Goal: Task Accomplishment & Management: Use online tool/utility

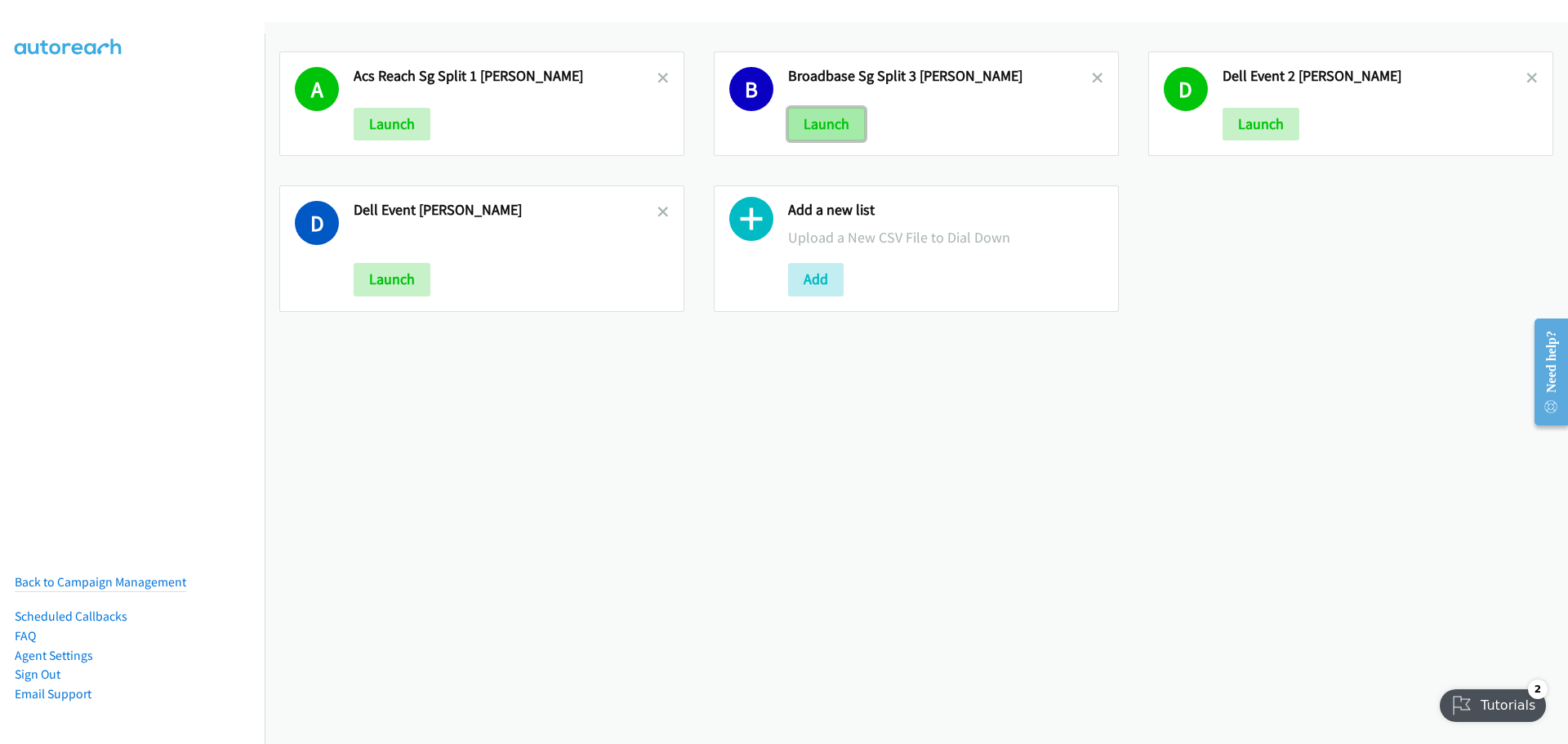
click at [829, 121] on button "Launch" at bounding box center [827, 124] width 77 height 33
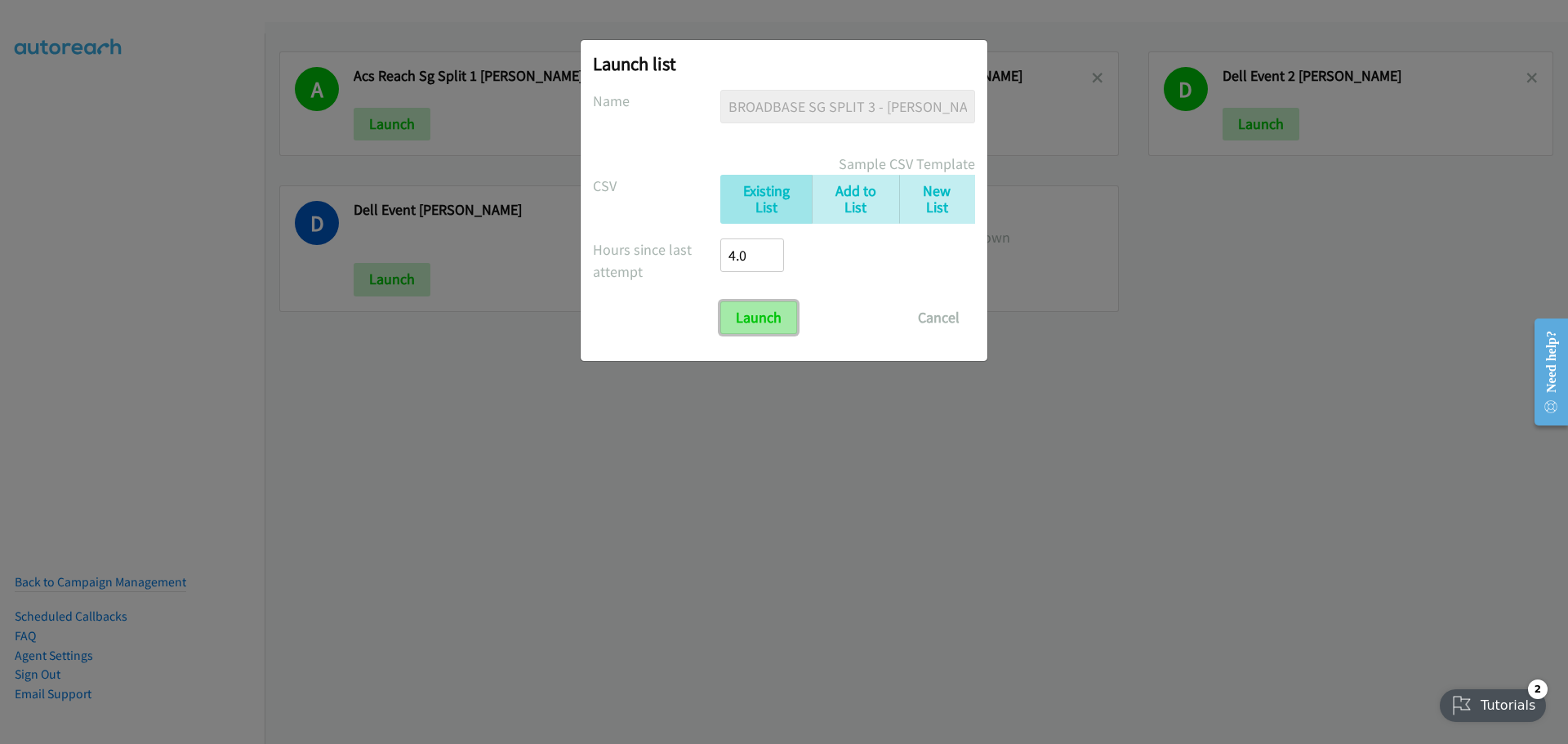
click at [753, 319] on input "Launch" at bounding box center [759, 317] width 77 height 33
click at [945, 320] on button "Cancel" at bounding box center [939, 317] width 73 height 33
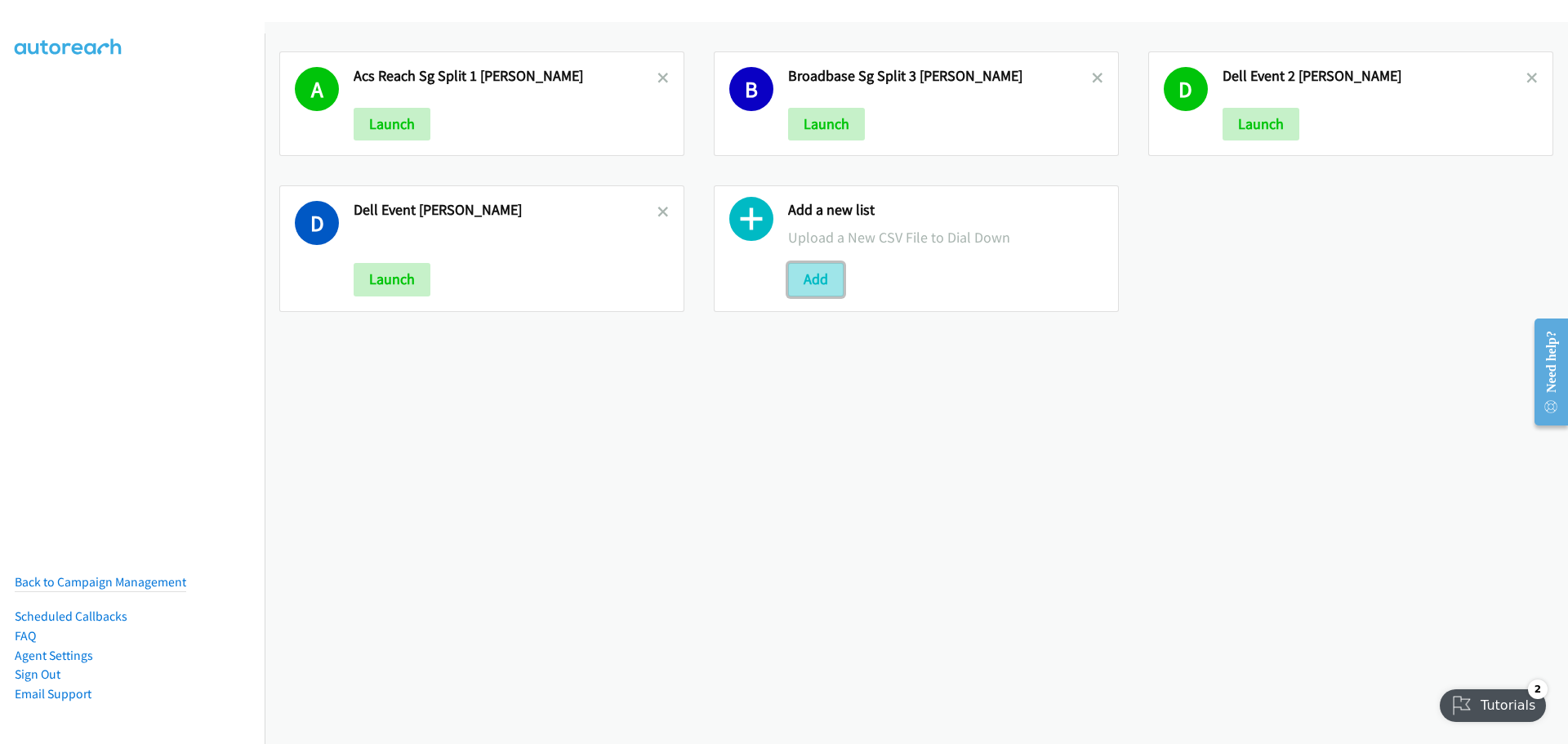
click at [823, 283] on button "Add" at bounding box center [815, 279] width 55 height 33
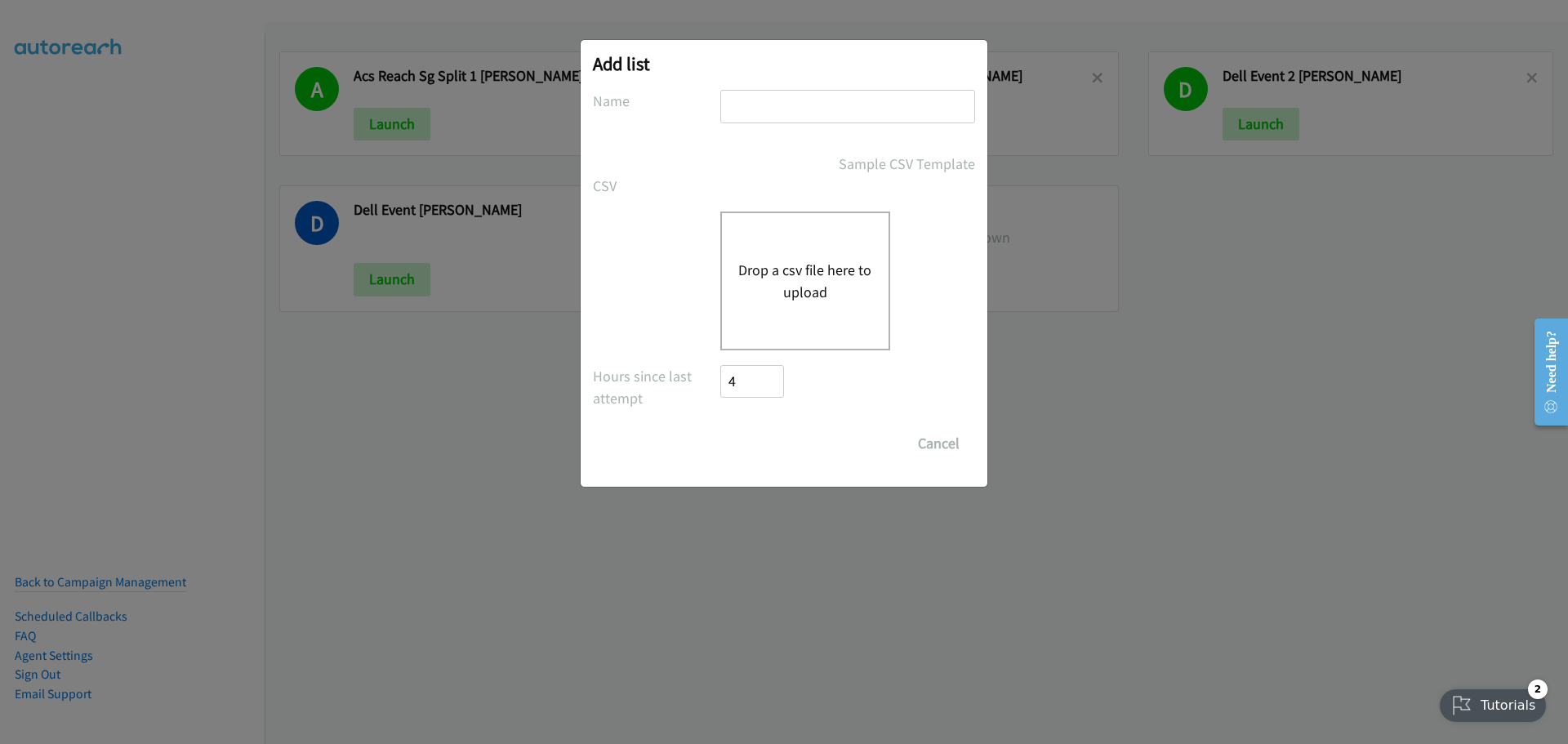
click at [828, 293] on button "Drop a csv file here to upload" at bounding box center [805, 281] width 134 height 44
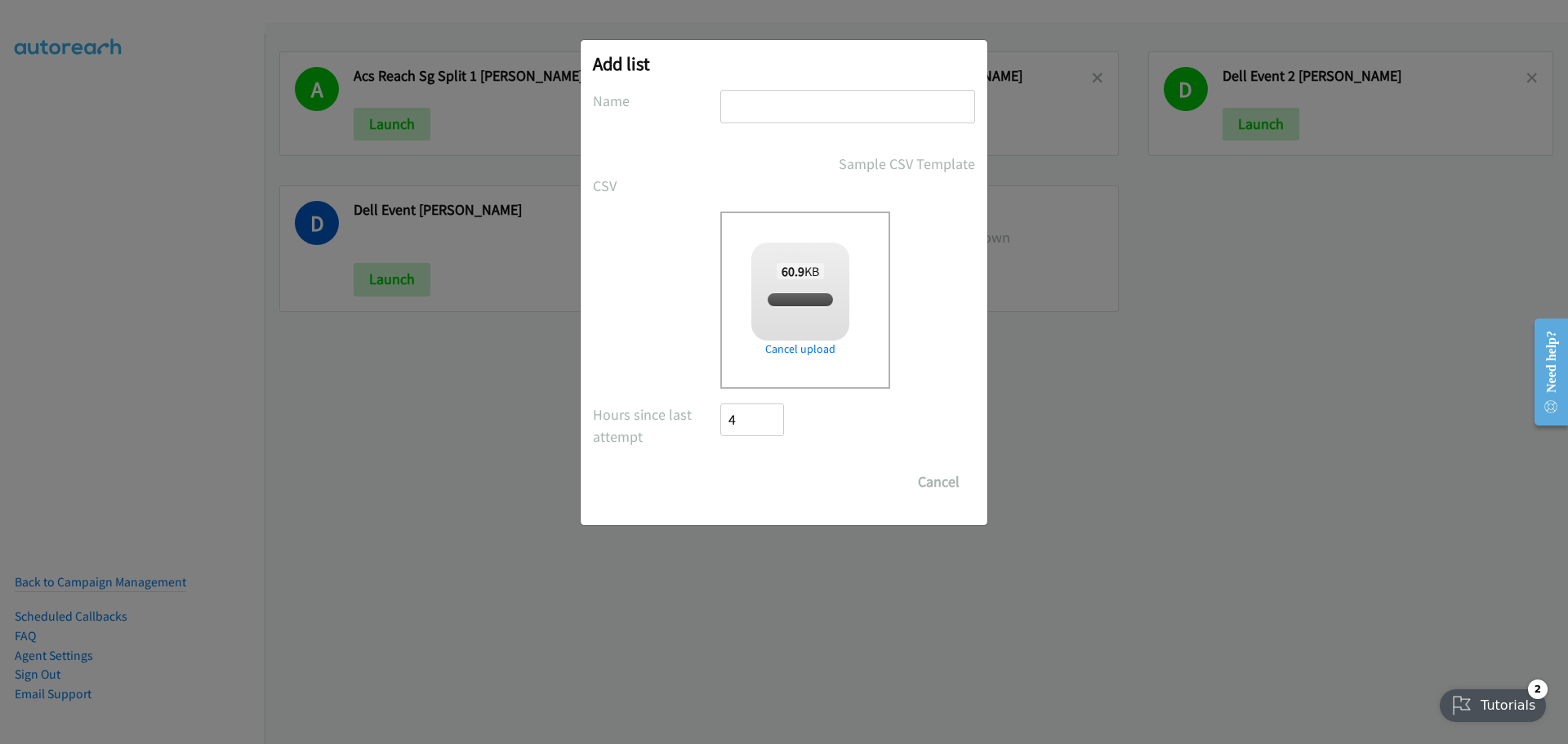
checkbox input "true"
click at [746, 110] on input "text" at bounding box center [848, 107] width 255 height 34
type input "bb split 3 - mike"
click at [770, 485] on input "Save List" at bounding box center [764, 481] width 86 height 33
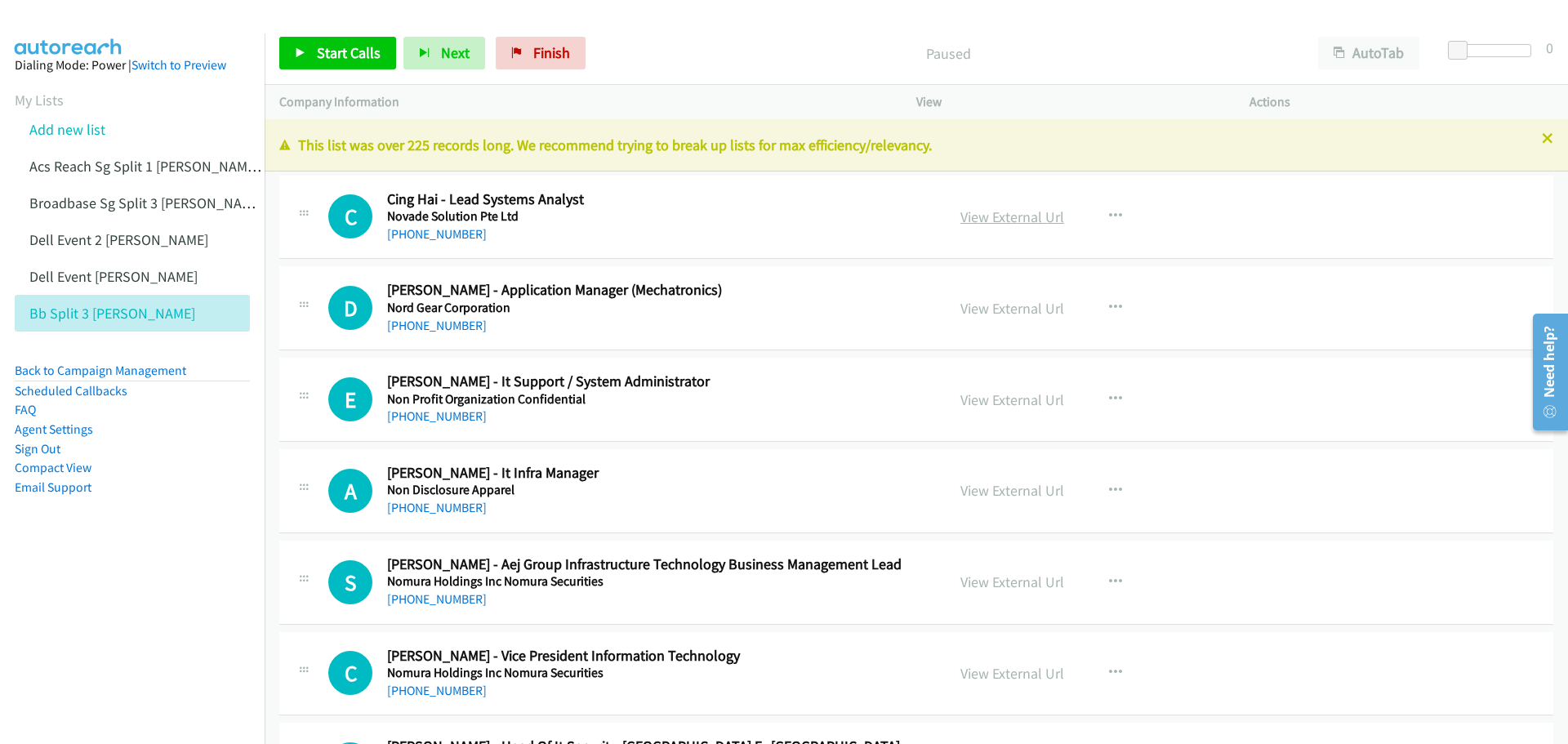
click at [996, 214] on link "View External Url" at bounding box center [1012, 217] width 104 height 19
click at [1119, 212] on button "button" at bounding box center [1115, 216] width 44 height 33
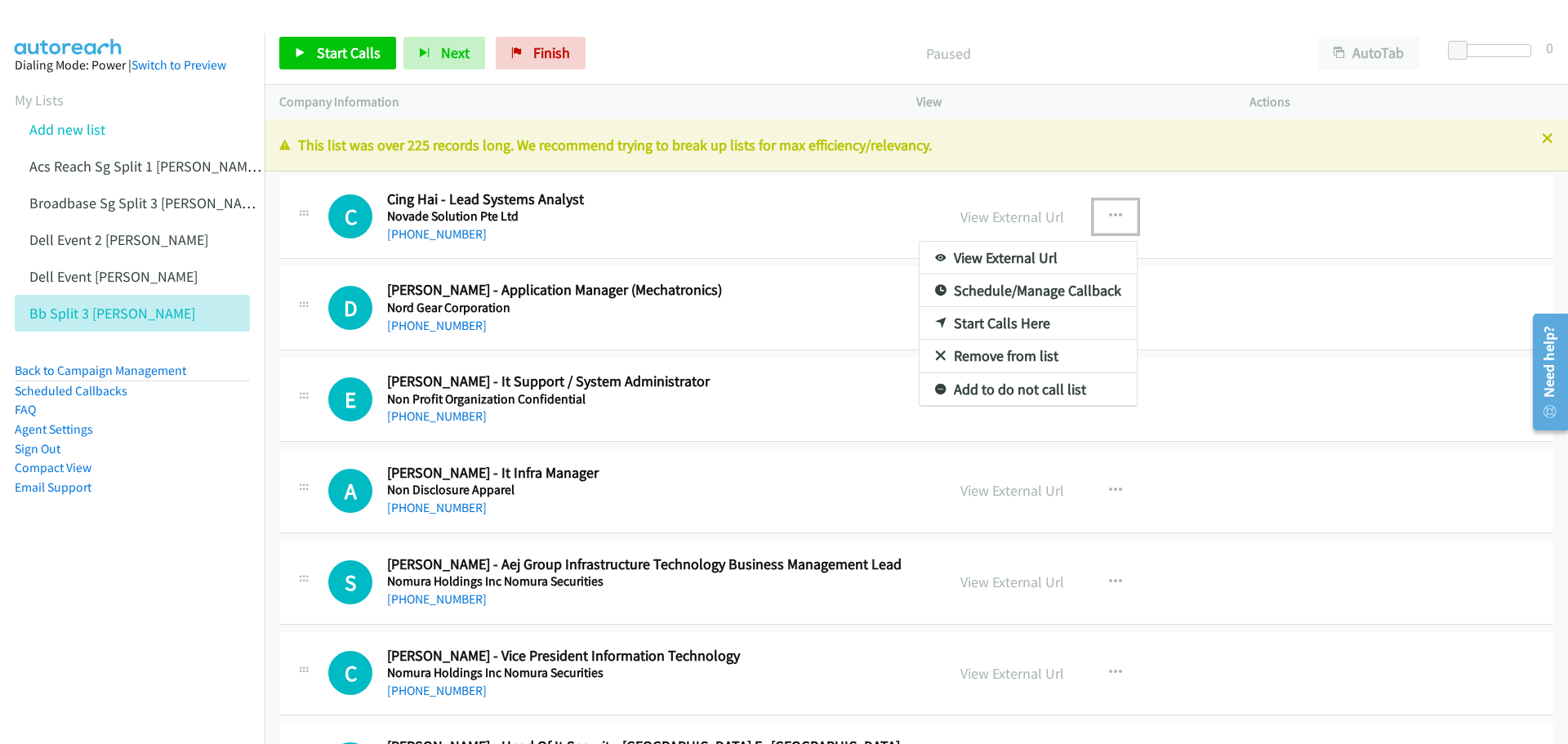
click at [991, 324] on link "Start Calls Here" at bounding box center [1029, 323] width 217 height 33
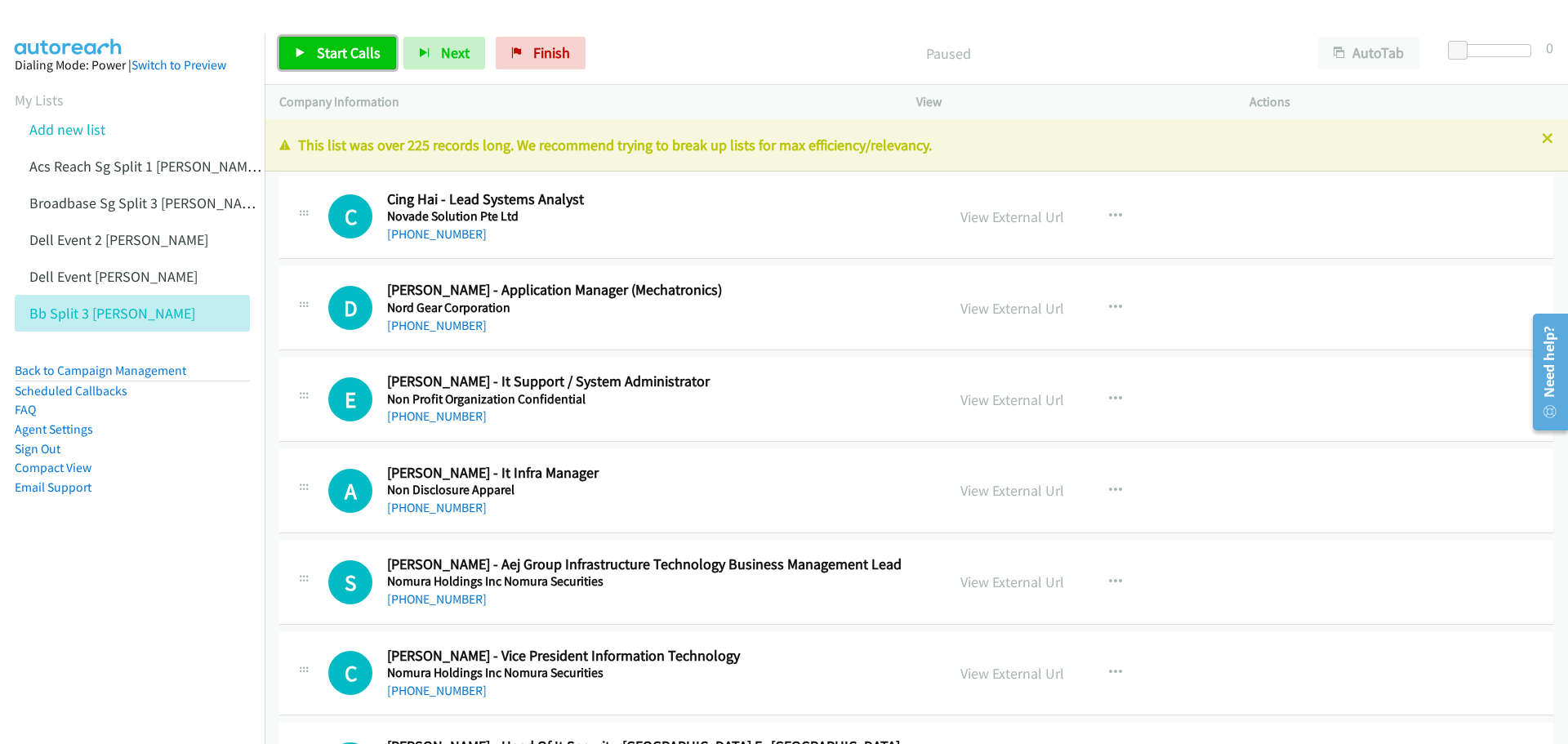
click at [335, 54] on span "Start Calls" at bounding box center [349, 52] width 64 height 19
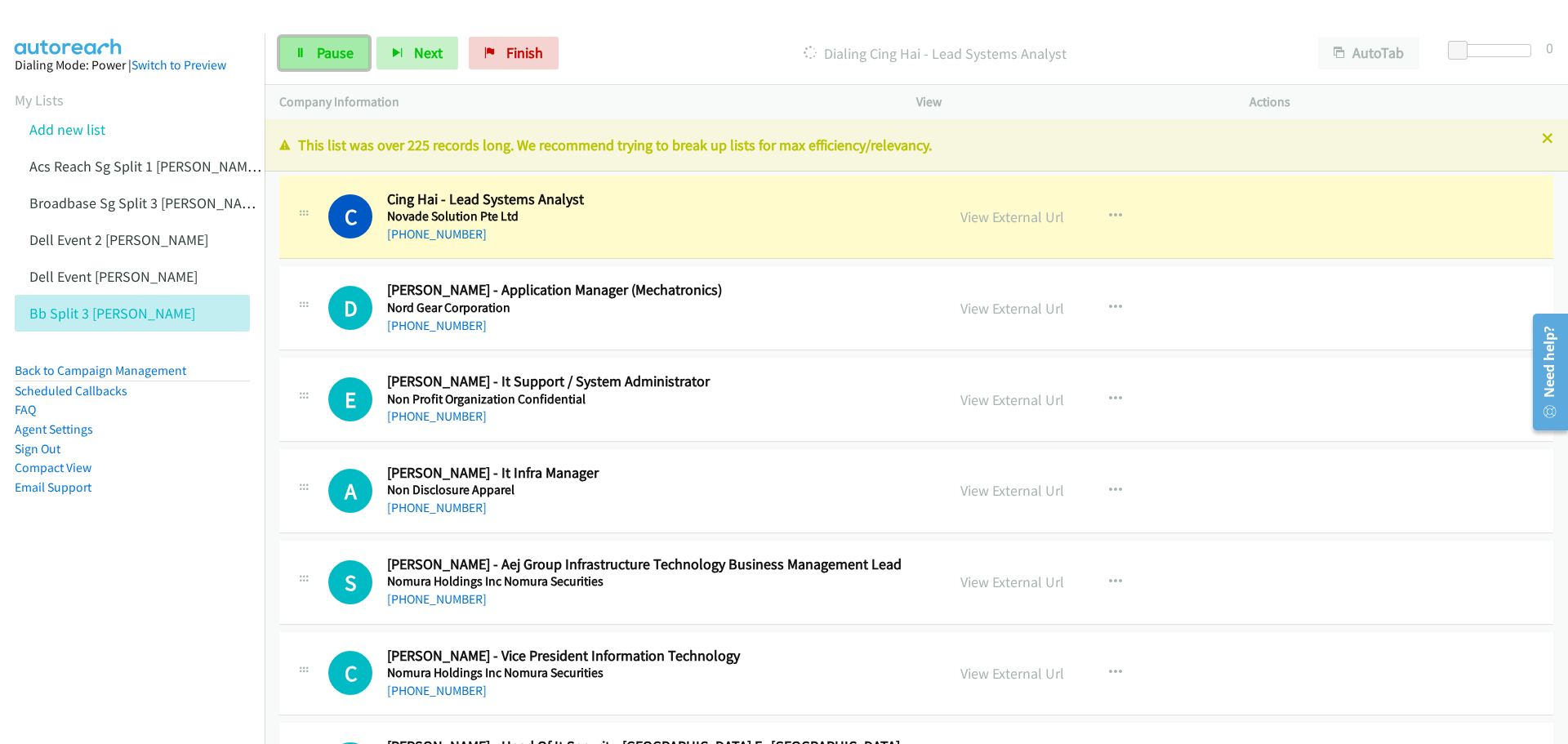
click at [337, 53] on span "Pause" at bounding box center [335, 52] width 37 height 19
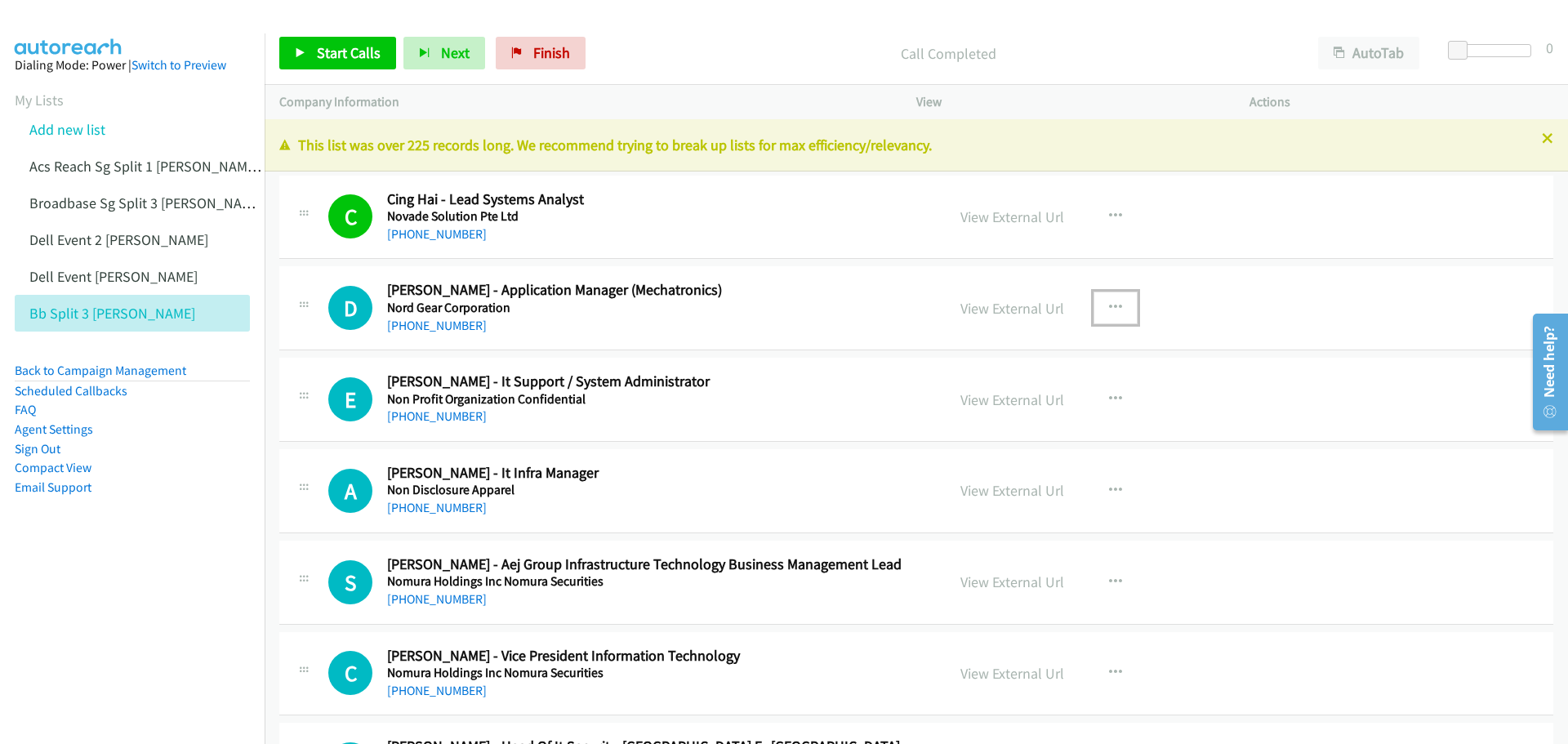
click at [1112, 303] on icon "button" at bounding box center [1116, 308] width 13 height 13
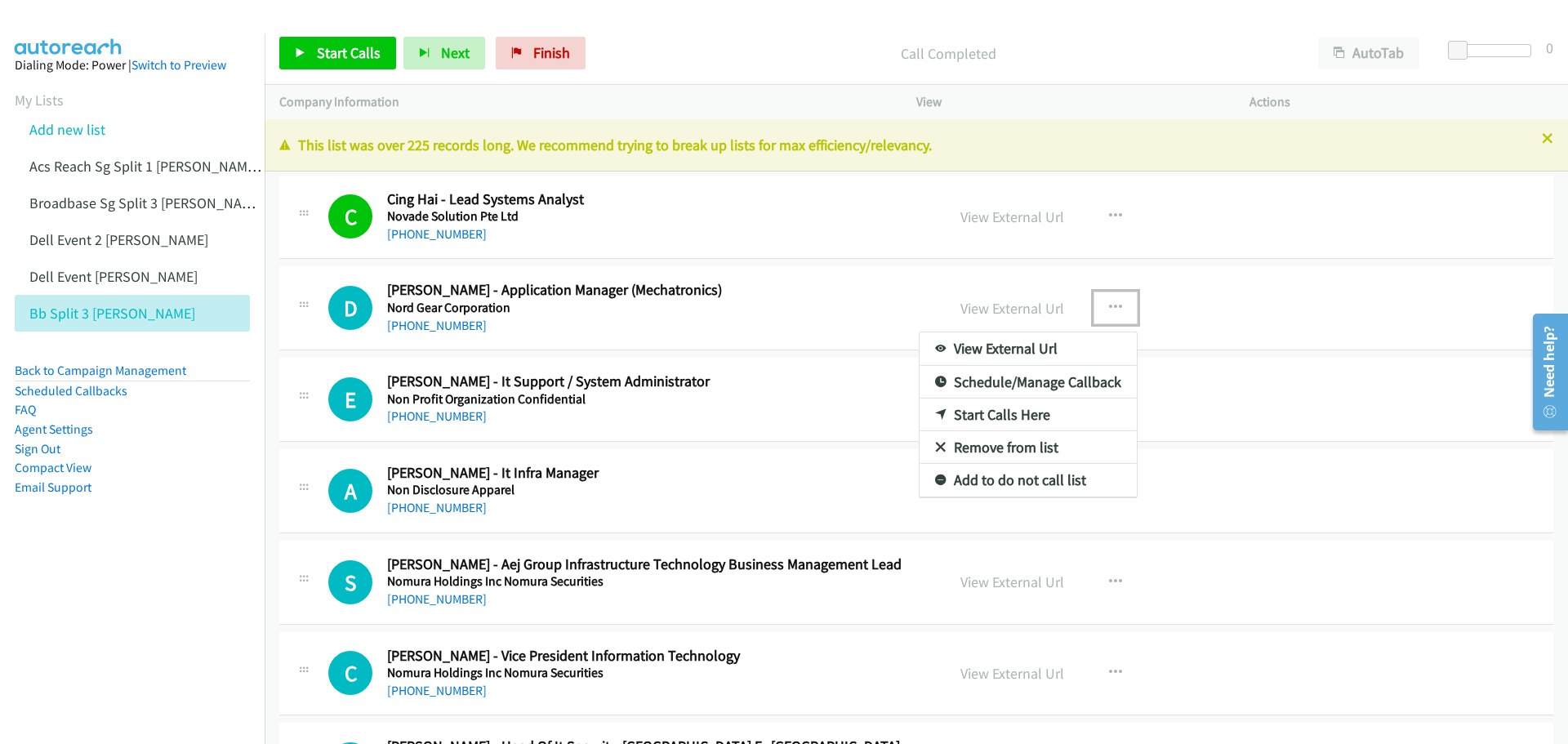
click at [1112, 303] on div at bounding box center [784, 372] width 1568 height 744
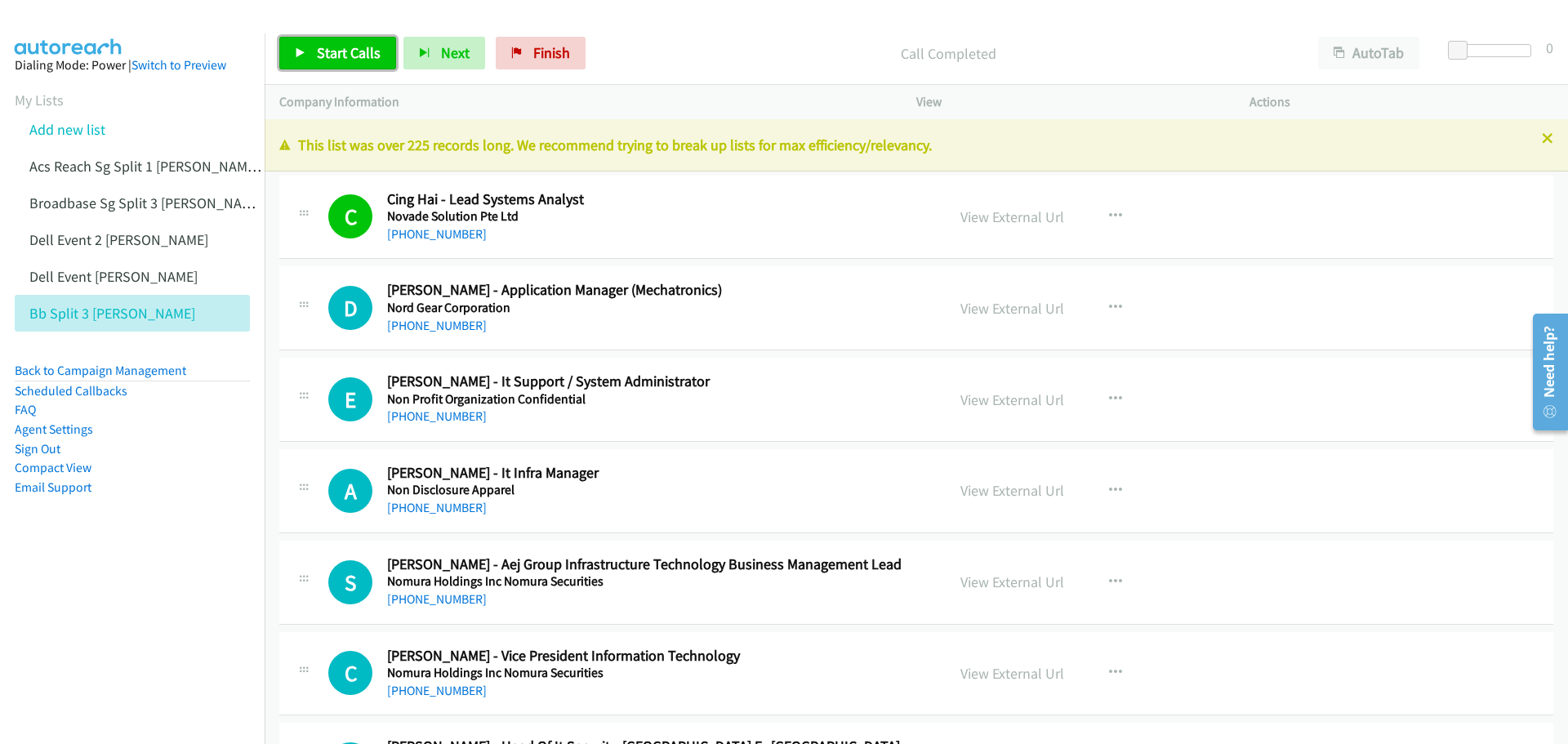
click at [321, 59] on span "Start Calls" at bounding box center [349, 52] width 64 height 19
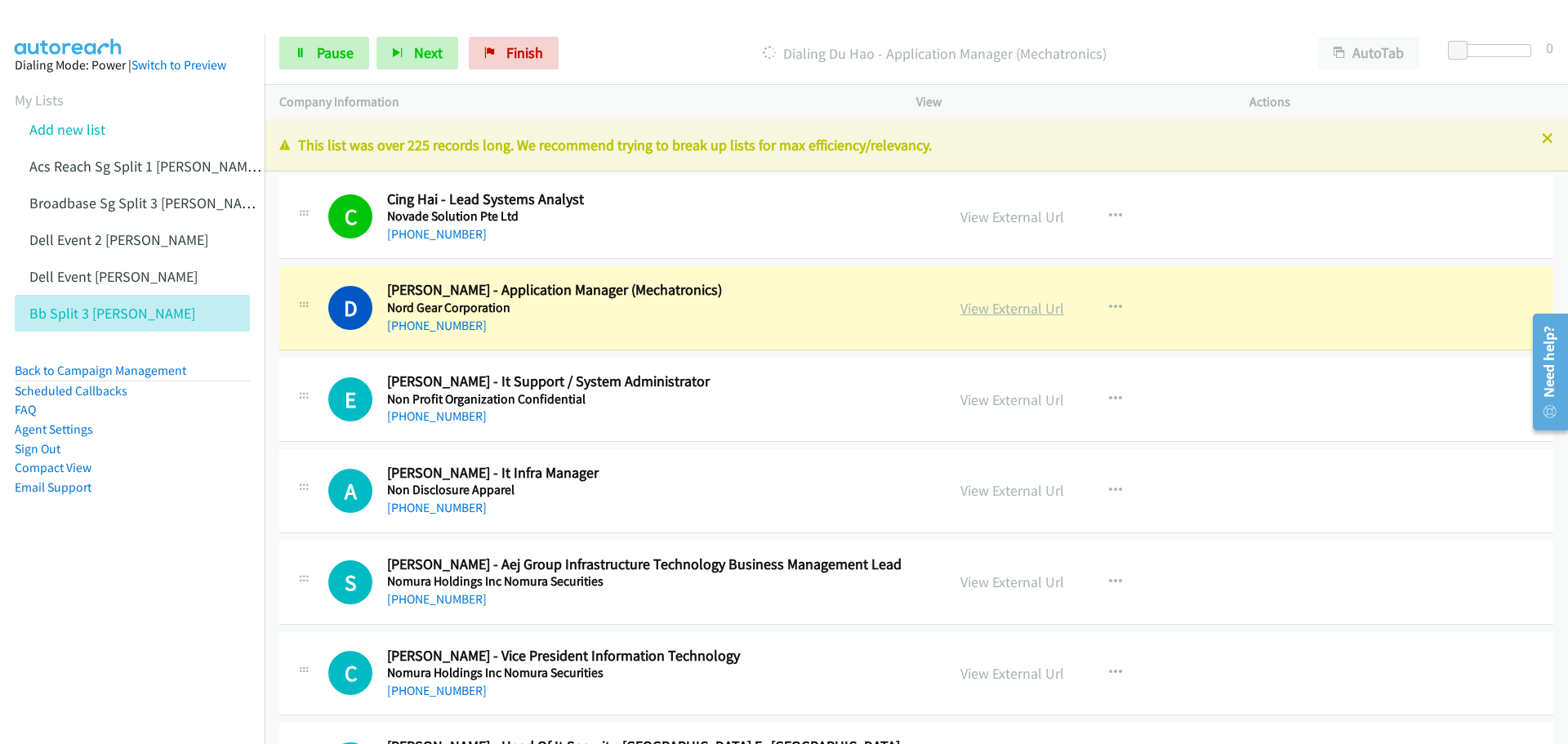
click at [1024, 305] on link "View External Url" at bounding box center [1012, 308] width 104 height 19
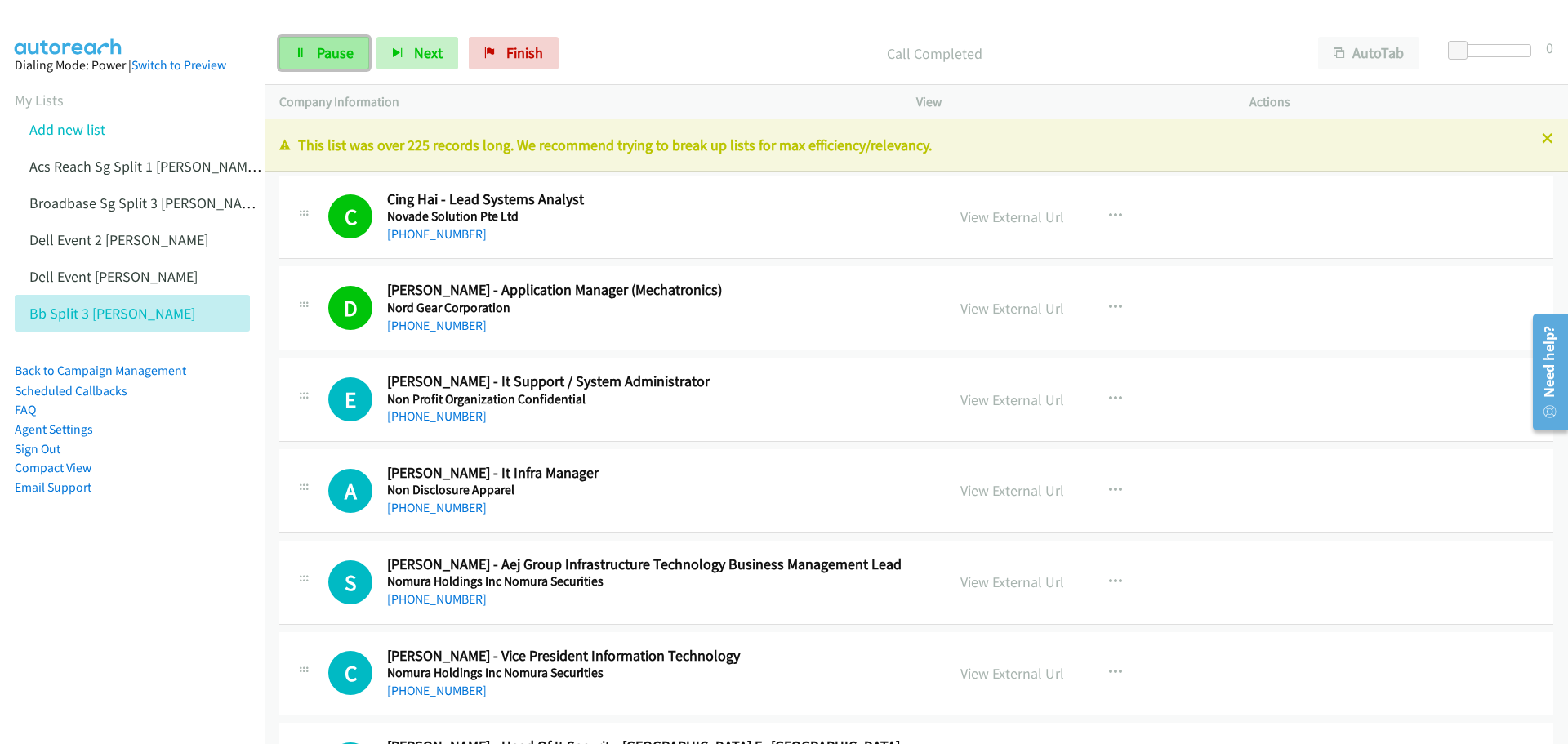
click at [323, 40] on link "Pause" at bounding box center [324, 52] width 90 height 33
click at [1109, 395] on icon "button" at bounding box center [1116, 400] width 13 height 13
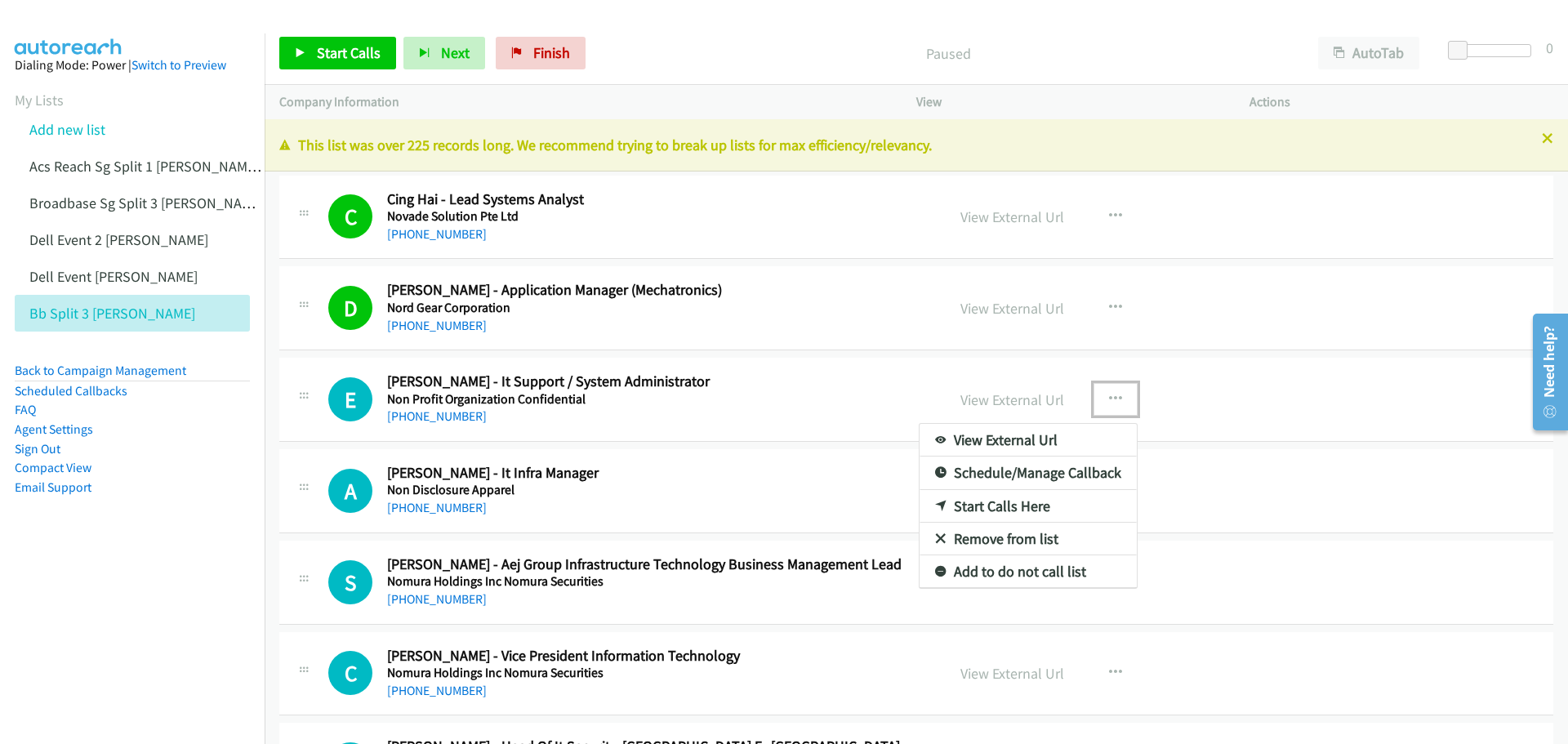
click at [991, 503] on link "Start Calls Here" at bounding box center [1029, 506] width 217 height 33
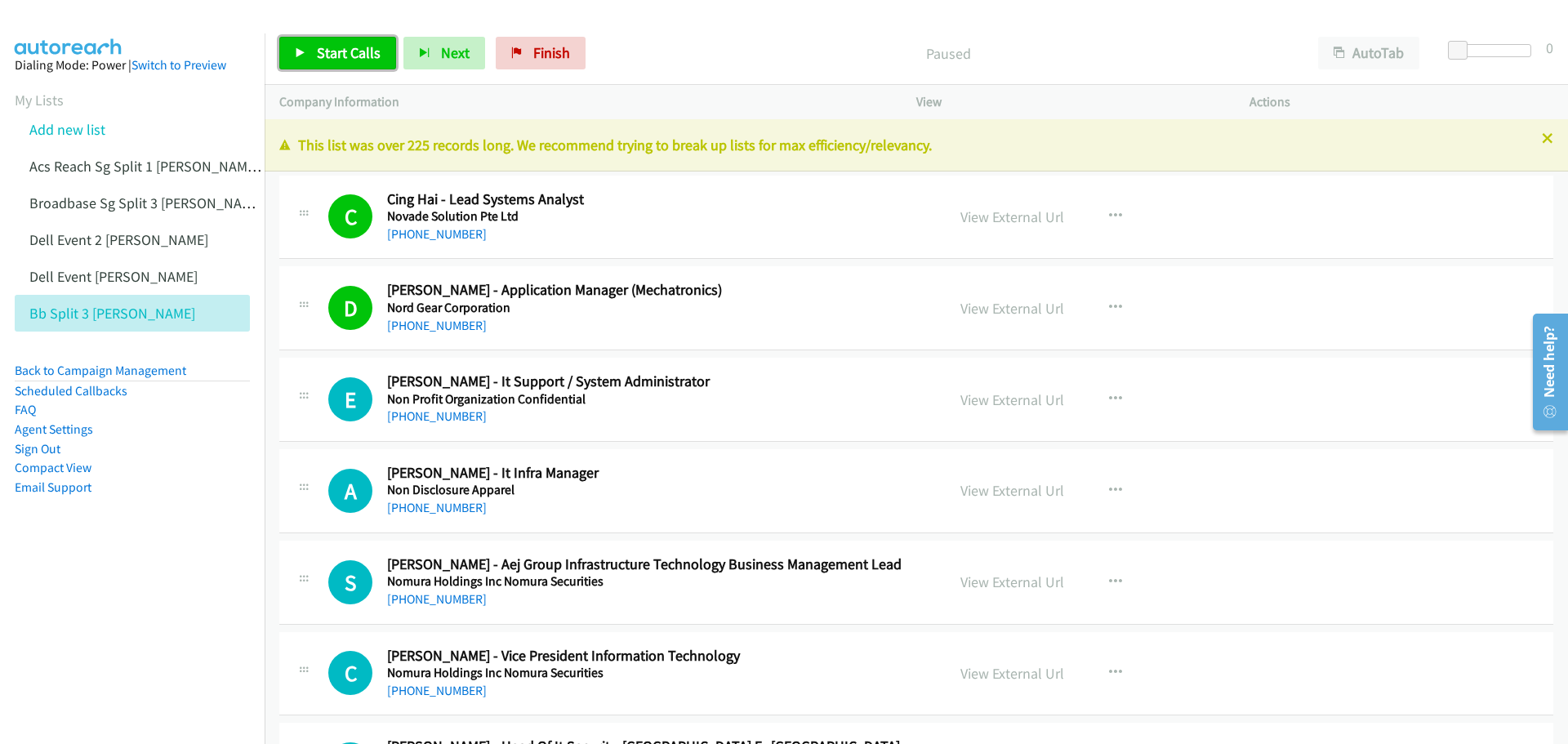
click at [352, 49] on span "Start Calls" at bounding box center [349, 52] width 64 height 19
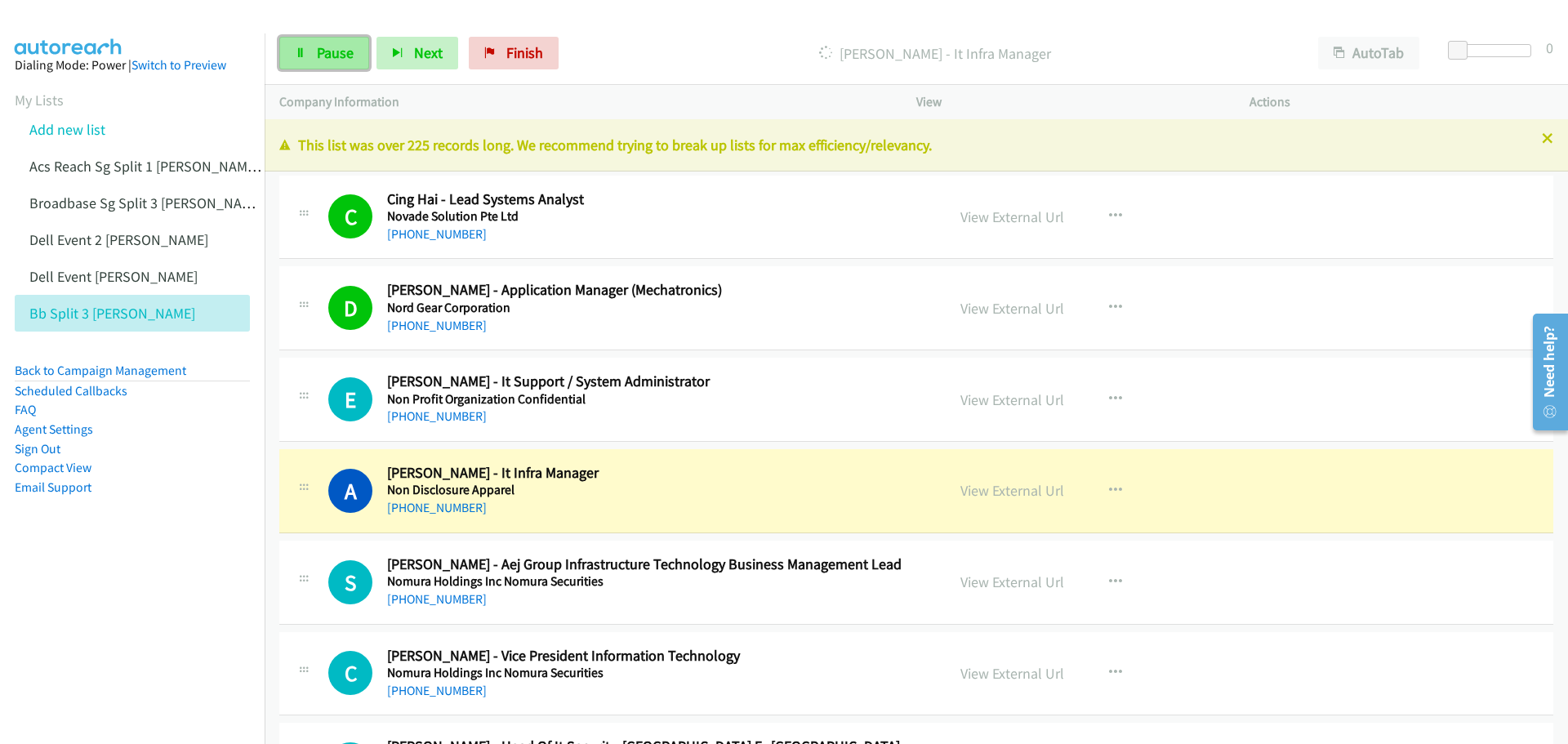
click at [330, 46] on span "Pause" at bounding box center [335, 52] width 37 height 19
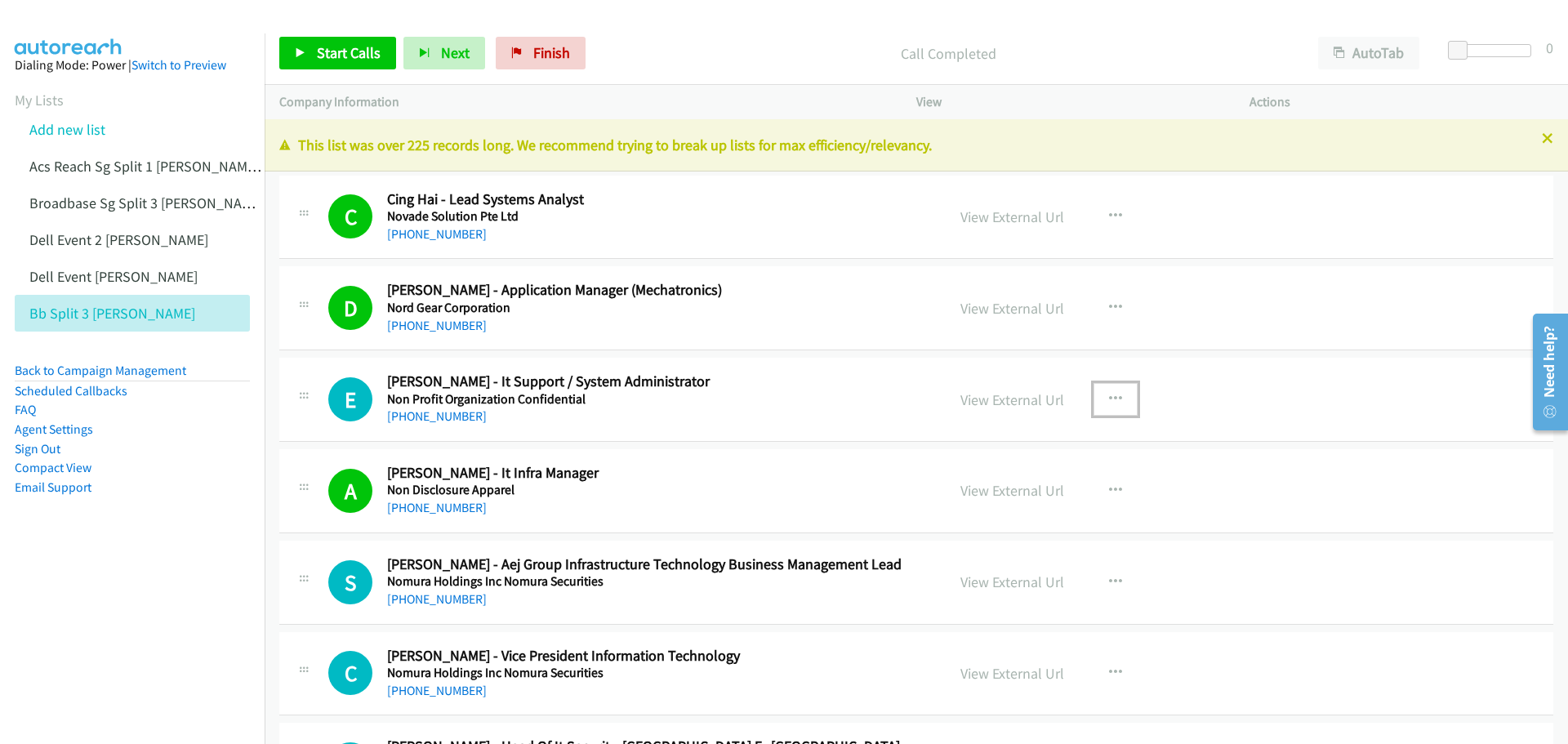
click at [1110, 399] on icon "button" at bounding box center [1116, 400] width 13 height 13
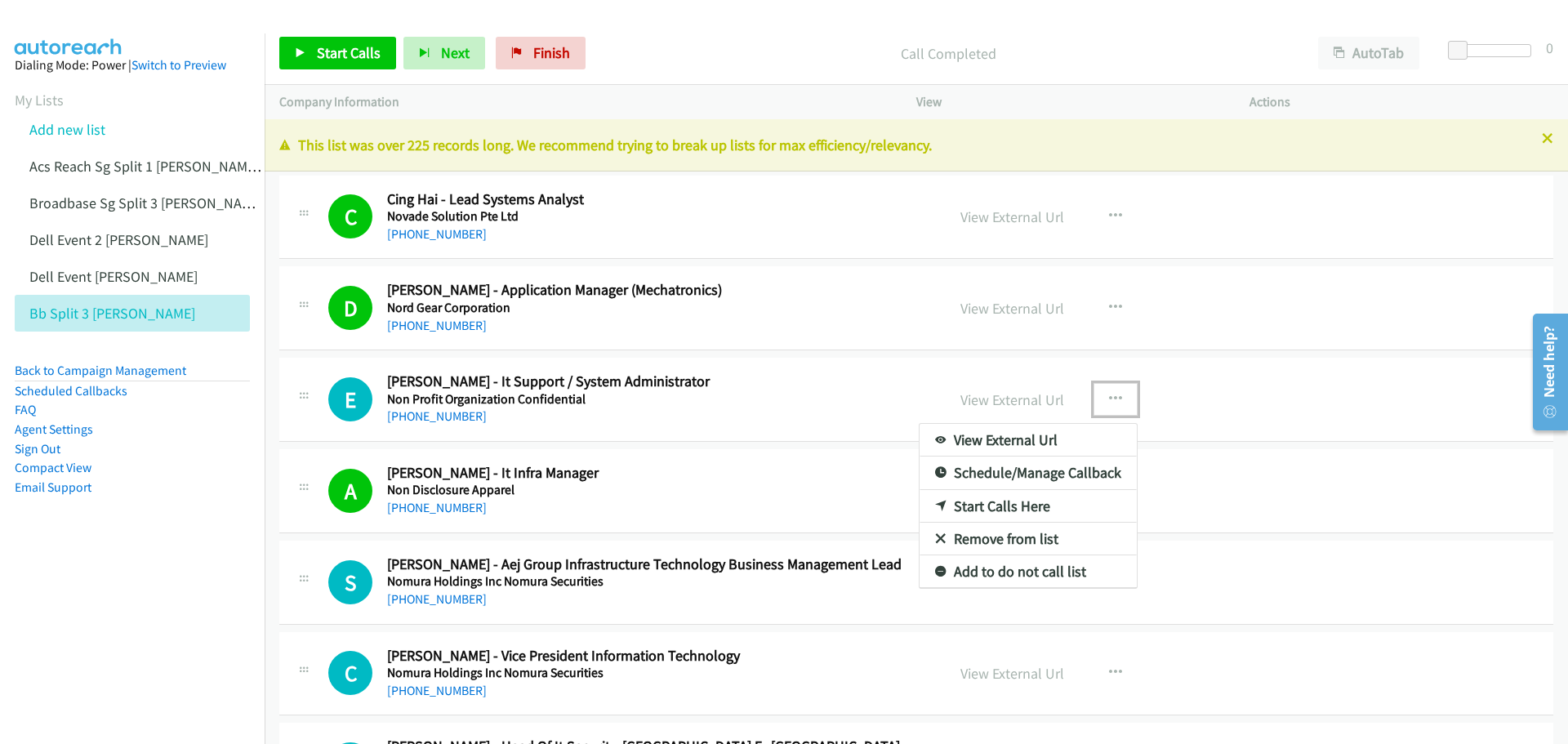
click at [975, 503] on link "Start Calls Here" at bounding box center [1029, 506] width 217 height 33
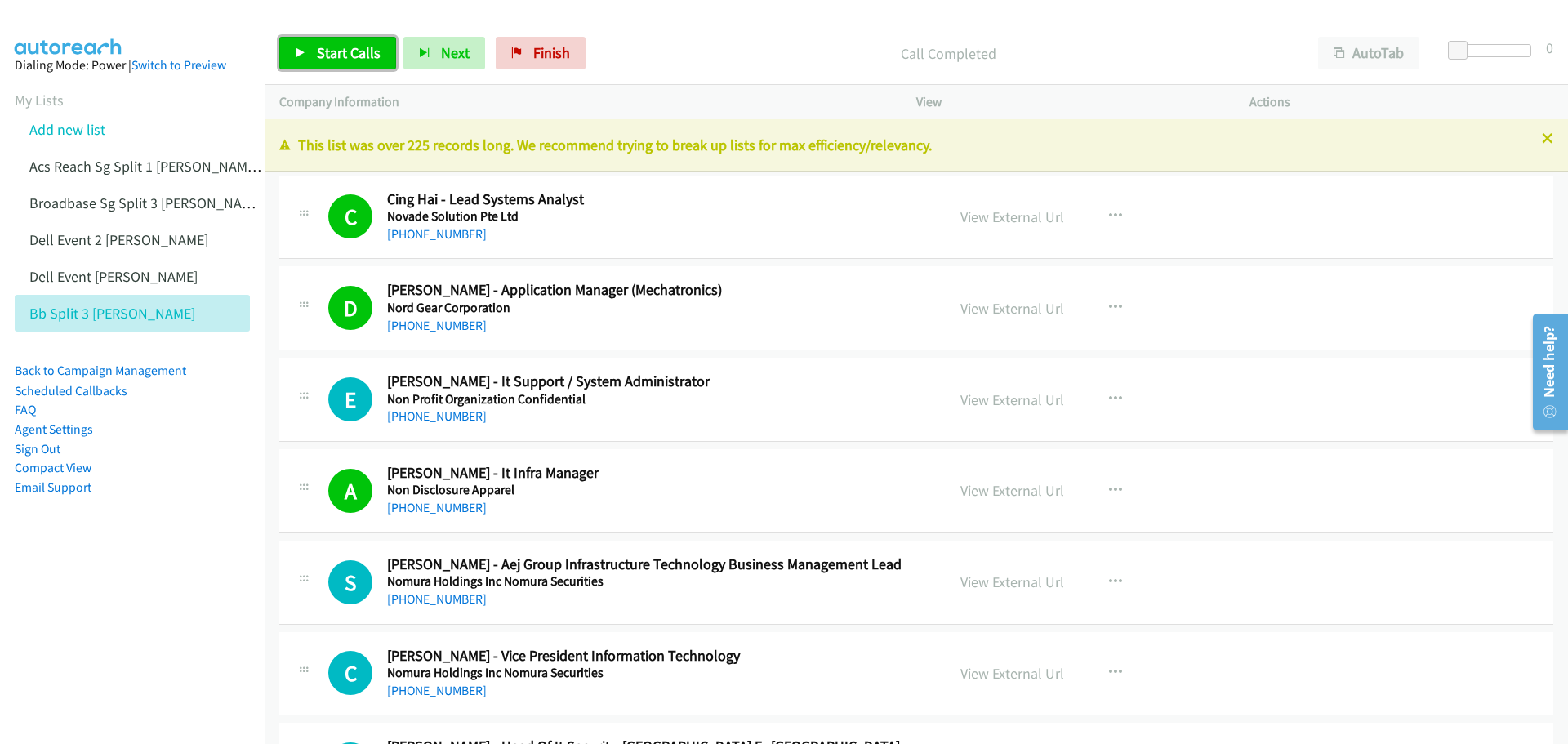
click at [324, 40] on link "Start Calls" at bounding box center [337, 52] width 117 height 33
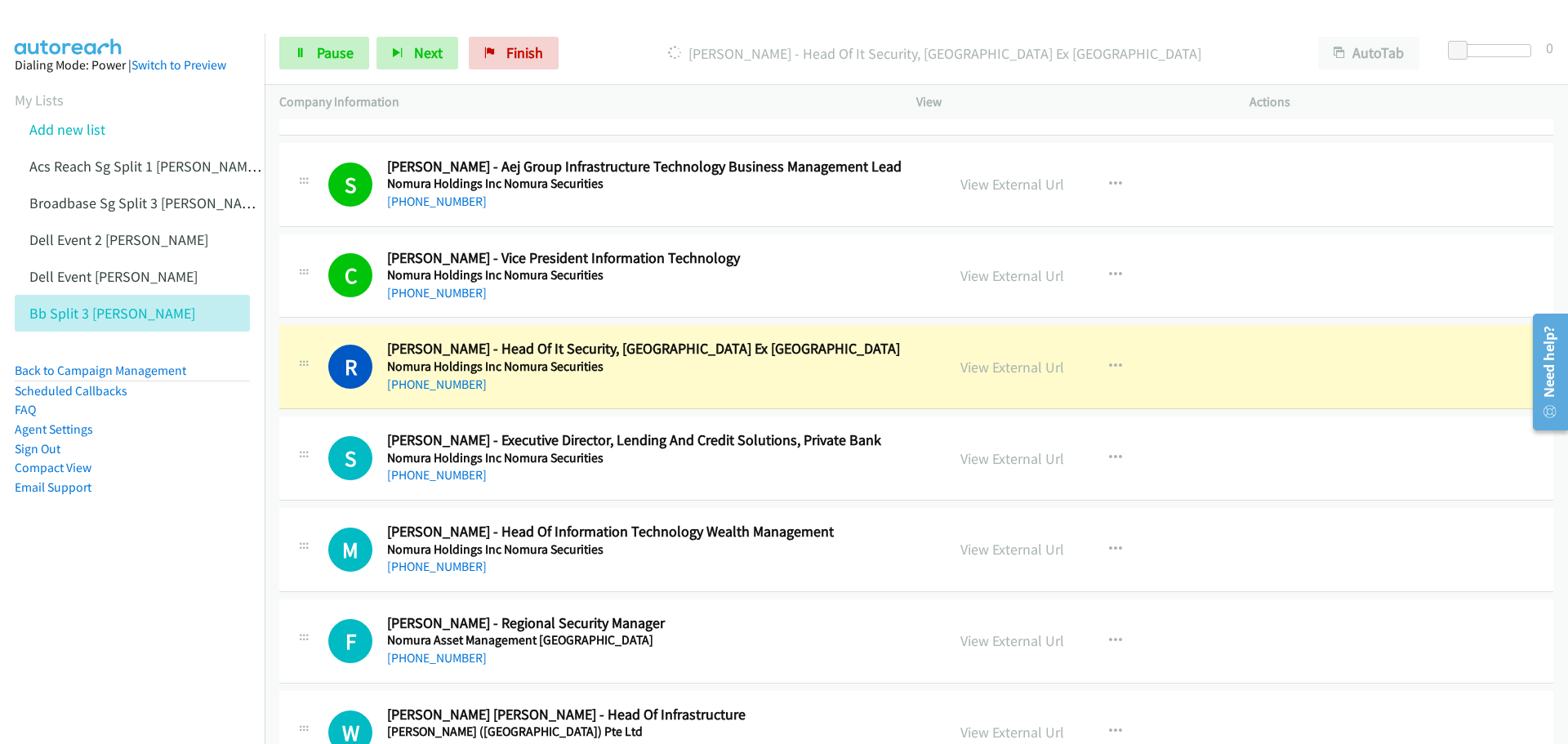
scroll to position [408, 0]
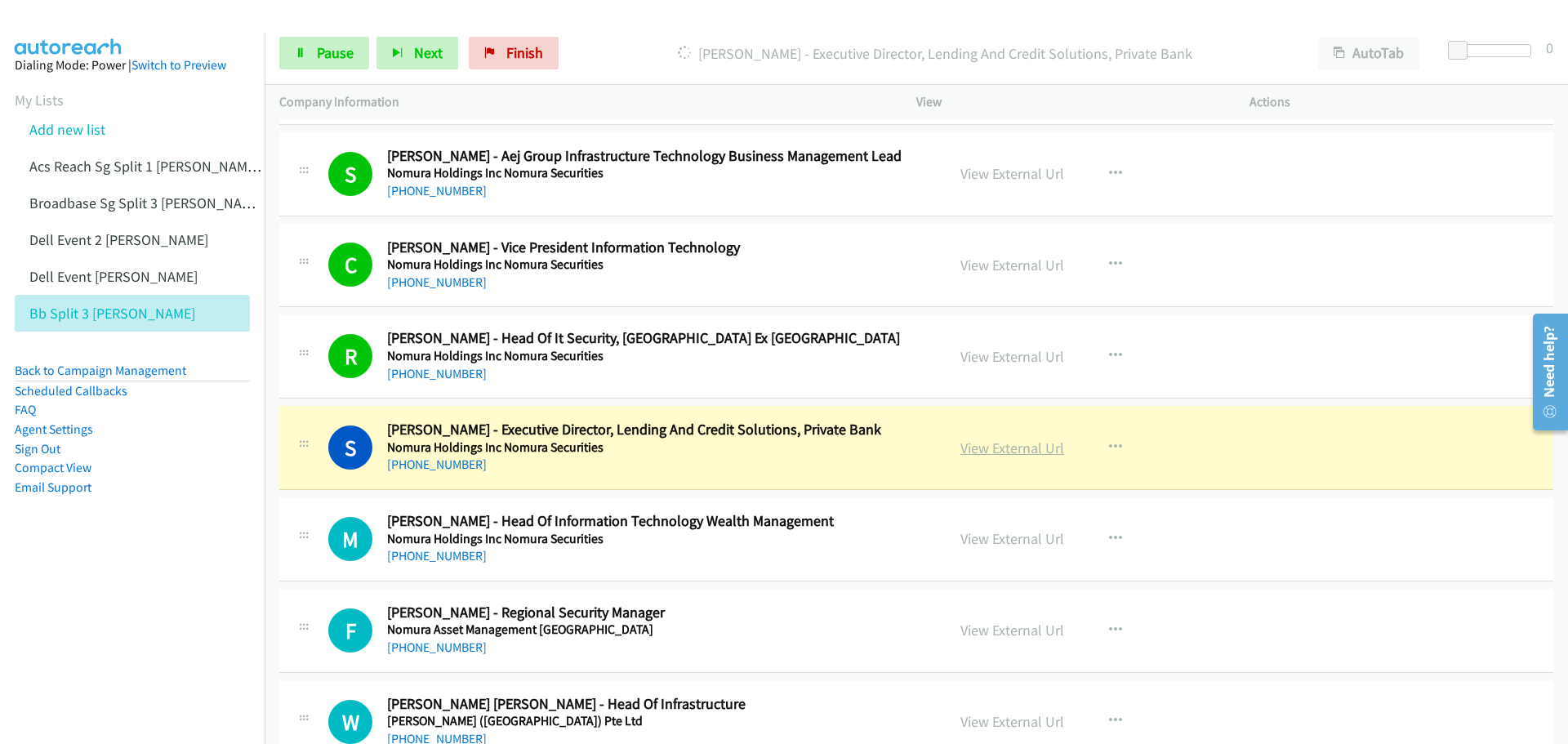
click at [997, 452] on link "View External Url" at bounding box center [1012, 448] width 104 height 19
click at [330, 39] on link "Pause" at bounding box center [324, 52] width 90 height 33
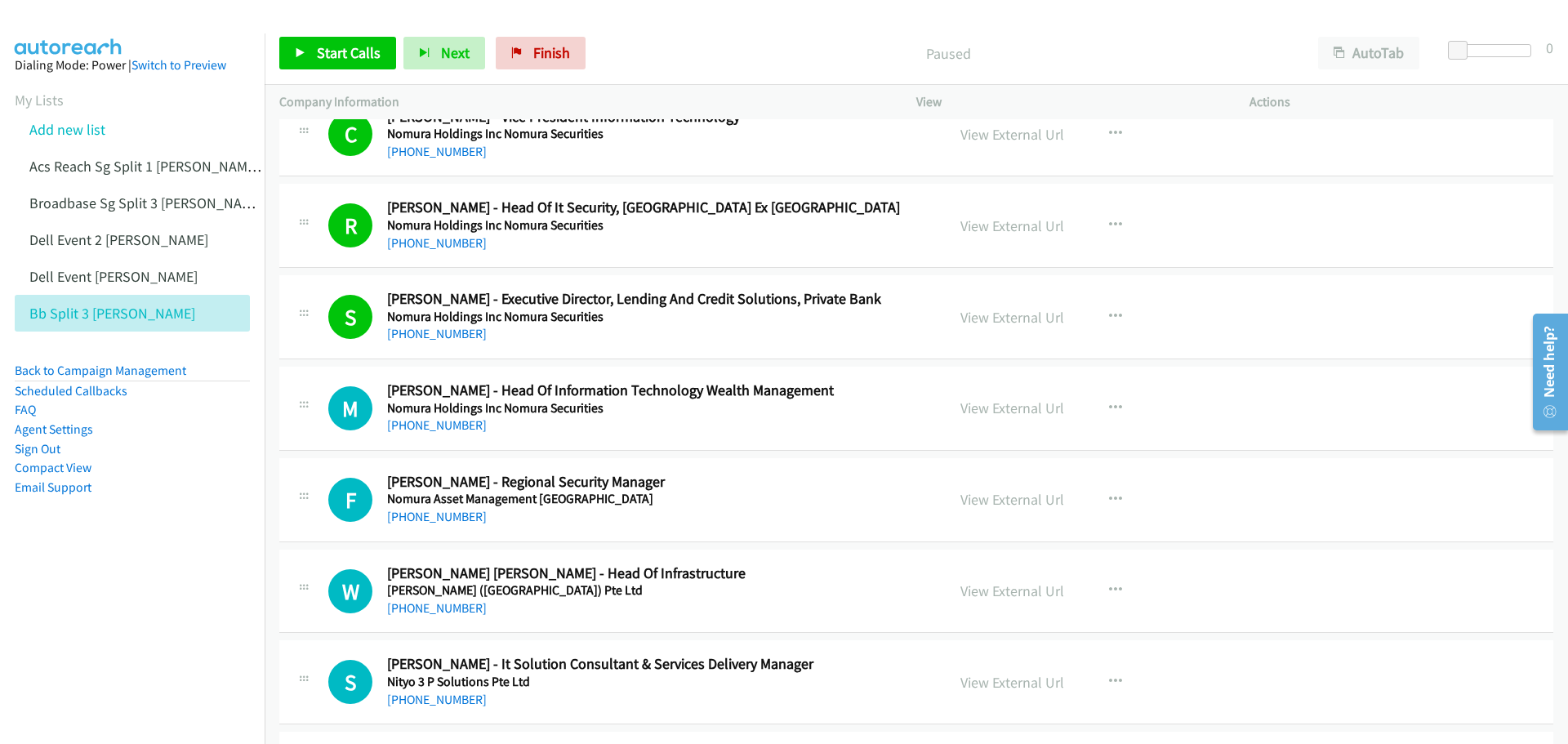
scroll to position [572, 0]
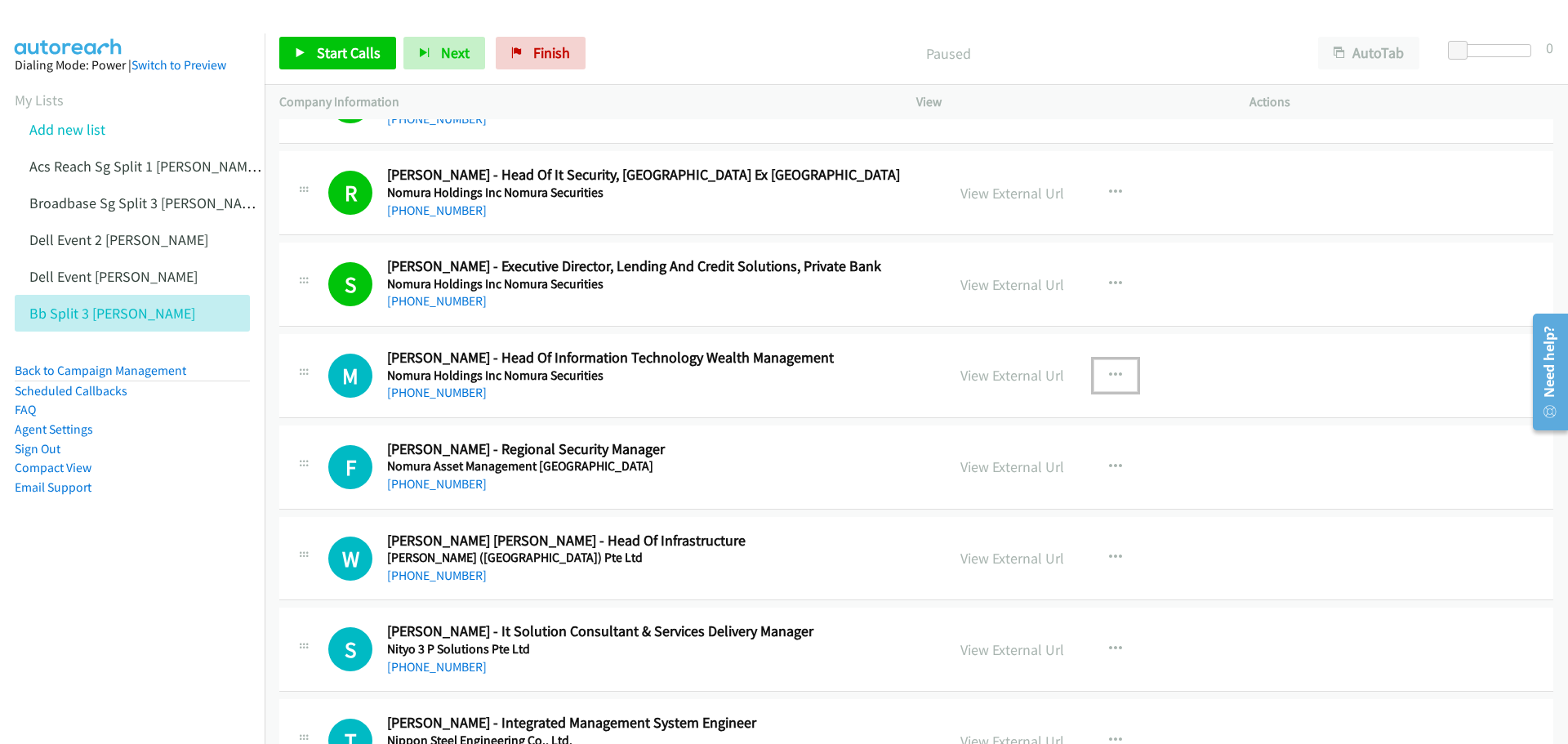
click at [1110, 372] on icon "button" at bounding box center [1116, 375] width 13 height 13
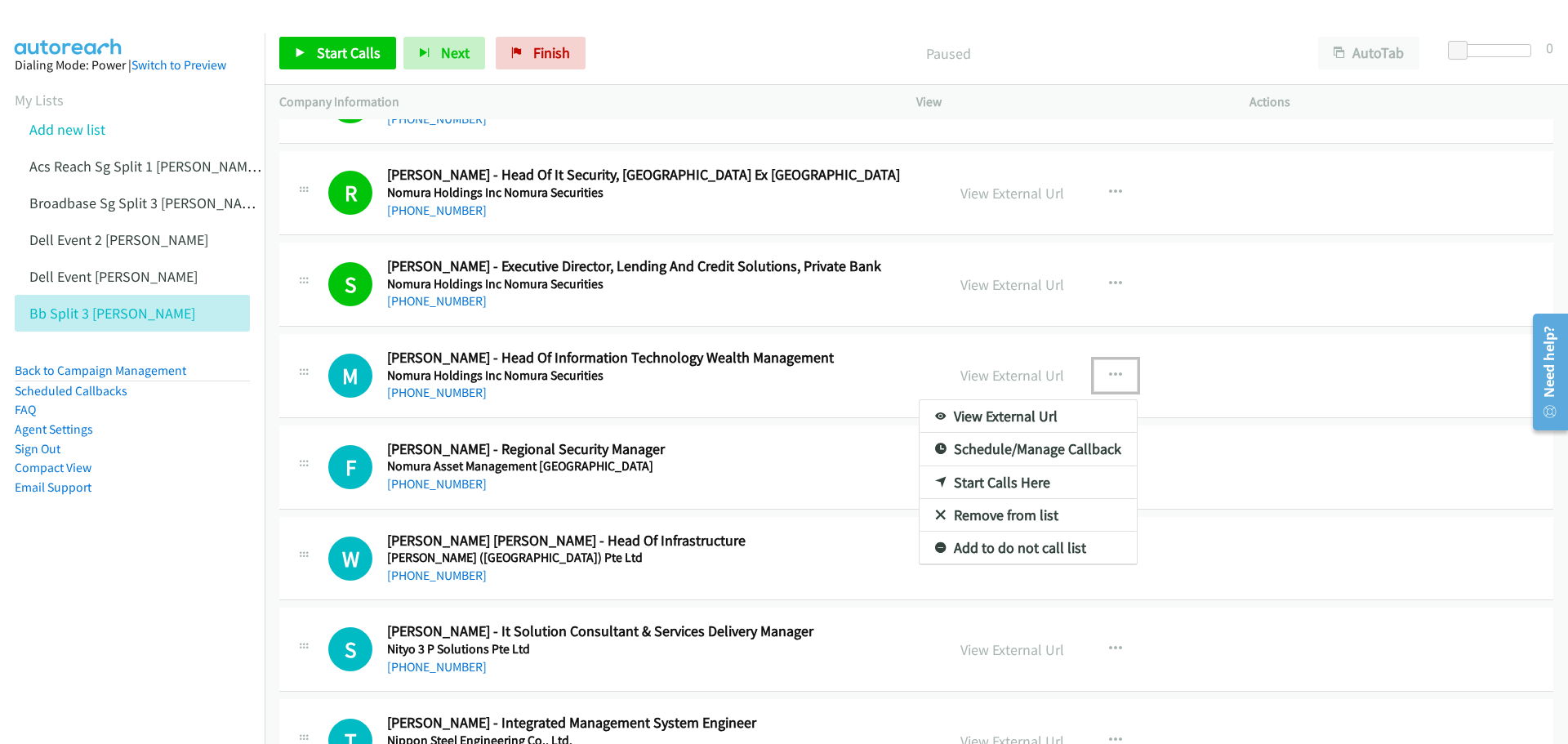
click at [1004, 484] on link "Start Calls Here" at bounding box center [1029, 482] width 217 height 33
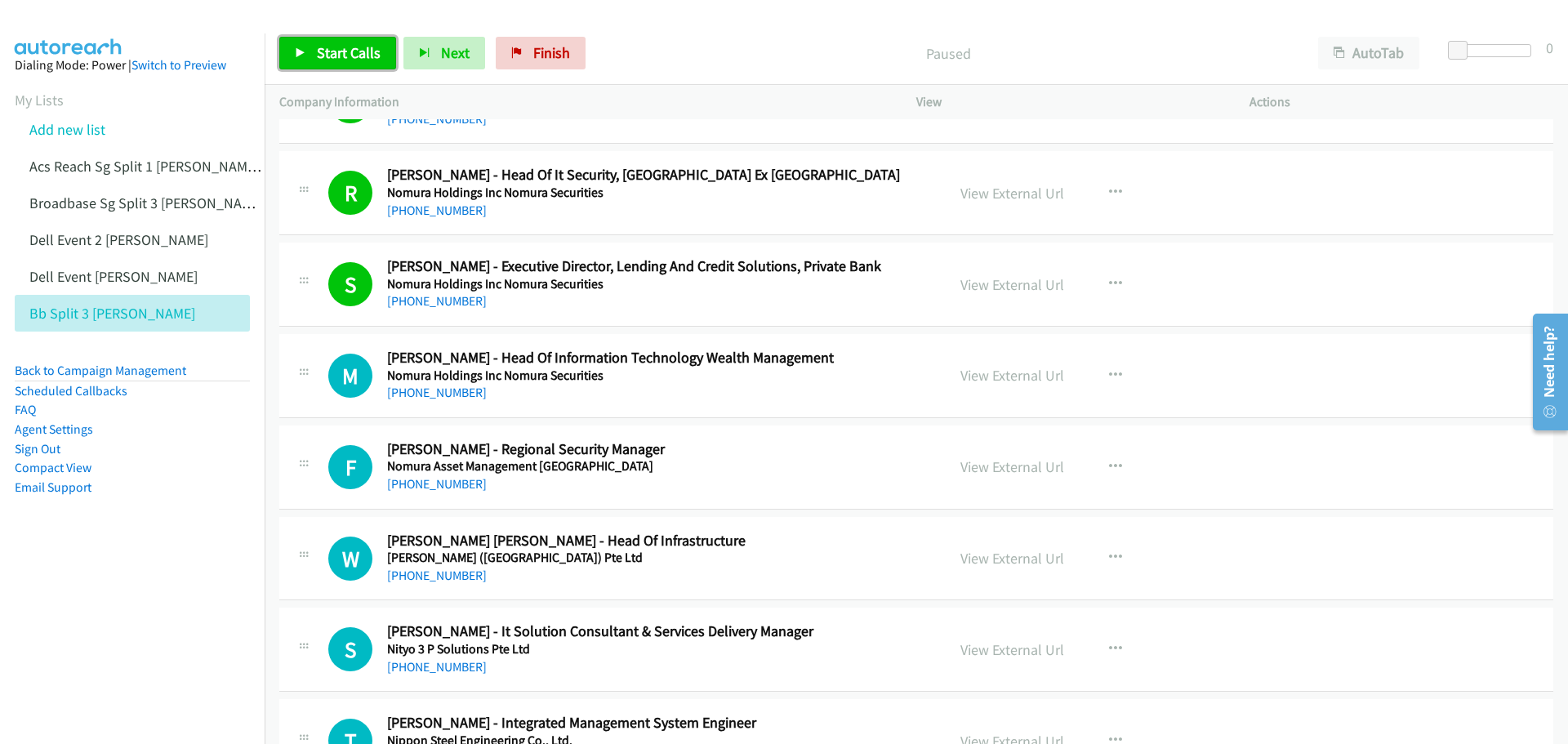
click at [347, 44] on span "Start Calls" at bounding box center [349, 52] width 64 height 19
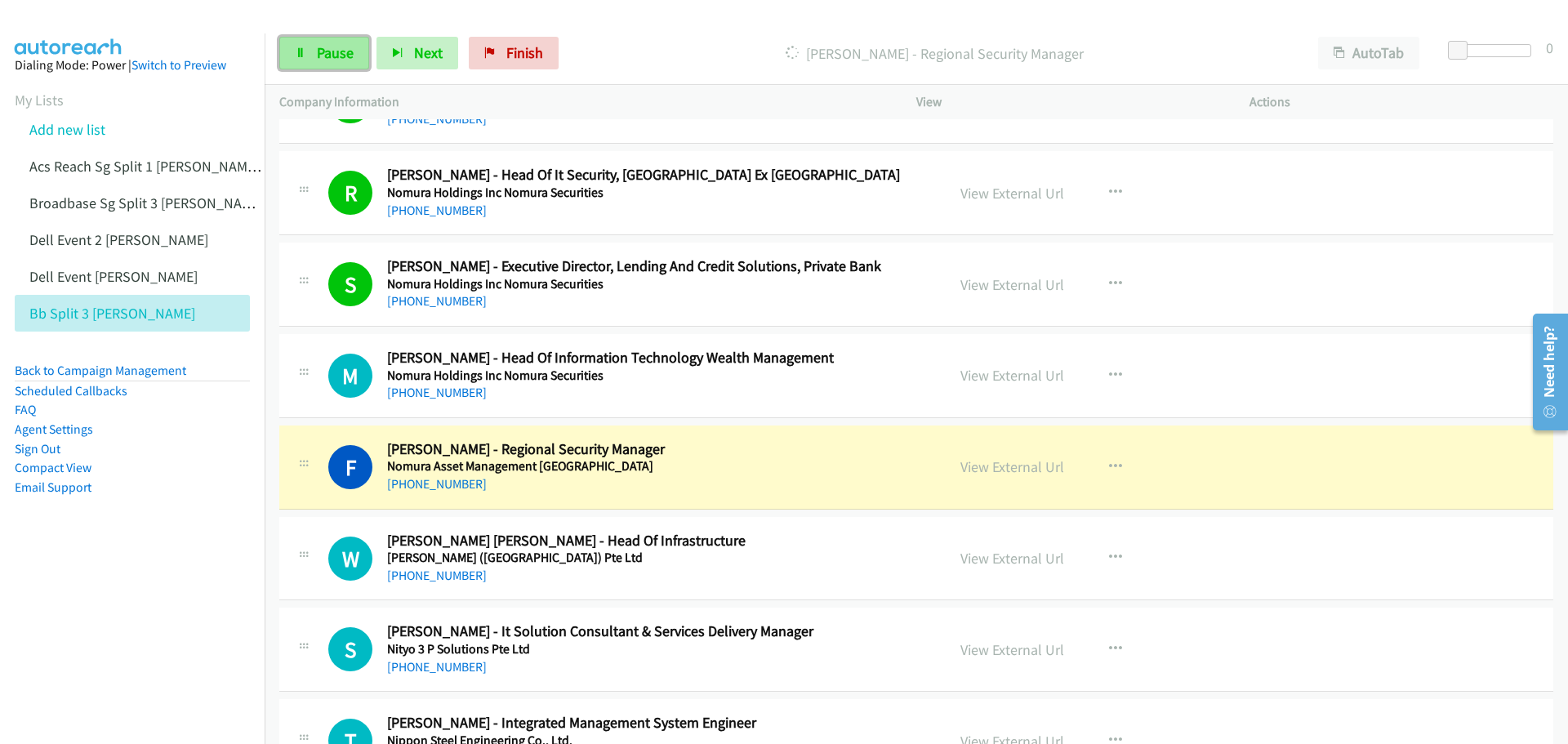
click at [331, 57] on span "Pause" at bounding box center [335, 52] width 37 height 19
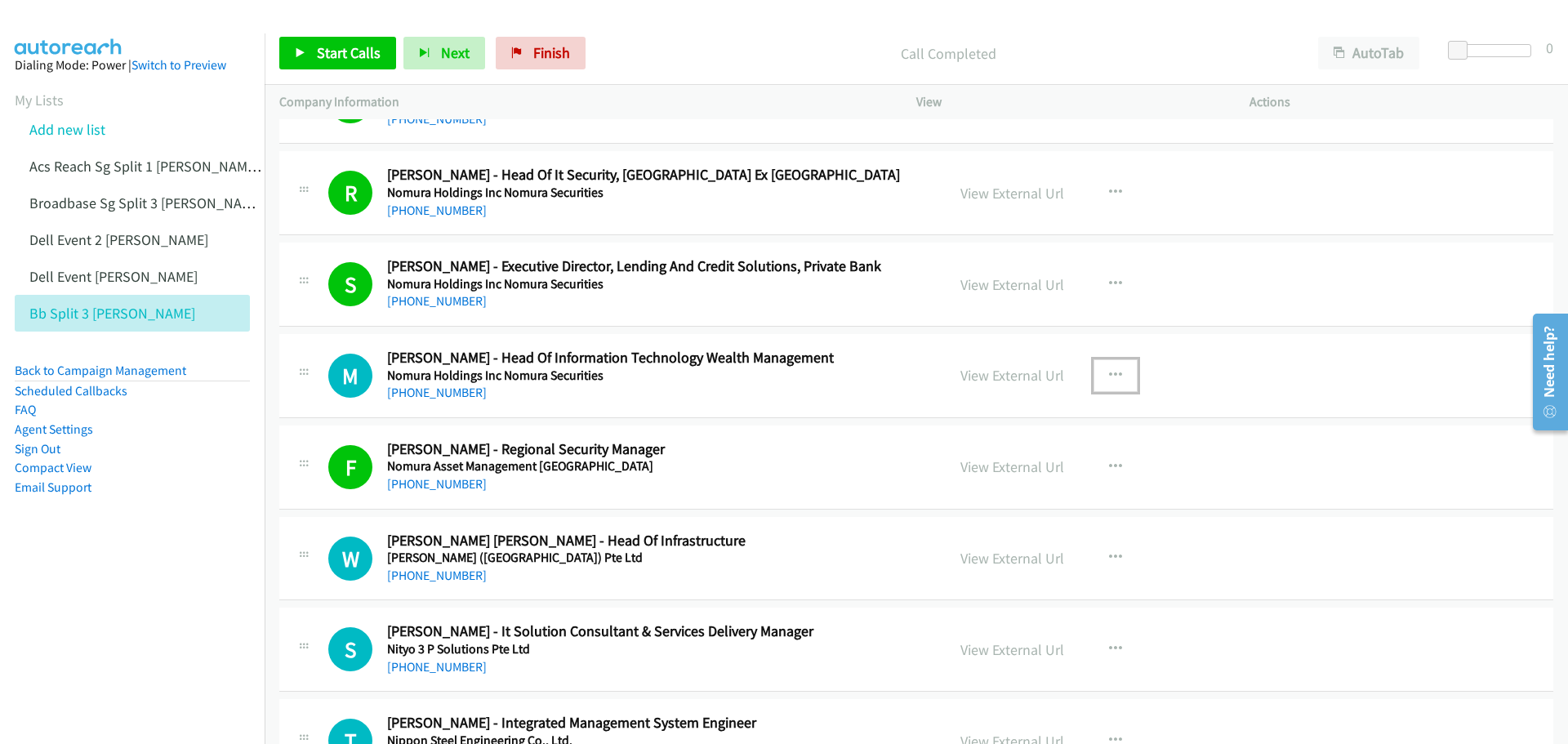
click at [1109, 370] on icon "button" at bounding box center [1116, 375] width 13 height 13
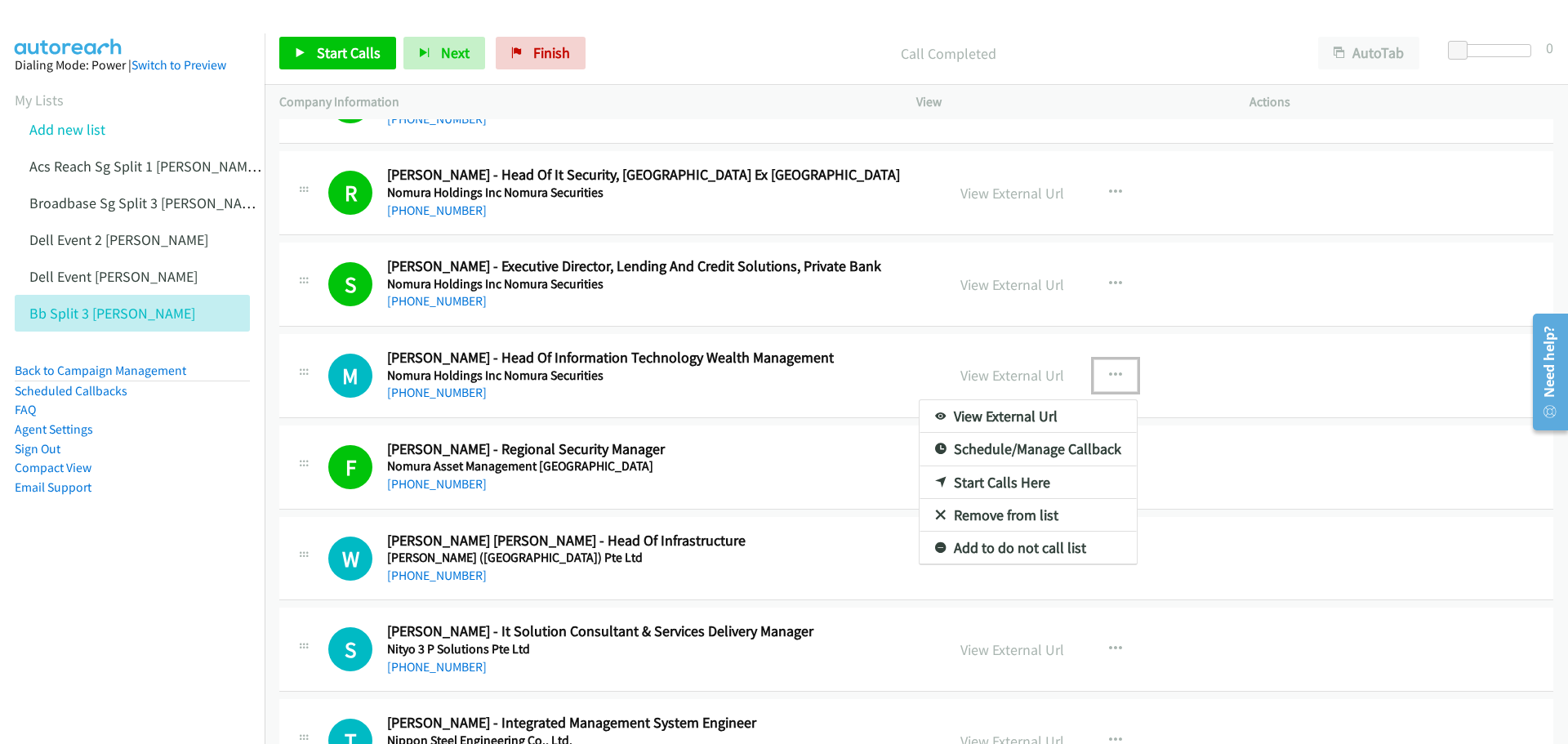
click at [1018, 482] on link "Start Calls Here" at bounding box center [1029, 482] width 217 height 33
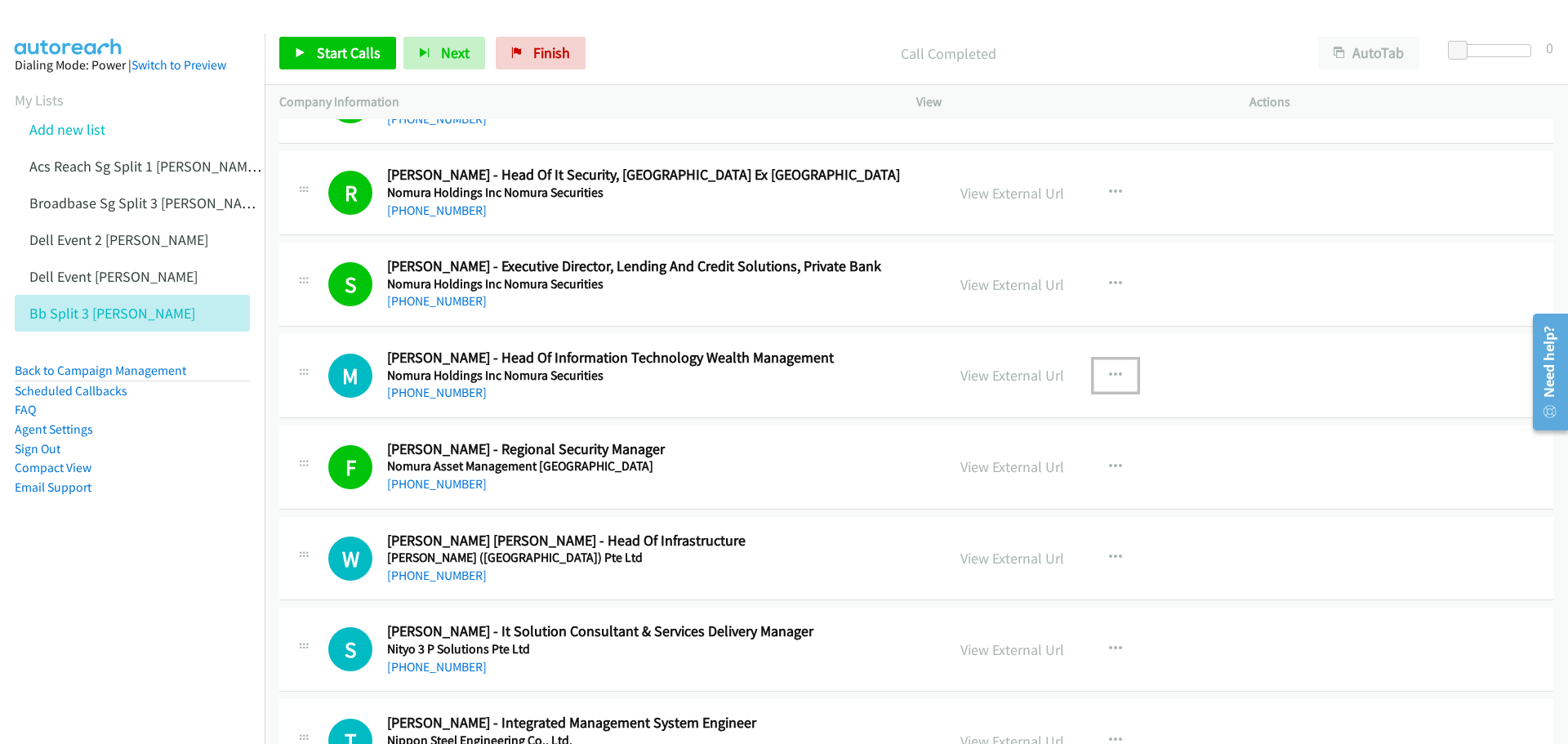
click at [1110, 369] on icon "button" at bounding box center [1116, 375] width 13 height 13
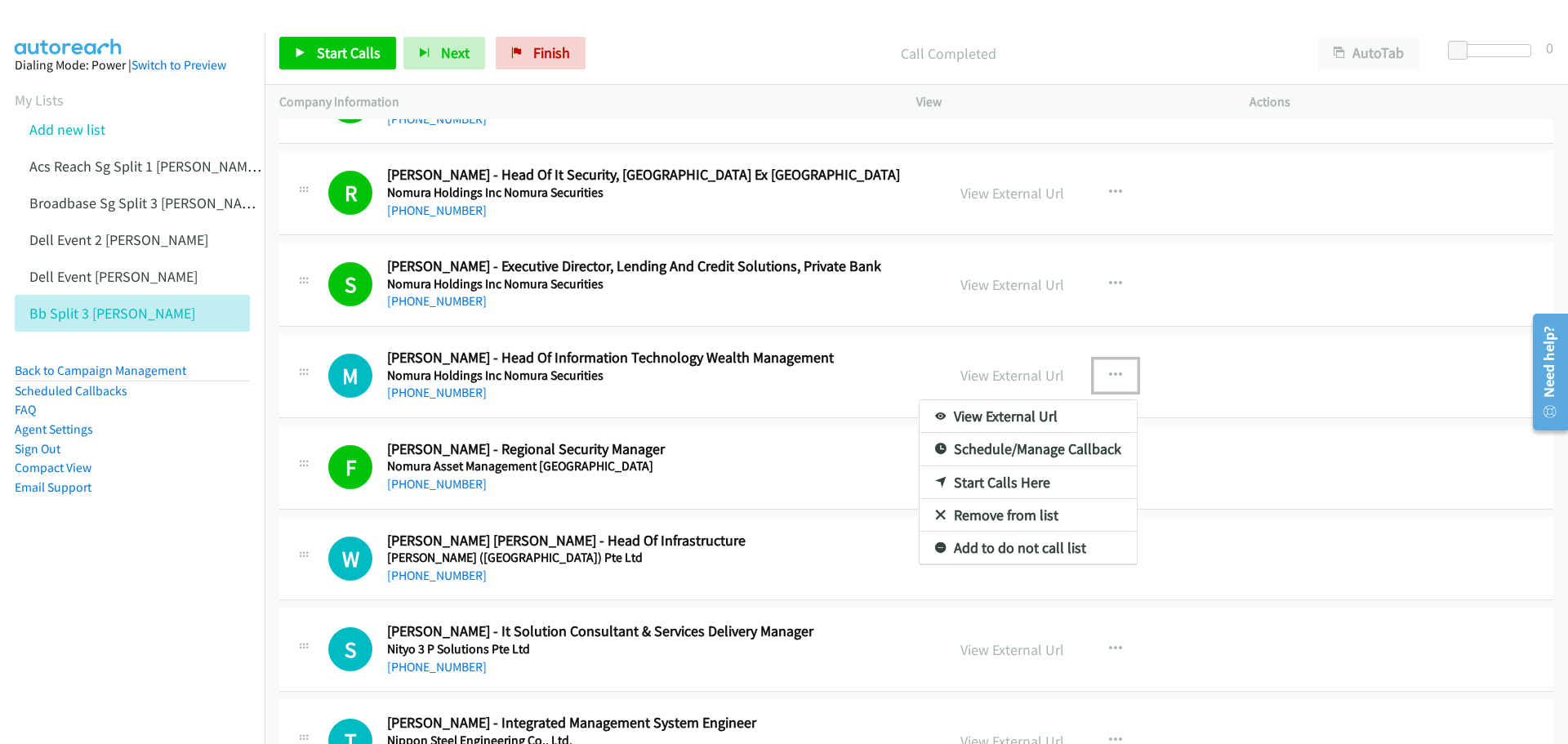
click at [996, 479] on link "Start Calls Here" at bounding box center [1029, 482] width 217 height 33
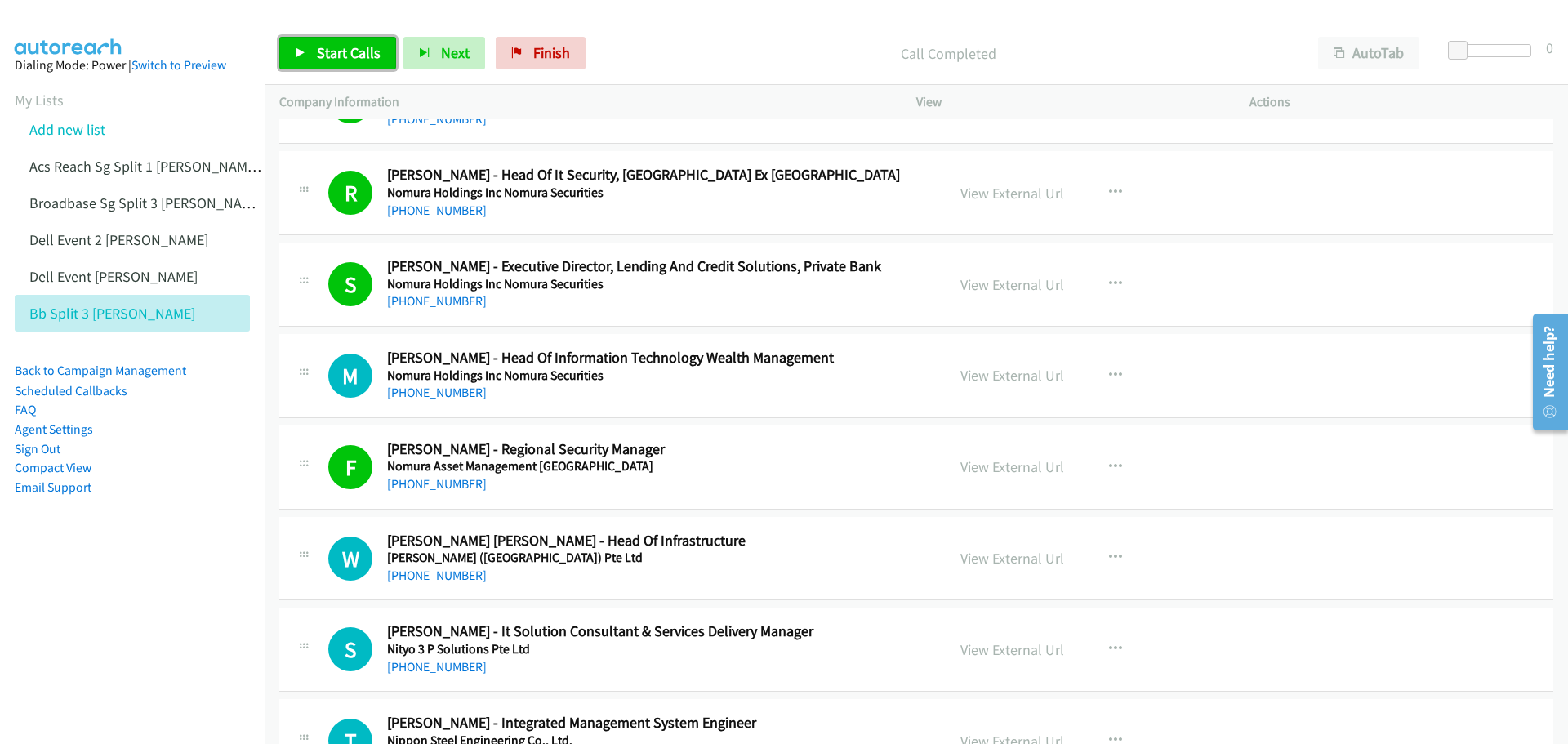
click at [344, 48] on span "Start Calls" at bounding box center [349, 52] width 64 height 19
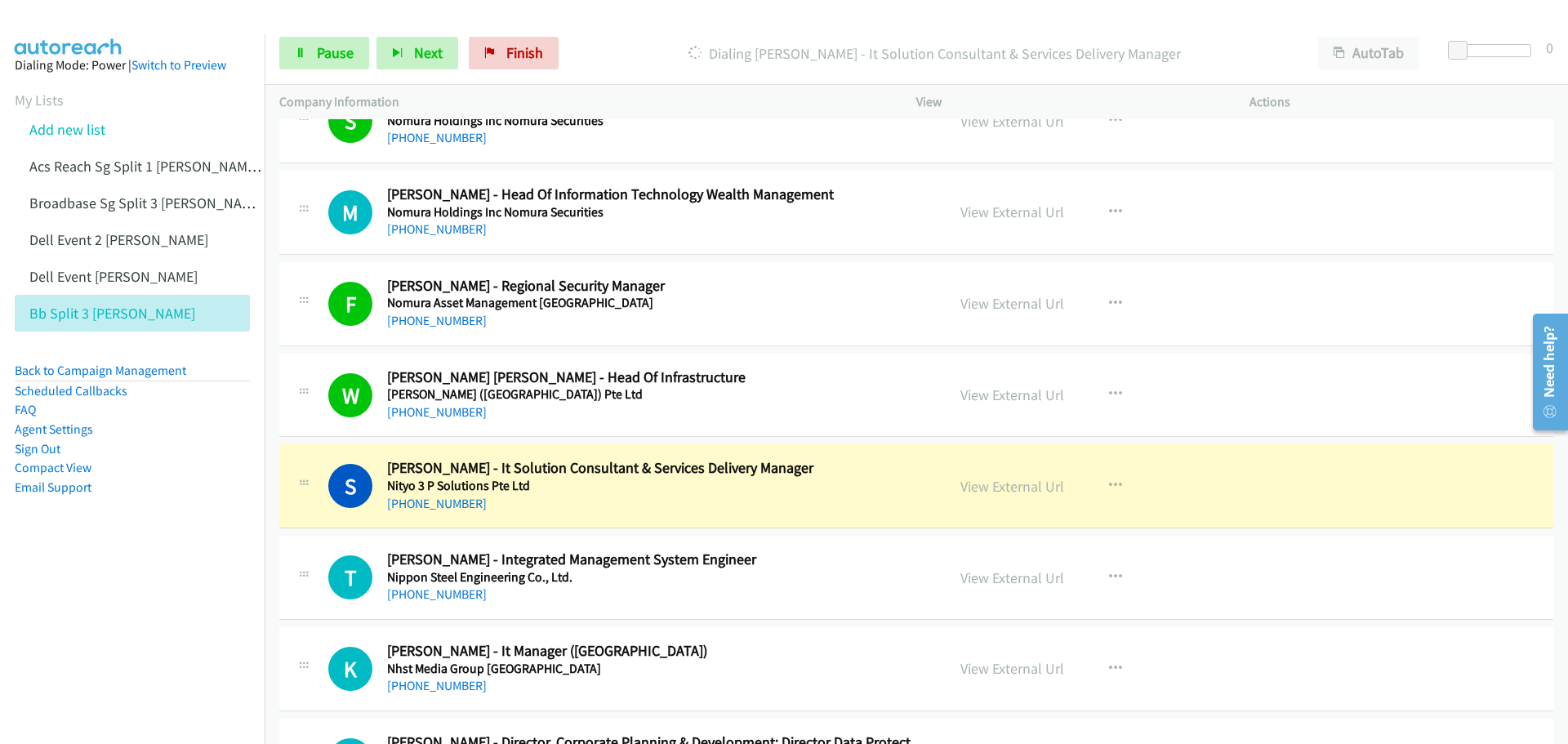
scroll to position [817, 0]
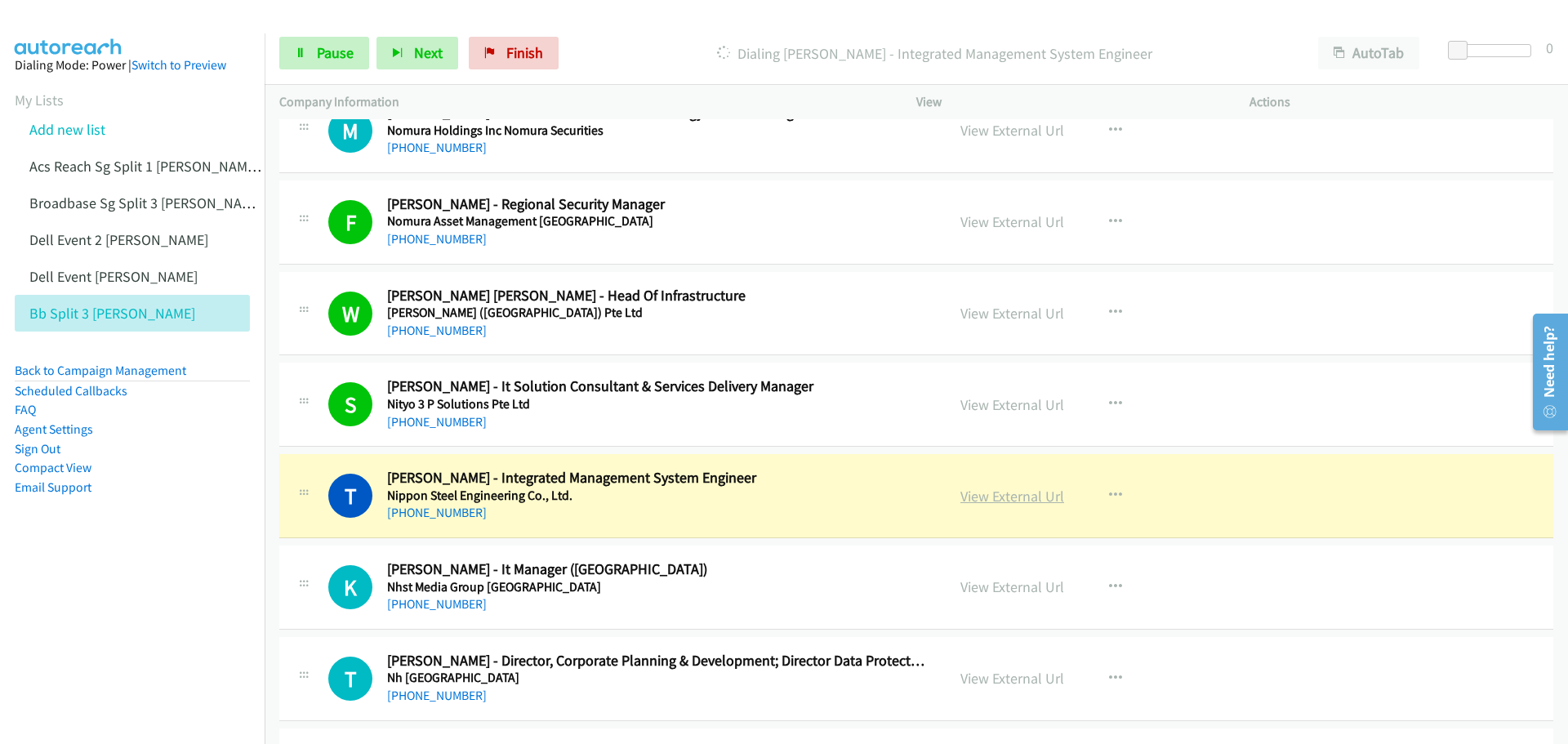
click at [1014, 490] on link "View External Url" at bounding box center [1012, 496] width 104 height 19
click at [311, 55] on link "Pause" at bounding box center [324, 52] width 90 height 33
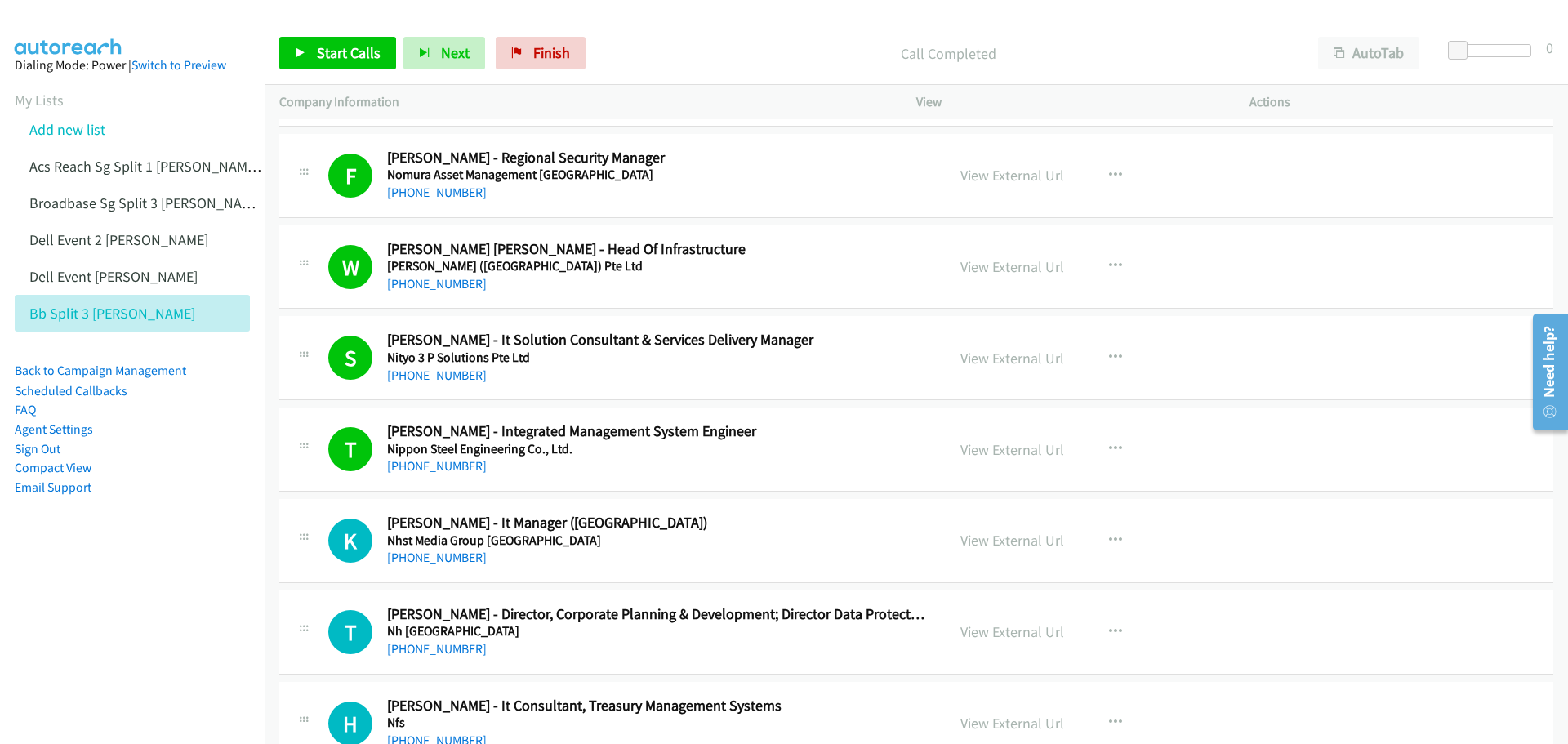
scroll to position [980, 0]
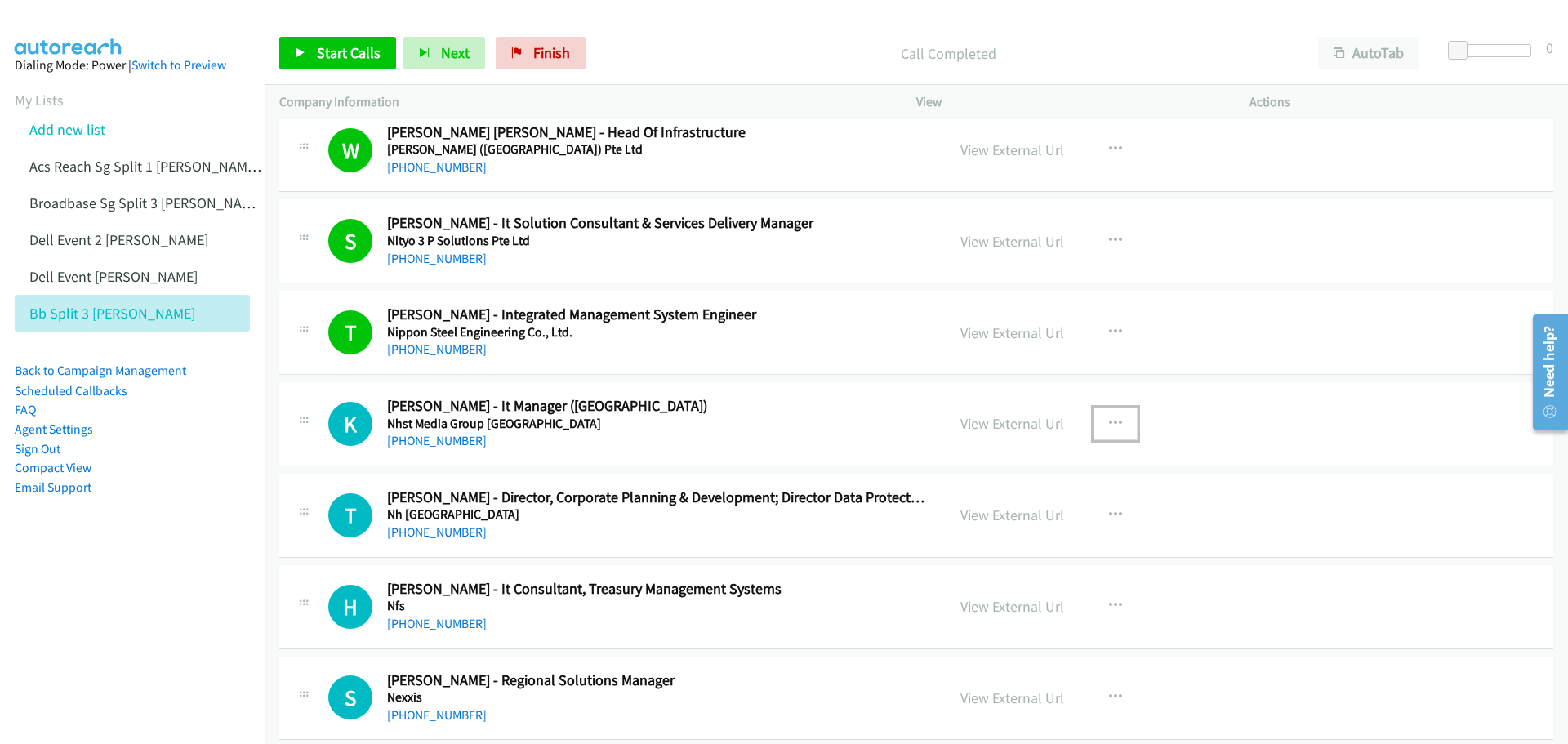
click at [1109, 420] on icon "button" at bounding box center [1116, 424] width 13 height 13
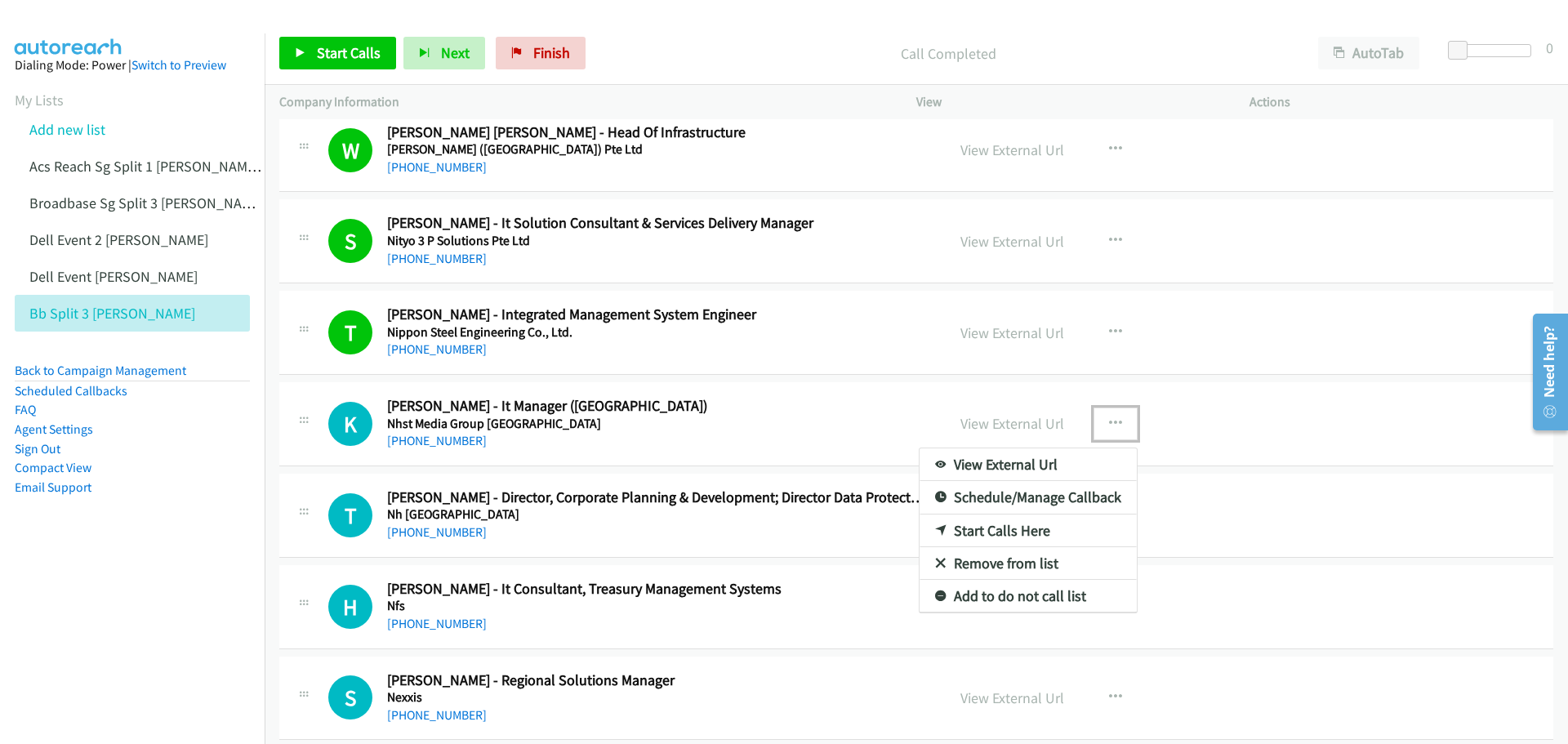
click at [1012, 529] on link "Start Calls Here" at bounding box center [1029, 531] width 217 height 33
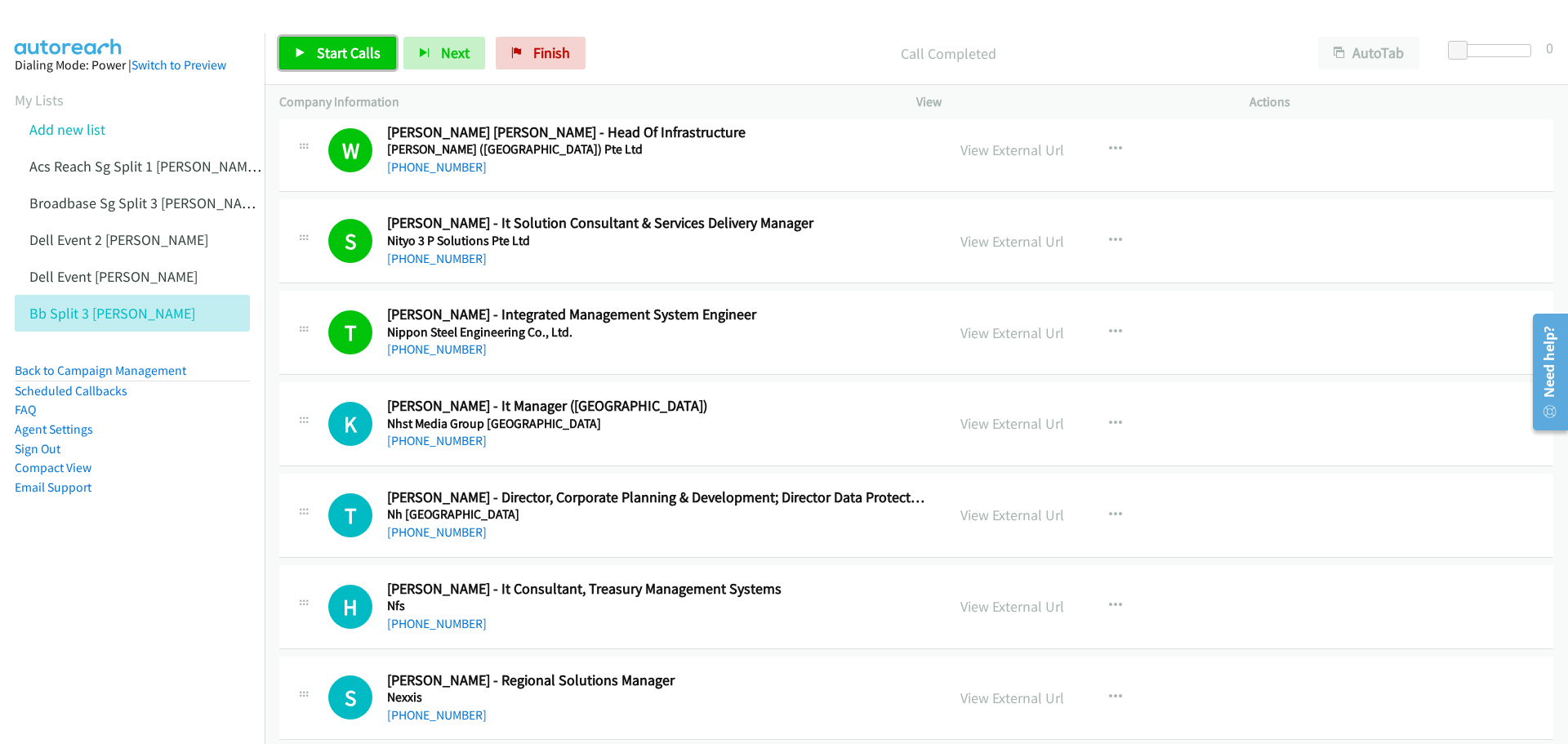
click at [339, 52] on span "Start Calls" at bounding box center [349, 52] width 64 height 19
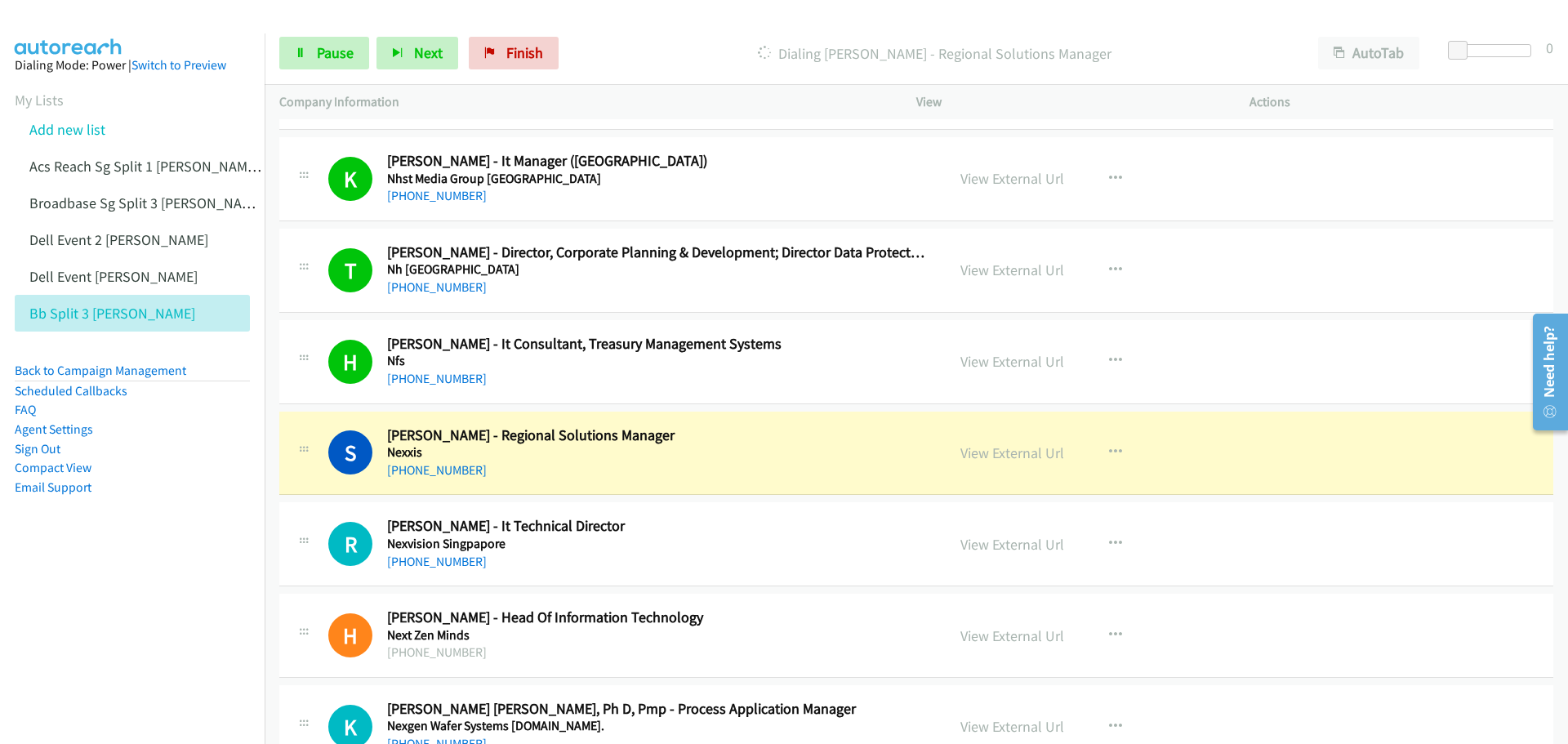
scroll to position [1306, 0]
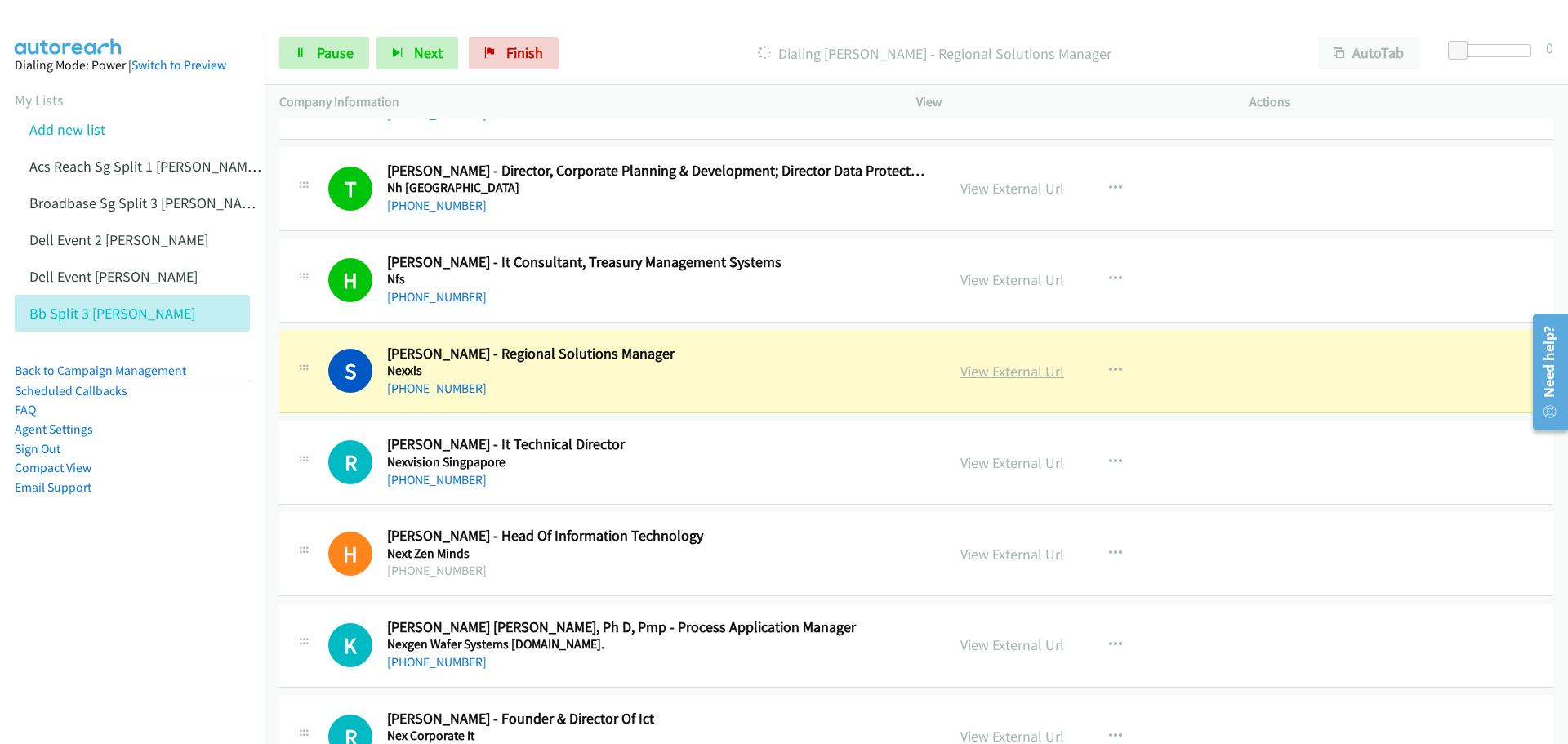
click at [1004, 373] on link "View External Url" at bounding box center [1012, 372] width 104 height 19
click at [338, 54] on span "Pause" at bounding box center [335, 52] width 37 height 19
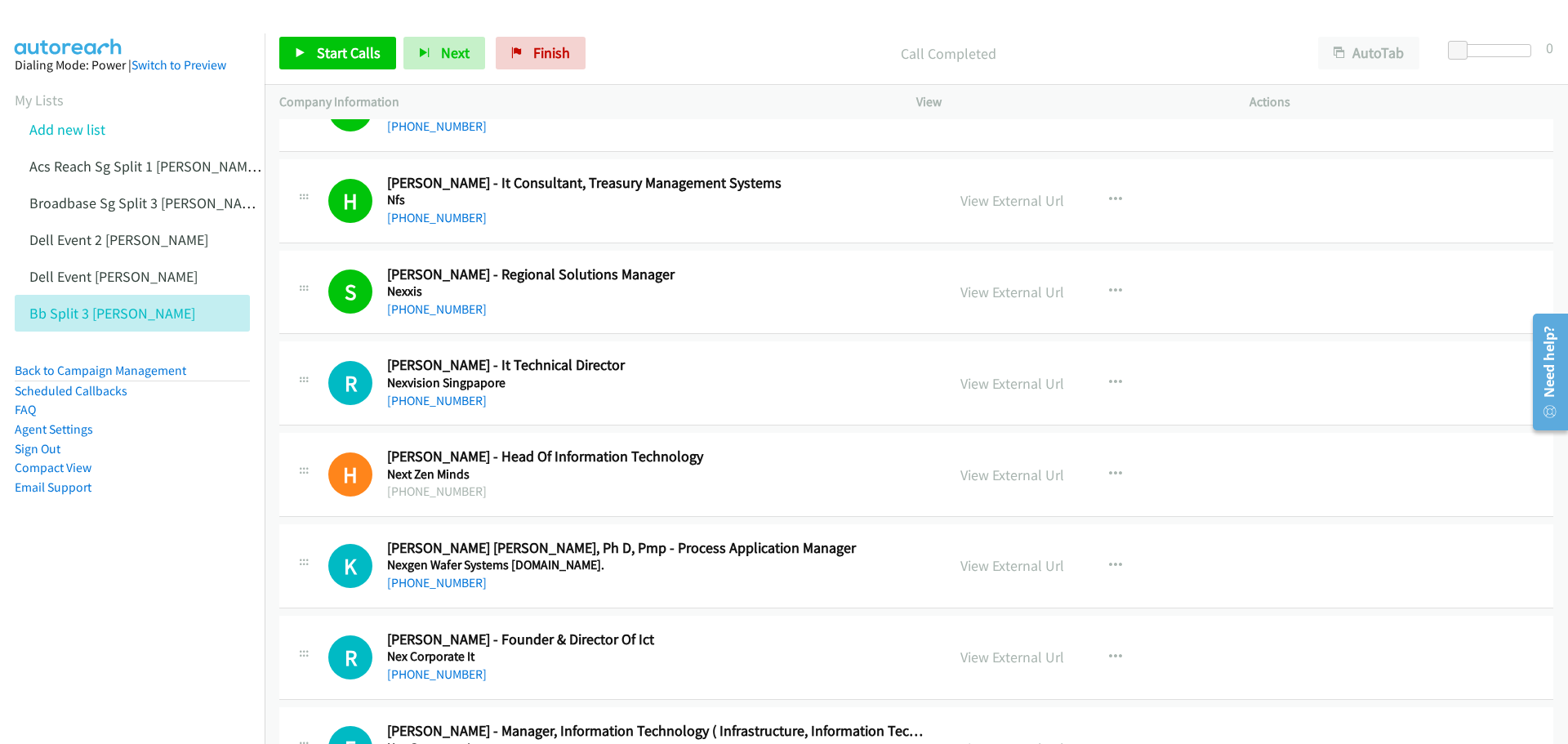
scroll to position [1388, 0]
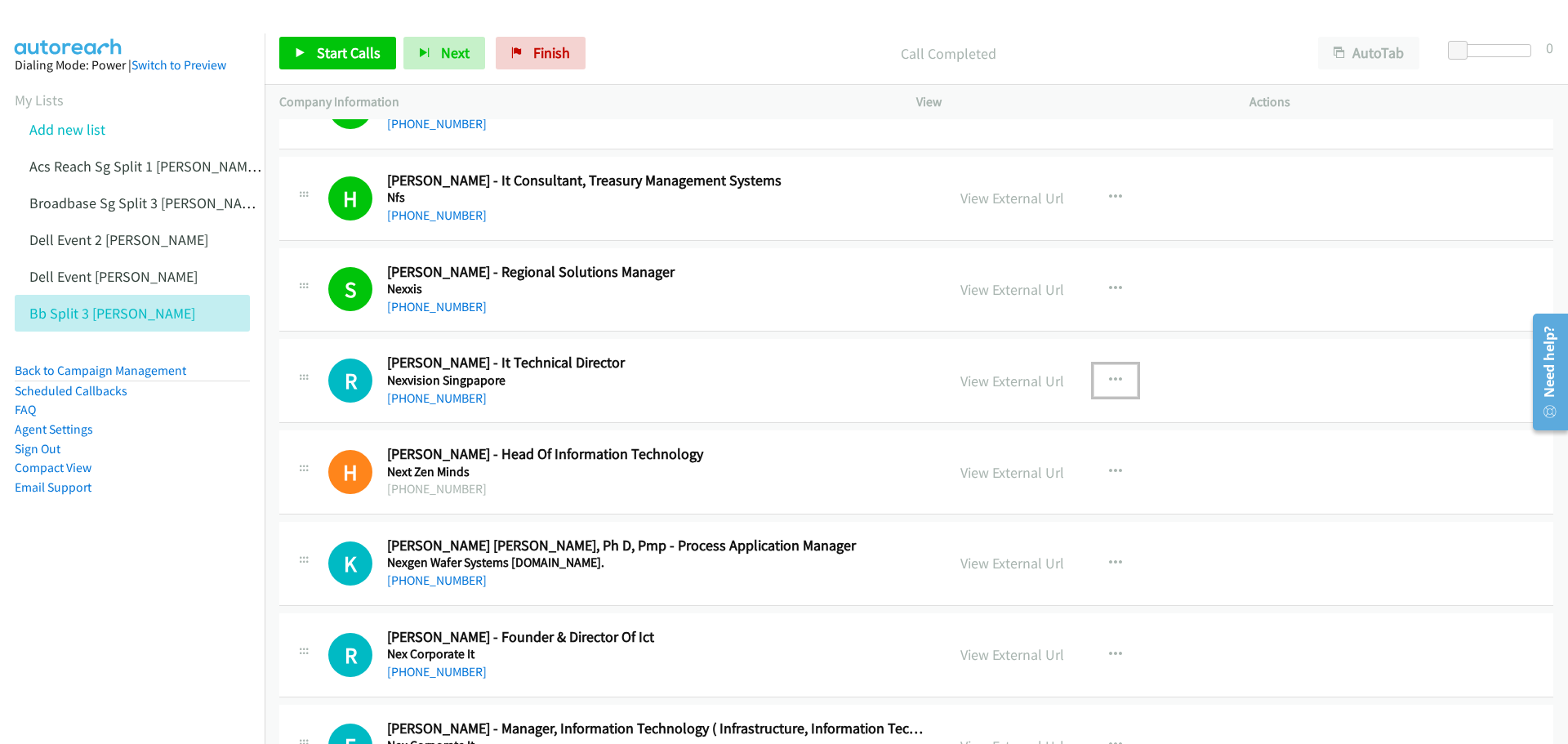
click at [1113, 376] on icon "button" at bounding box center [1116, 381] width 13 height 13
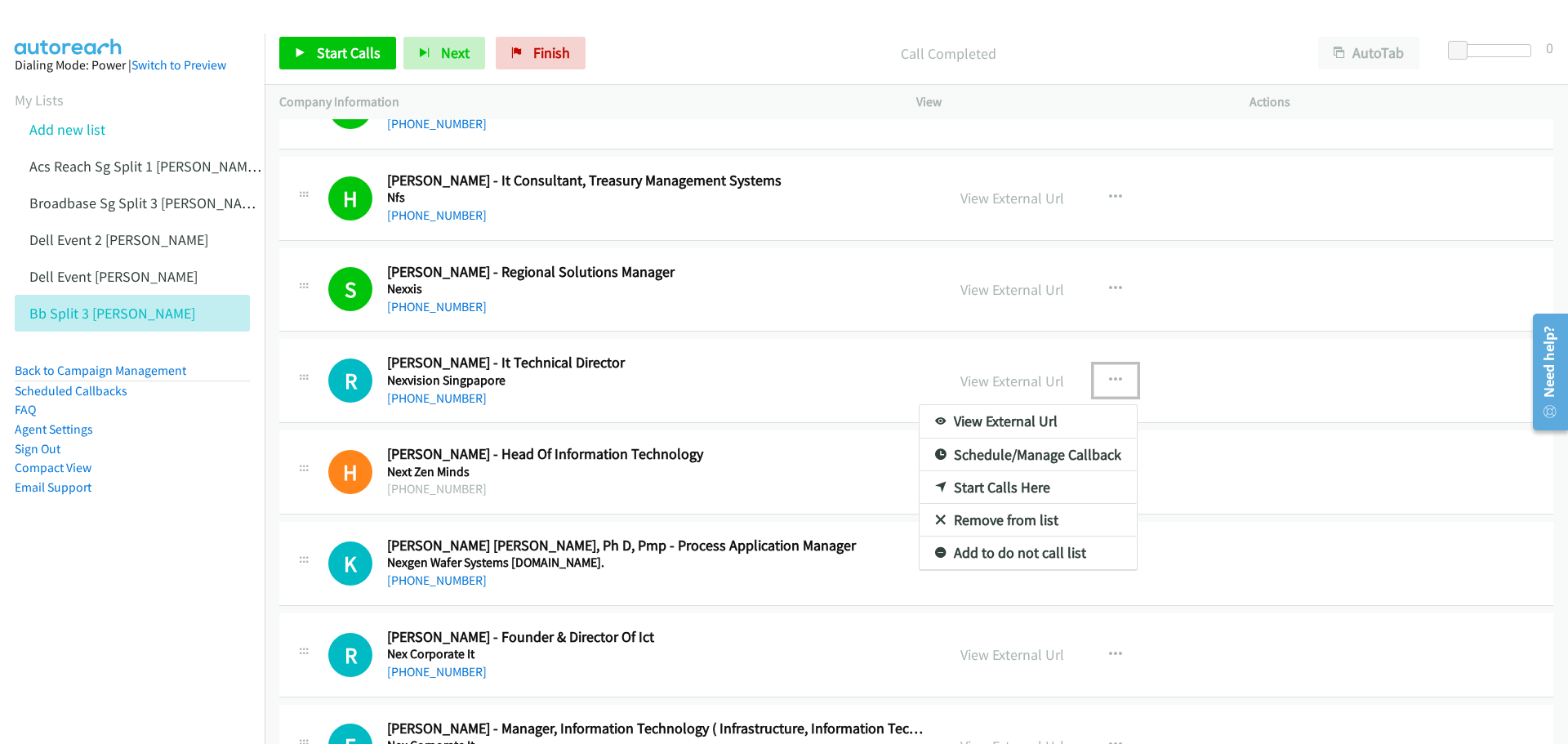
click at [1025, 483] on link "Start Calls Here" at bounding box center [1029, 487] width 217 height 33
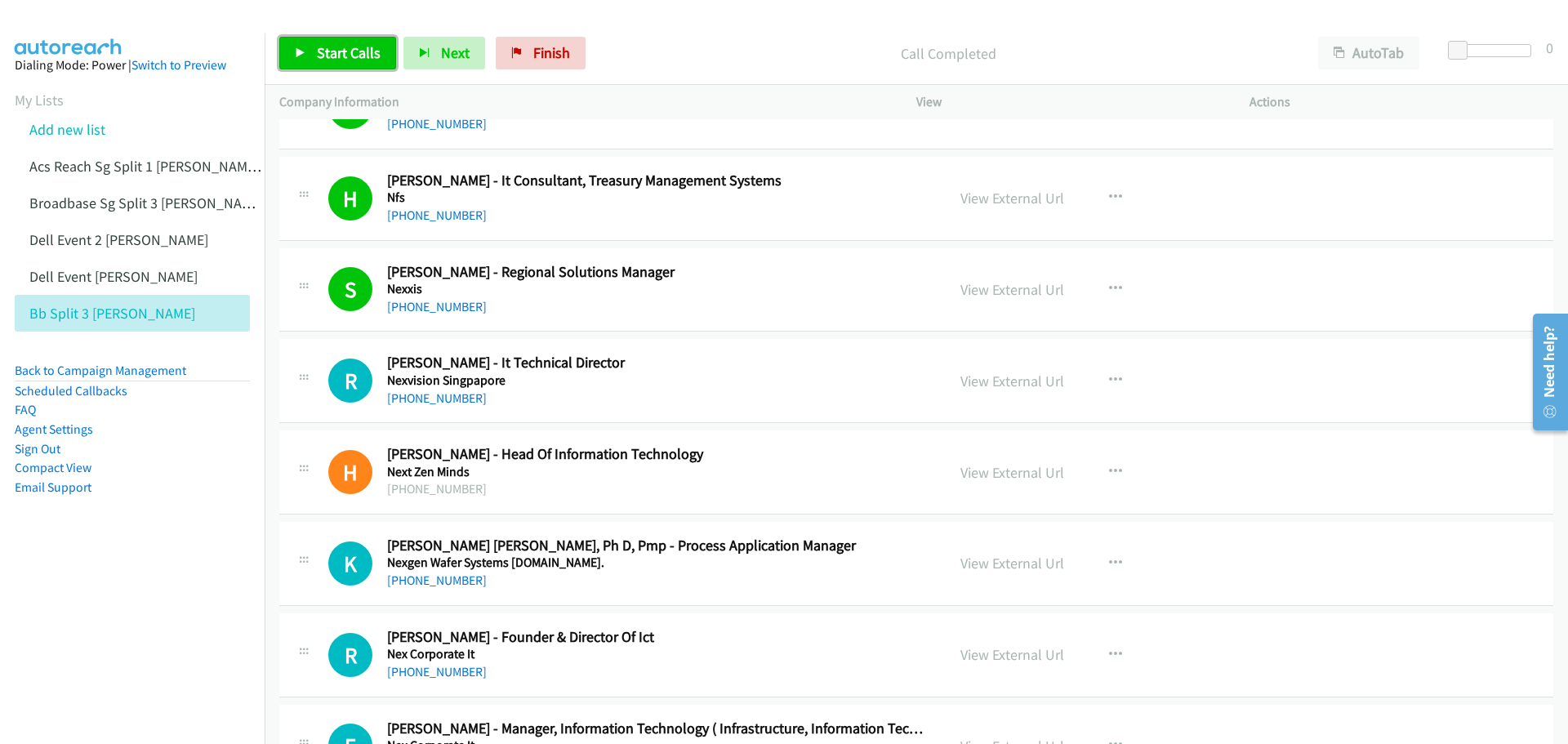
click at [334, 52] on span "Start Calls" at bounding box center [349, 52] width 64 height 19
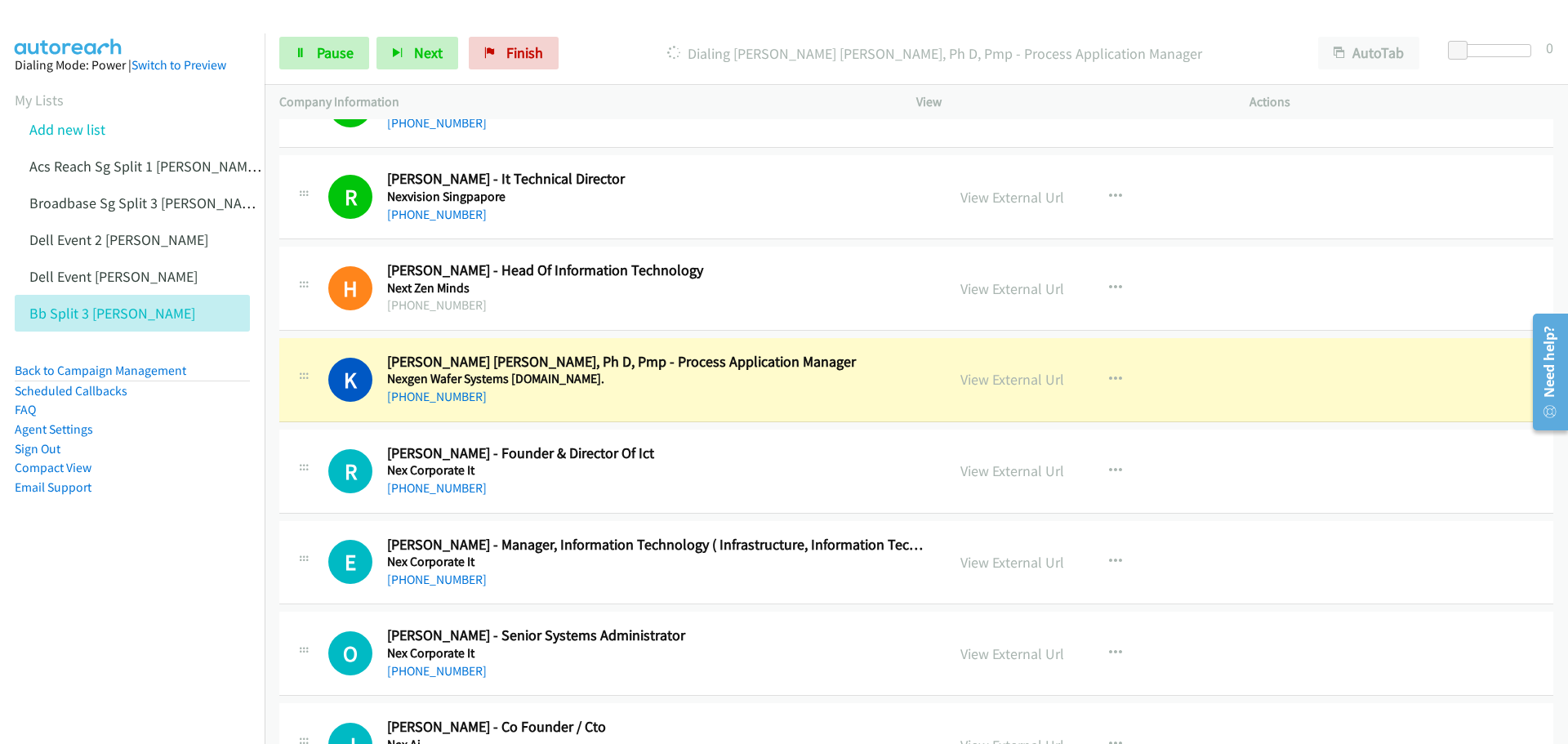
scroll to position [1633, 0]
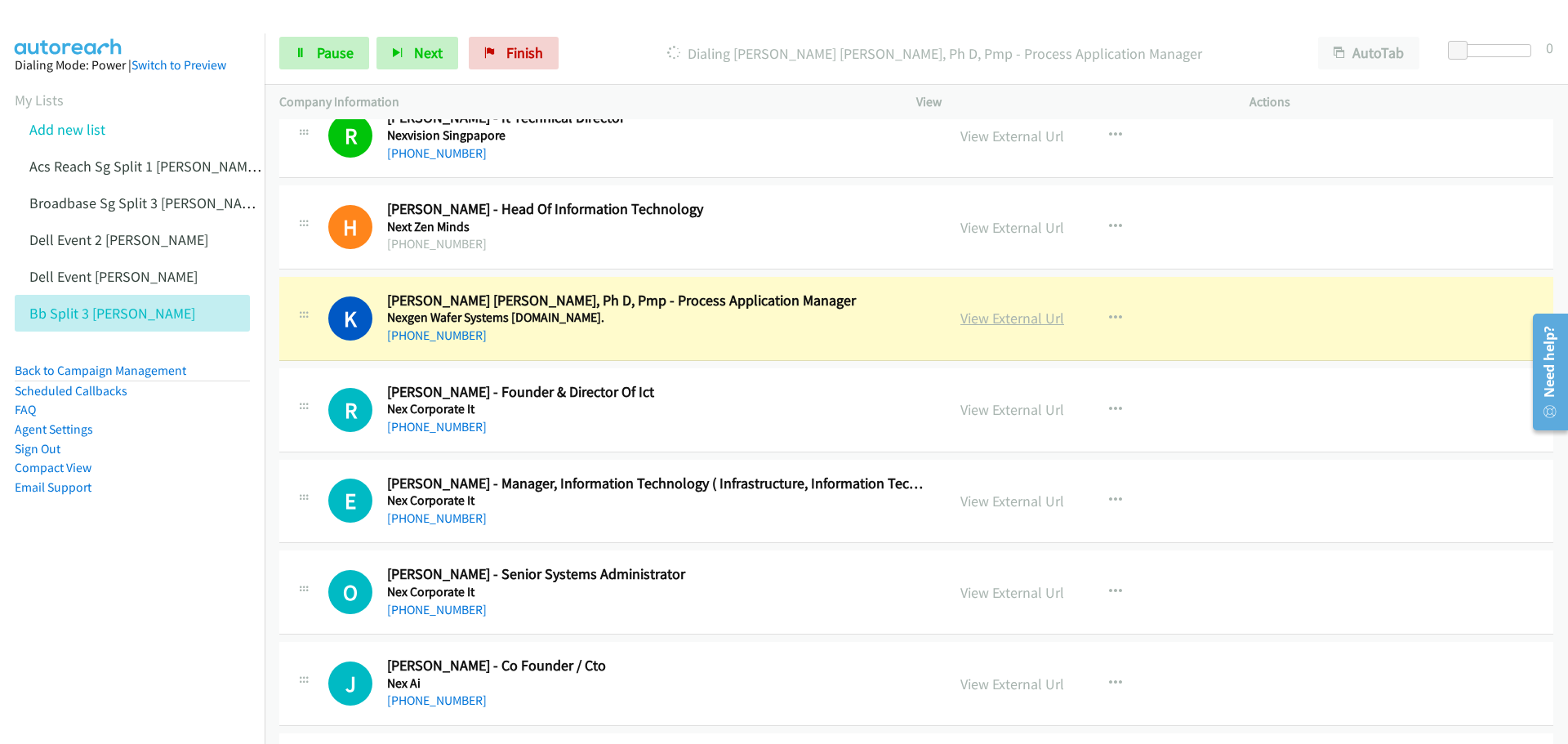
click at [984, 320] on link "View External Url" at bounding box center [1012, 318] width 104 height 19
click at [348, 52] on span "Pause" at bounding box center [335, 52] width 37 height 19
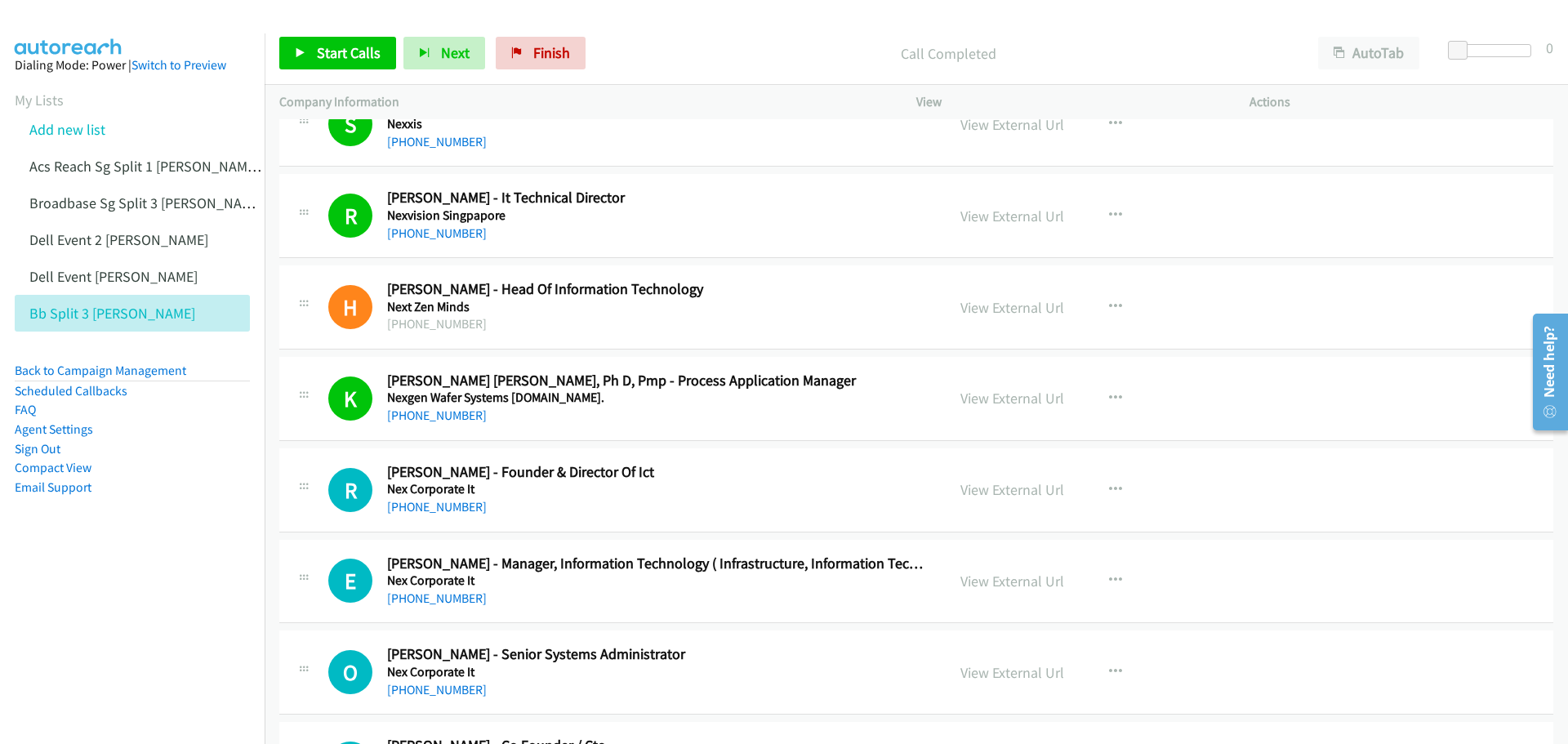
scroll to position [1552, 0]
click at [1109, 302] on icon "button" at bounding box center [1116, 309] width 13 height 13
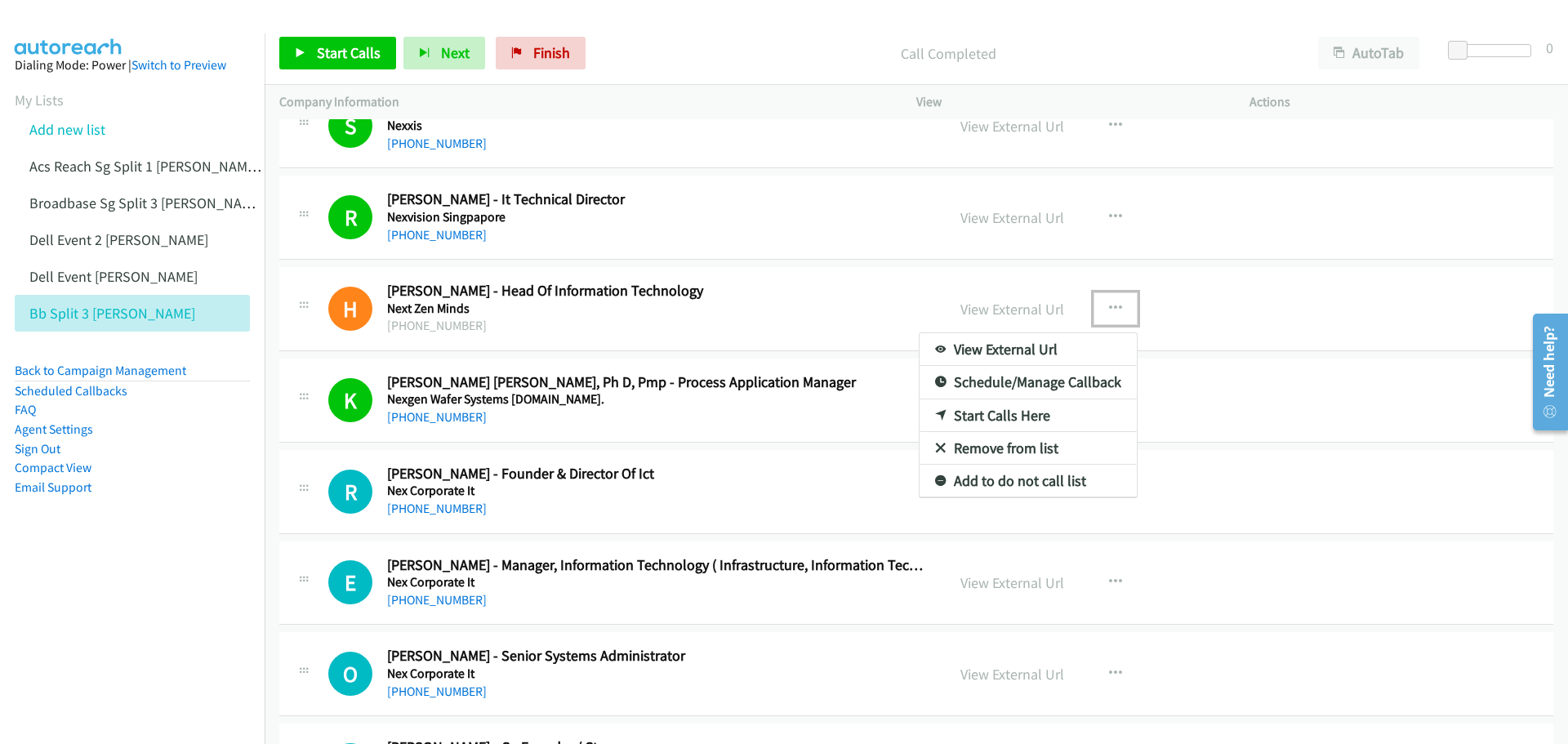
click at [1000, 413] on link "Start Calls Here" at bounding box center [1029, 416] width 217 height 33
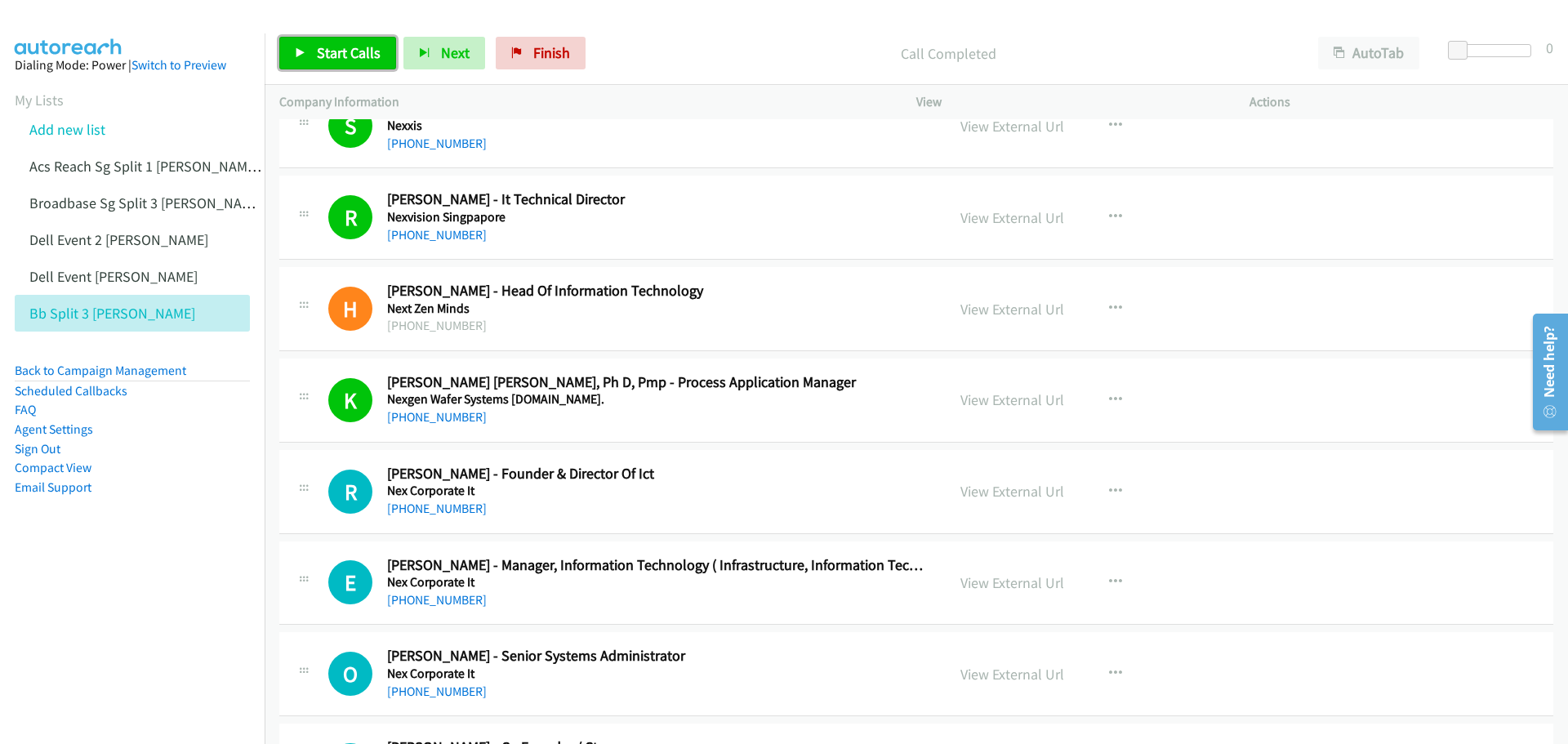
click at [339, 56] on span "Start Calls" at bounding box center [349, 52] width 64 height 19
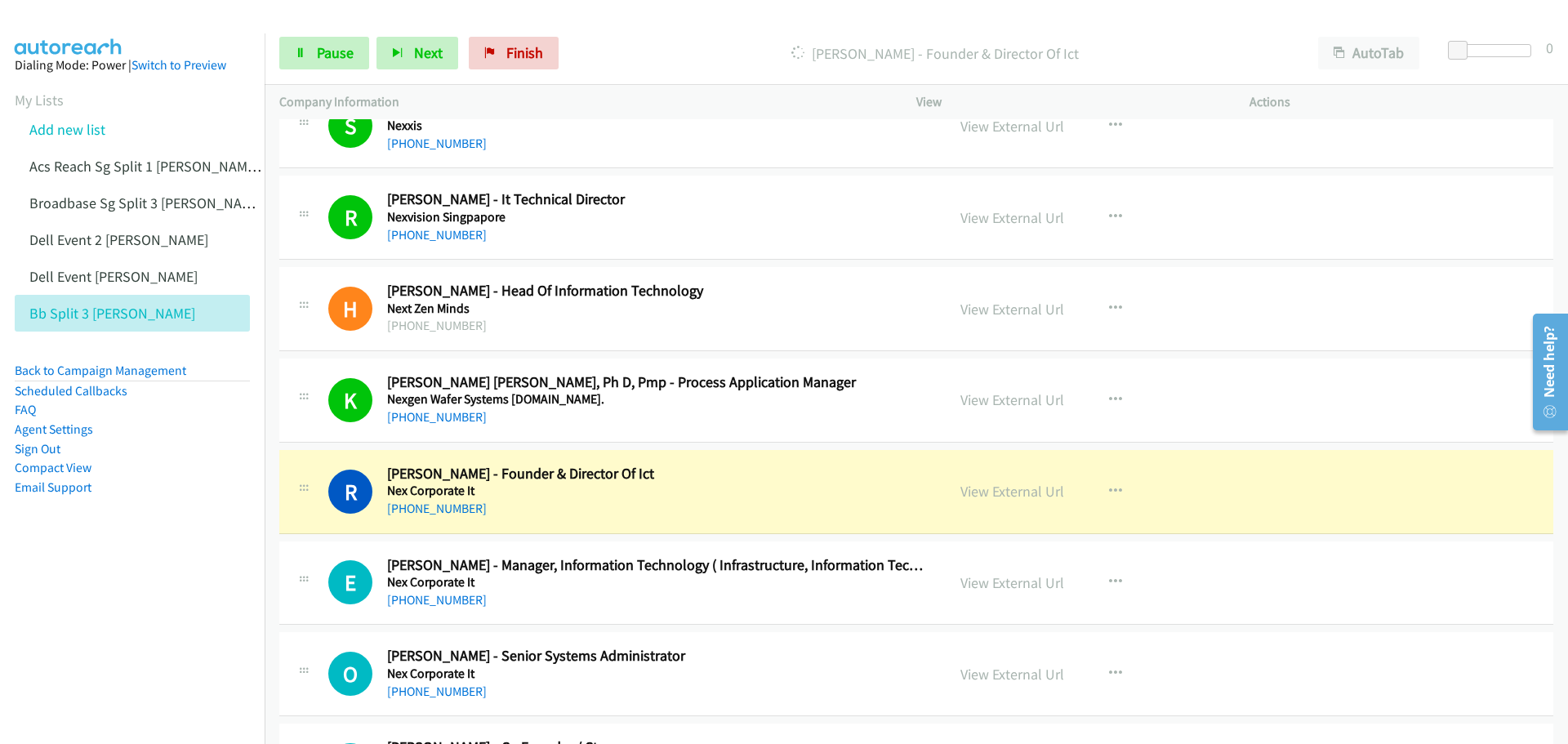
scroll to position [1633, 0]
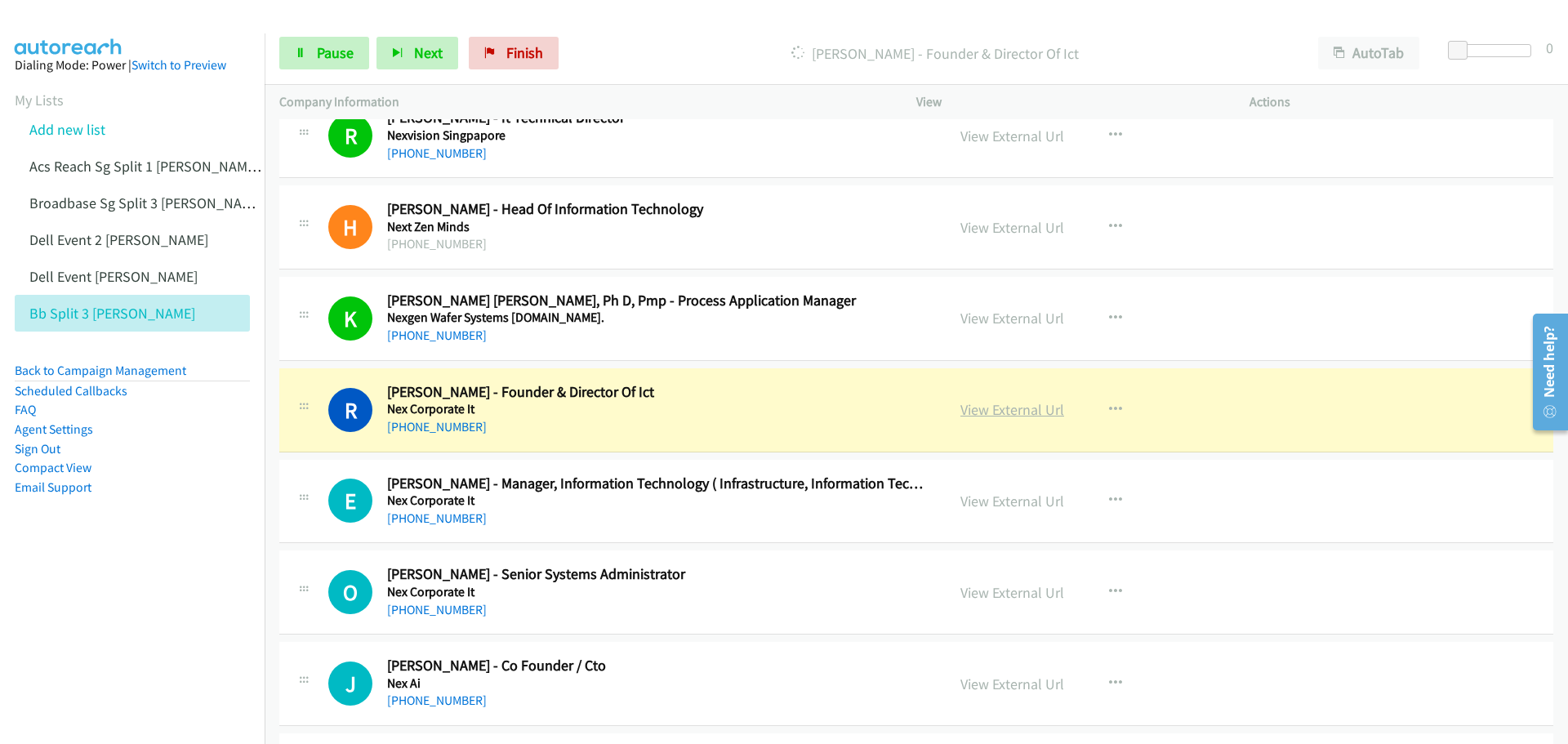
click at [1025, 407] on link "View External Url" at bounding box center [1012, 410] width 104 height 19
click at [328, 48] on span "Pause" at bounding box center [335, 52] width 37 height 19
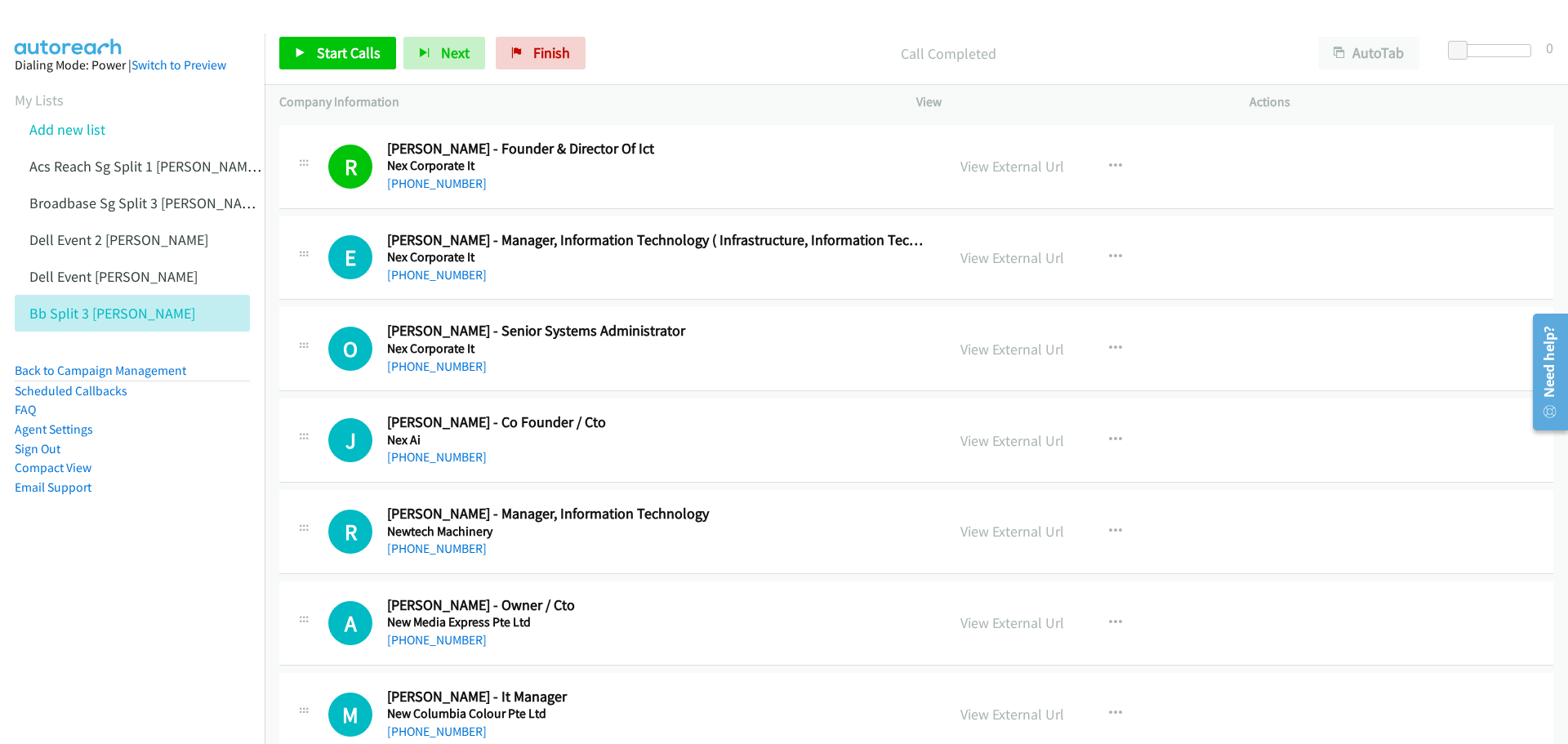
scroll to position [1878, 0]
click at [1109, 252] on icon "button" at bounding box center [1116, 255] width 13 height 13
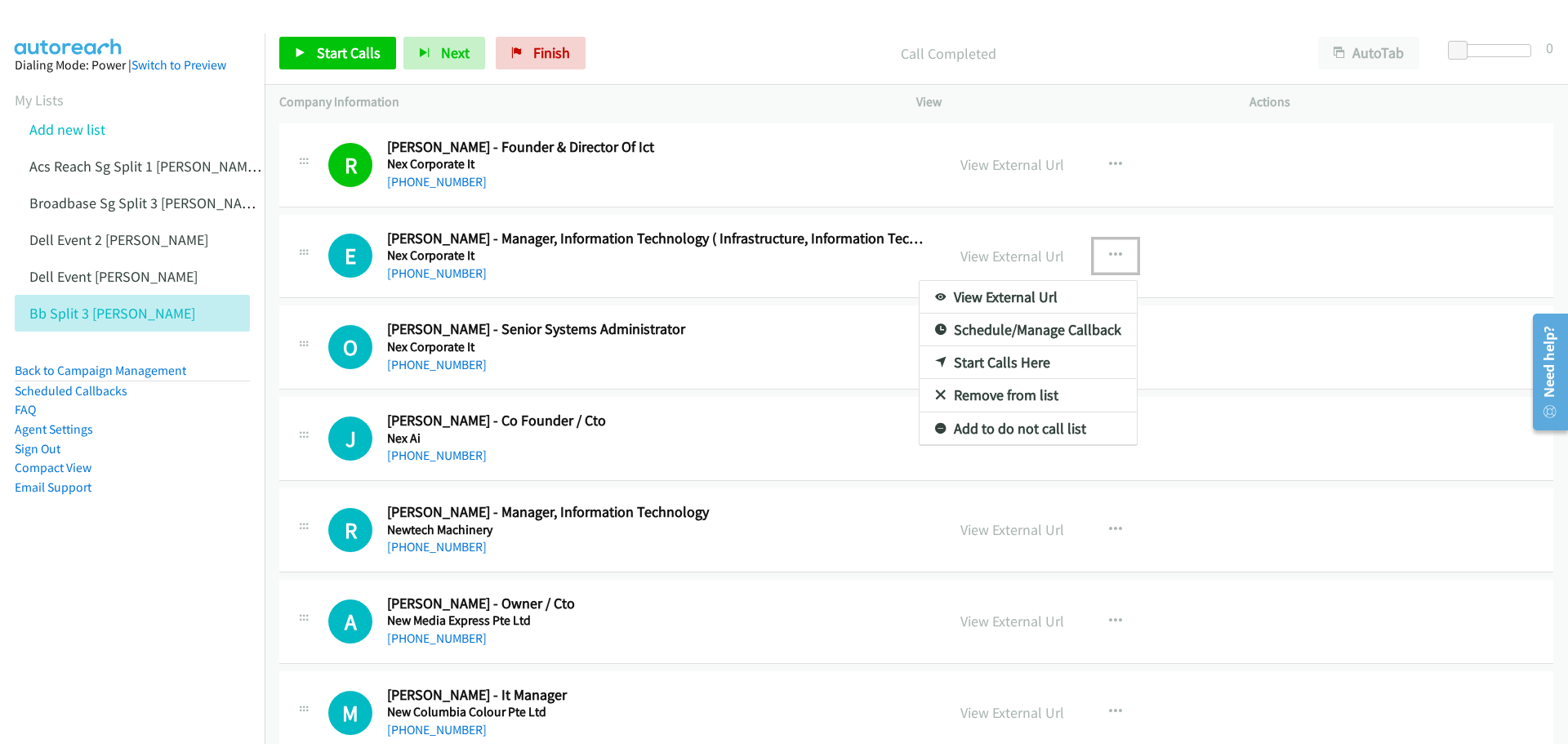
click at [1016, 366] on link "Start Calls Here" at bounding box center [1029, 362] width 217 height 33
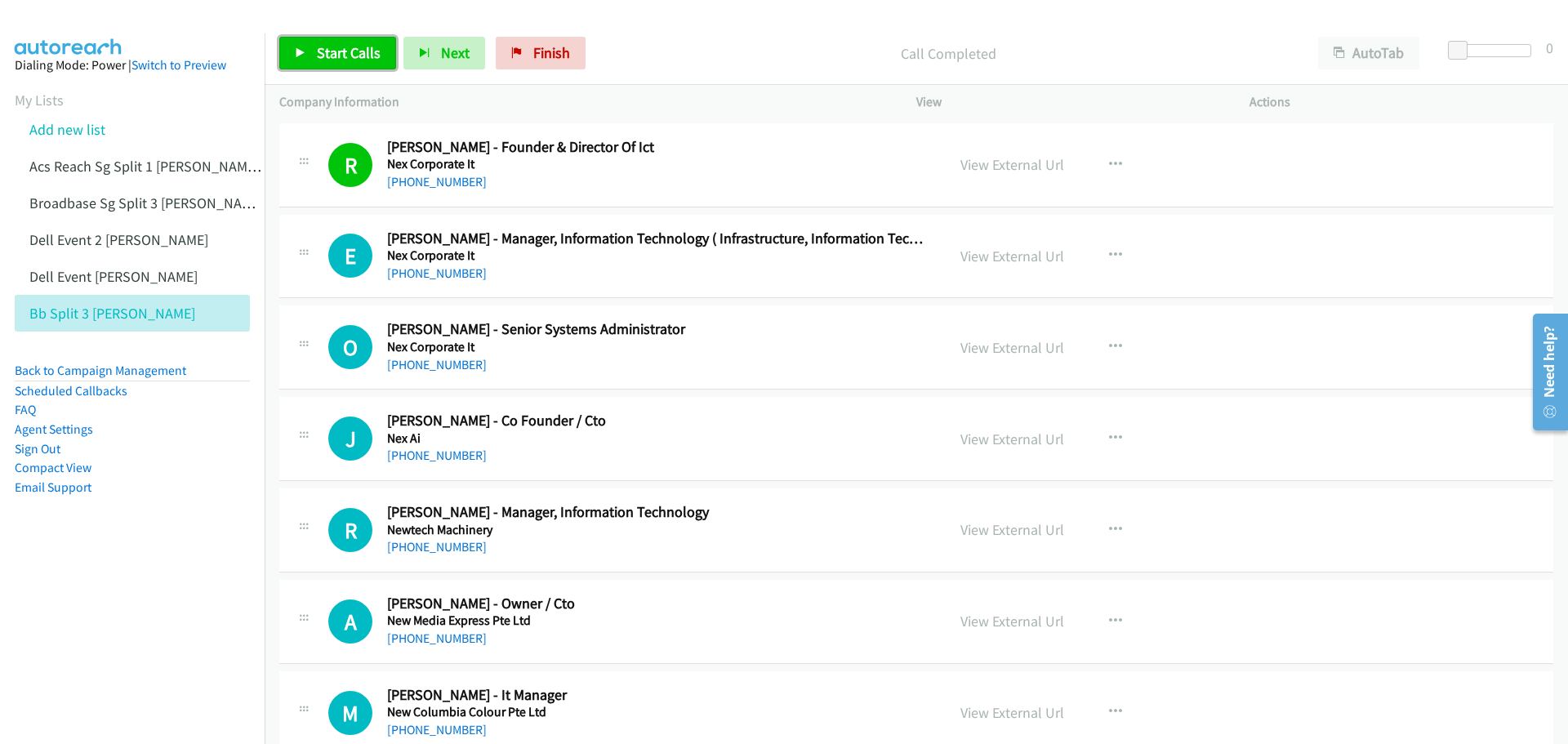
click at [327, 54] on span "Start Calls" at bounding box center [349, 52] width 64 height 19
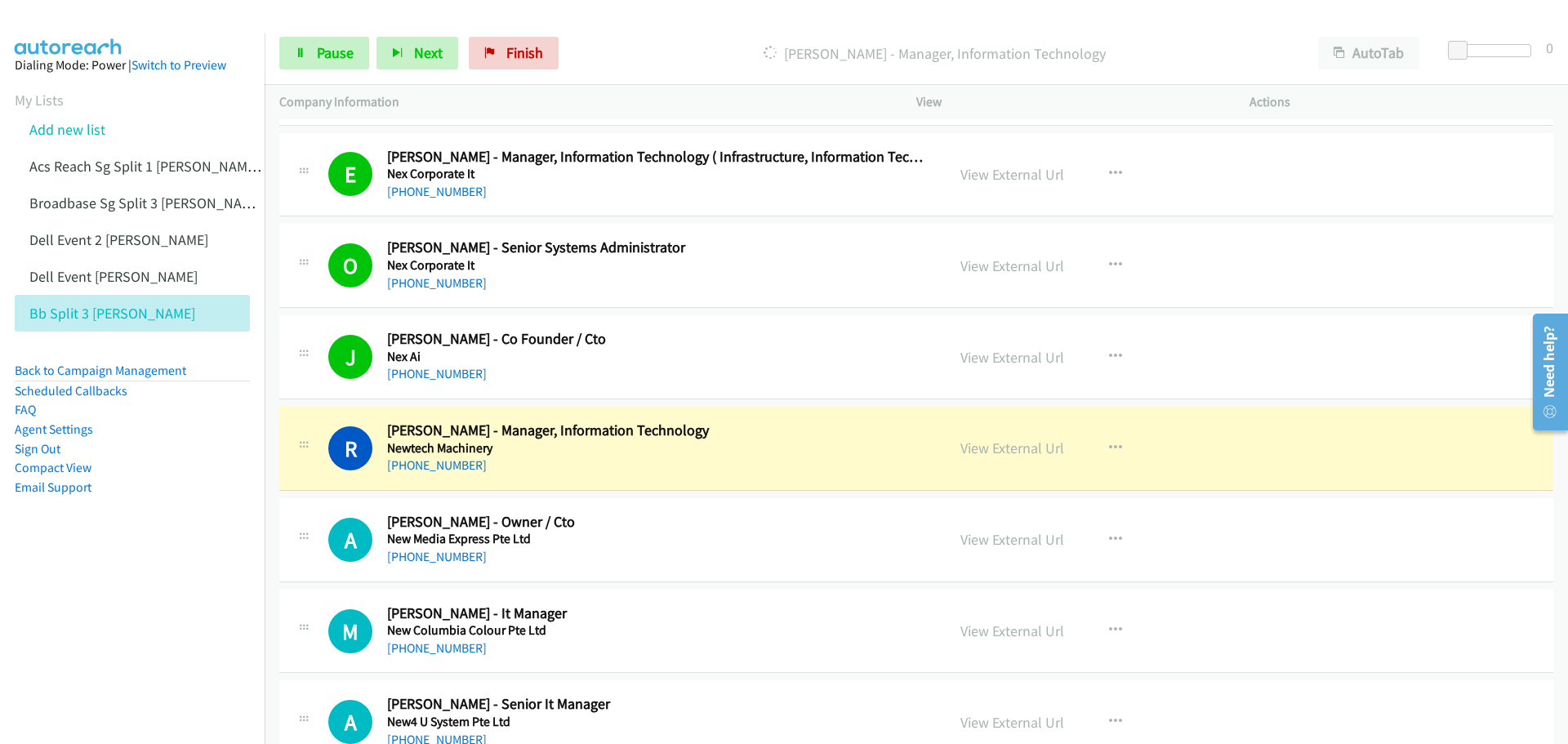
scroll to position [2041, 0]
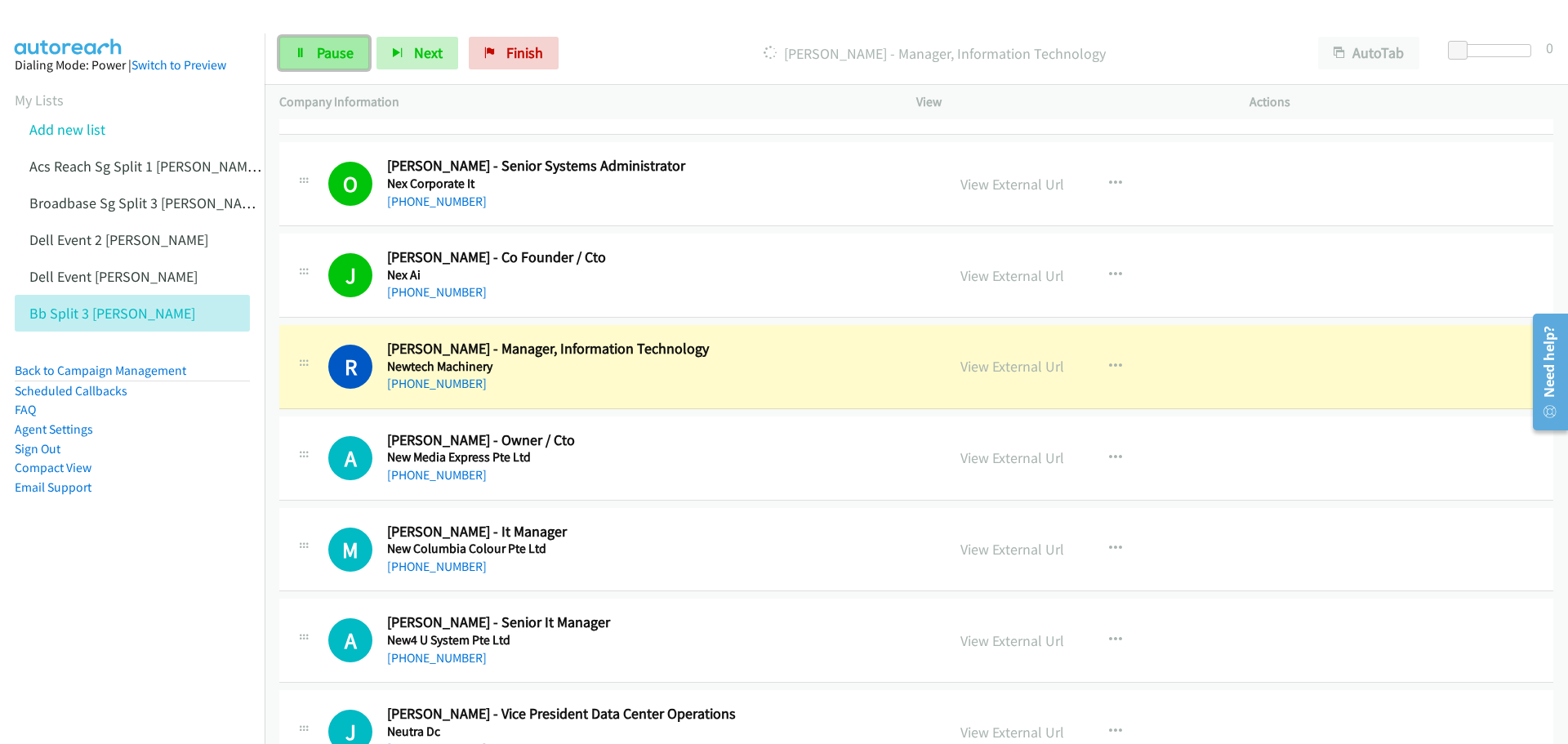
click at [317, 54] on span "Pause" at bounding box center [335, 52] width 37 height 19
click at [1038, 366] on link "View External Url" at bounding box center [1012, 366] width 104 height 19
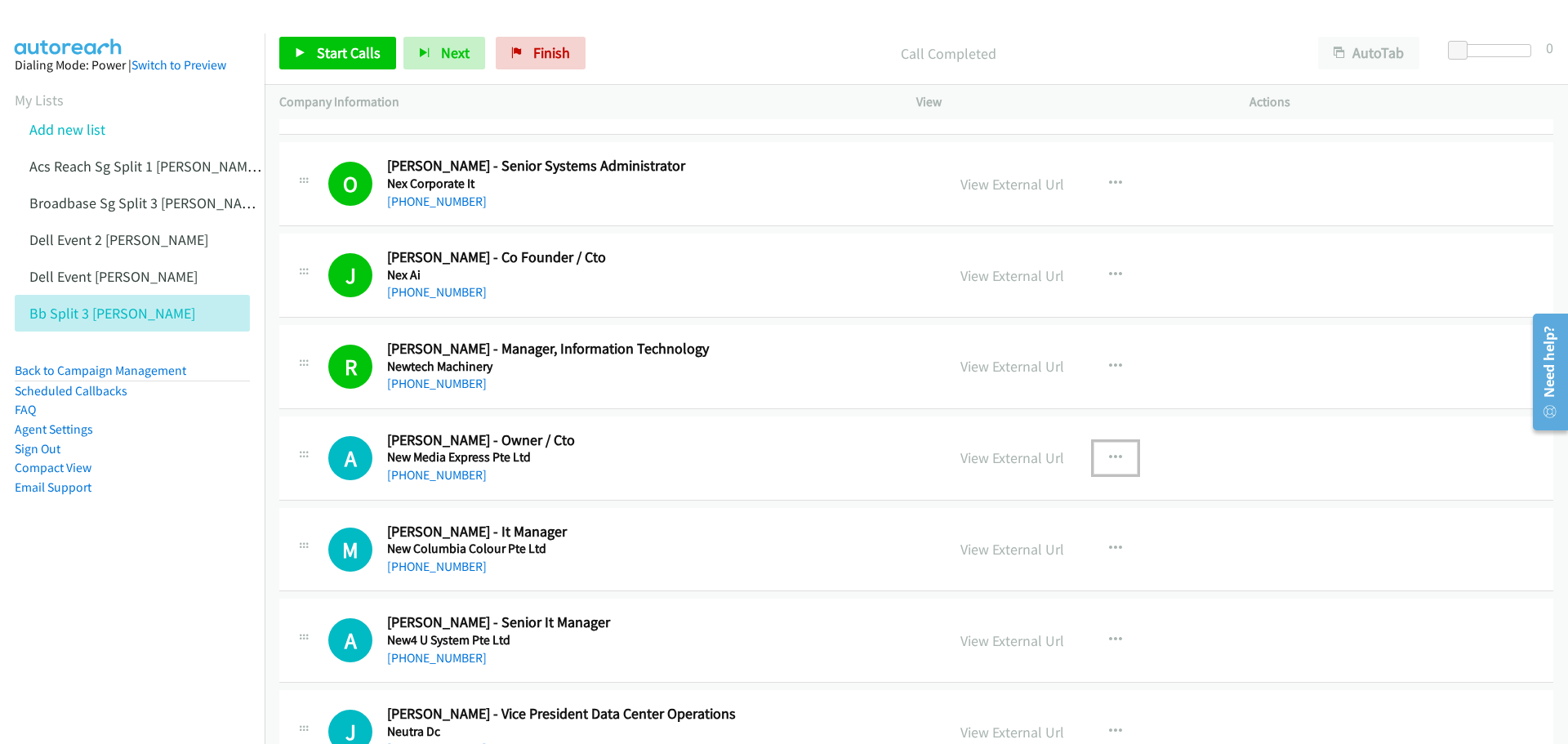
click at [1109, 456] on icon "button" at bounding box center [1116, 459] width 13 height 13
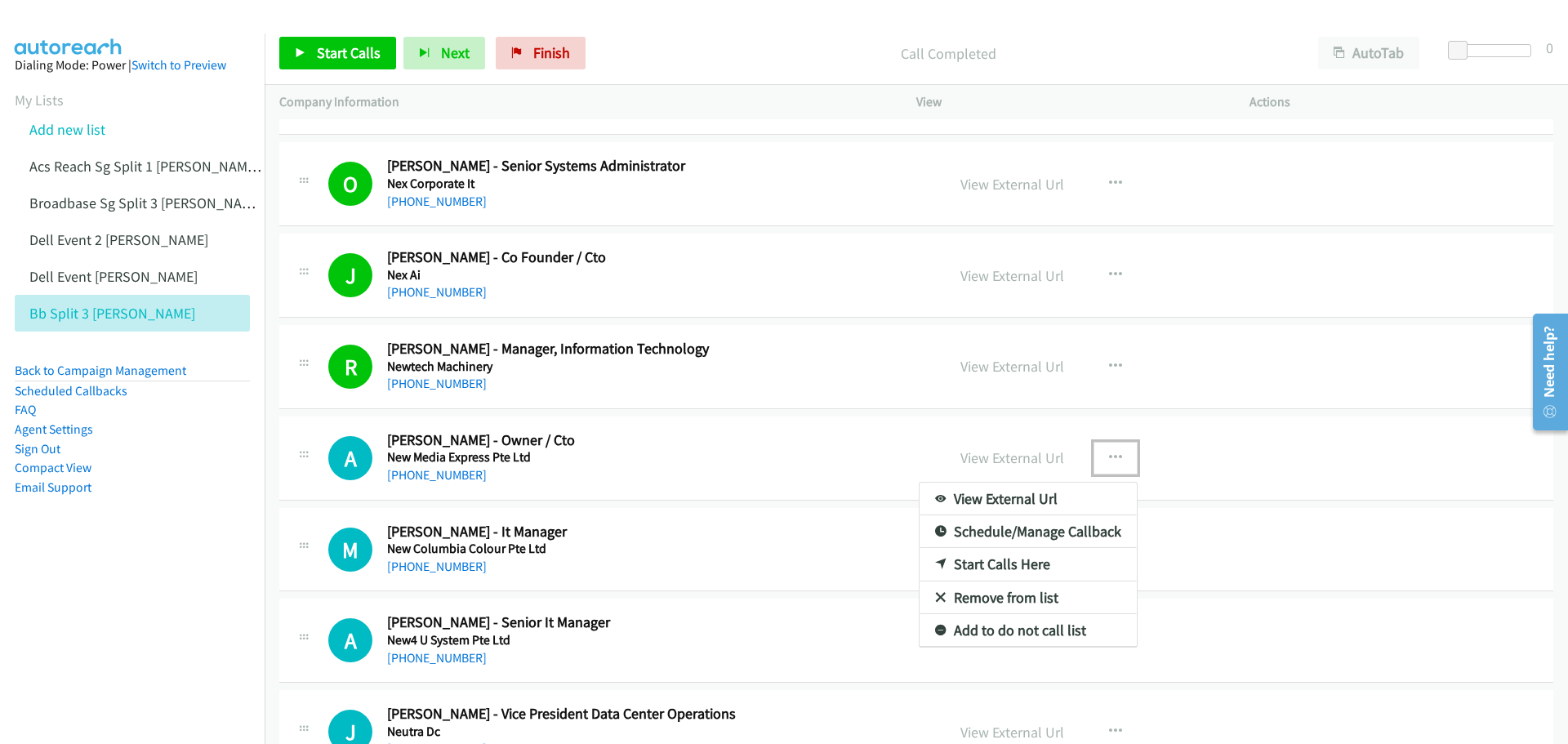
click at [1004, 561] on link "Start Calls Here" at bounding box center [1029, 564] width 217 height 33
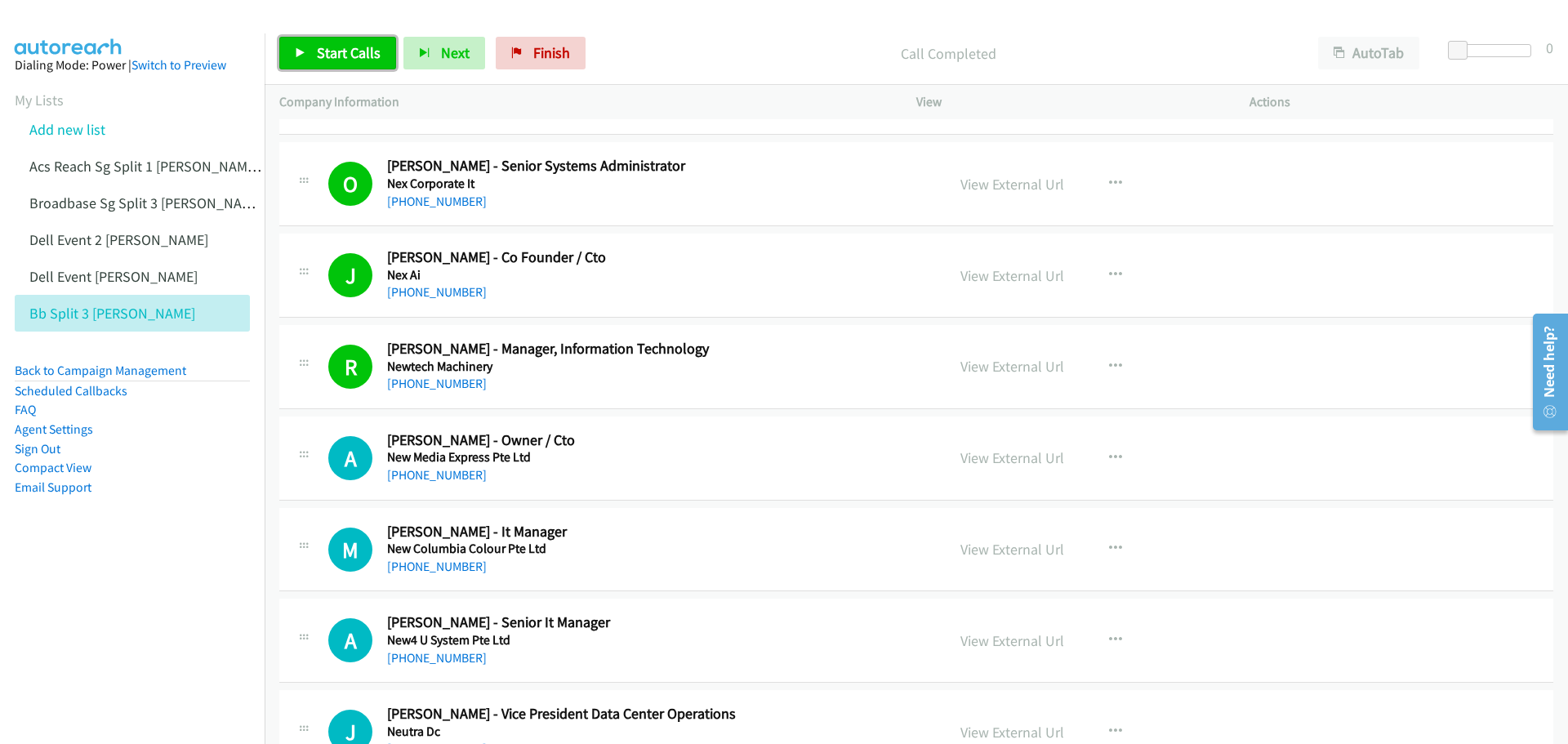
click at [335, 48] on span "Start Calls" at bounding box center [349, 52] width 64 height 19
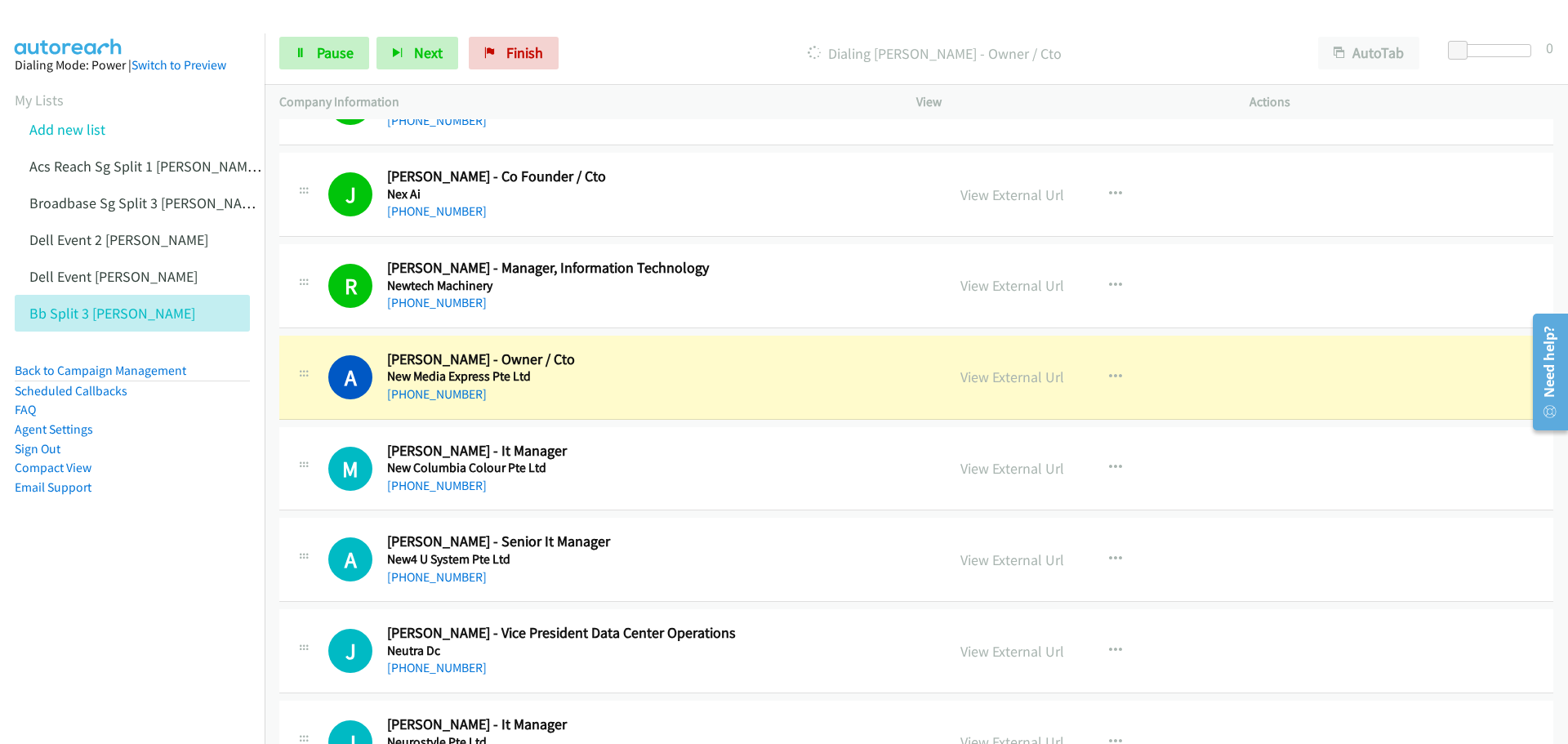
scroll to position [2123, 0]
click at [1013, 380] on link "View External Url" at bounding box center [1012, 376] width 104 height 19
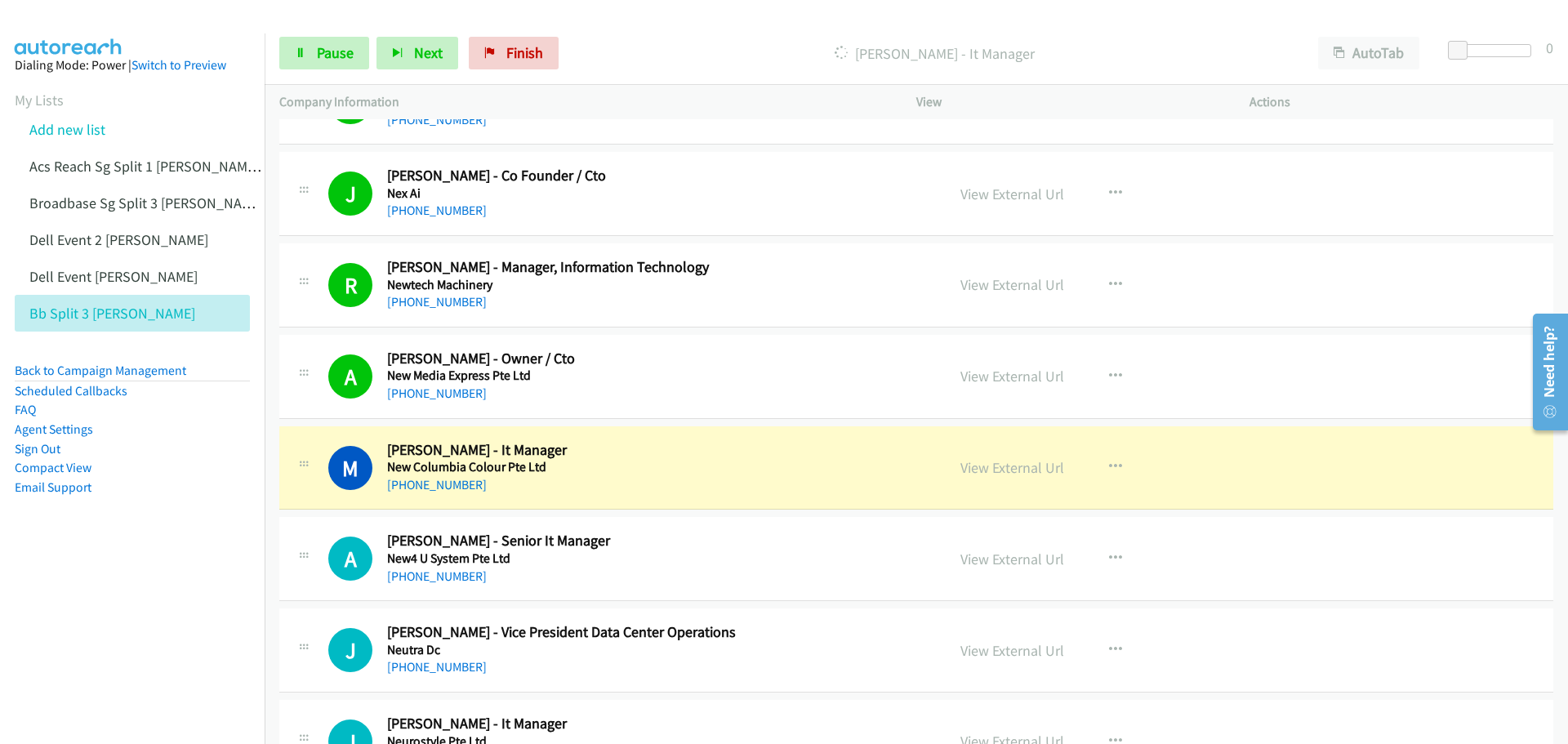
scroll to position [2205, 0]
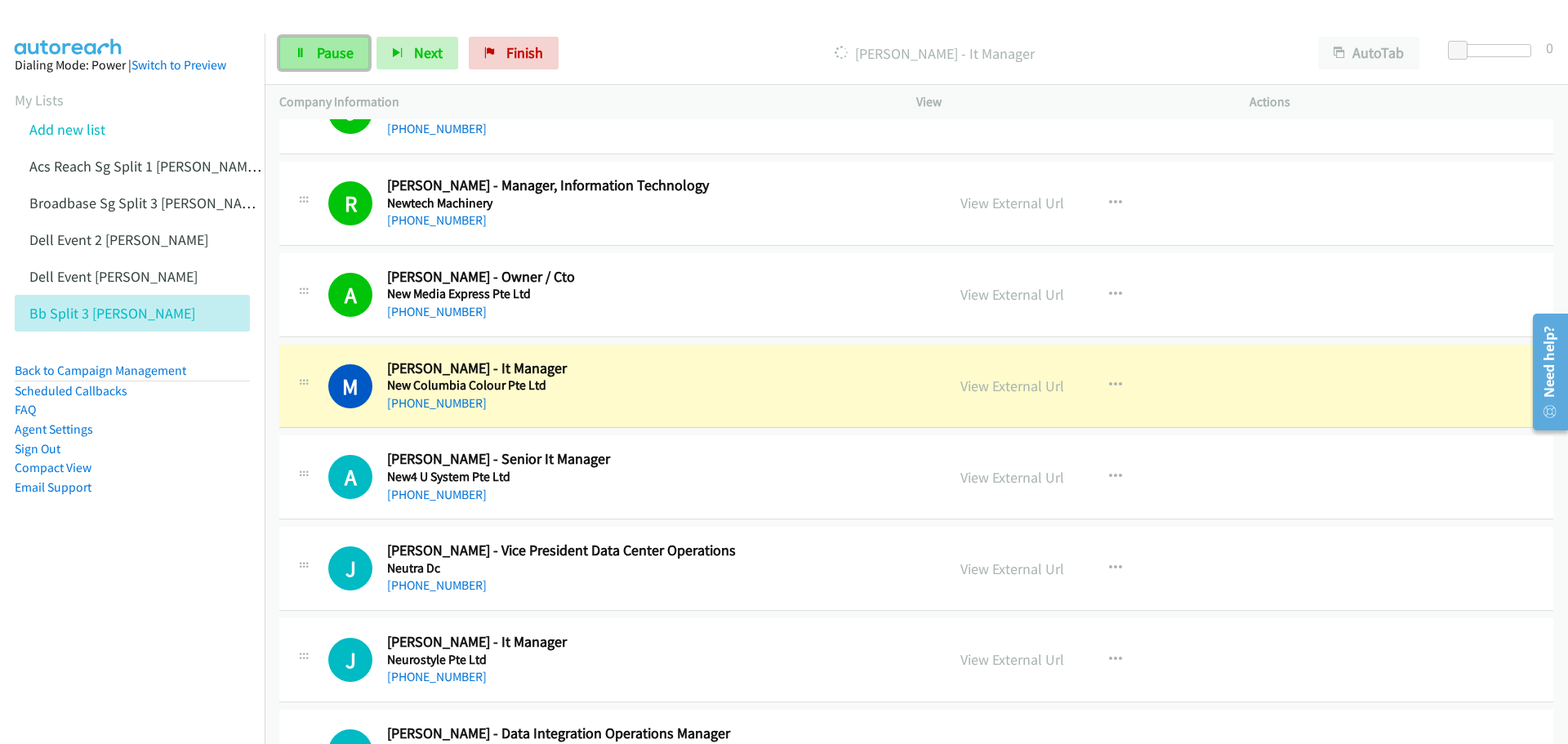
click at [311, 54] on link "Pause" at bounding box center [324, 52] width 90 height 33
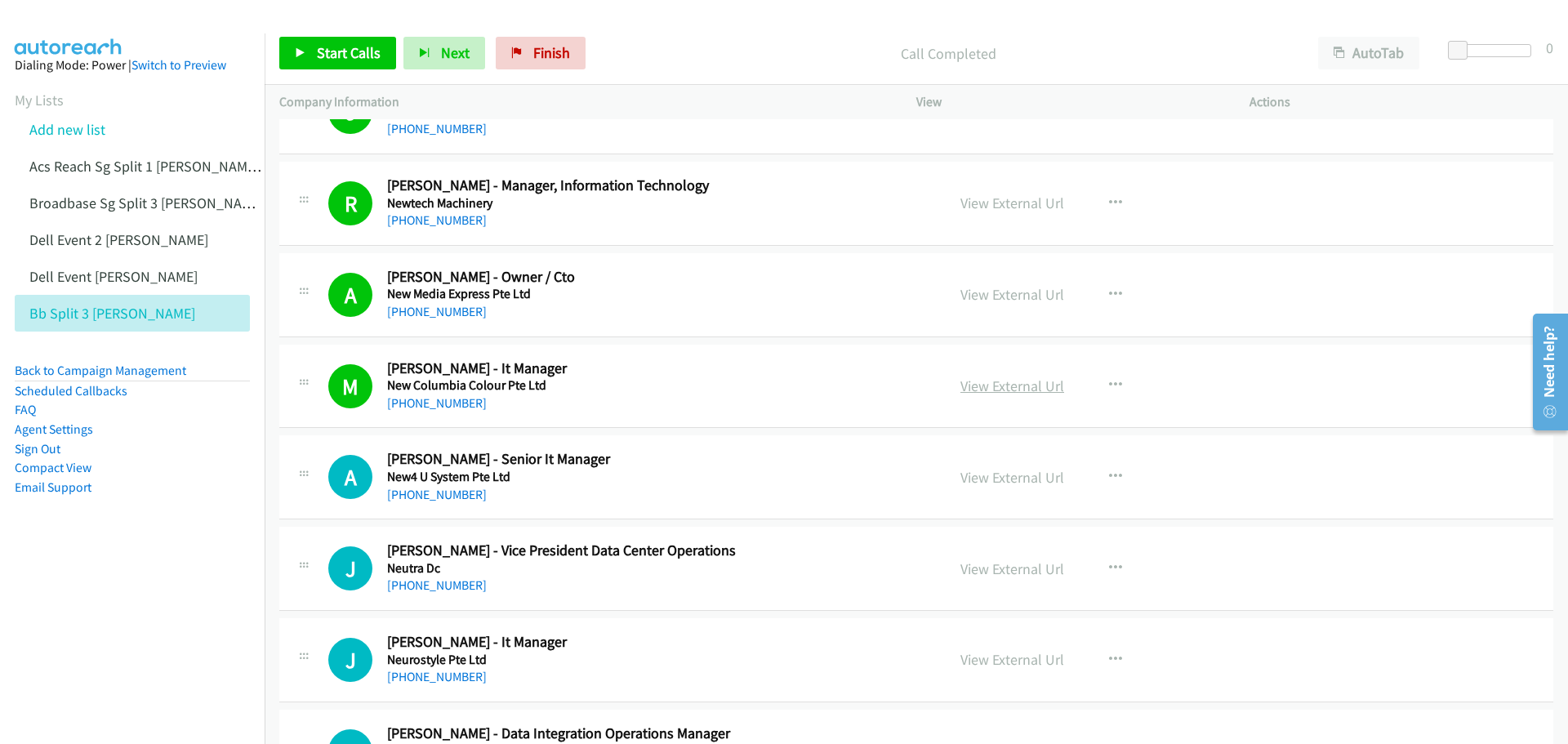
click at [996, 385] on link "View External Url" at bounding box center [1012, 386] width 104 height 19
click at [1109, 471] on icon "button" at bounding box center [1116, 477] width 13 height 13
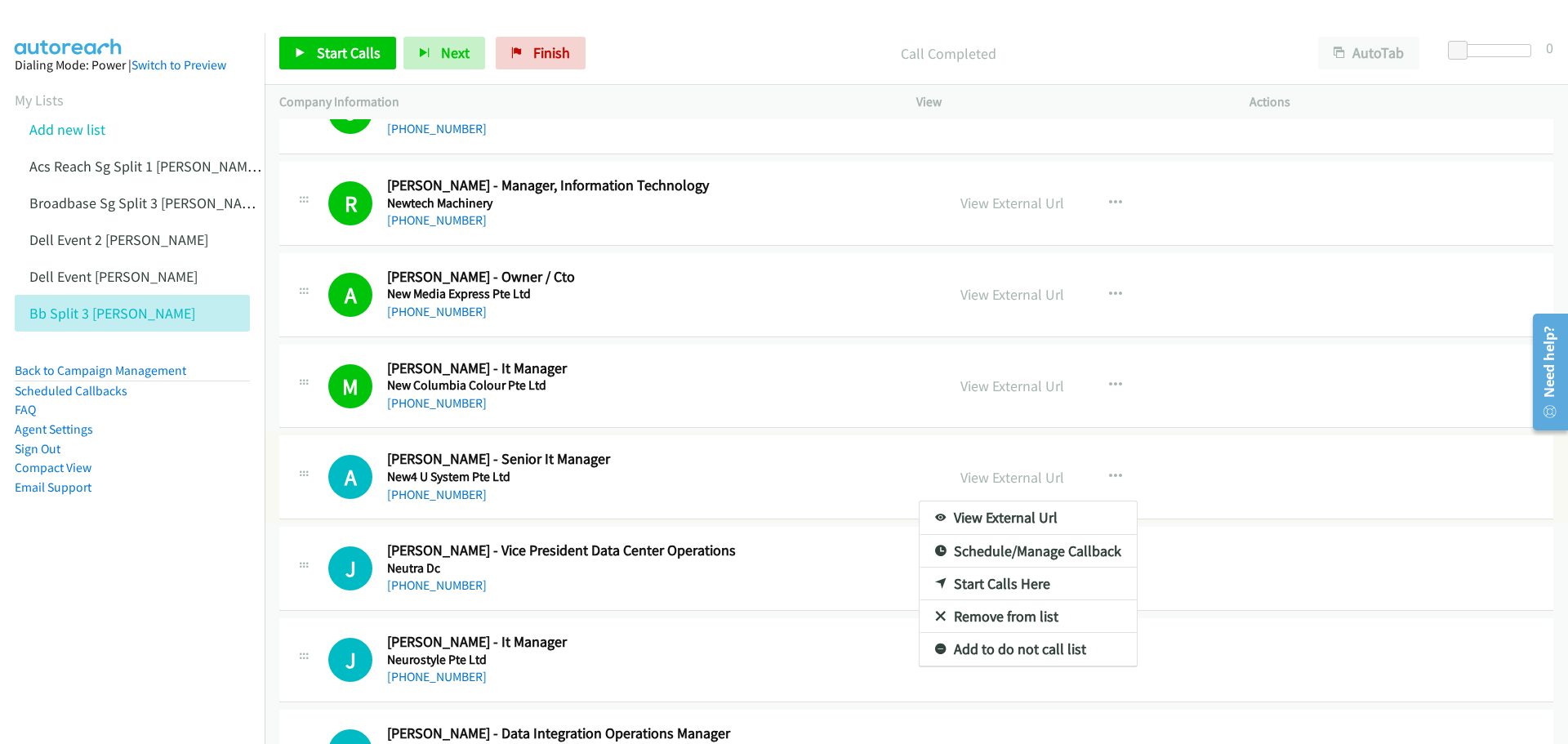
click at [344, 48] on div at bounding box center [784, 372] width 1568 height 744
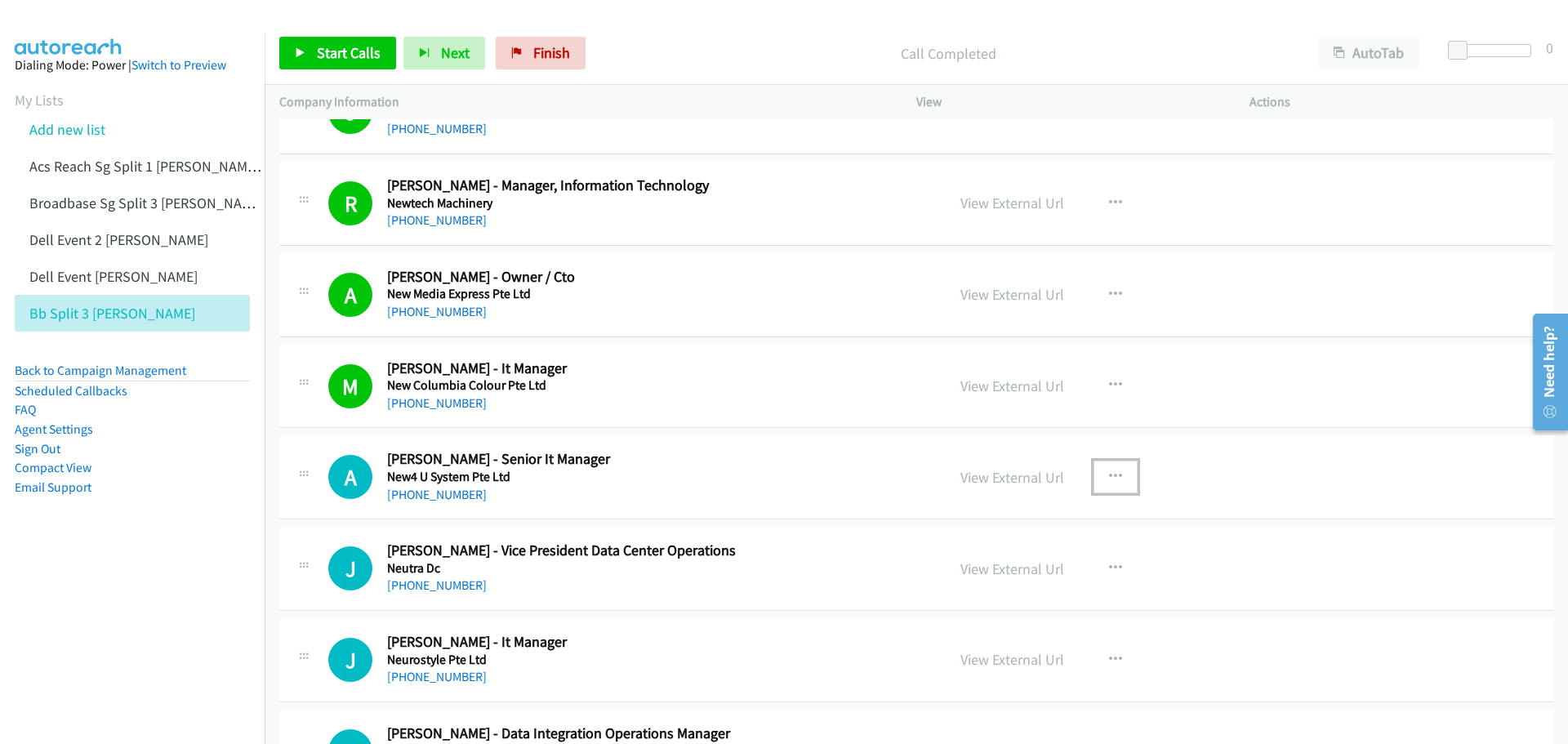
click at [1109, 471] on icon "button" at bounding box center [1116, 477] width 13 height 13
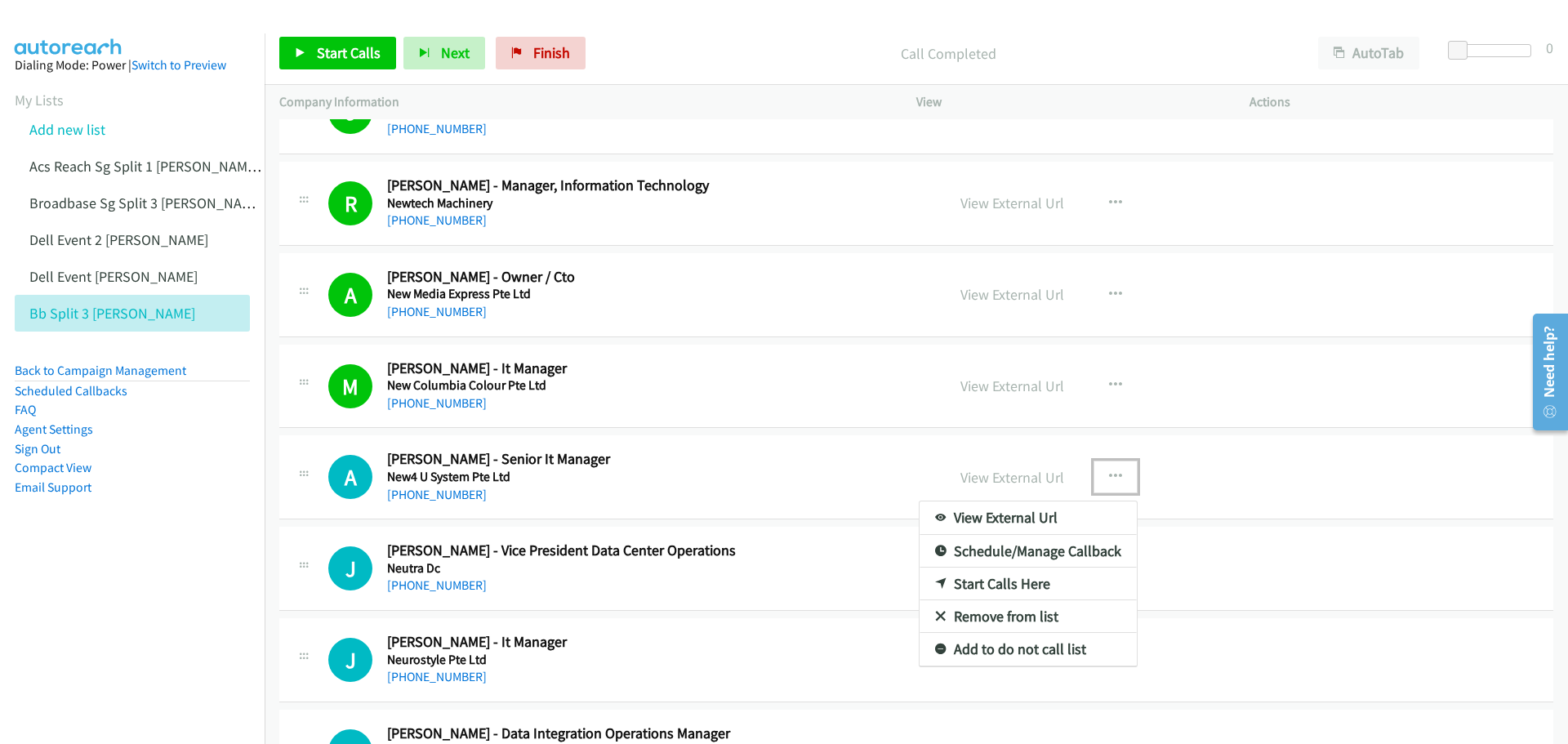
click at [988, 583] on link "Start Calls Here" at bounding box center [1029, 583] width 217 height 33
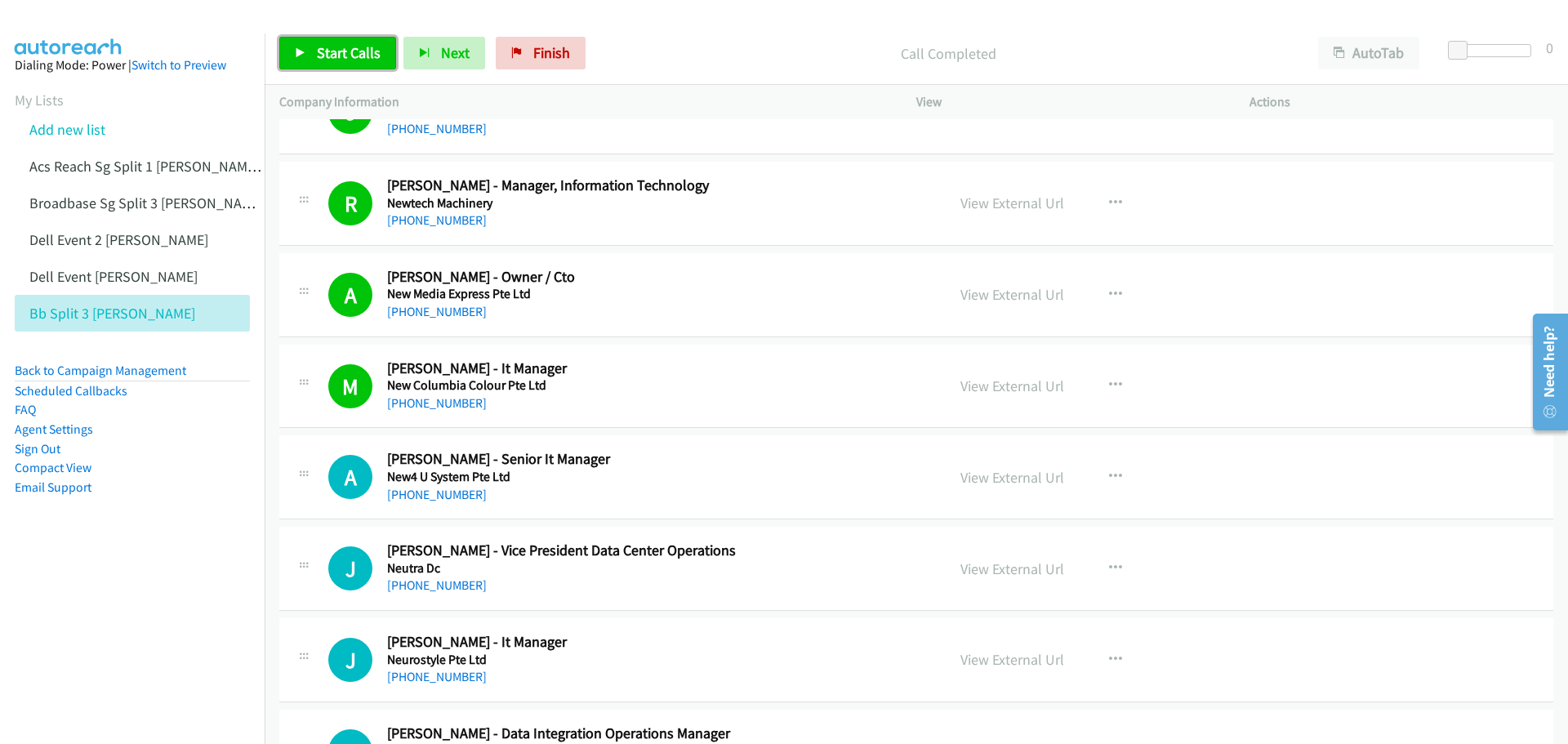
click at [317, 50] on span "Start Calls" at bounding box center [349, 52] width 64 height 19
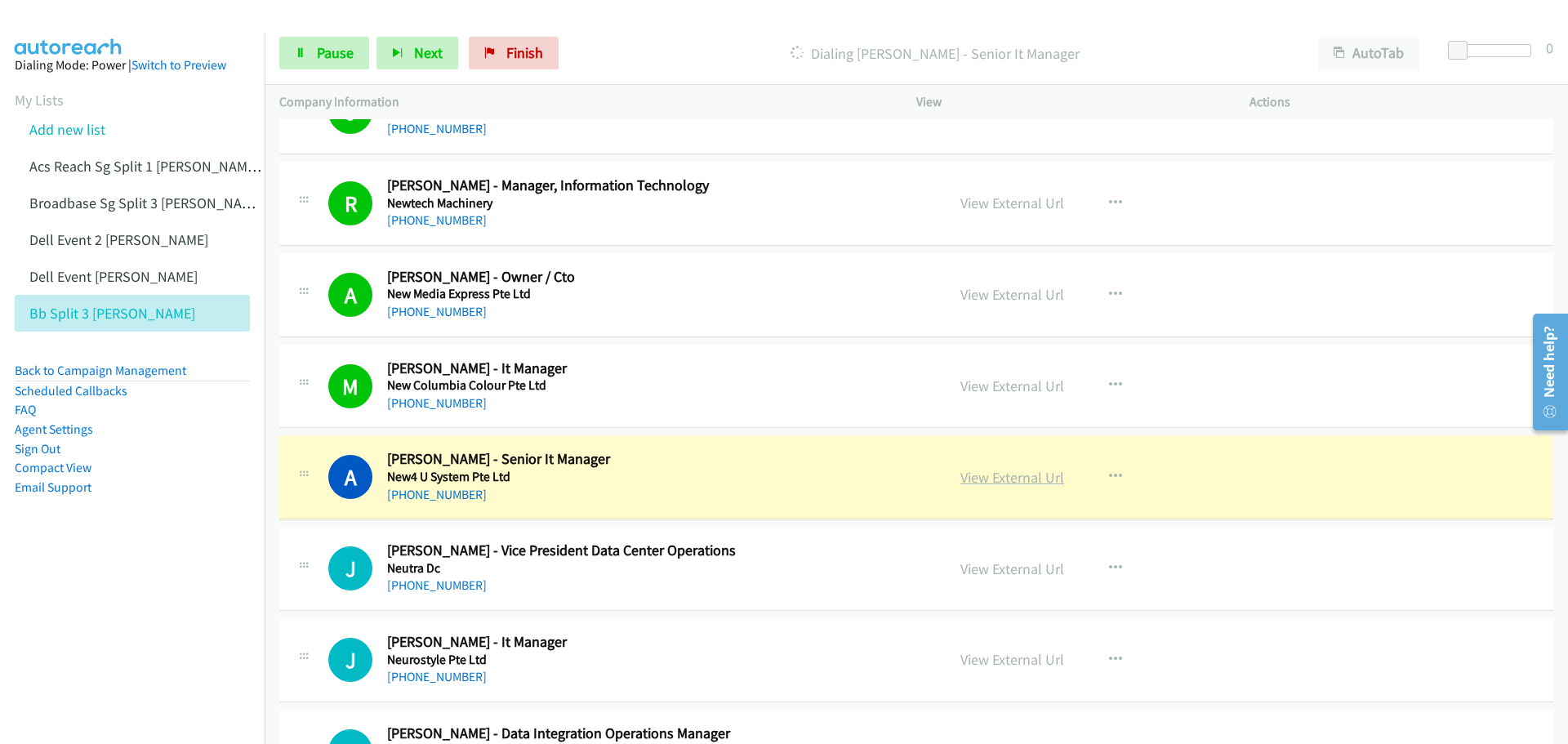
click at [1034, 482] on link "View External Url" at bounding box center [1012, 477] width 104 height 19
click at [334, 59] on span "Pause" at bounding box center [335, 52] width 37 height 19
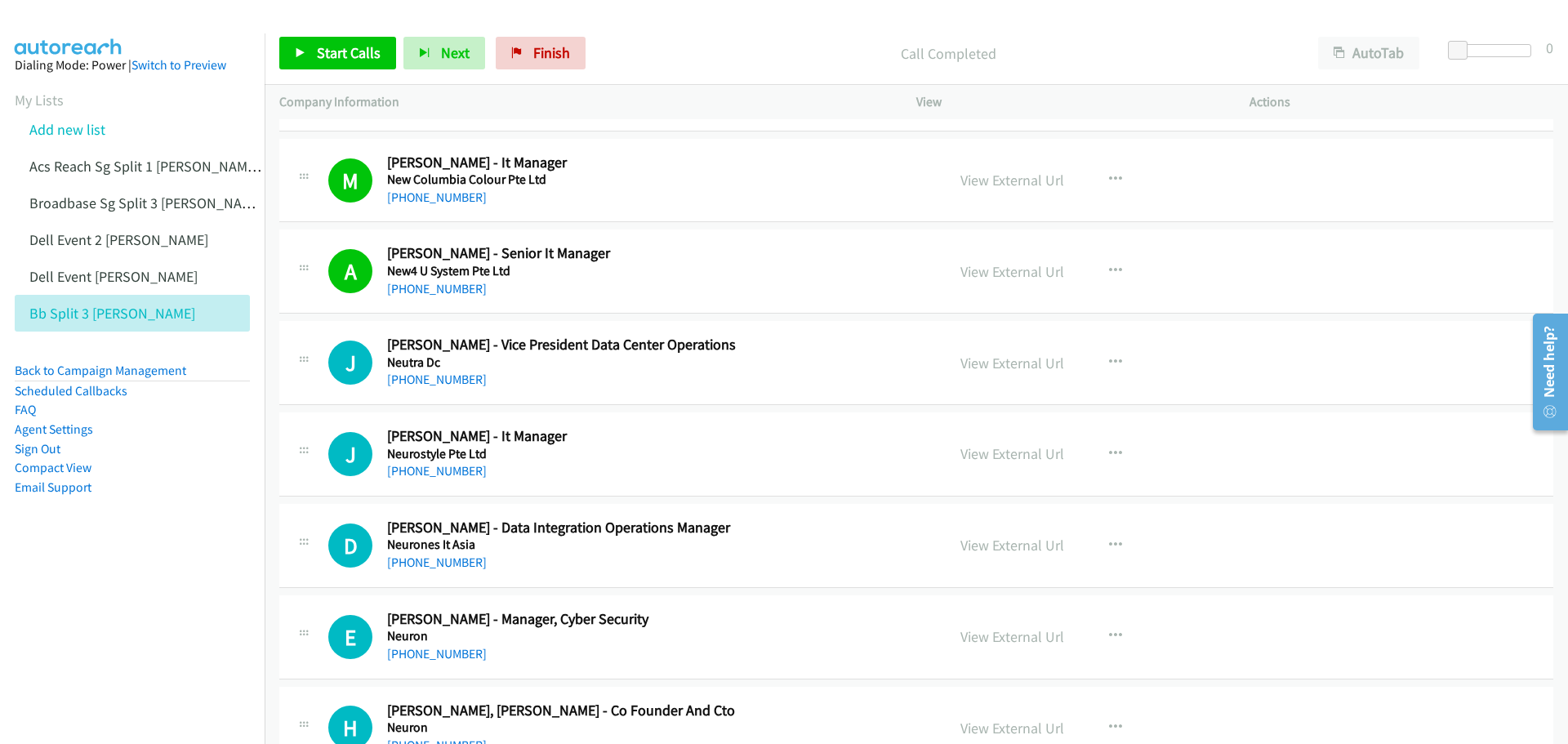
scroll to position [2450, 0]
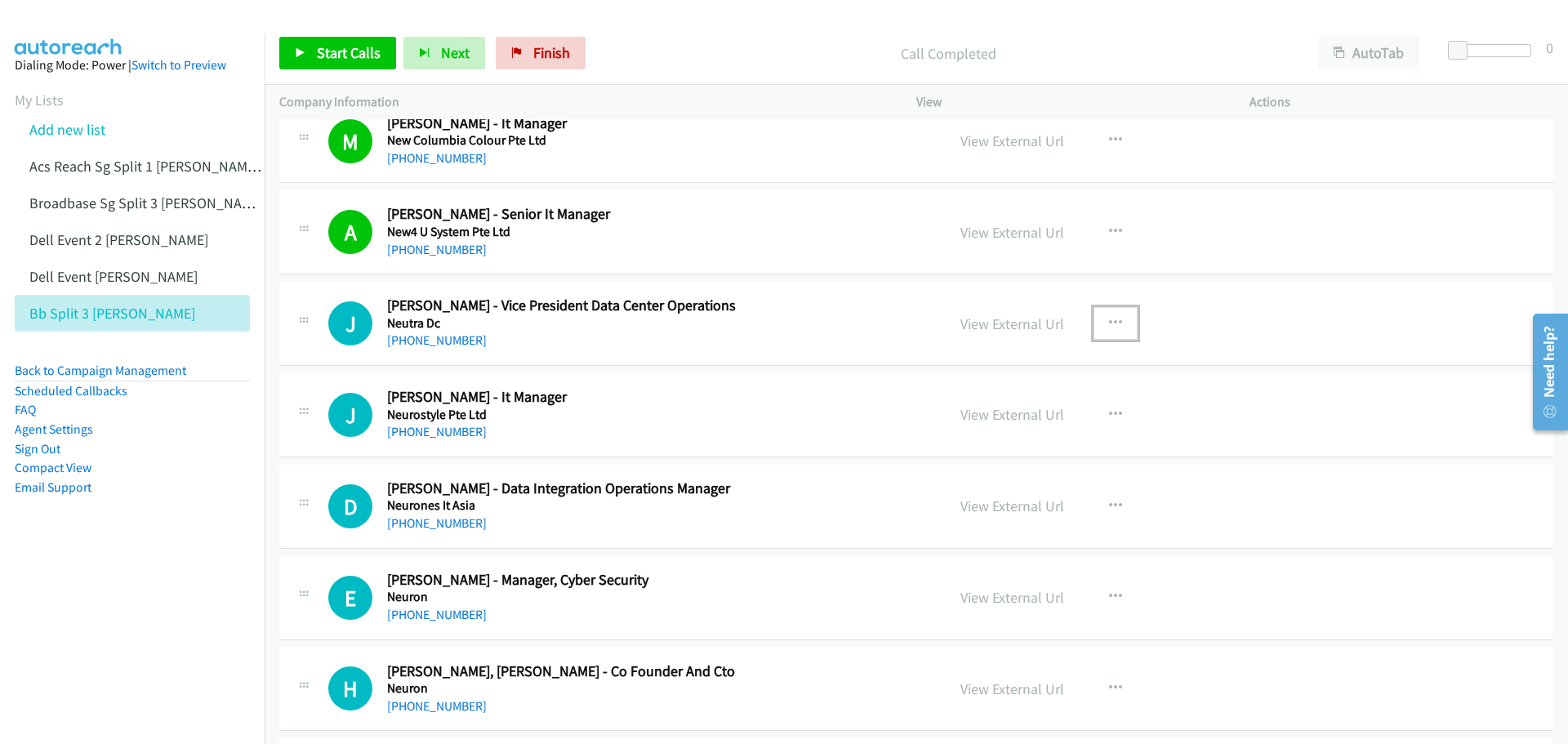
click at [1109, 317] on icon "button" at bounding box center [1116, 324] width 13 height 13
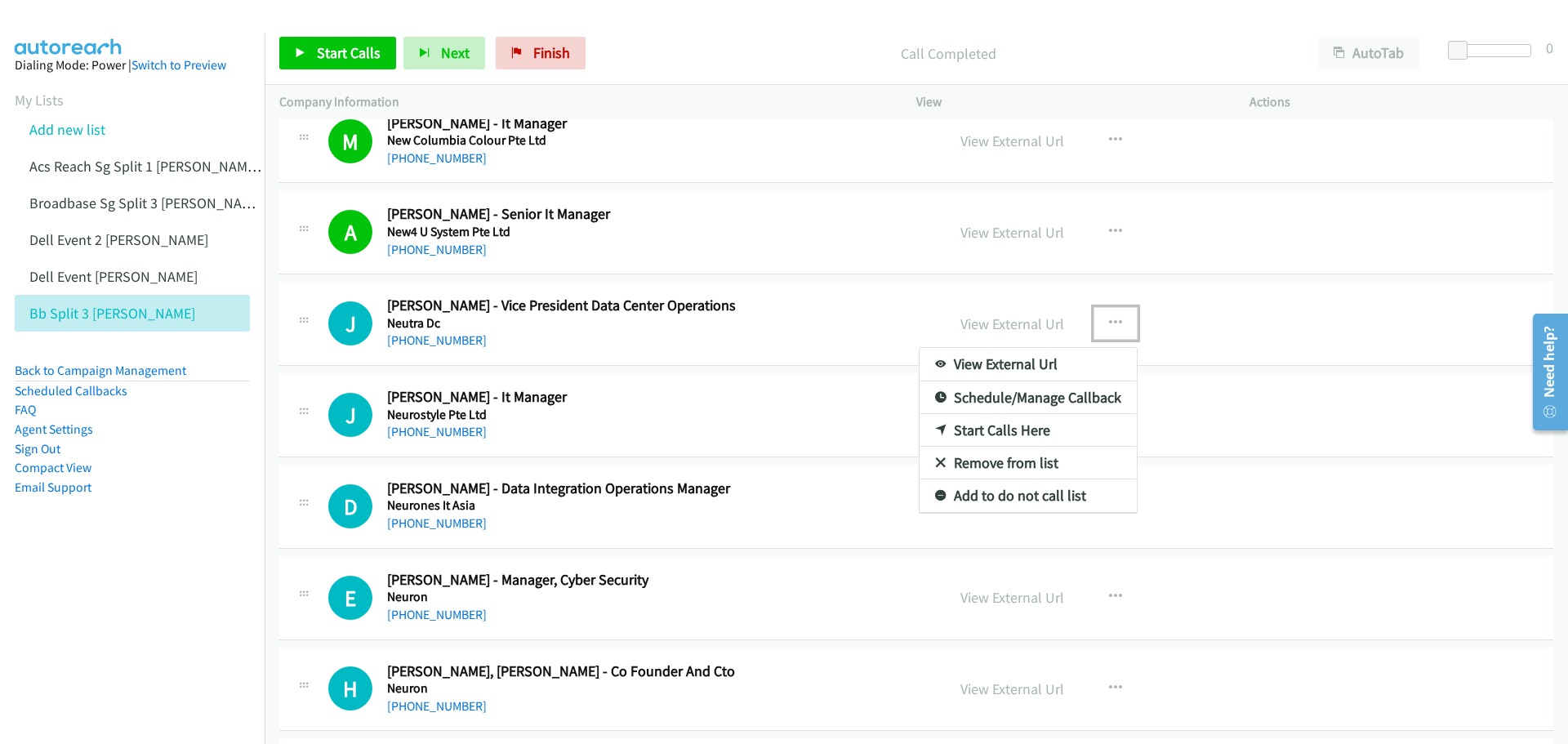
click at [1004, 427] on link "Start Calls Here" at bounding box center [1029, 430] width 217 height 33
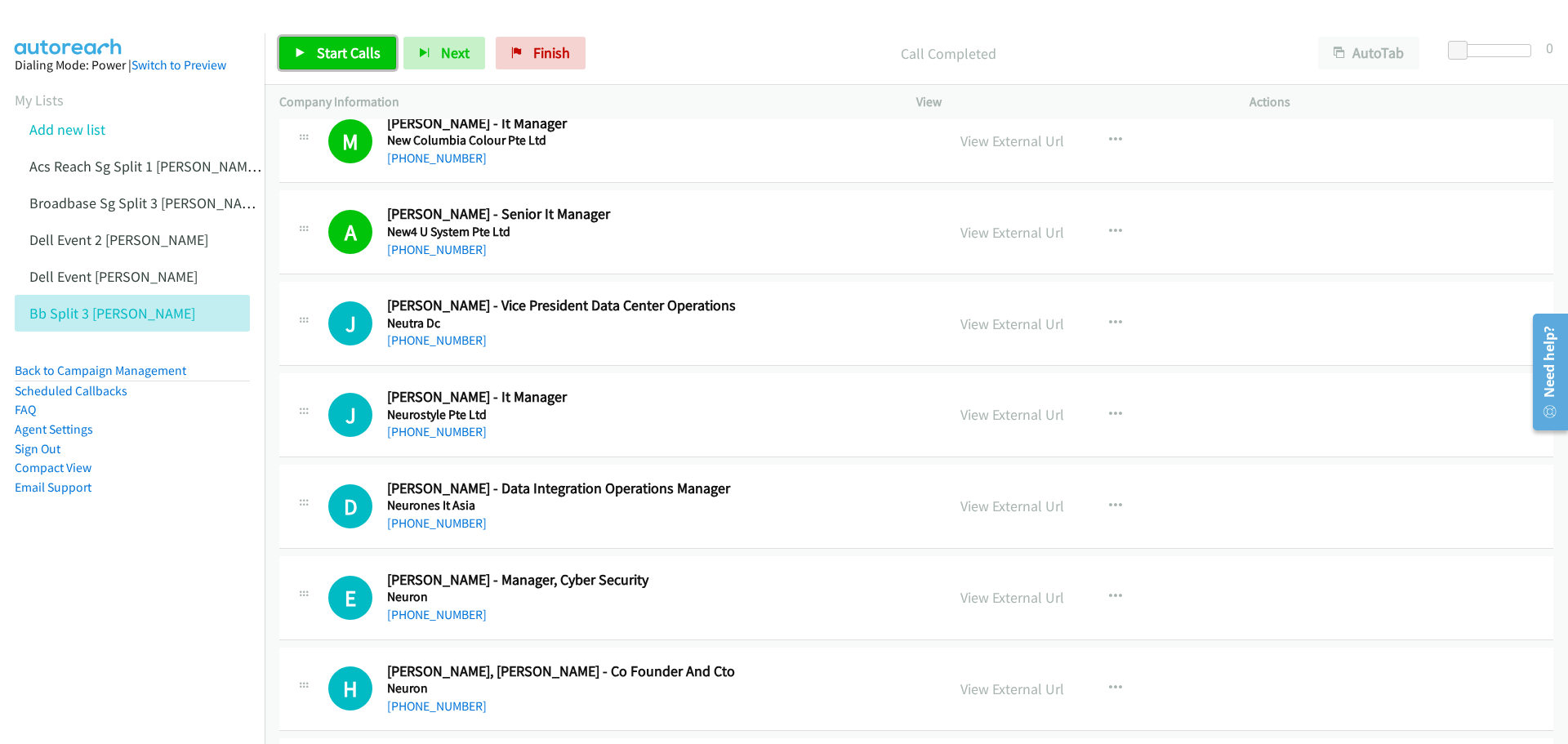
click at [330, 62] on link "Start Calls" at bounding box center [337, 52] width 117 height 33
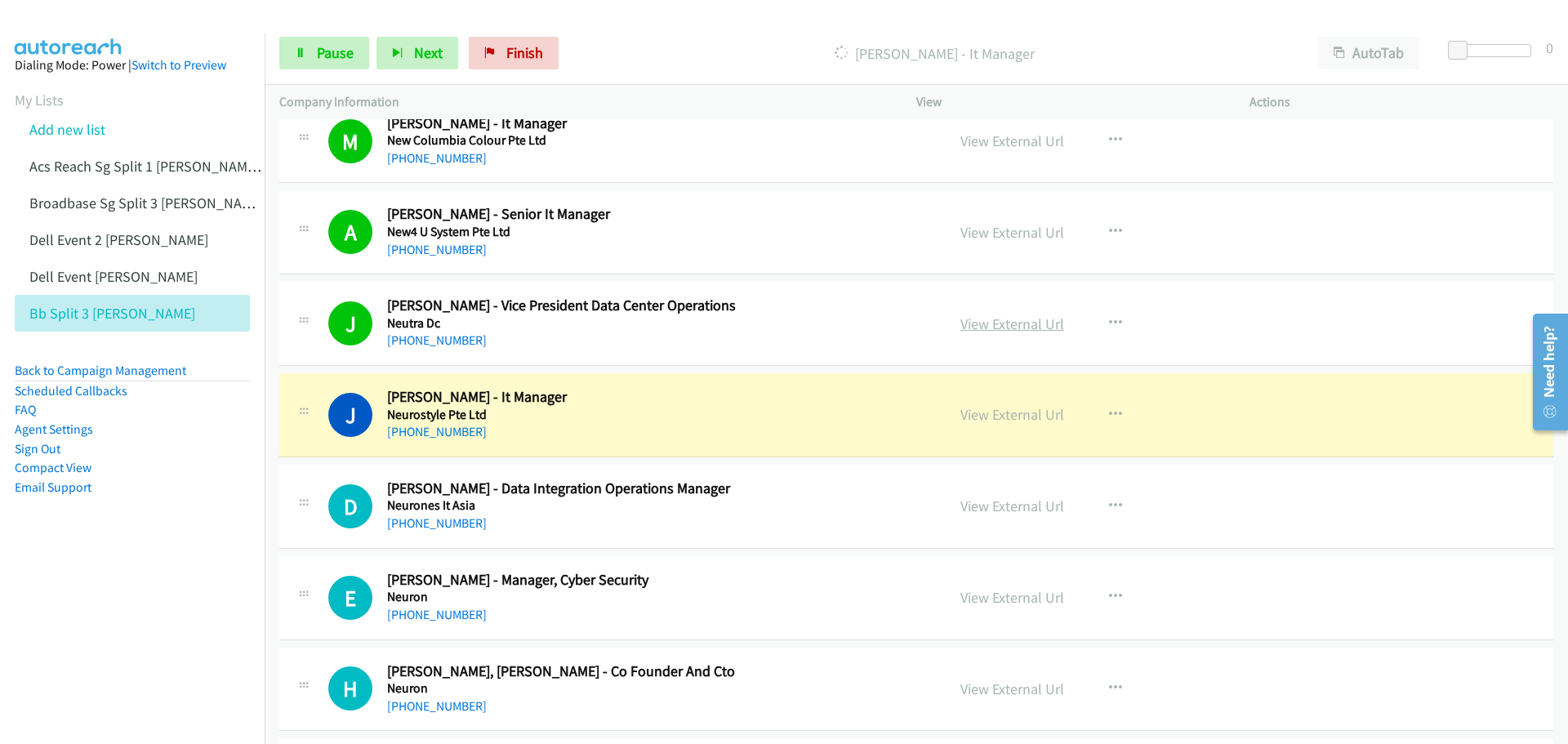
click at [1017, 322] on link "View External Url" at bounding box center [1012, 324] width 104 height 19
click at [335, 43] on span "Pause" at bounding box center [335, 52] width 37 height 19
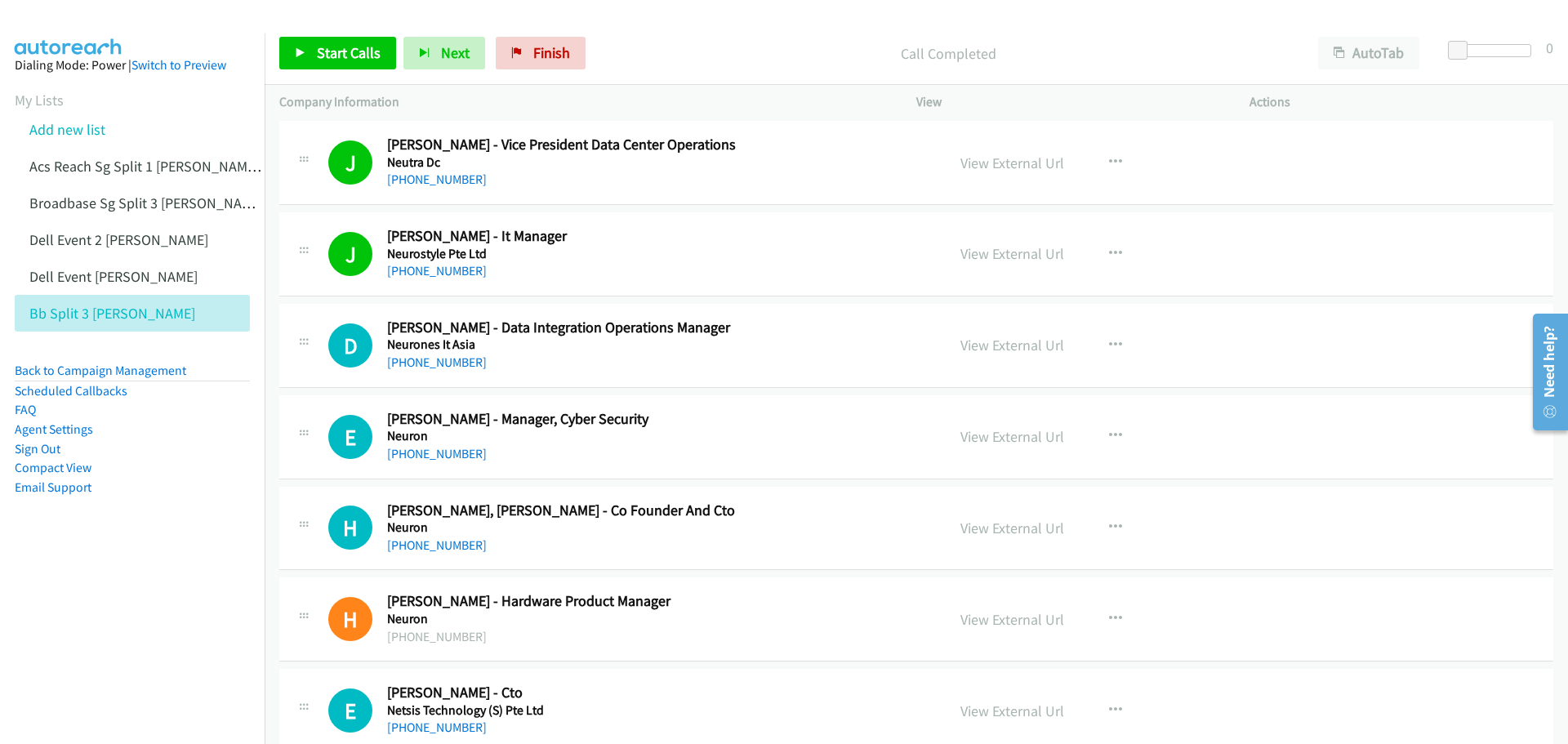
scroll to position [2613, 0]
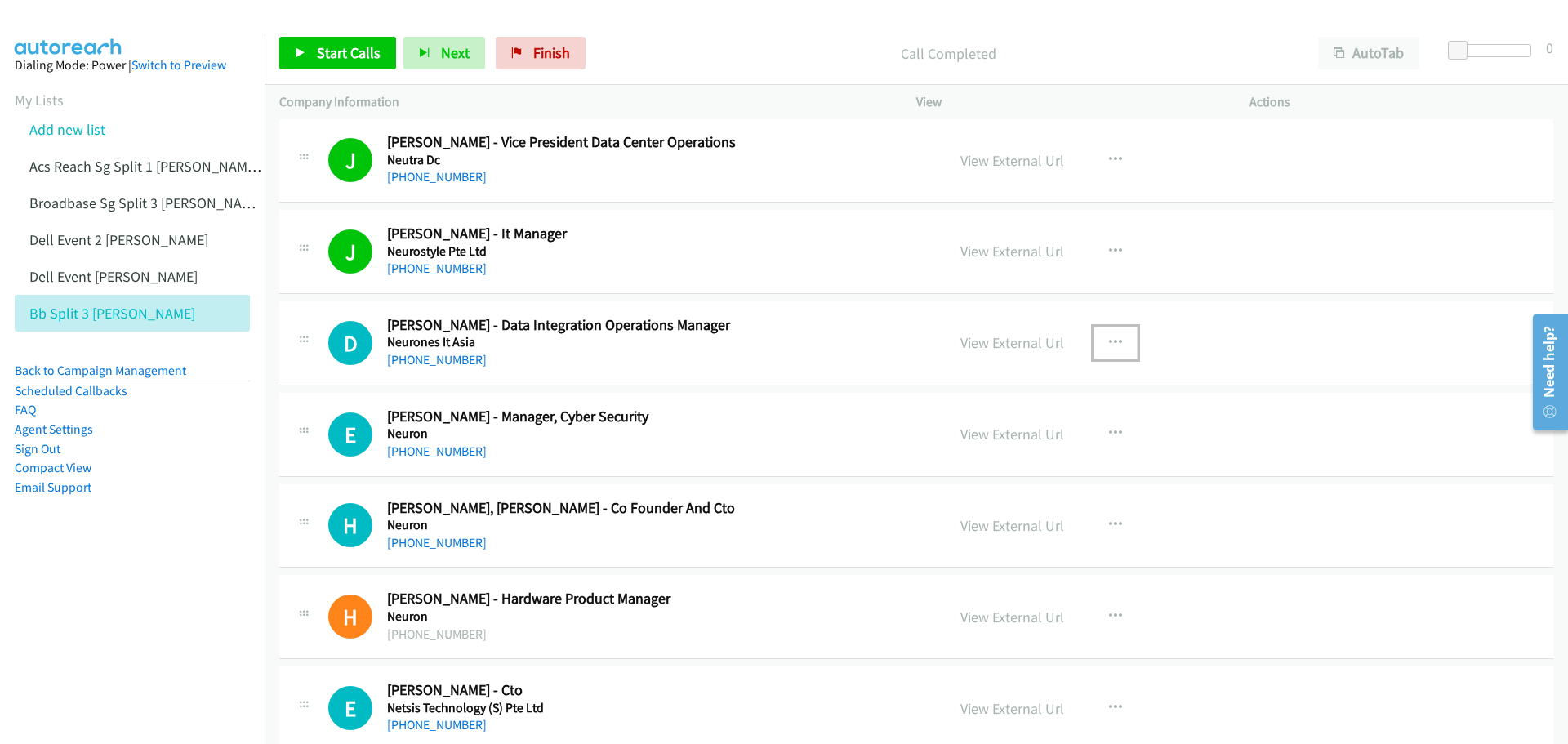
click at [1110, 340] on icon "button" at bounding box center [1116, 343] width 13 height 13
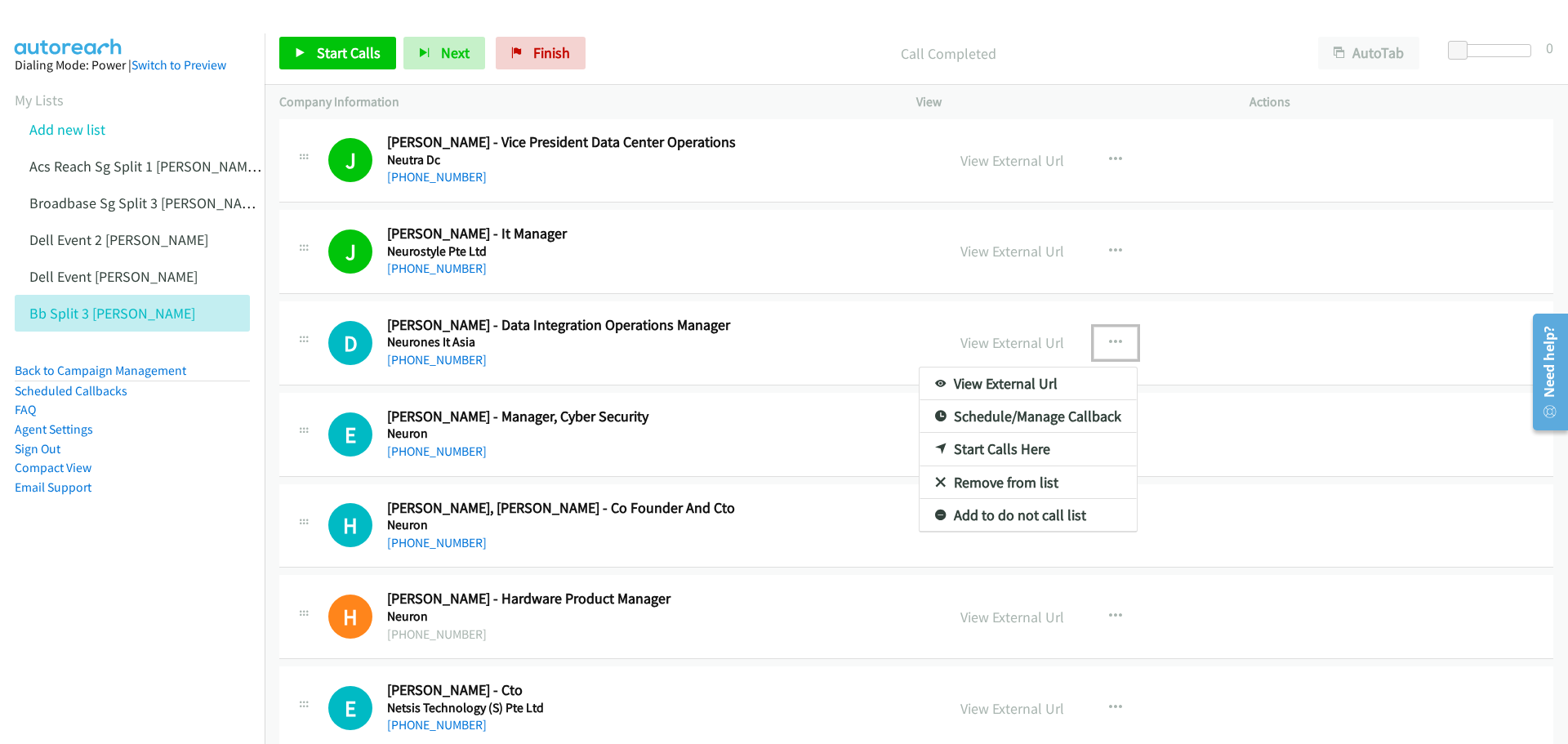
click at [1043, 448] on link "Start Calls Here" at bounding box center [1029, 448] width 217 height 33
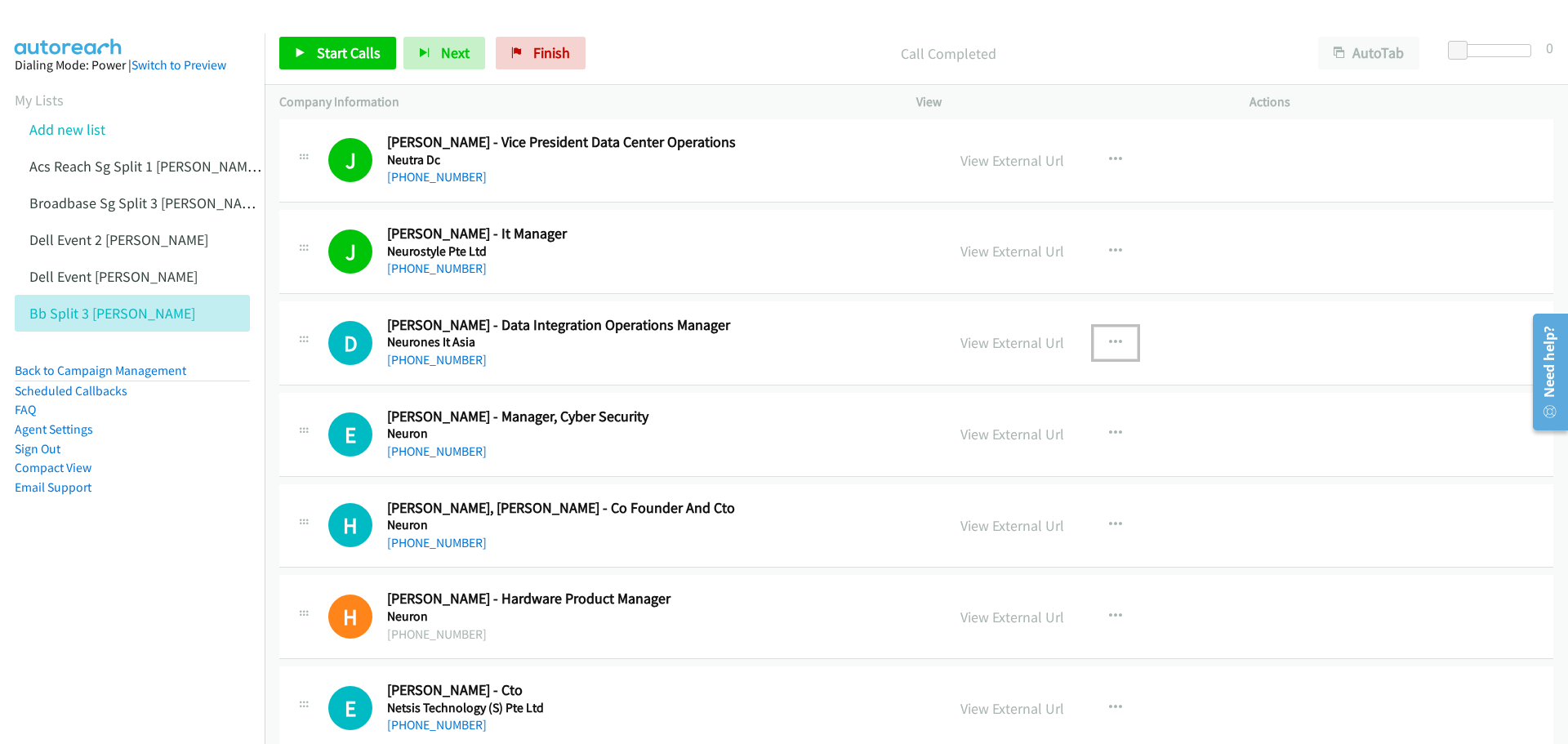
click at [1111, 342] on icon "button" at bounding box center [1116, 343] width 13 height 13
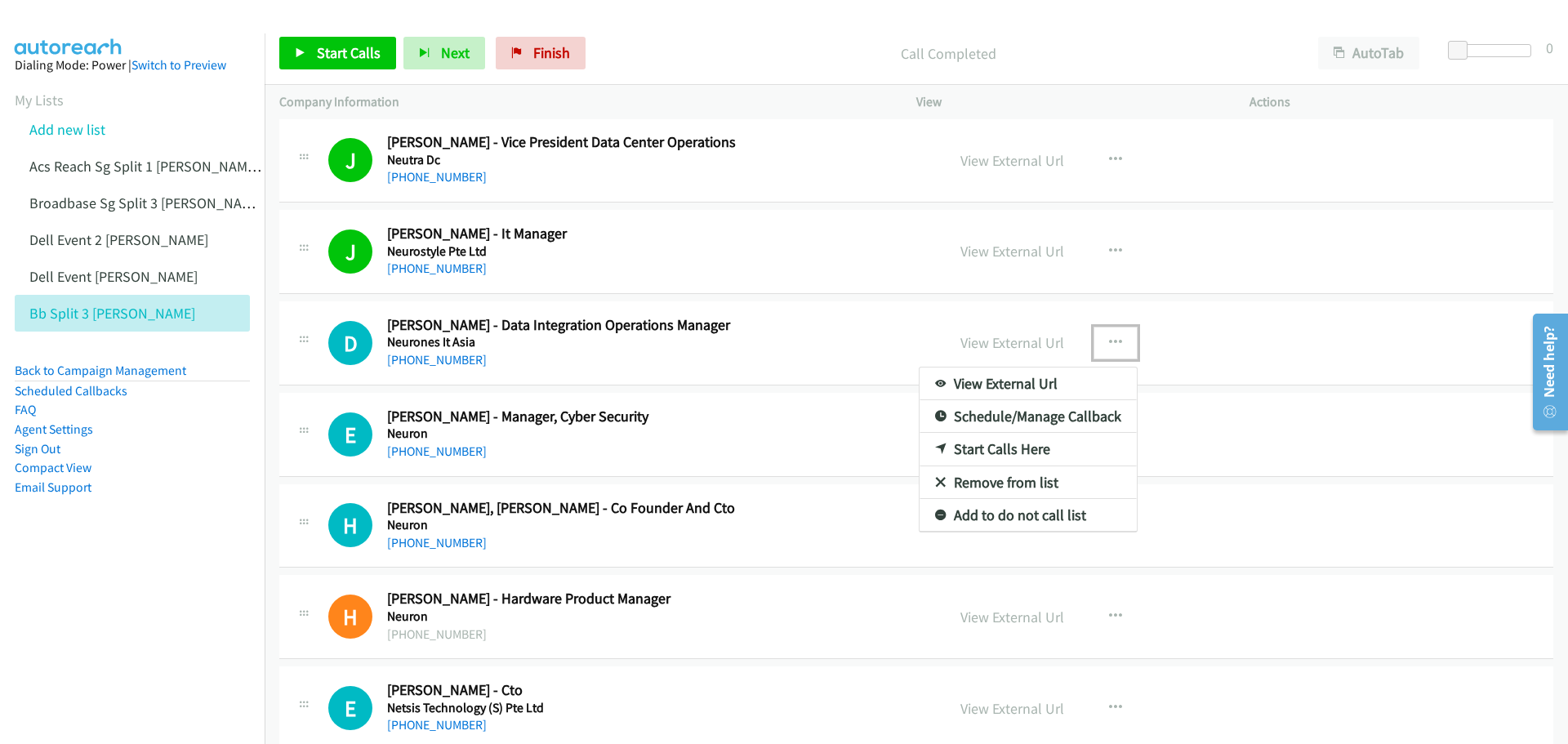
click at [1042, 449] on link "Start Calls Here" at bounding box center [1029, 448] width 217 height 33
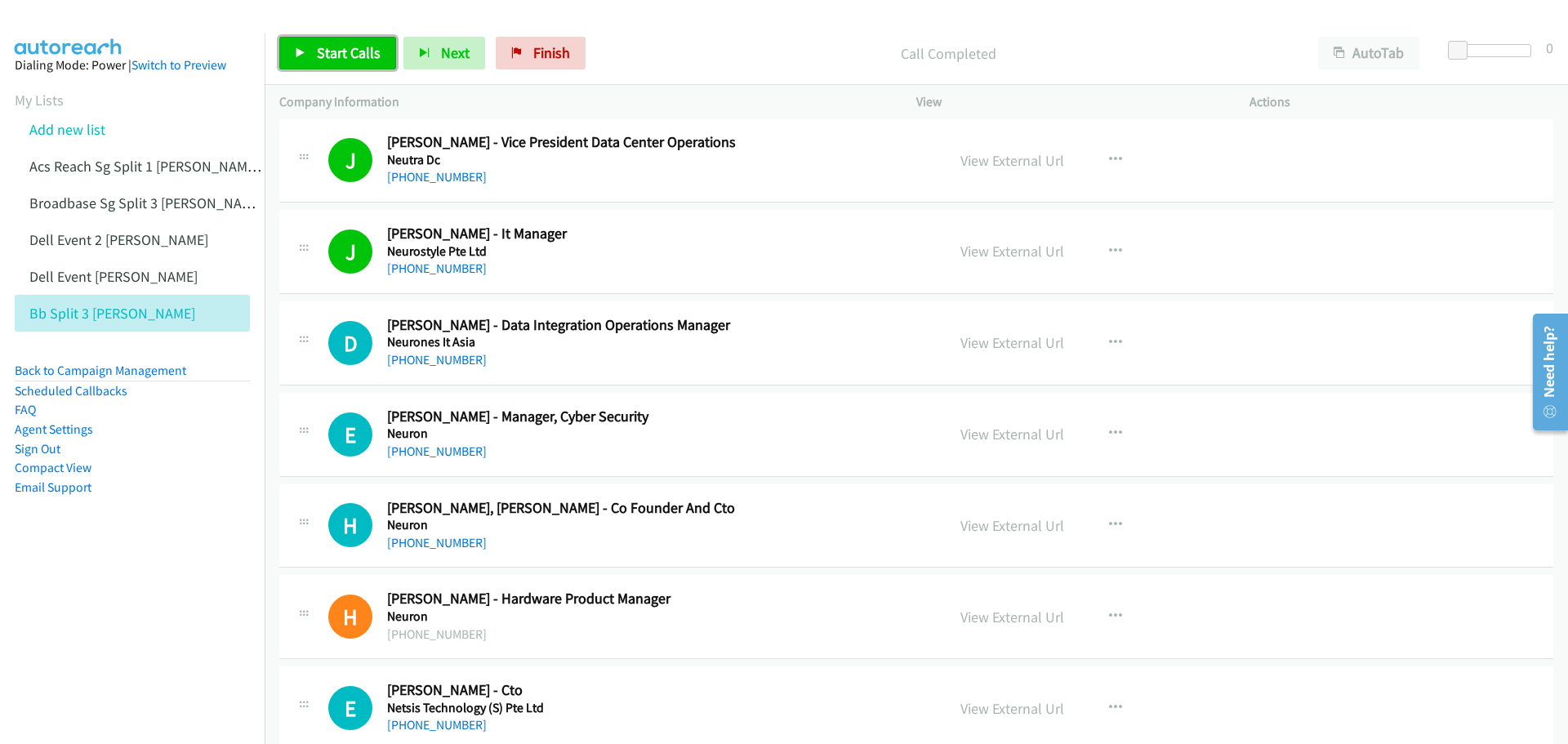
click at [357, 49] on span "Start Calls" at bounding box center [349, 52] width 64 height 19
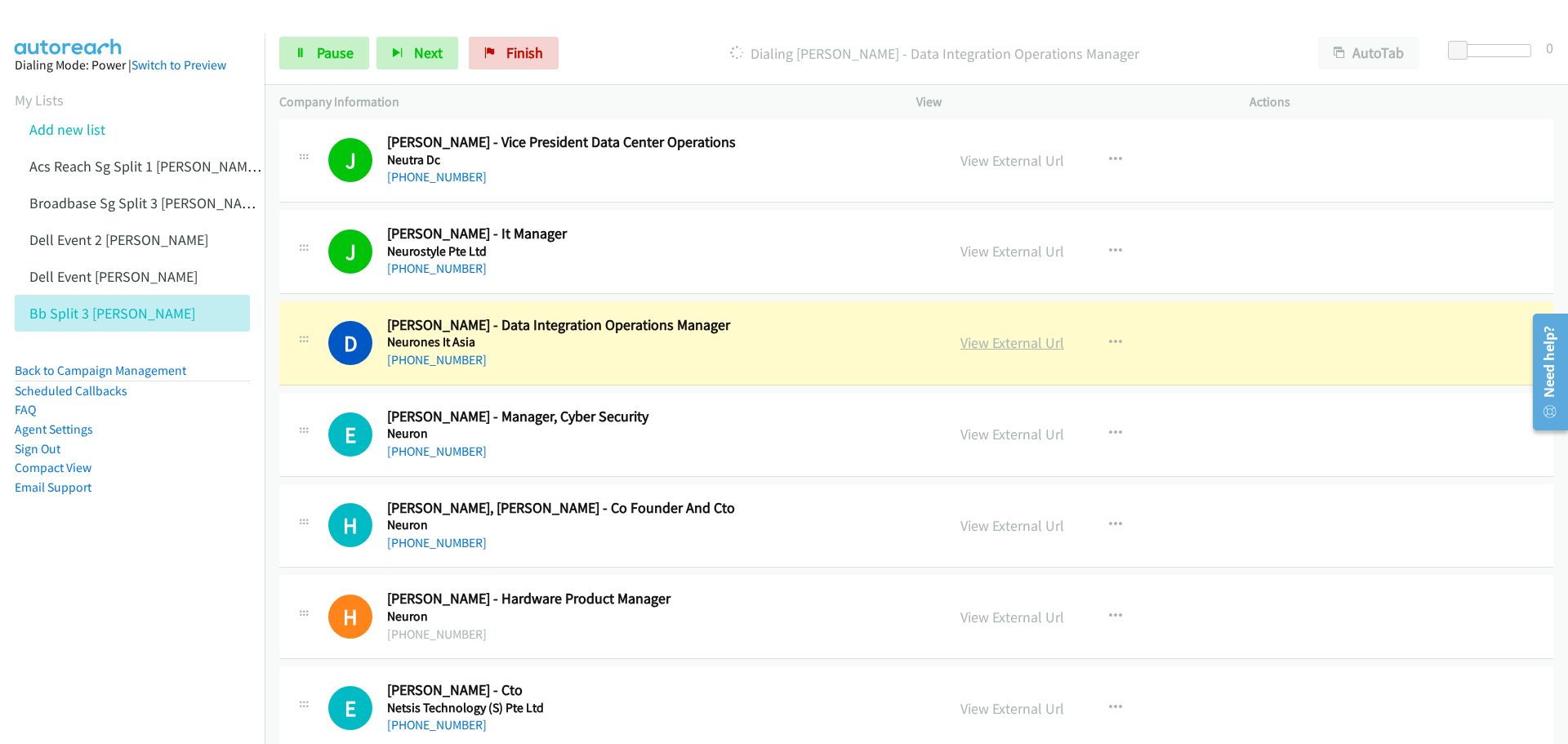
click at [1010, 341] on link "View External Url" at bounding box center [1012, 343] width 104 height 19
click at [343, 51] on span "Pause" at bounding box center [335, 52] width 37 height 19
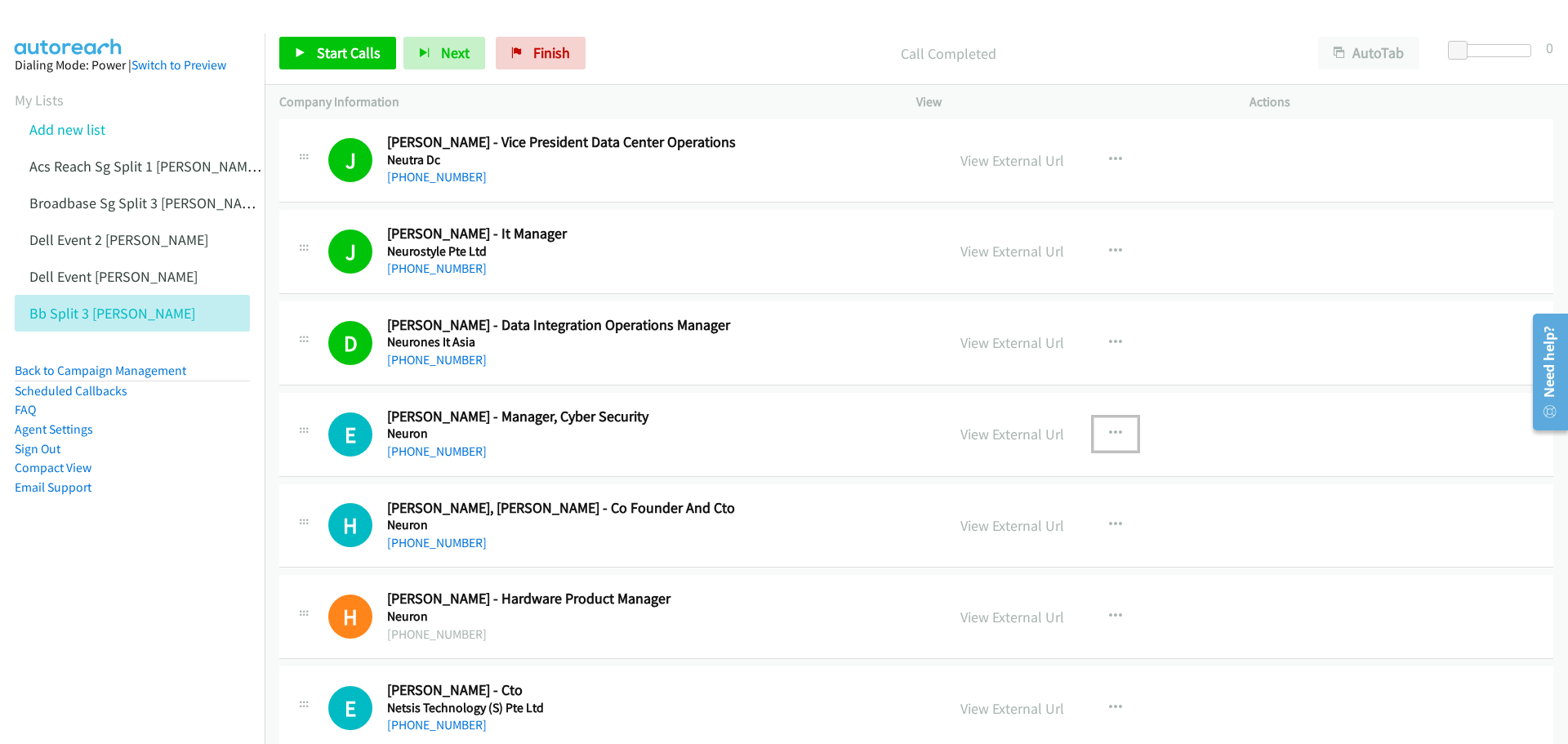
click at [1111, 432] on icon "button" at bounding box center [1116, 433] width 13 height 13
click at [1004, 538] on link "Start Calls Here" at bounding box center [1029, 540] width 217 height 33
click at [347, 51] on span "Start Calls" at bounding box center [349, 52] width 64 height 19
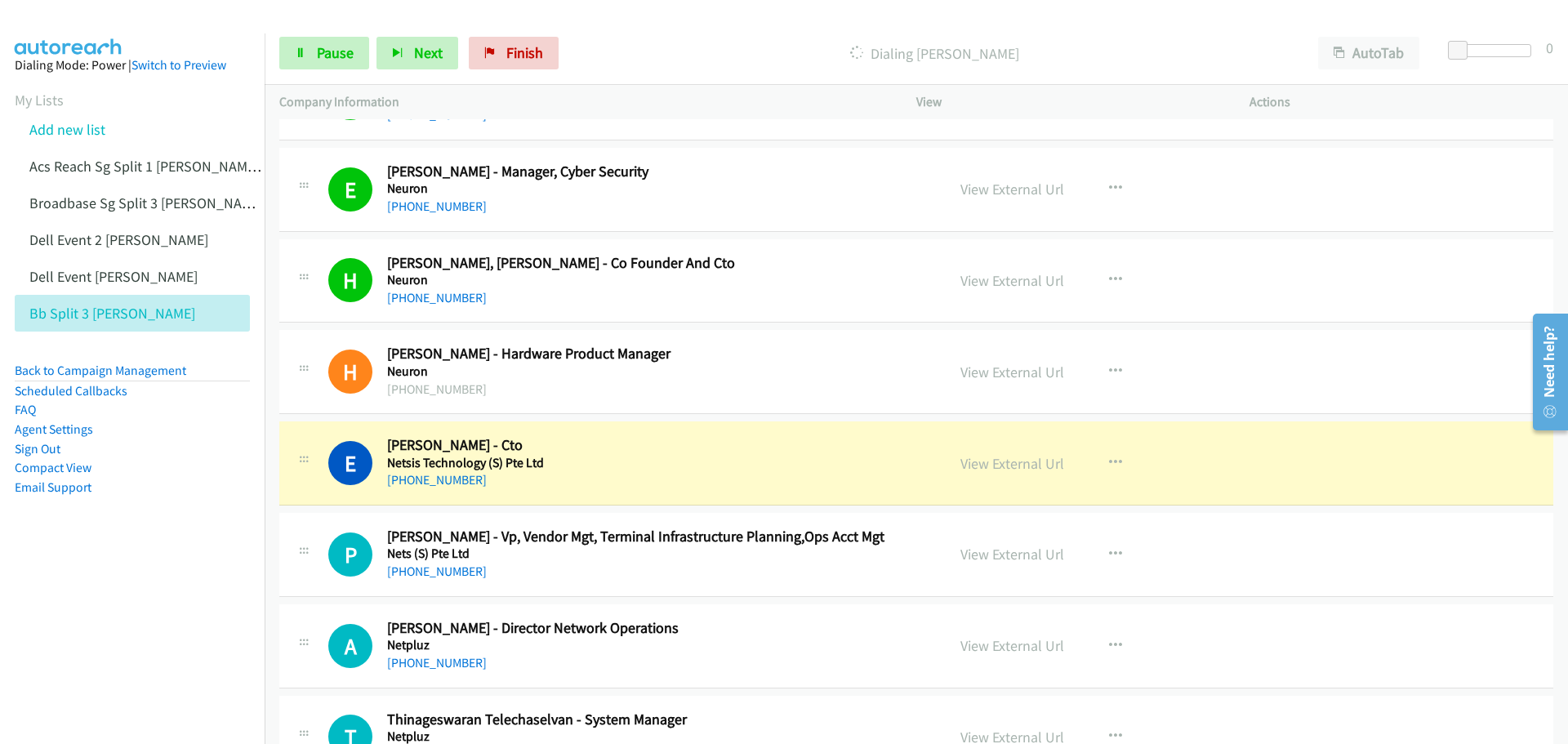
scroll to position [2940, 0]
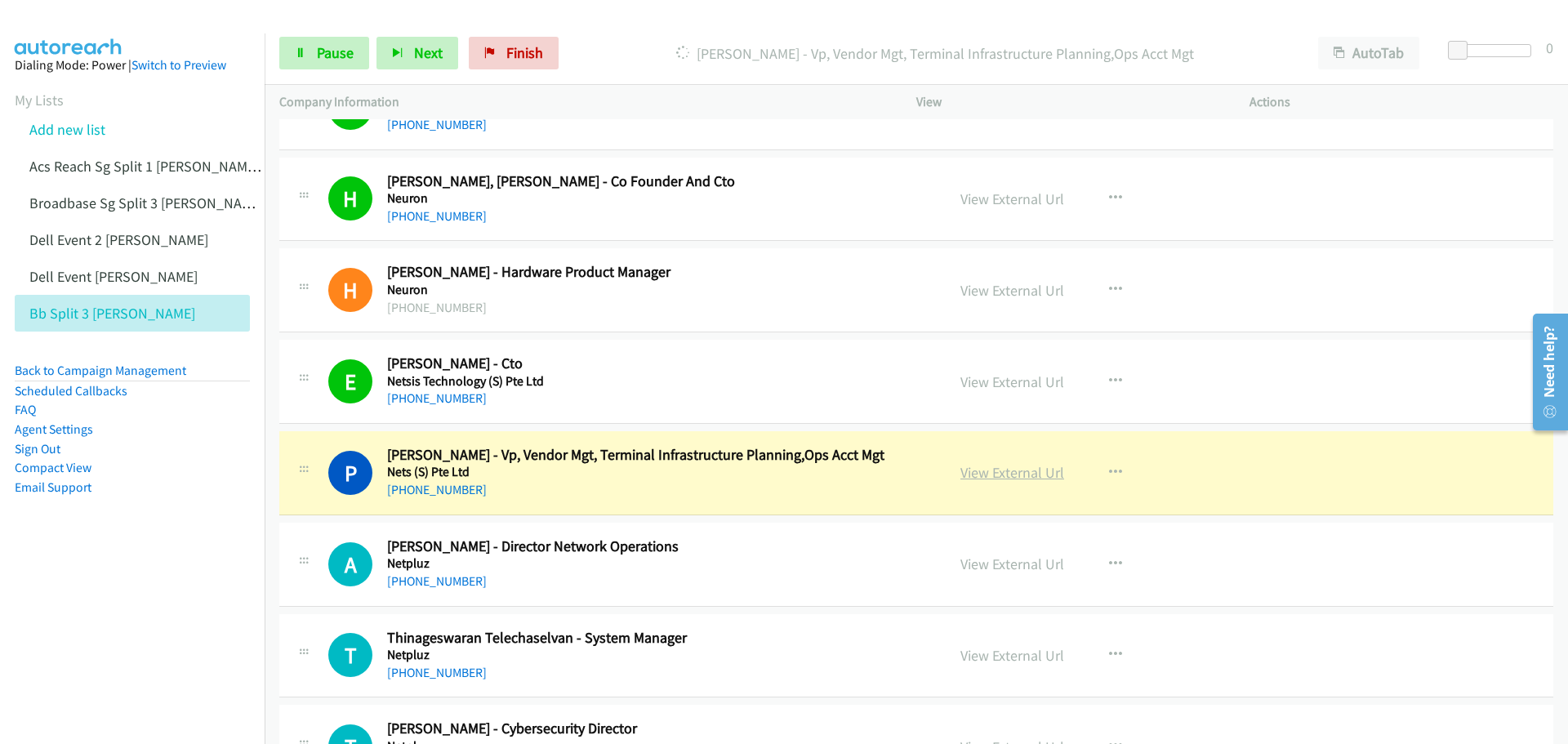
click at [983, 471] on link "View External Url" at bounding box center [1012, 473] width 104 height 19
click at [330, 58] on span "Pause" at bounding box center [335, 52] width 37 height 19
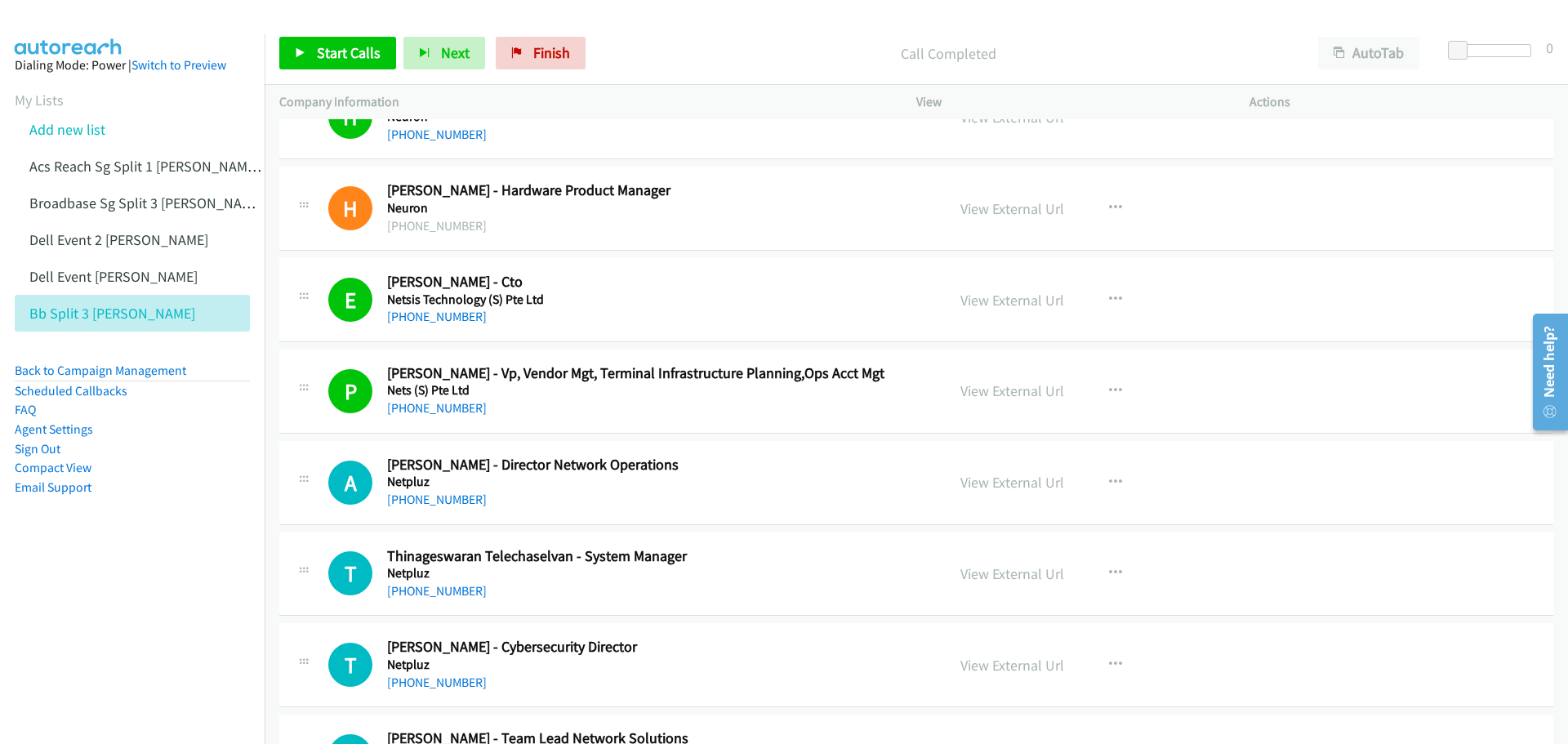
scroll to position [3103, 0]
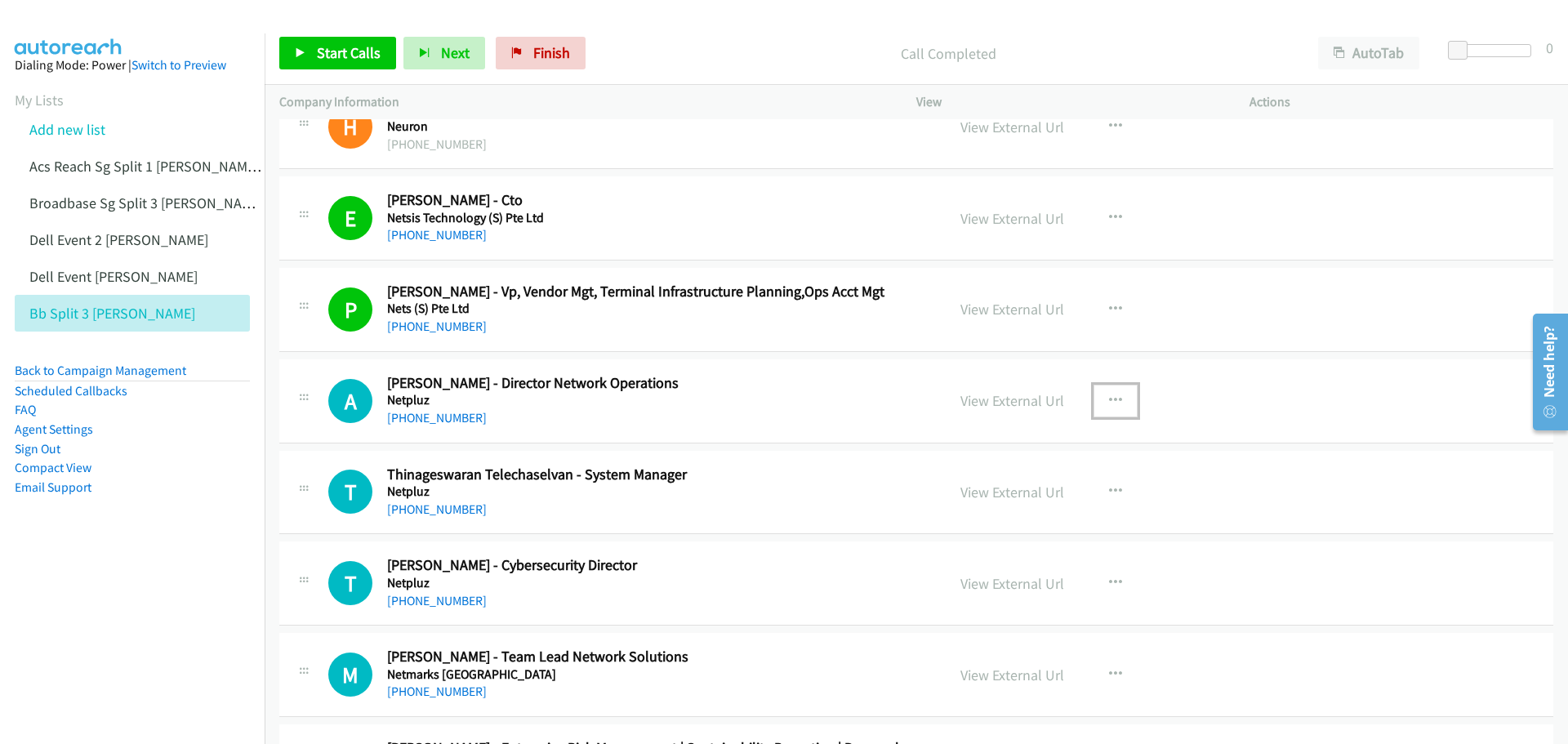
click at [1109, 397] on icon "button" at bounding box center [1116, 401] width 13 height 13
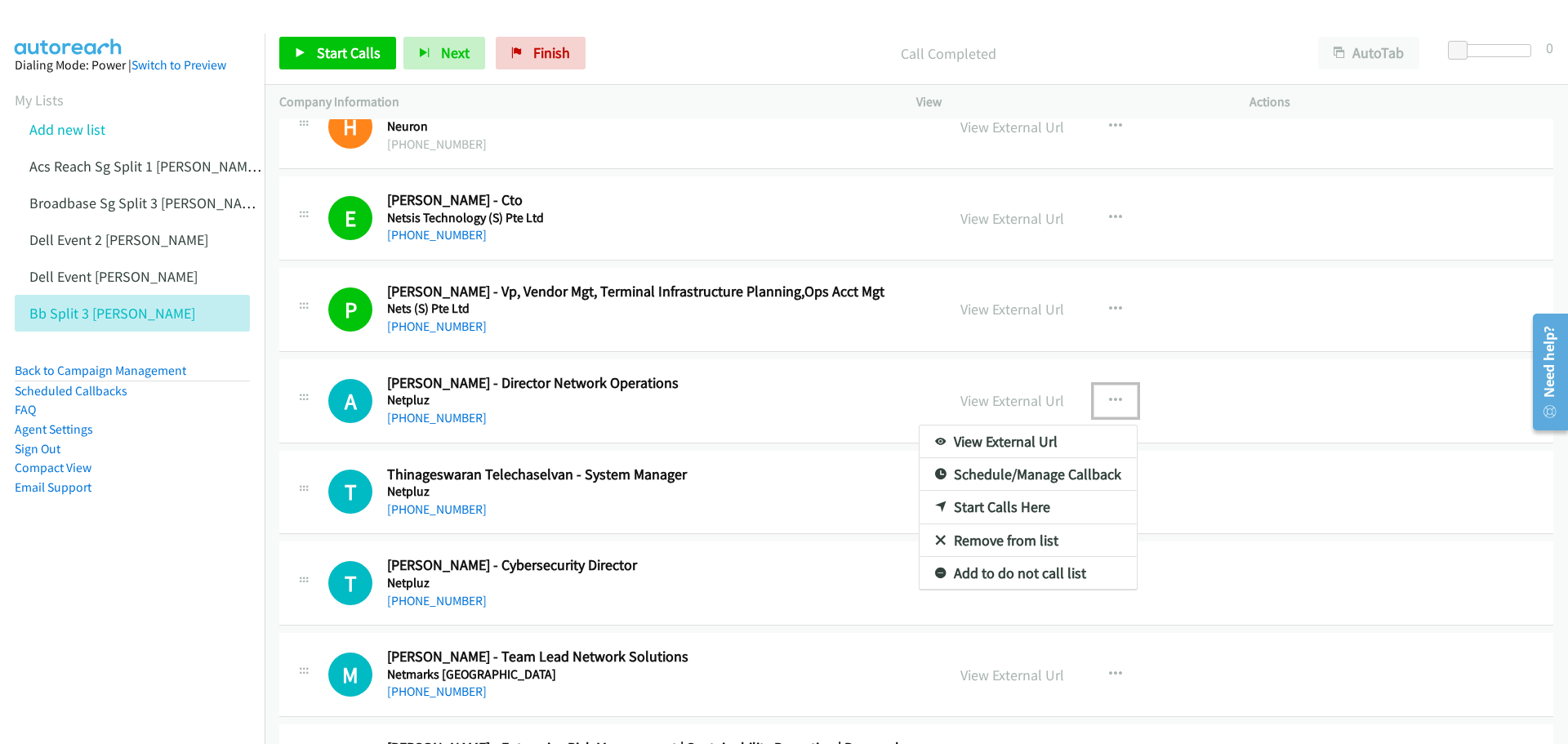
click at [1002, 497] on link "Start Calls Here" at bounding box center [1029, 506] width 217 height 33
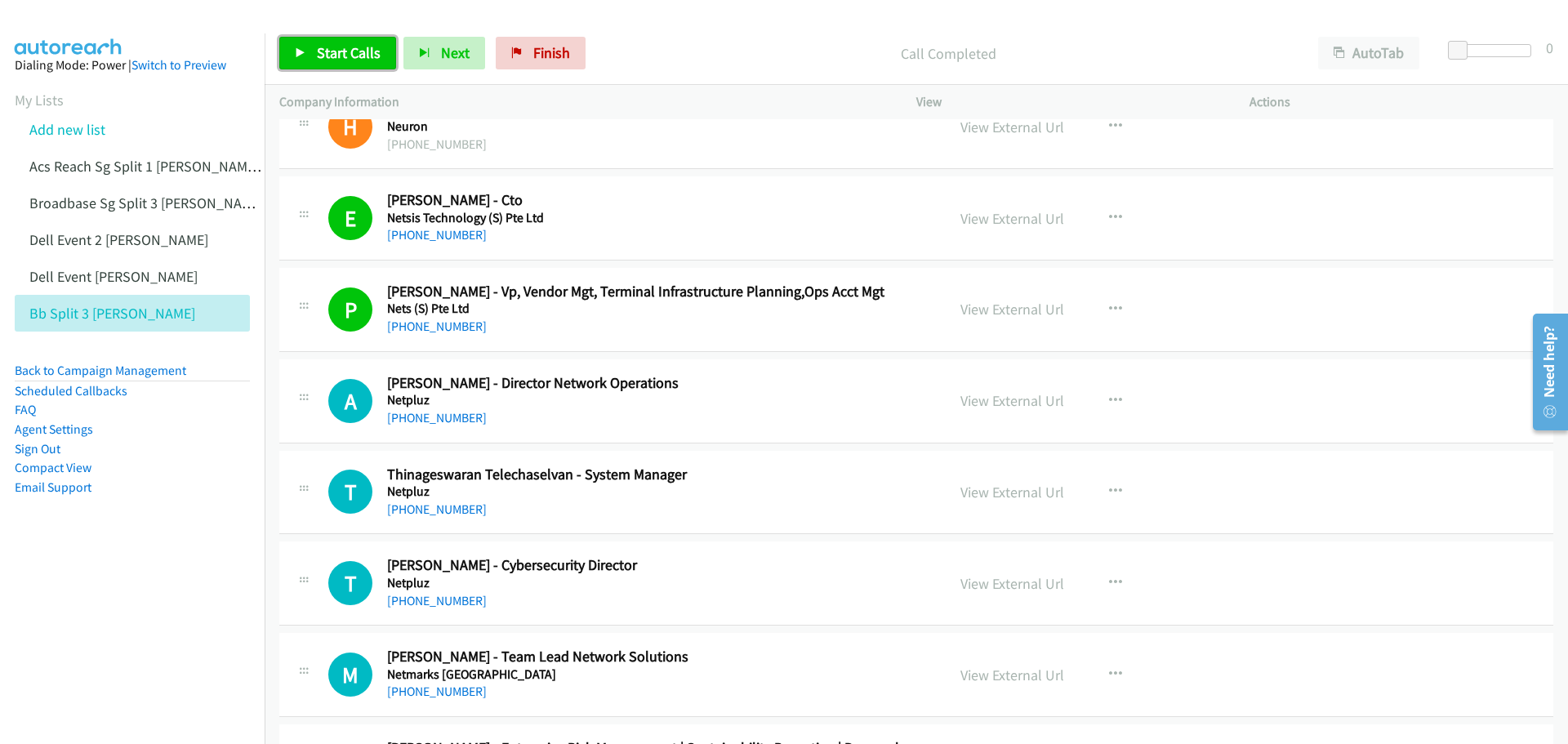
click at [352, 46] on span "Start Calls" at bounding box center [349, 52] width 64 height 19
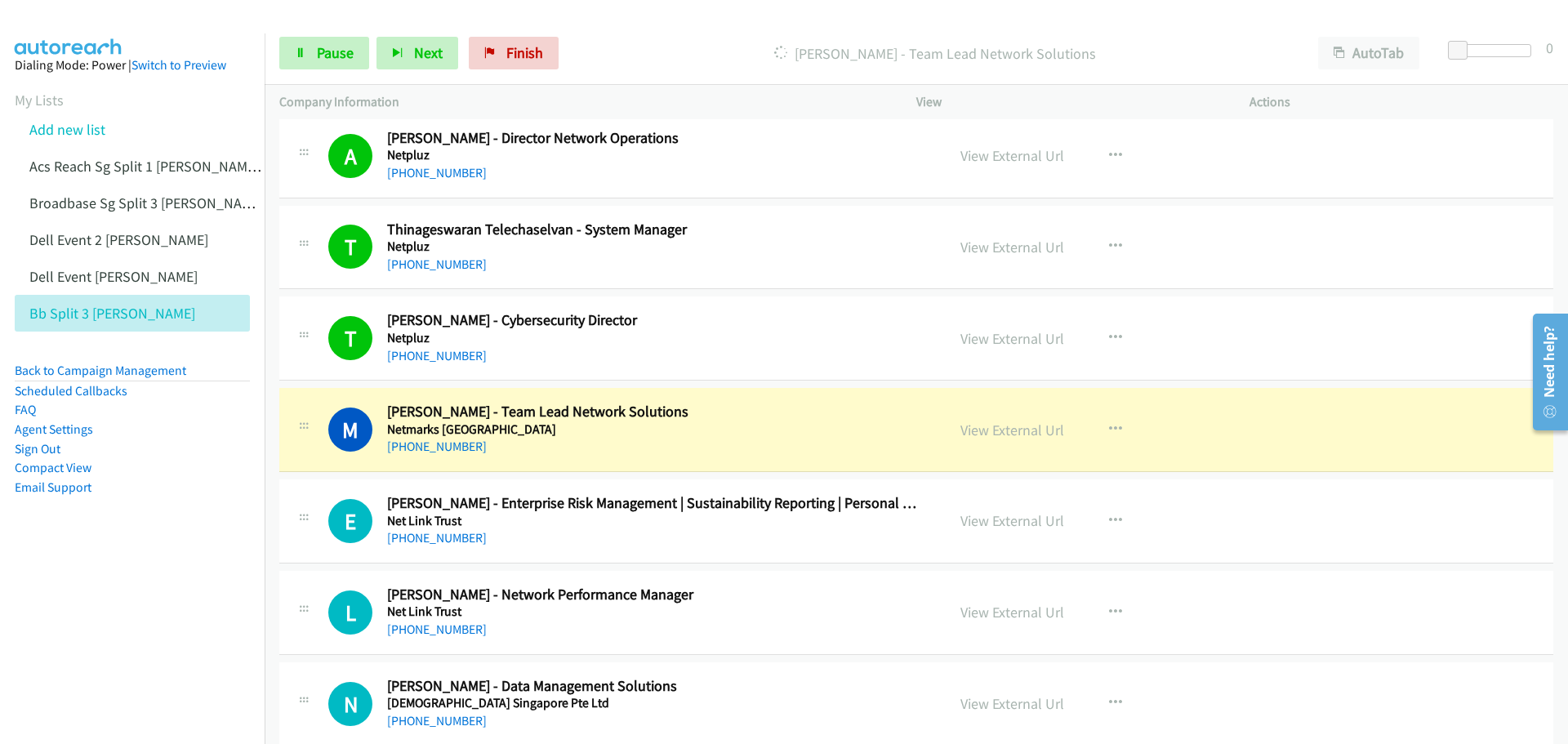
scroll to position [3430, 0]
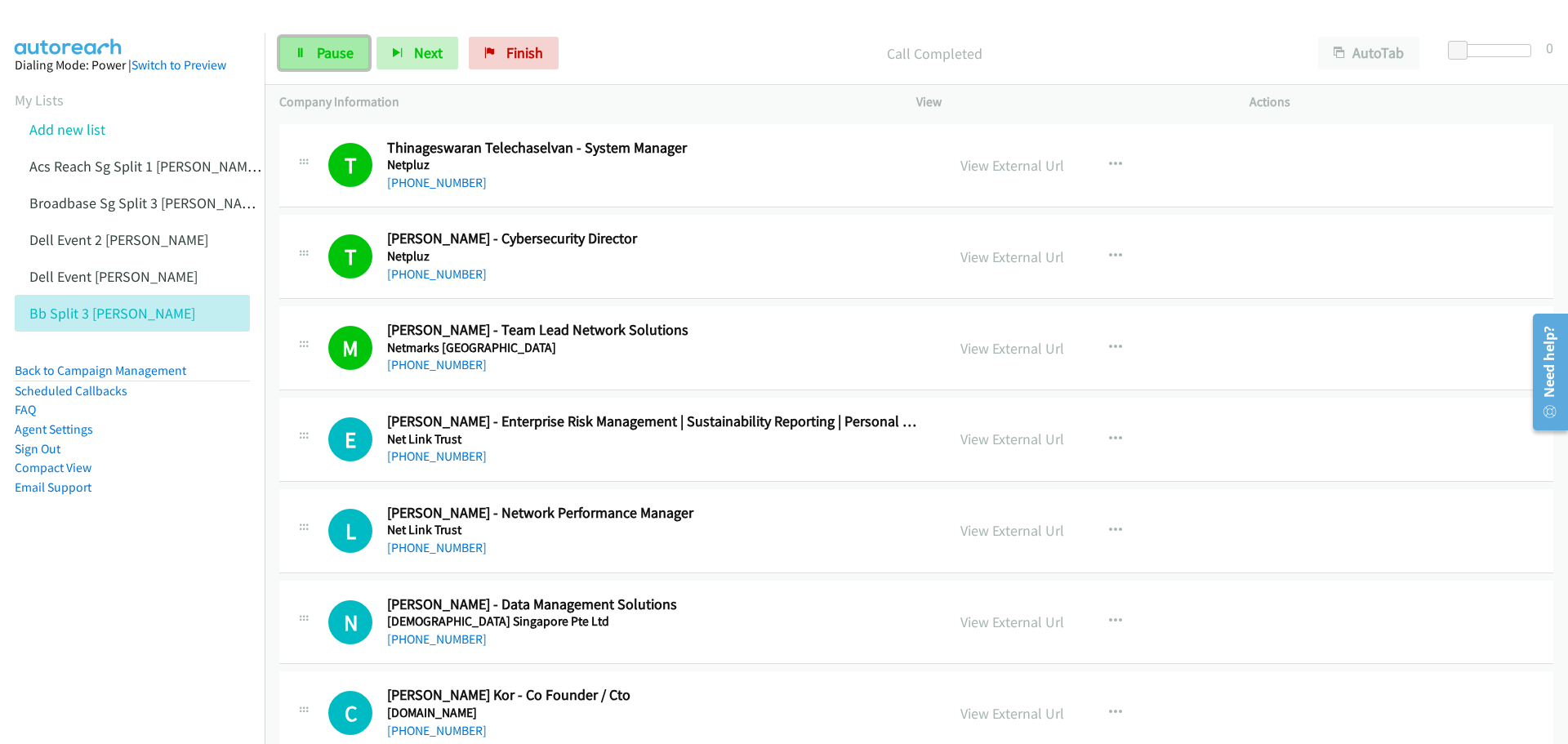
click at [312, 45] on link "Pause" at bounding box center [324, 52] width 90 height 33
click at [1112, 435] on icon "button" at bounding box center [1116, 439] width 13 height 13
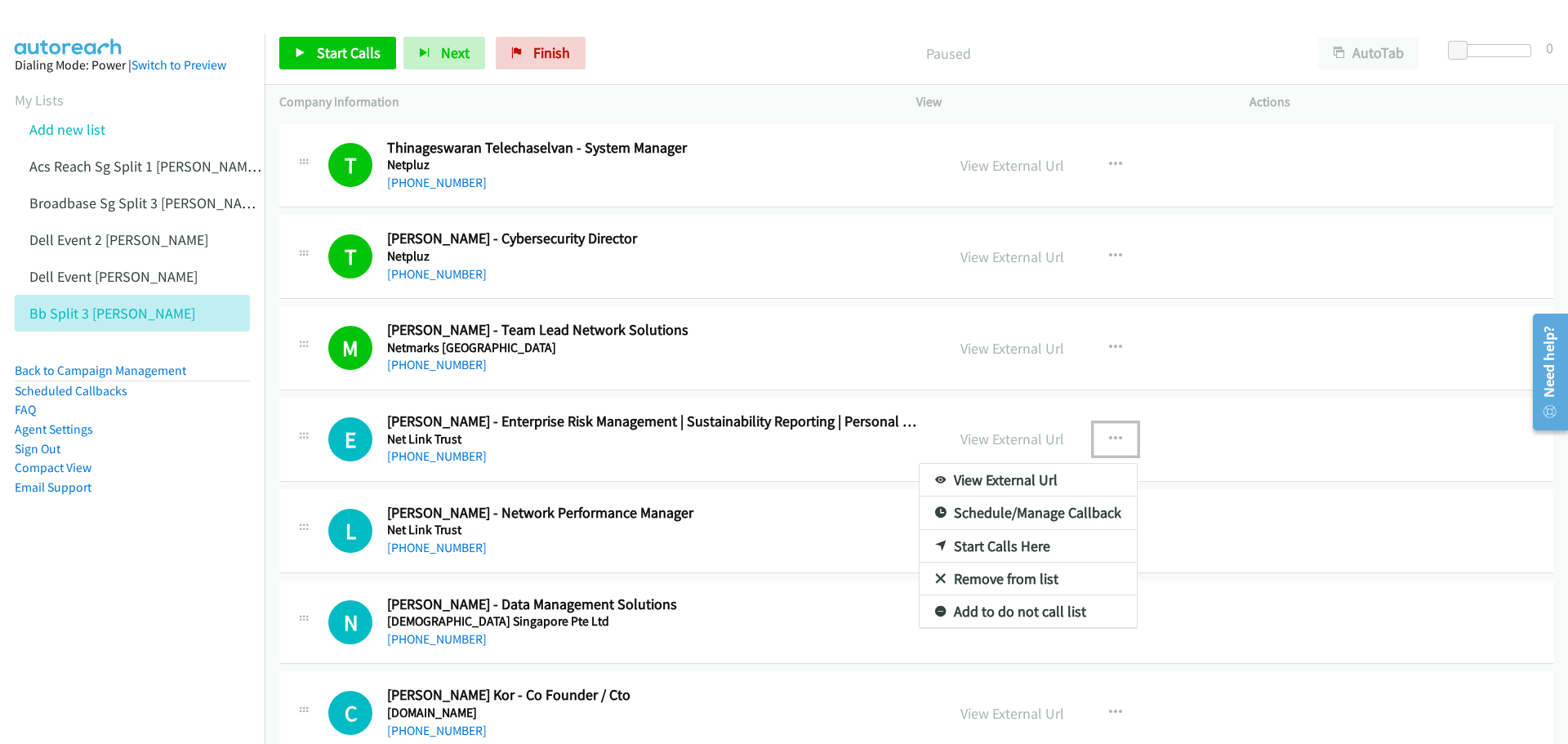
click at [1003, 546] on link "Start Calls Here" at bounding box center [1029, 546] width 217 height 33
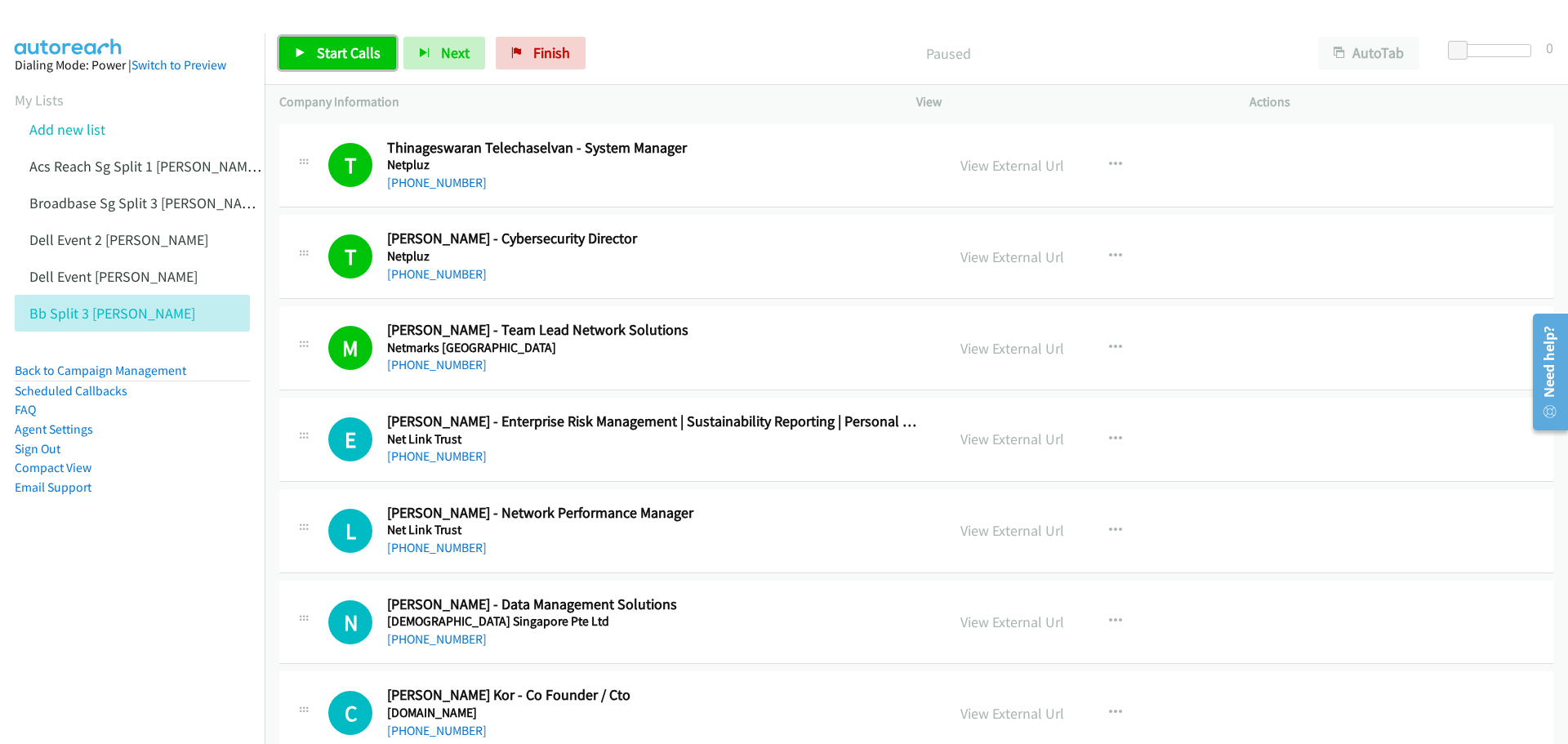
click at [321, 53] on span "Start Calls" at bounding box center [349, 52] width 64 height 19
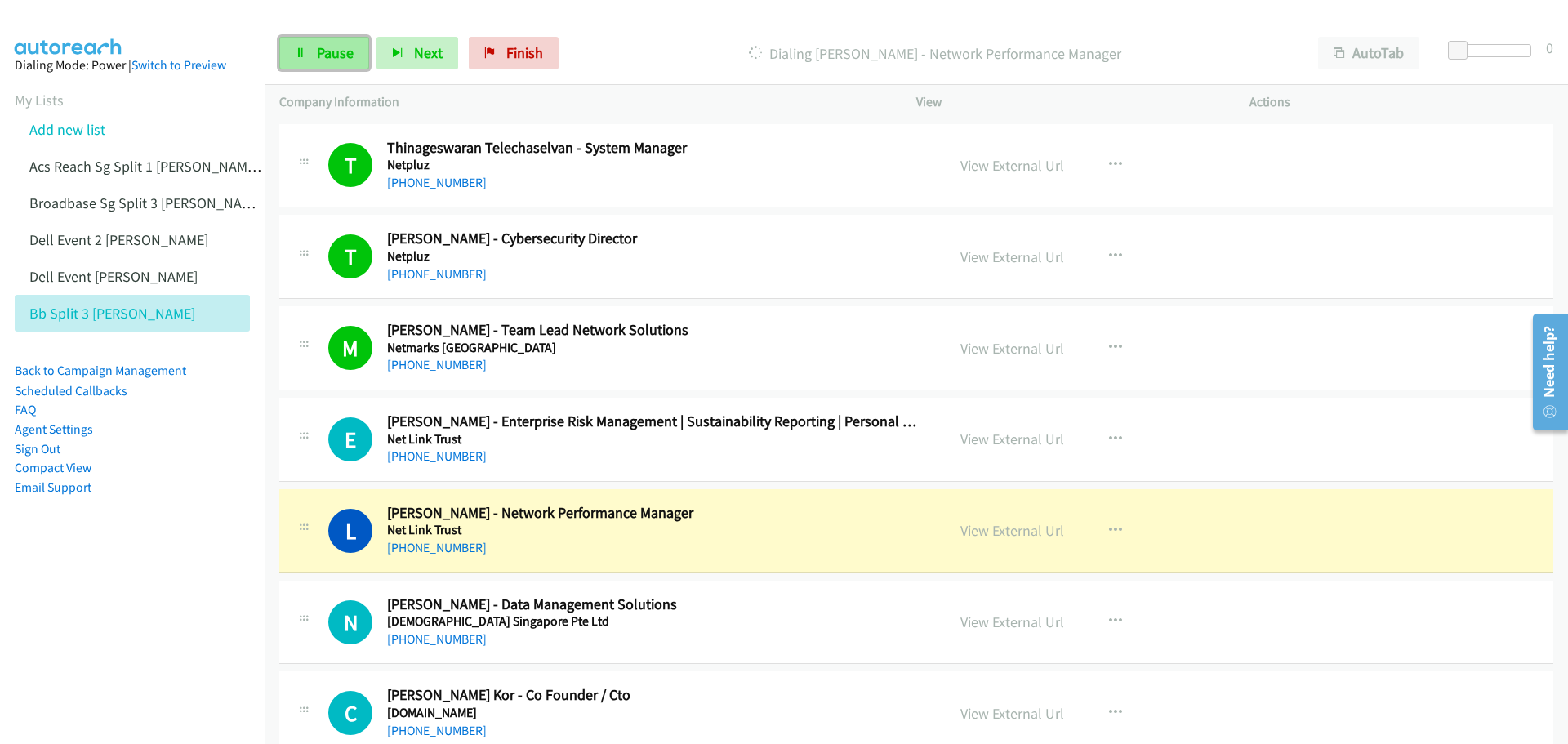
click at [339, 44] on span "Pause" at bounding box center [335, 52] width 37 height 19
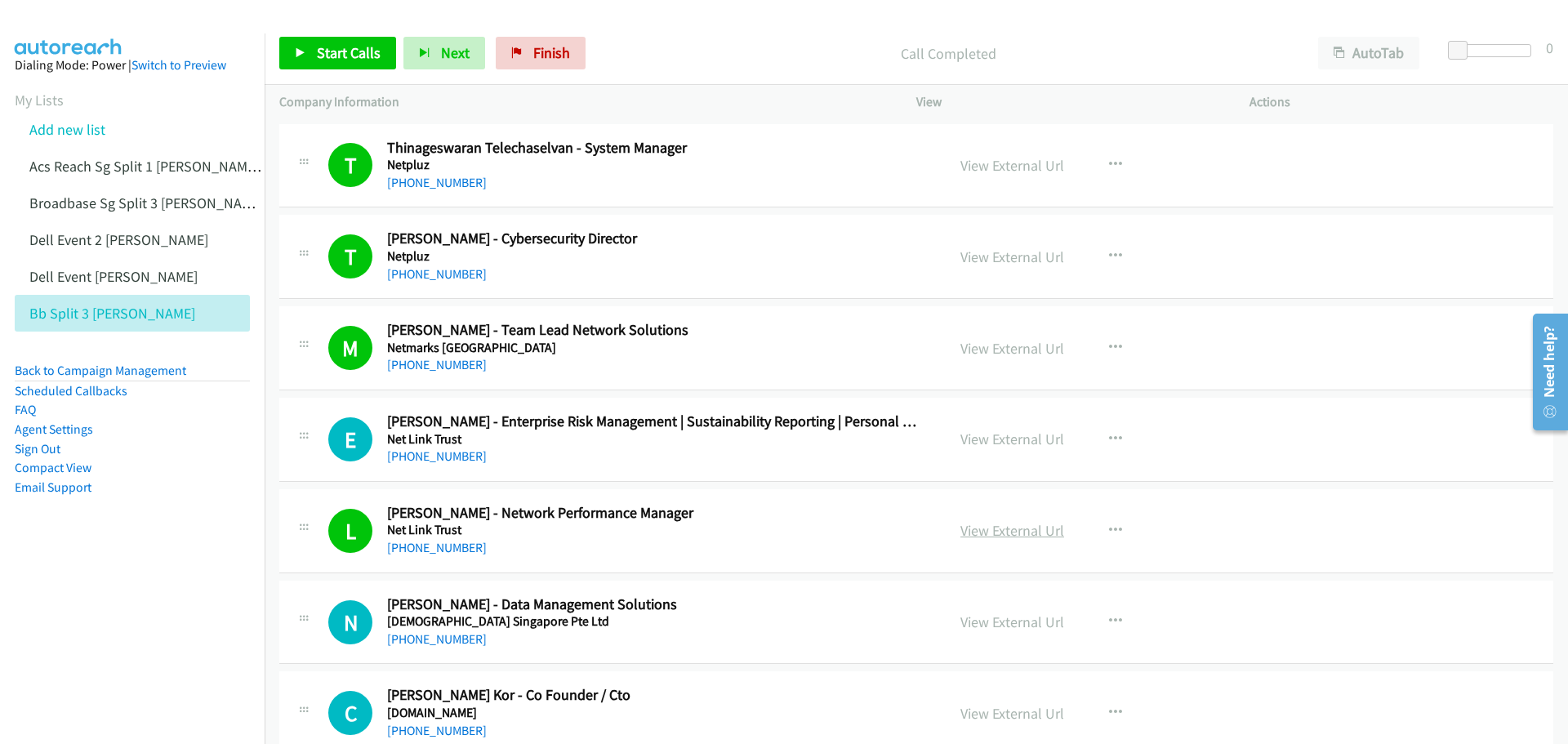
click at [992, 527] on link "View External Url" at bounding box center [1012, 531] width 104 height 19
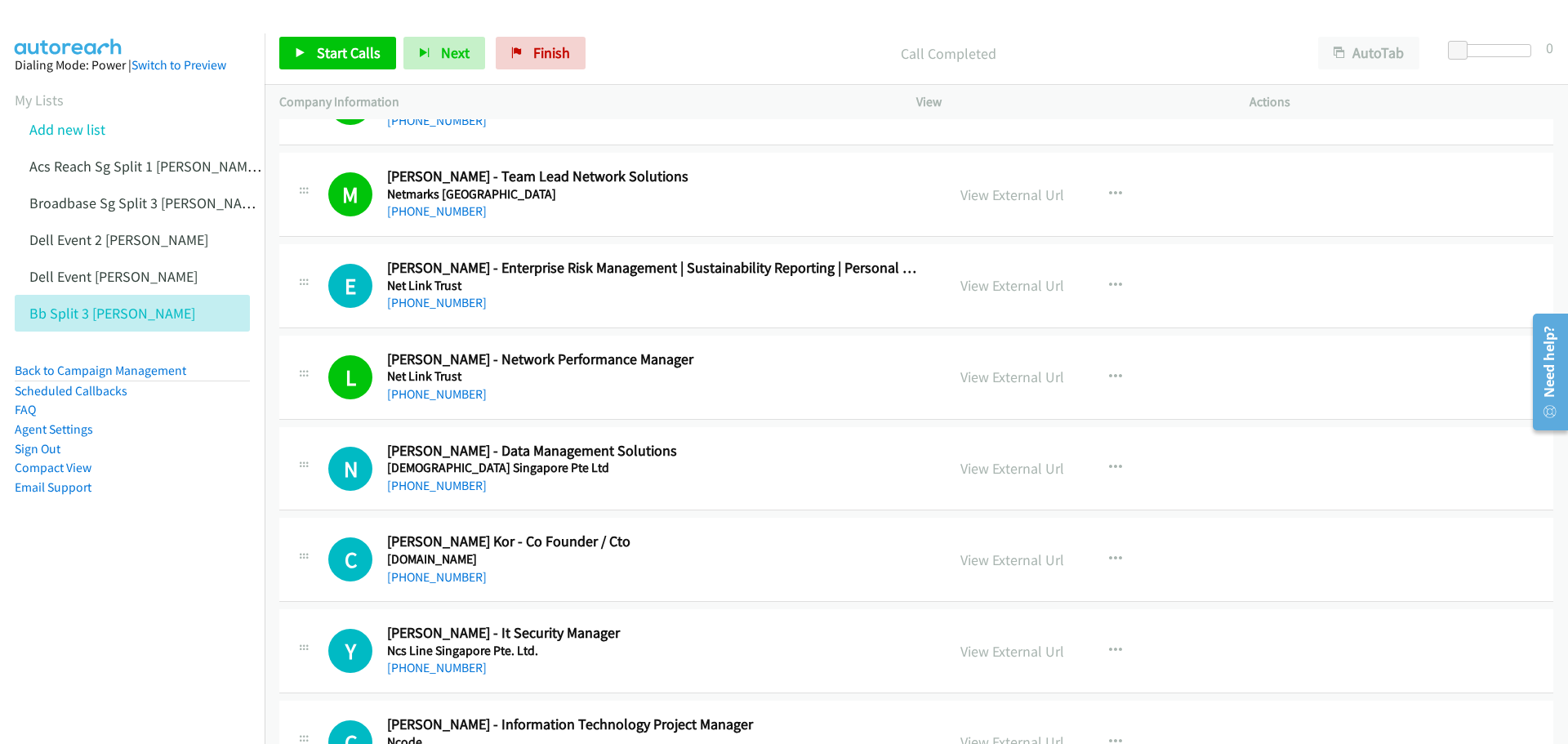
scroll to position [3593, 0]
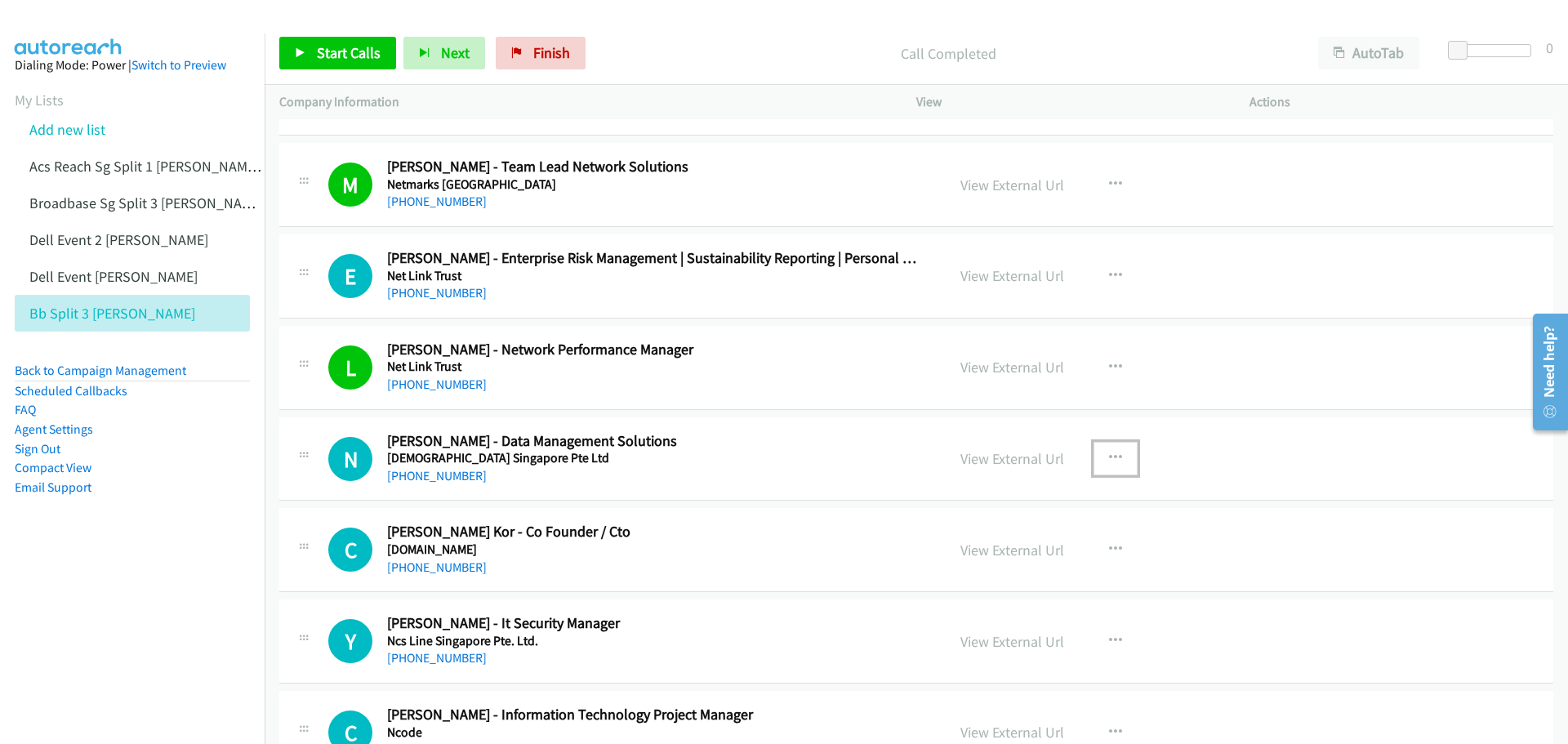
click at [1109, 452] on icon "button" at bounding box center [1116, 459] width 13 height 13
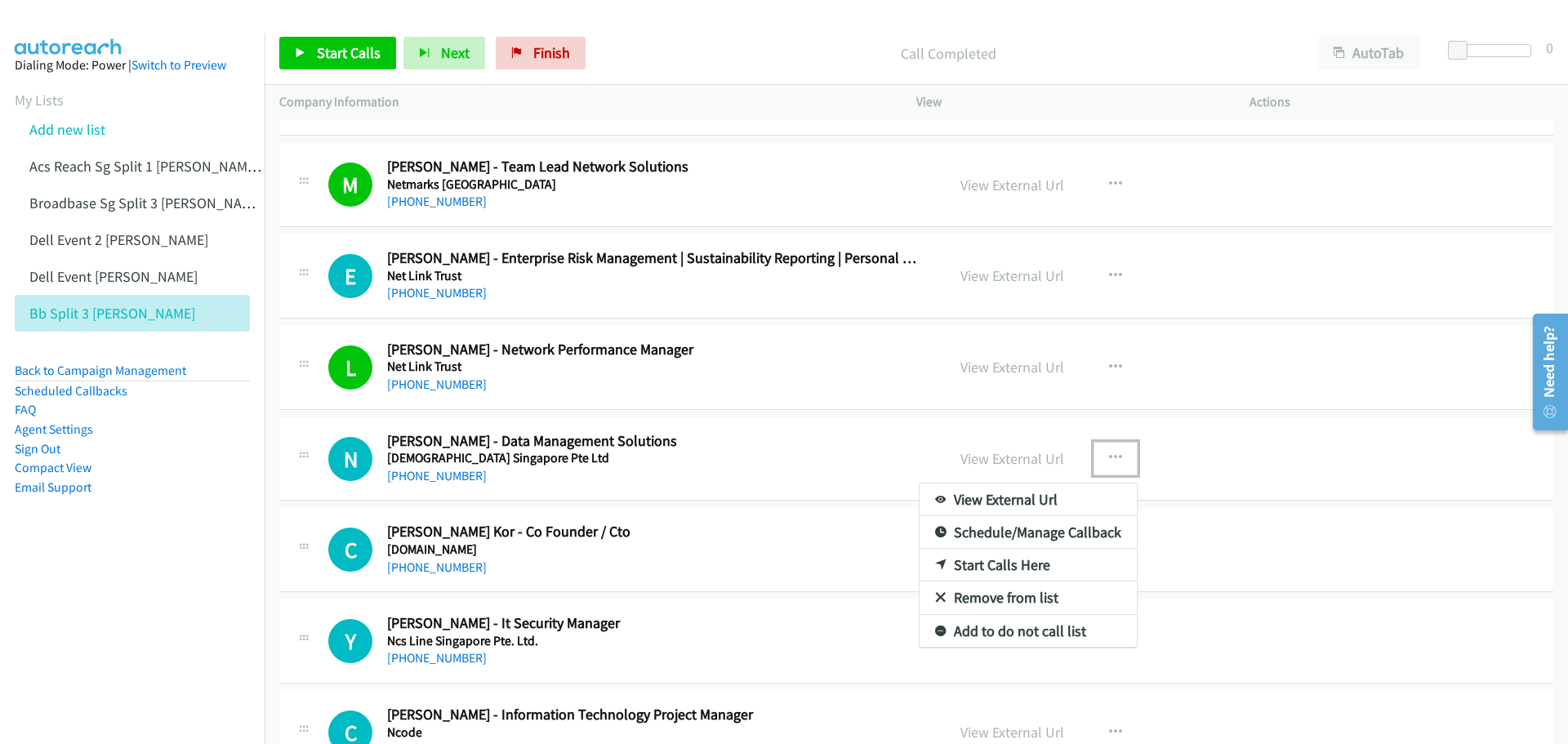
click at [1009, 562] on link "Start Calls Here" at bounding box center [1029, 564] width 217 height 33
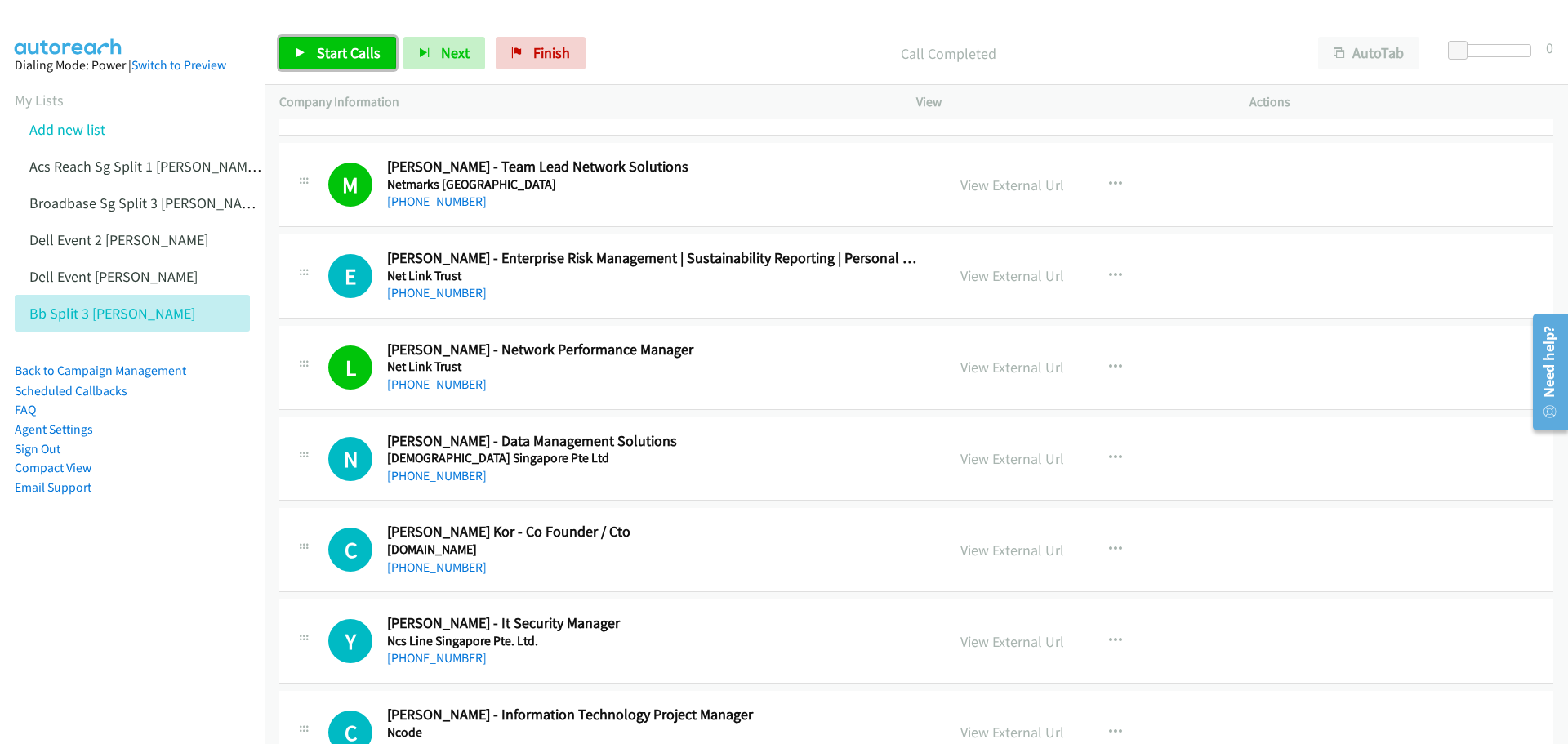
click at [357, 55] on span "Start Calls" at bounding box center [349, 52] width 64 height 19
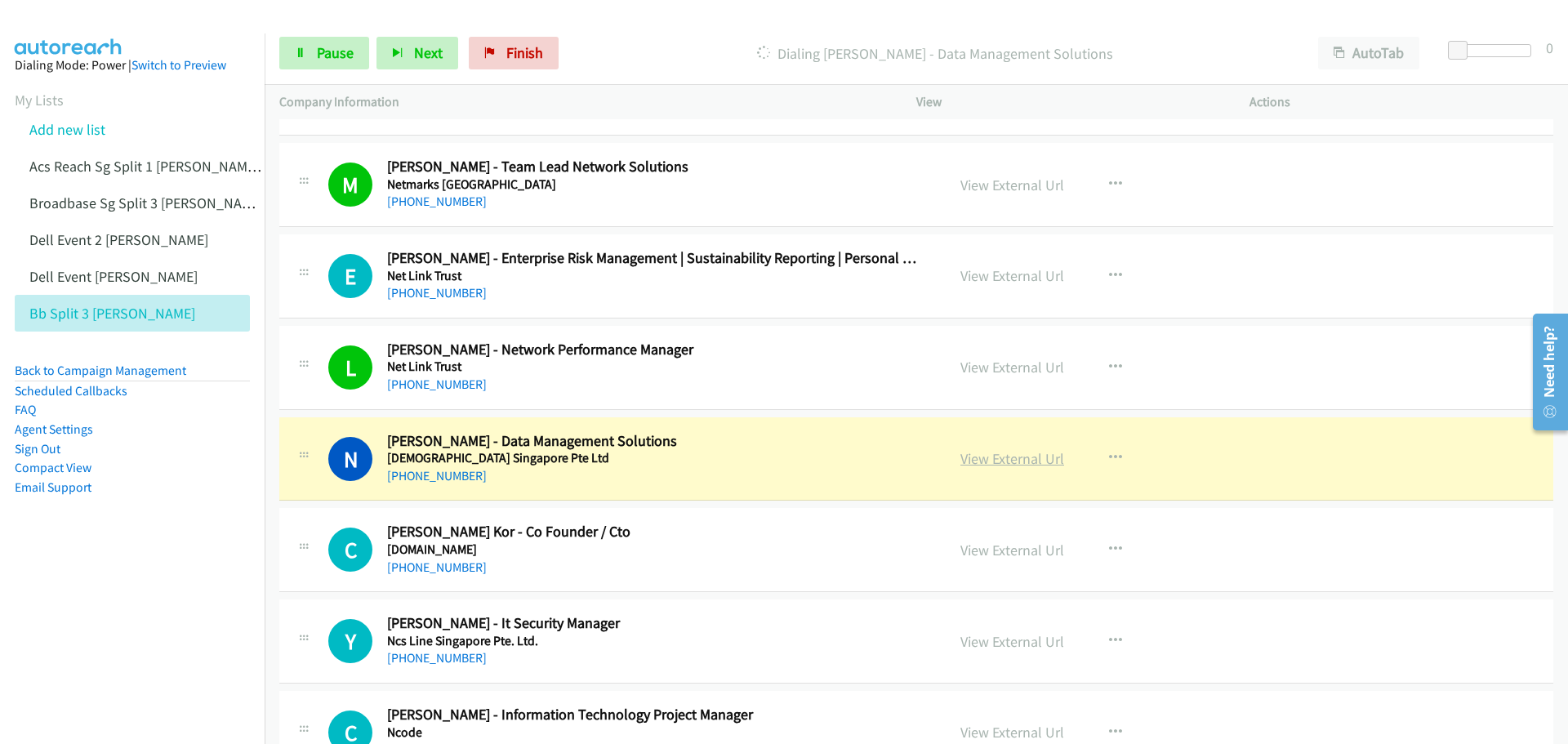
click at [1017, 458] on link "View External Url" at bounding box center [1012, 459] width 104 height 19
click at [302, 55] on icon at bounding box center [300, 53] width 11 height 11
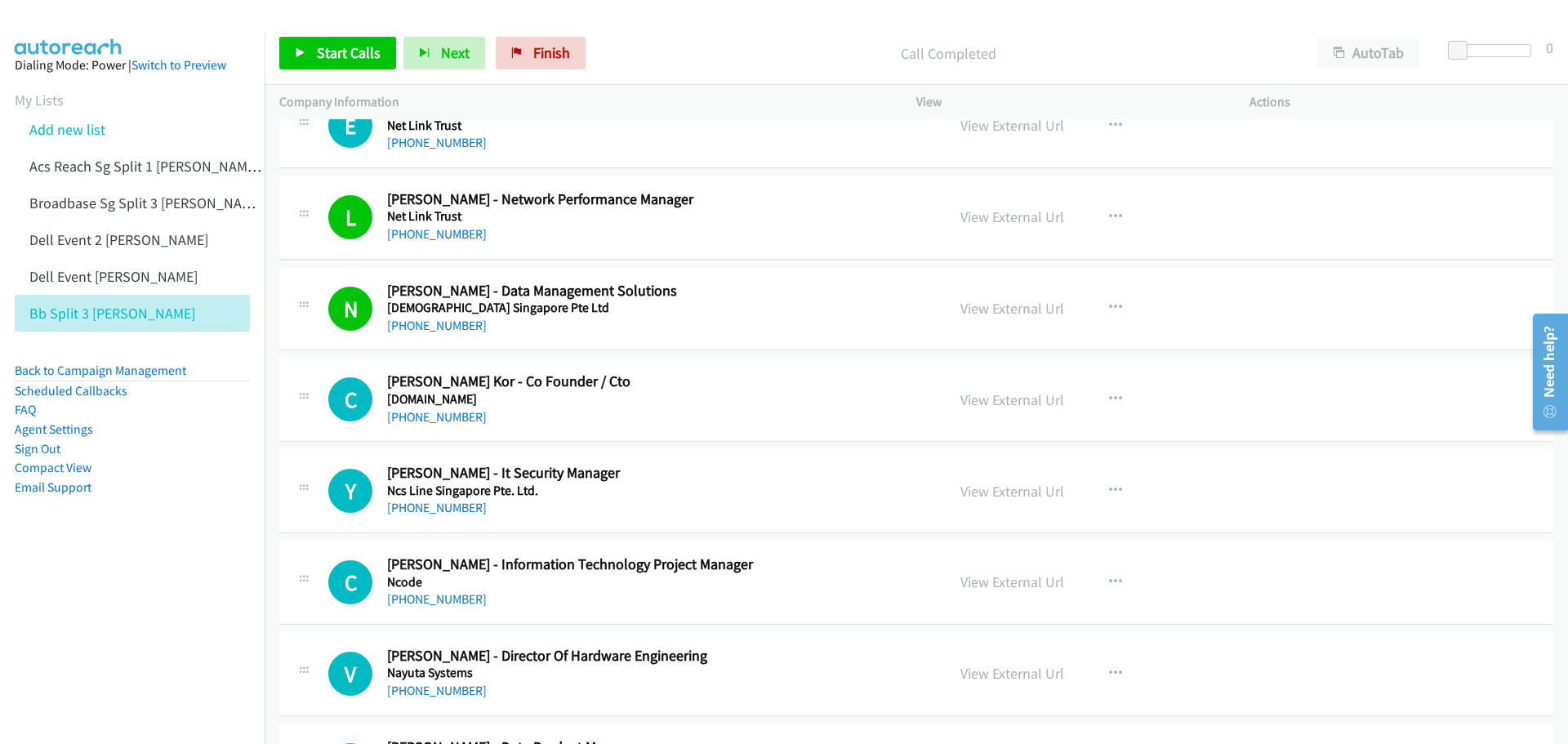
scroll to position [3756, 0]
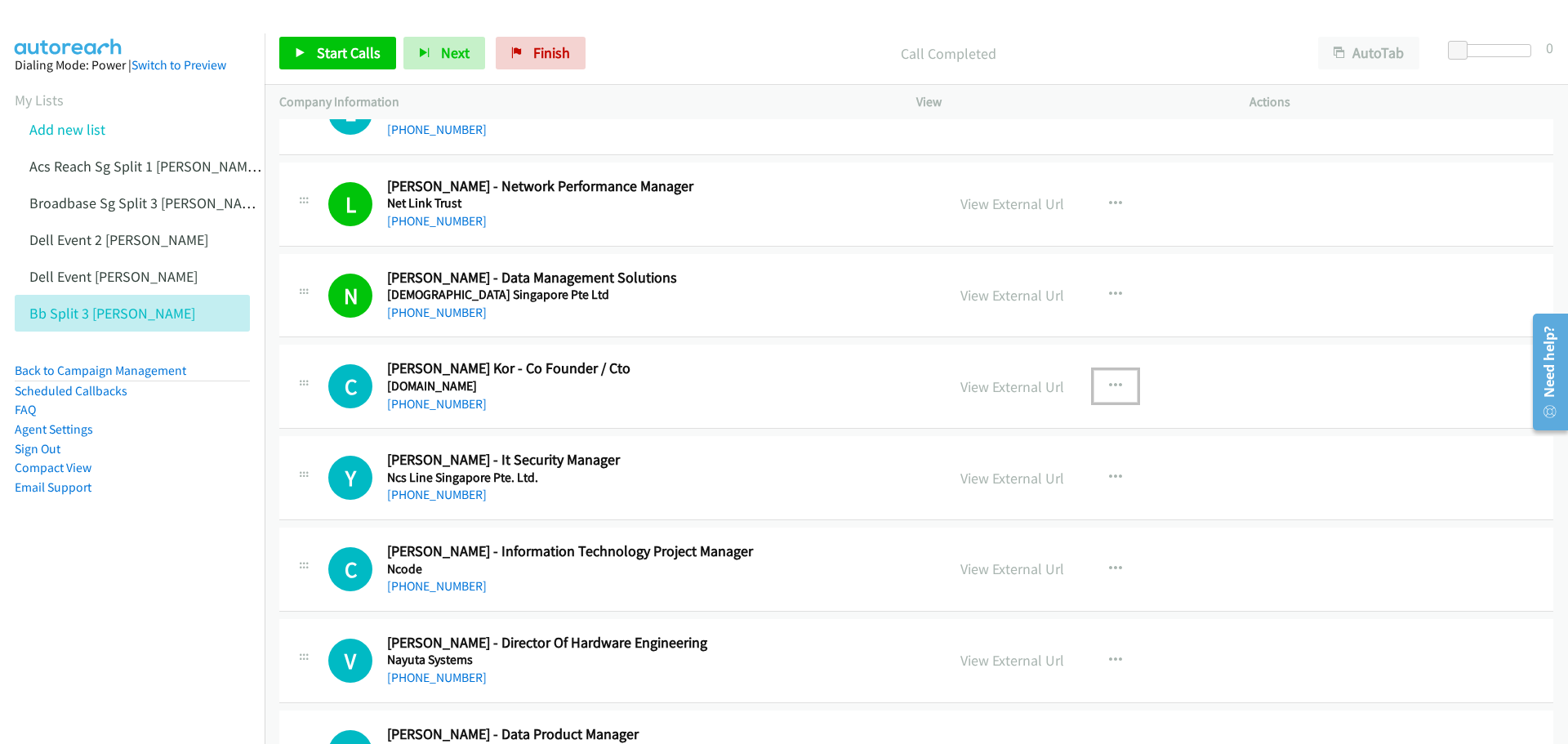
click at [1109, 380] on icon "button" at bounding box center [1116, 387] width 13 height 13
click at [997, 486] on link "Start Calls Here" at bounding box center [1029, 493] width 217 height 33
click at [300, 56] on icon at bounding box center [300, 53] width 11 height 11
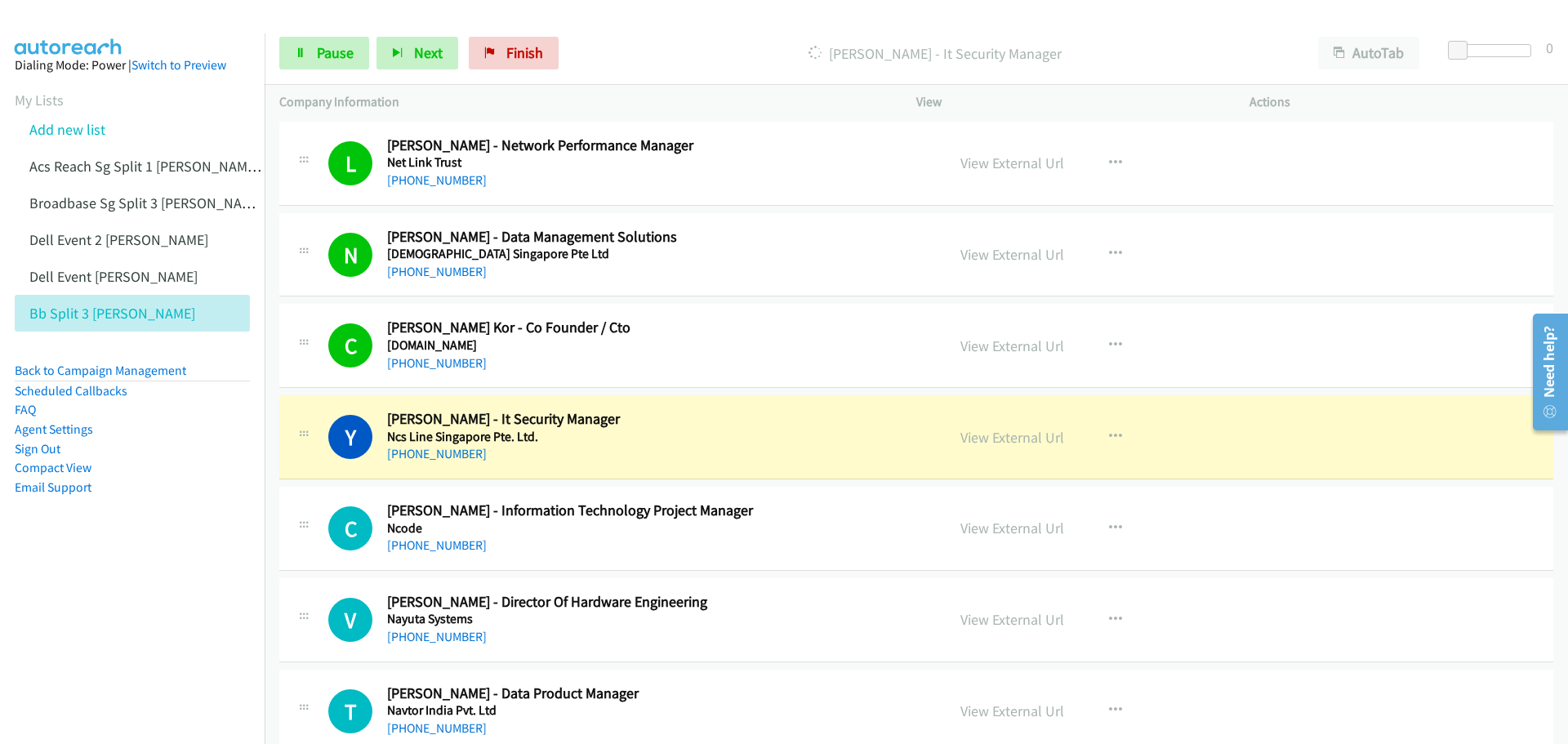
scroll to position [3838, 0]
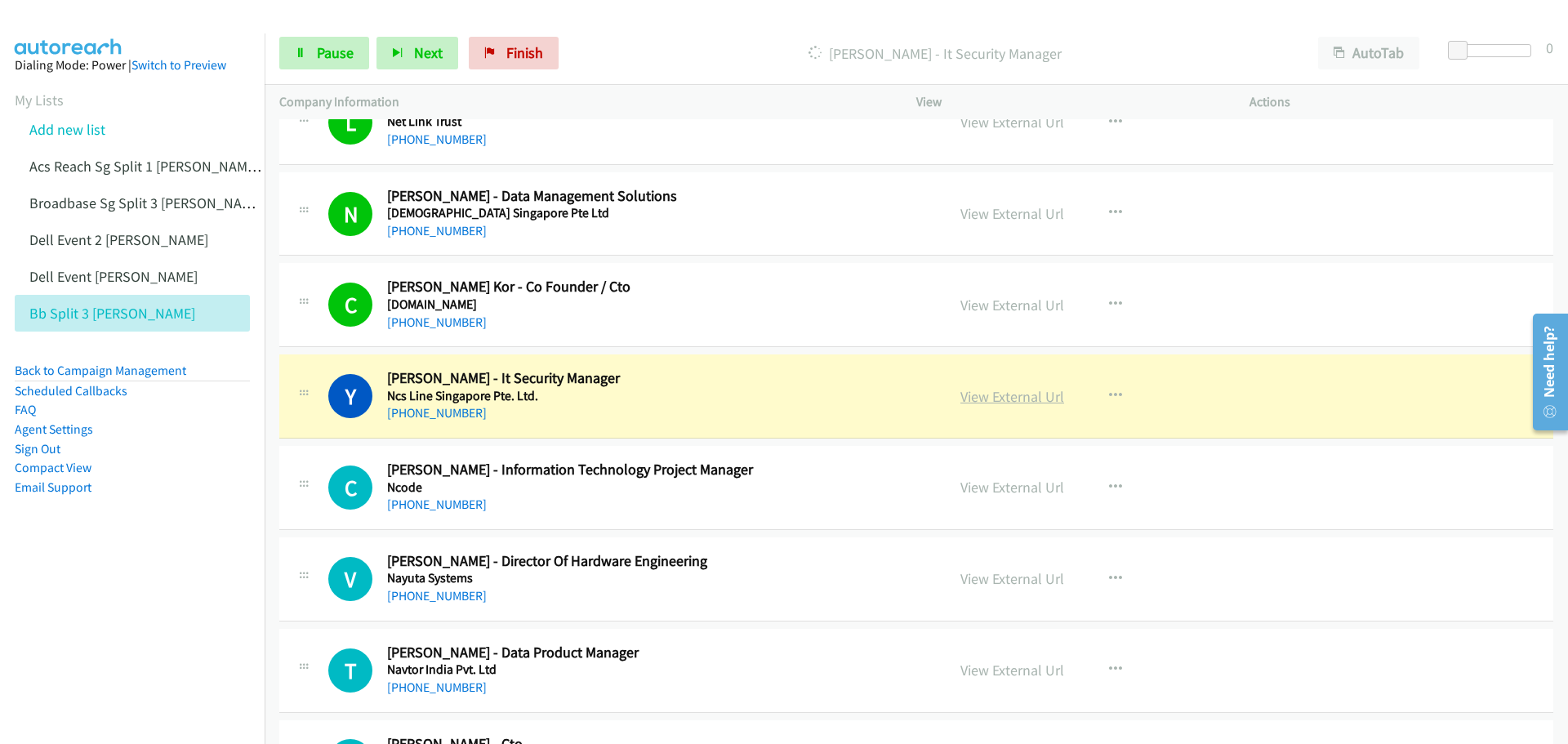
click at [984, 401] on link "View External Url" at bounding box center [1012, 397] width 104 height 19
click at [335, 42] on link "Pause" at bounding box center [324, 52] width 90 height 33
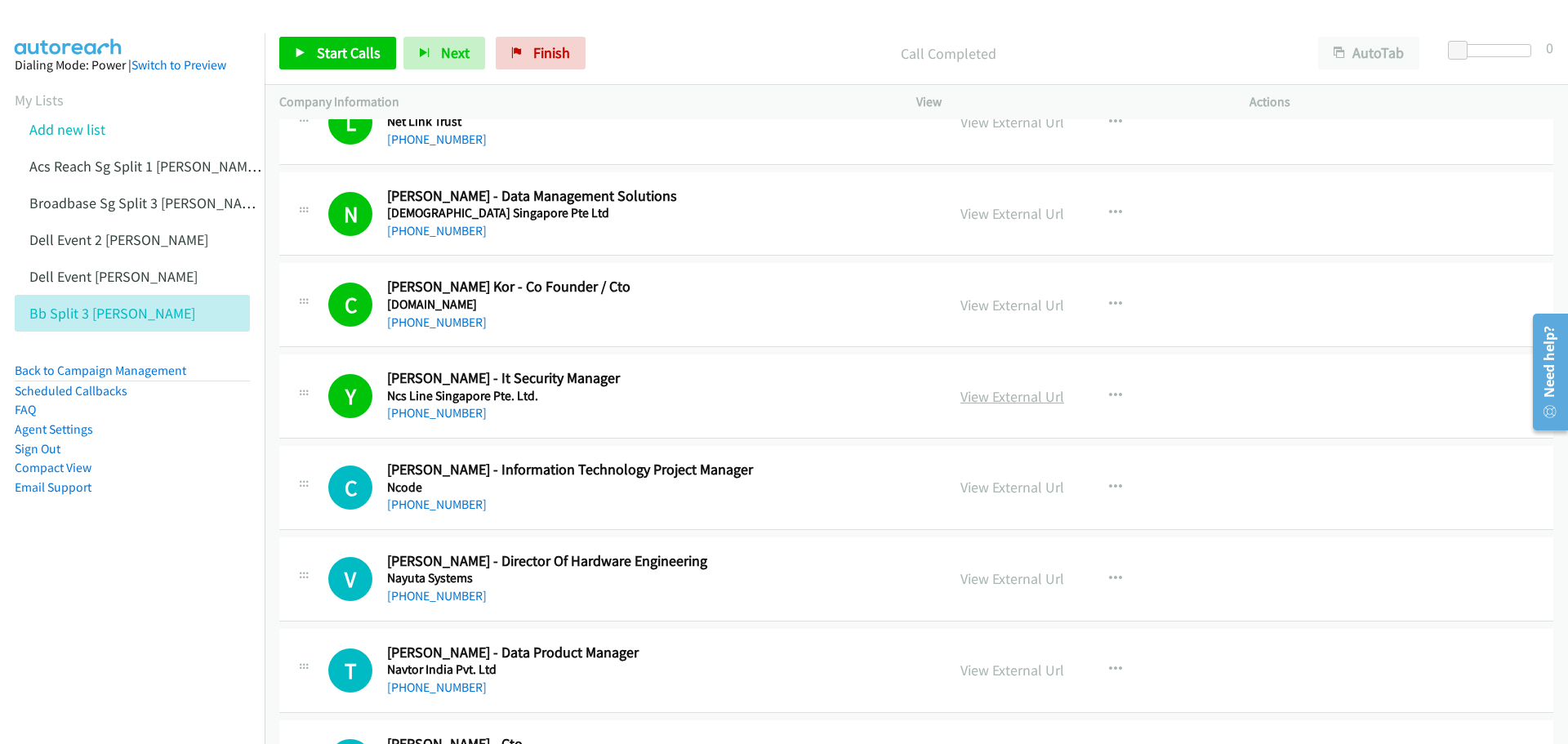
click at [987, 393] on link "View External Url" at bounding box center [1012, 397] width 104 height 19
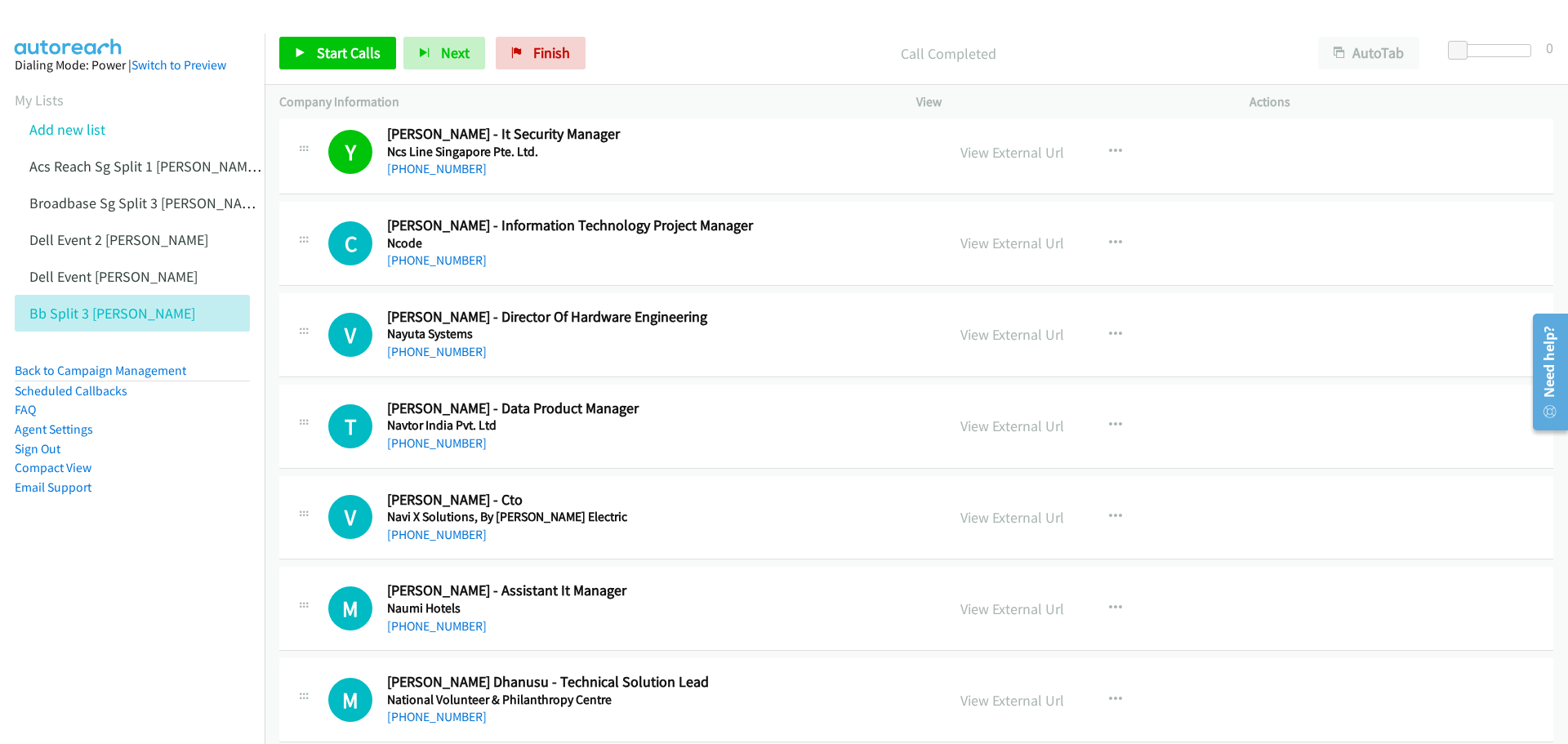
scroll to position [4083, 0]
click at [1109, 238] on icon "button" at bounding box center [1116, 242] width 13 height 13
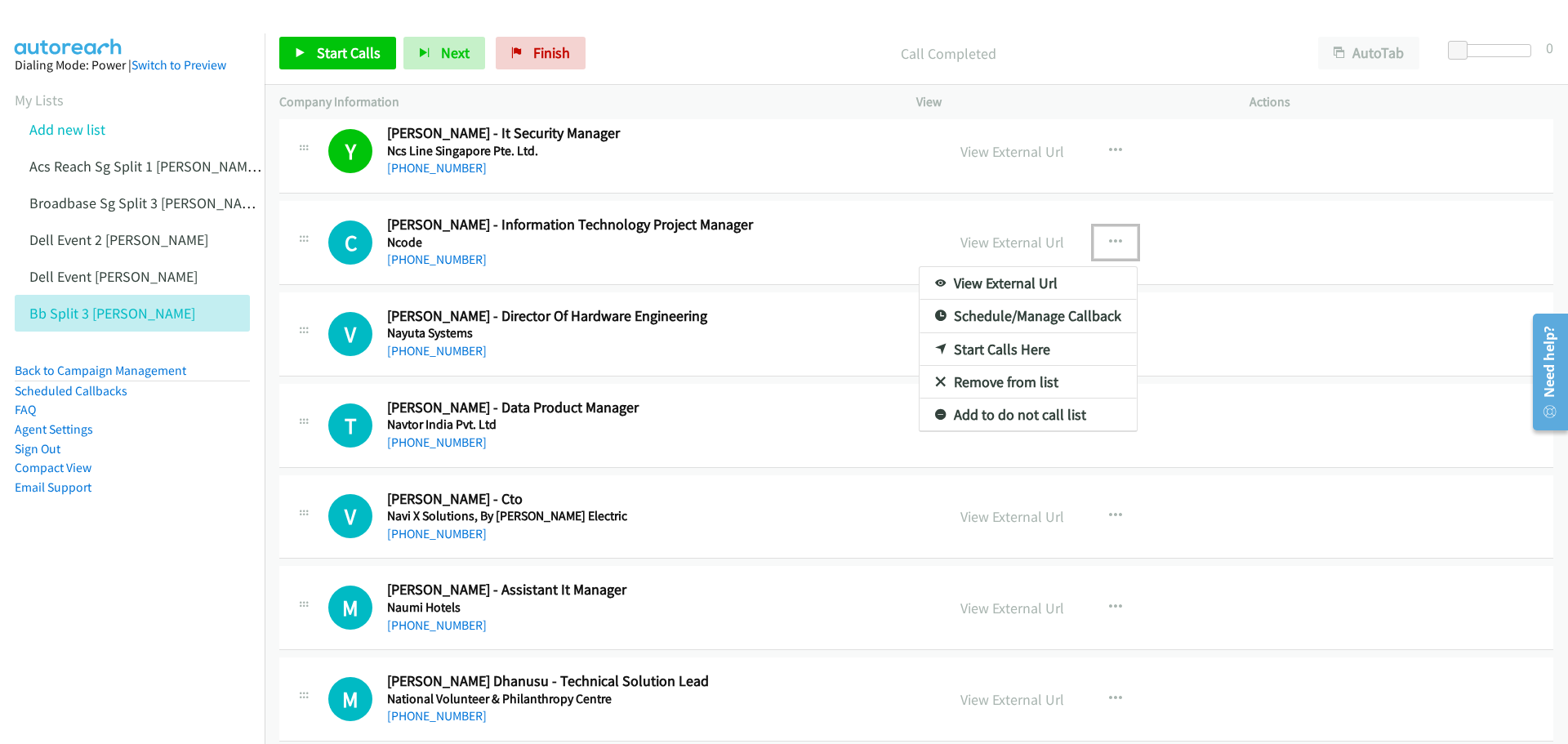
click at [995, 346] on link "Start Calls Here" at bounding box center [1029, 349] width 217 height 33
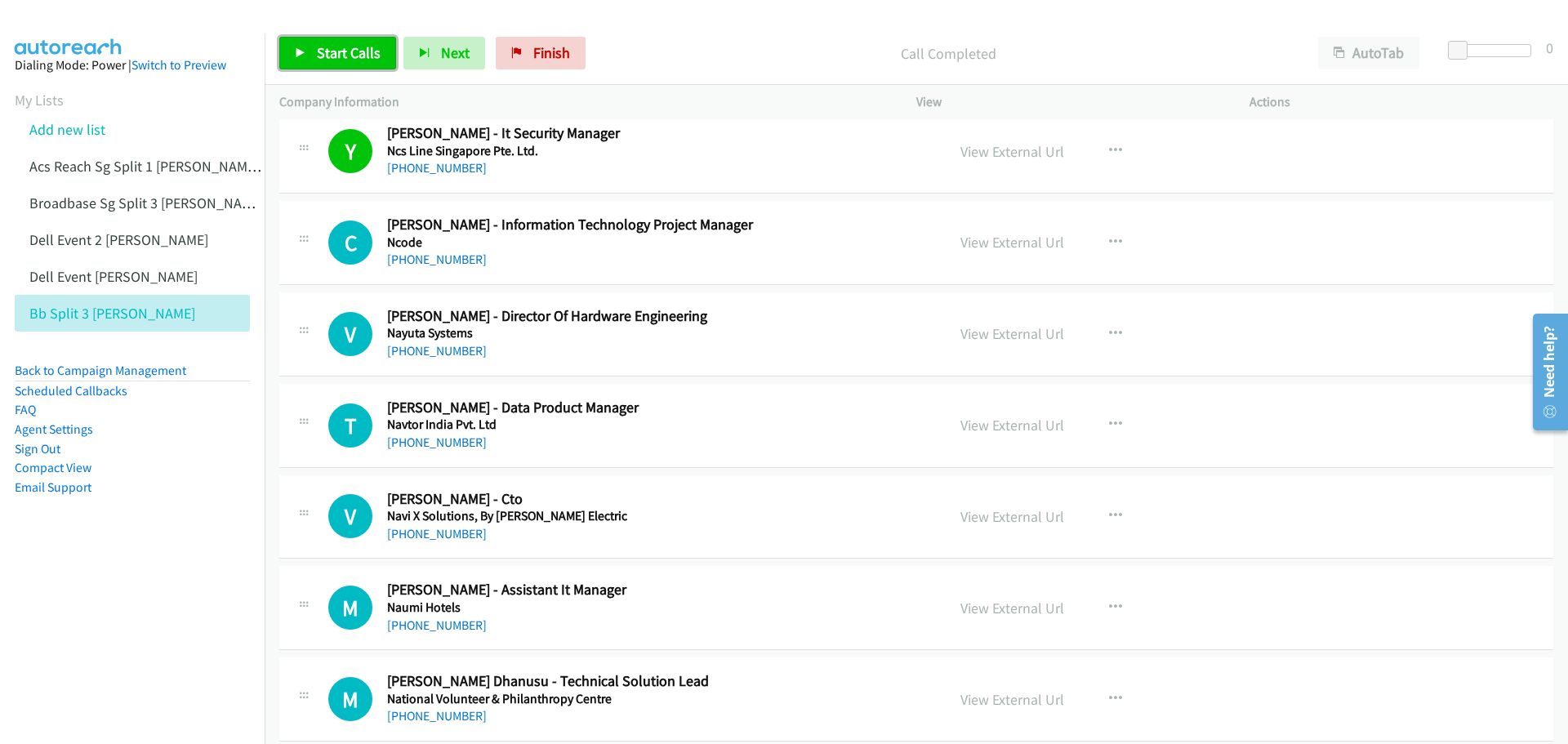
click at [325, 56] on span "Start Calls" at bounding box center [349, 52] width 64 height 19
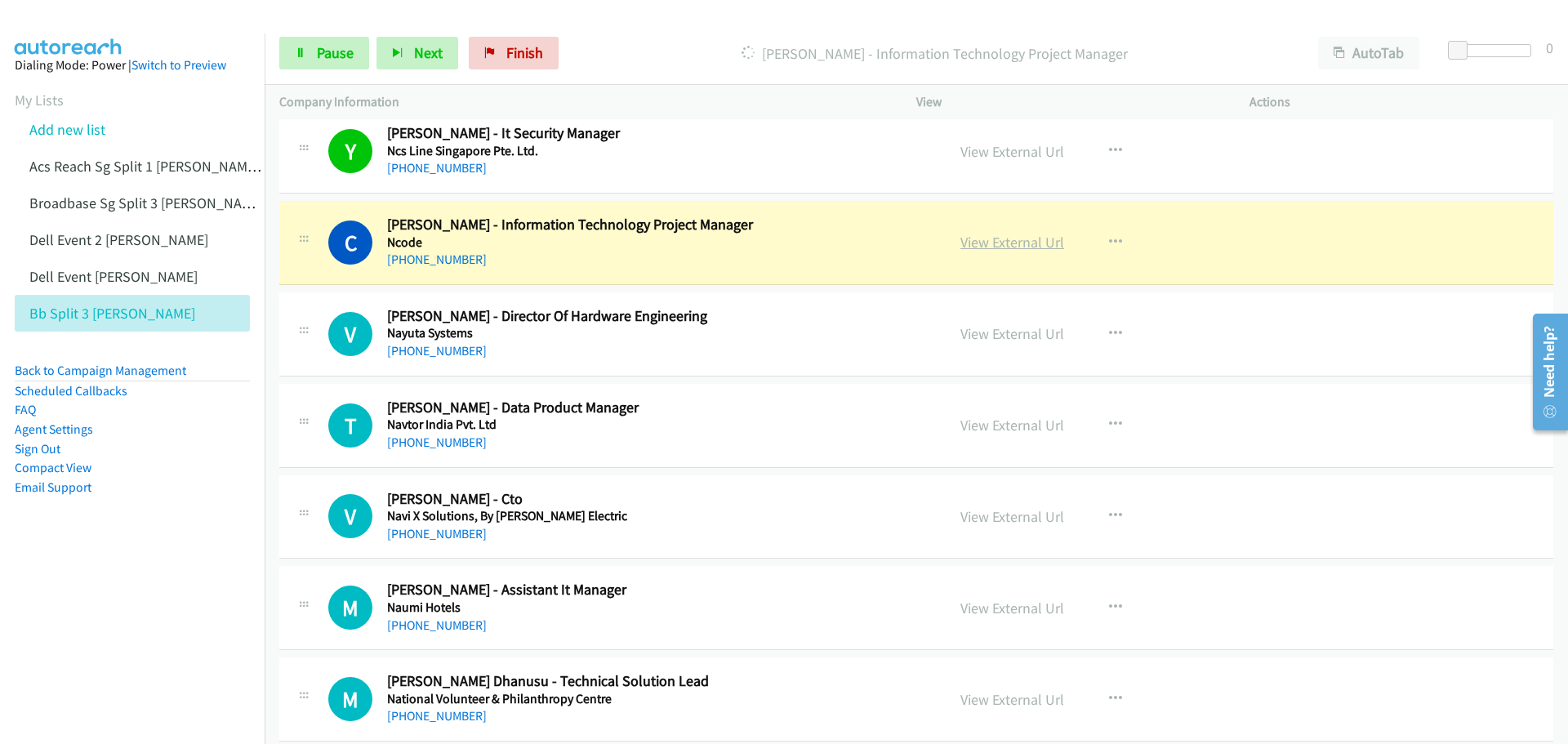
click at [1018, 241] on link "View External Url" at bounding box center [1012, 242] width 104 height 19
click at [332, 50] on span "Pause" at bounding box center [335, 52] width 37 height 19
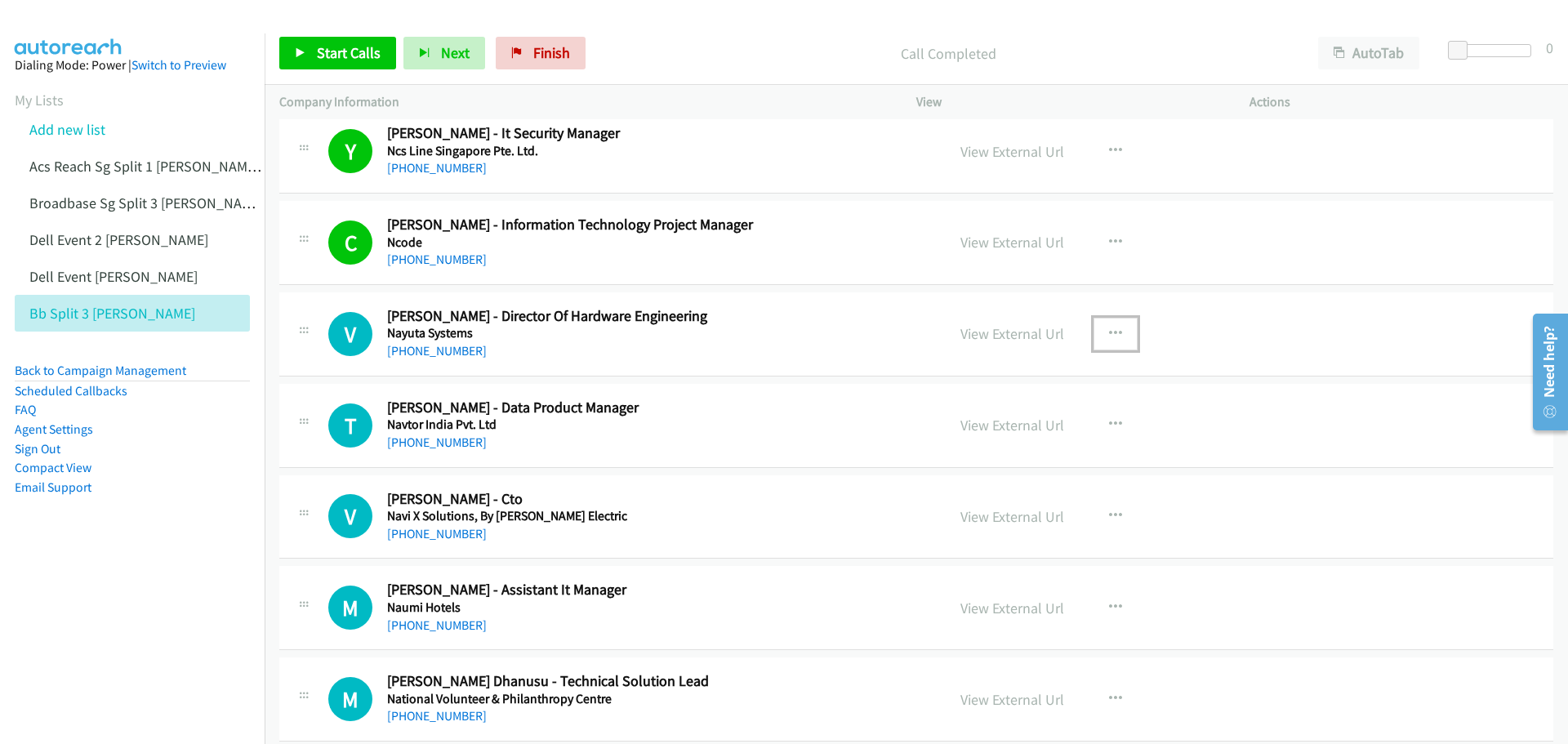
click at [1110, 331] on icon "button" at bounding box center [1116, 334] width 13 height 13
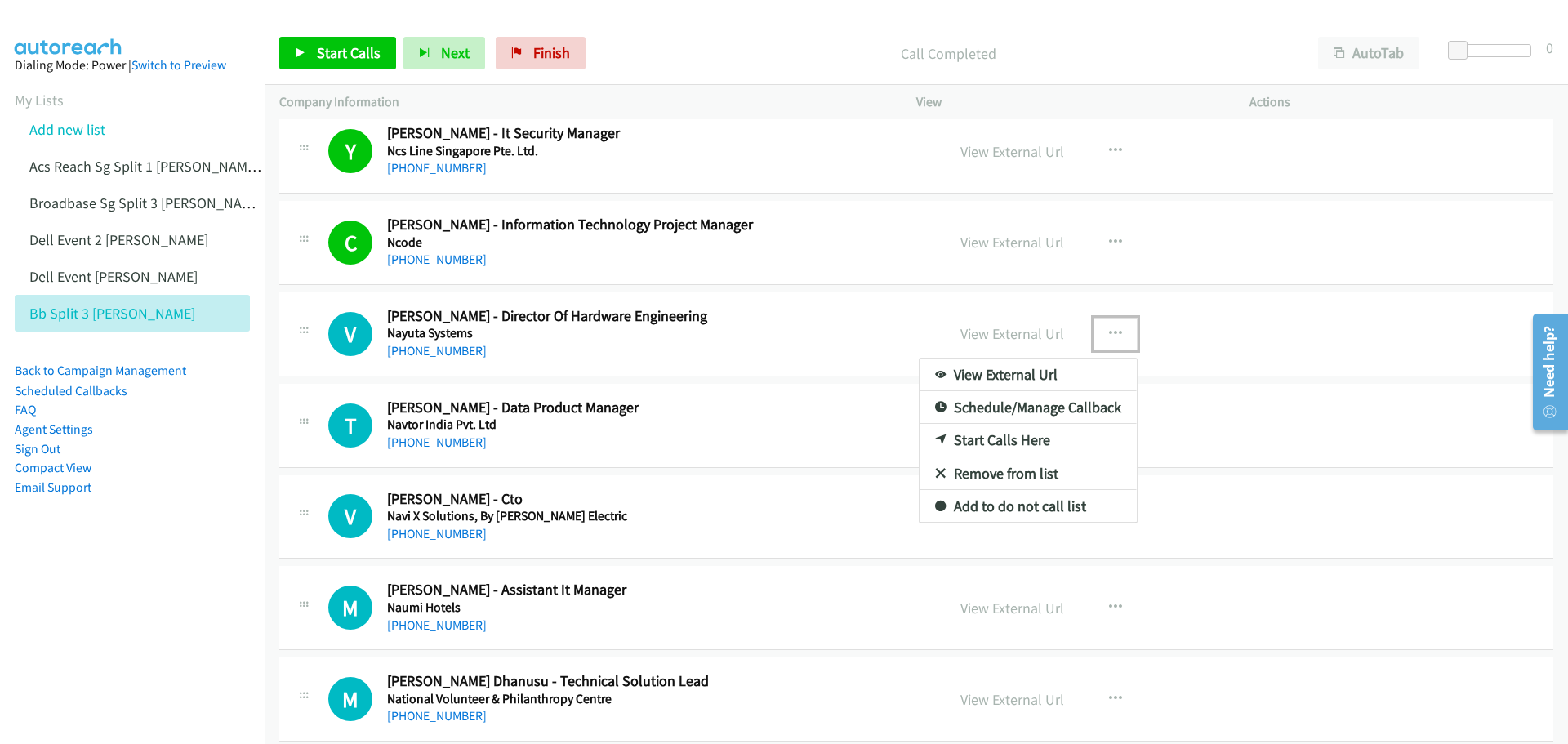
click at [1010, 445] on link "Start Calls Here" at bounding box center [1029, 440] width 217 height 33
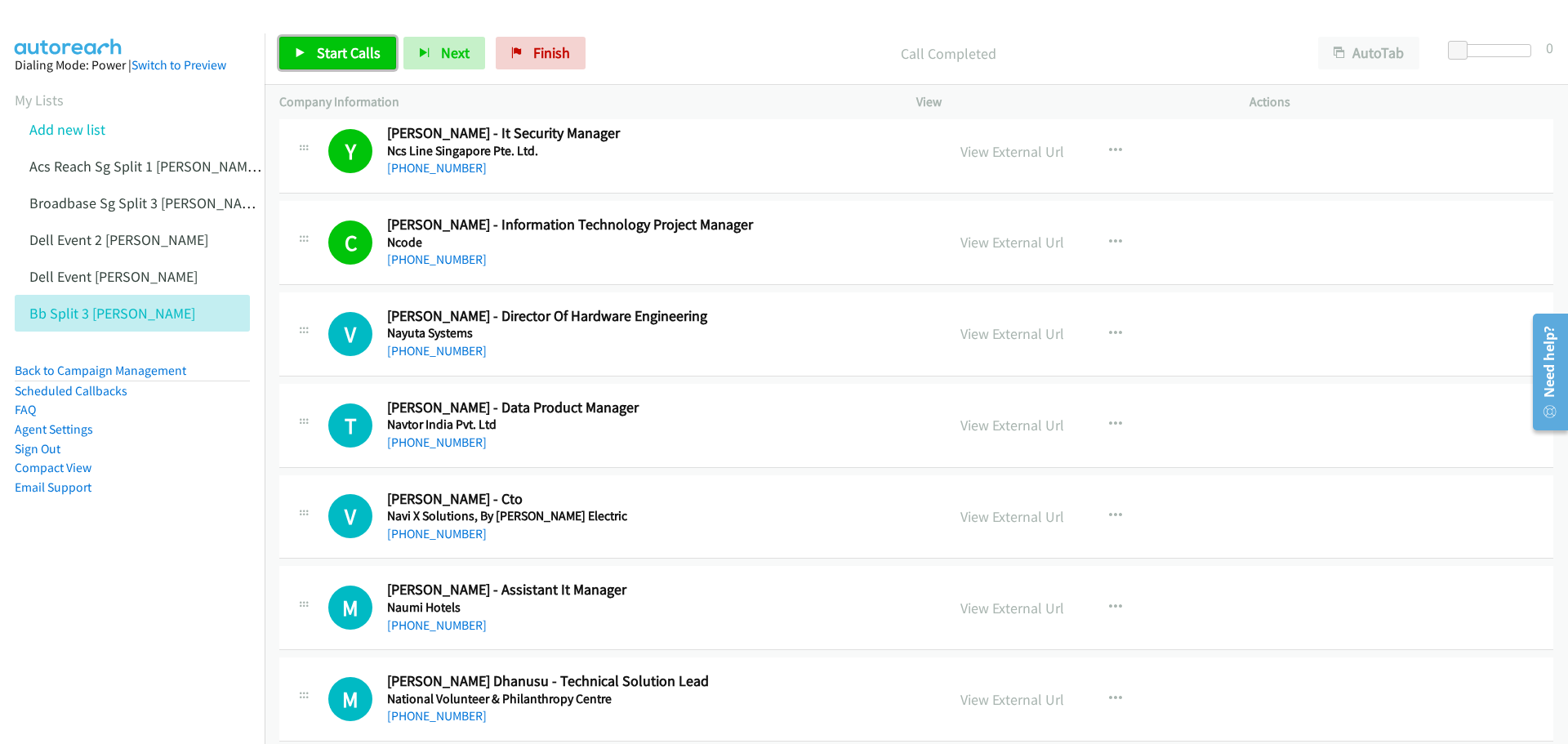
click at [346, 54] on span "Start Calls" at bounding box center [349, 52] width 64 height 19
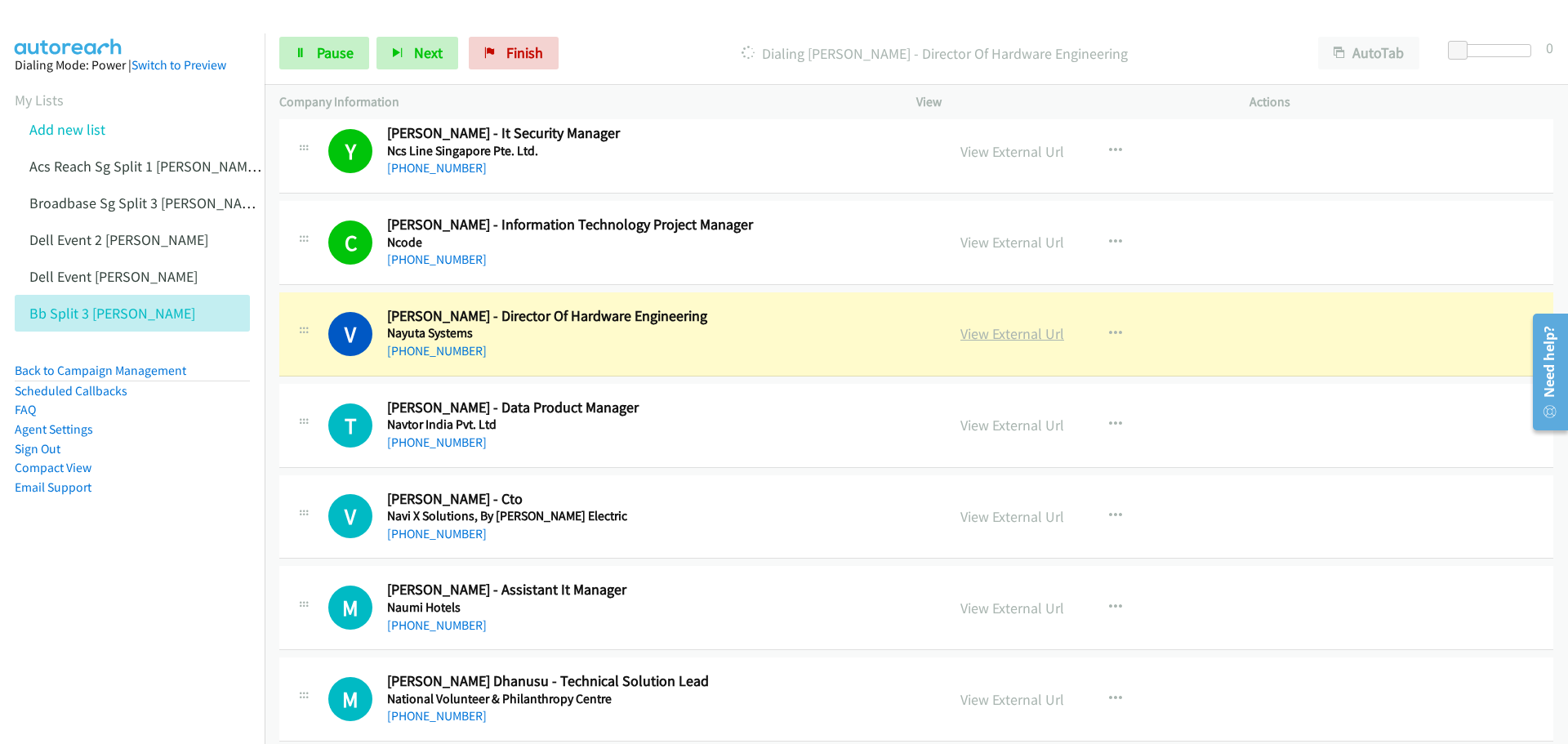
click at [1013, 336] on link "View External Url" at bounding box center [1012, 333] width 104 height 19
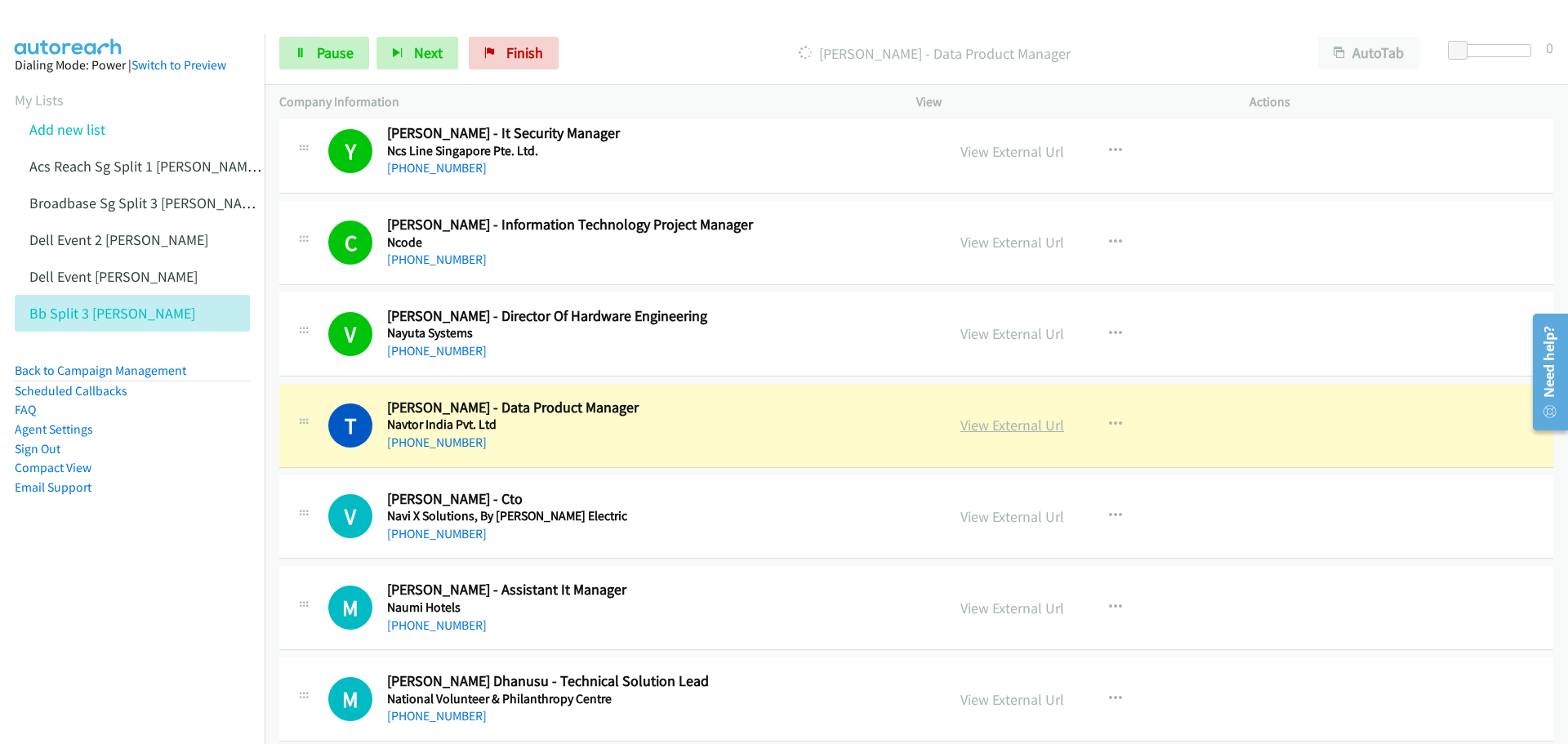
click at [989, 428] on link "View External Url" at bounding box center [1012, 425] width 104 height 19
click at [321, 54] on span "Pause" at bounding box center [335, 52] width 37 height 19
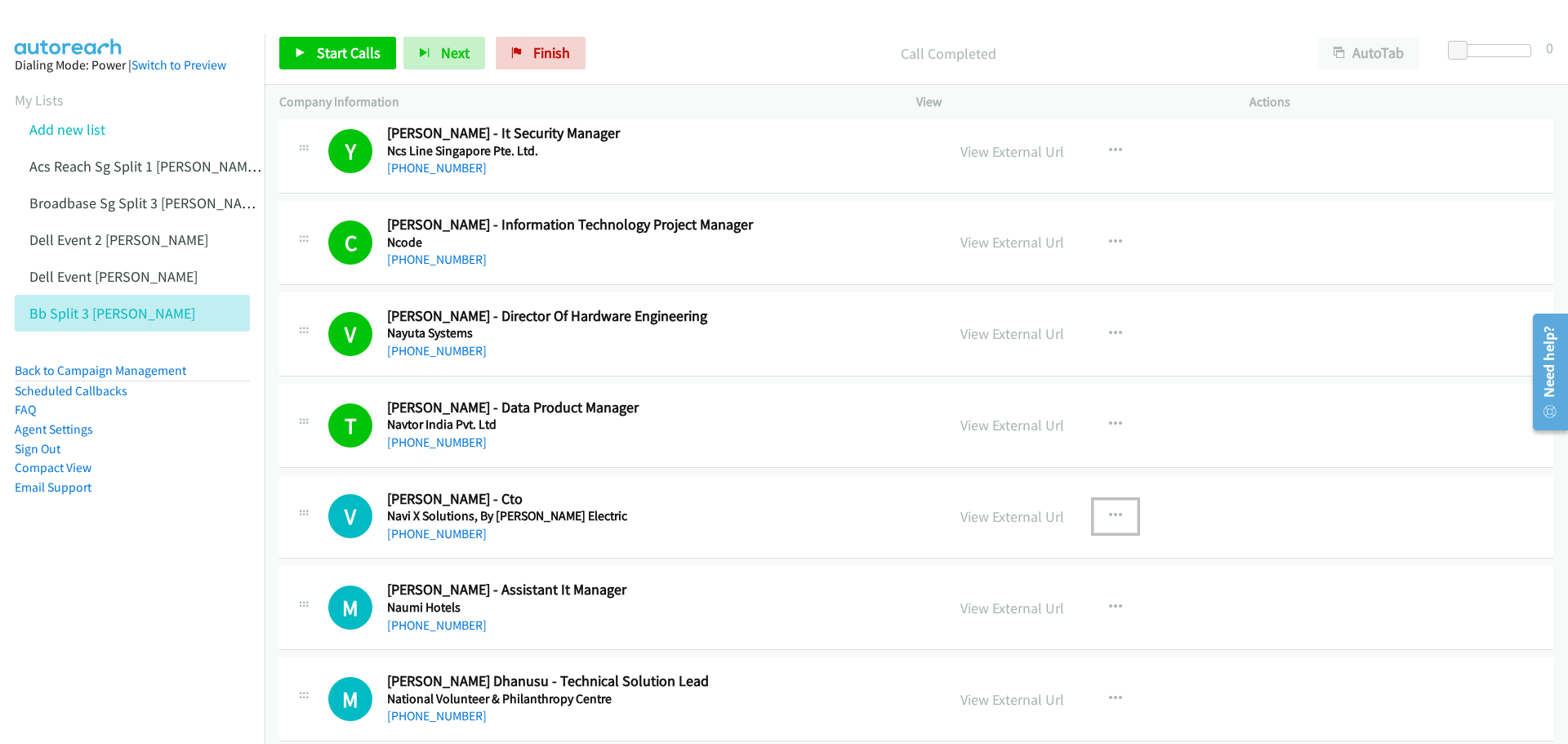
click at [1109, 516] on icon "button" at bounding box center [1116, 517] width 13 height 13
click at [1006, 617] on link "Start Calls Here" at bounding box center [1029, 622] width 217 height 33
click at [340, 42] on link "Start Calls" at bounding box center [337, 52] width 117 height 33
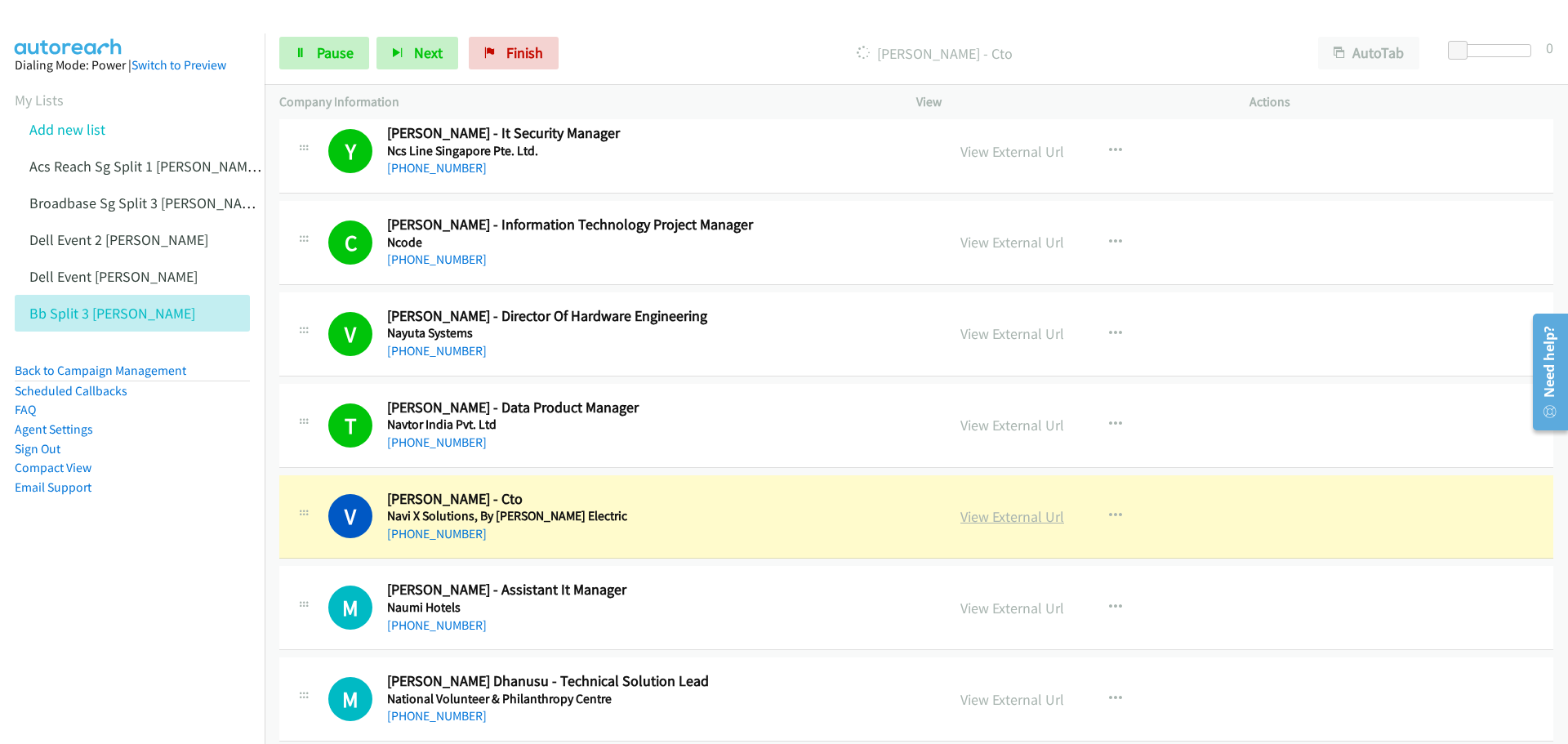
click at [1040, 516] on link "View External Url" at bounding box center [1012, 517] width 104 height 19
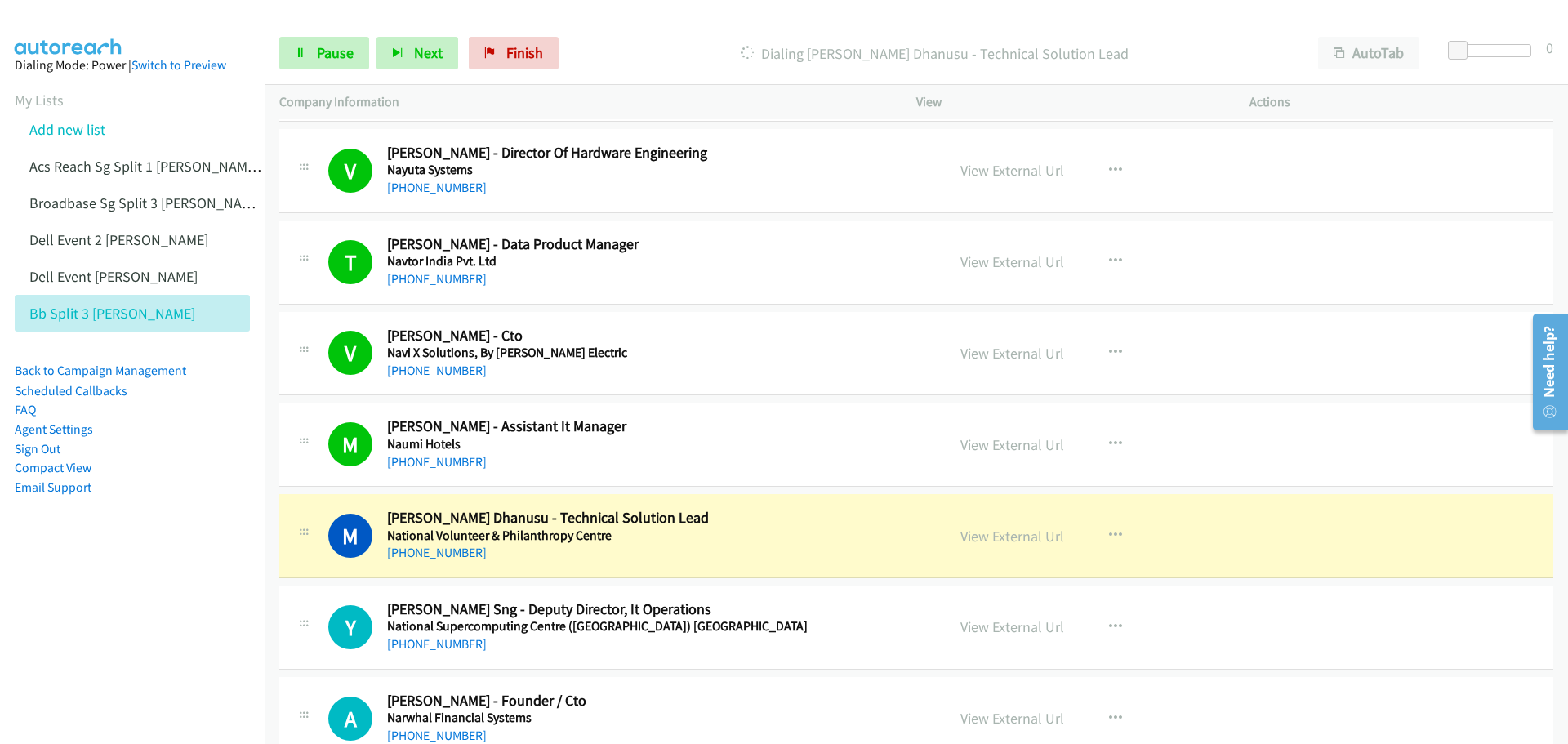
scroll to position [4328, 0]
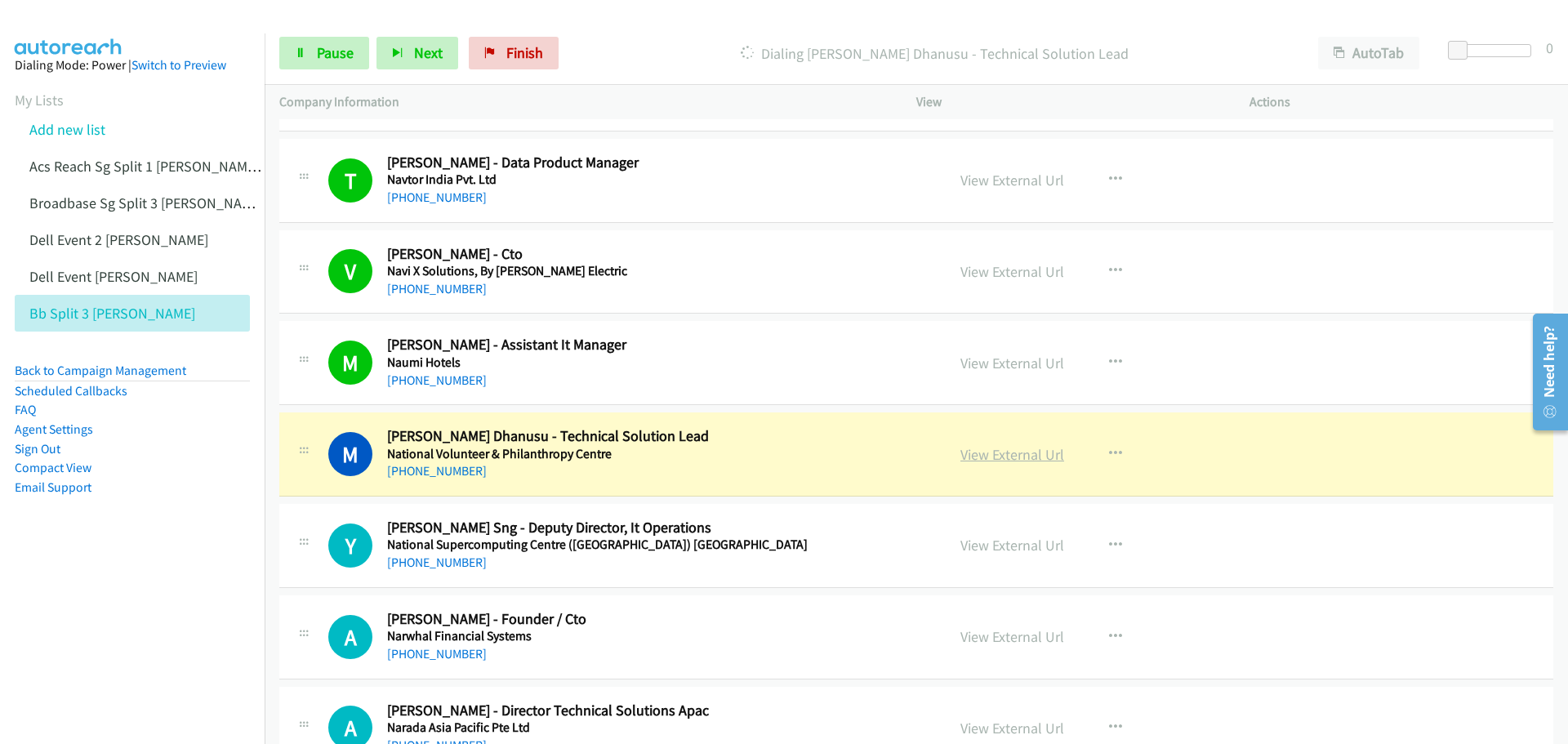
click at [993, 456] on link "View External Url" at bounding box center [1012, 455] width 104 height 19
click at [330, 54] on span "Pause" at bounding box center [335, 52] width 37 height 19
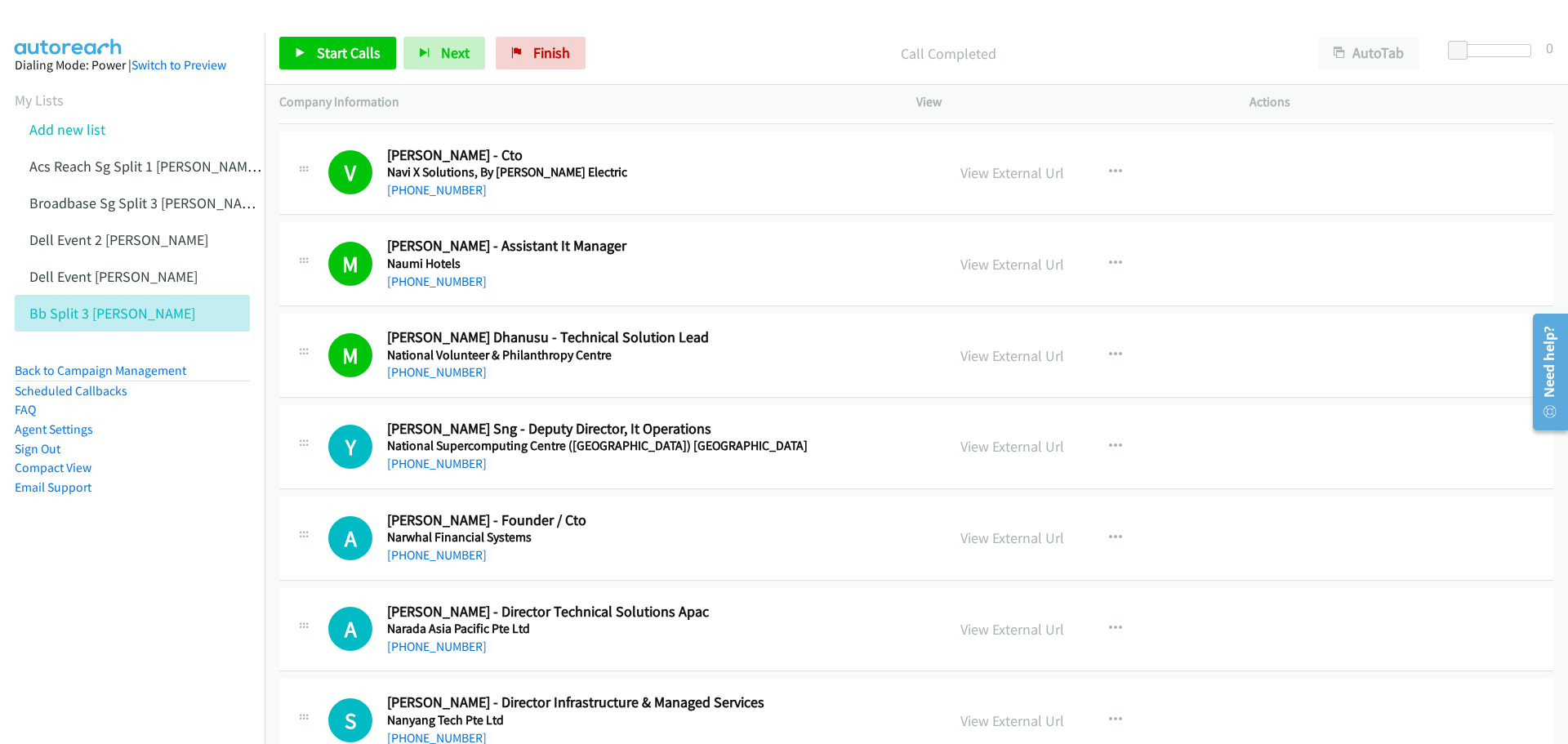
scroll to position [4491, 0]
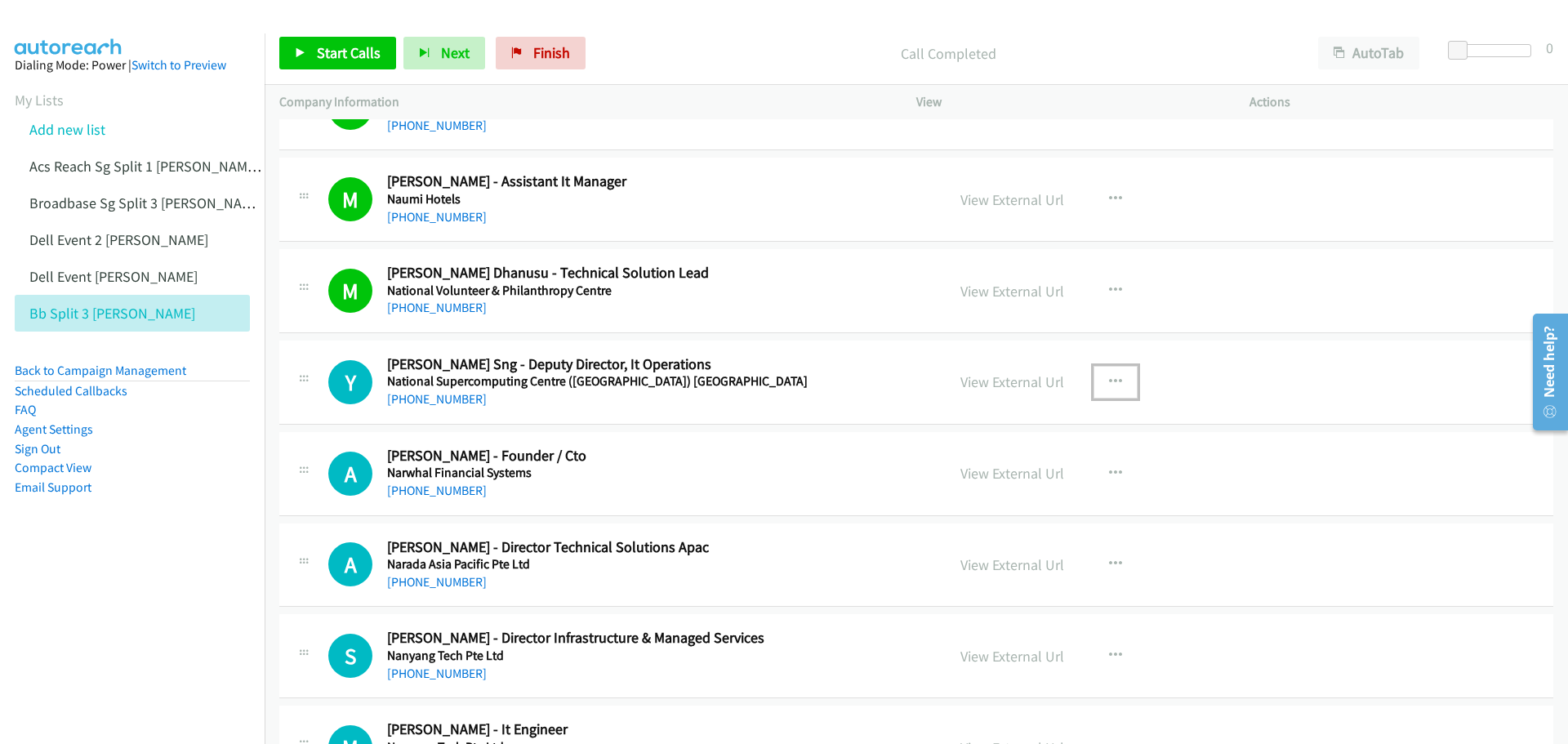
click at [1109, 377] on icon "button" at bounding box center [1116, 382] width 13 height 13
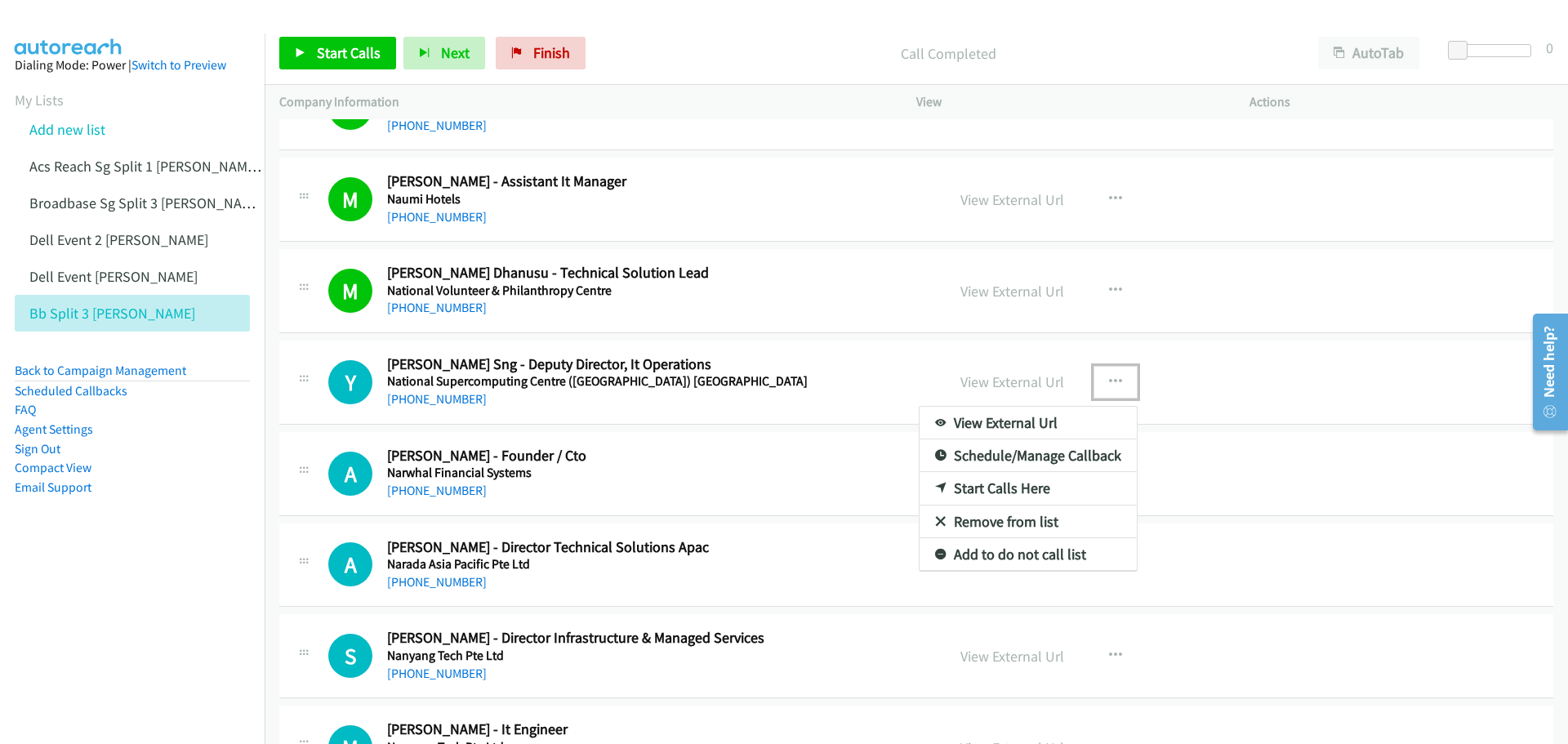
click at [1029, 489] on link "Start Calls Here" at bounding box center [1029, 488] width 217 height 33
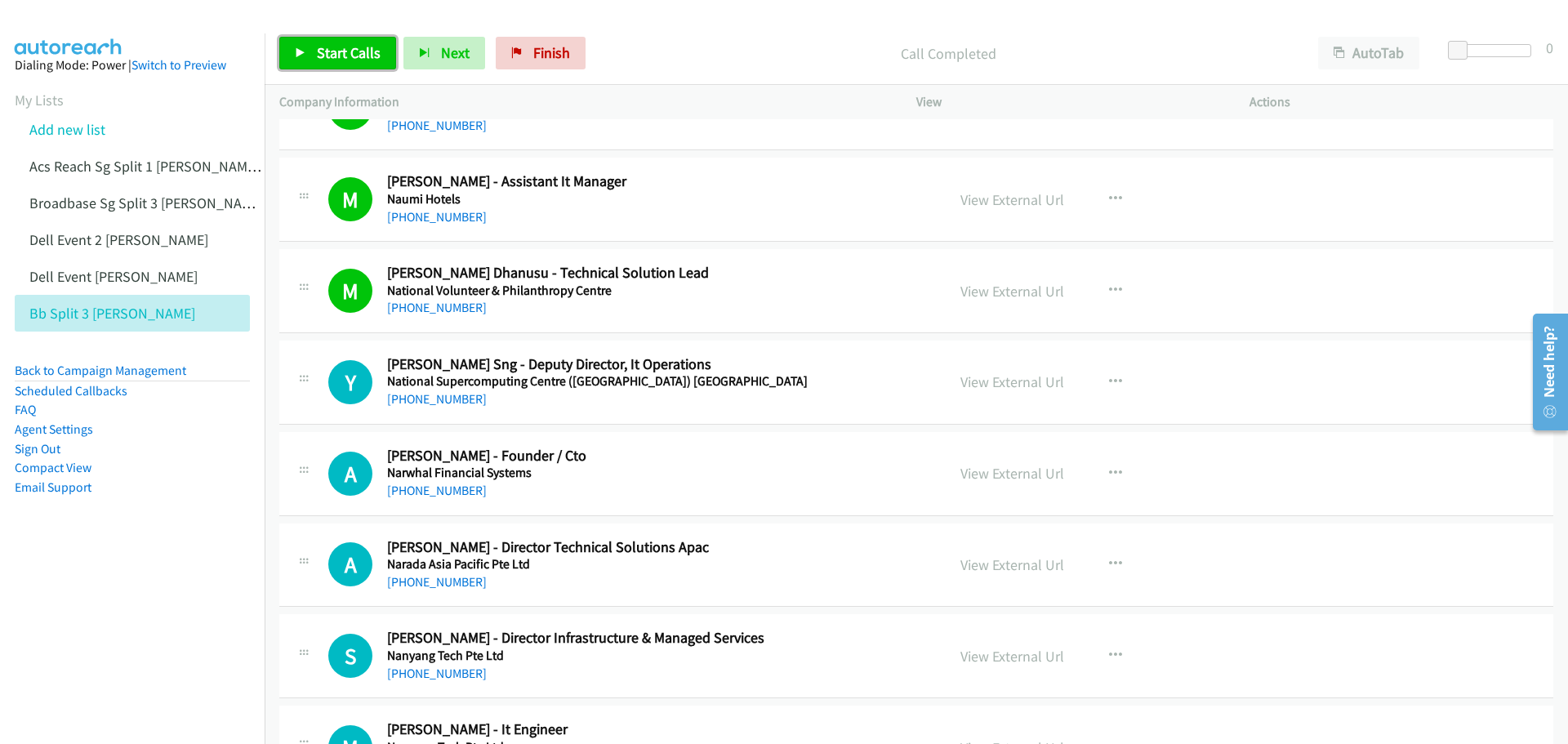
click at [322, 42] on link "Start Calls" at bounding box center [337, 52] width 117 height 33
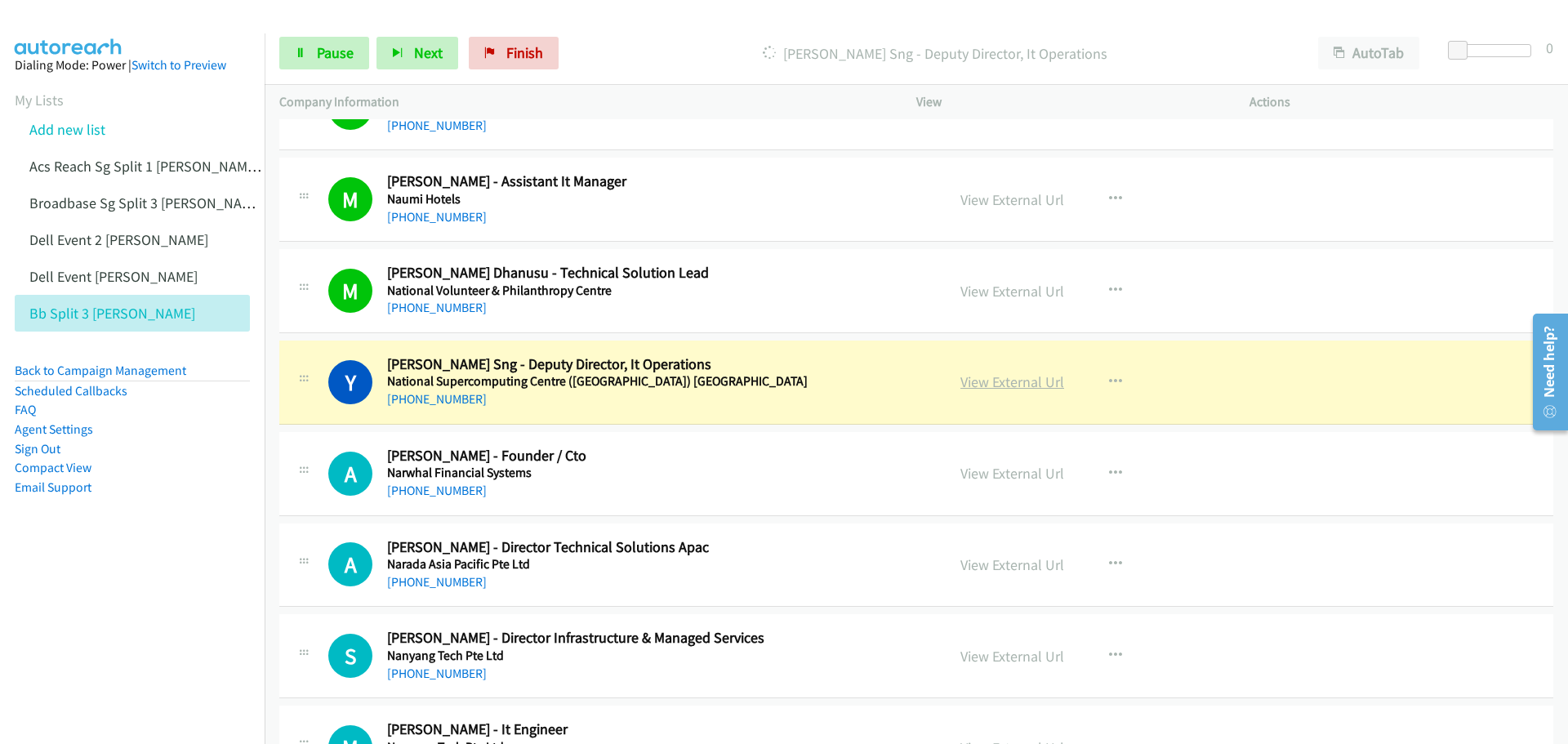
click at [1021, 380] on link "View External Url" at bounding box center [1012, 382] width 104 height 19
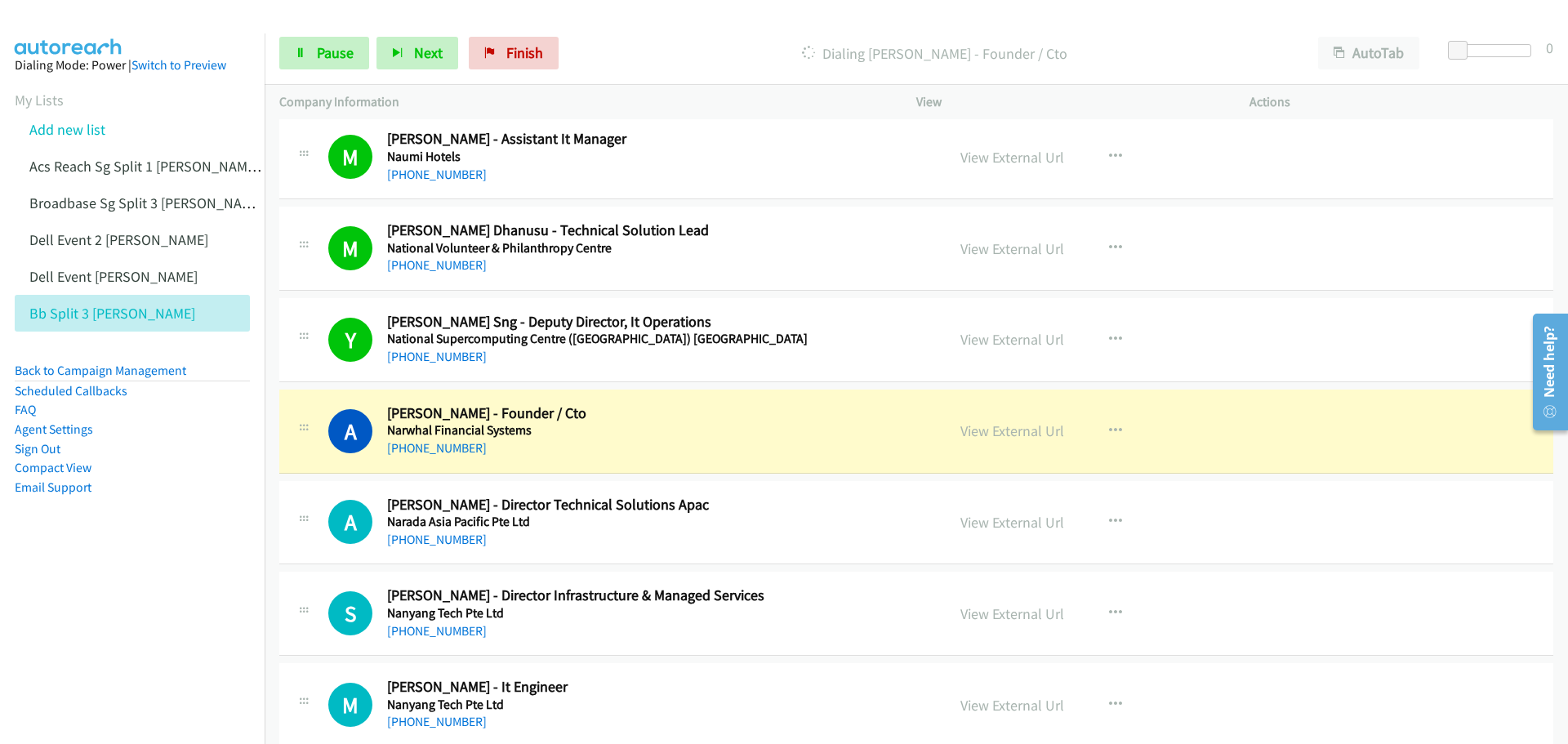
scroll to position [4655, 0]
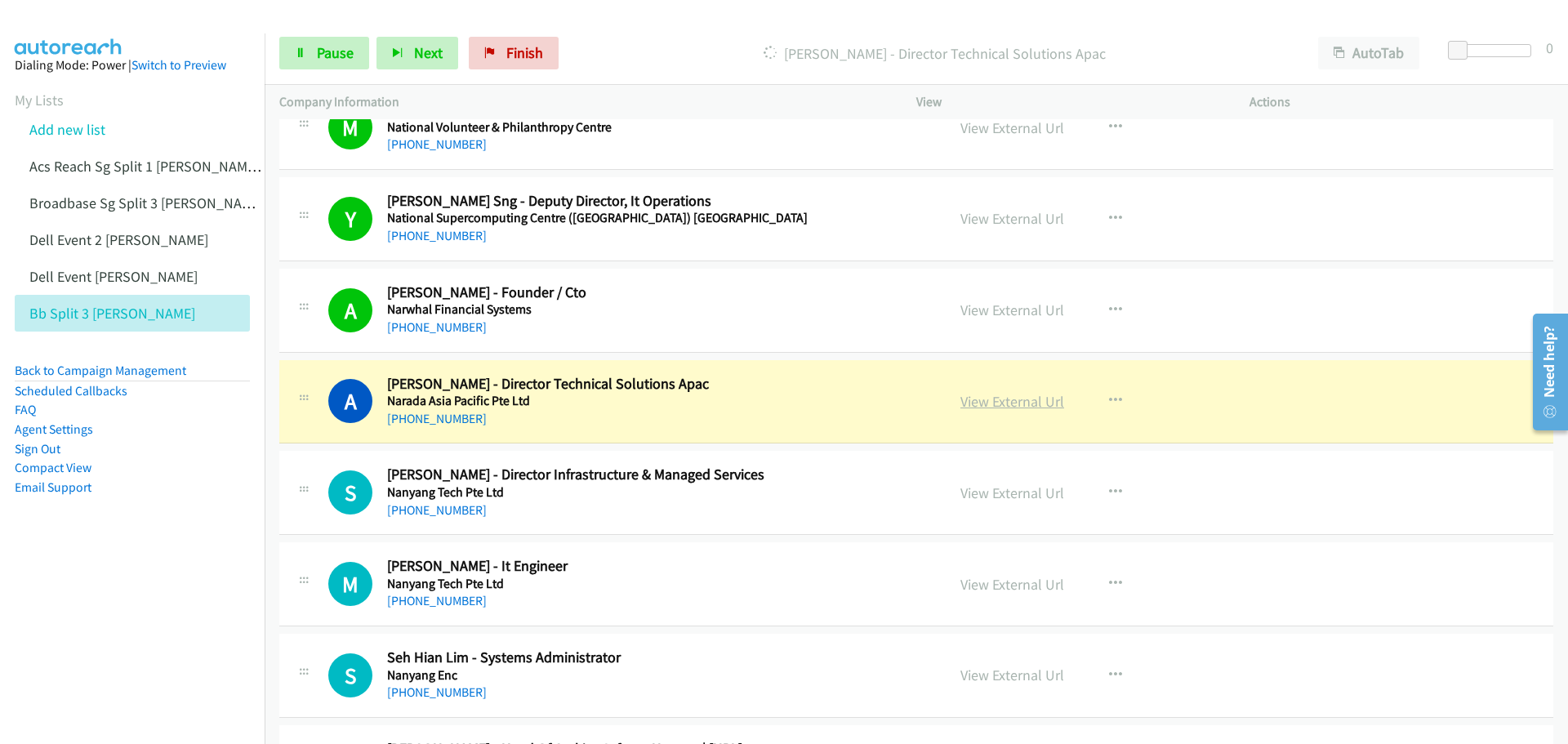
click at [999, 403] on link "View External Url" at bounding box center [1012, 401] width 104 height 19
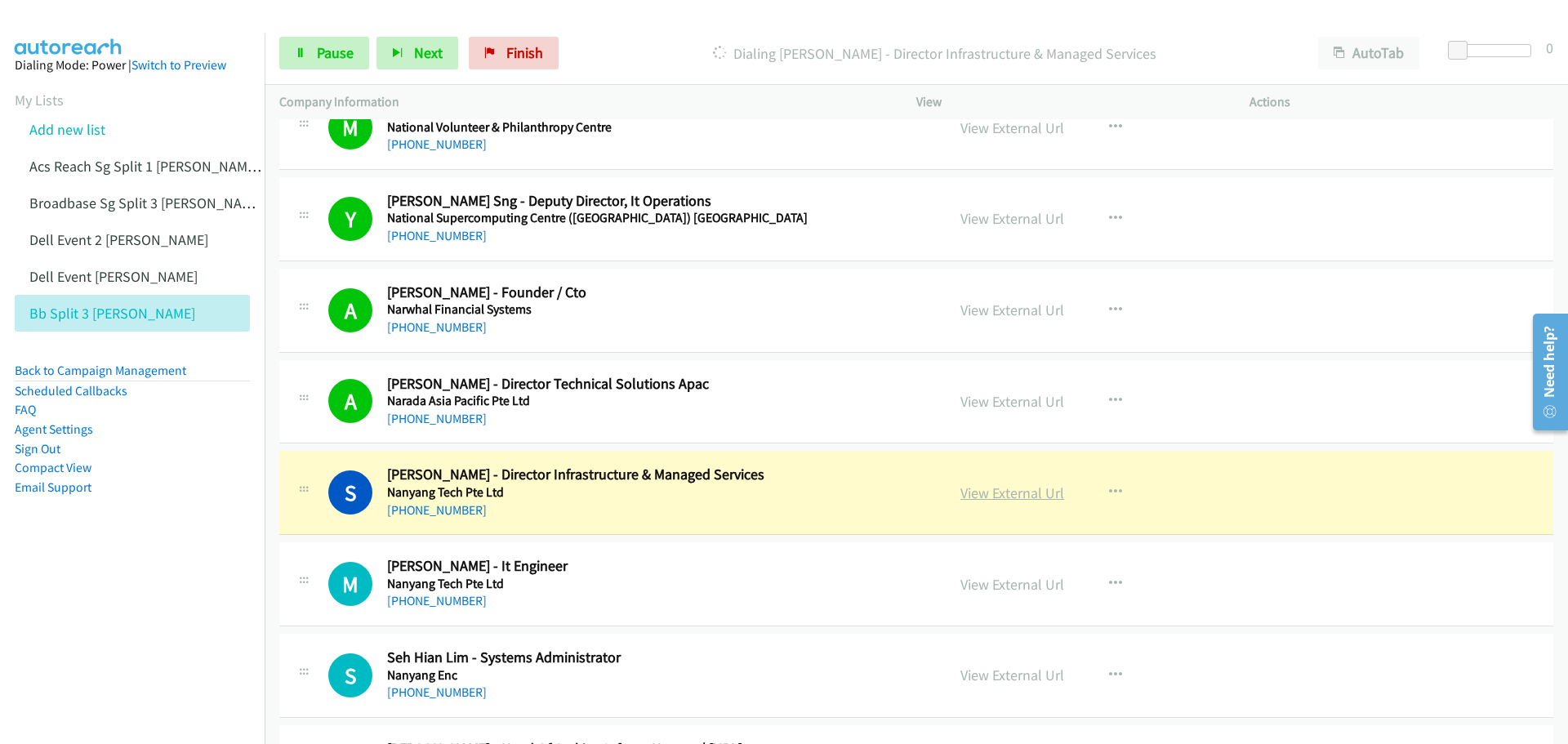
click at [1007, 498] on link "View External Url" at bounding box center [1012, 493] width 104 height 19
click at [330, 58] on span "Pause" at bounding box center [335, 52] width 37 height 19
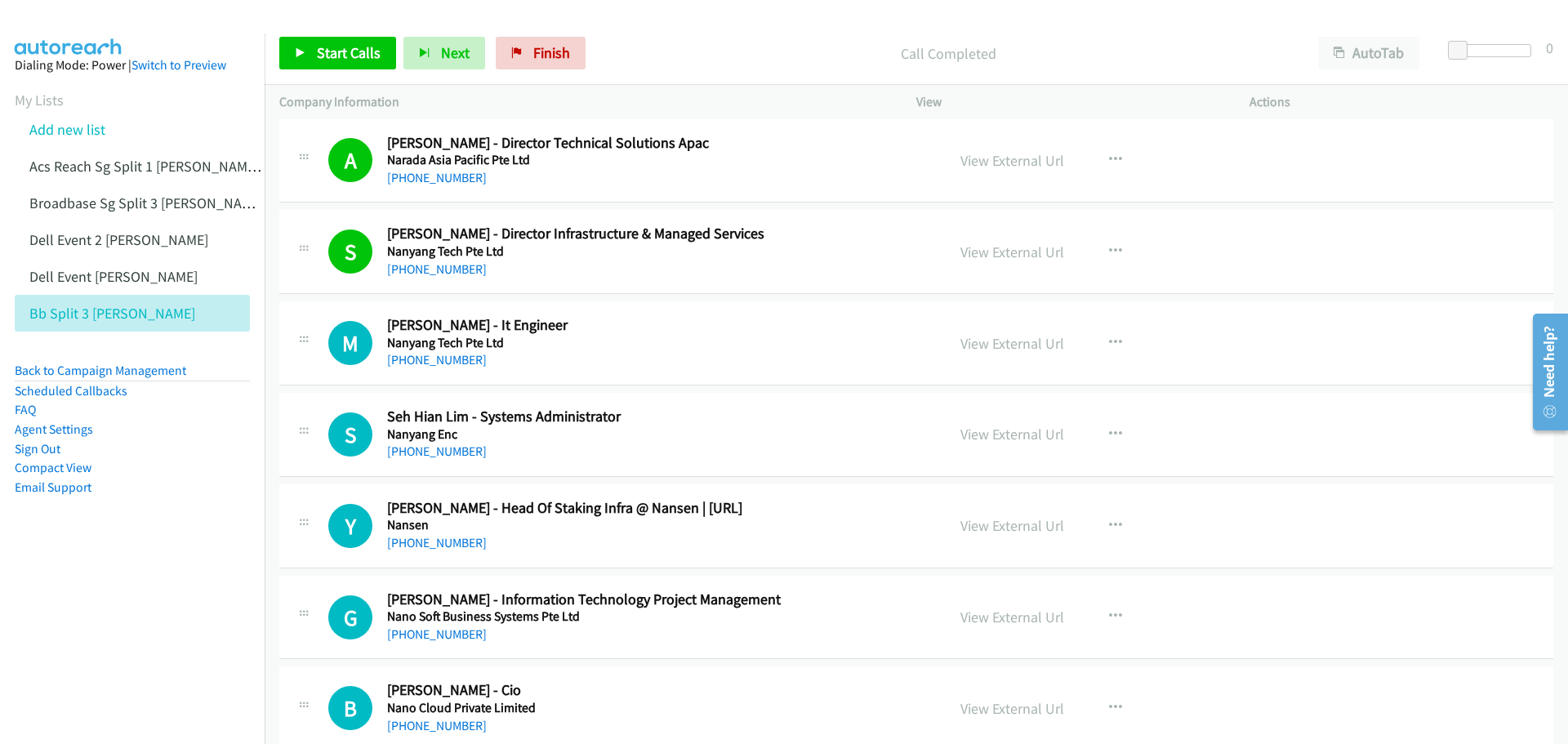
scroll to position [4900, 0]
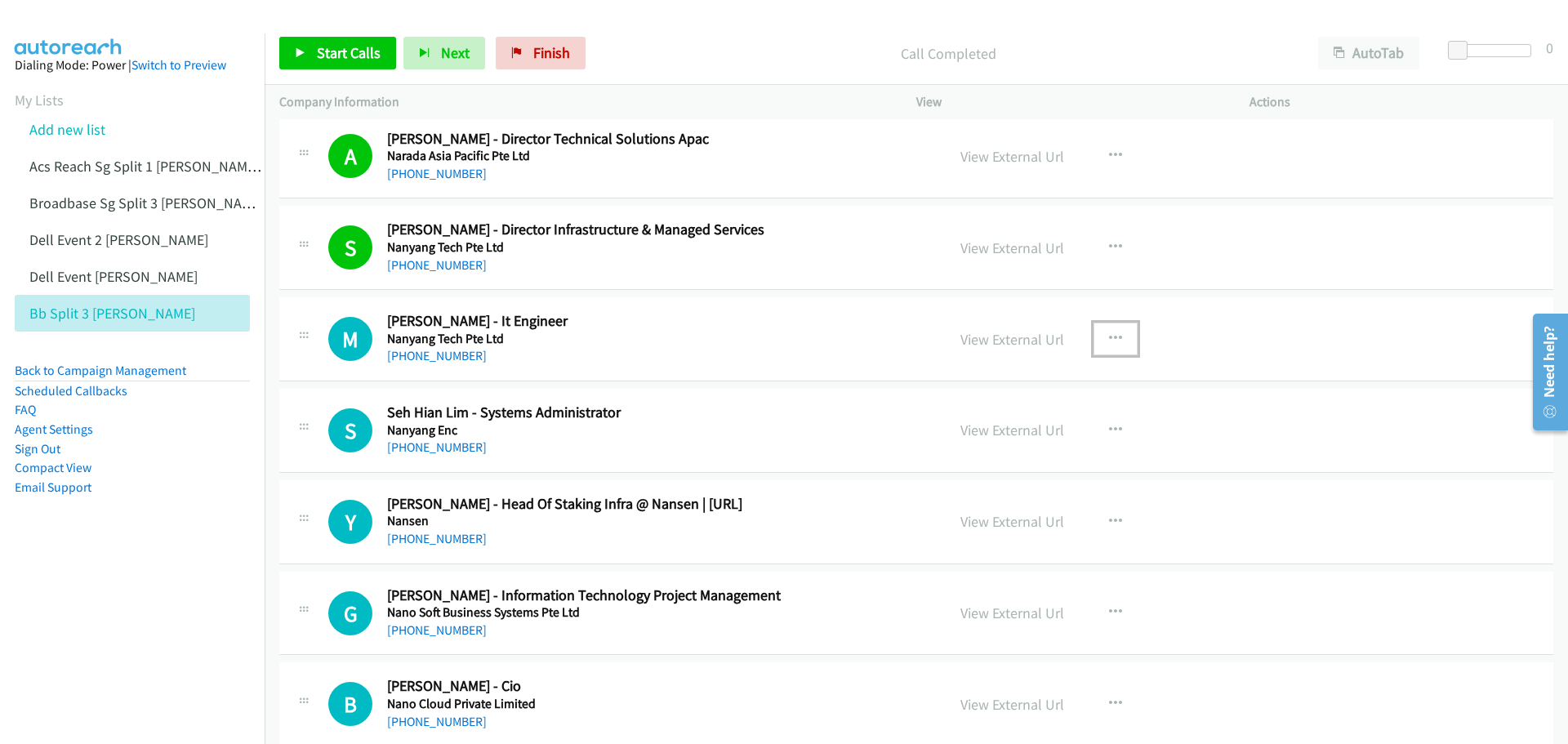
click at [1109, 337] on icon "button" at bounding box center [1116, 339] width 13 height 13
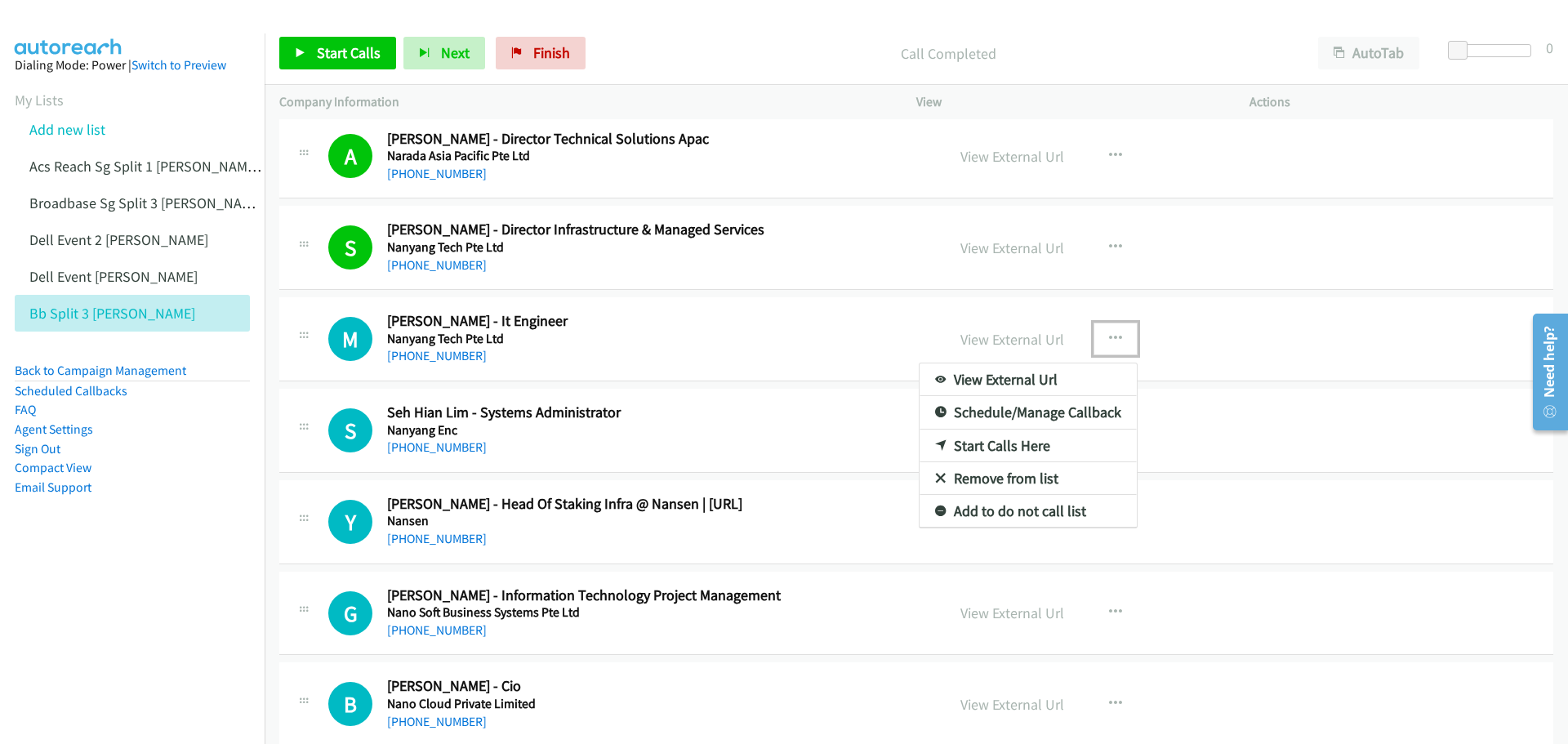
click at [1027, 449] on link "Start Calls Here" at bounding box center [1029, 445] width 217 height 33
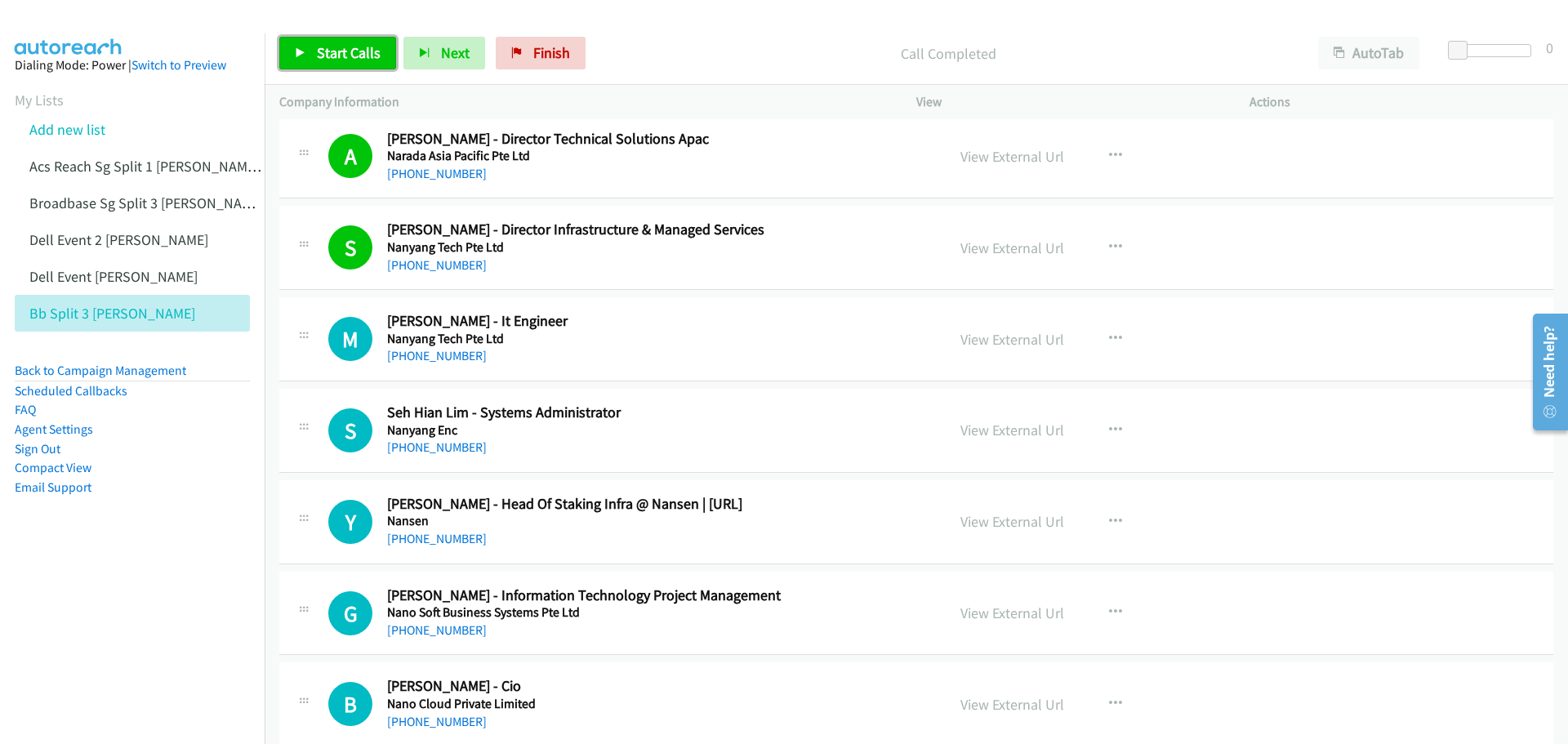
click at [324, 62] on link "Start Calls" at bounding box center [337, 52] width 117 height 33
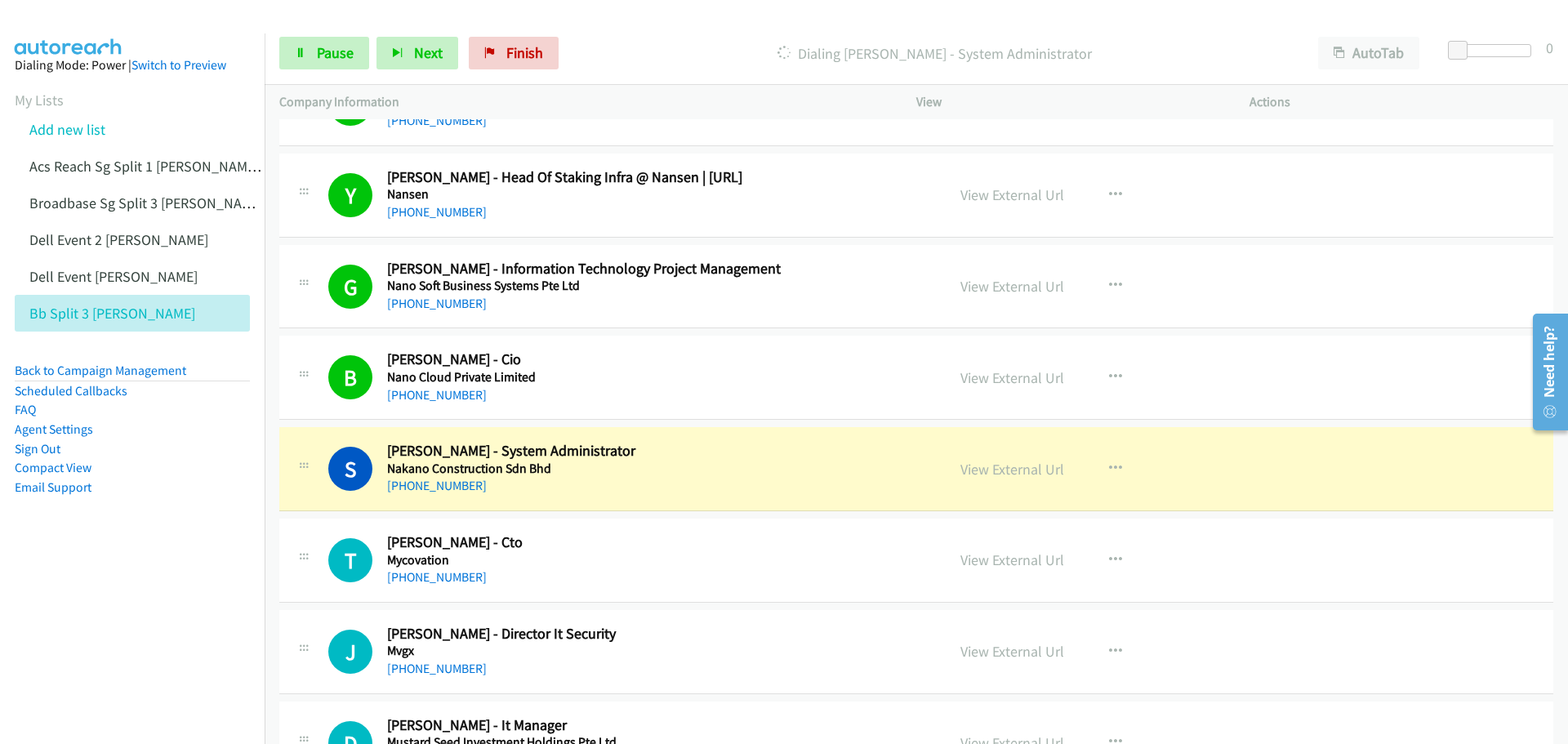
scroll to position [5308, 0]
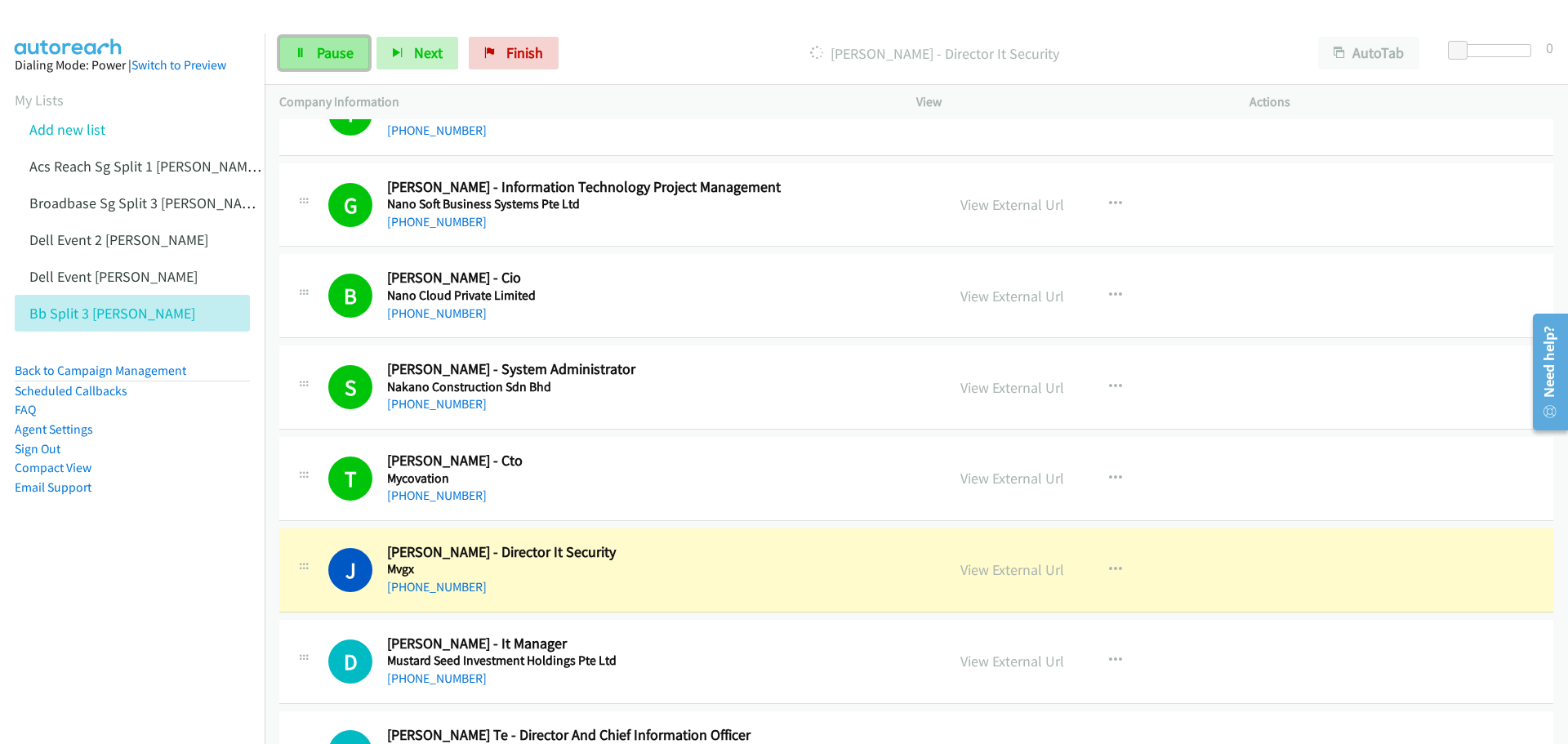
click at [332, 44] on span "Pause" at bounding box center [335, 52] width 37 height 19
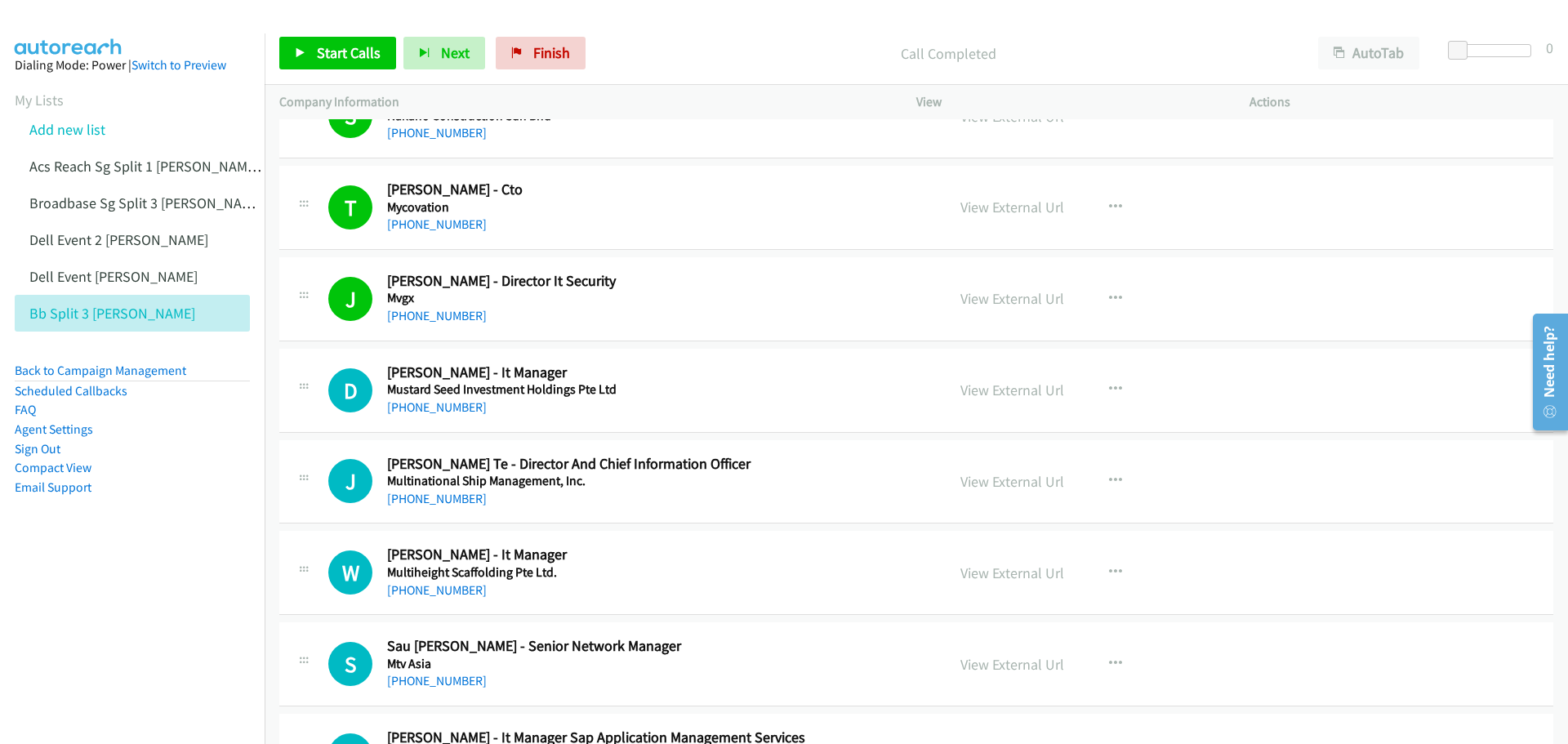
scroll to position [5635, 0]
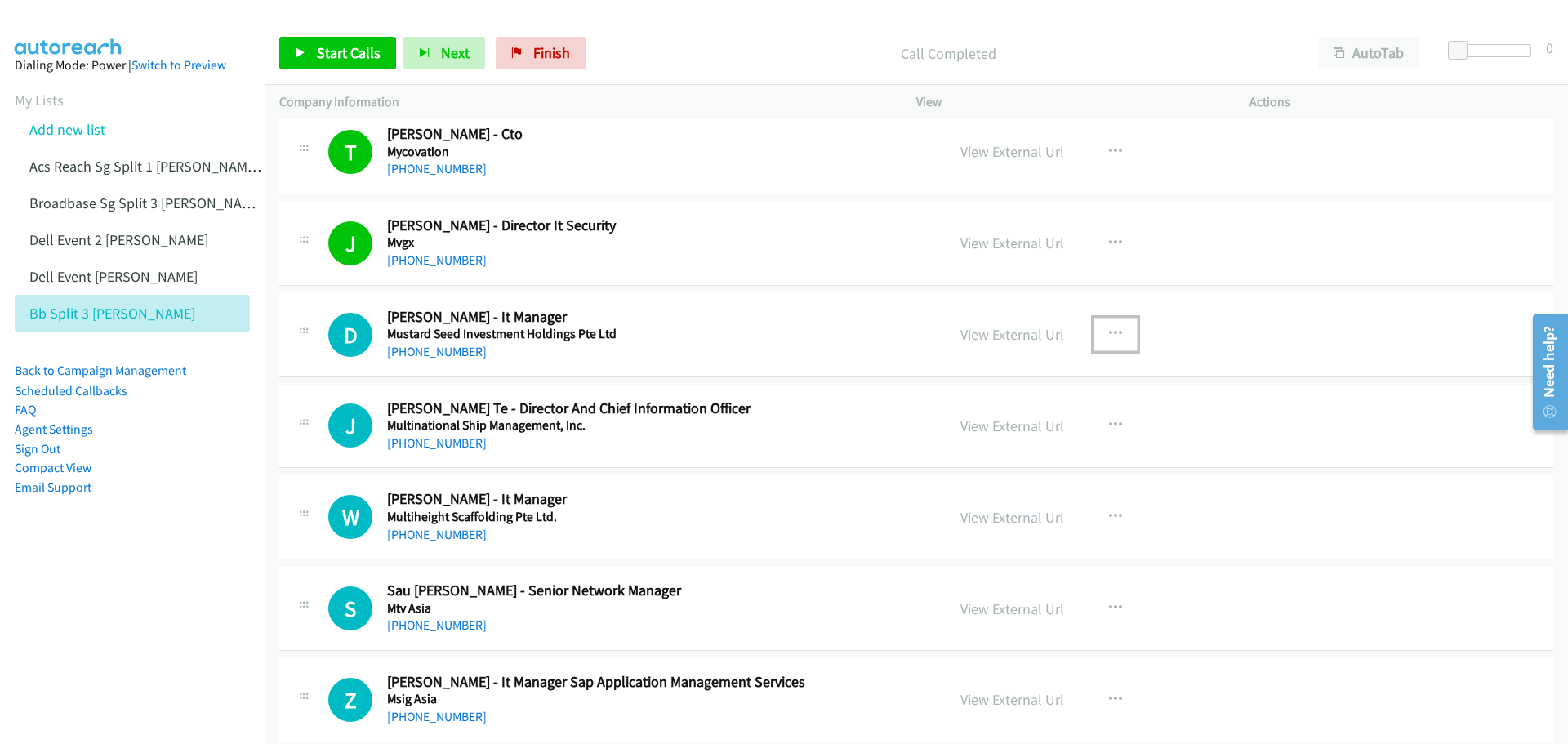
click at [1109, 331] on icon "button" at bounding box center [1116, 334] width 13 height 13
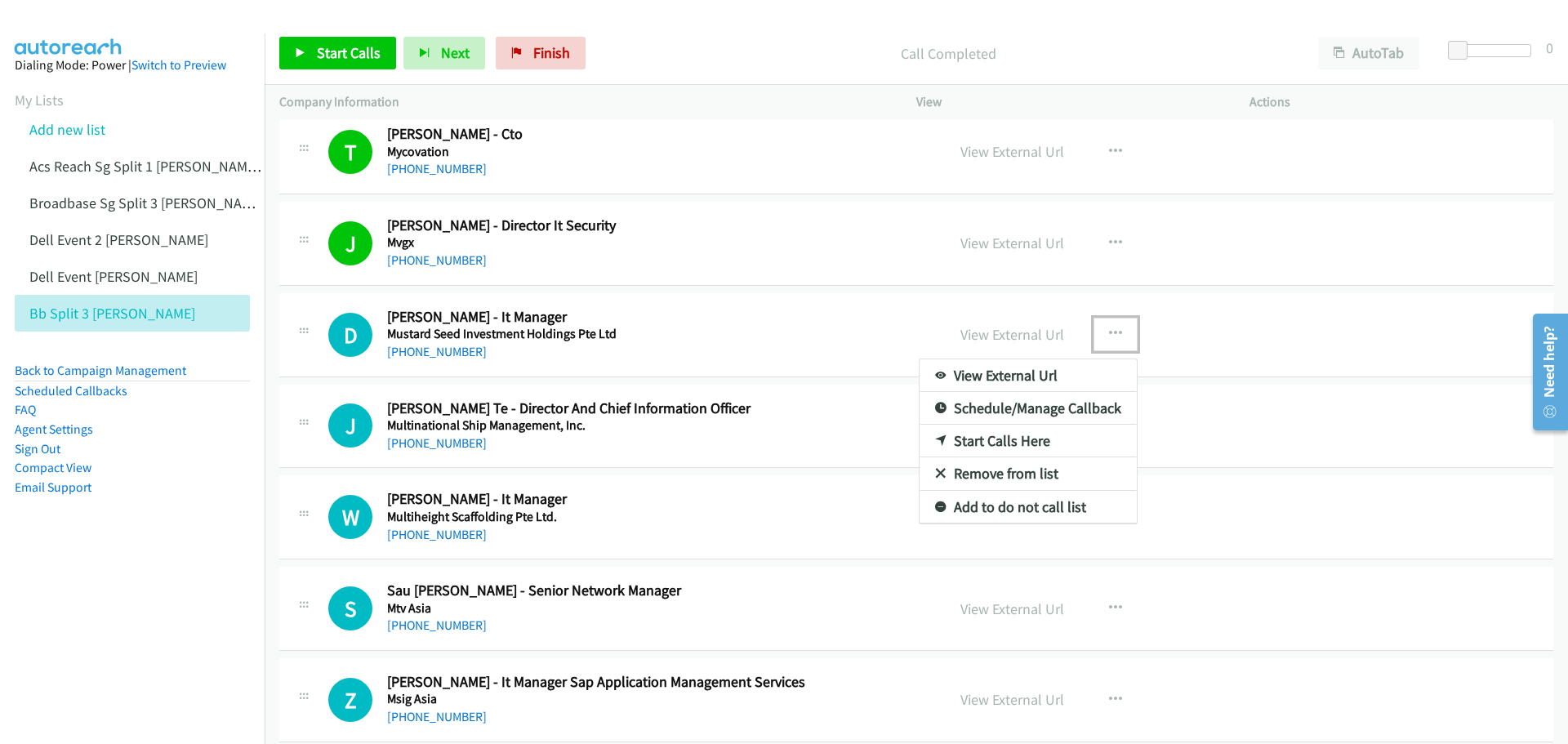
click at [1009, 432] on link "Start Calls Here" at bounding box center [1029, 441] width 217 height 33
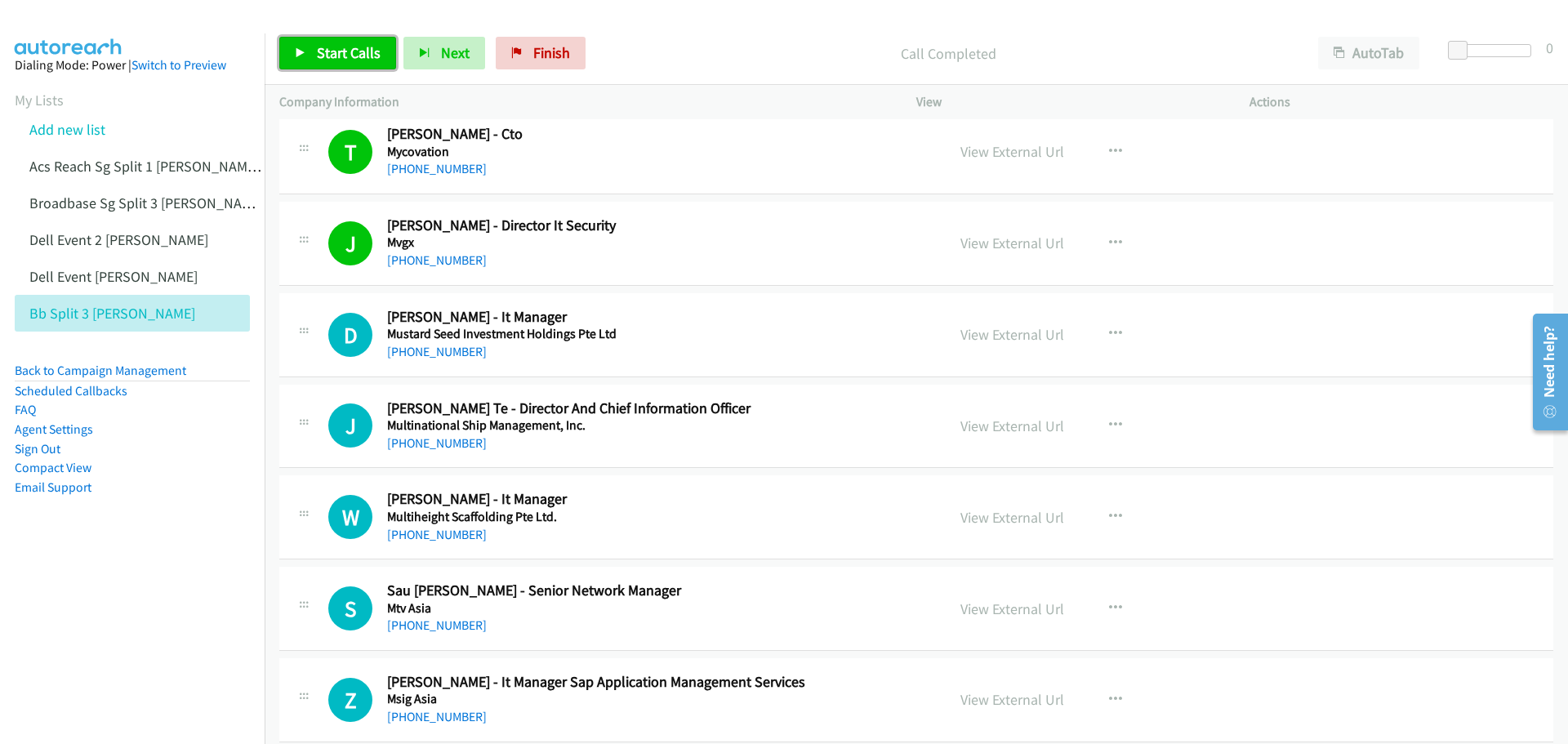
click at [344, 48] on span "Start Calls" at bounding box center [349, 52] width 64 height 19
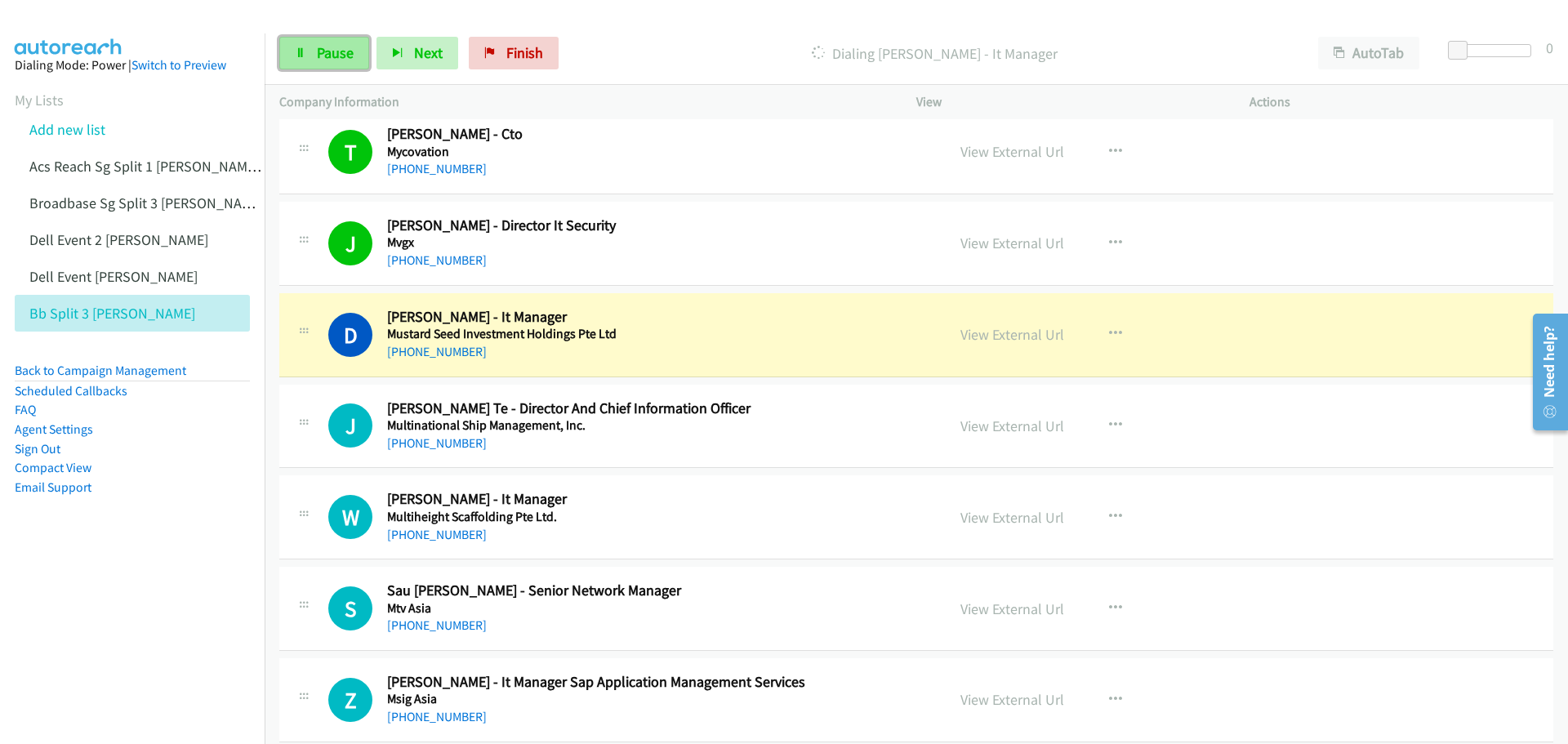
click at [329, 67] on link "Pause" at bounding box center [324, 52] width 90 height 33
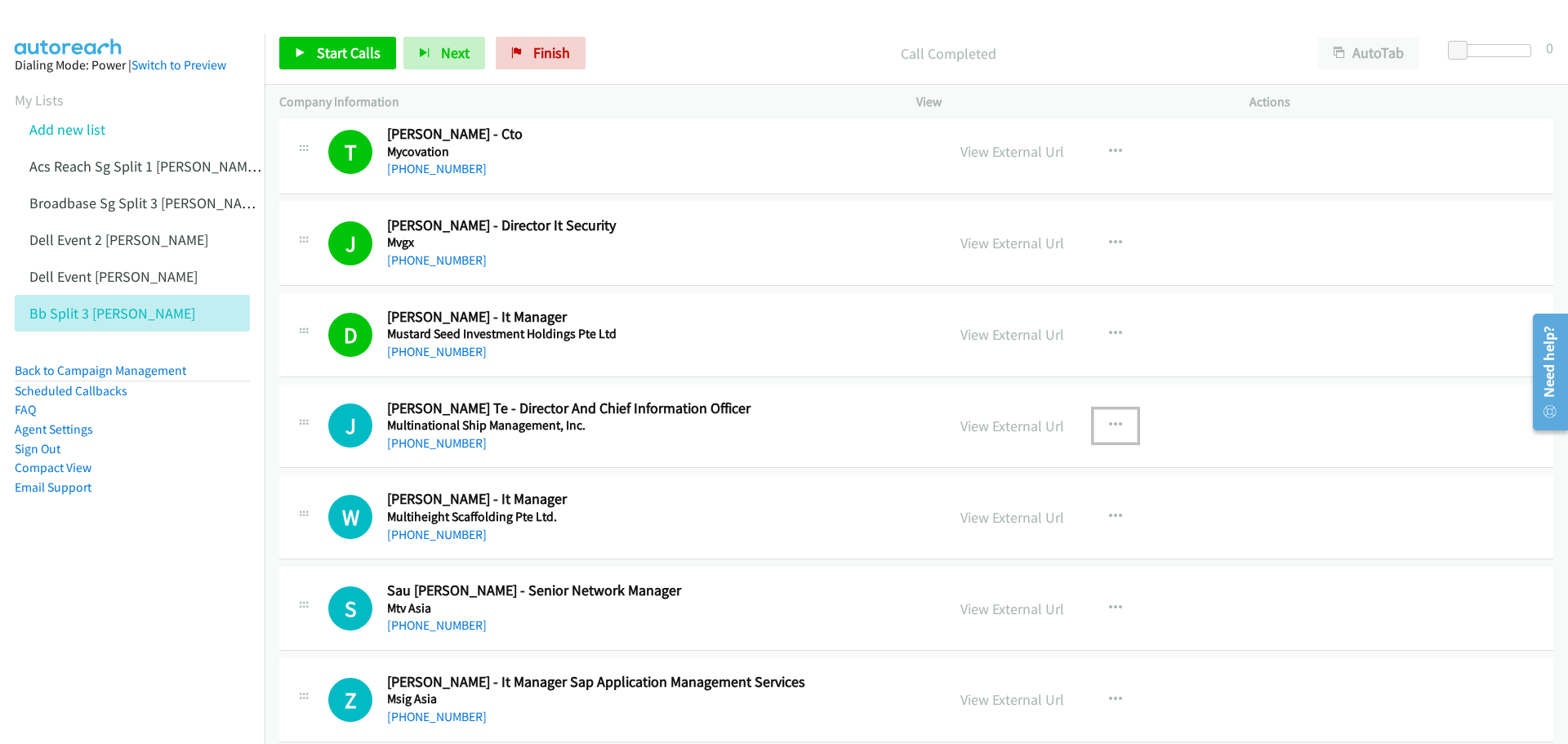
click at [1112, 421] on icon "button" at bounding box center [1116, 426] width 13 height 13
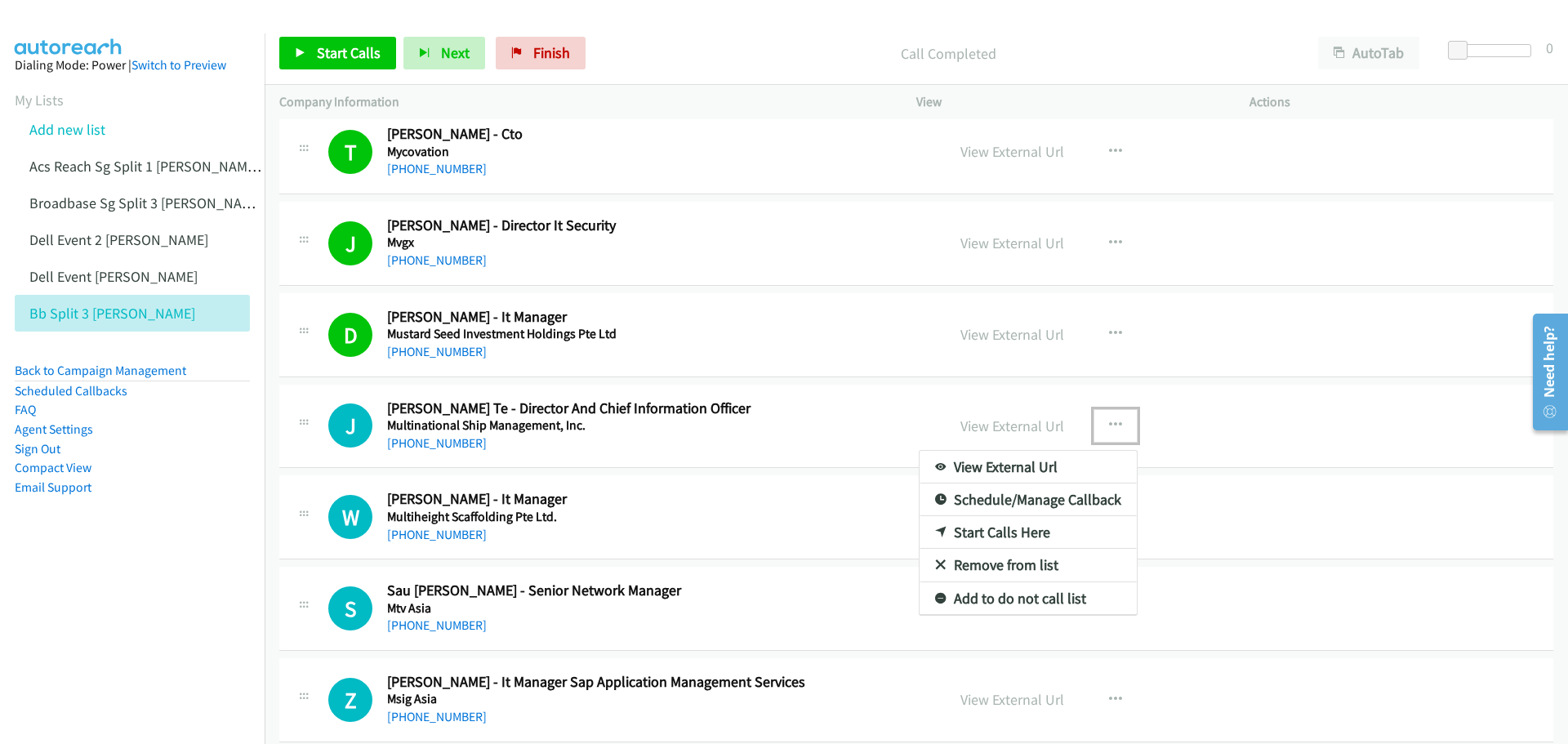
click at [1000, 534] on link "Start Calls Here" at bounding box center [1029, 532] width 217 height 33
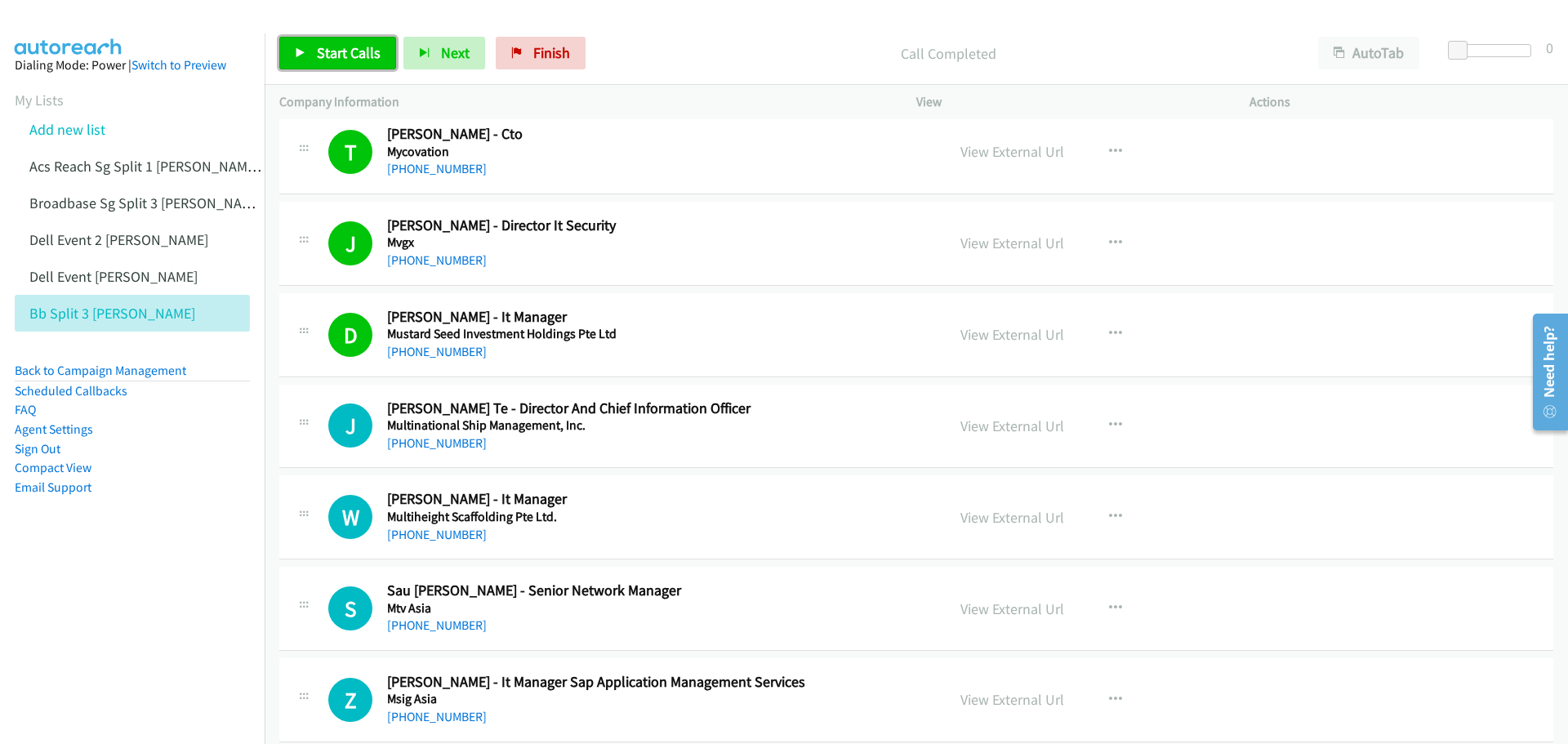
click at [344, 50] on span "Start Calls" at bounding box center [349, 52] width 64 height 19
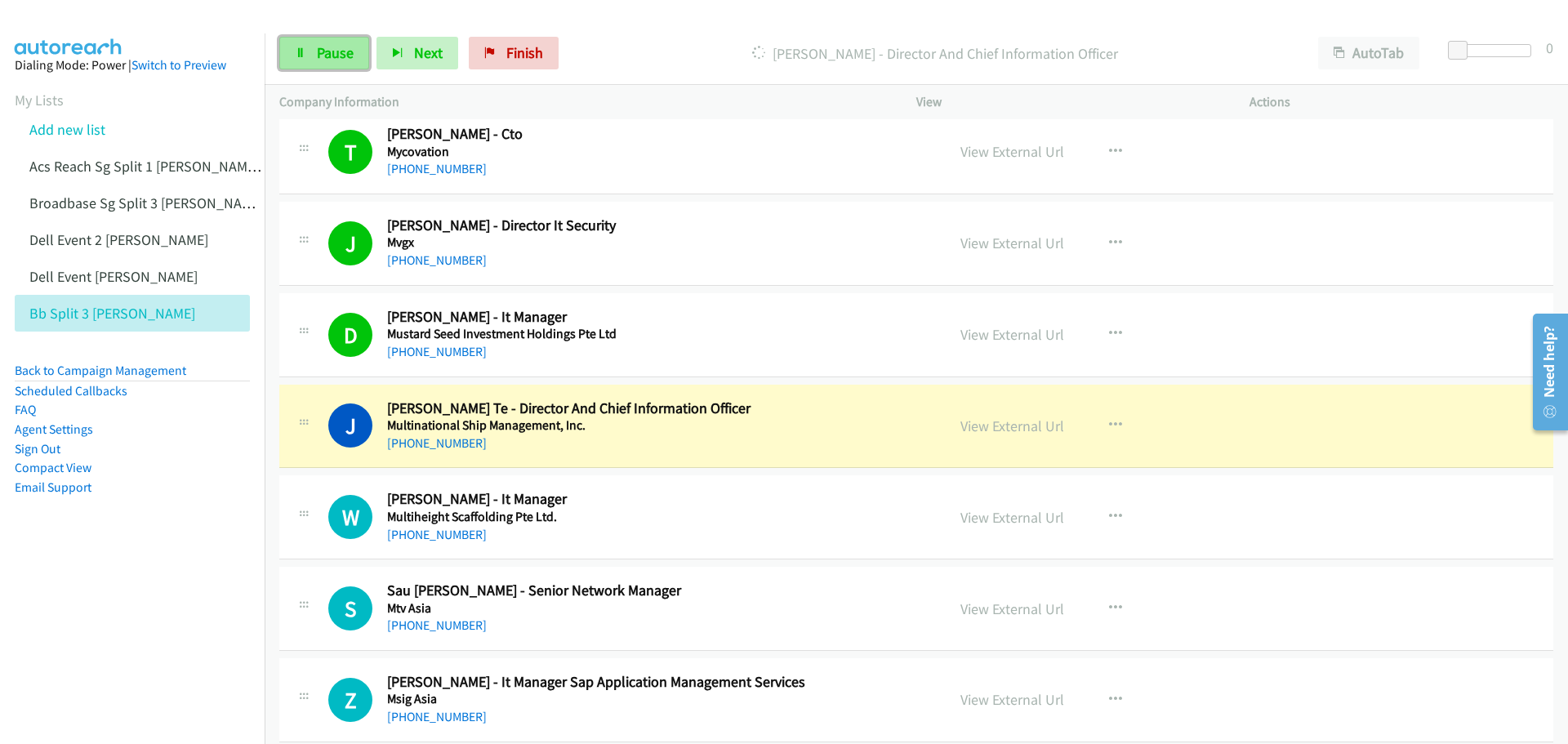
click at [330, 47] on span "Pause" at bounding box center [335, 52] width 37 height 19
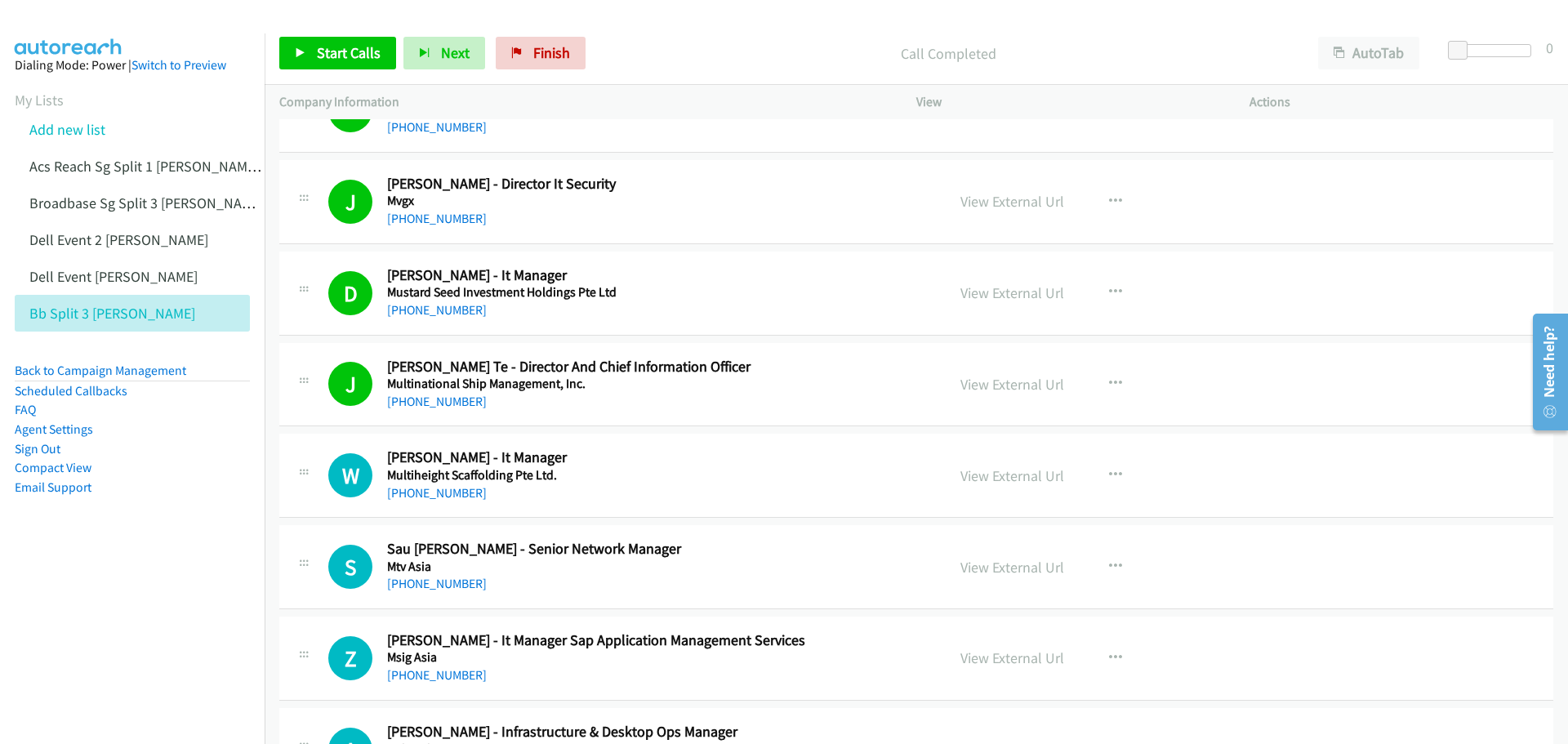
scroll to position [5716, 0]
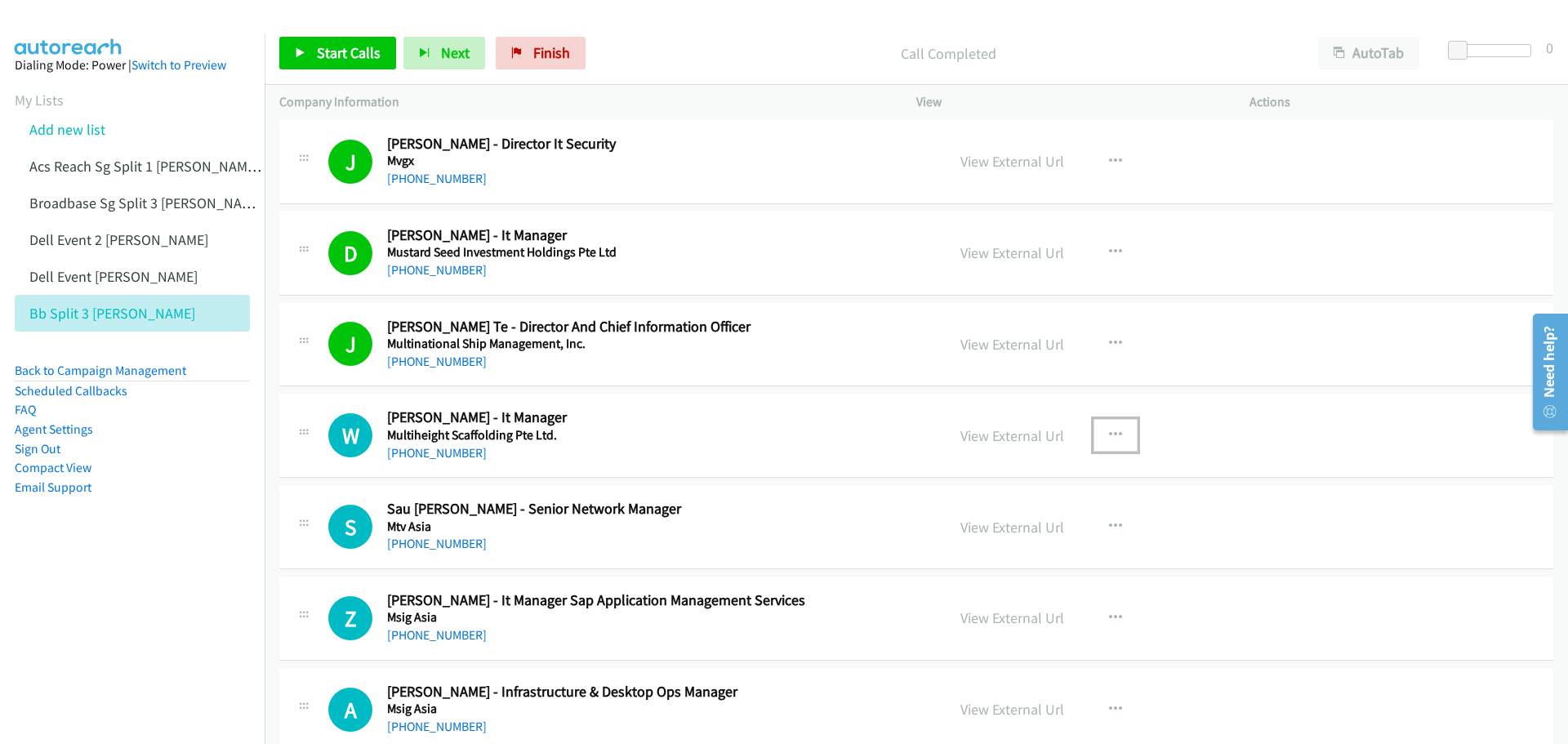
click at [1109, 432] on icon "button" at bounding box center [1116, 435] width 13 height 13
click at [1021, 543] on link "Start Calls Here" at bounding box center [1029, 542] width 217 height 33
click at [346, 61] on span "Start Calls" at bounding box center [349, 52] width 64 height 19
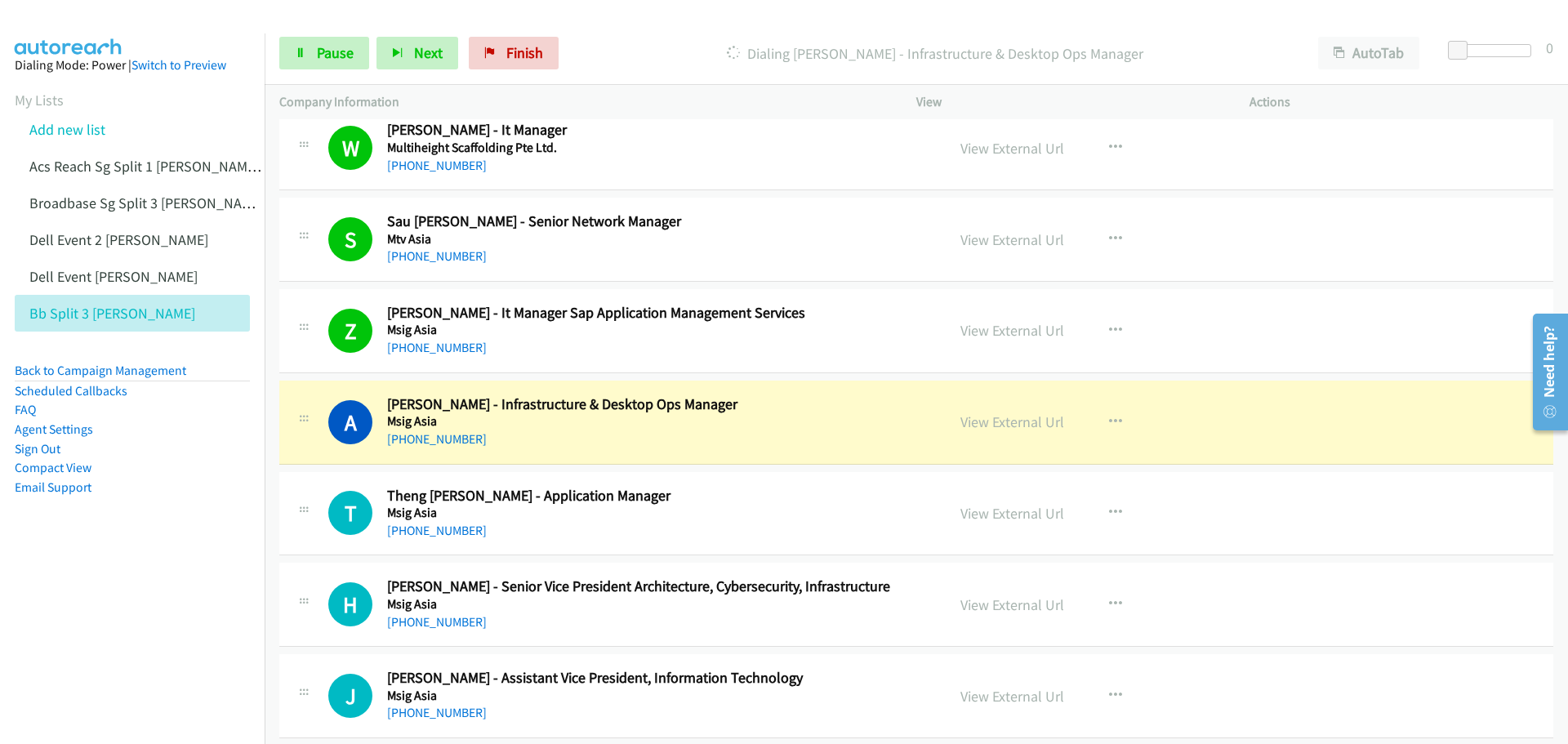
scroll to position [6043, 0]
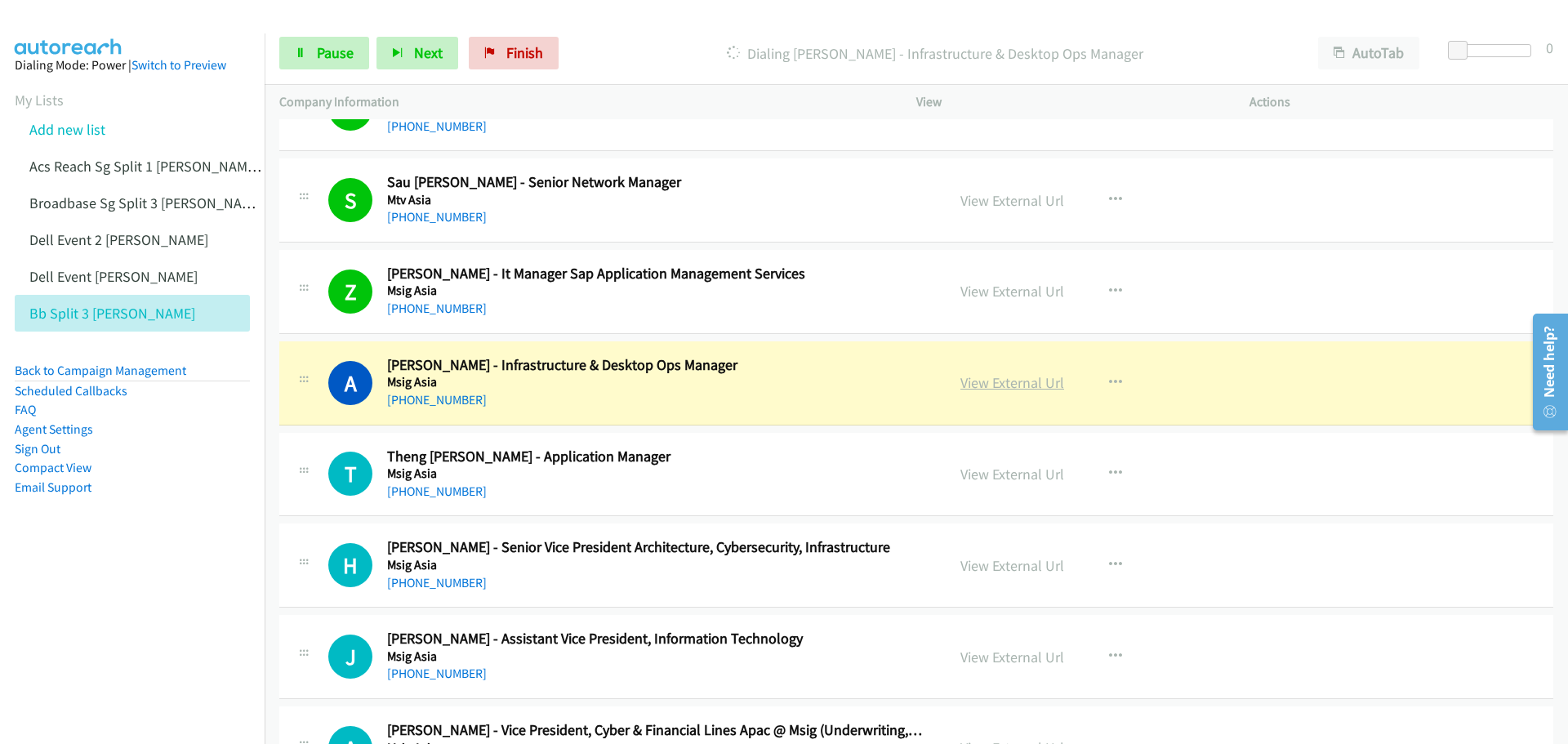
click at [1032, 382] on link "View External Url" at bounding box center [1012, 383] width 104 height 19
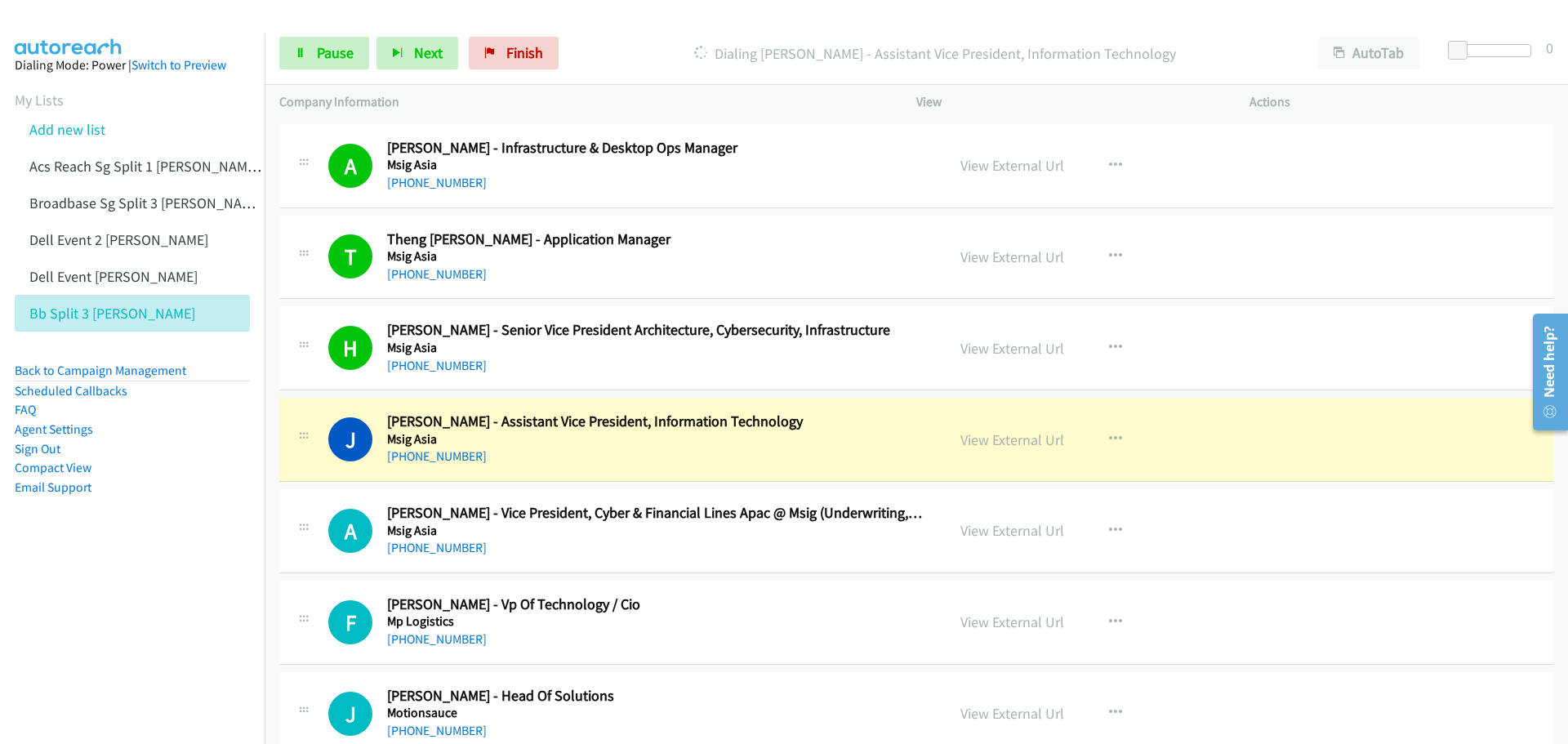
scroll to position [6288, 0]
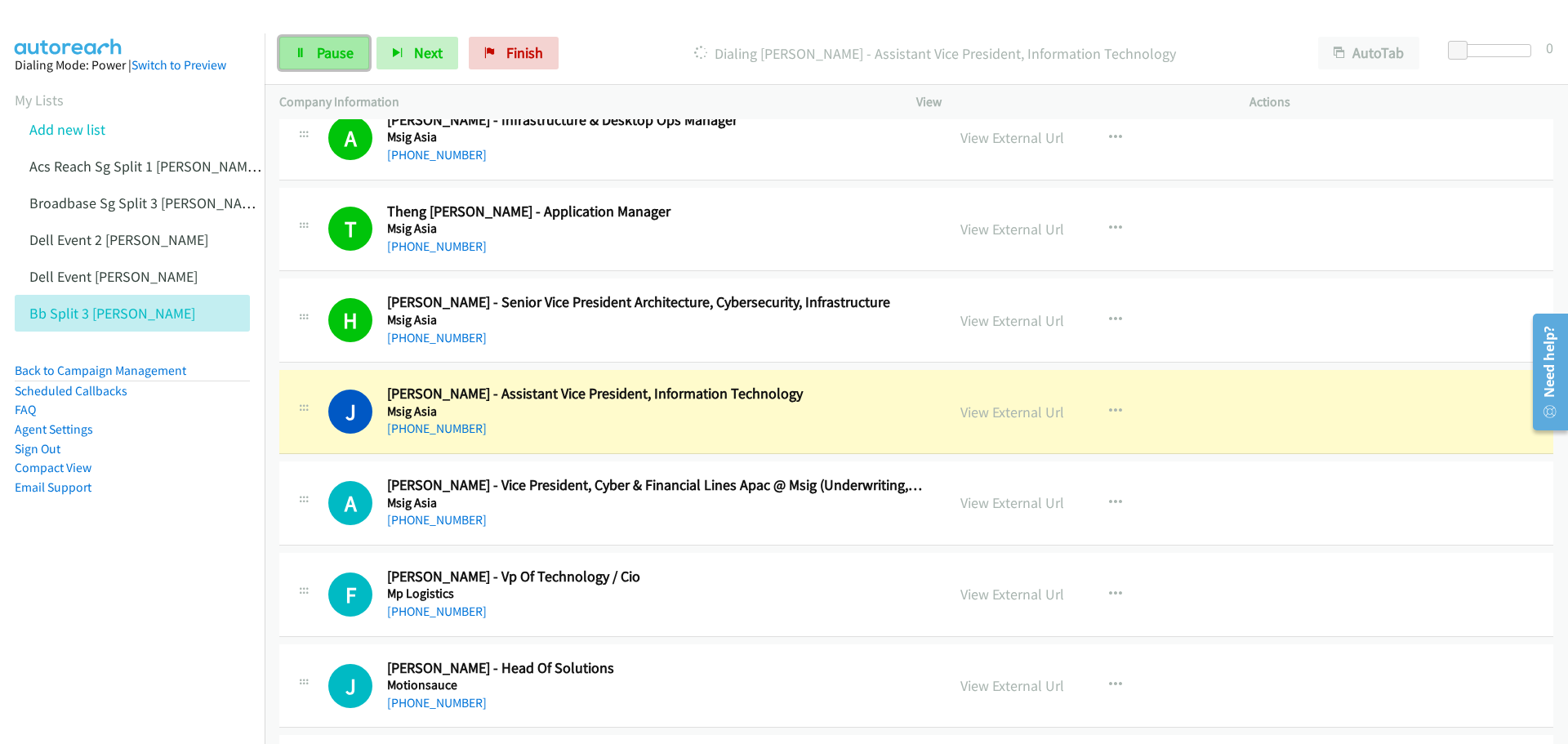
click at [317, 49] on span "Pause" at bounding box center [335, 52] width 37 height 19
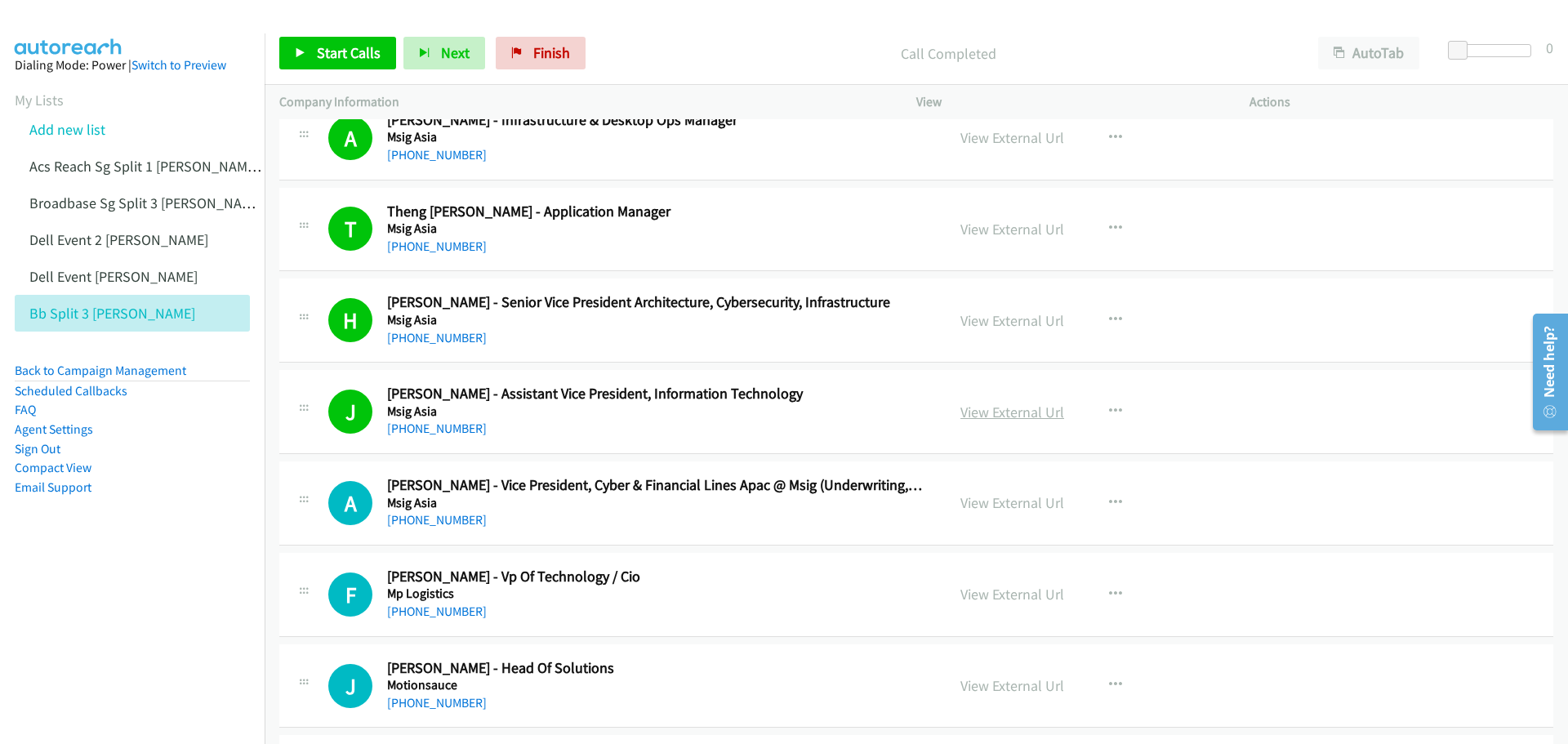
click at [990, 409] on link "View External Url" at bounding box center [1012, 412] width 104 height 19
click at [1114, 501] on icon "button" at bounding box center [1116, 503] width 13 height 13
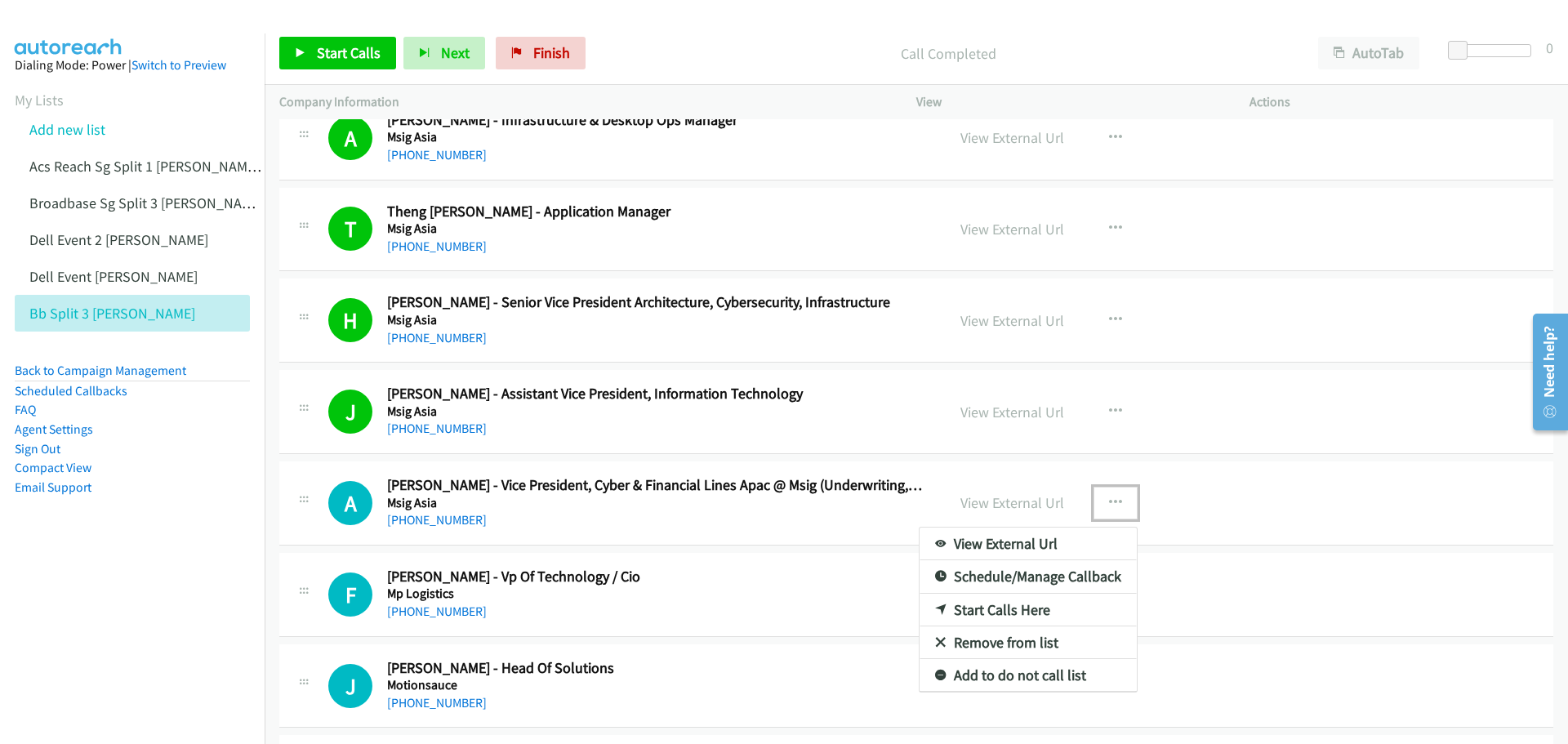
click at [1026, 607] on link "Start Calls Here" at bounding box center [1029, 609] width 217 height 33
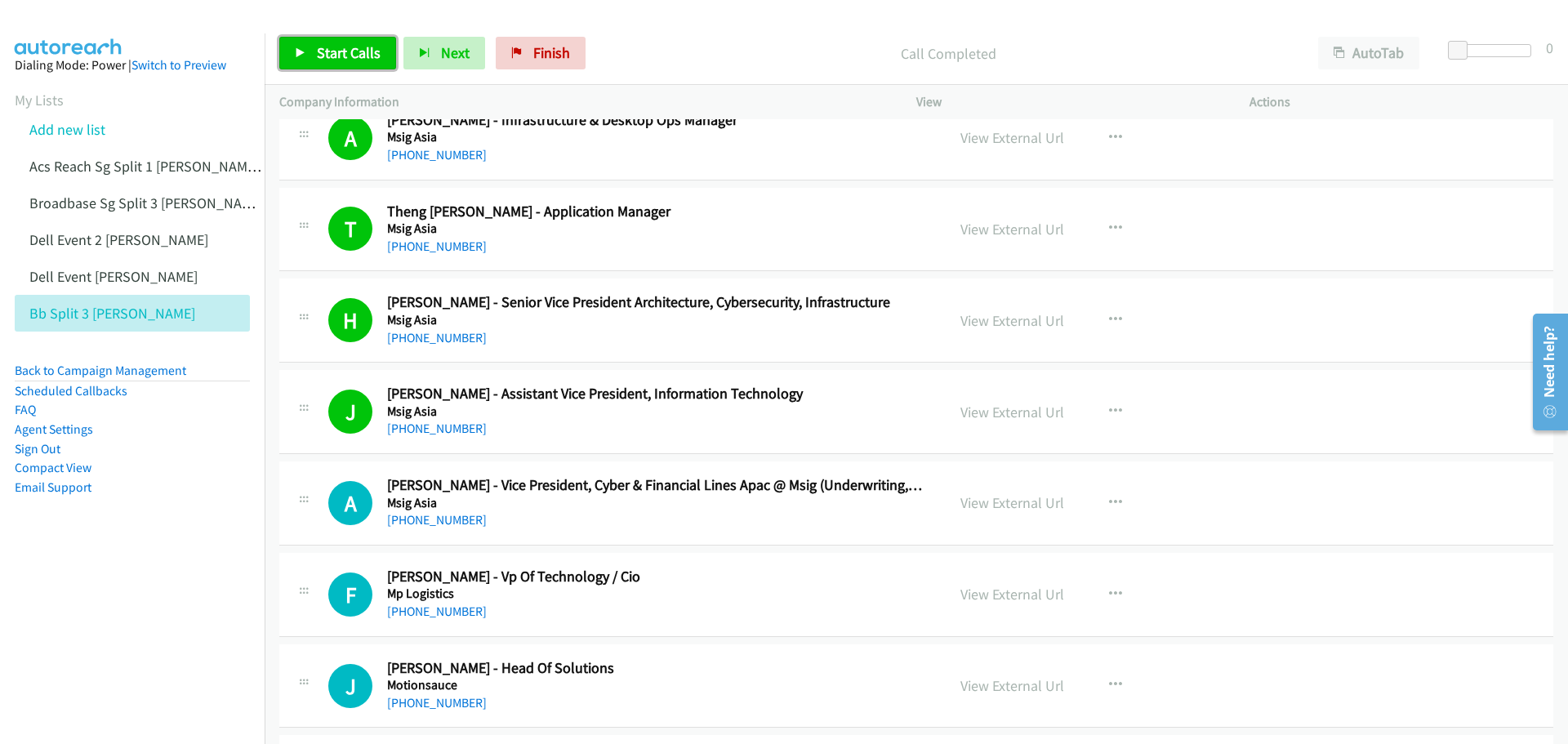
click at [289, 44] on link "Start Calls" at bounding box center [337, 52] width 117 height 33
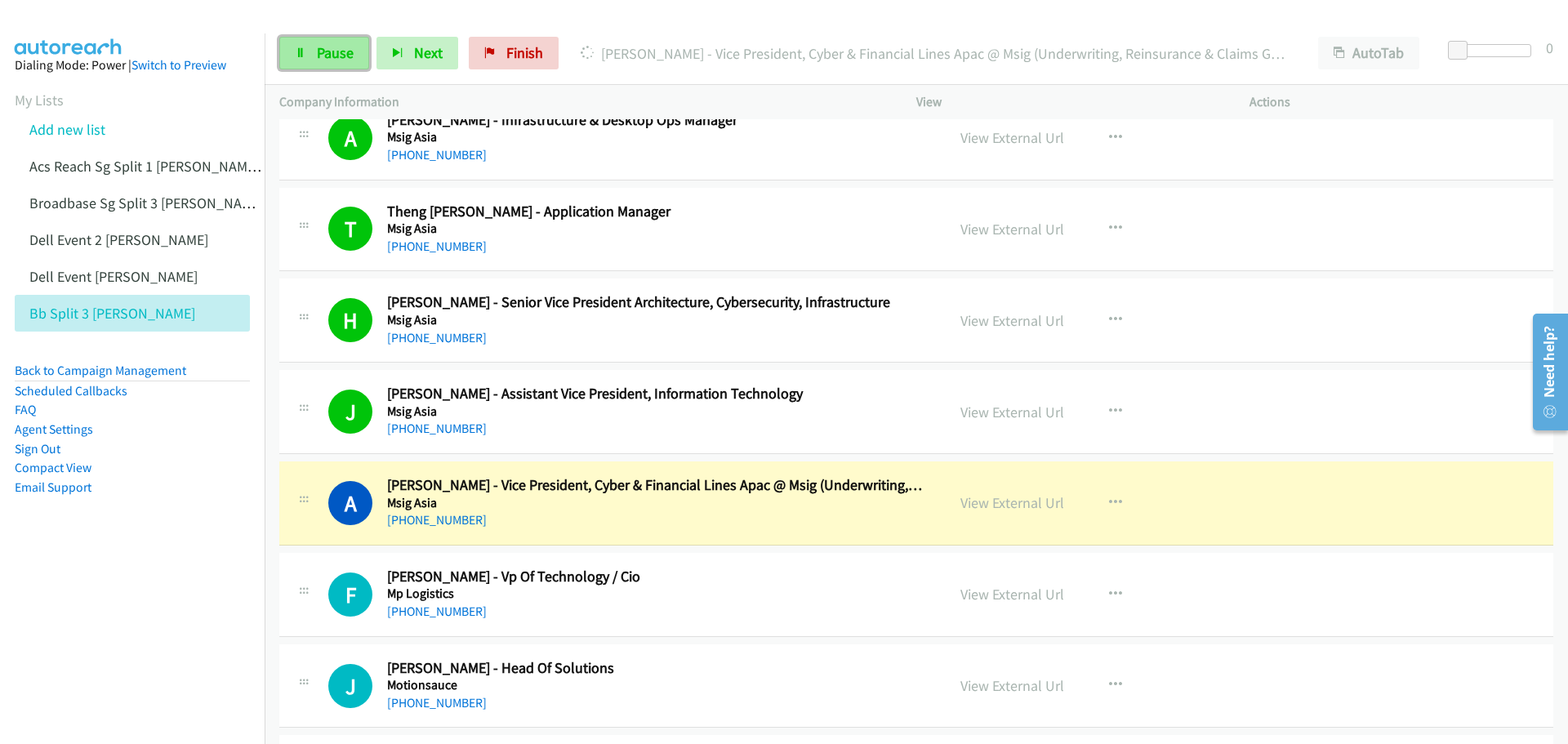
click at [330, 53] on span "Pause" at bounding box center [335, 52] width 37 height 19
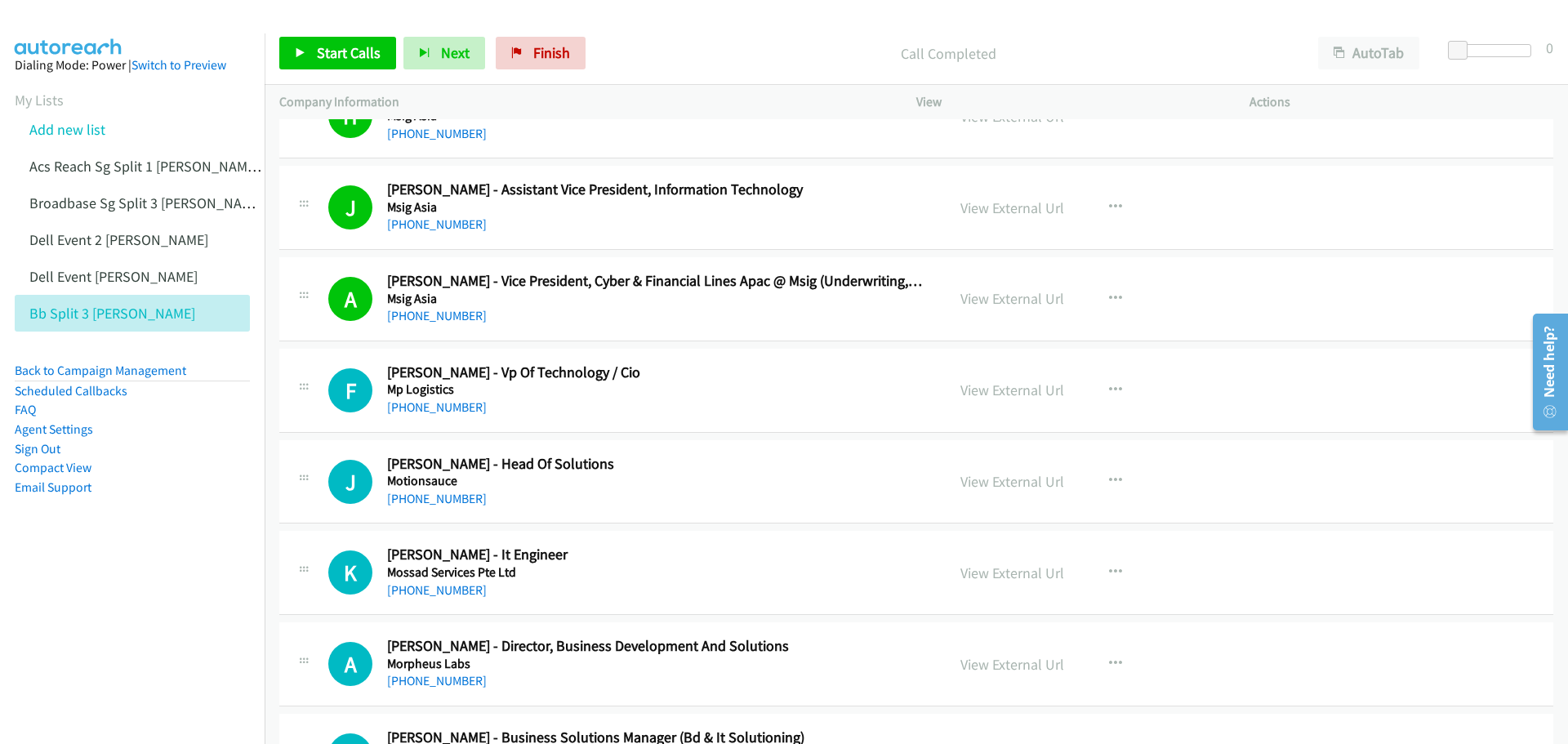
scroll to position [6533, 0]
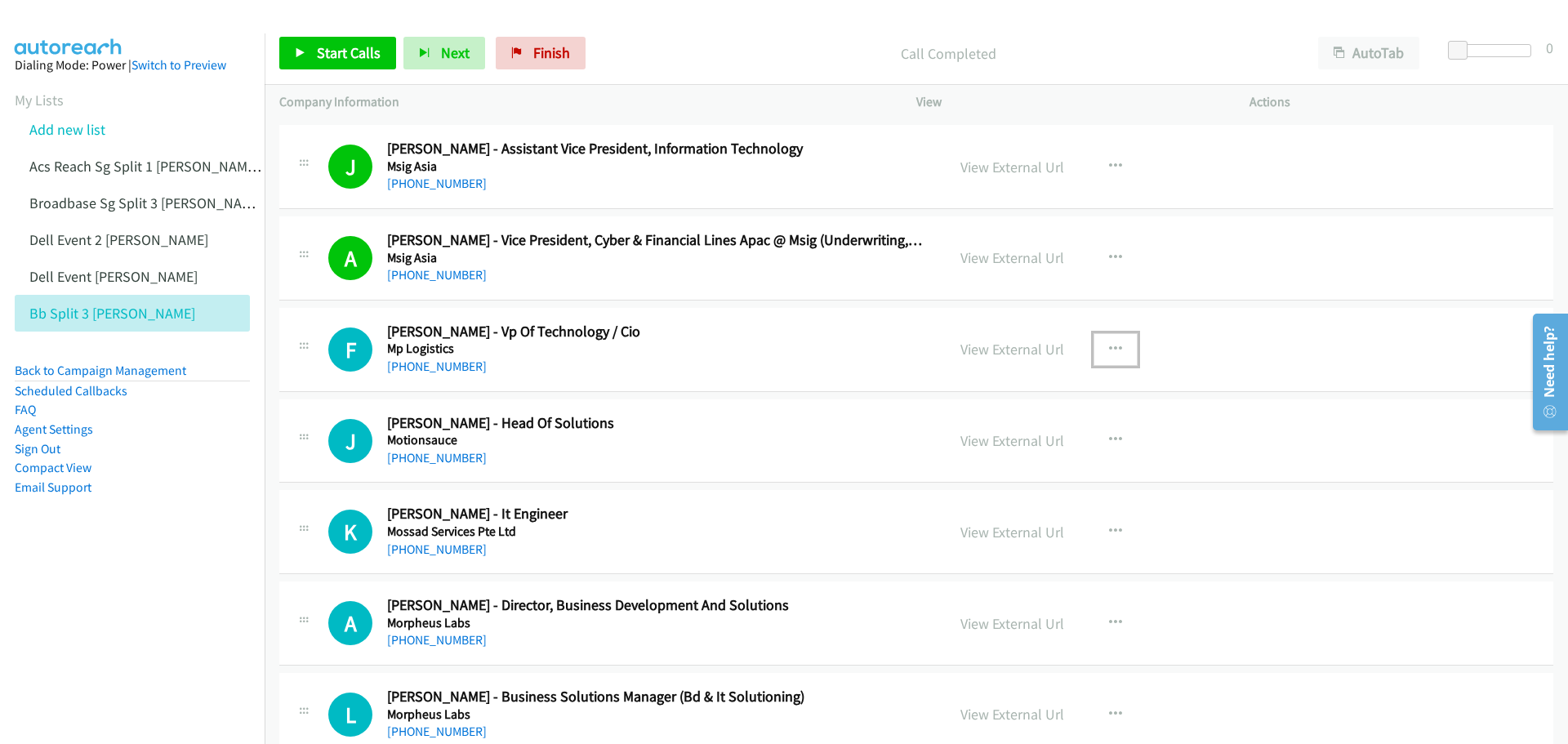
click at [1112, 353] on icon "button" at bounding box center [1116, 349] width 13 height 13
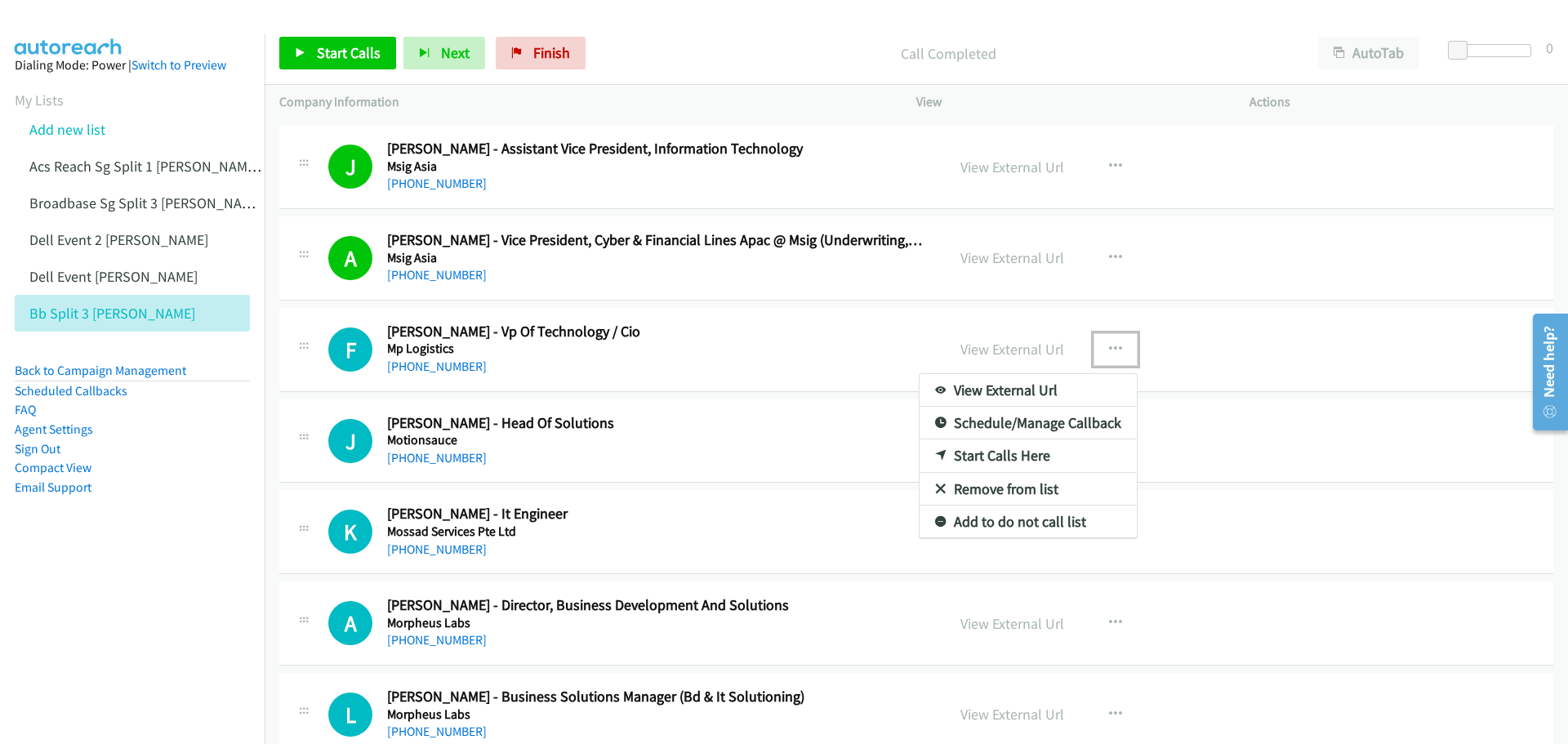
click at [1035, 451] on link "Start Calls Here" at bounding box center [1029, 455] width 217 height 33
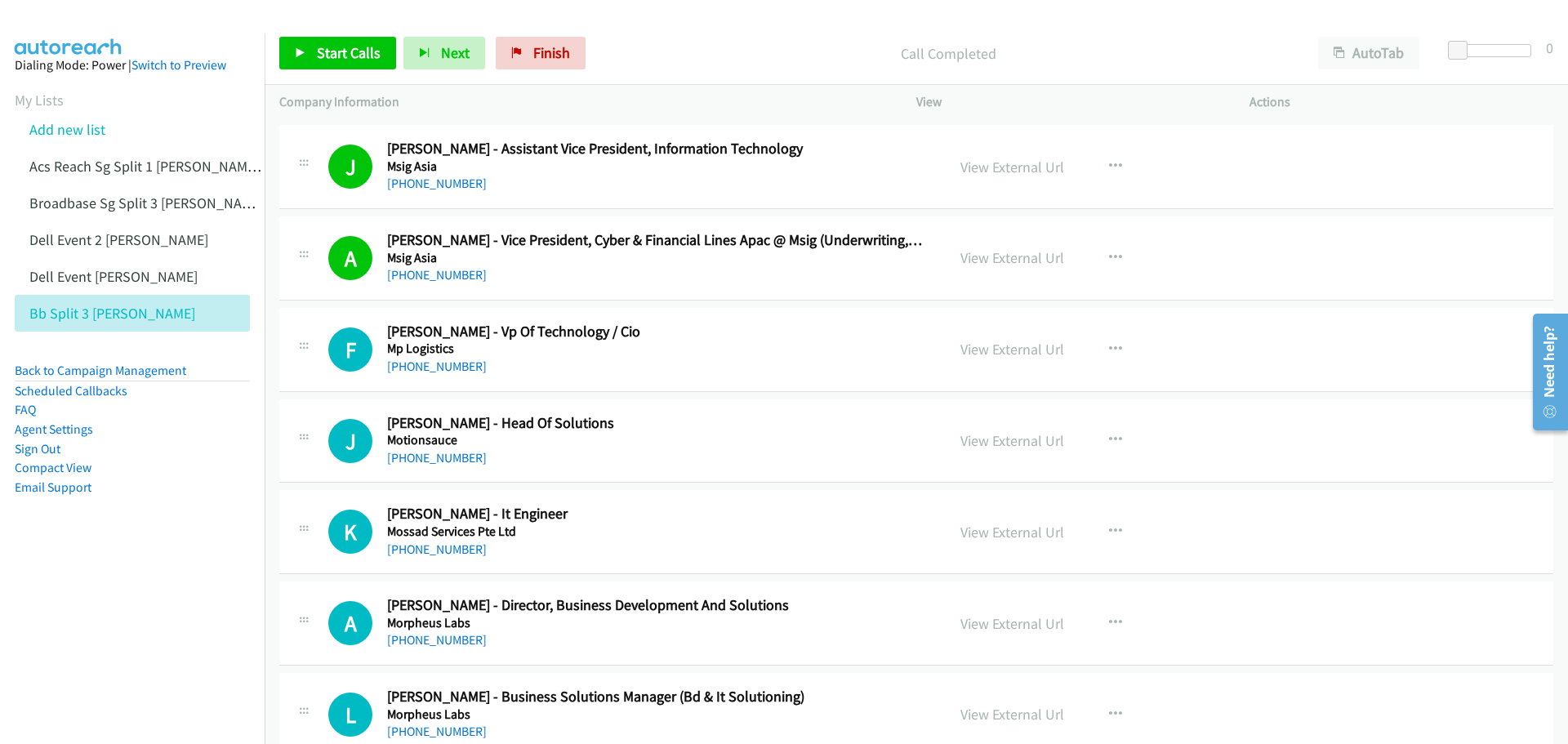
click at [324, 19] on div at bounding box center [777, 31] width 1554 height 63
click at [337, 48] on span "Start Calls" at bounding box center [349, 52] width 64 height 19
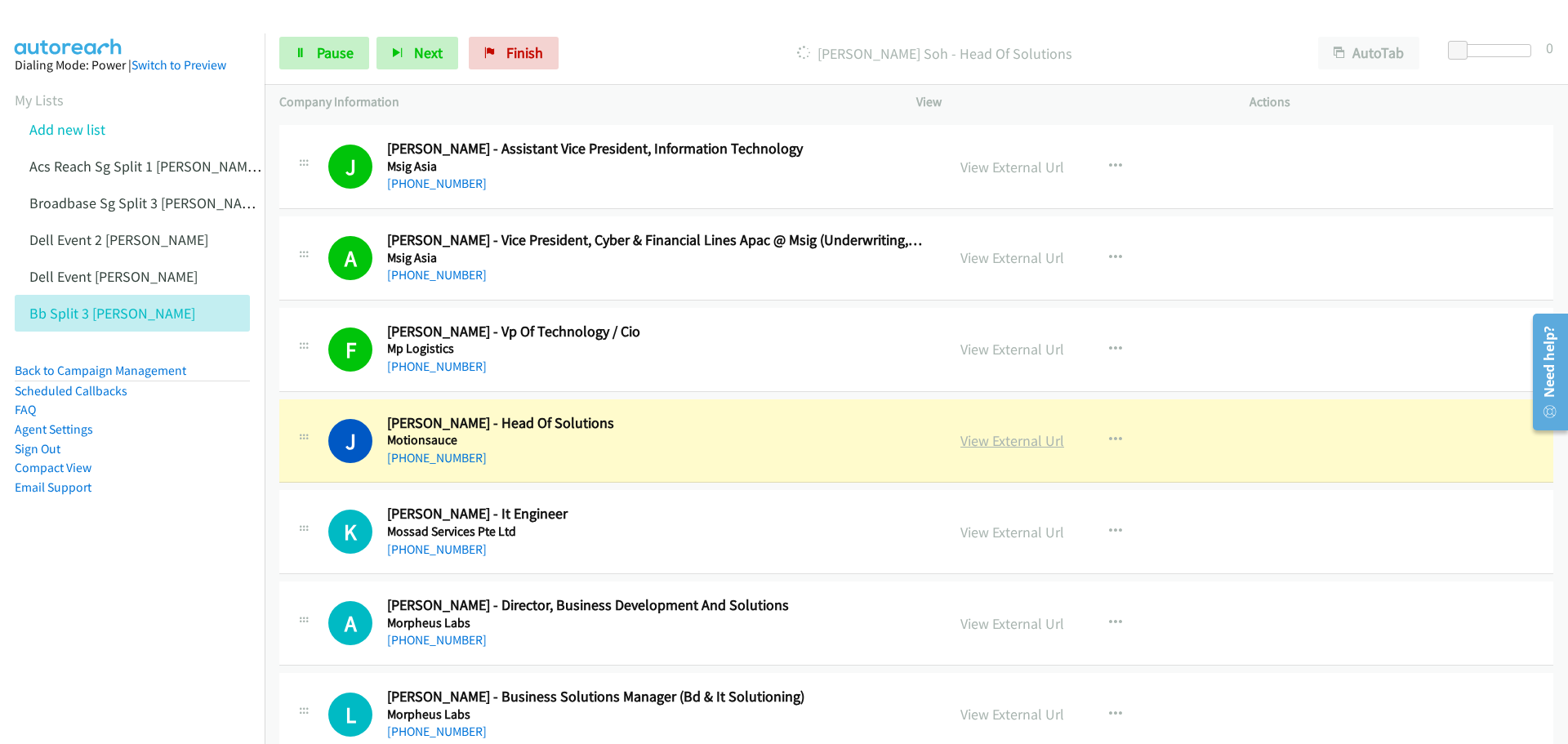
click at [1012, 440] on link "View External Url" at bounding box center [1012, 441] width 104 height 19
click at [343, 54] on span "Pause" at bounding box center [335, 52] width 37 height 19
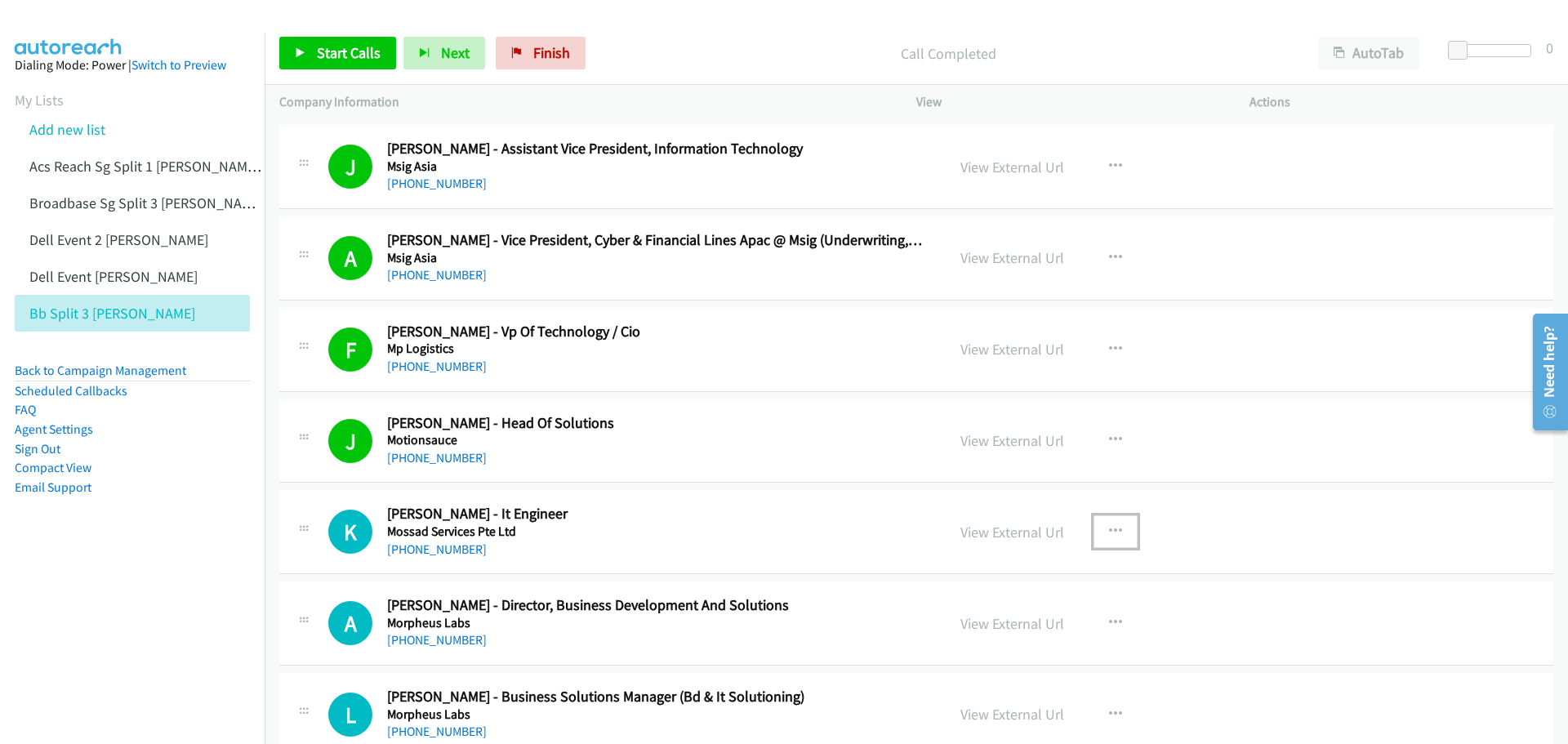
click at [1112, 529] on icon "button" at bounding box center [1116, 532] width 13 height 13
click at [1034, 635] on link "Start Calls Here" at bounding box center [1029, 638] width 217 height 33
click at [354, 53] on span "Start Calls" at bounding box center [349, 52] width 64 height 19
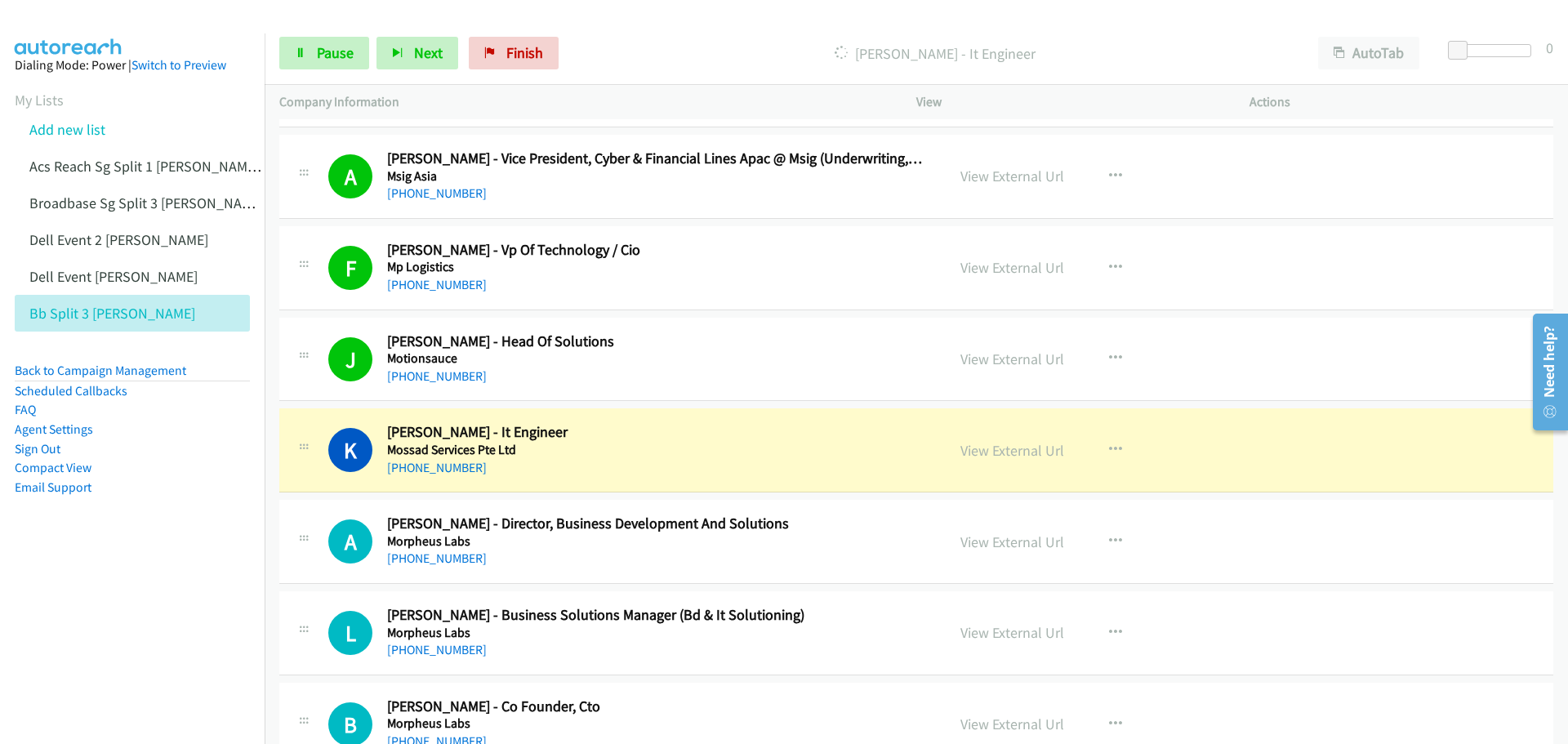
scroll to position [6696, 0]
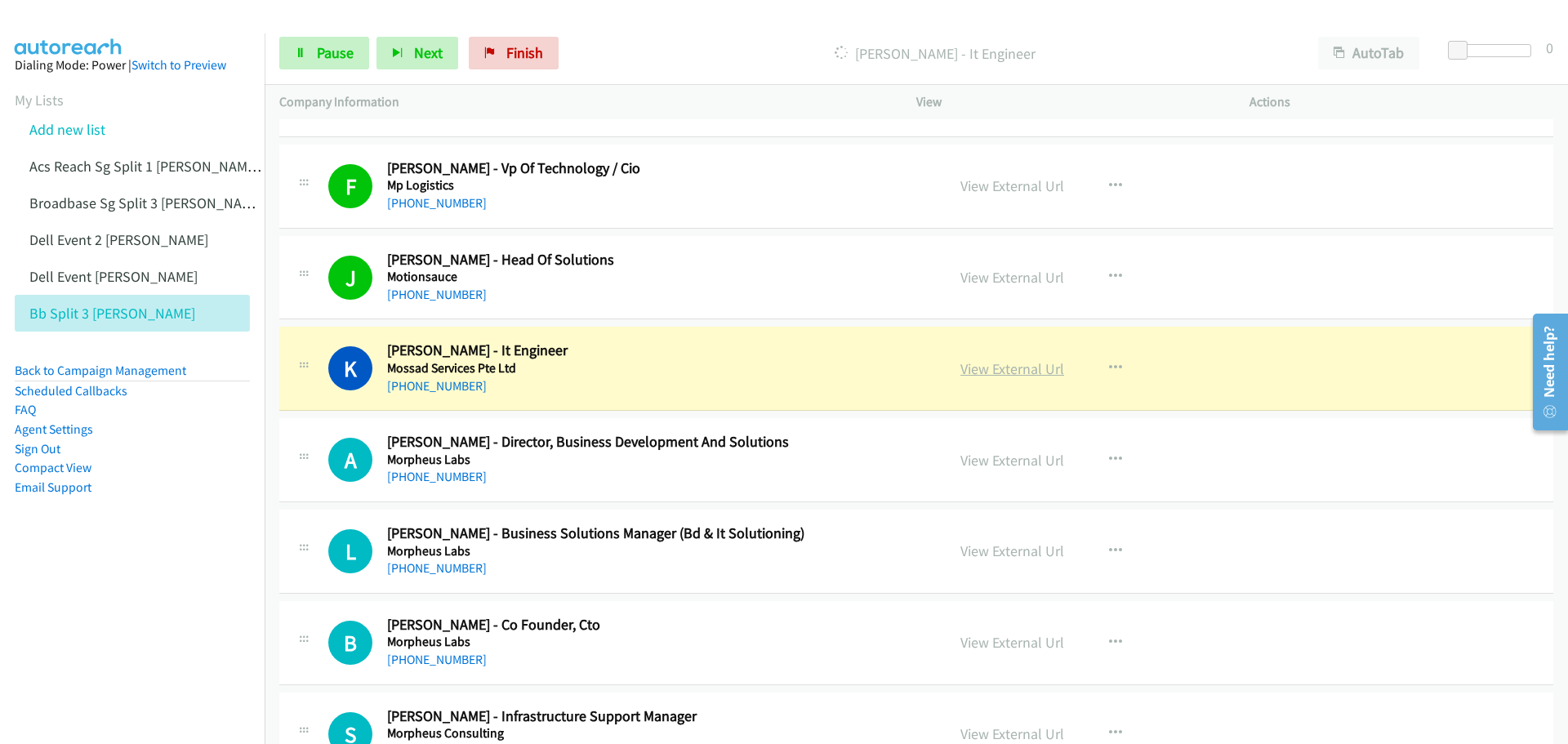
click at [989, 374] on link "View External Url" at bounding box center [1012, 369] width 104 height 19
click at [308, 58] on link "Pause" at bounding box center [324, 52] width 90 height 33
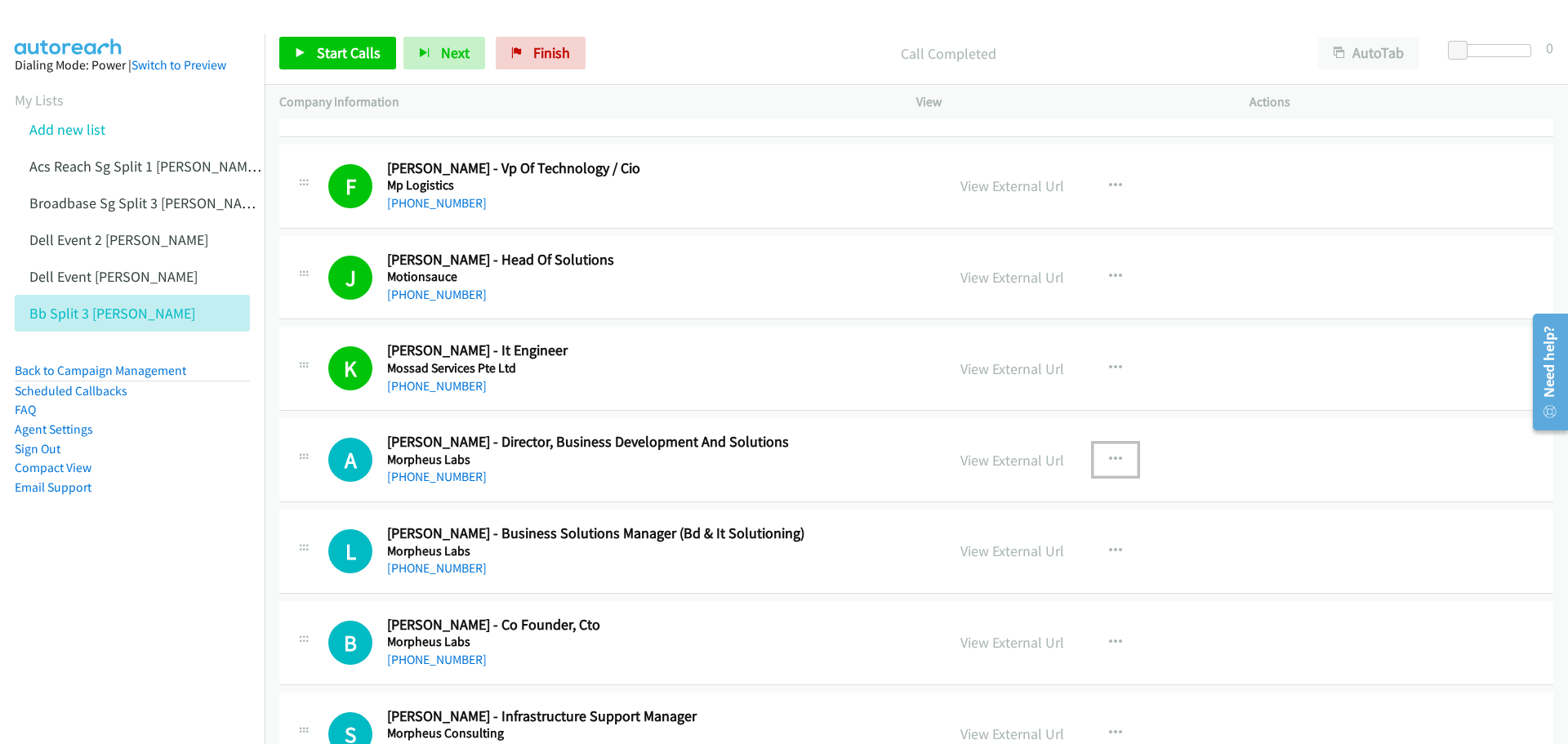
click at [1114, 456] on icon "button" at bounding box center [1116, 460] width 13 height 13
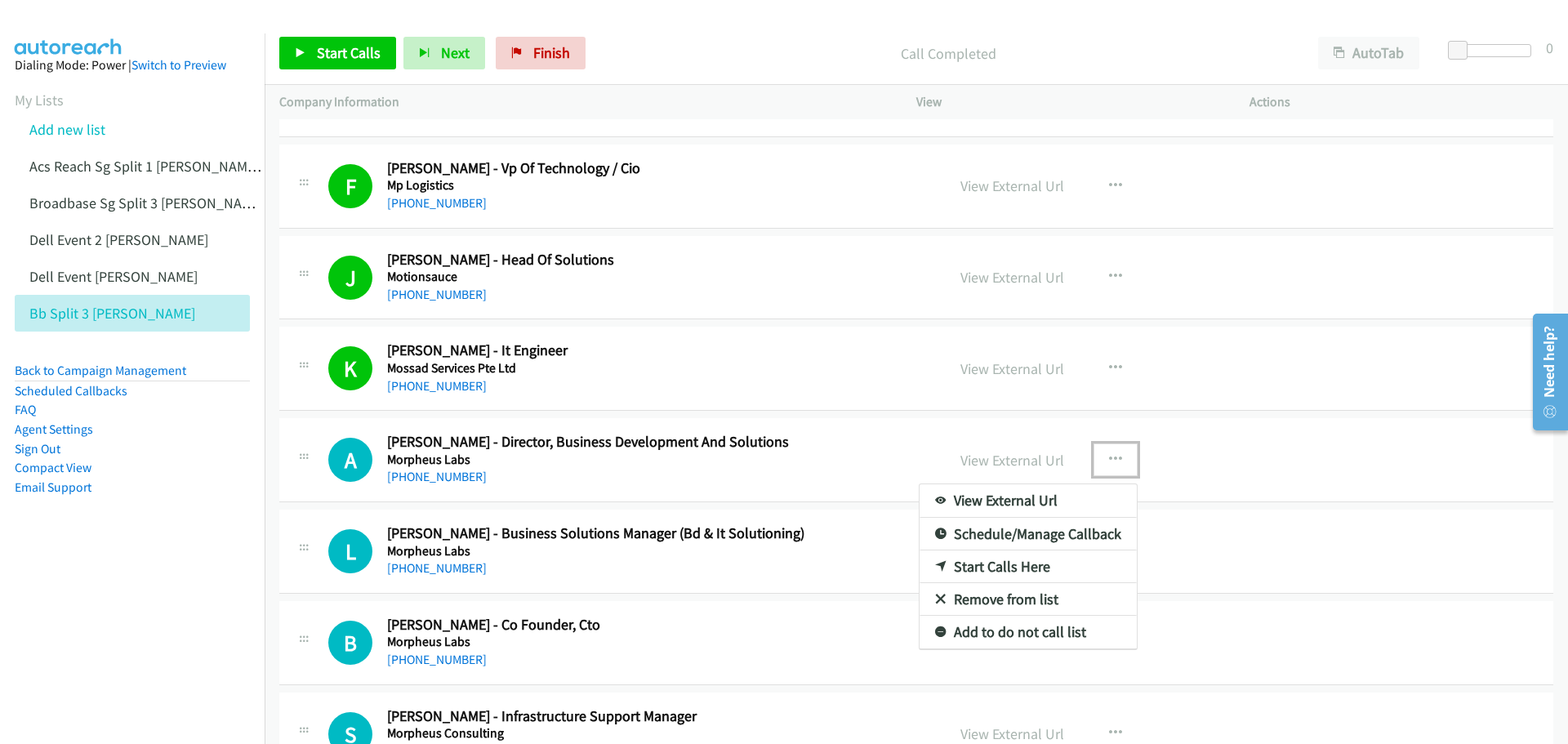
click at [1004, 571] on link "Start Calls Here" at bounding box center [1029, 566] width 217 height 33
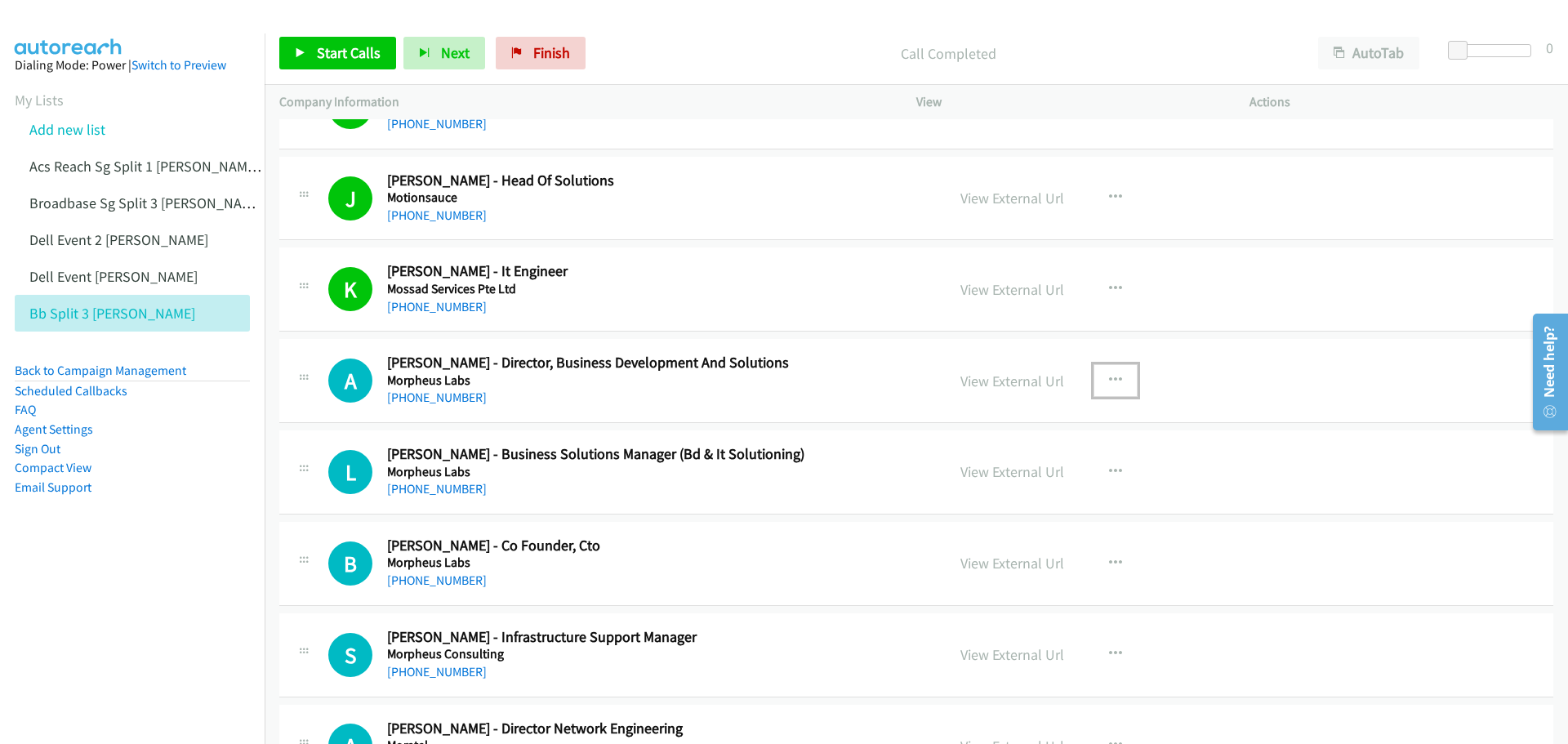
scroll to position [6778, 0]
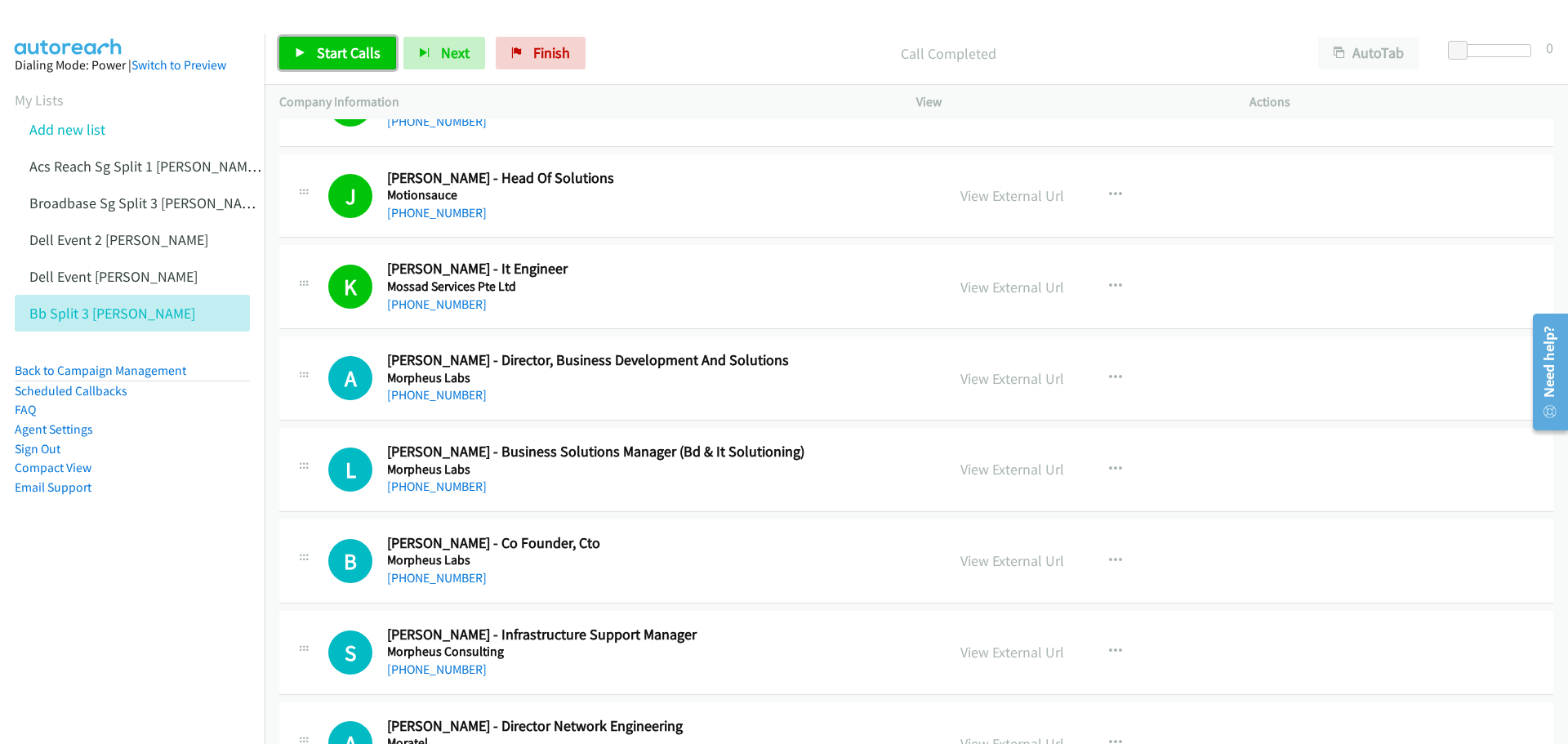
click at [353, 59] on span "Start Calls" at bounding box center [349, 52] width 64 height 19
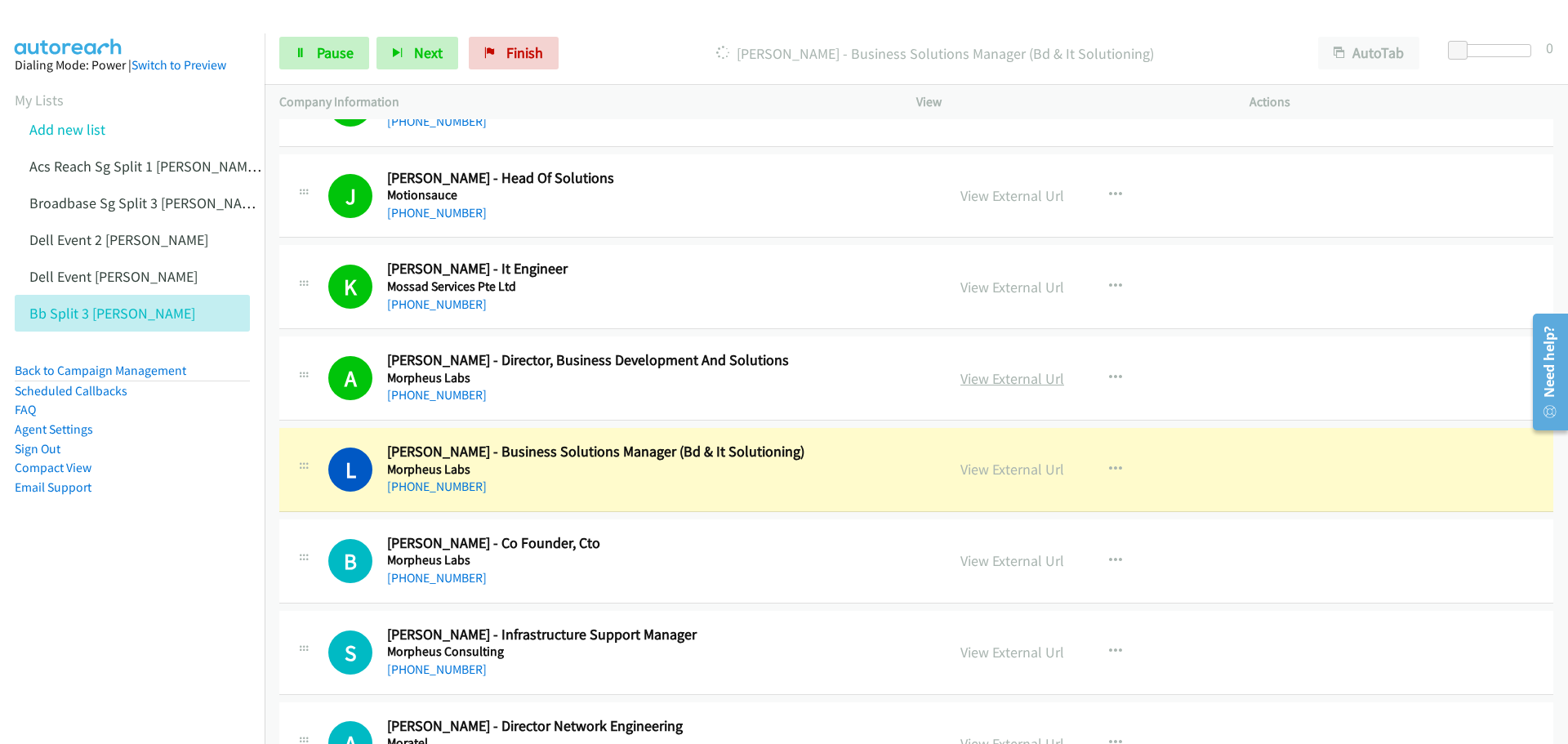
click at [1014, 378] on link "View External Url" at bounding box center [1012, 378] width 104 height 19
click at [311, 47] on link "Pause" at bounding box center [324, 52] width 90 height 33
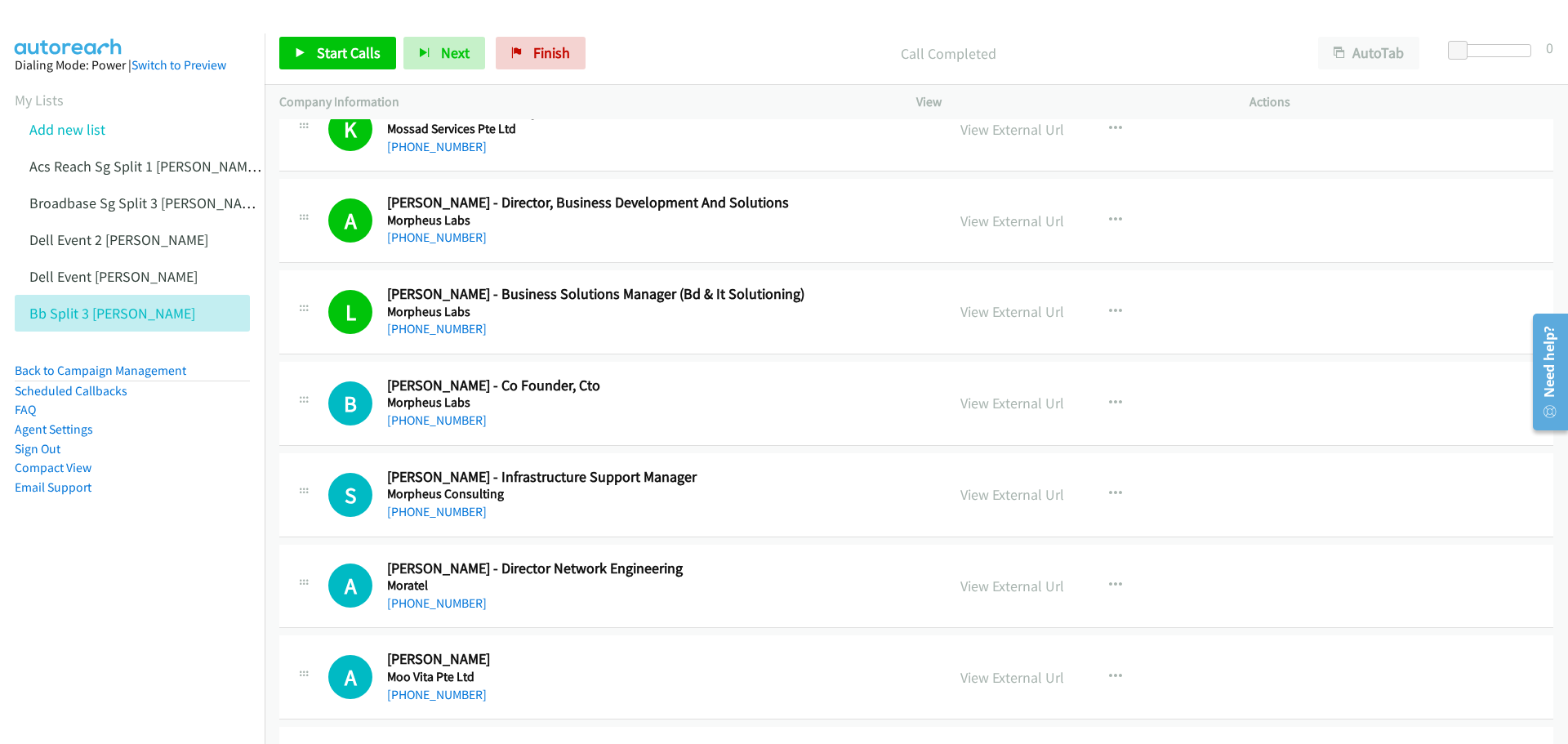
scroll to position [6941, 0]
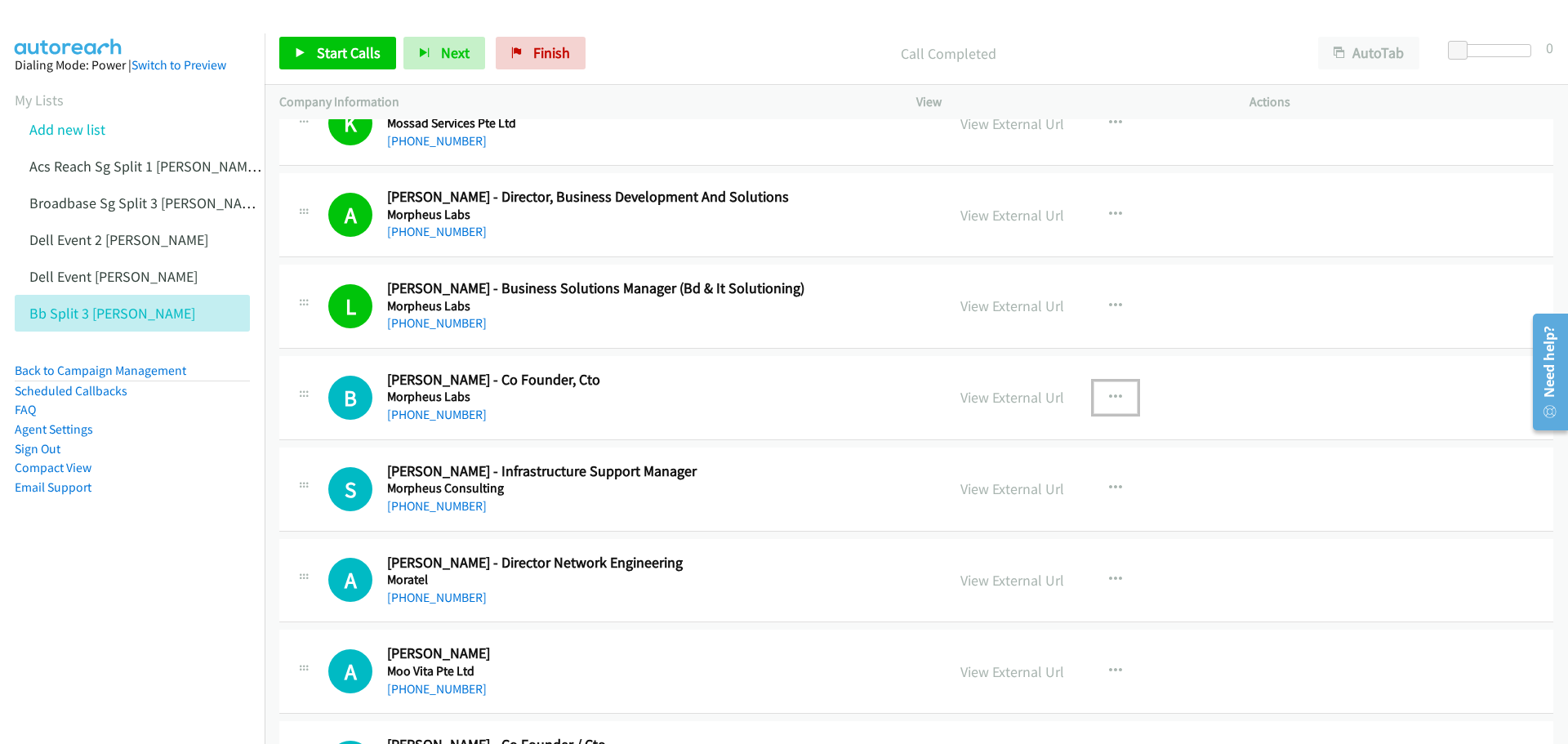
click at [1109, 396] on icon "button" at bounding box center [1116, 398] width 13 height 13
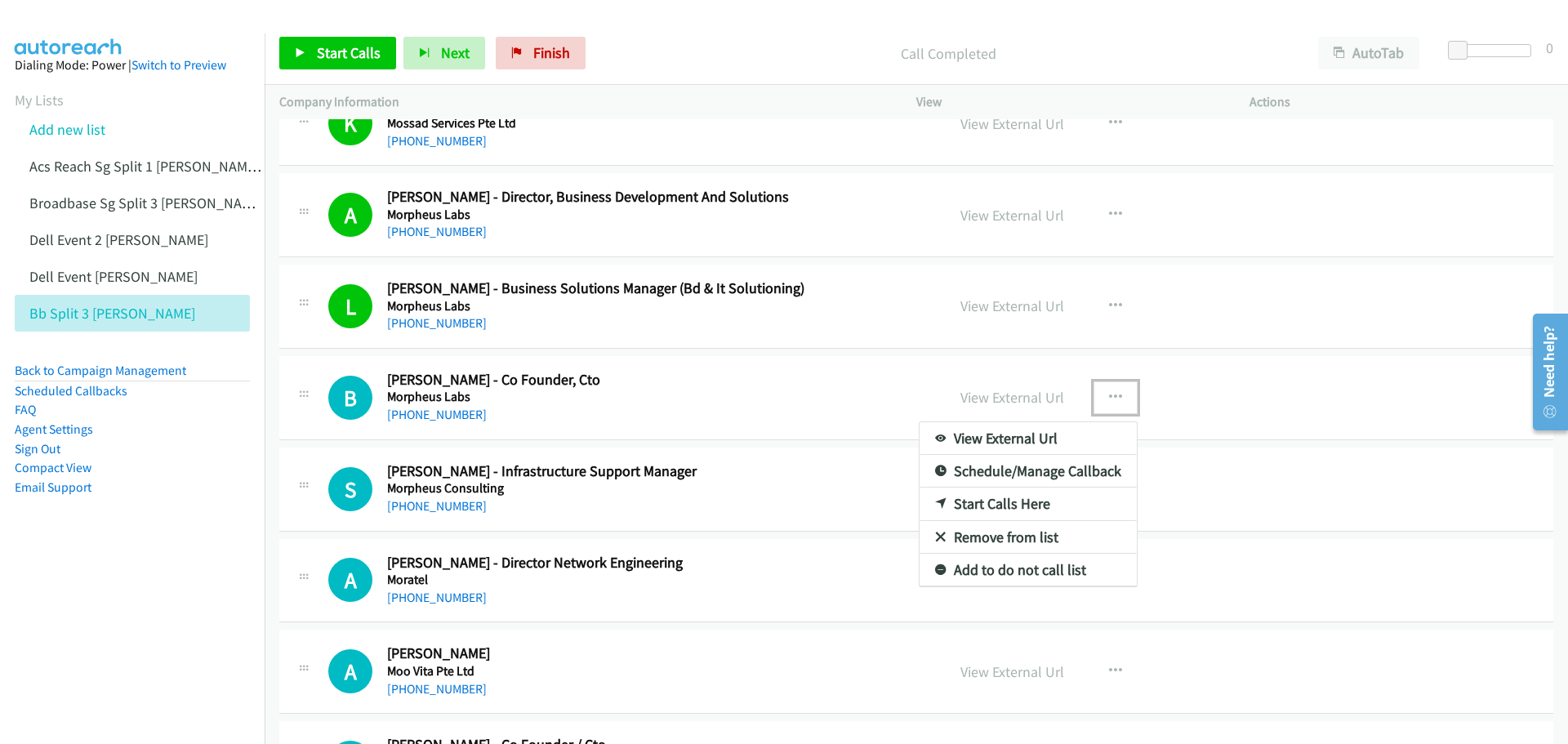
click at [1050, 504] on link "Start Calls Here" at bounding box center [1029, 503] width 217 height 33
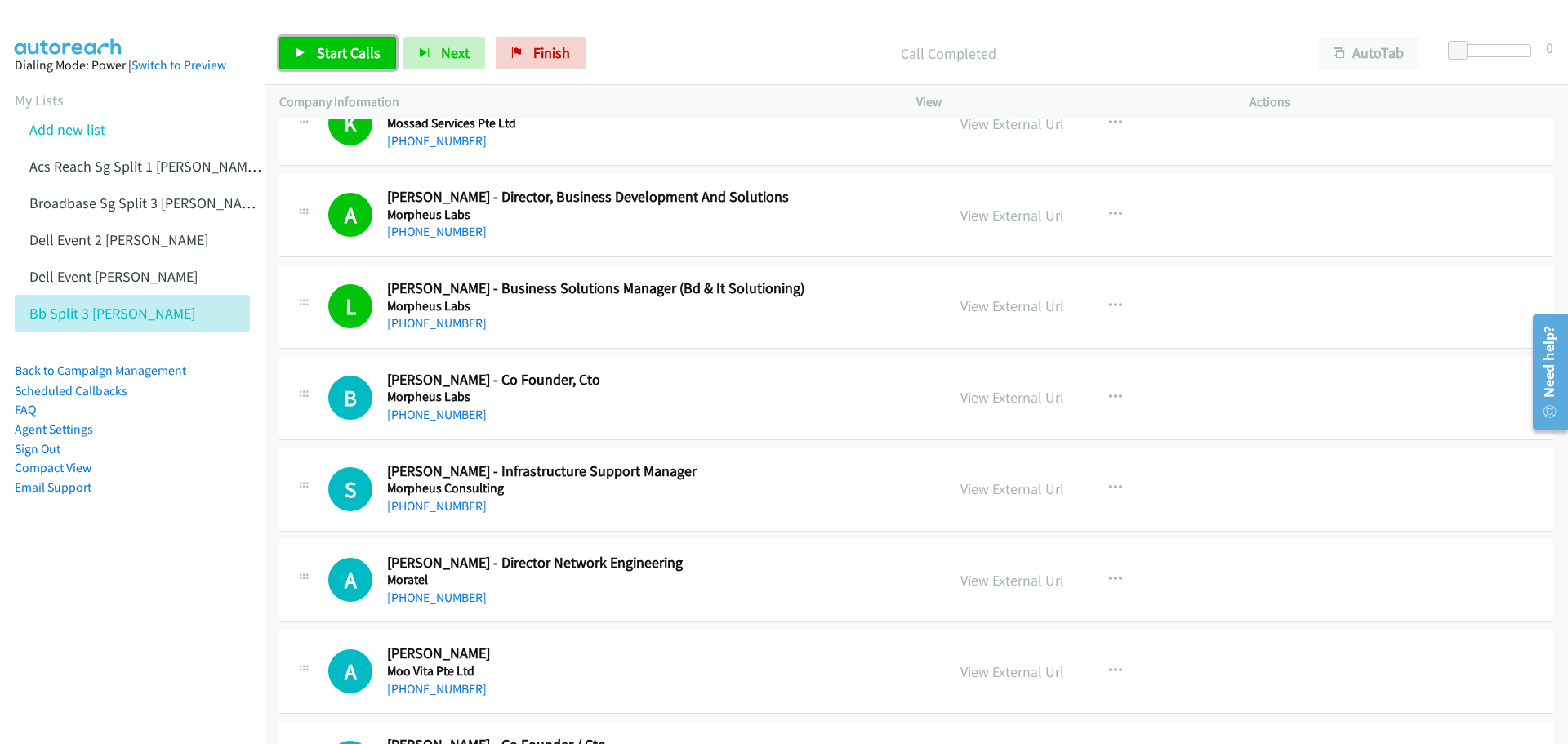
click at [338, 50] on span "Start Calls" at bounding box center [349, 52] width 64 height 19
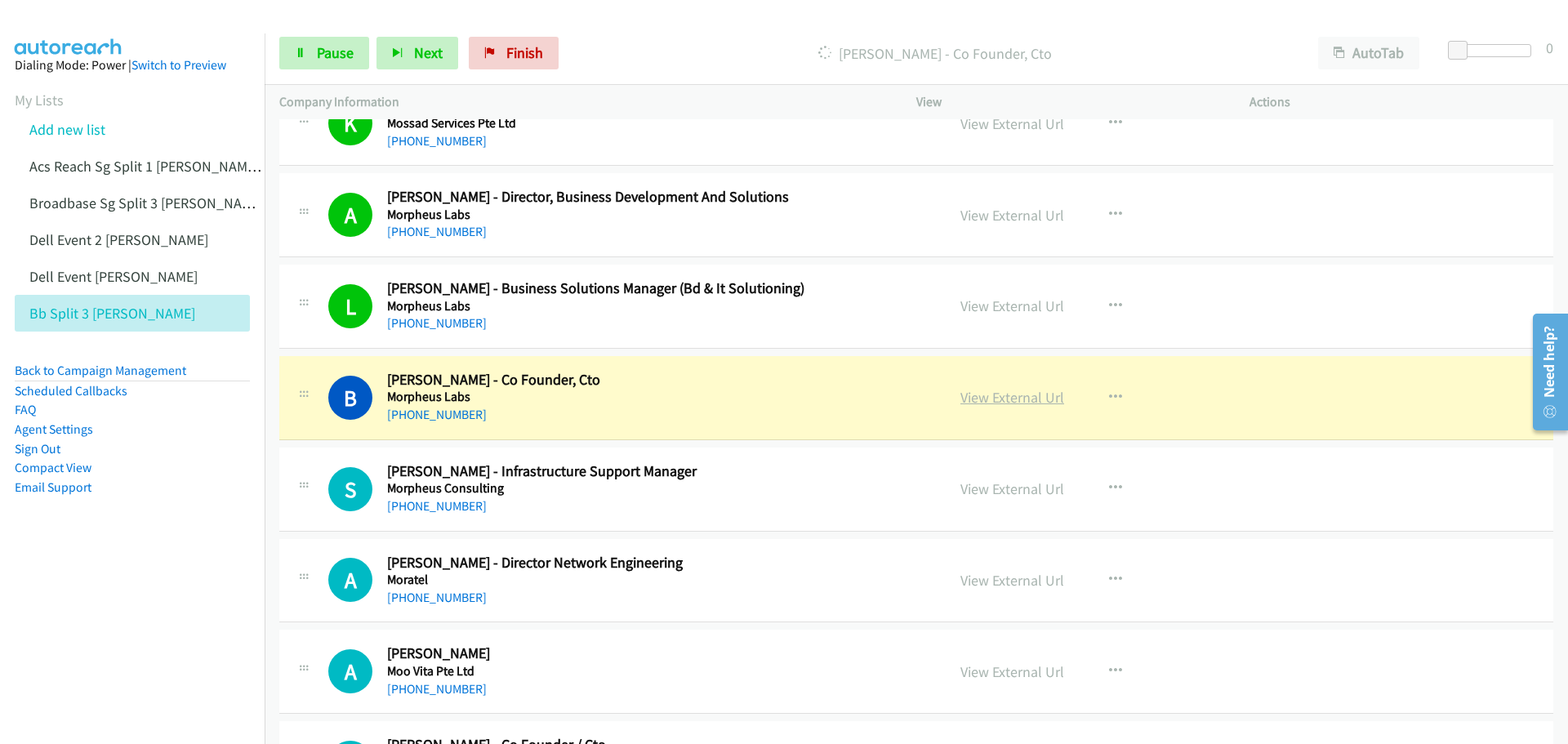
click at [1017, 406] on link "View External Url" at bounding box center [1012, 397] width 104 height 19
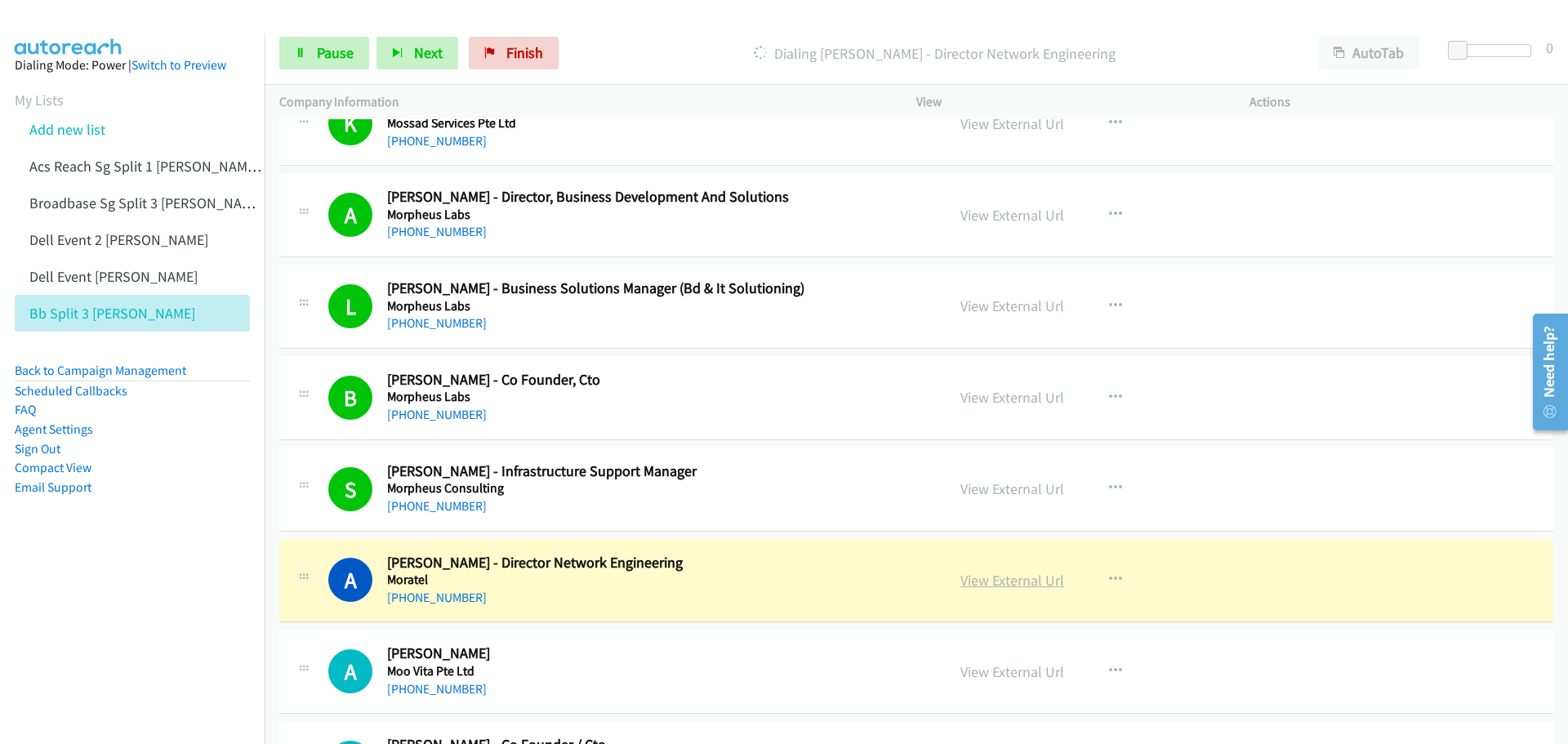
click at [1011, 580] on link "View External Url" at bounding box center [1012, 580] width 104 height 19
click at [981, 585] on link "View External Url" at bounding box center [1012, 580] width 104 height 19
click at [318, 61] on span "Pause" at bounding box center [335, 52] width 37 height 19
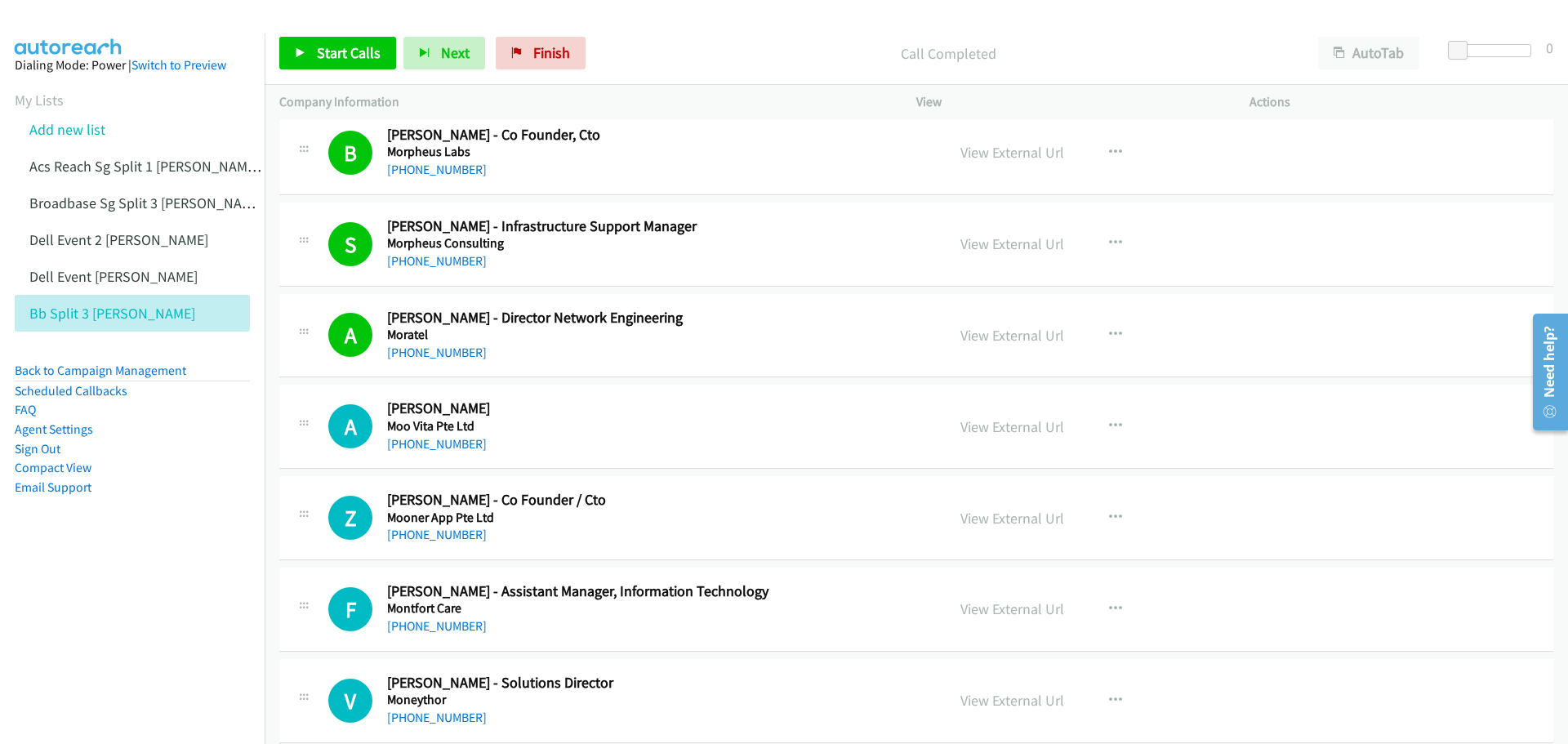
scroll to position [7268, 0]
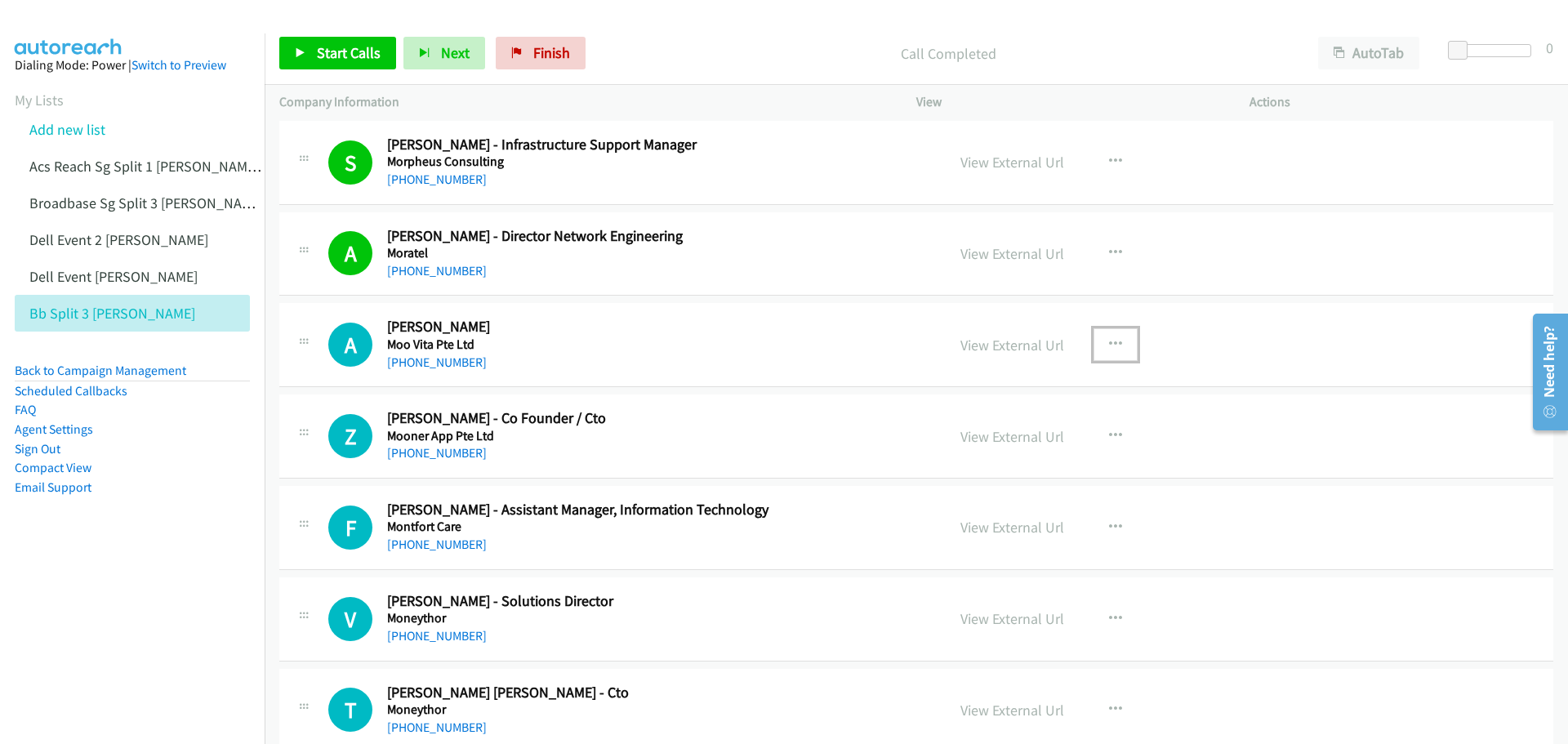
click at [1112, 342] on icon "button" at bounding box center [1116, 344] width 13 height 13
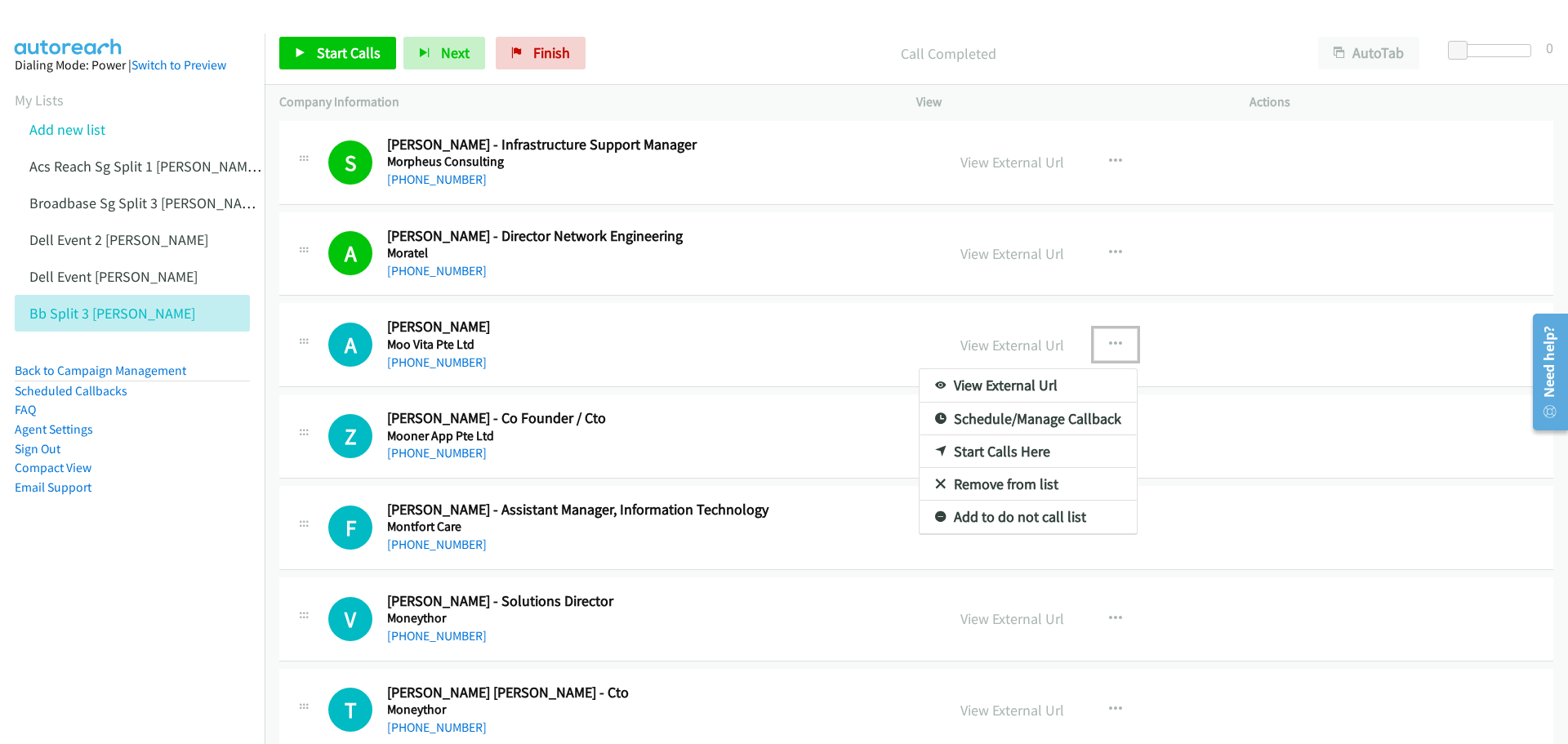
click at [1045, 446] on link "Start Calls Here" at bounding box center [1029, 451] width 217 height 33
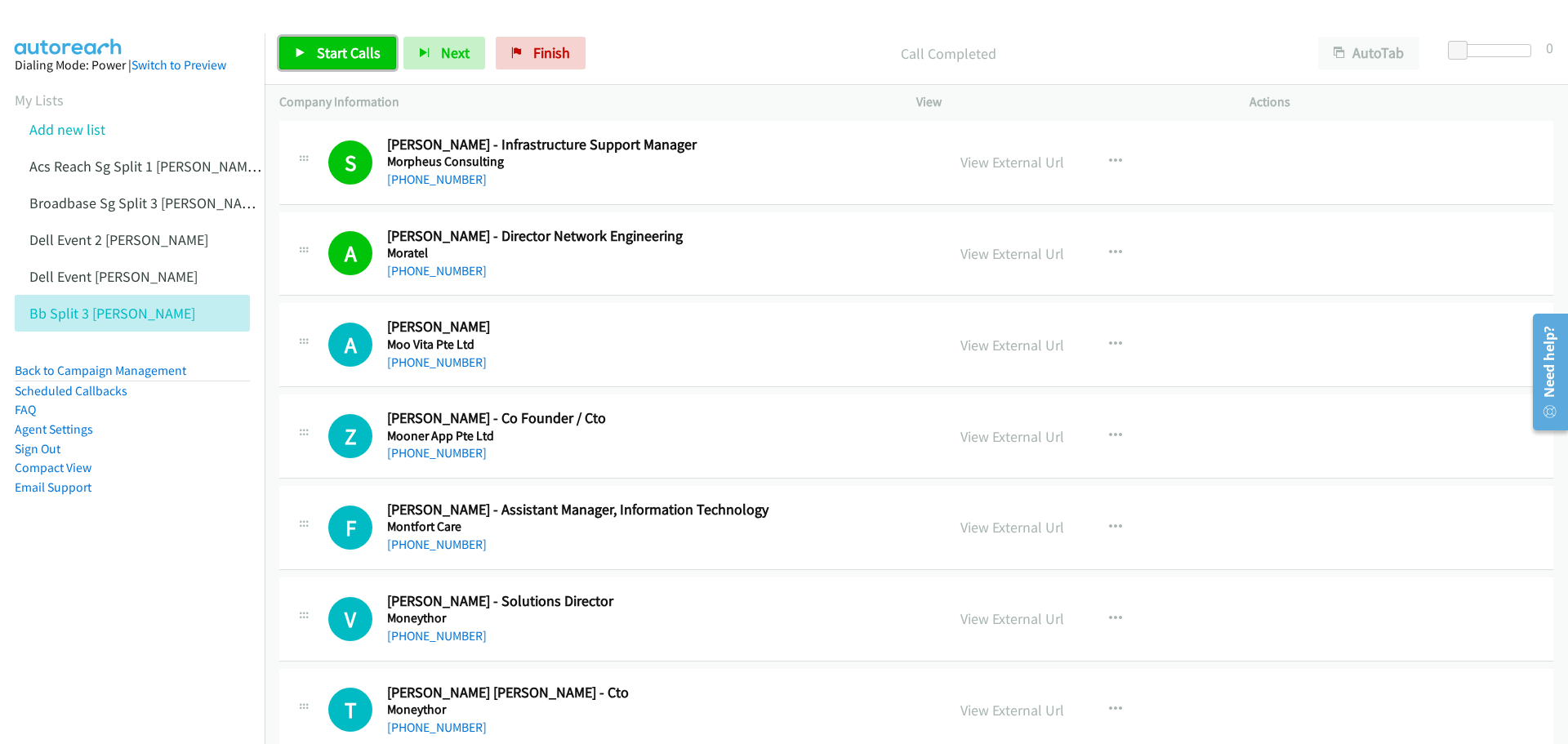
click at [345, 52] on span "Start Calls" at bounding box center [349, 52] width 64 height 19
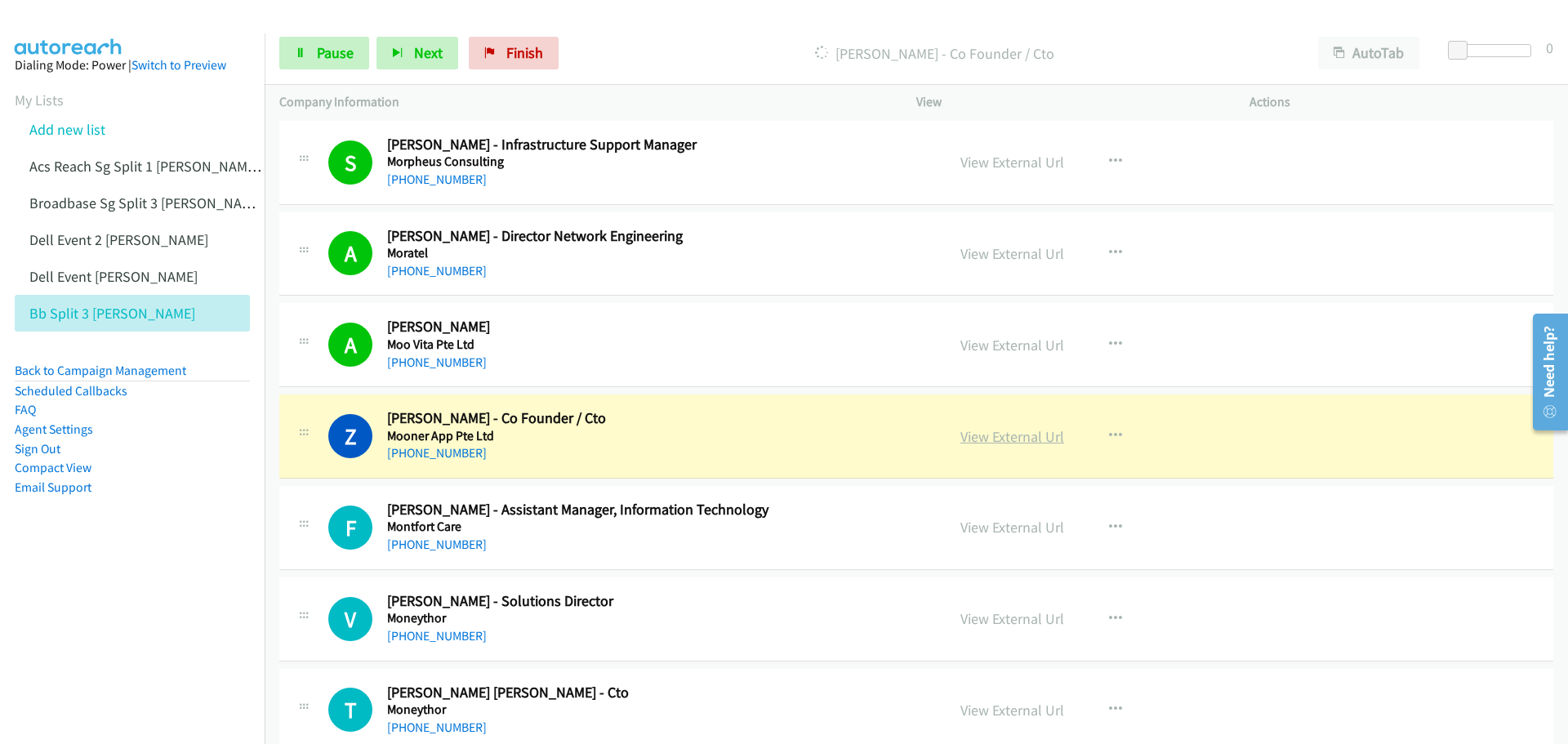
click at [1008, 437] on link "View External Url" at bounding box center [1012, 436] width 104 height 19
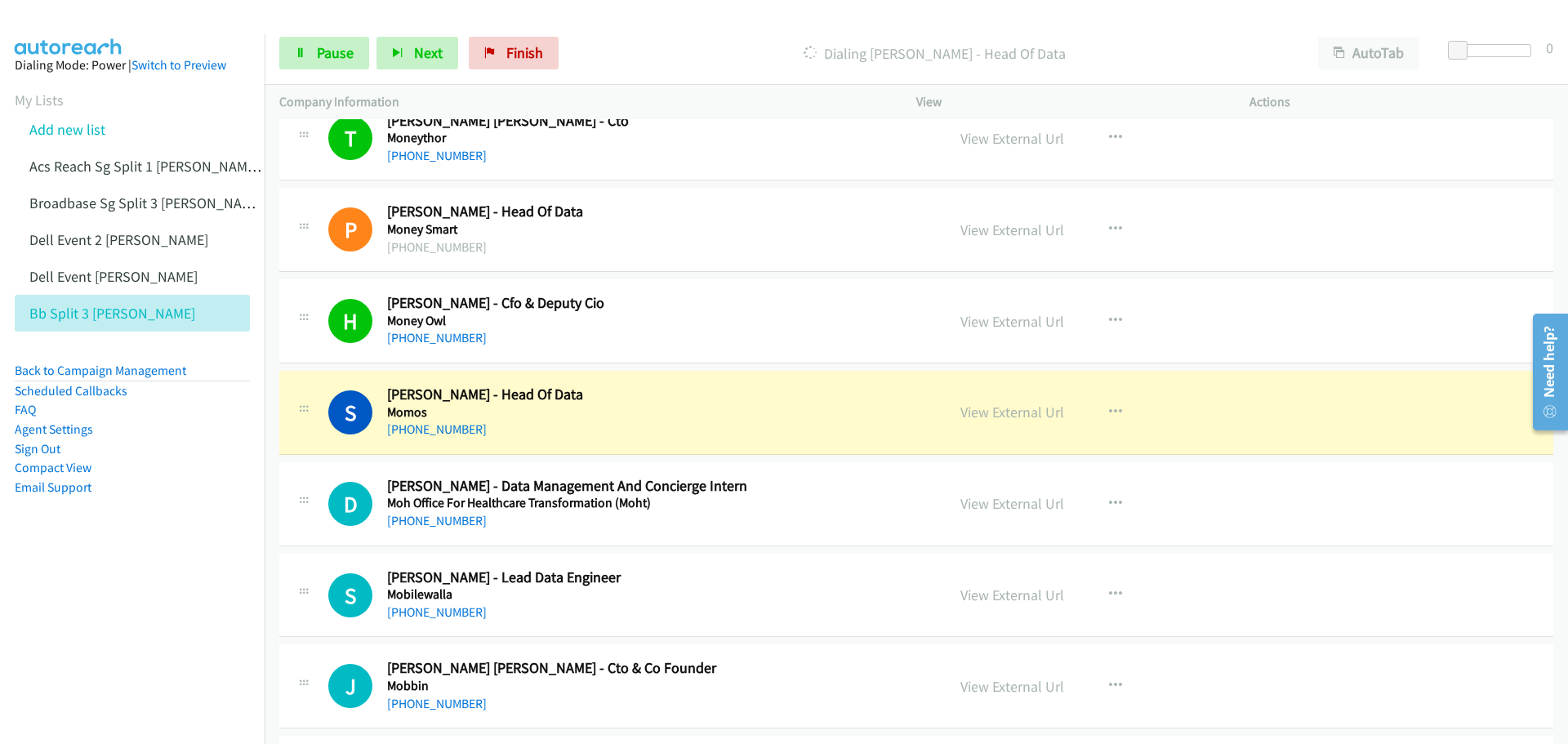
scroll to position [7921, 0]
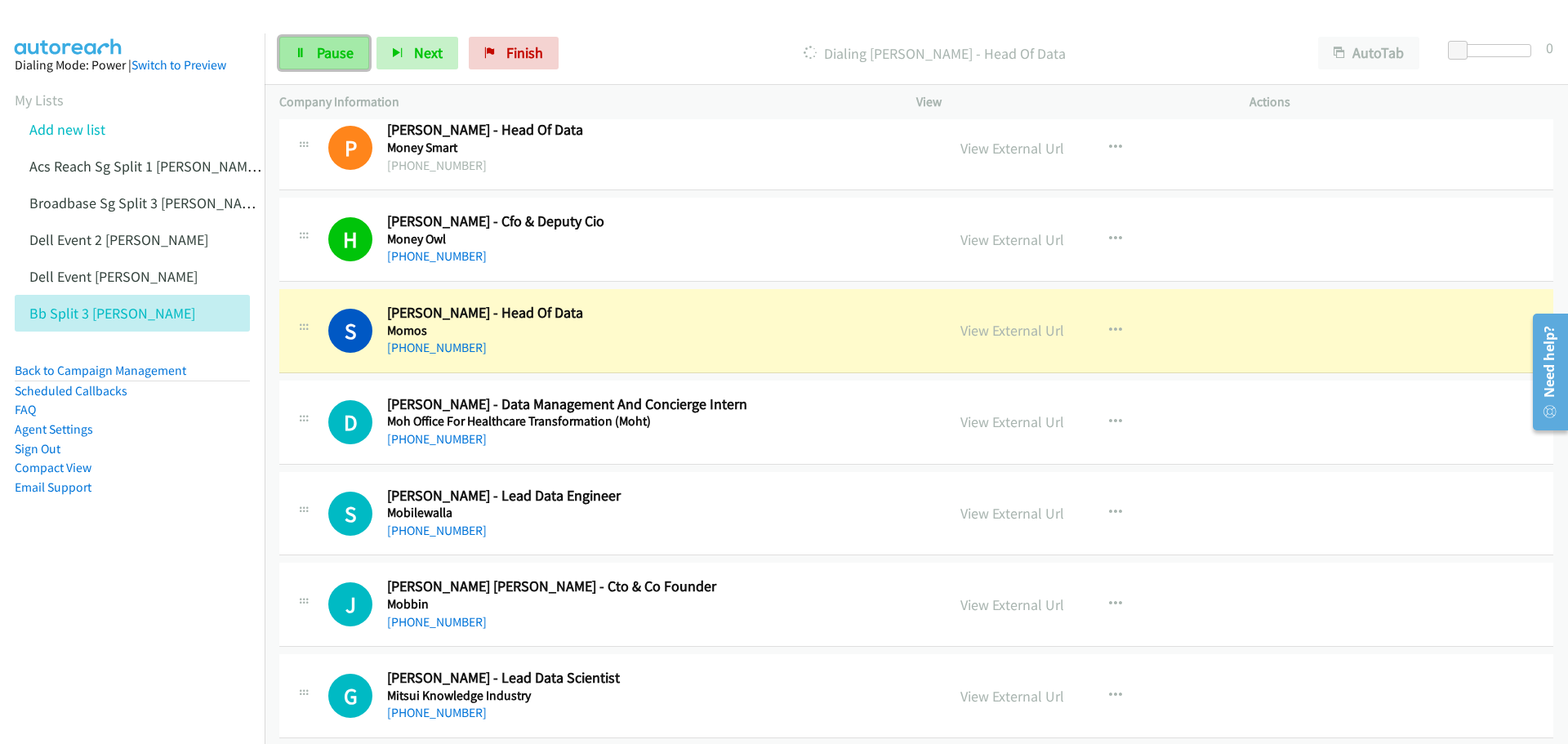
click at [349, 61] on span "Pause" at bounding box center [335, 52] width 37 height 19
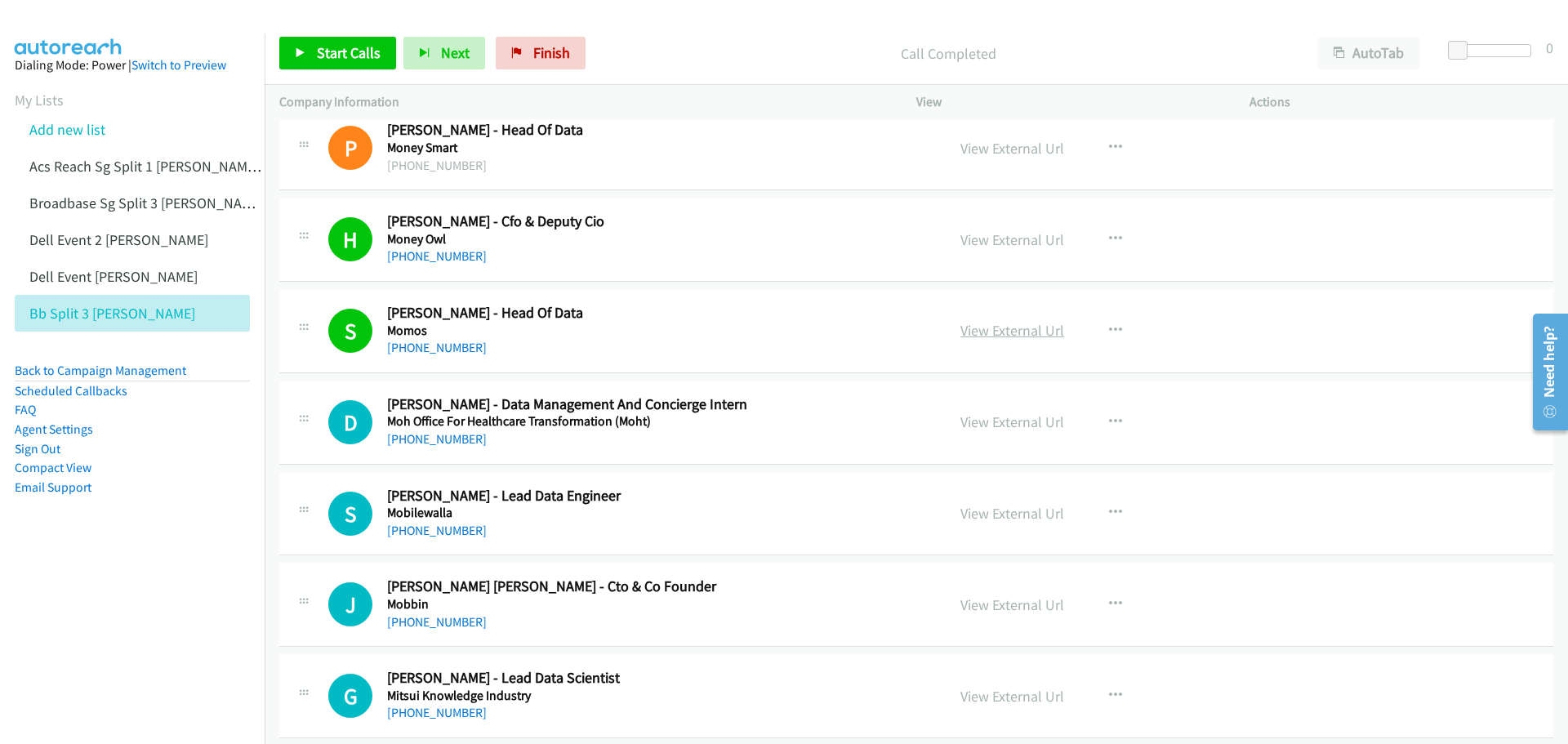
click at [976, 327] on link "View External Url" at bounding box center [1012, 330] width 104 height 19
click at [1109, 143] on icon "button" at bounding box center [1116, 148] width 13 height 13
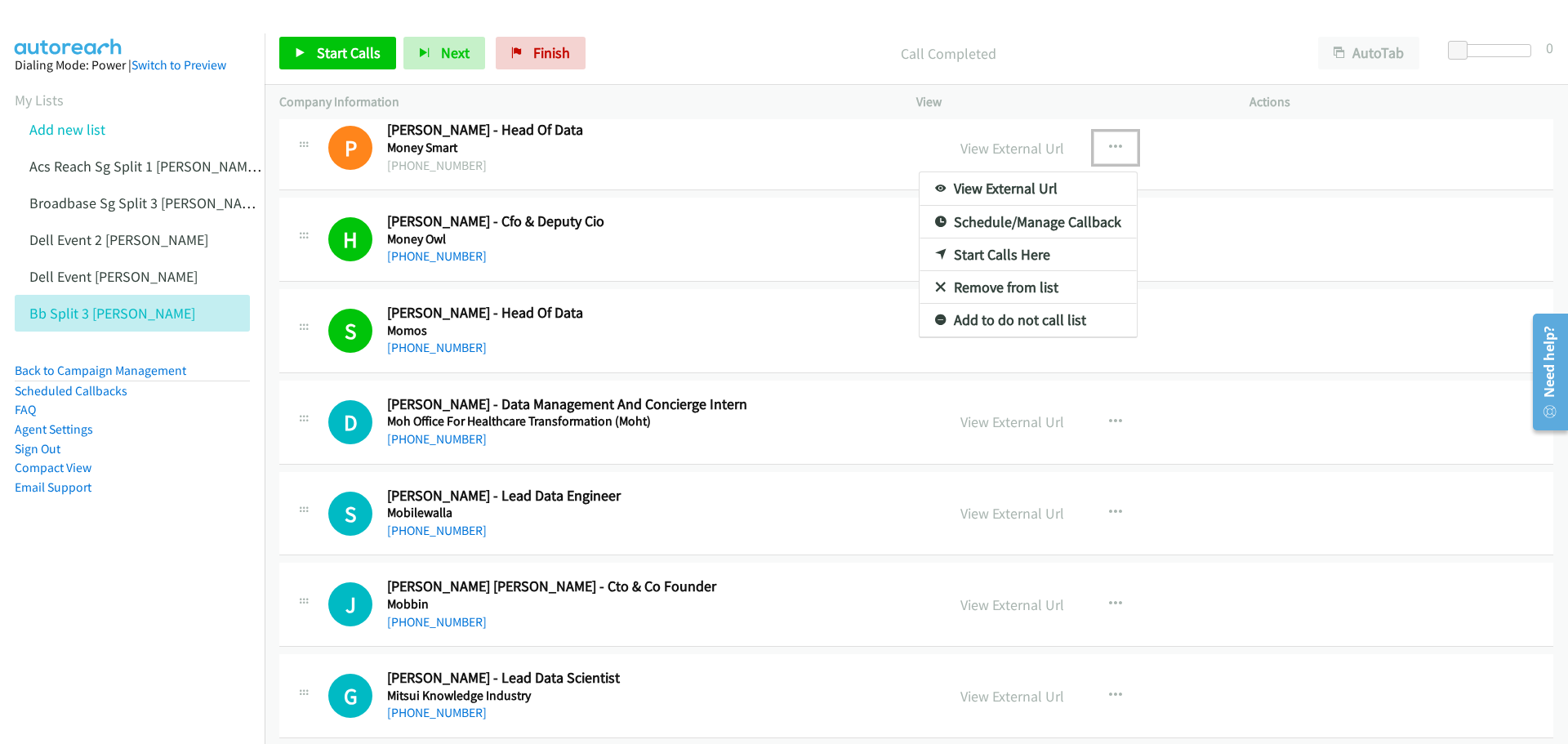
click at [1018, 252] on link "Start Calls Here" at bounding box center [1029, 255] width 217 height 33
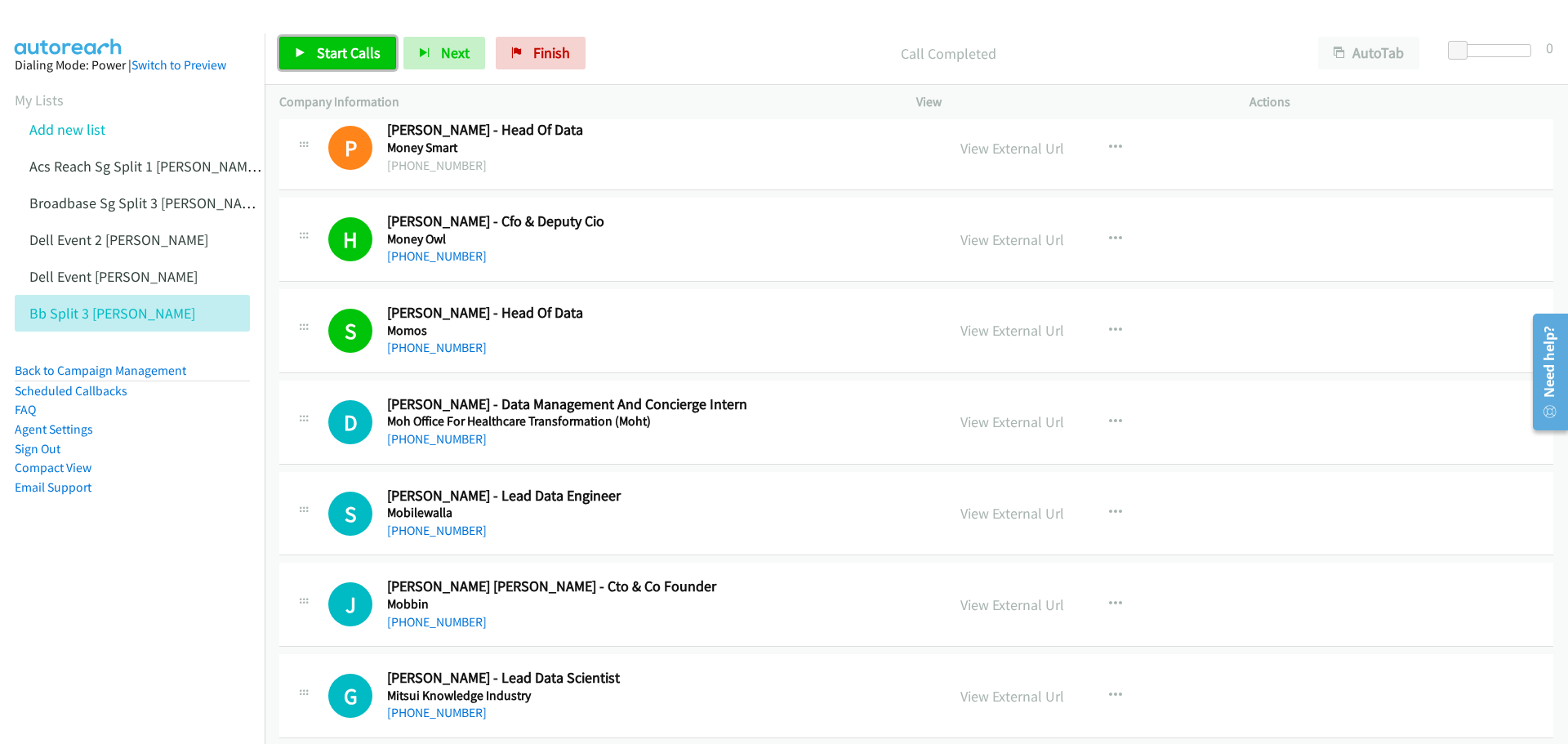
click at [346, 50] on span "Start Calls" at bounding box center [349, 52] width 64 height 19
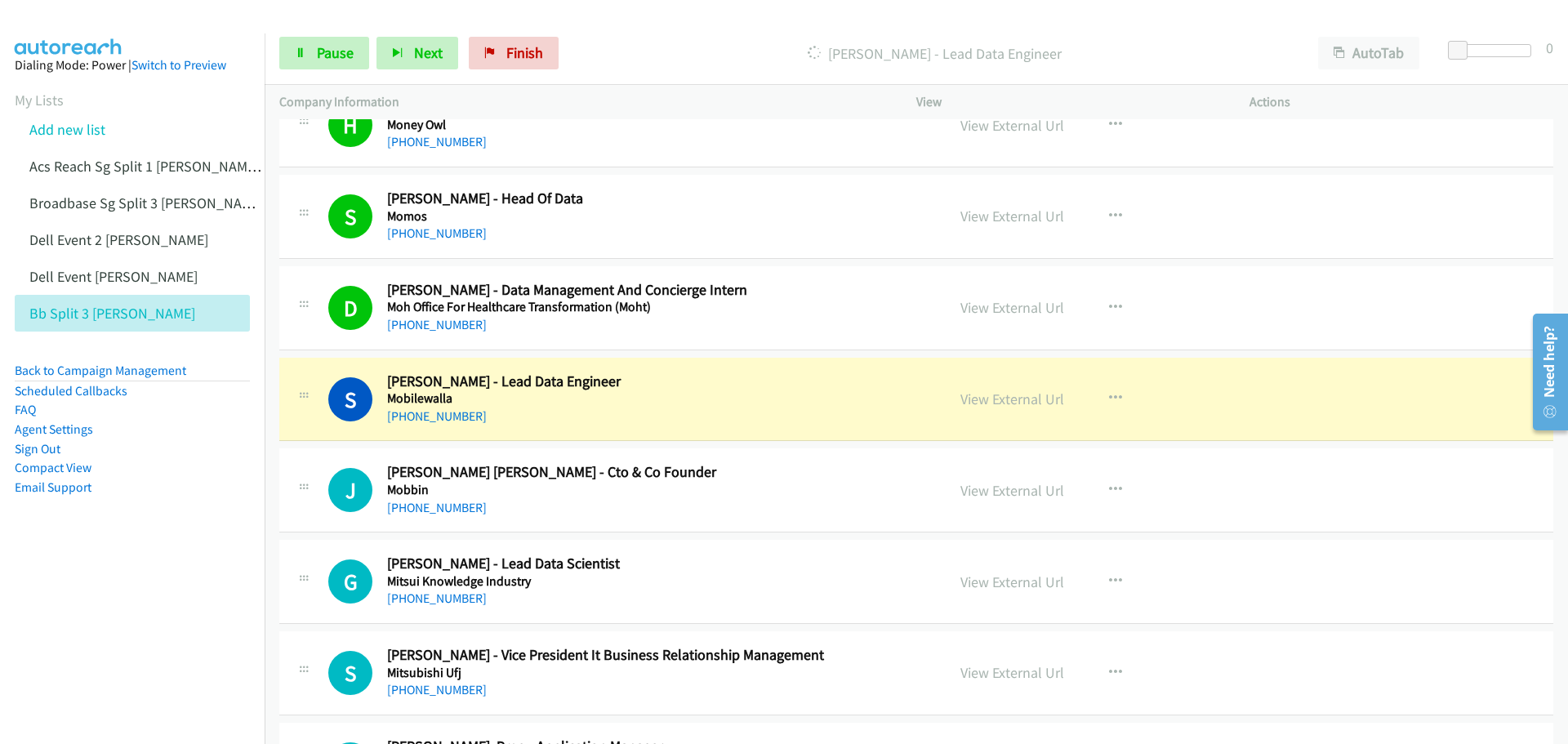
scroll to position [8085, 0]
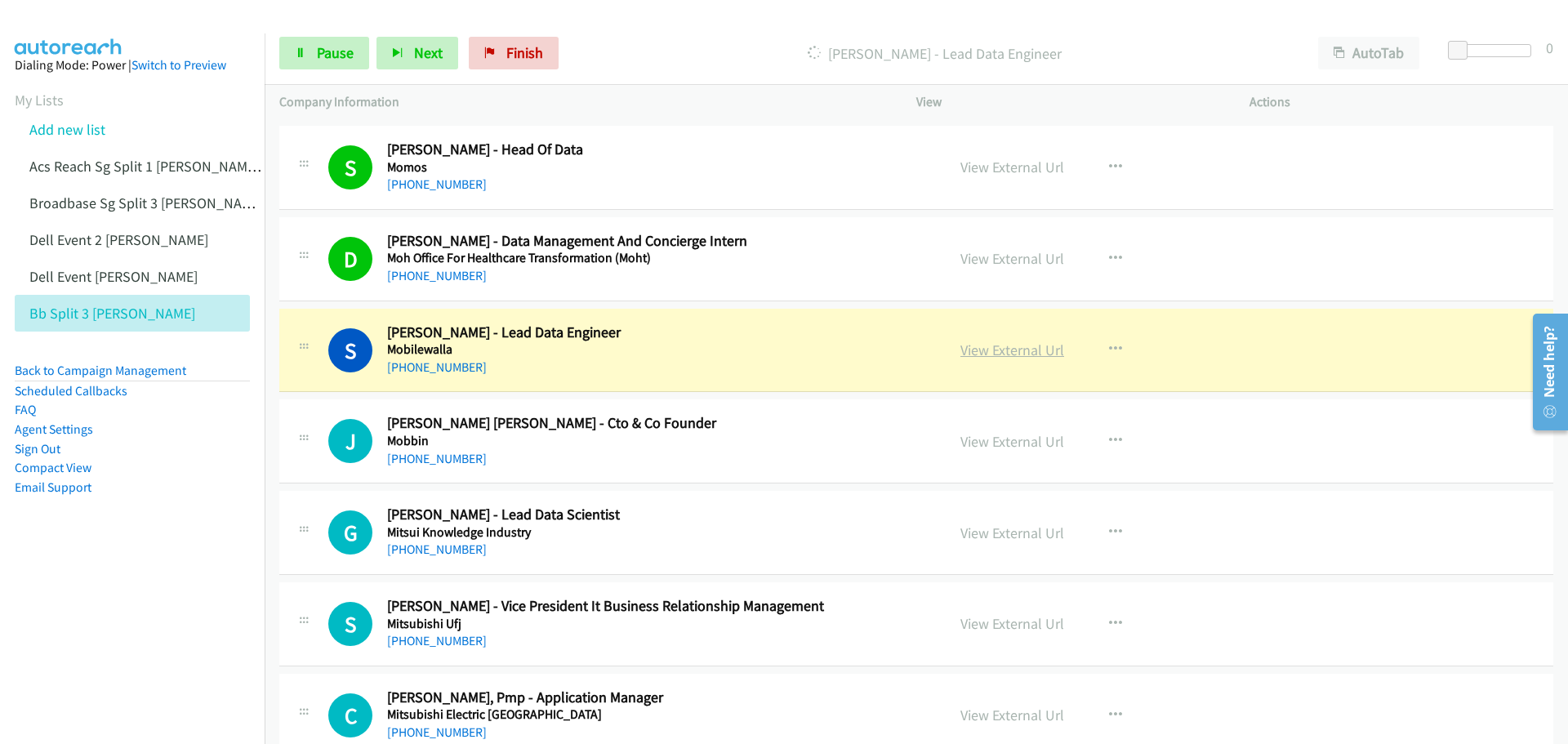
click at [998, 349] on link "View External Url" at bounding box center [1012, 350] width 104 height 19
click at [324, 54] on span "Pause" at bounding box center [335, 52] width 37 height 19
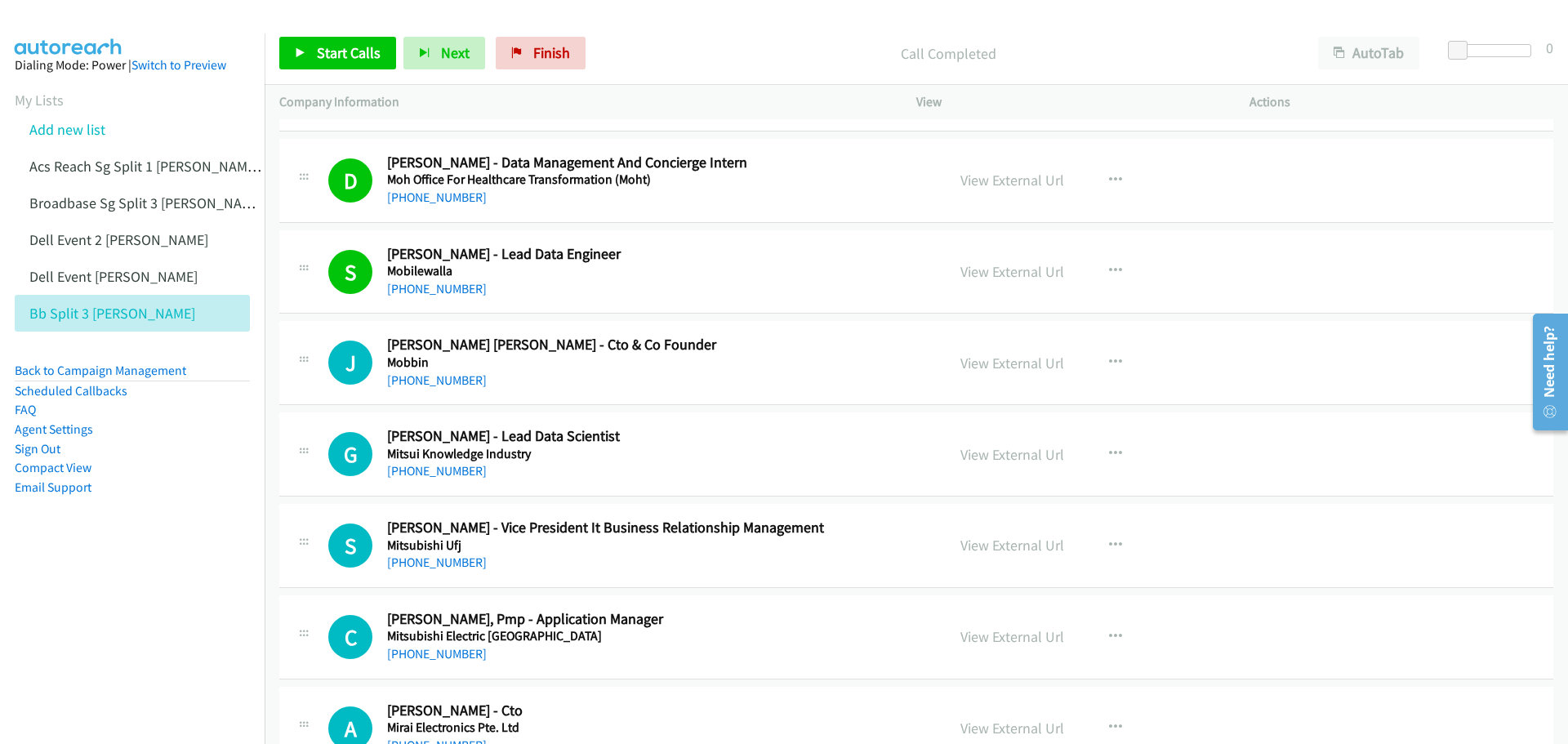
scroll to position [8166, 0]
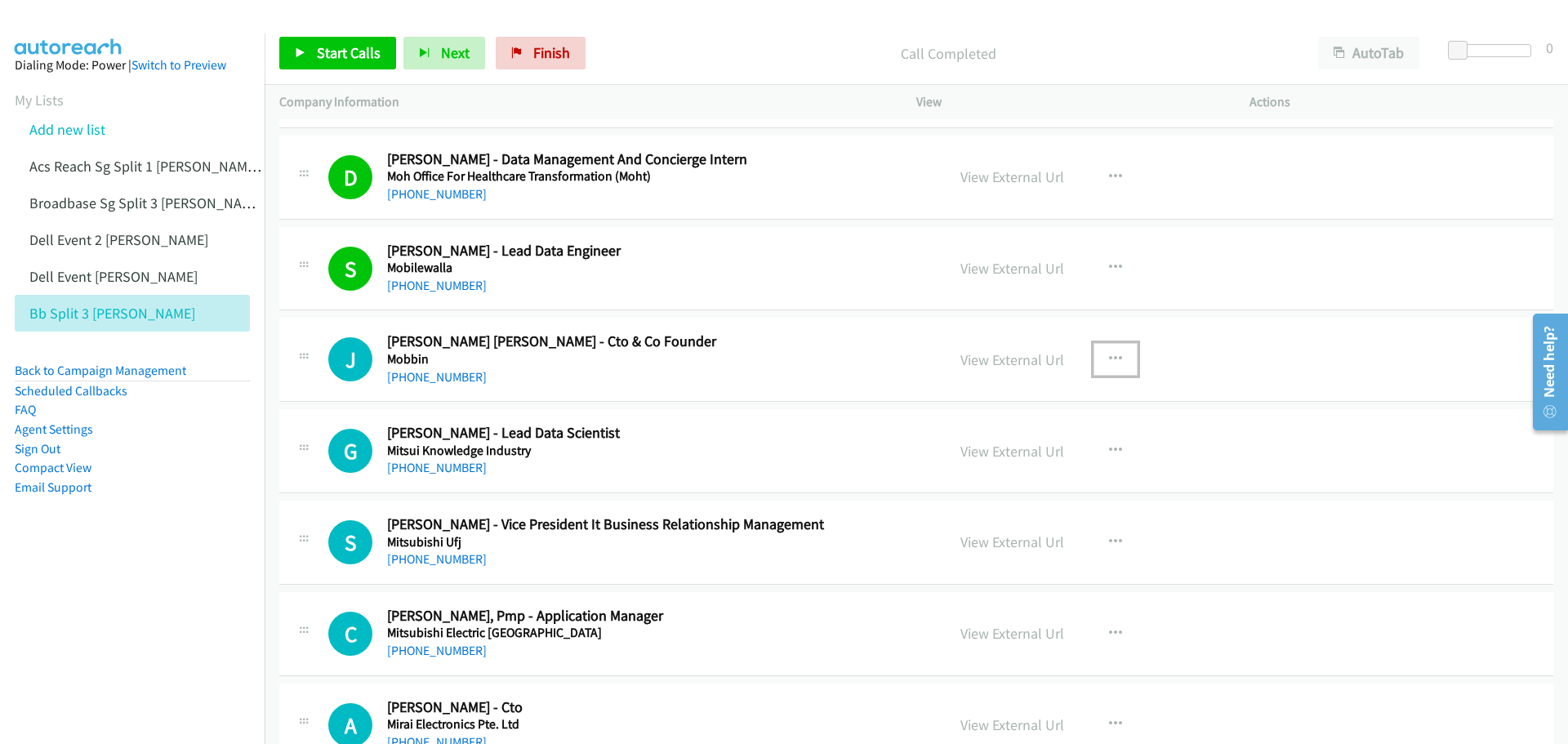
click at [1110, 355] on icon "button" at bounding box center [1116, 359] width 13 height 13
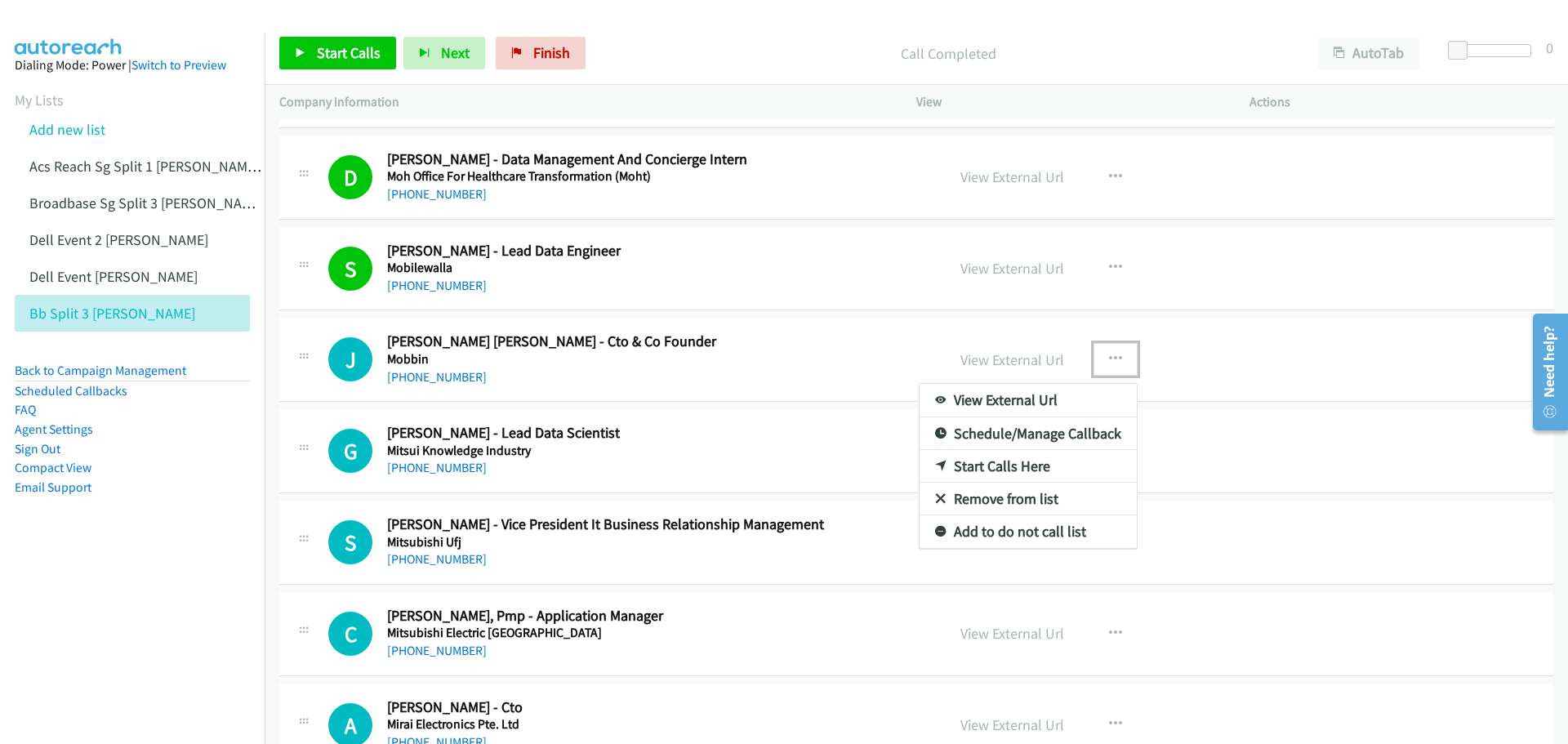
click at [1000, 462] on link "Start Calls Here" at bounding box center [1029, 466] width 217 height 33
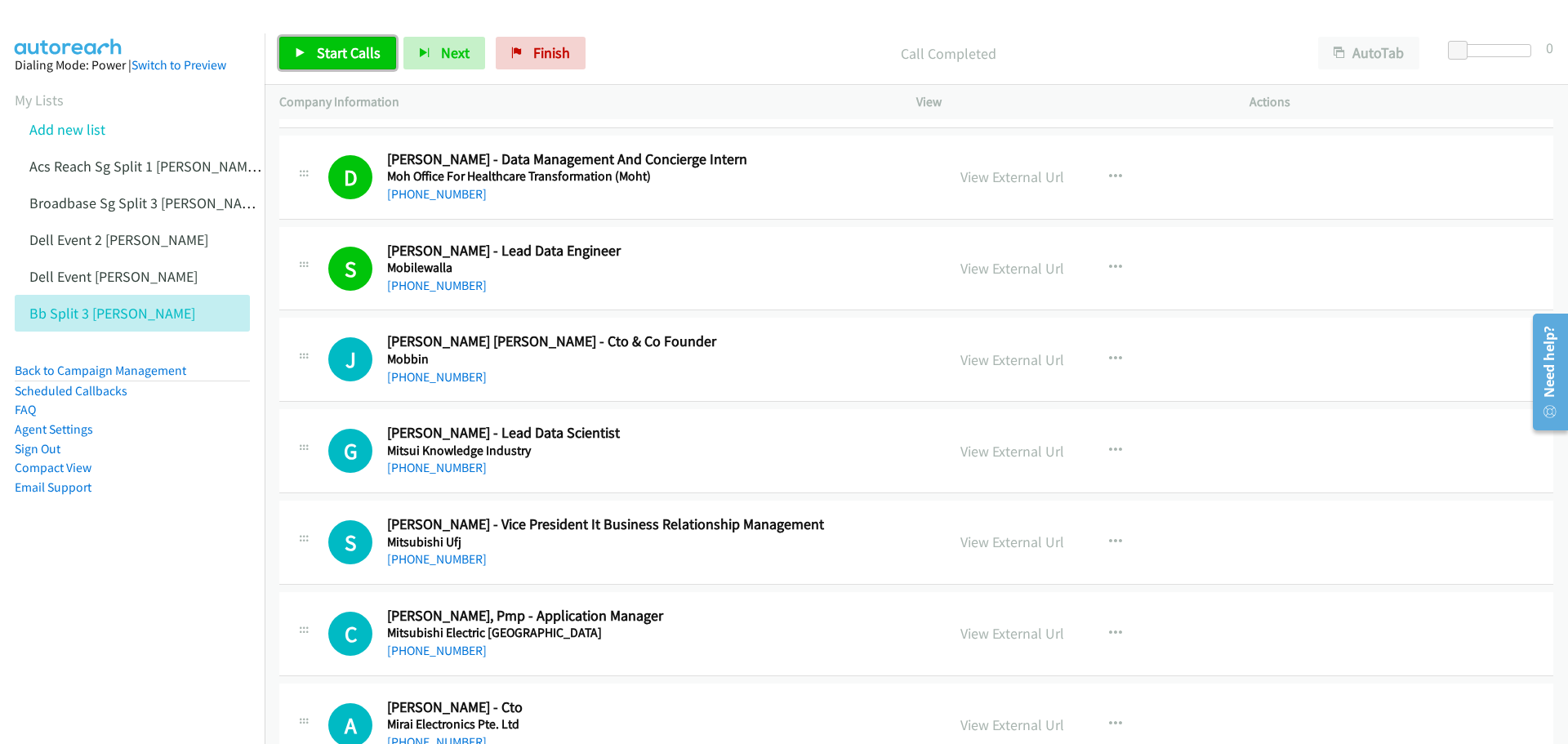
click at [348, 46] on span "Start Calls" at bounding box center [349, 52] width 64 height 19
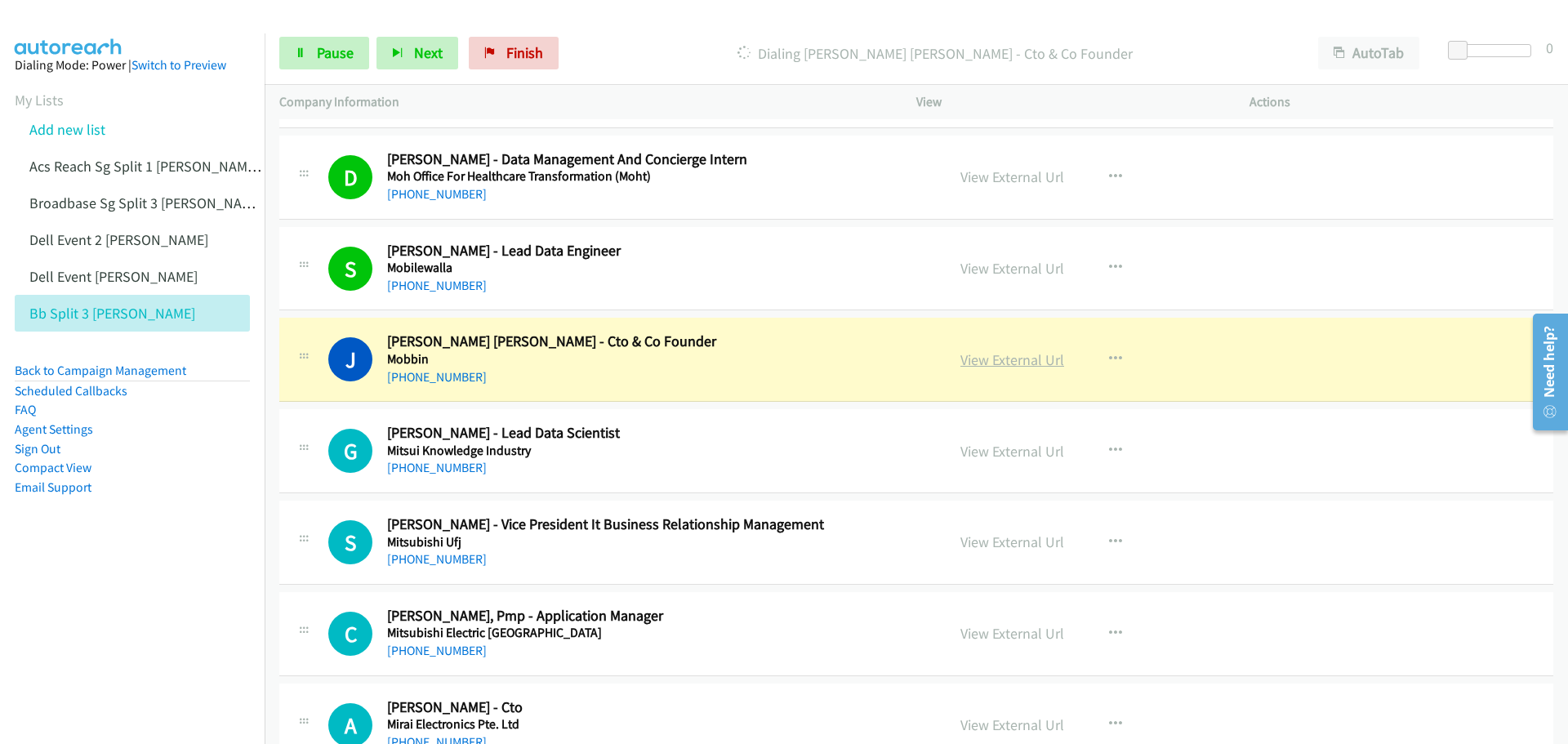
click at [1015, 357] on link "View External Url" at bounding box center [1012, 359] width 104 height 19
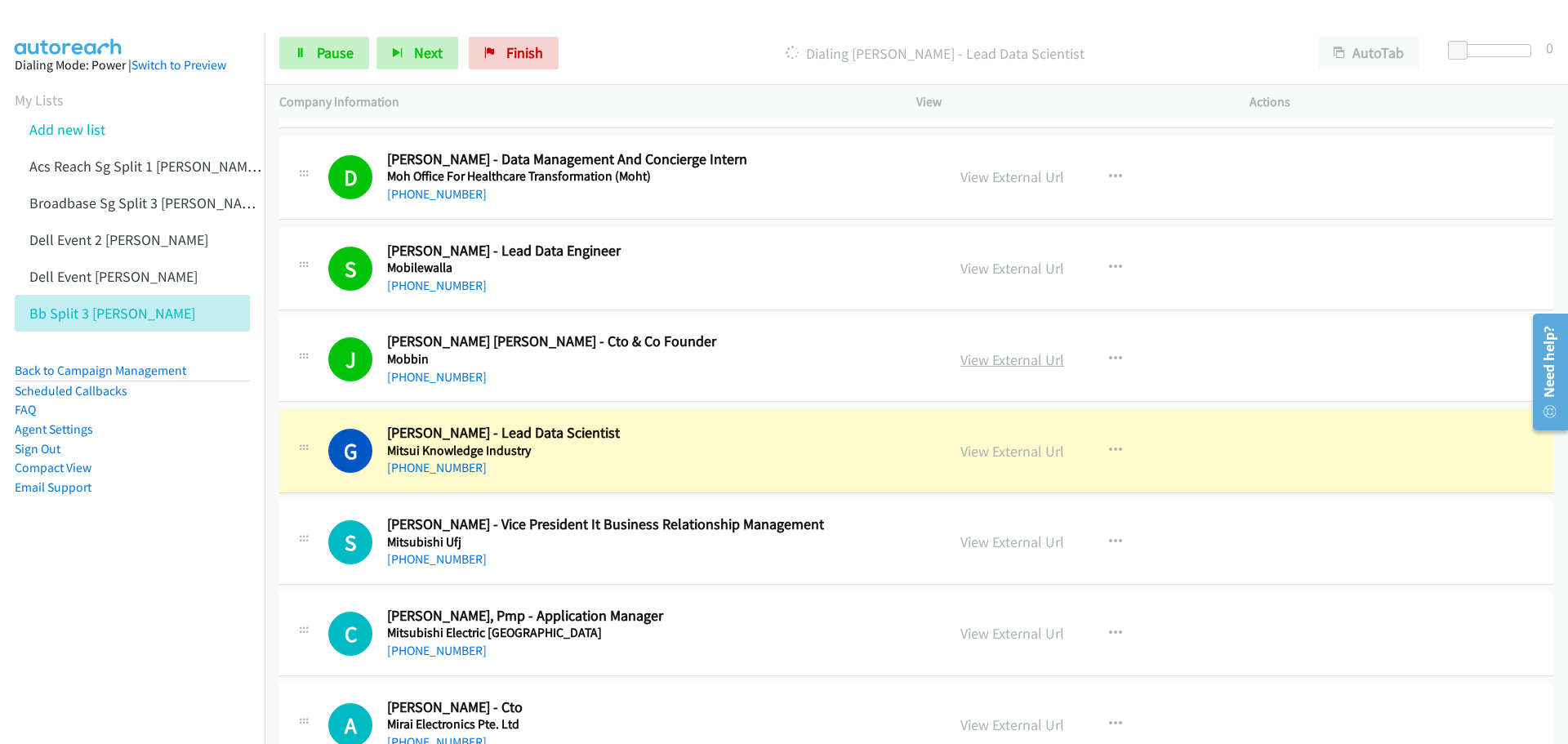
click at [997, 362] on link "View External Url" at bounding box center [1012, 359] width 104 height 19
click at [338, 41] on link "Pause" at bounding box center [324, 52] width 90 height 33
click at [991, 457] on link "View External Url" at bounding box center [1012, 451] width 104 height 19
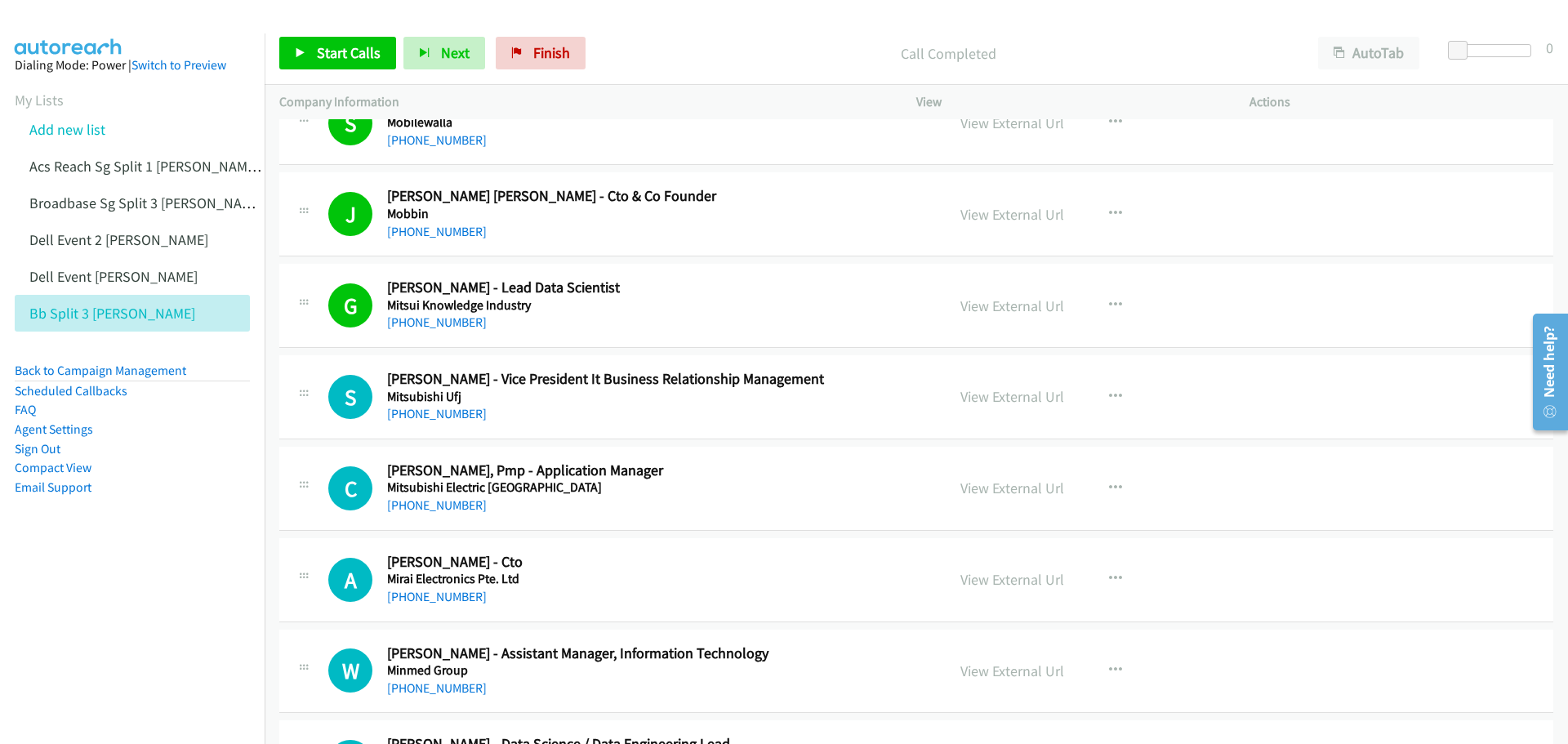
scroll to position [8330, 0]
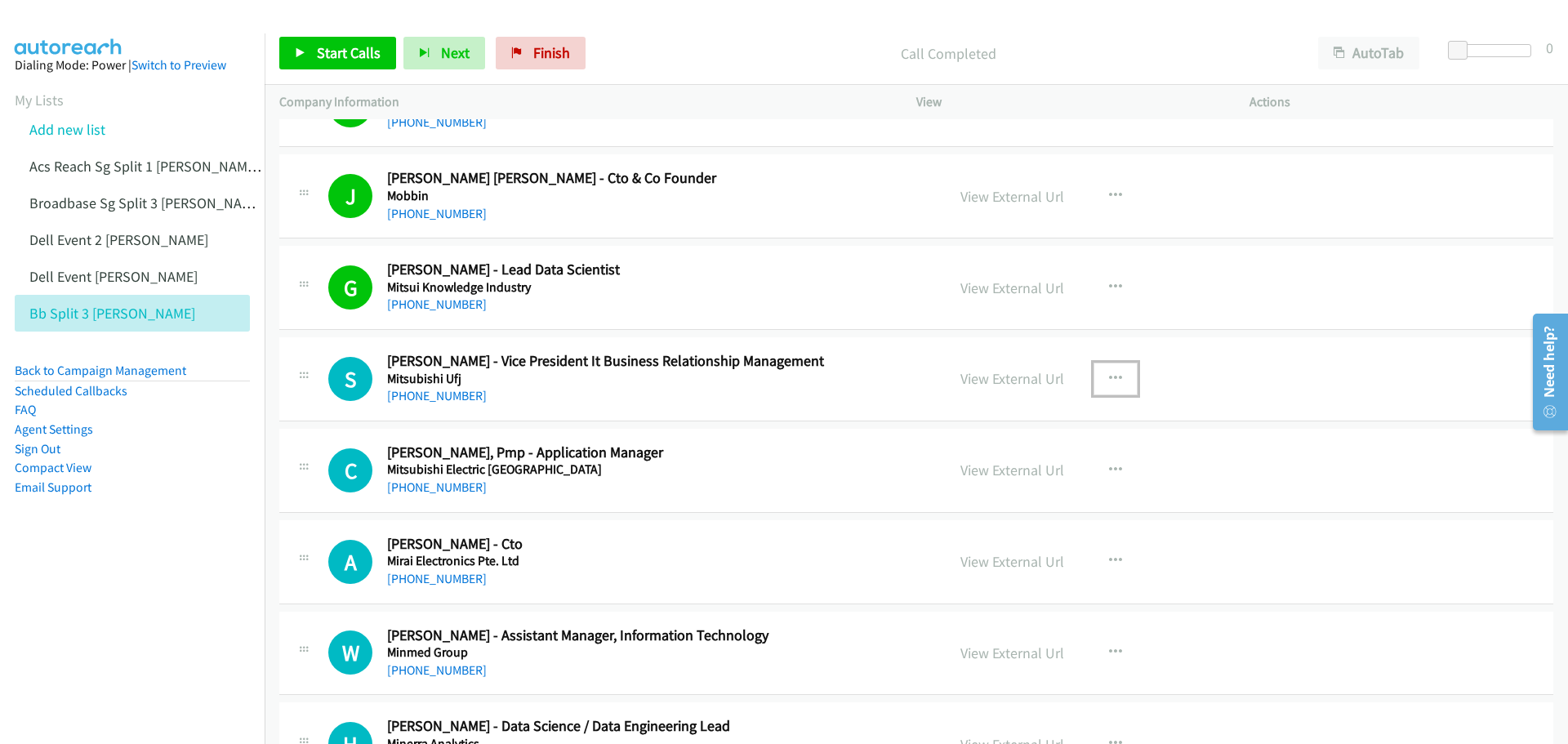
click at [1109, 372] on icon "button" at bounding box center [1116, 379] width 13 height 13
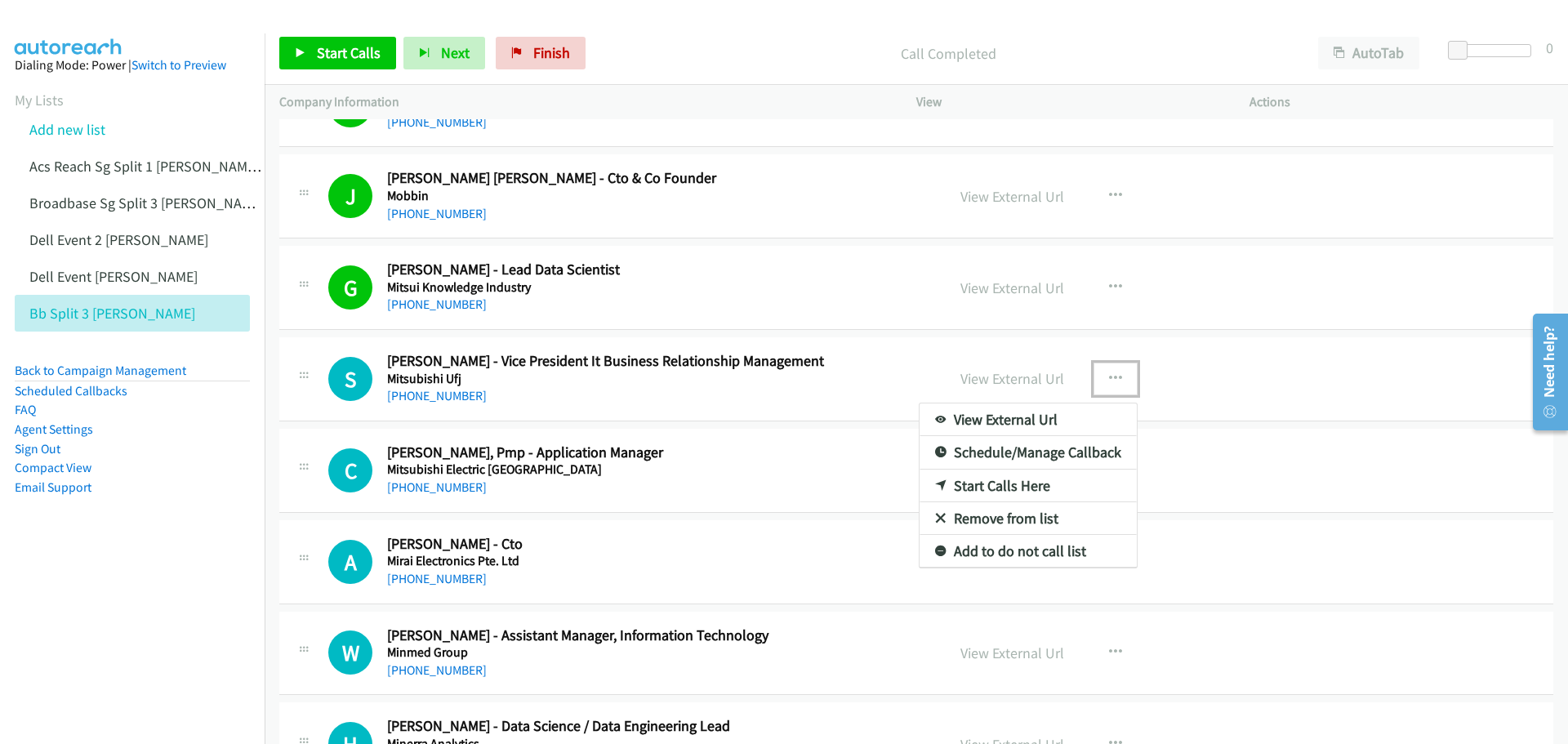
click at [975, 484] on link "Start Calls Here" at bounding box center [1029, 486] width 217 height 33
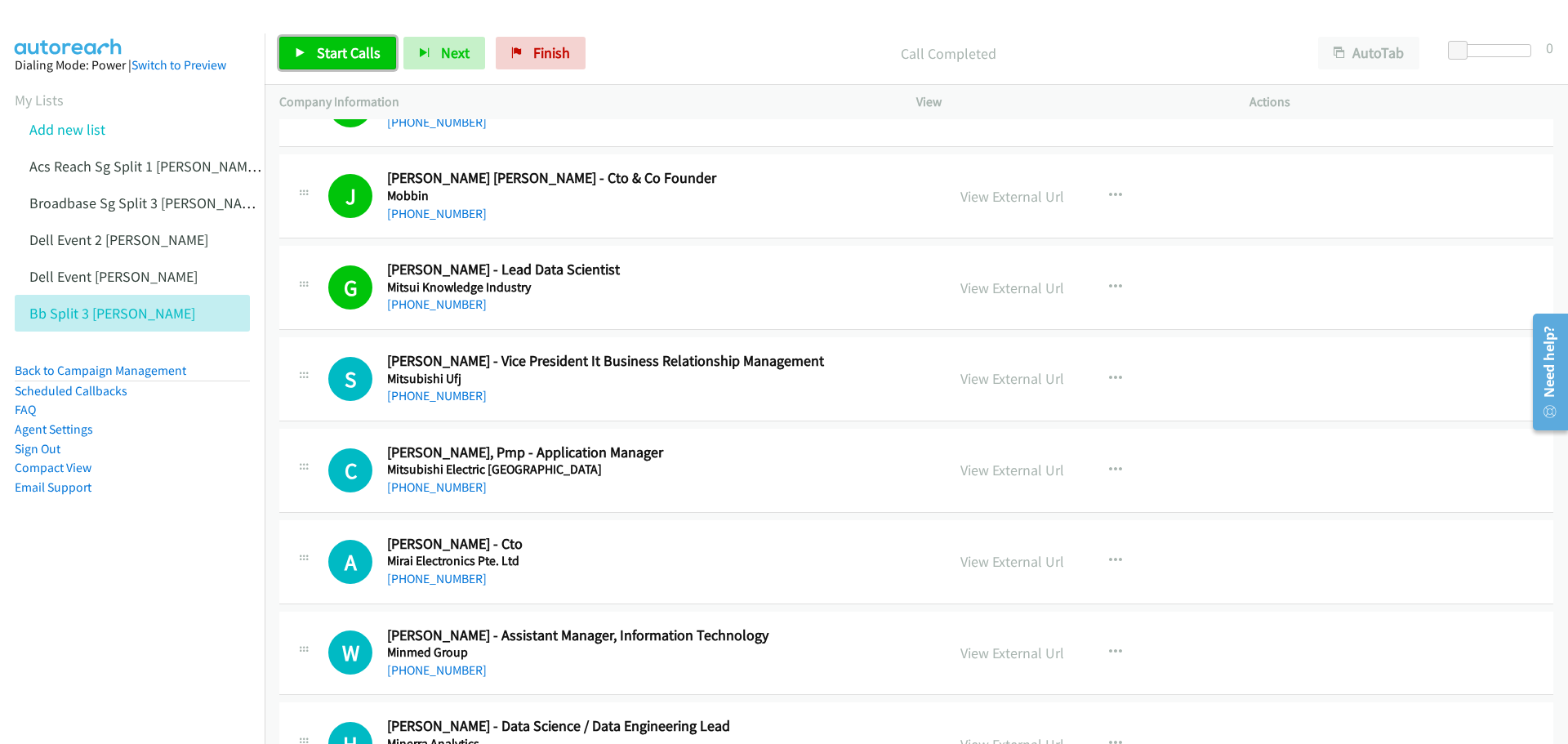
click at [338, 58] on span "Start Calls" at bounding box center [349, 52] width 64 height 19
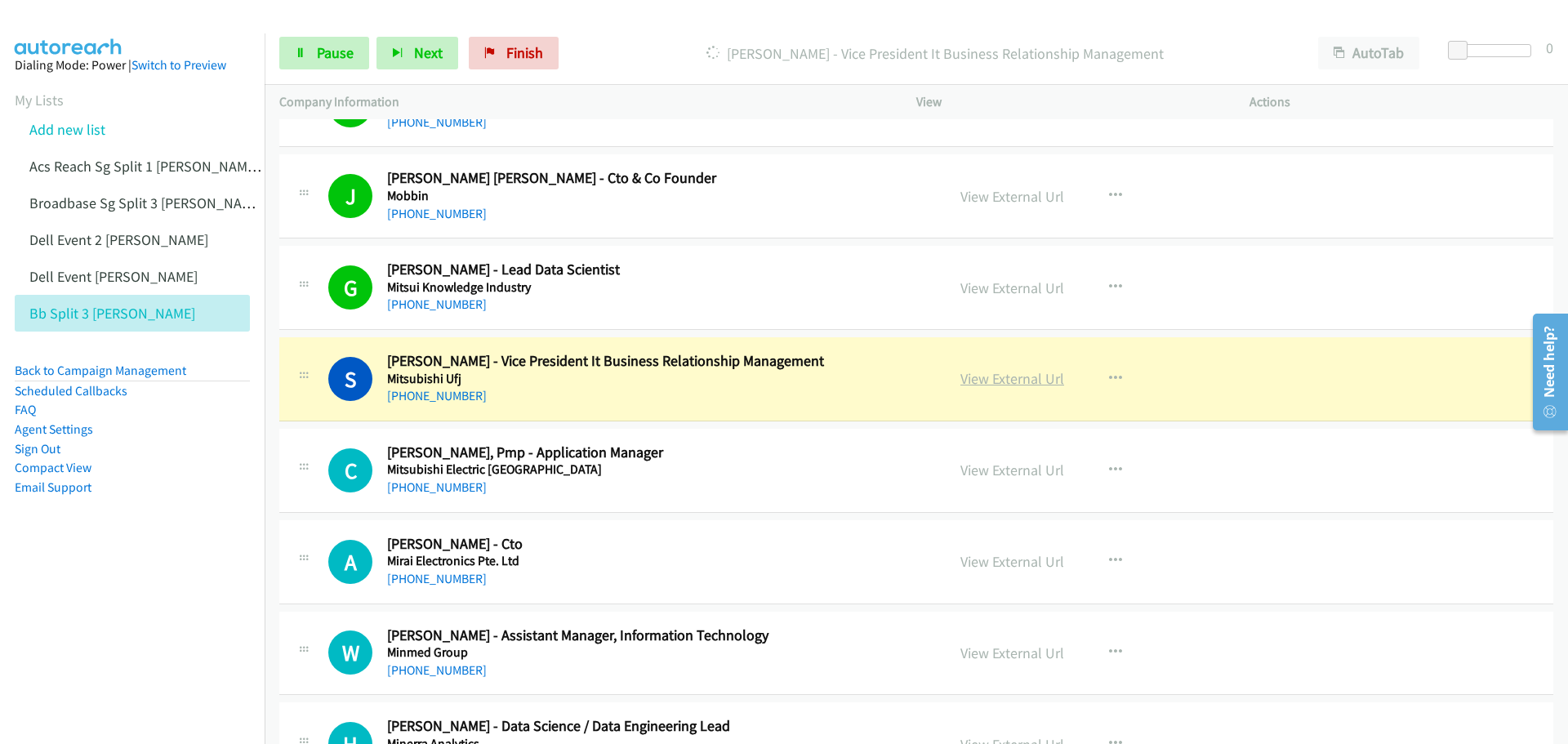
click at [987, 374] on link "View External Url" at bounding box center [1012, 378] width 104 height 19
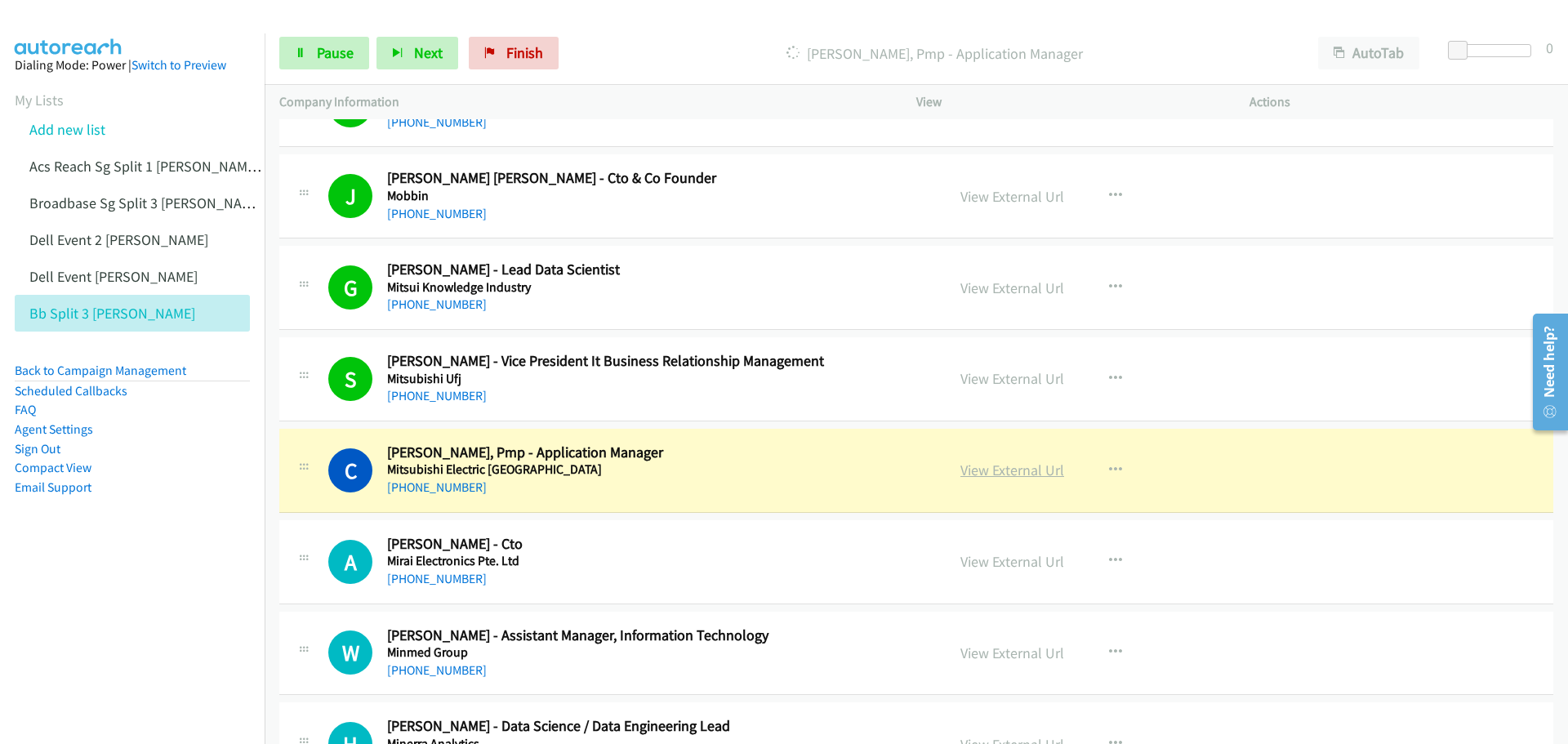
click at [1000, 464] on link "View External Url" at bounding box center [1012, 470] width 104 height 19
click at [1005, 472] on link "View External Url" at bounding box center [1012, 470] width 104 height 19
click at [326, 51] on span "Pause" at bounding box center [335, 52] width 37 height 19
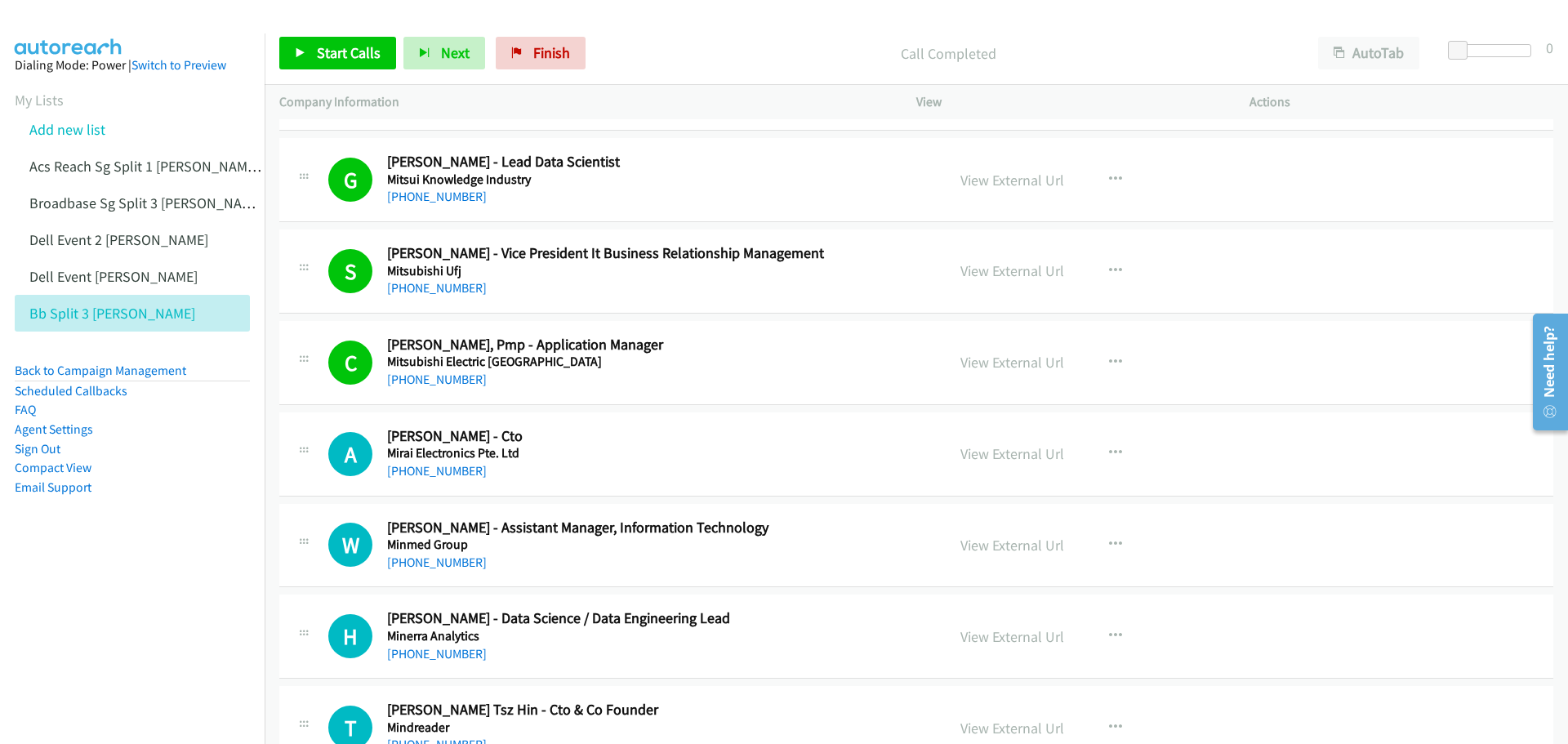
scroll to position [8493, 0]
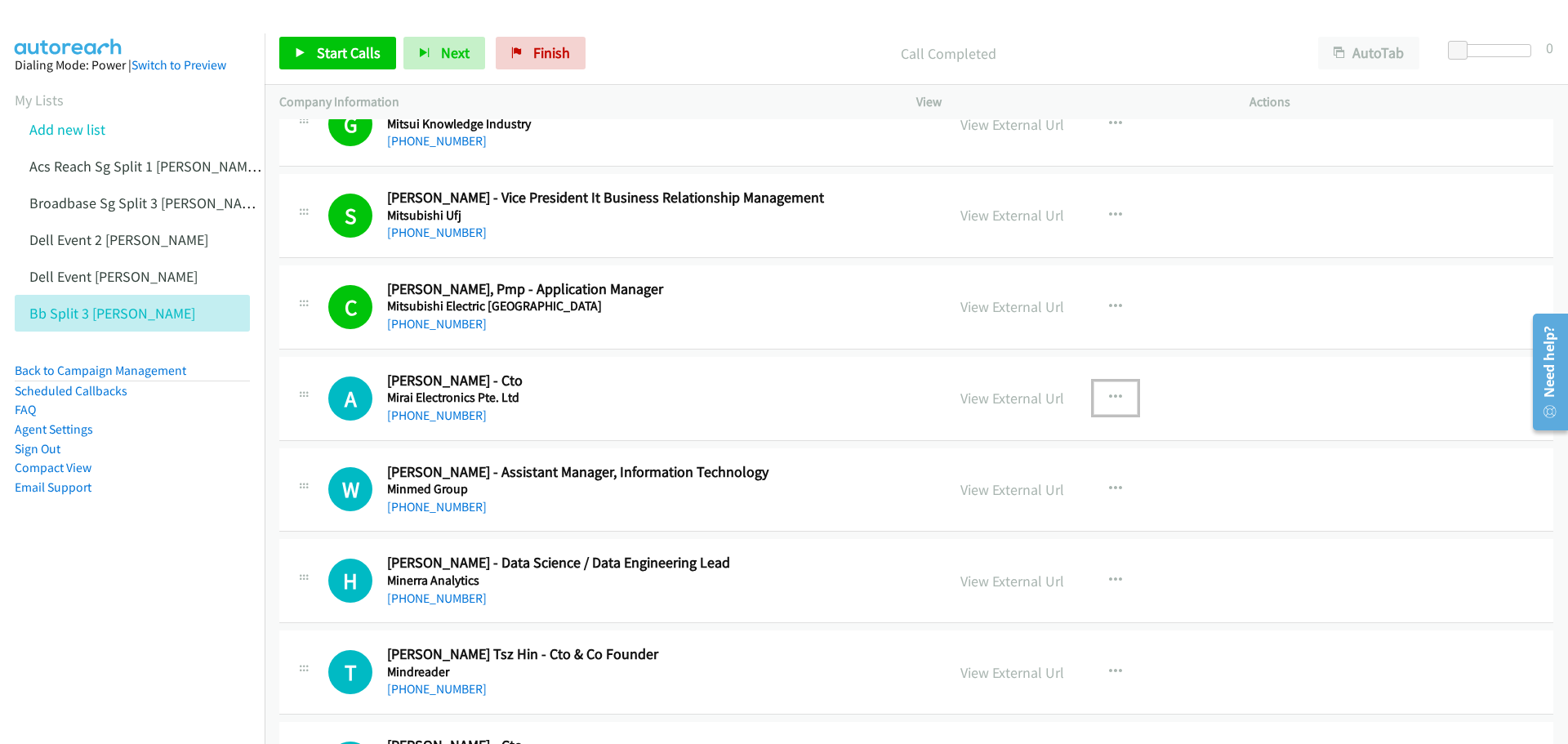
click at [1115, 393] on icon "button" at bounding box center [1116, 398] width 13 height 13
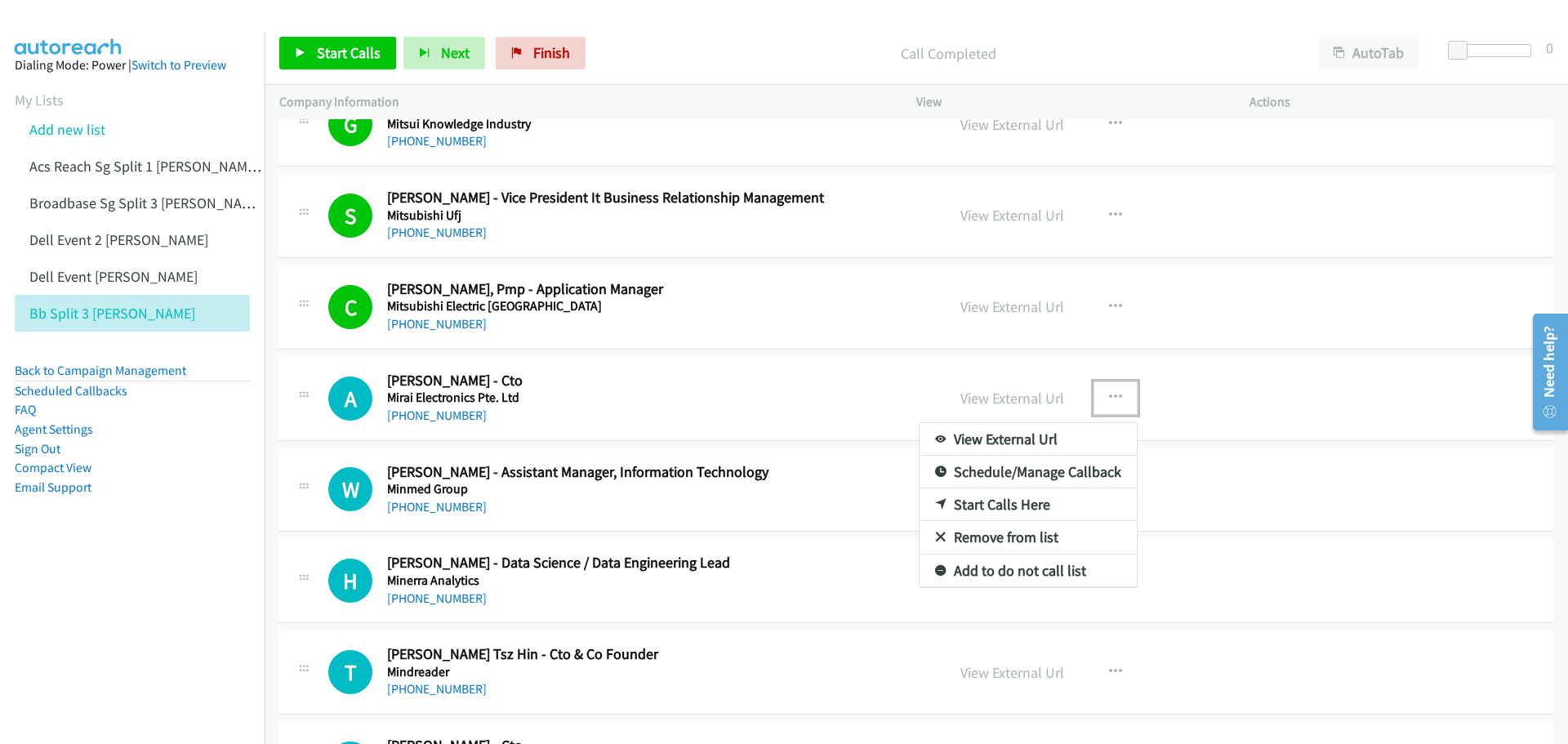
click at [1018, 500] on link "Start Calls Here" at bounding box center [1029, 504] width 217 height 33
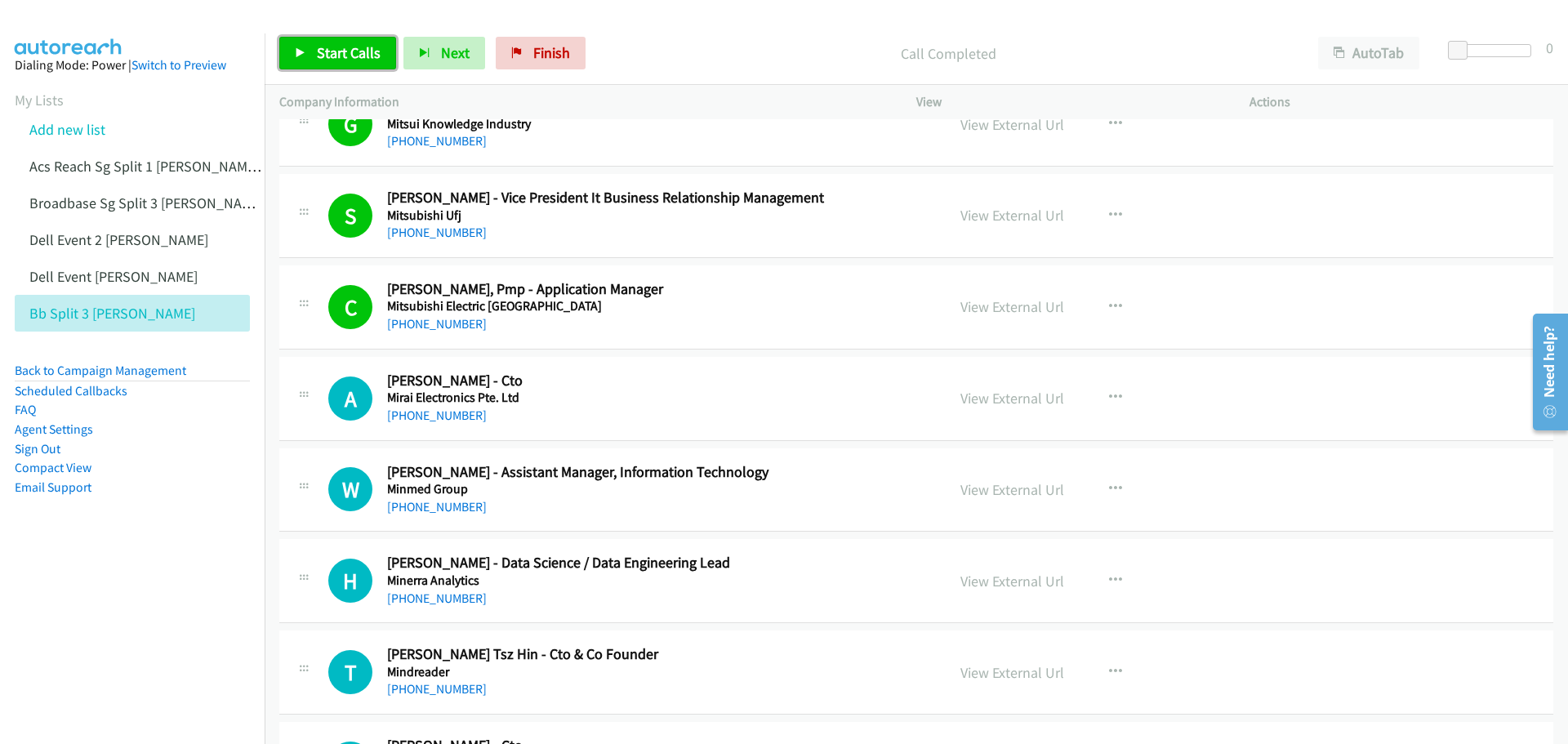
click at [355, 55] on span "Start Calls" at bounding box center [349, 52] width 64 height 19
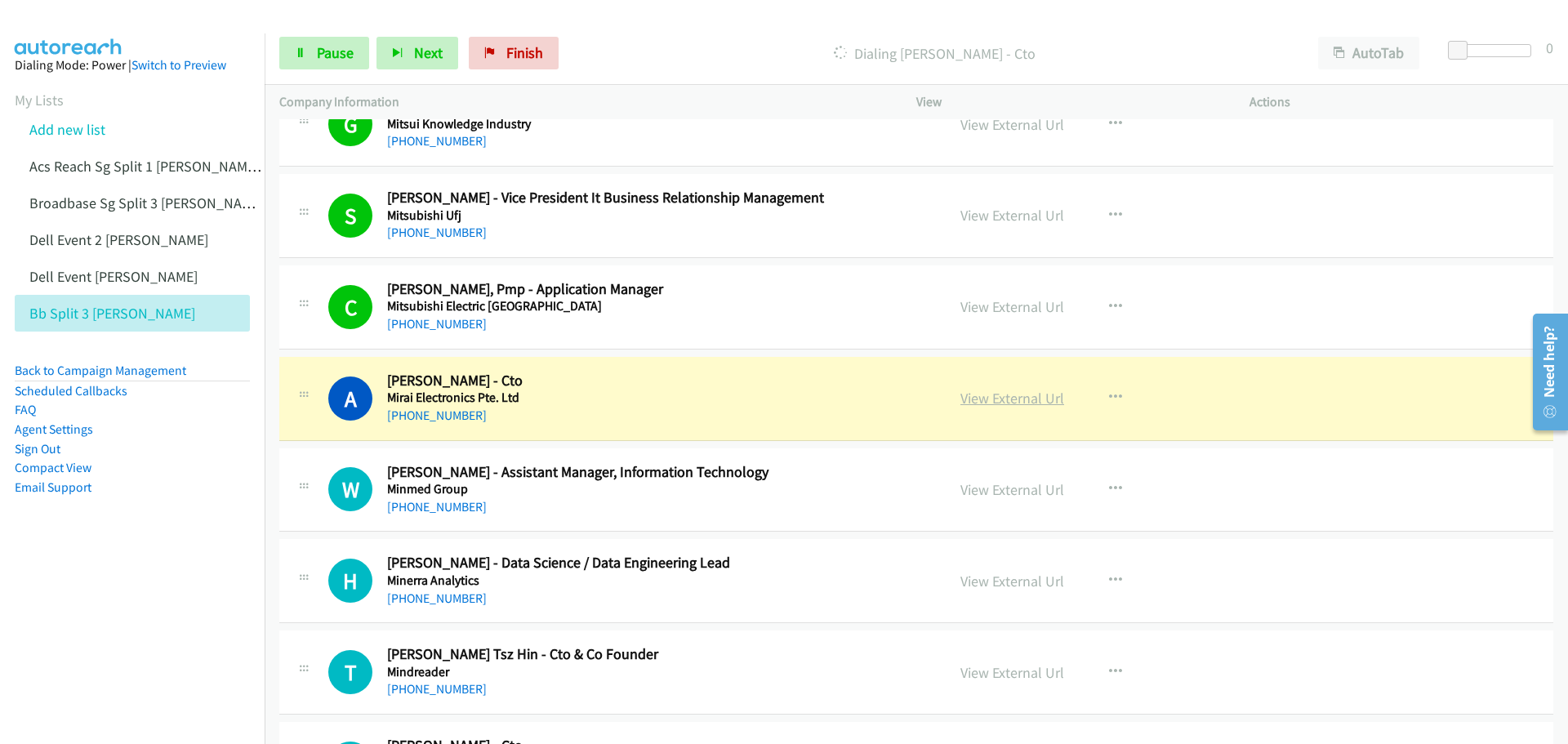
click at [1014, 400] on link "View External Url" at bounding box center [1012, 398] width 104 height 19
click at [335, 58] on span "Pause" at bounding box center [335, 52] width 37 height 19
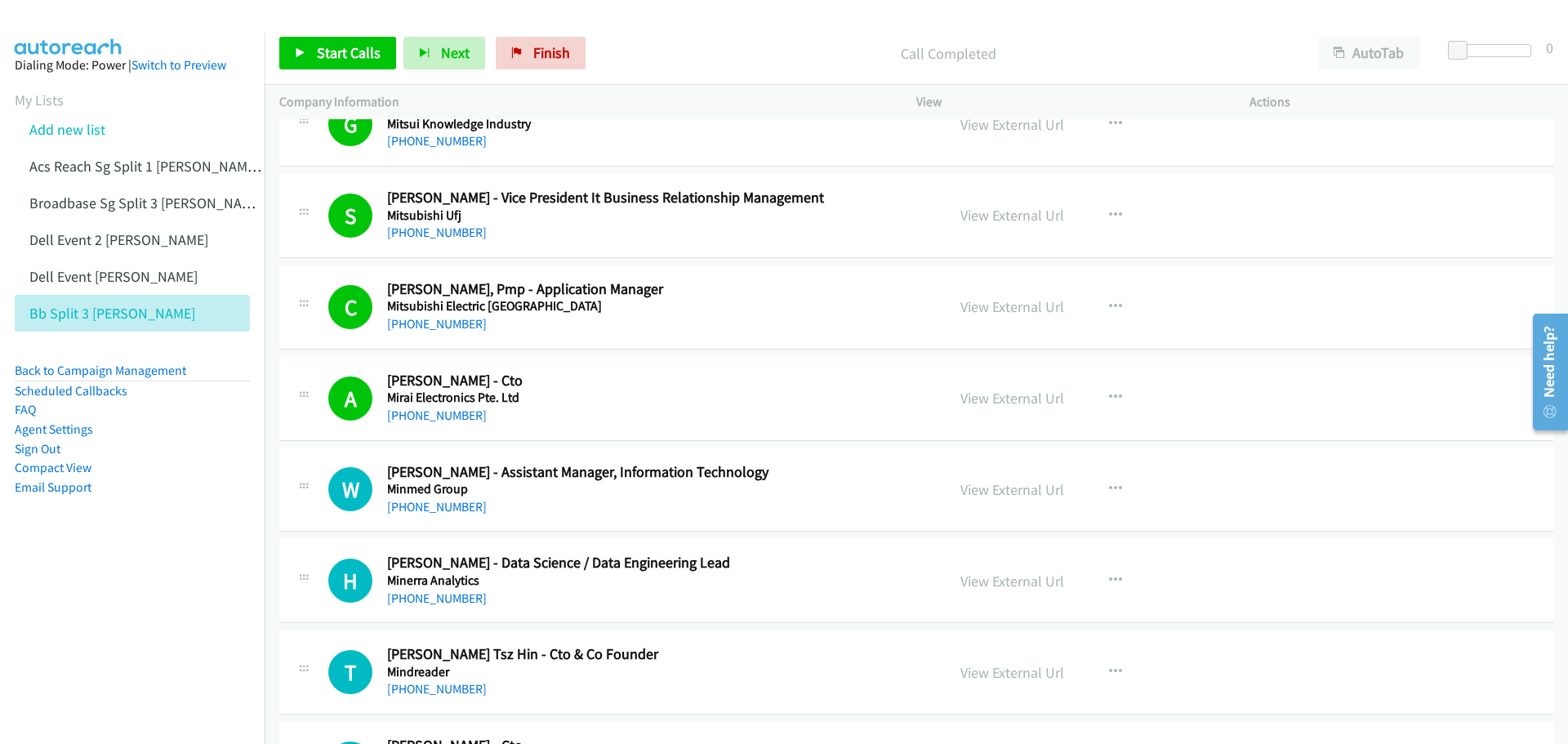
scroll to position [8574, 0]
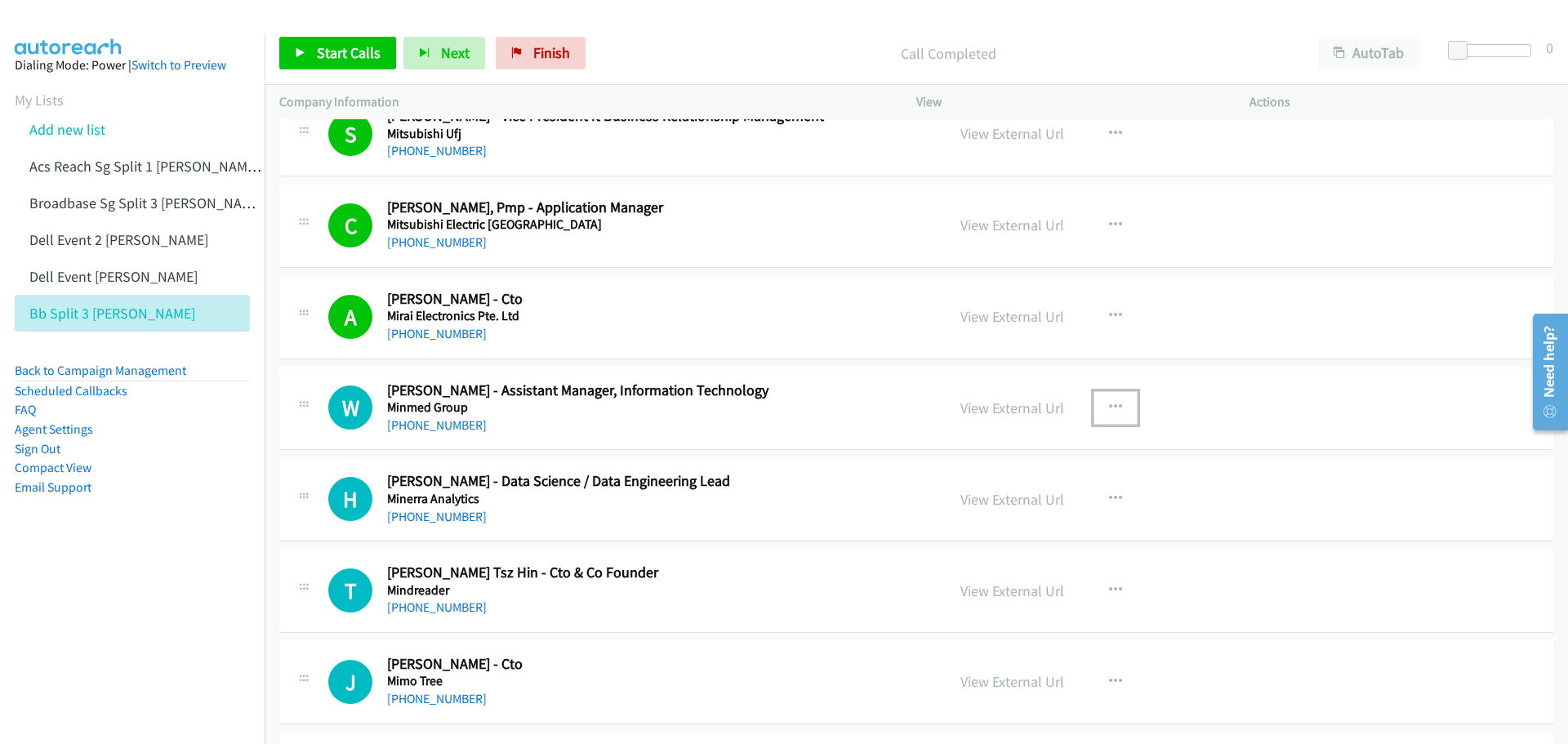
click at [1111, 399] on button "button" at bounding box center [1115, 407] width 44 height 33
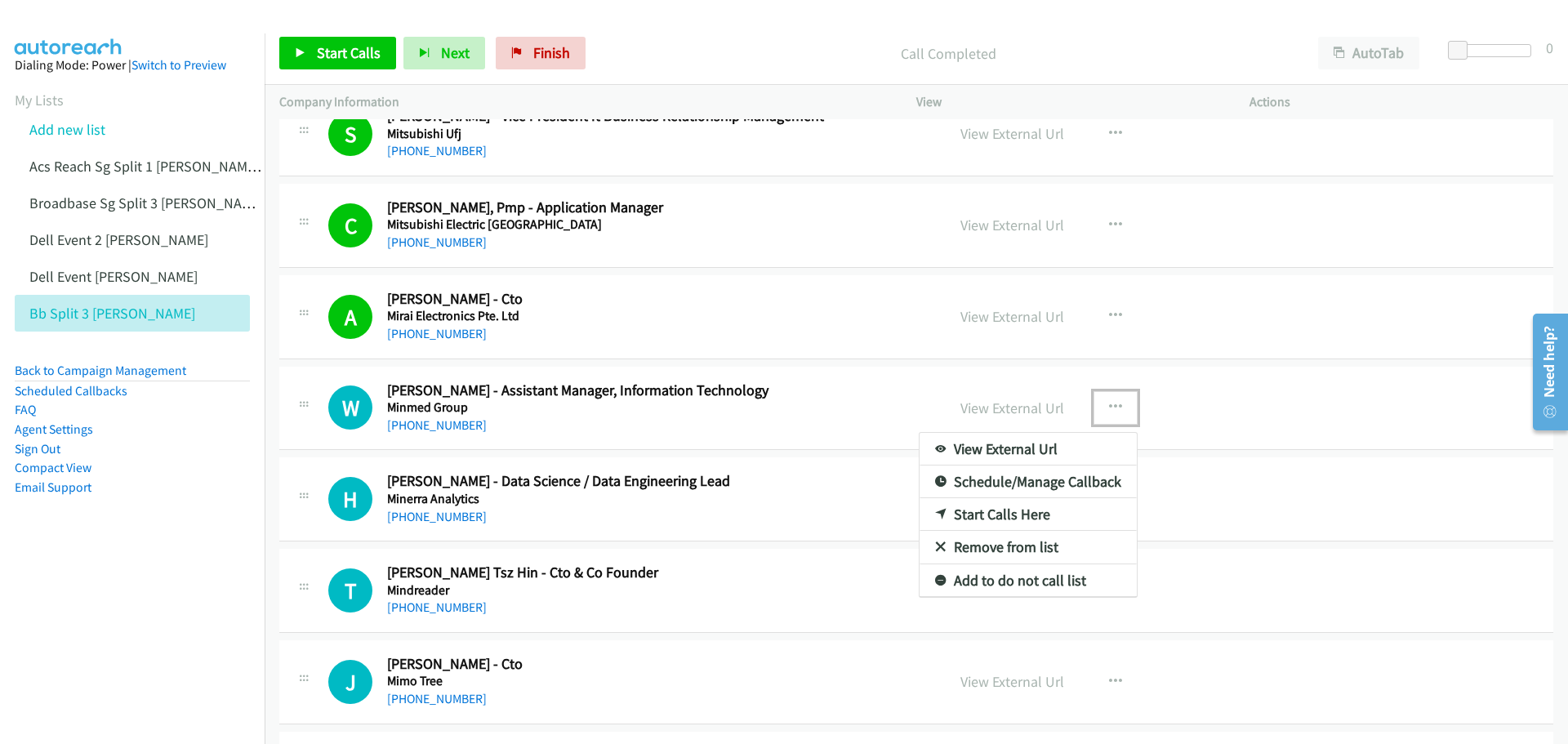
click at [1032, 504] on link "Start Calls Here" at bounding box center [1029, 514] width 217 height 33
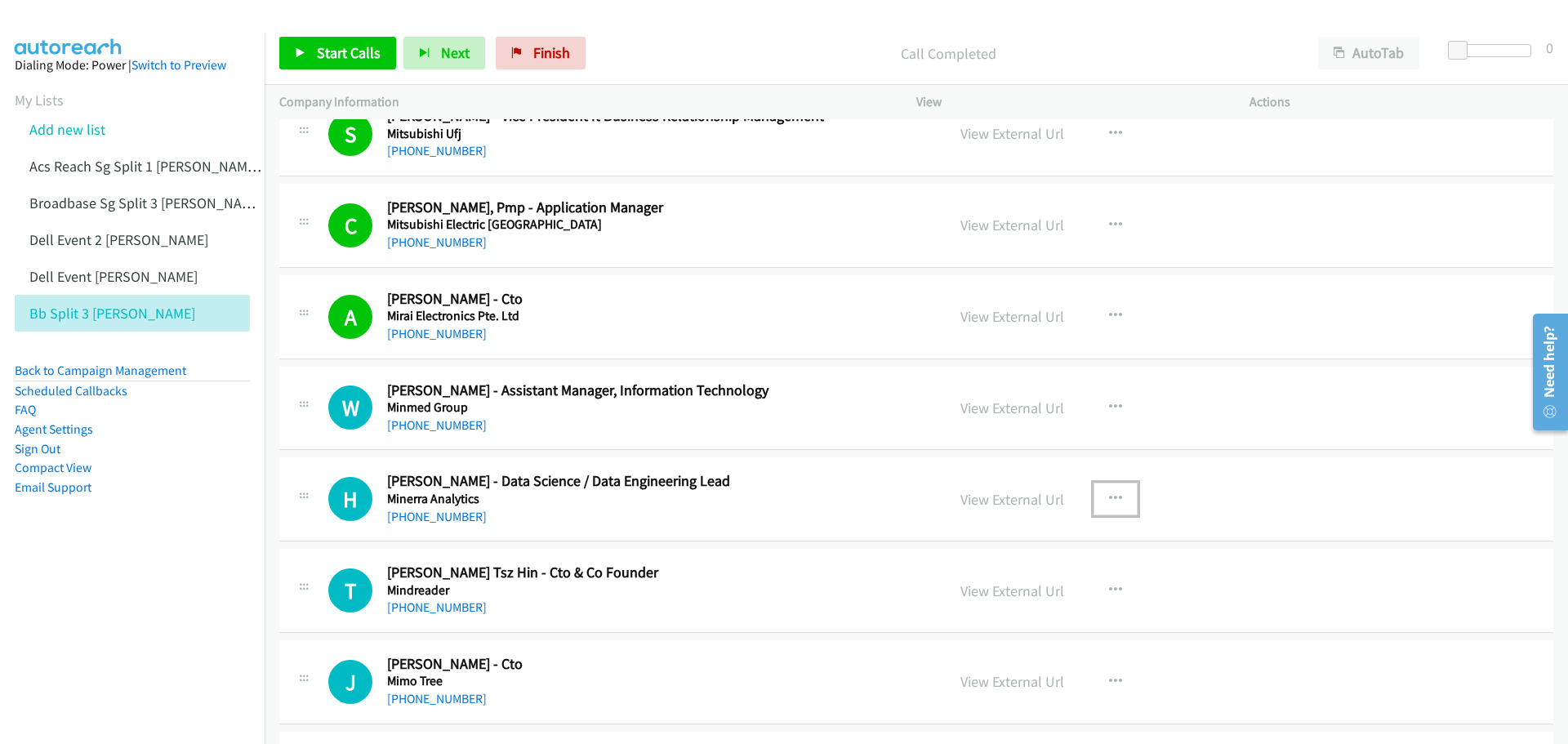
click at [1115, 496] on icon "button" at bounding box center [1116, 499] width 13 height 13
click at [998, 601] on link "Start Calls Here" at bounding box center [1029, 605] width 217 height 33
click at [1109, 498] on icon "button" at bounding box center [1116, 499] width 13 height 13
click at [1027, 599] on link "Start Calls Here" at bounding box center [1029, 605] width 217 height 33
click at [335, 54] on span "Start Calls" at bounding box center [349, 52] width 64 height 19
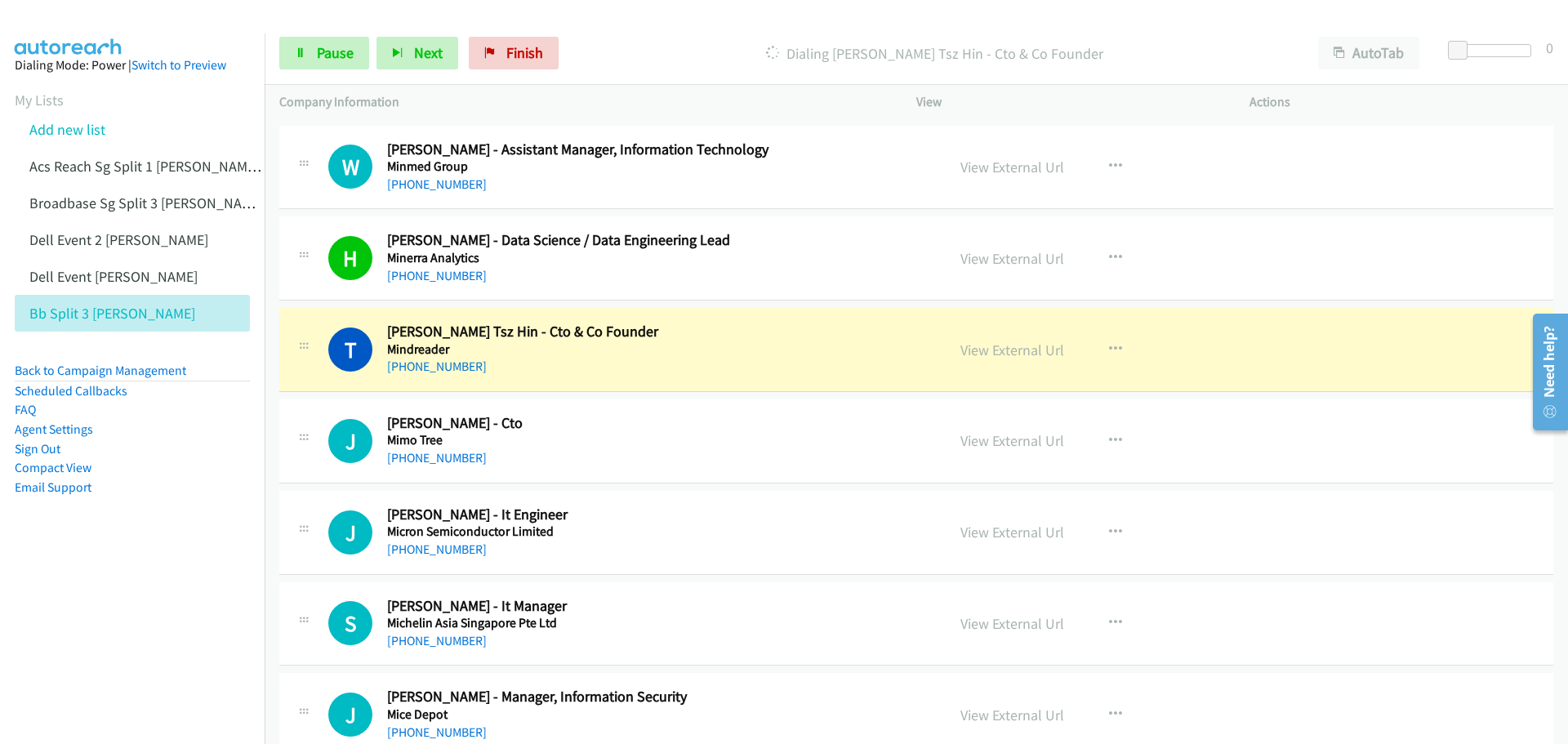
scroll to position [8819, 0]
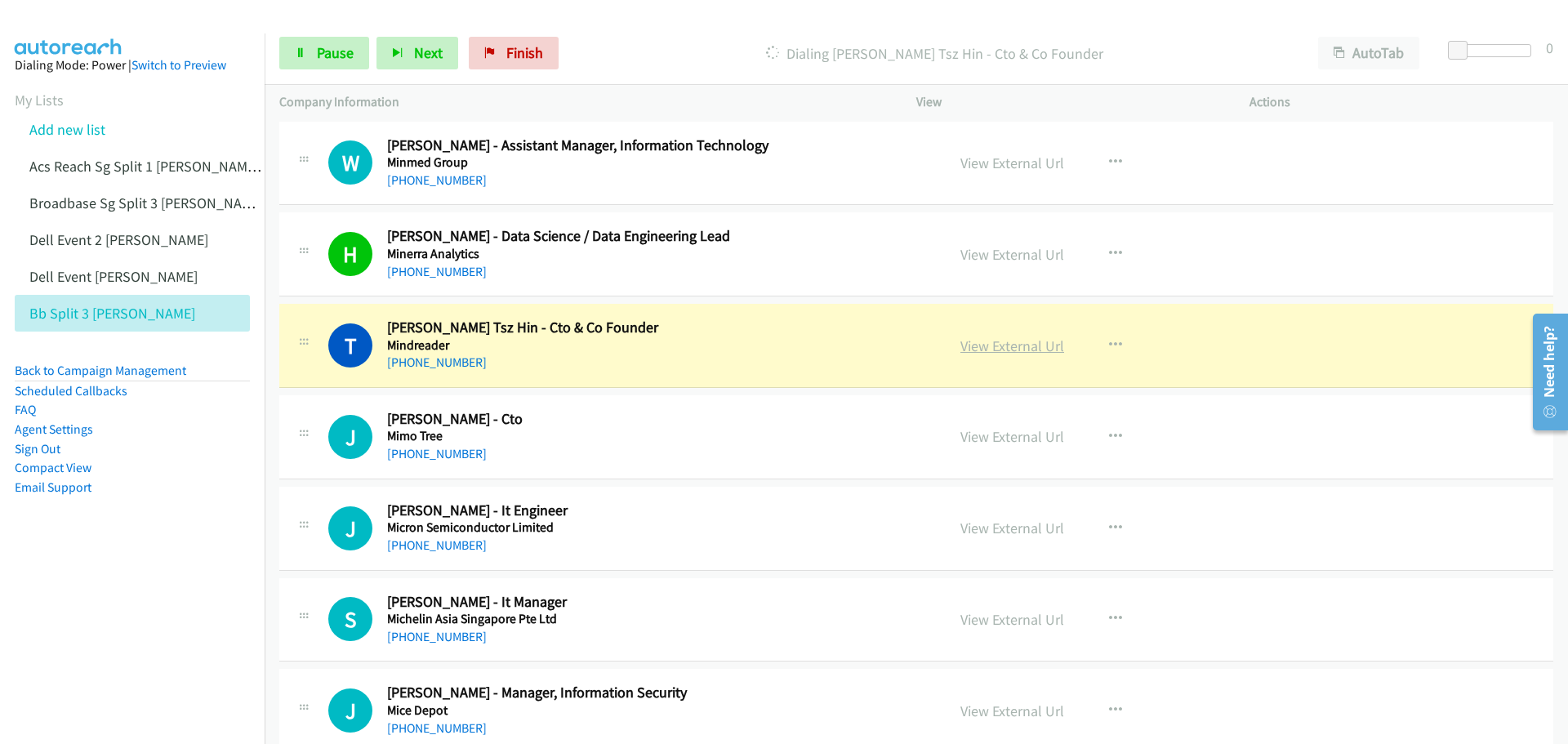
click at [997, 344] on link "View External Url" at bounding box center [1012, 346] width 104 height 19
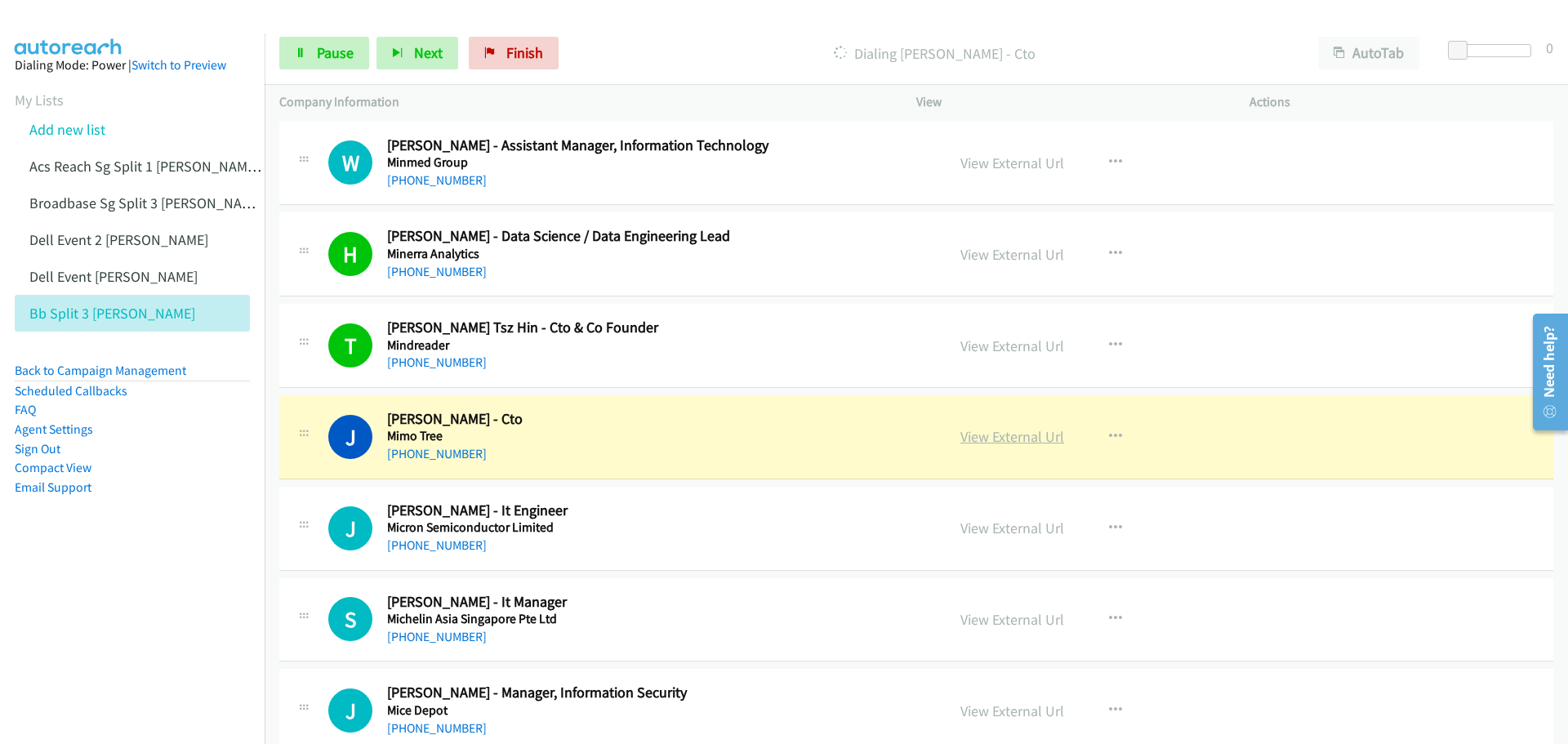
click at [1010, 434] on link "View External Url" at bounding box center [1012, 436] width 104 height 19
click at [321, 49] on span "Pause" at bounding box center [335, 52] width 37 height 19
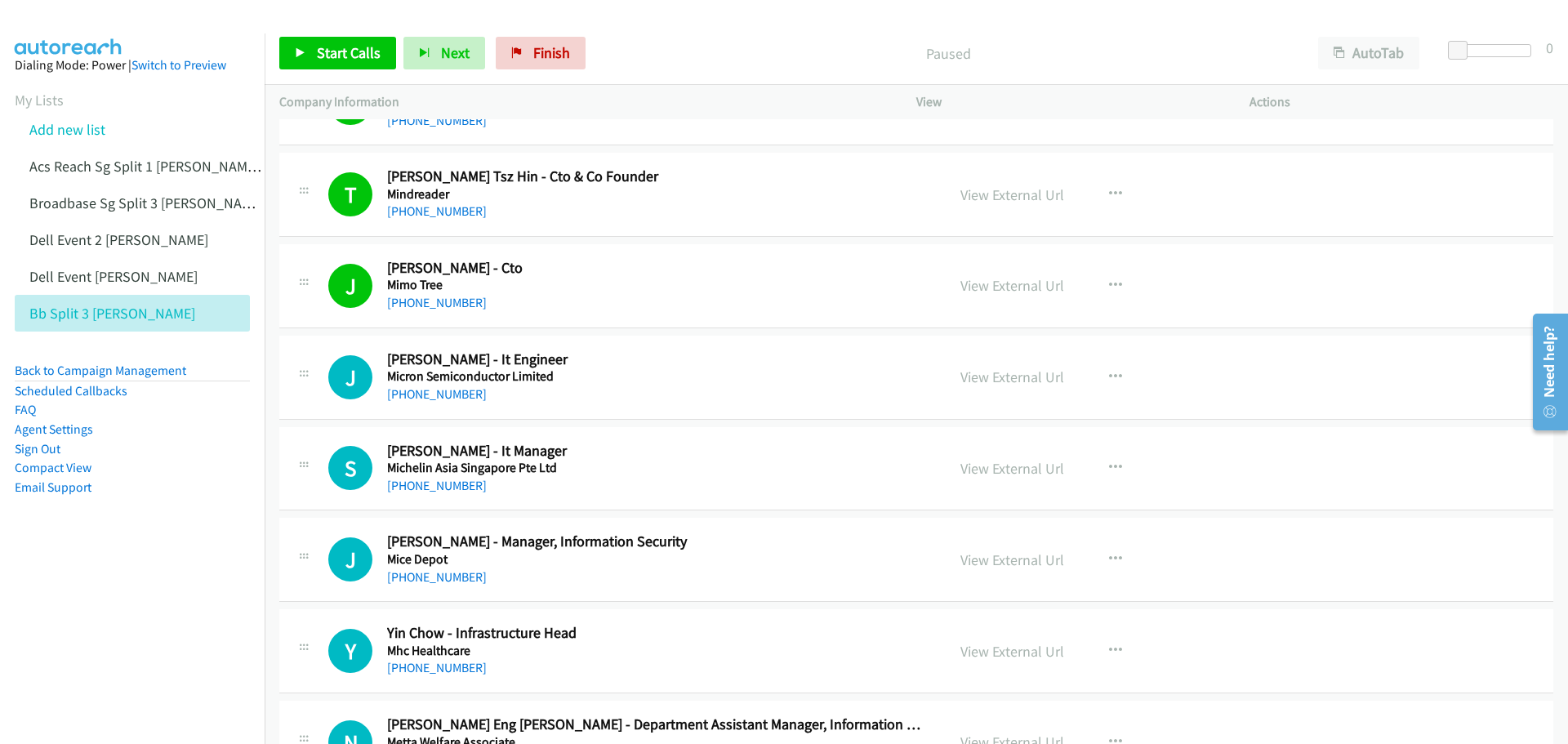
scroll to position [8983, 0]
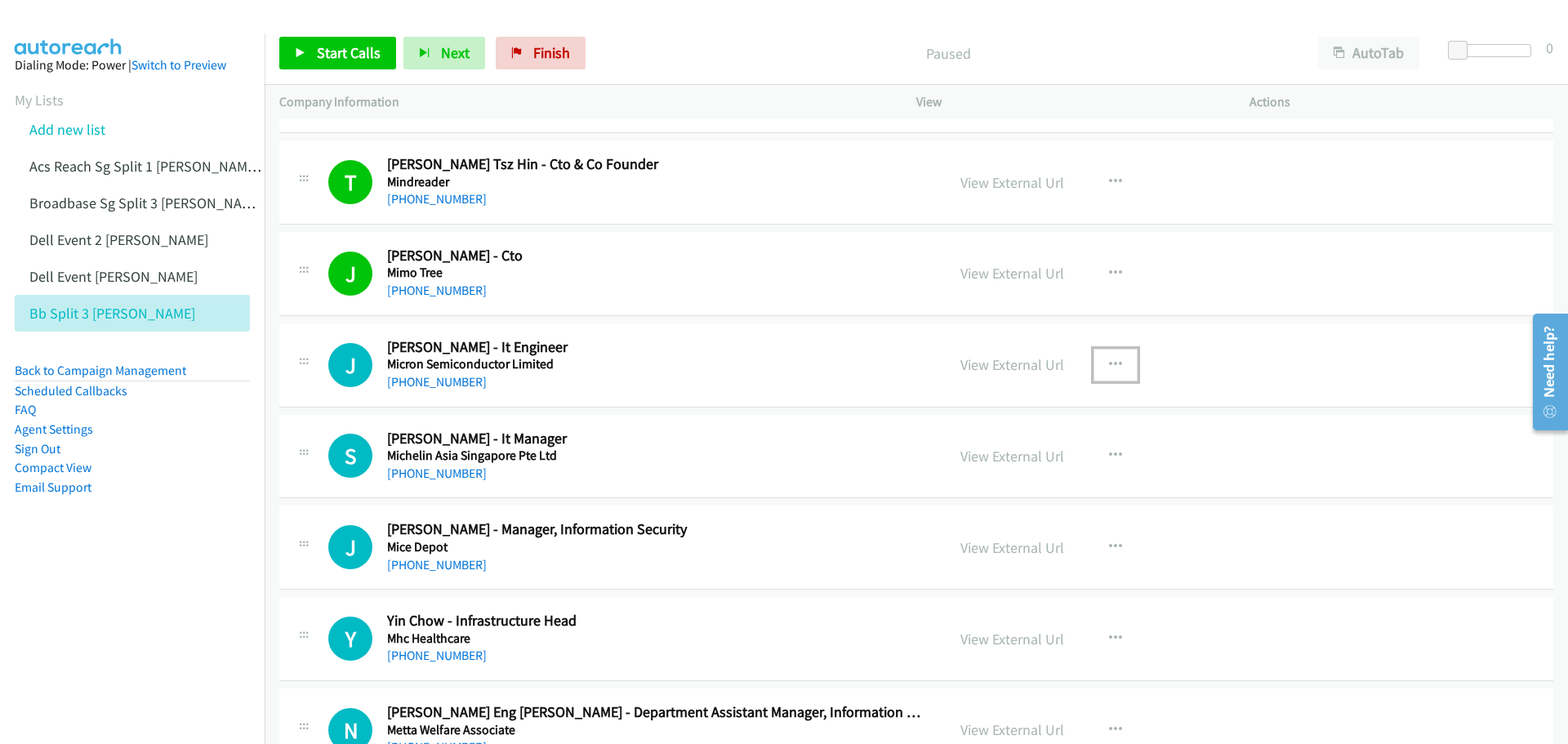
click at [1113, 364] on icon "button" at bounding box center [1116, 365] width 13 height 13
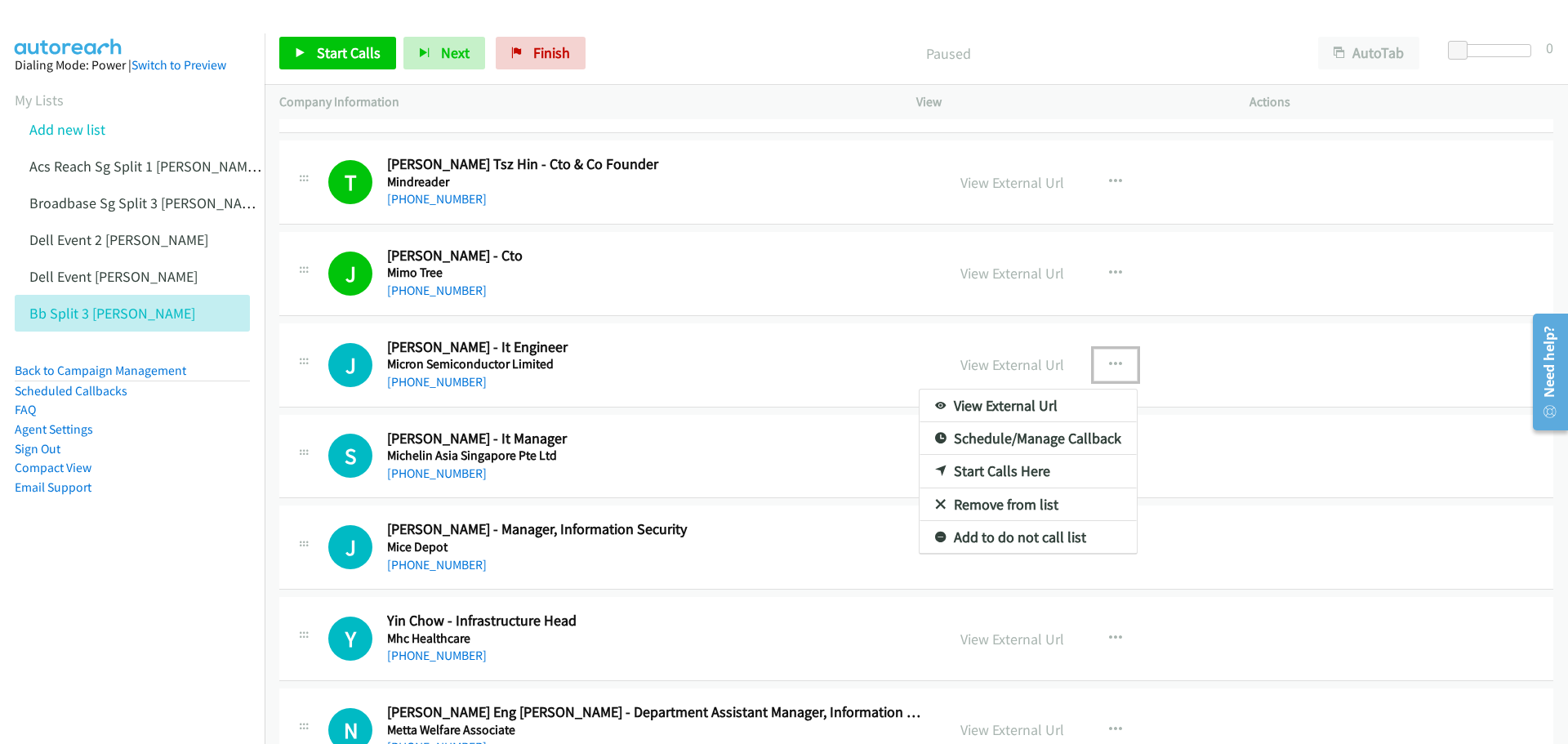
click at [1011, 473] on link "Start Calls Here" at bounding box center [1029, 471] width 217 height 33
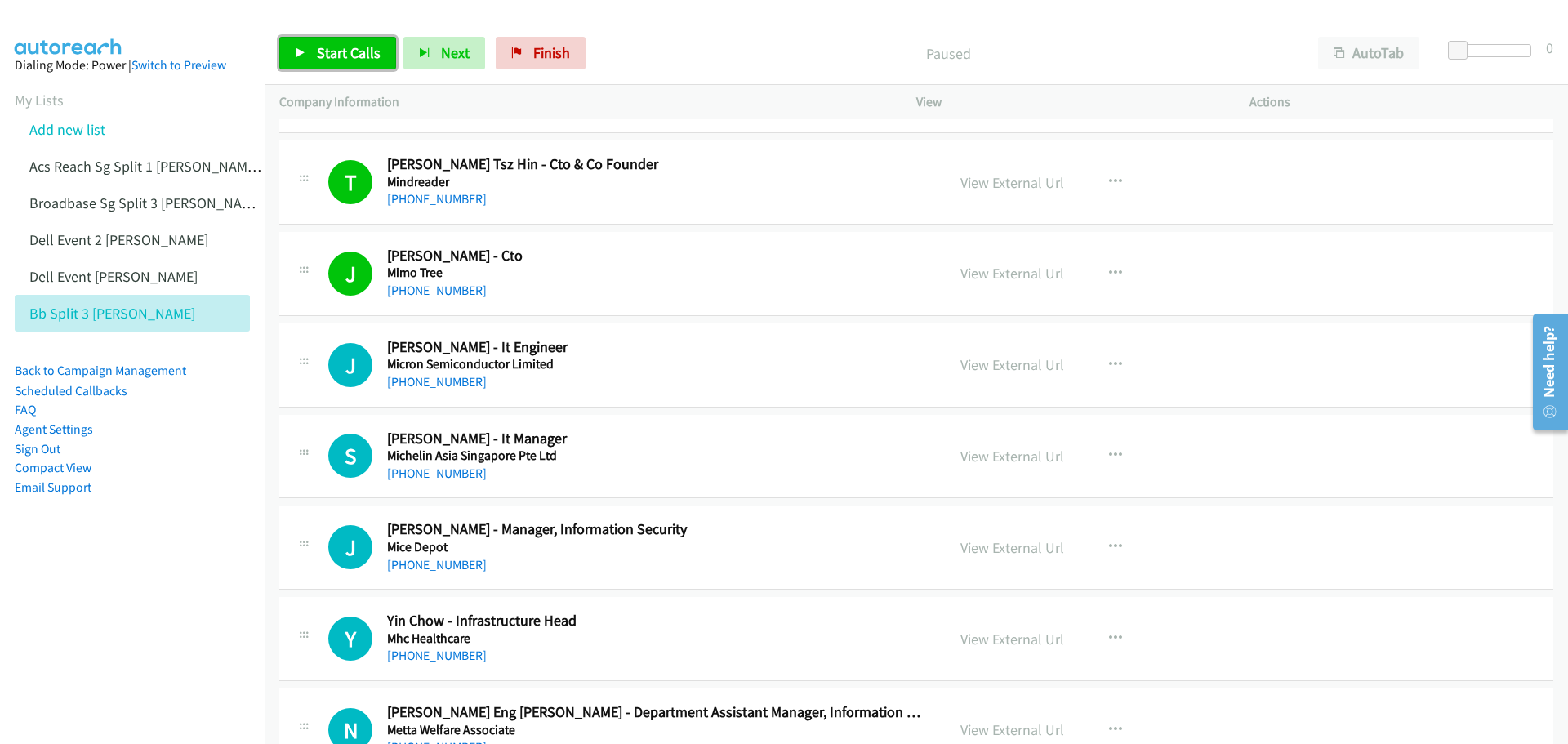
click at [364, 55] on span "Start Calls" at bounding box center [349, 52] width 64 height 19
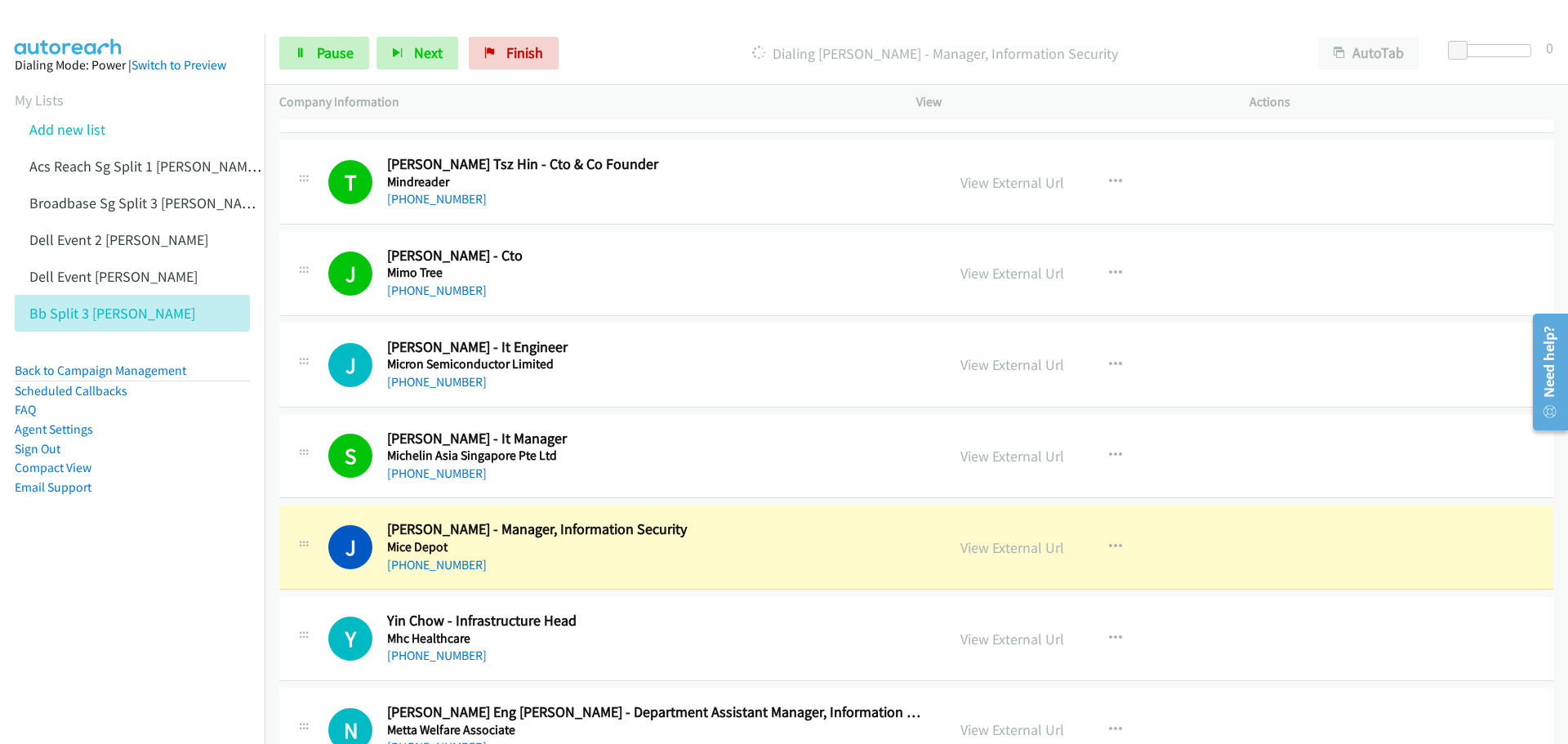
scroll to position [9065, 0]
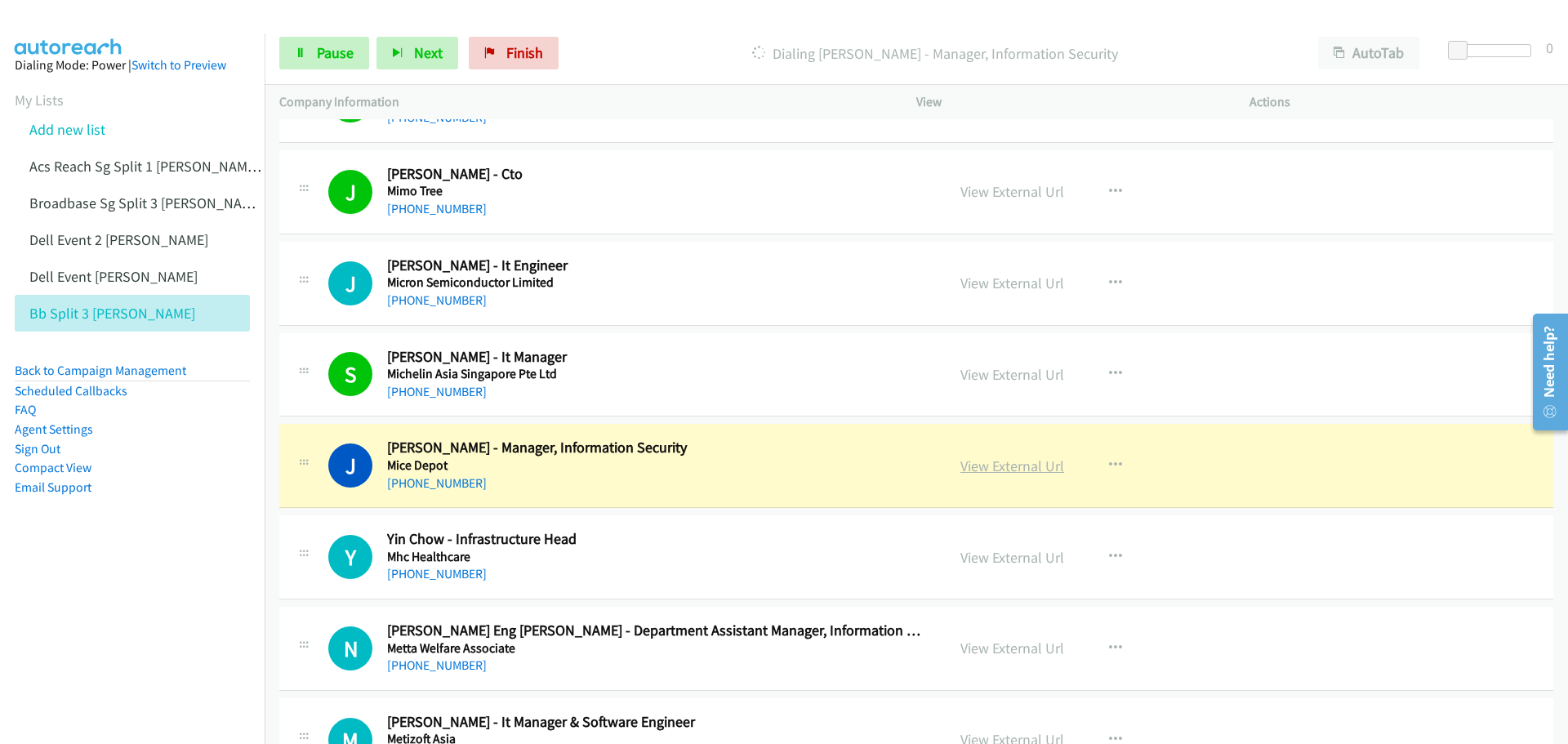
click at [1004, 469] on link "View External Url" at bounding box center [1012, 466] width 104 height 19
click at [311, 51] on link "Pause" at bounding box center [324, 52] width 90 height 33
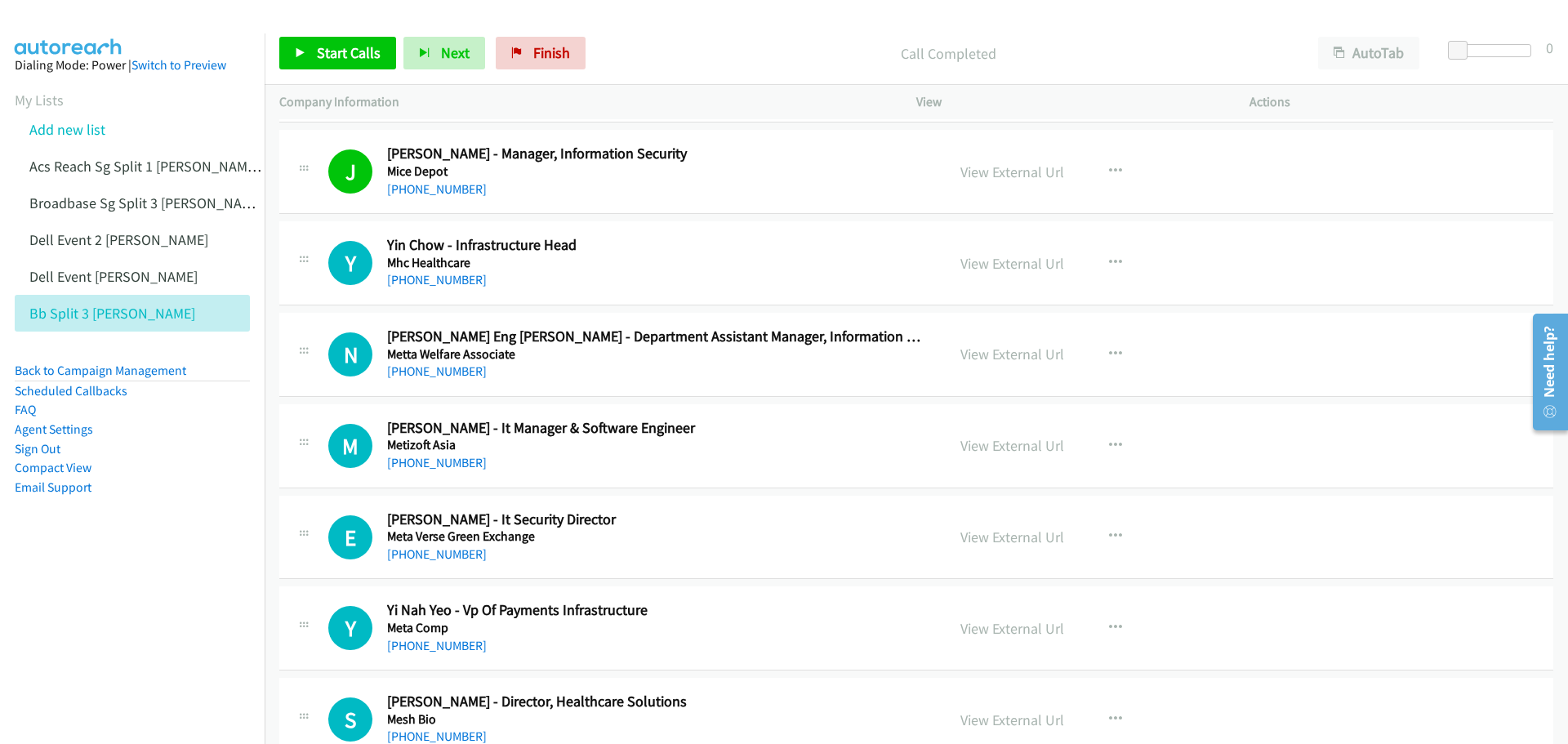
scroll to position [9391, 0]
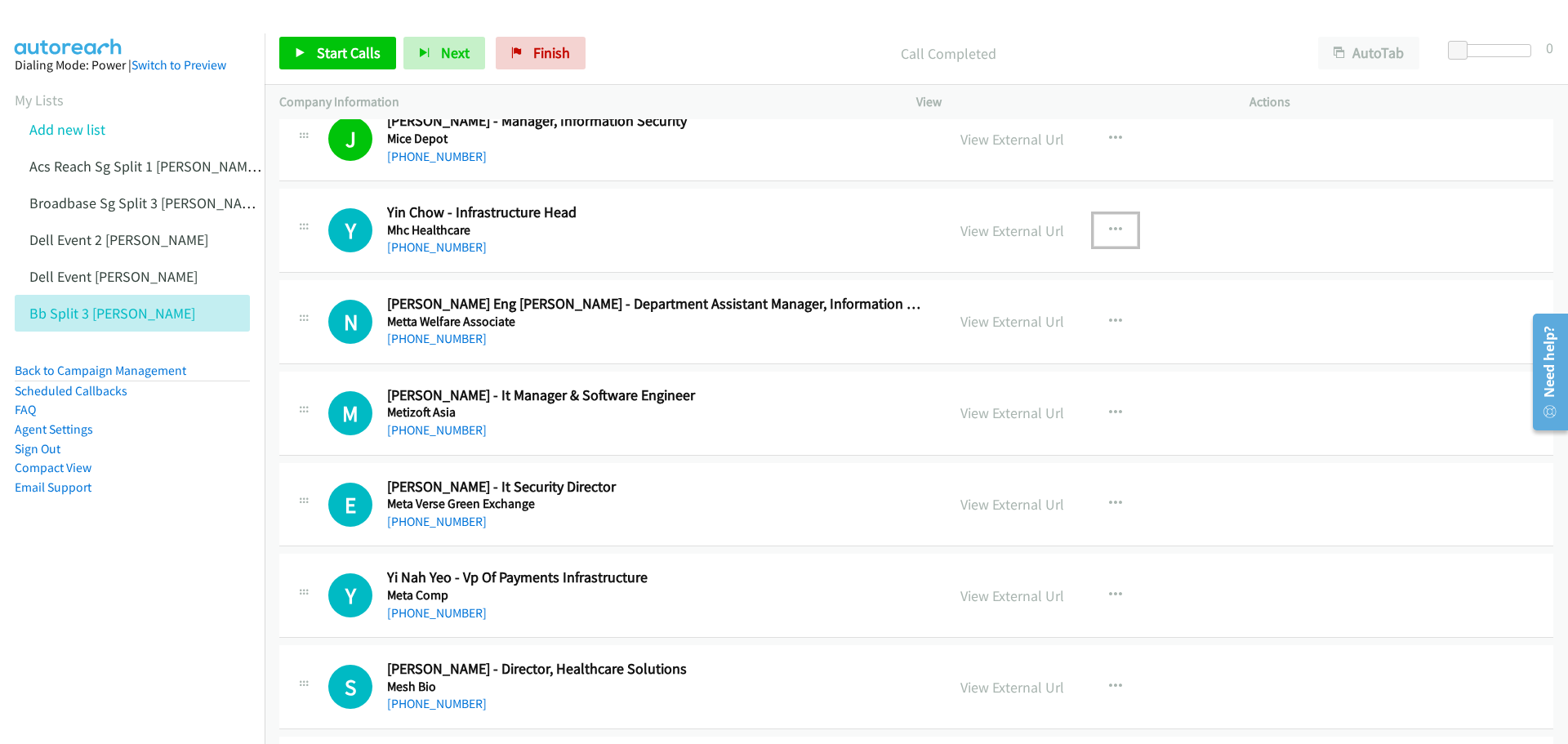
click at [1109, 226] on icon "button" at bounding box center [1116, 230] width 13 height 13
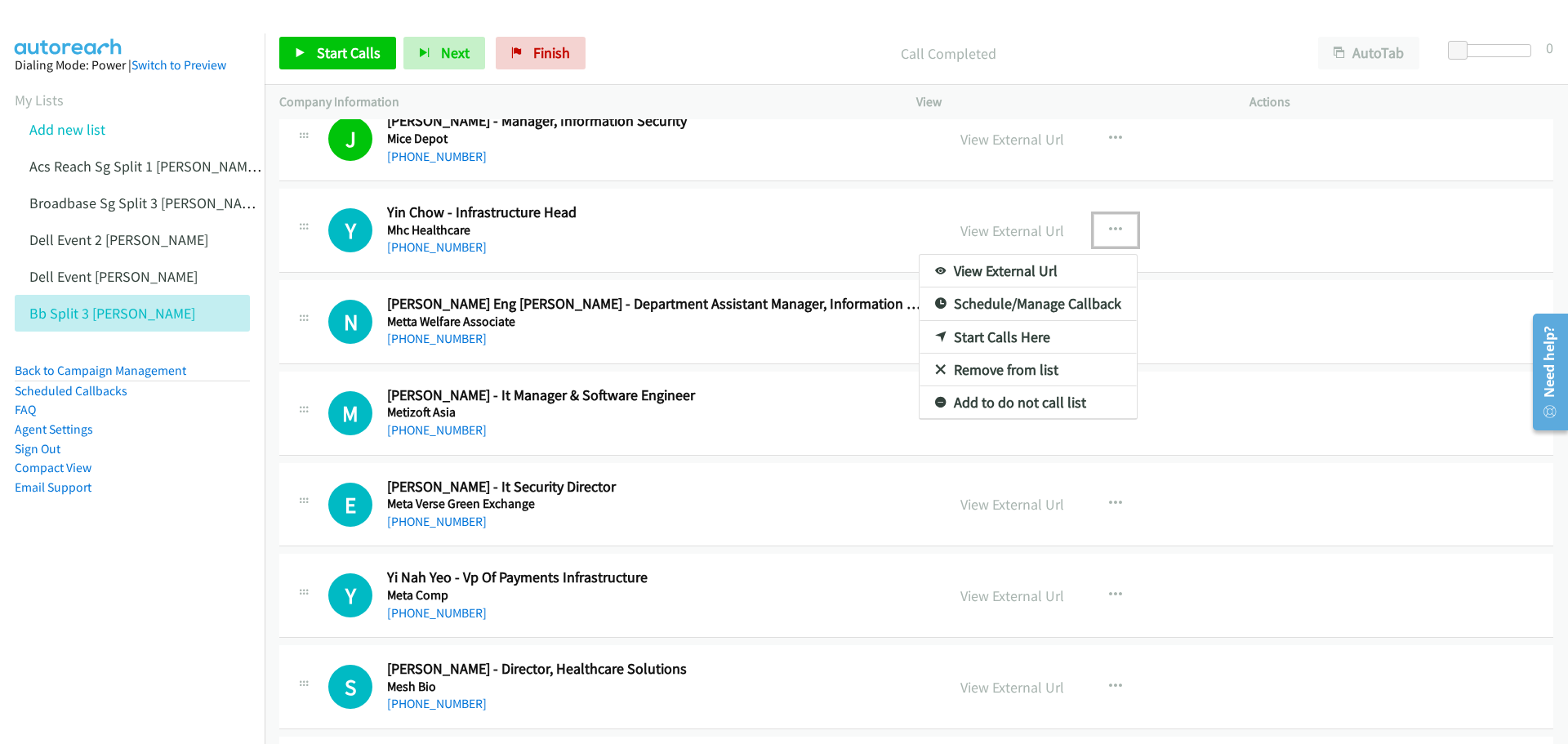
click at [1018, 331] on link "Start Calls Here" at bounding box center [1029, 337] width 217 height 33
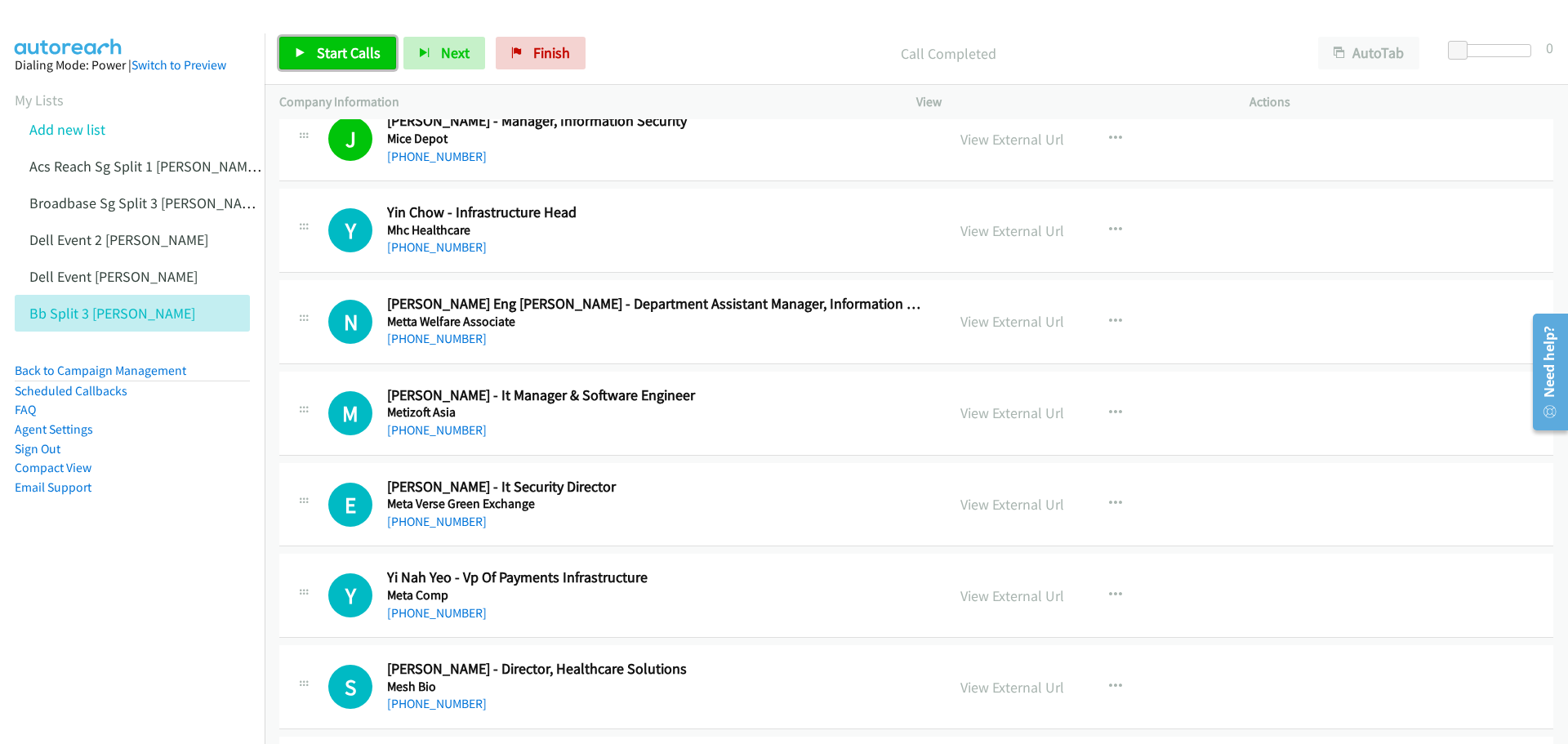
click at [315, 53] on link "Start Calls" at bounding box center [337, 52] width 117 height 33
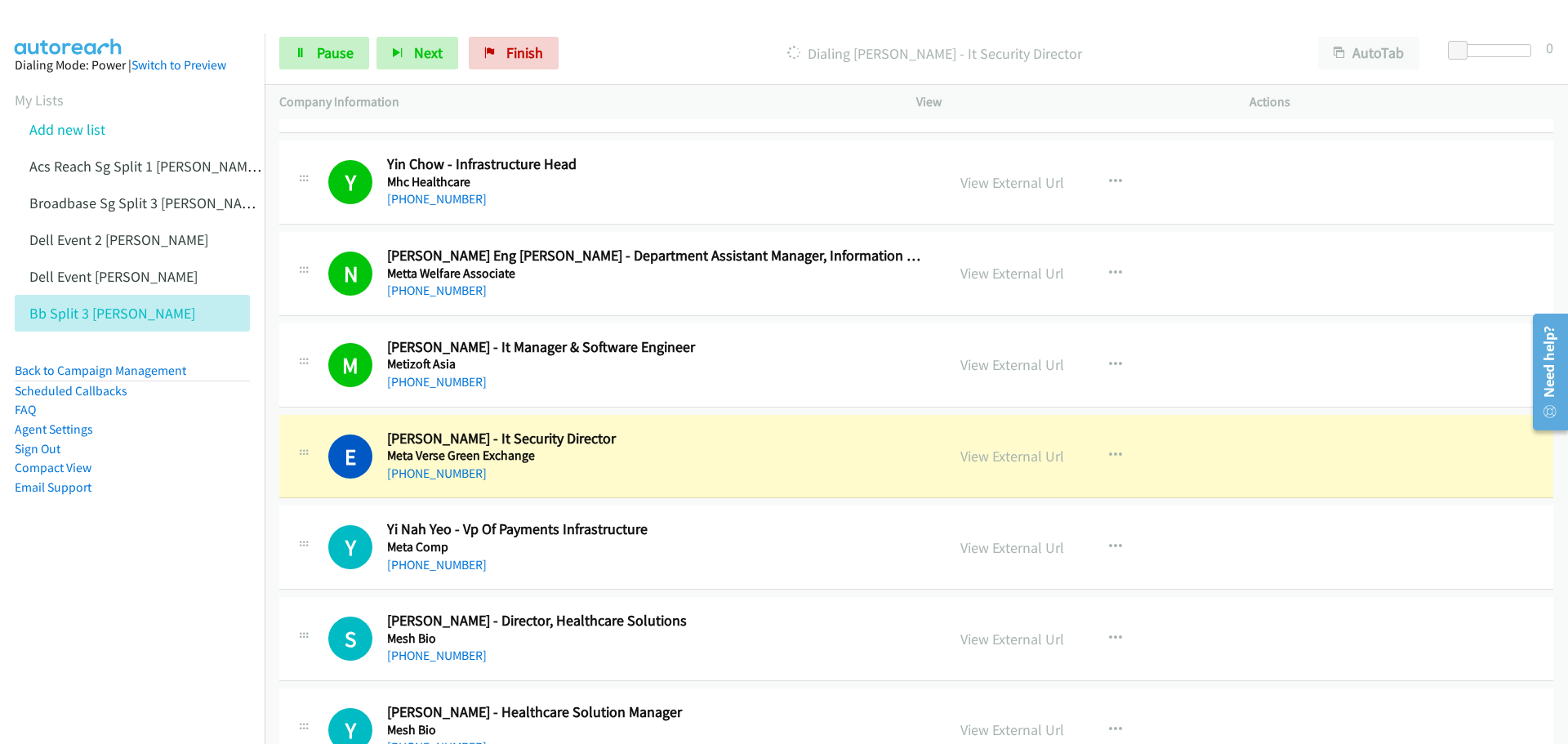
scroll to position [9473, 0]
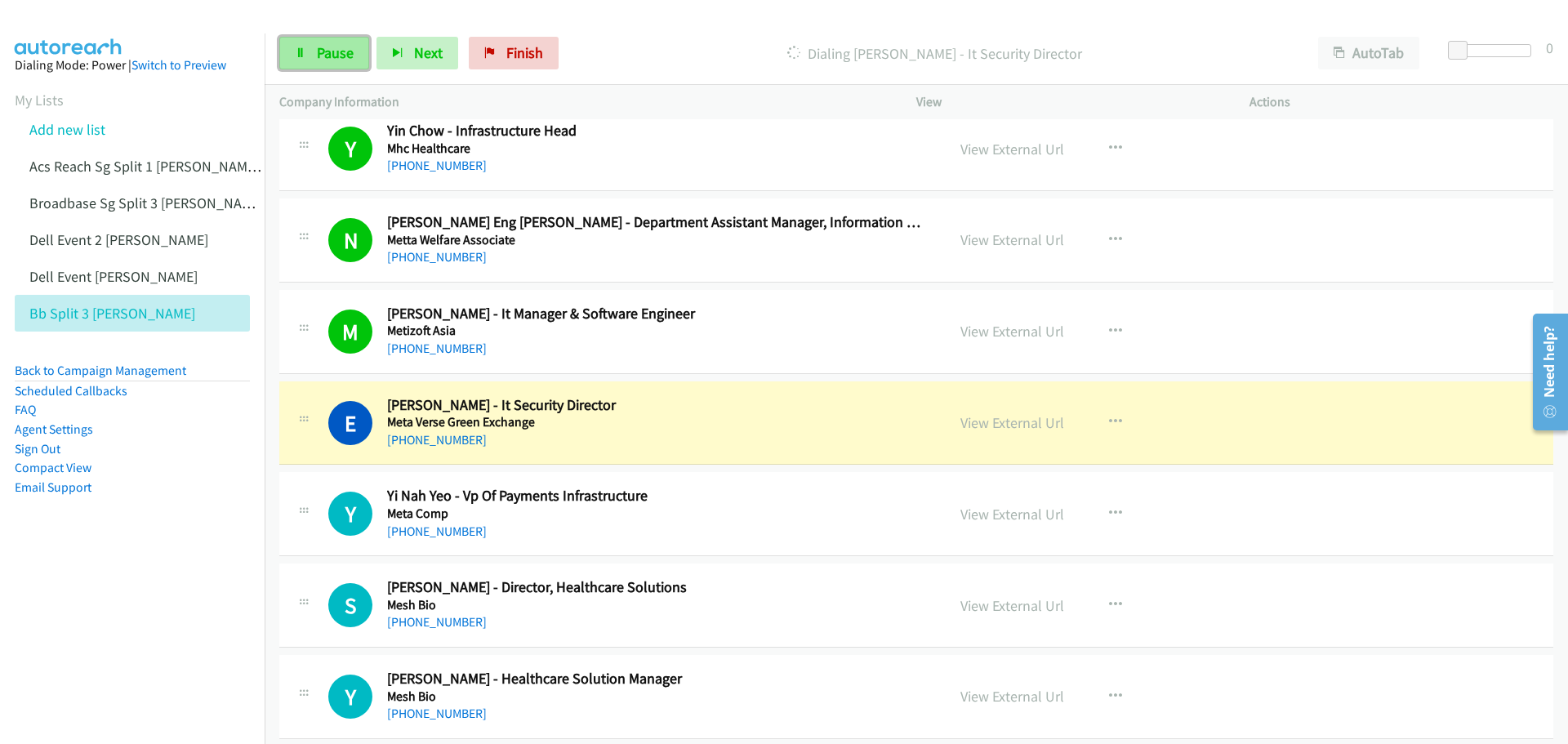
click at [326, 59] on span "Pause" at bounding box center [335, 52] width 37 height 19
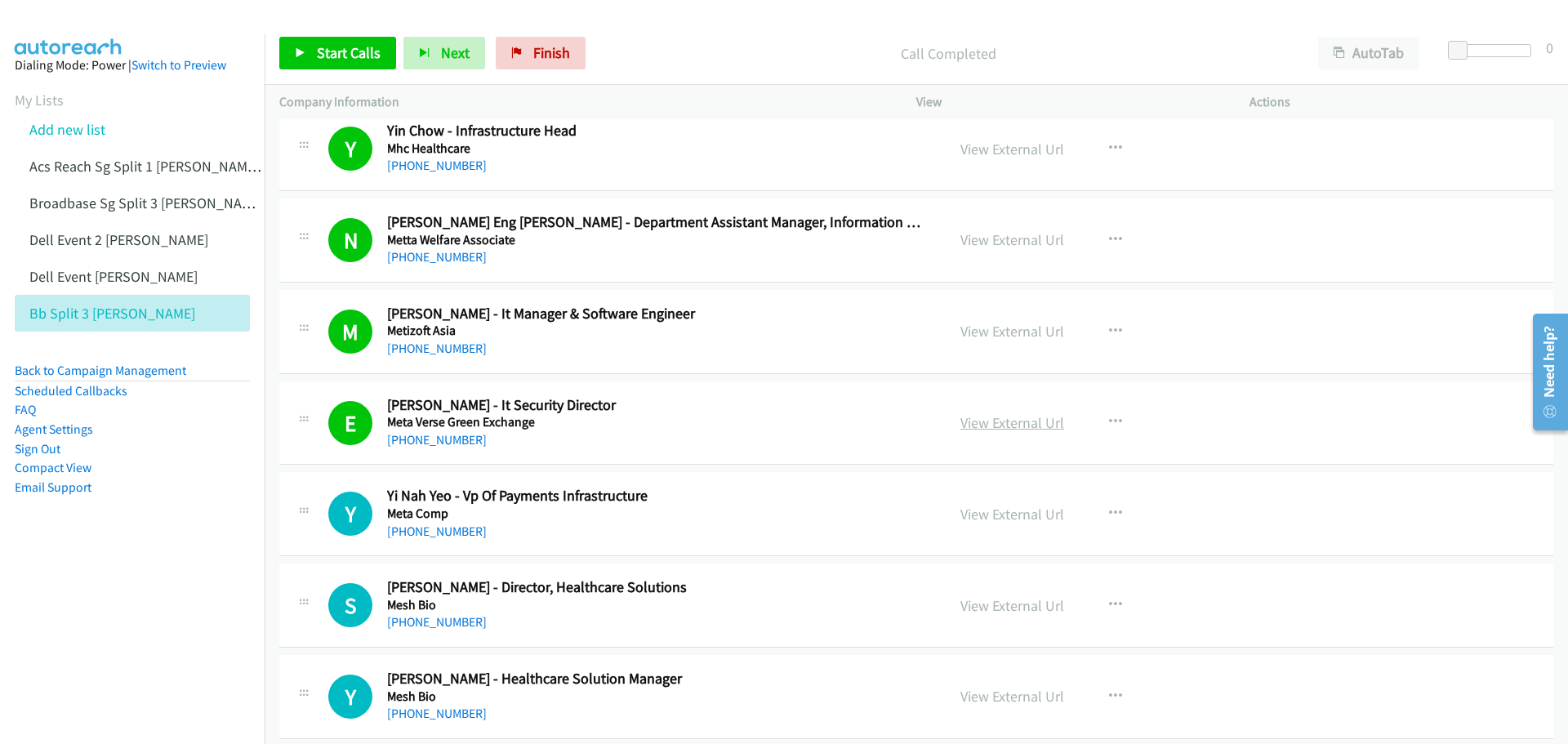
click at [1001, 420] on link "View External Url" at bounding box center [1012, 423] width 104 height 19
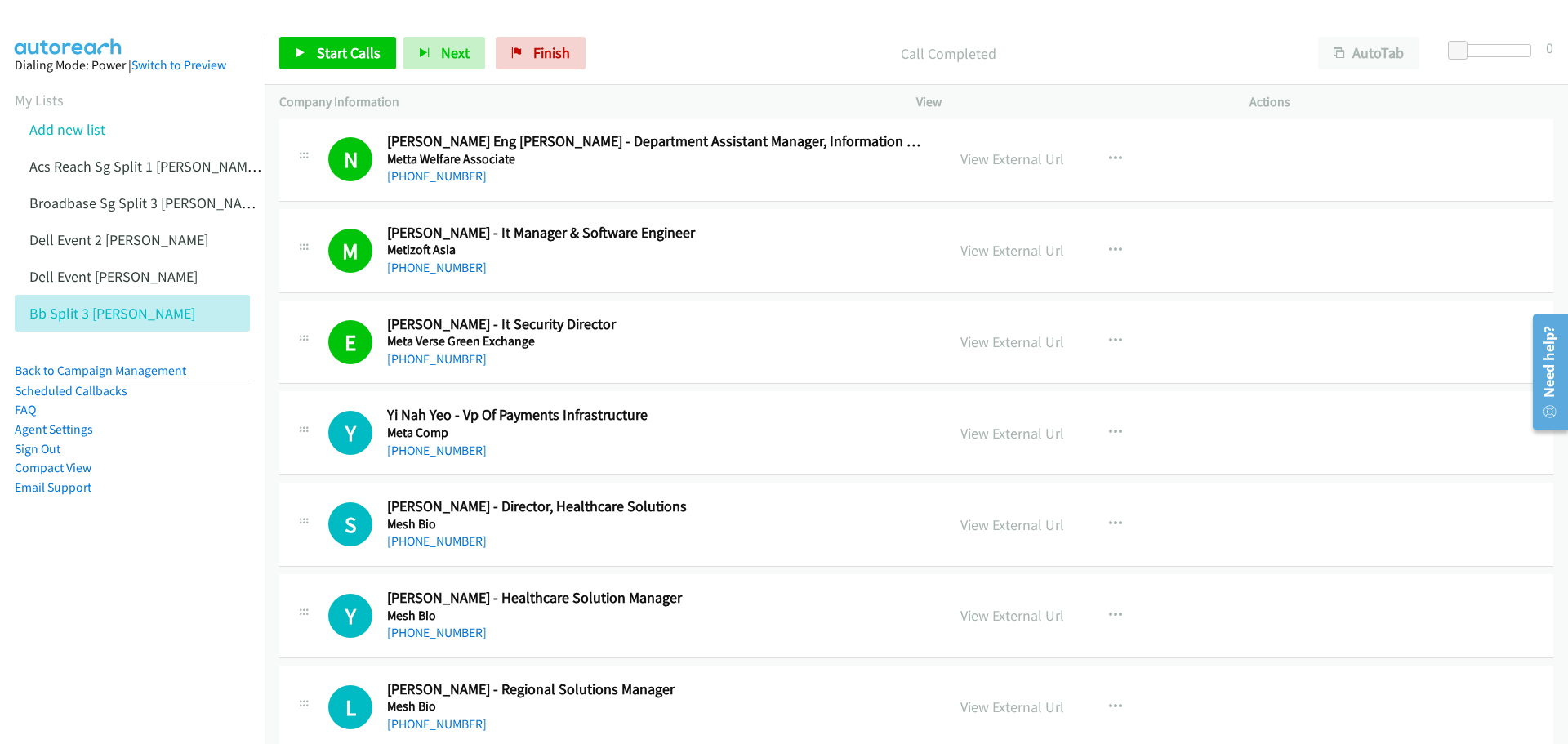
scroll to position [9554, 0]
click at [1109, 427] on icon "button" at bounding box center [1116, 432] width 13 height 13
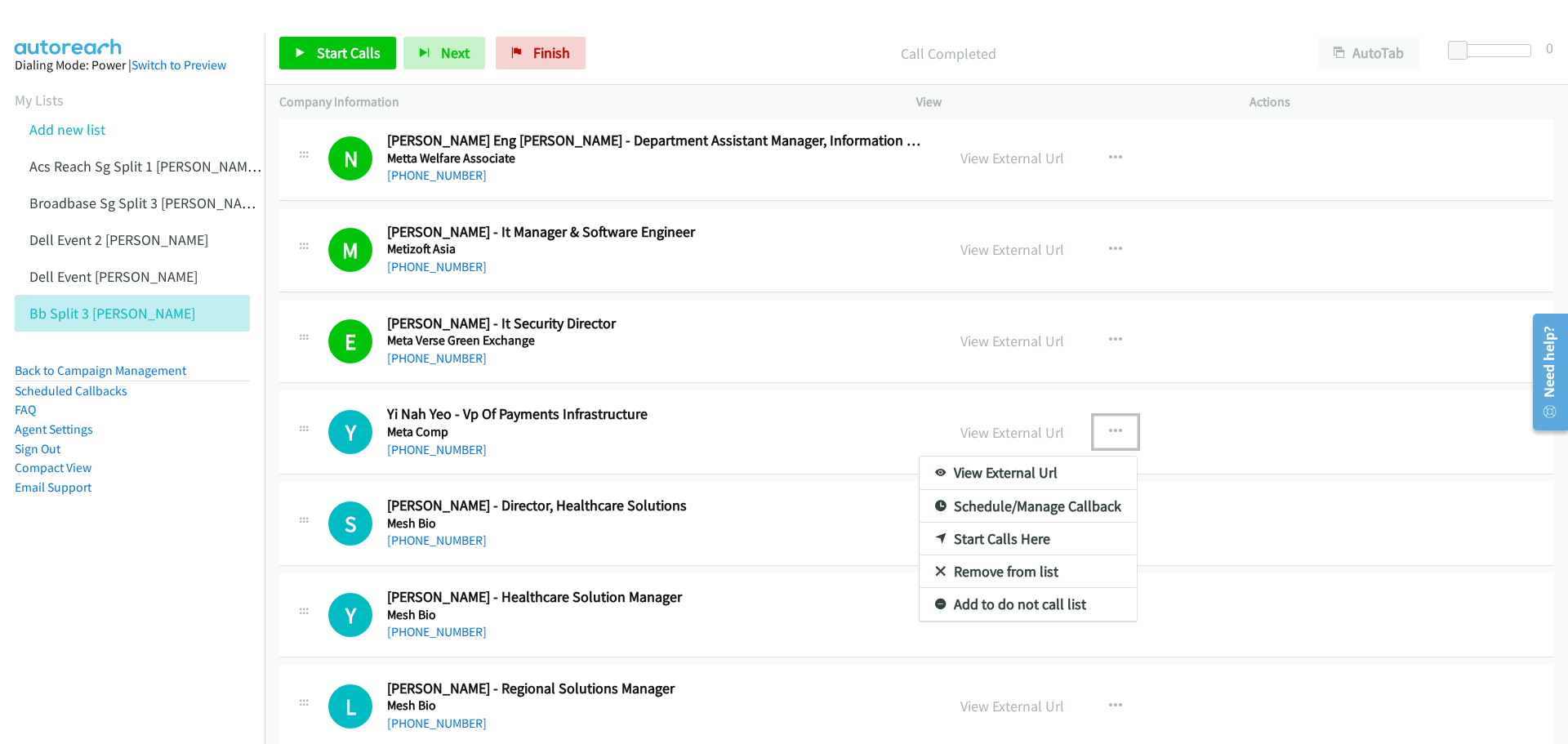
click at [1001, 532] on link "Start Calls Here" at bounding box center [1029, 538] width 217 height 33
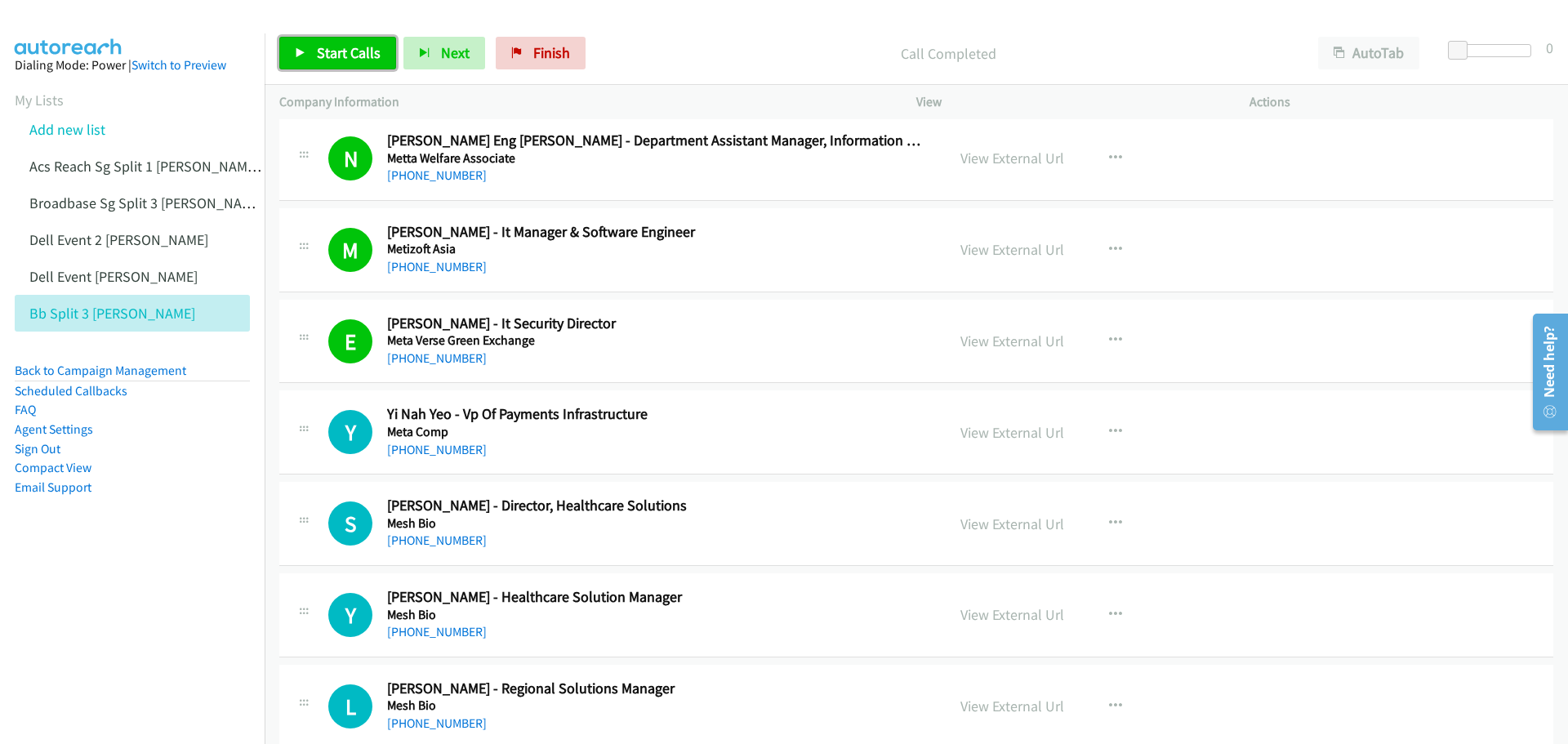
click at [362, 54] on span "Start Calls" at bounding box center [349, 52] width 64 height 19
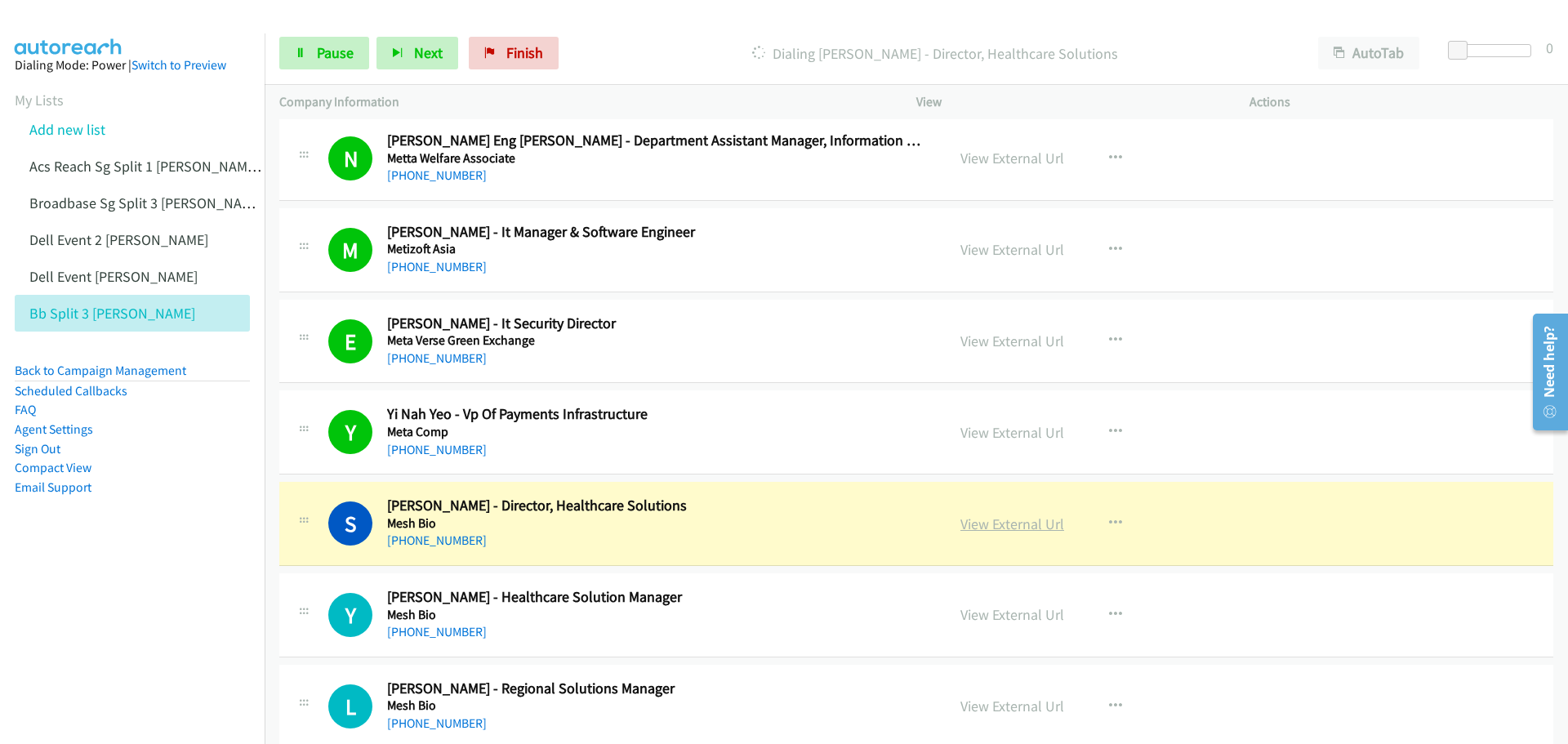
click at [990, 522] on link "View External Url" at bounding box center [1012, 524] width 104 height 19
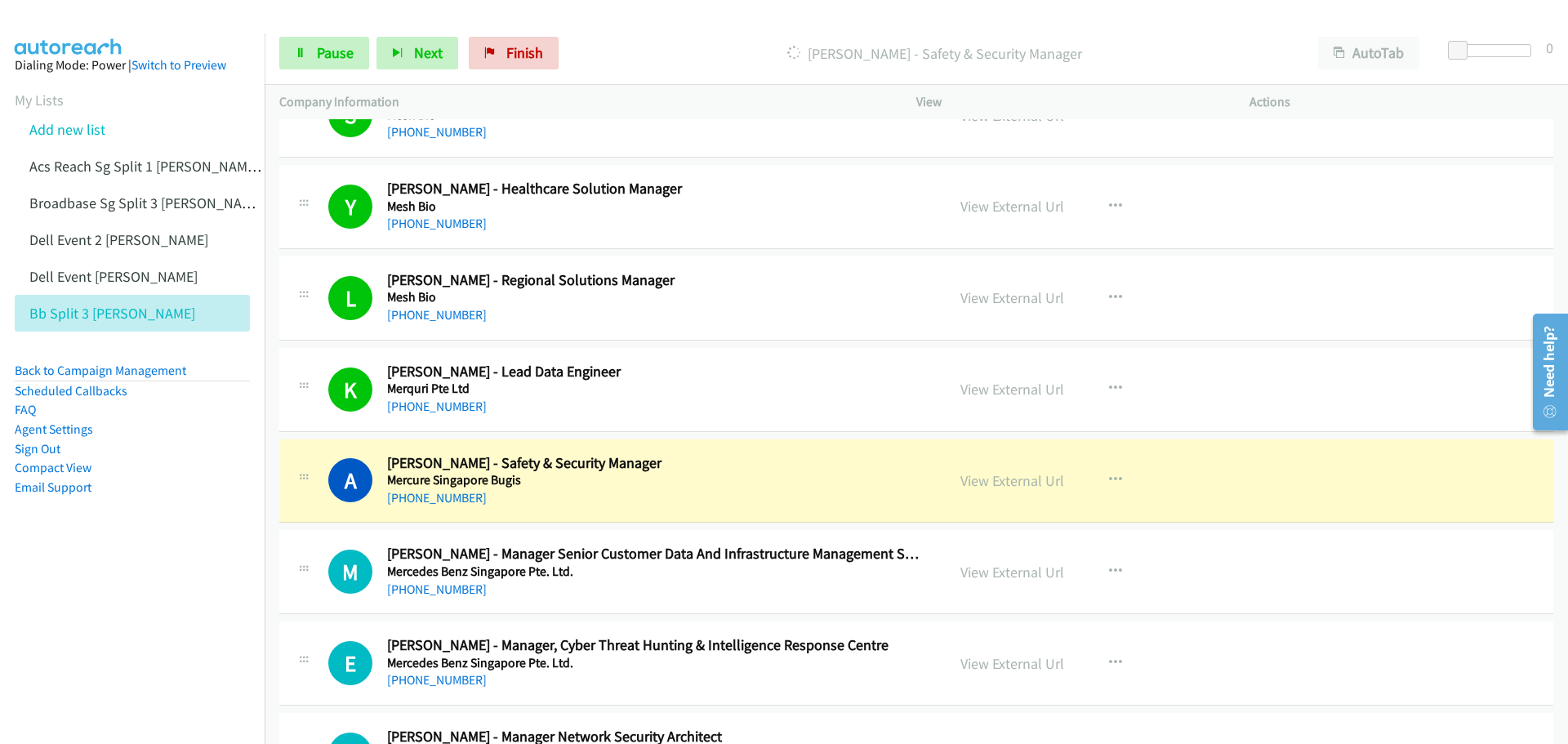
scroll to position [10044, 0]
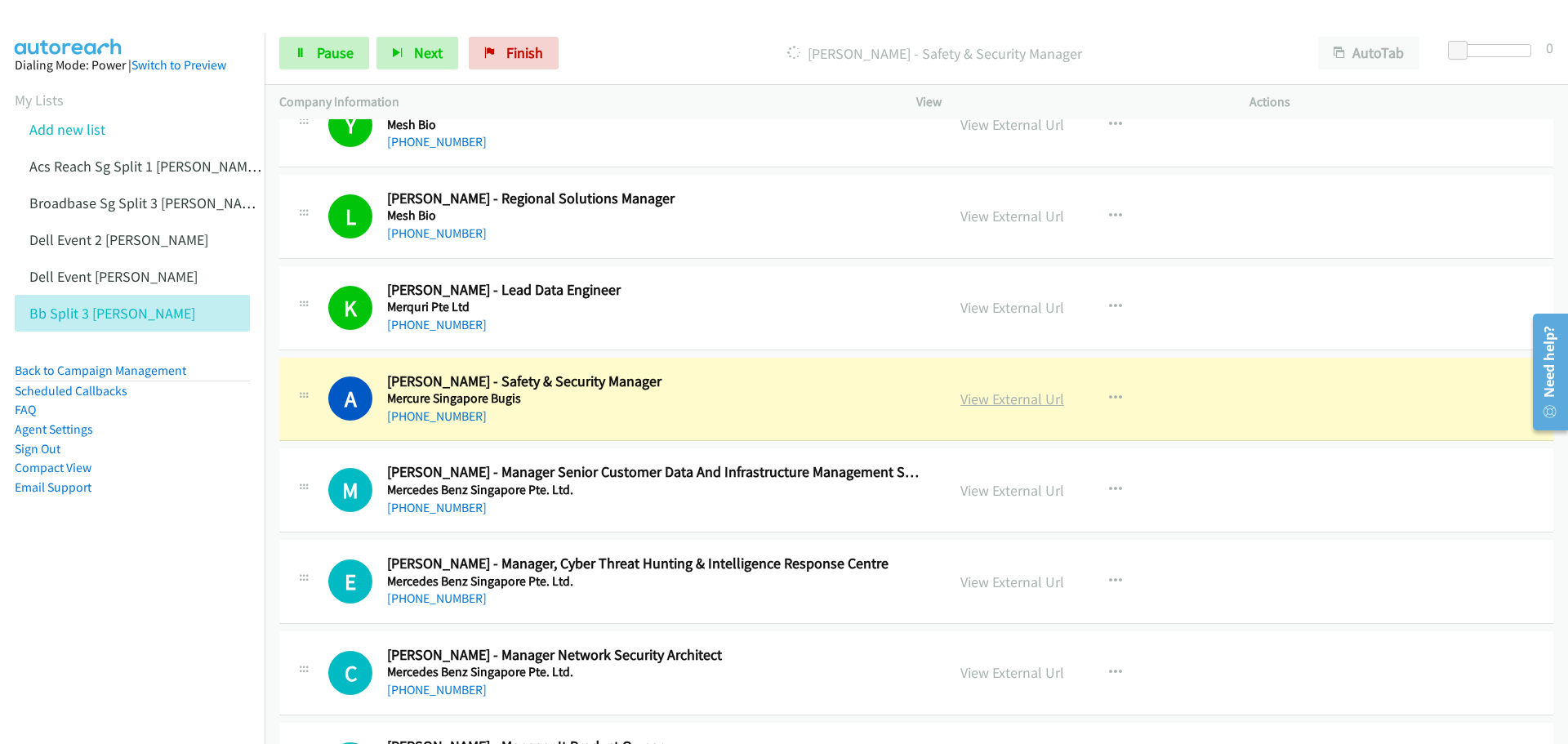
click at [1017, 404] on link "View External Url" at bounding box center [1012, 399] width 104 height 19
click at [343, 51] on span "Pause" at bounding box center [335, 52] width 37 height 19
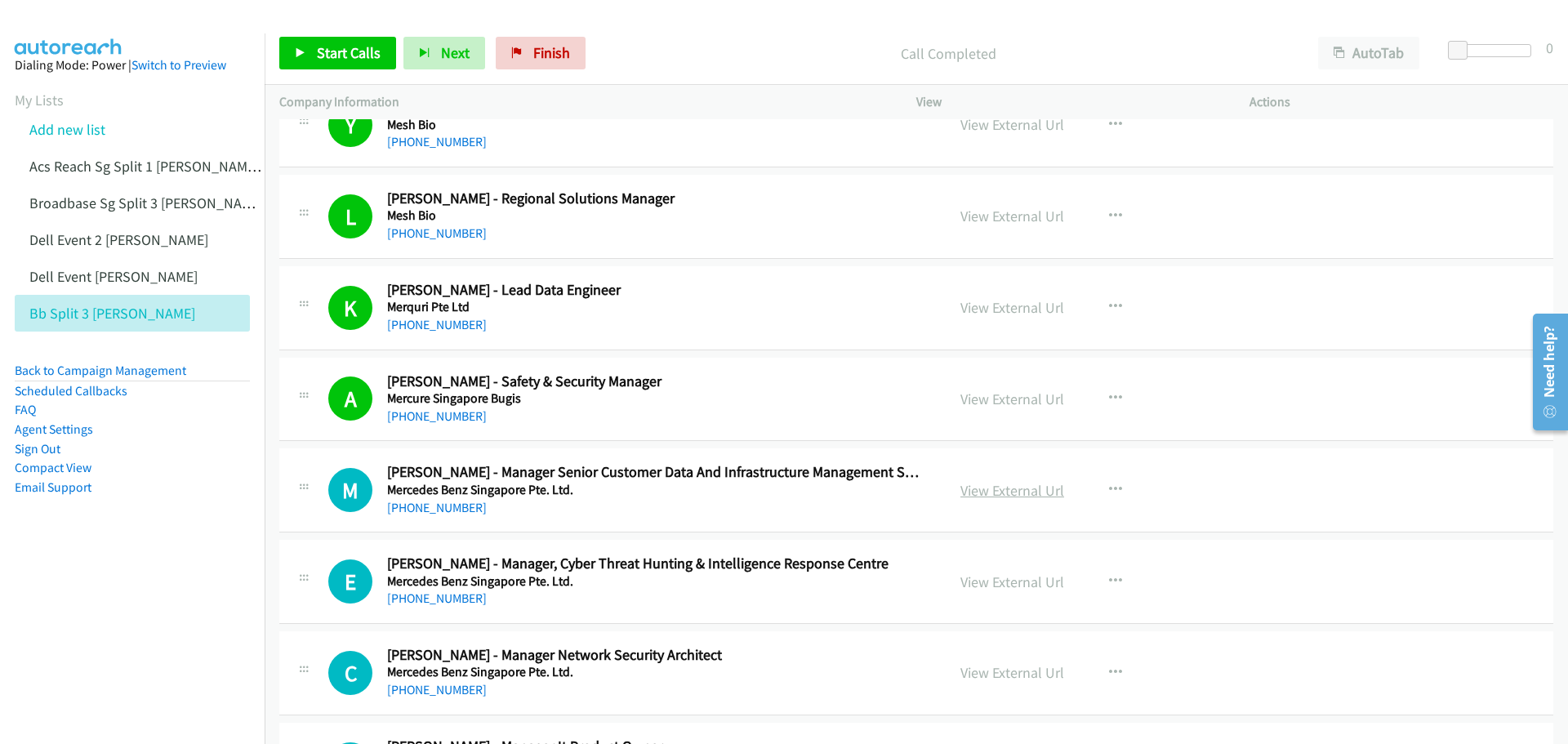
click at [1000, 487] on link "View External Url" at bounding box center [1012, 490] width 104 height 19
click at [1111, 492] on icon "button" at bounding box center [1116, 490] width 13 height 13
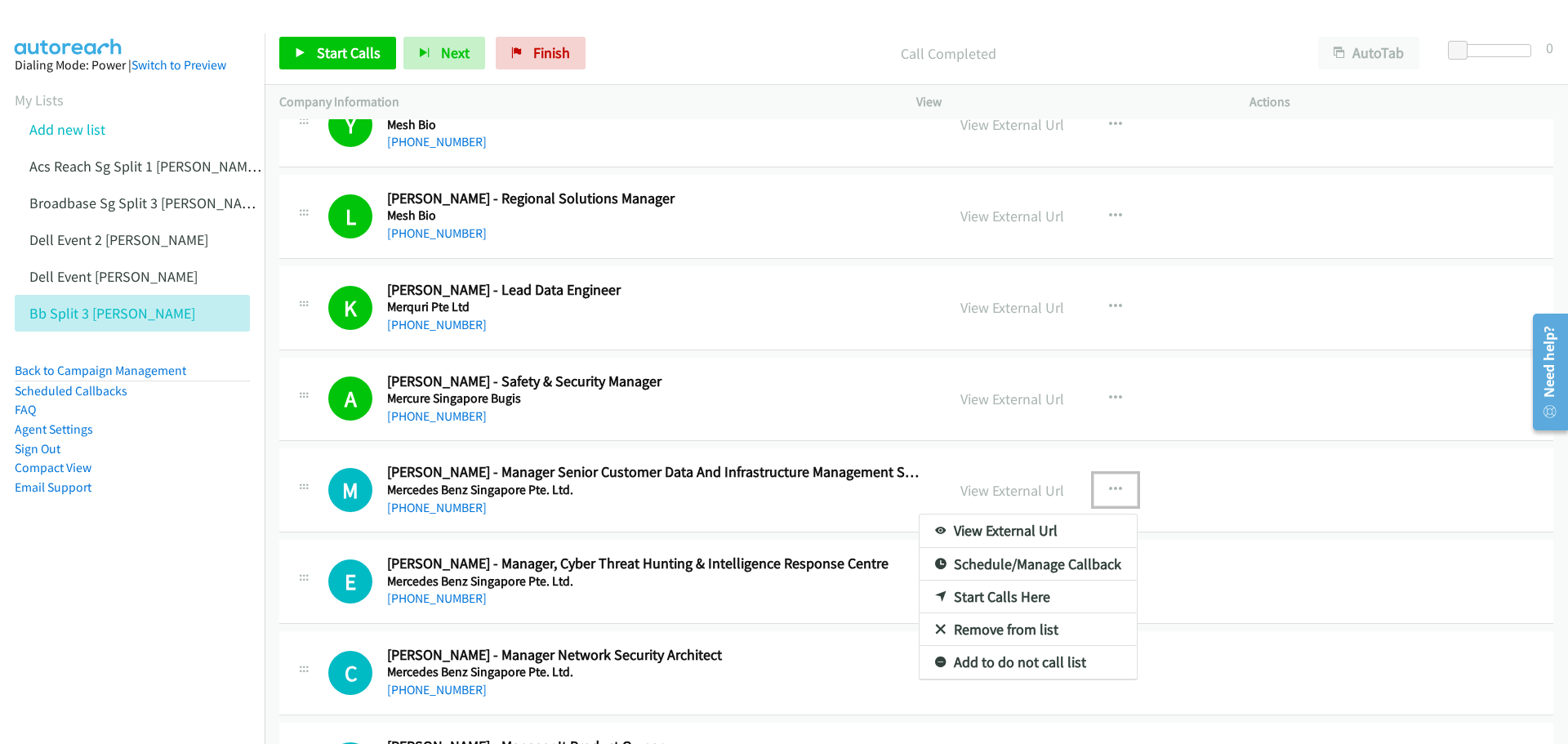
click at [1011, 595] on link "Start Calls Here" at bounding box center [1029, 596] width 217 height 33
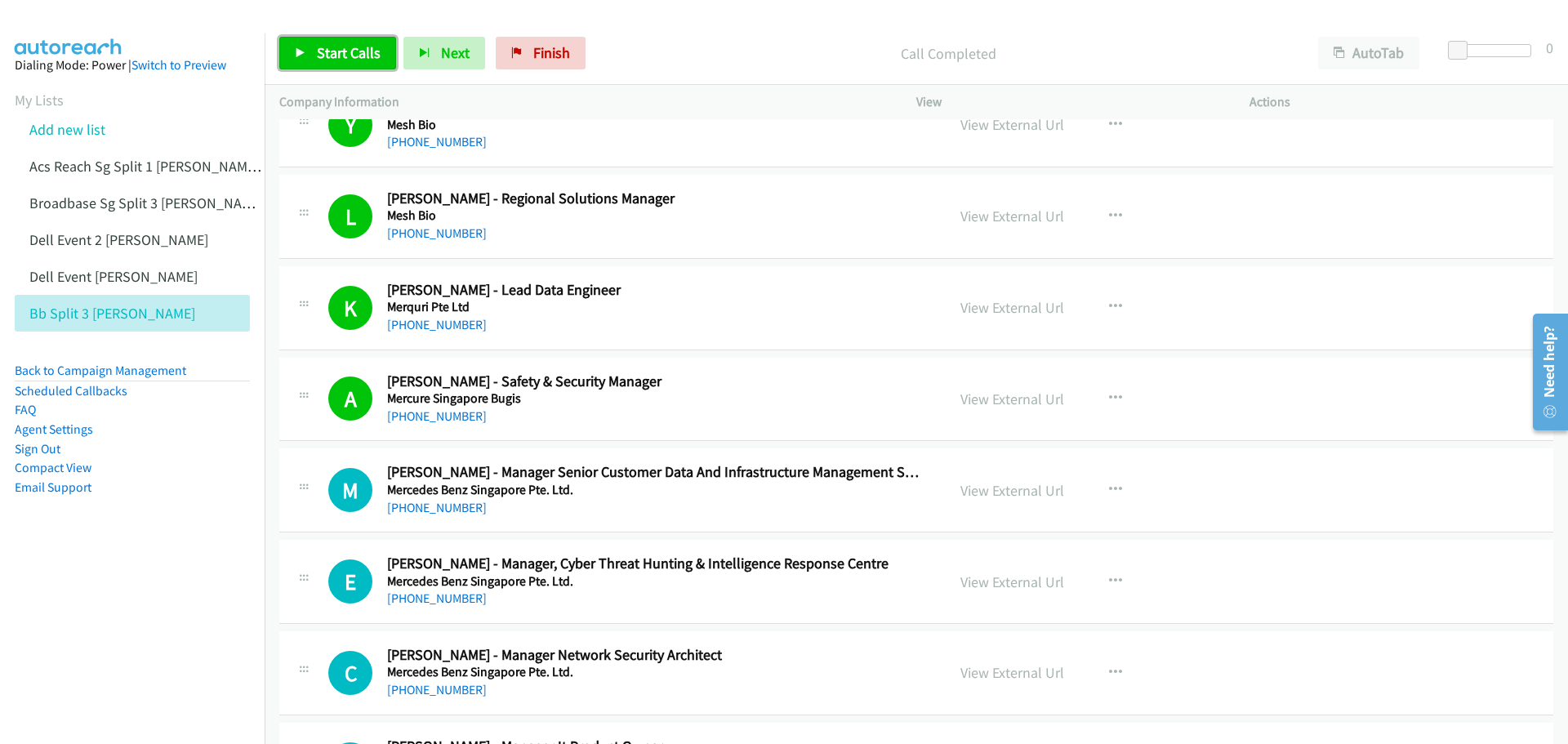
click at [296, 50] on icon at bounding box center [300, 53] width 11 height 11
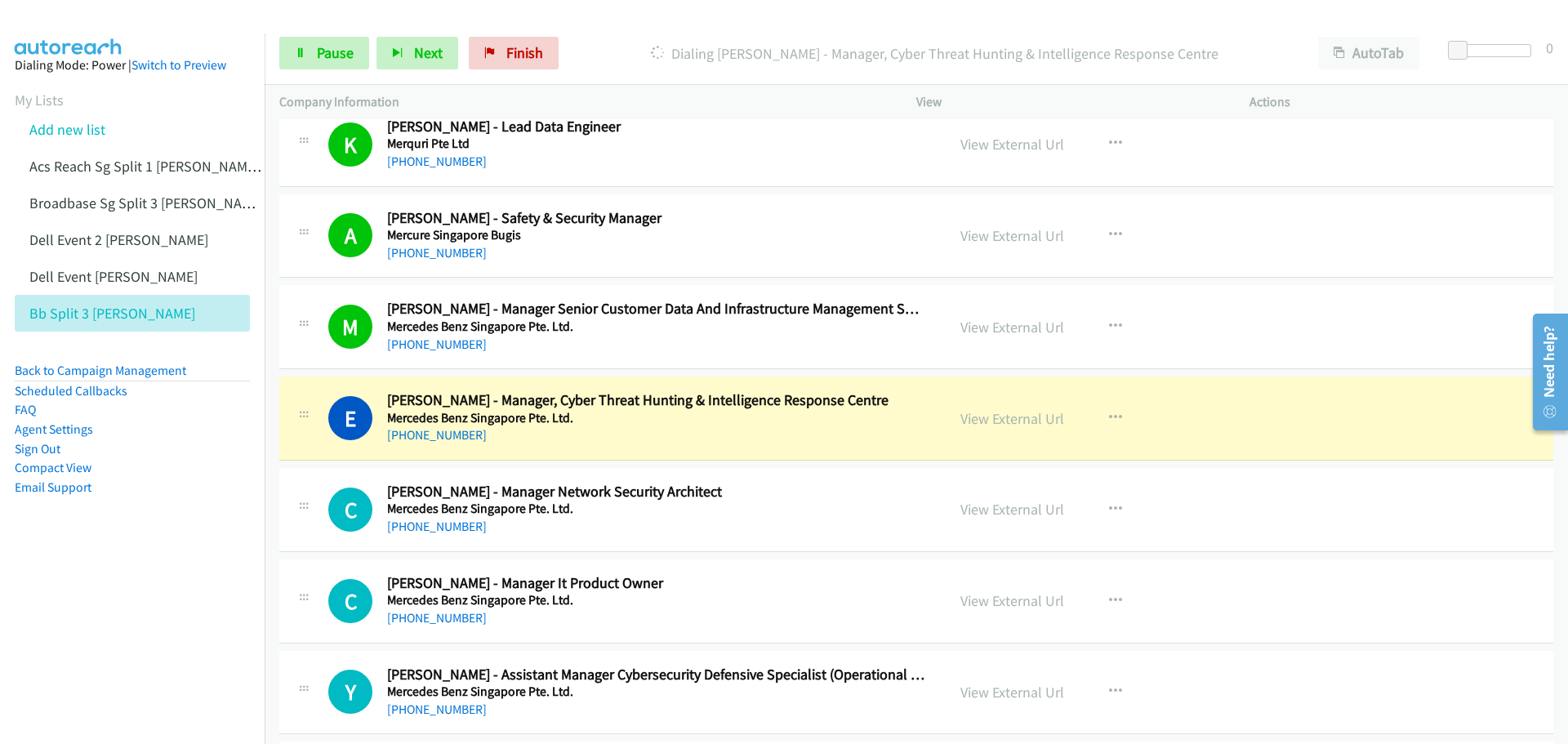
scroll to position [10290, 0]
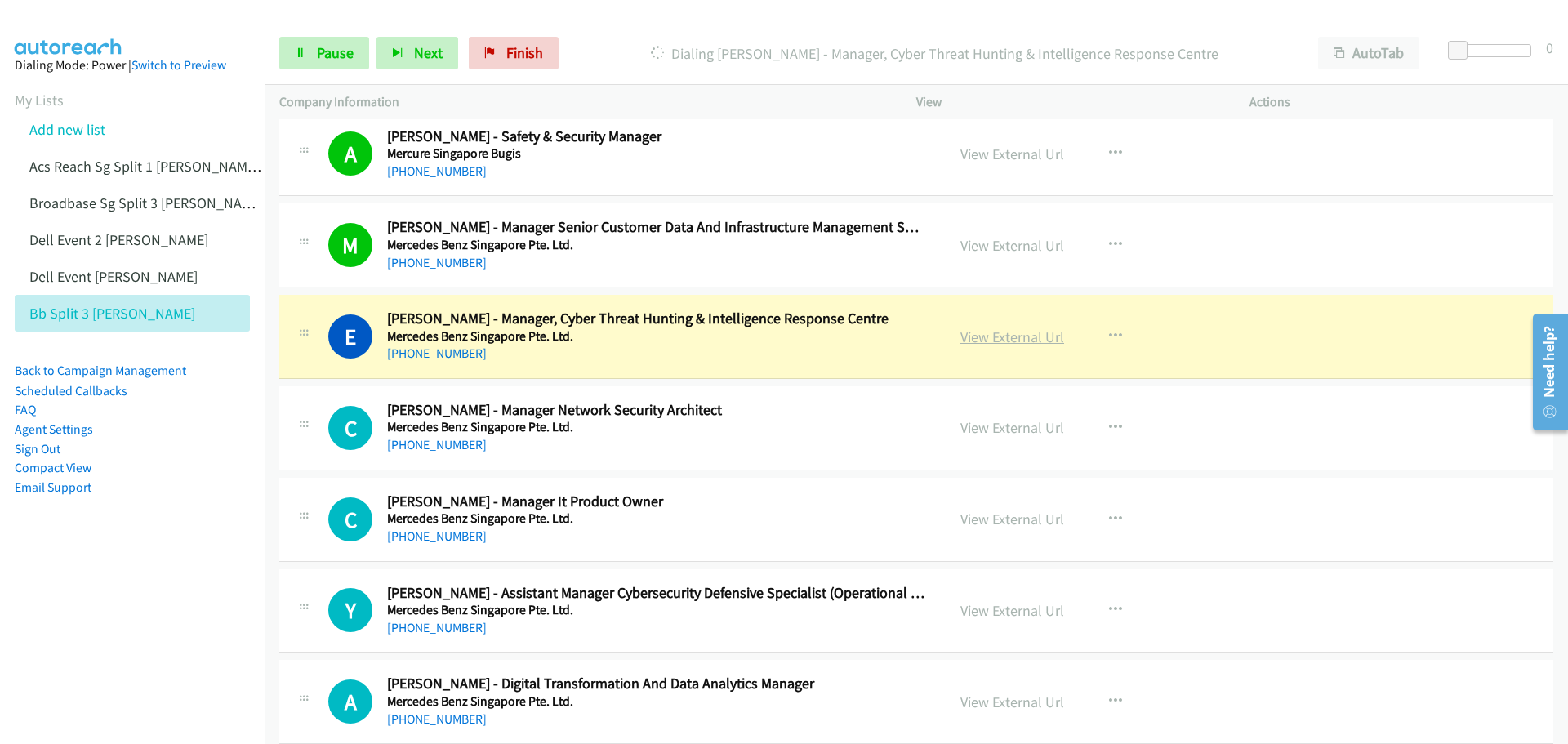
click at [994, 340] on link "View External Url" at bounding box center [1012, 337] width 104 height 19
click at [331, 48] on span "Pause" at bounding box center [335, 52] width 37 height 19
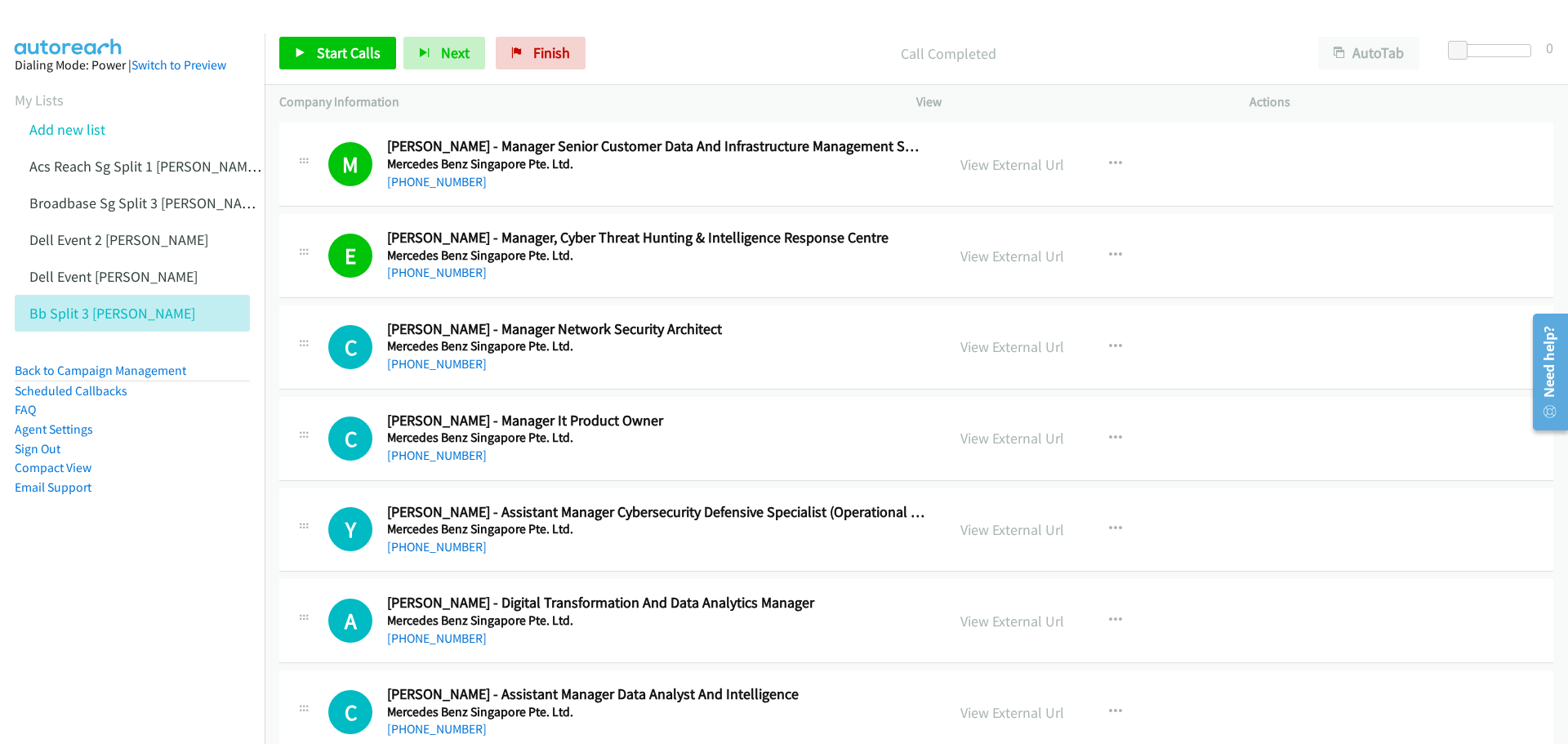
scroll to position [10371, 0]
click at [1109, 343] on icon "button" at bounding box center [1116, 346] width 13 height 13
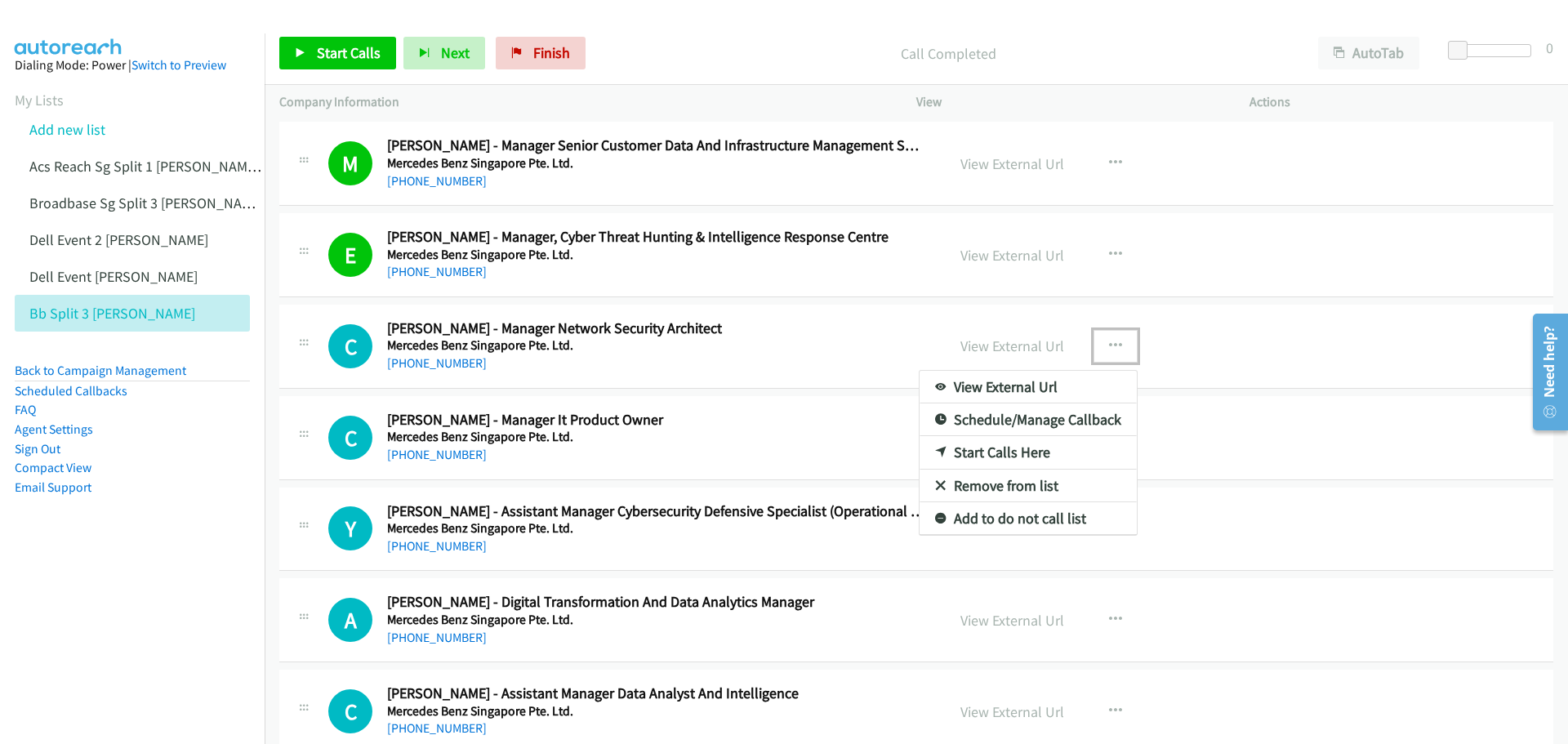
click at [990, 448] on link "Start Calls Here" at bounding box center [1029, 452] width 217 height 33
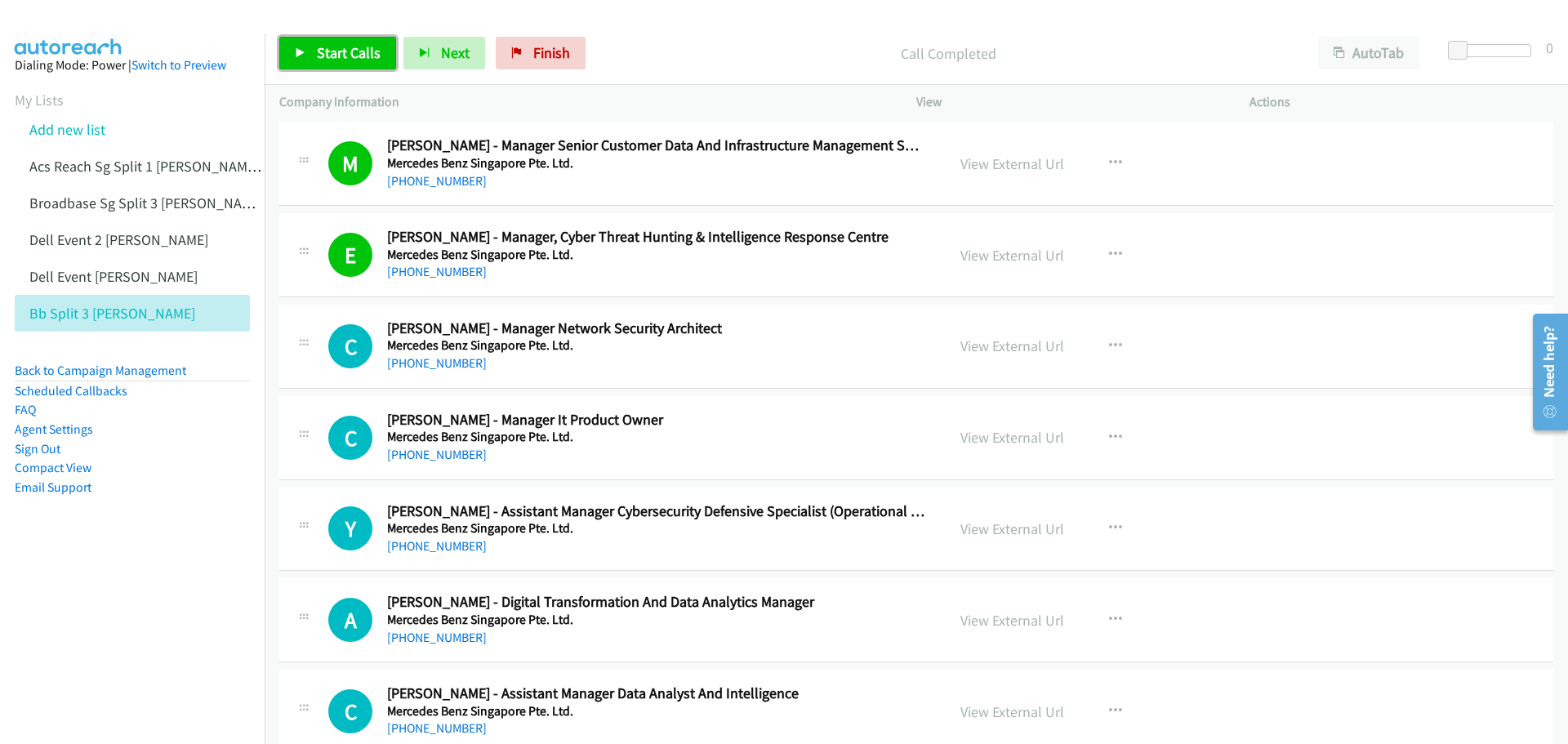
click at [343, 62] on link "Start Calls" at bounding box center [337, 52] width 117 height 33
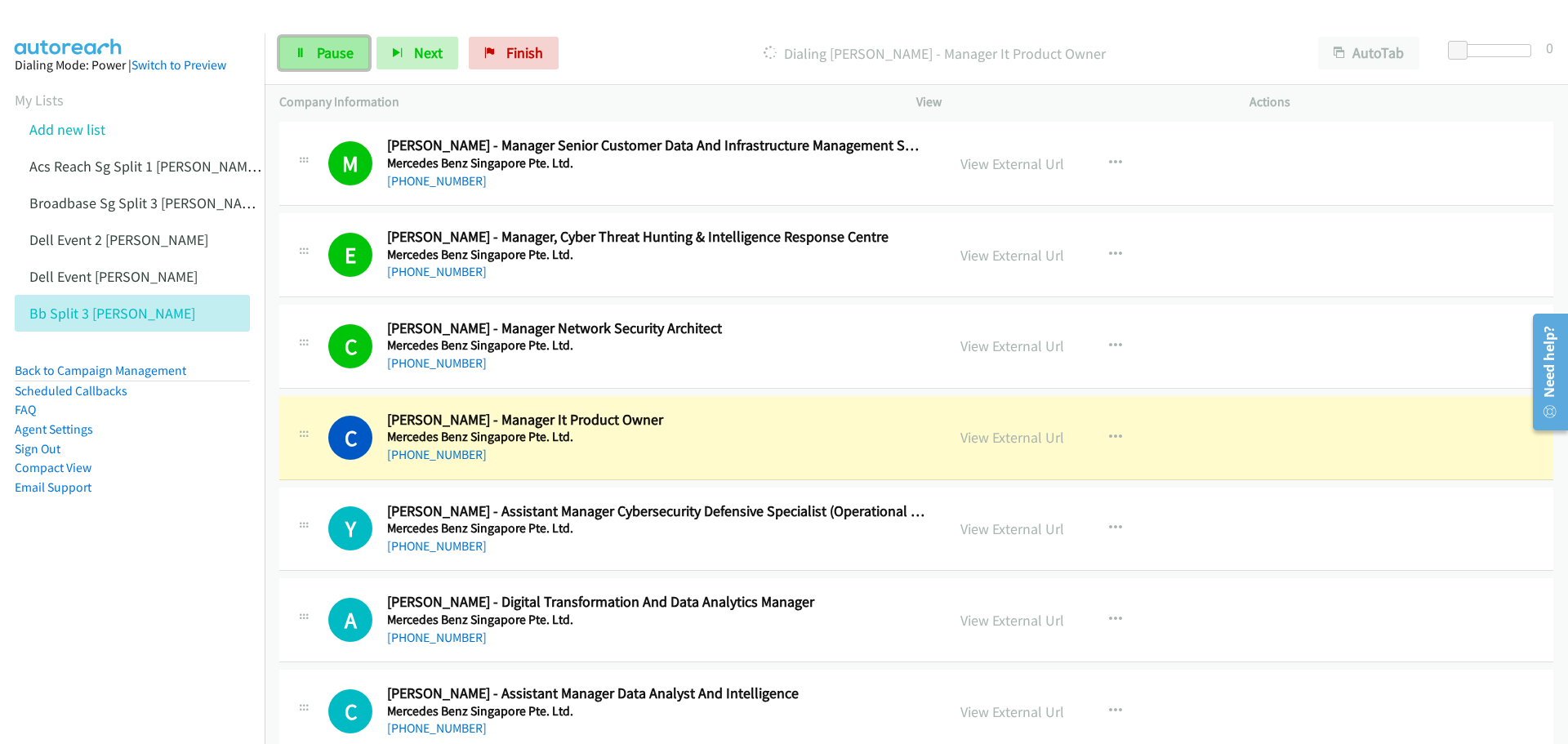
click at [331, 45] on span "Pause" at bounding box center [335, 52] width 37 height 19
click at [989, 445] on link "View External Url" at bounding box center [1012, 437] width 104 height 19
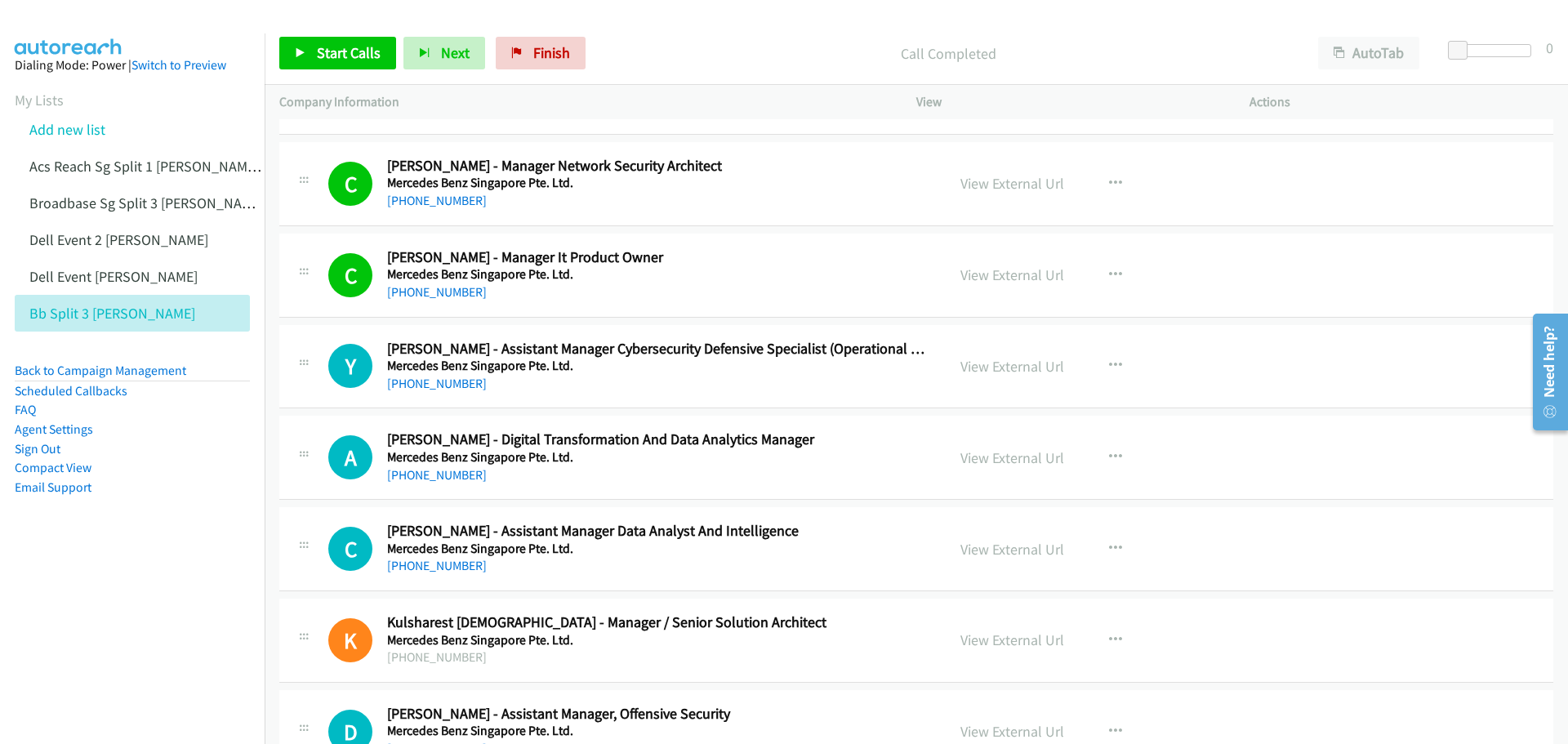
scroll to position [10535, 0]
click at [1109, 362] on icon "button" at bounding box center [1116, 365] width 13 height 13
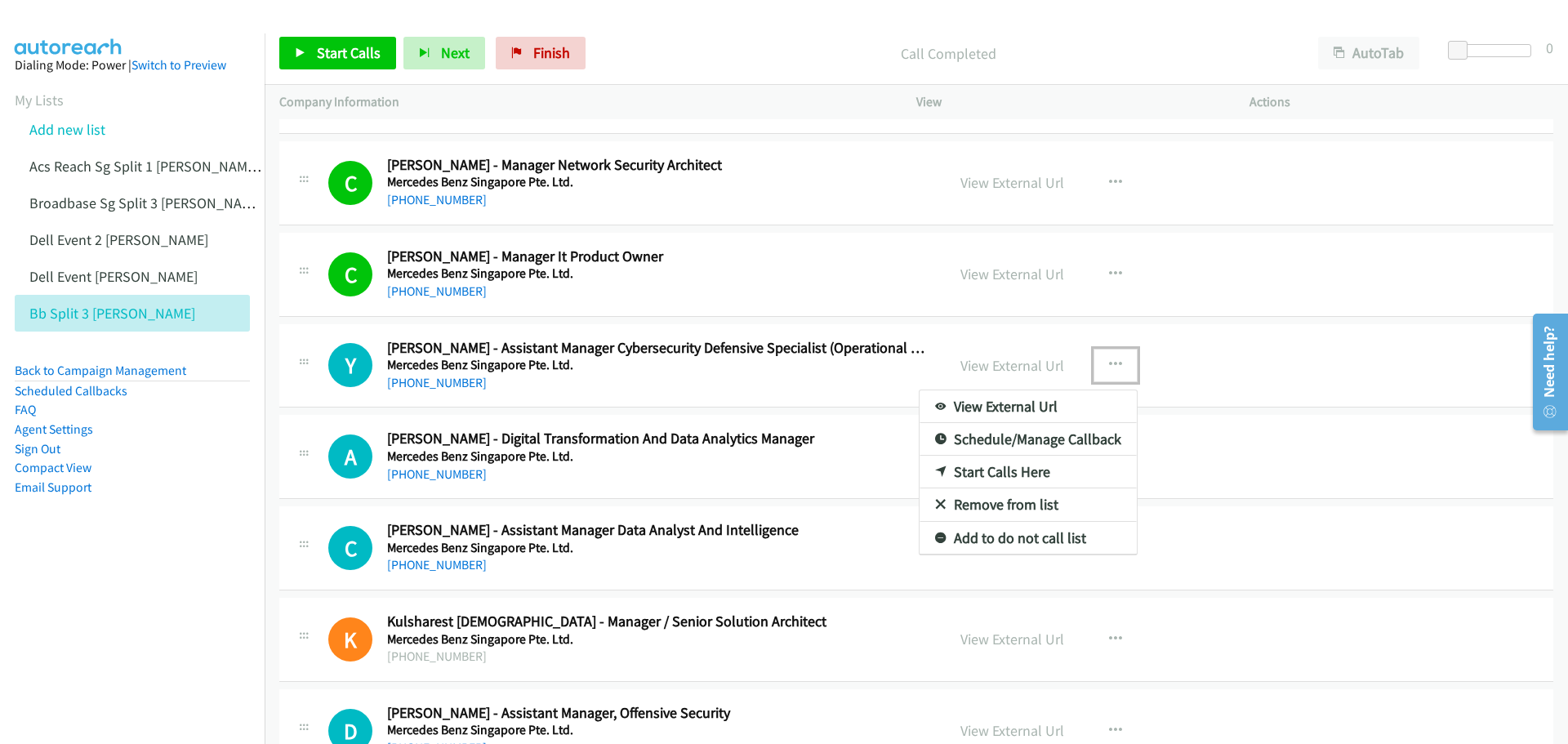
click at [993, 466] on link "Start Calls Here" at bounding box center [1029, 472] width 217 height 33
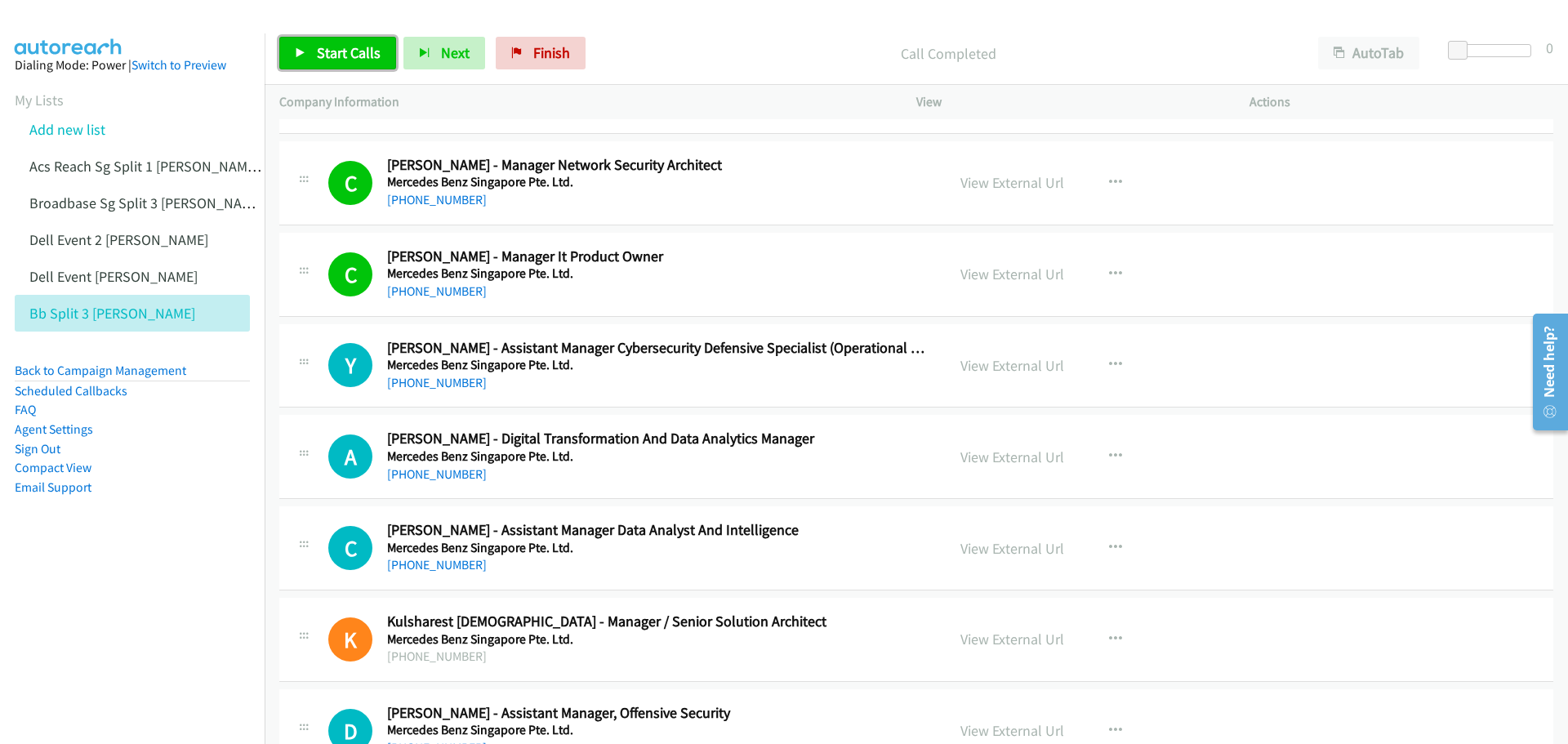
click at [314, 60] on link "Start Calls" at bounding box center [337, 52] width 117 height 33
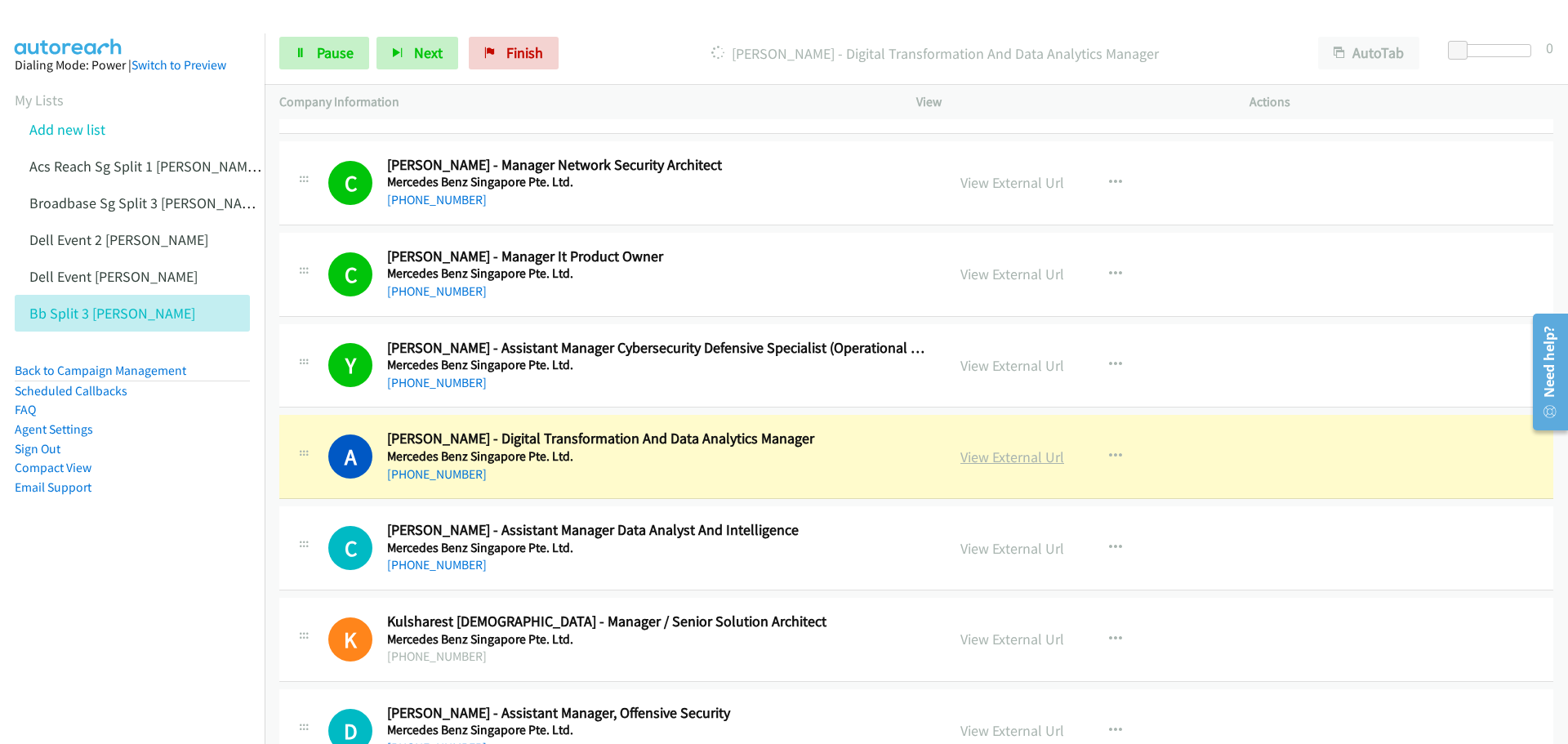
click at [984, 463] on link "View External Url" at bounding box center [1012, 457] width 104 height 19
click at [330, 52] on span "Pause" at bounding box center [335, 52] width 37 height 19
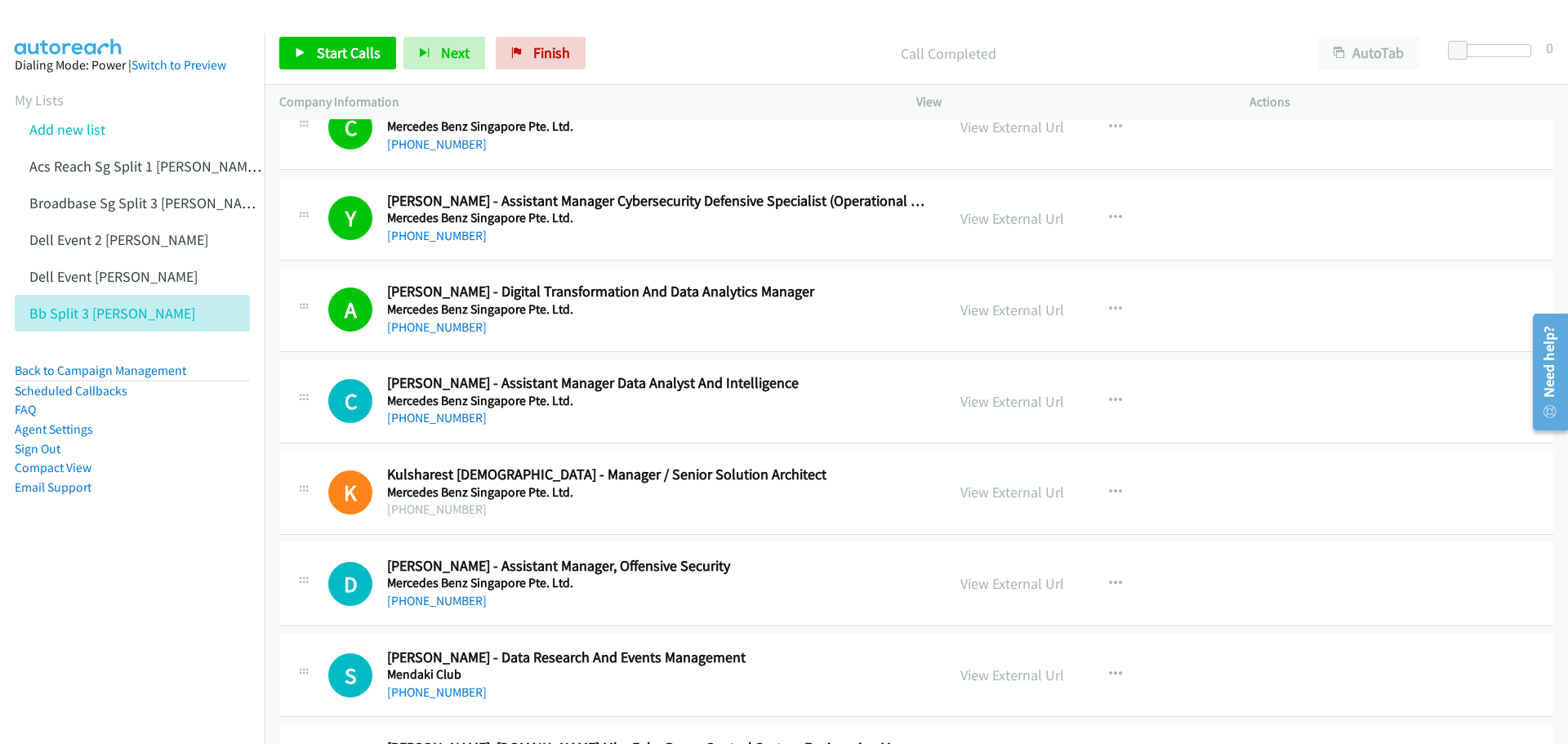
scroll to position [10698, 0]
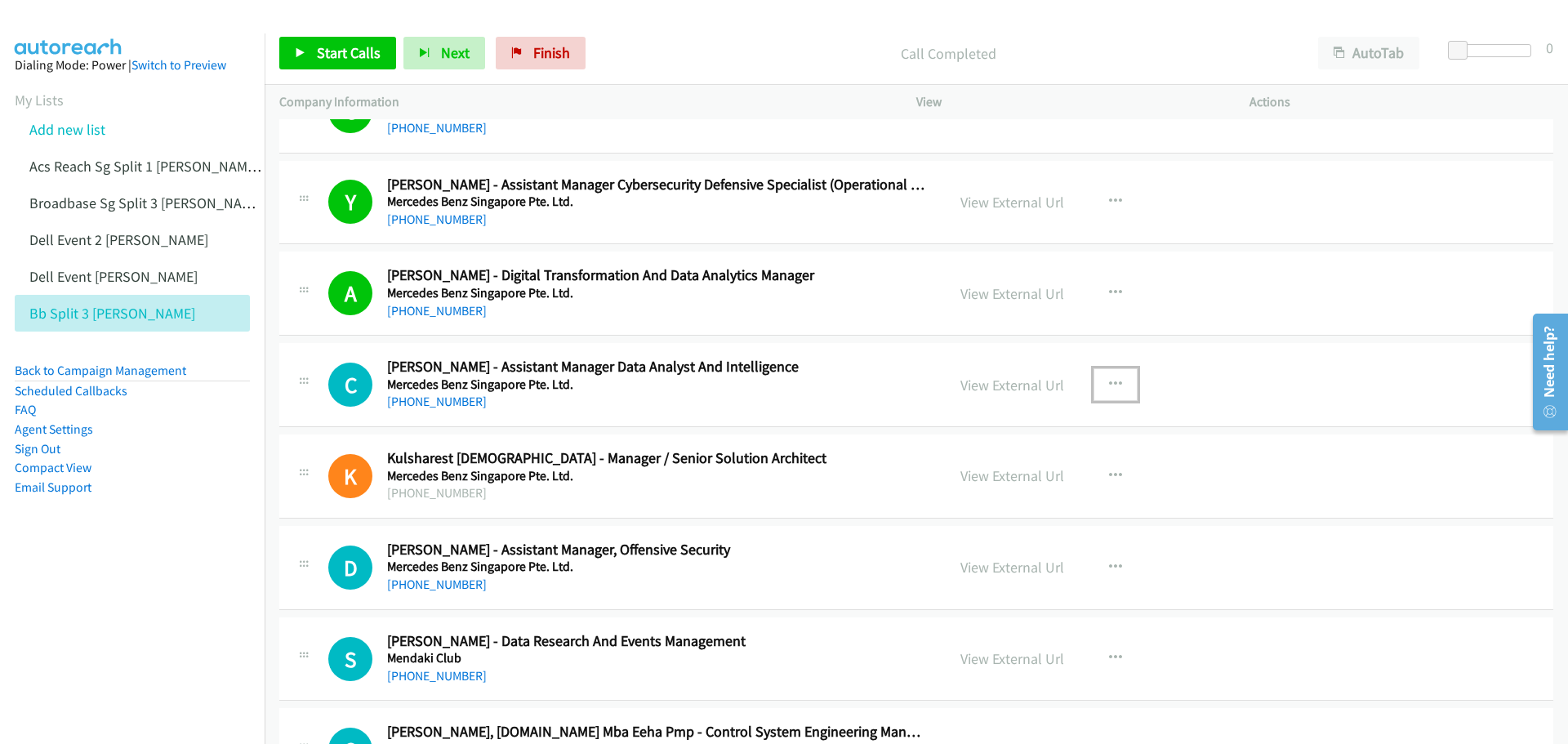
click at [1115, 382] on icon "button" at bounding box center [1116, 385] width 13 height 13
click at [995, 497] on link "Start Calls Here" at bounding box center [1029, 491] width 217 height 33
click at [304, 49] on icon at bounding box center [300, 53] width 11 height 11
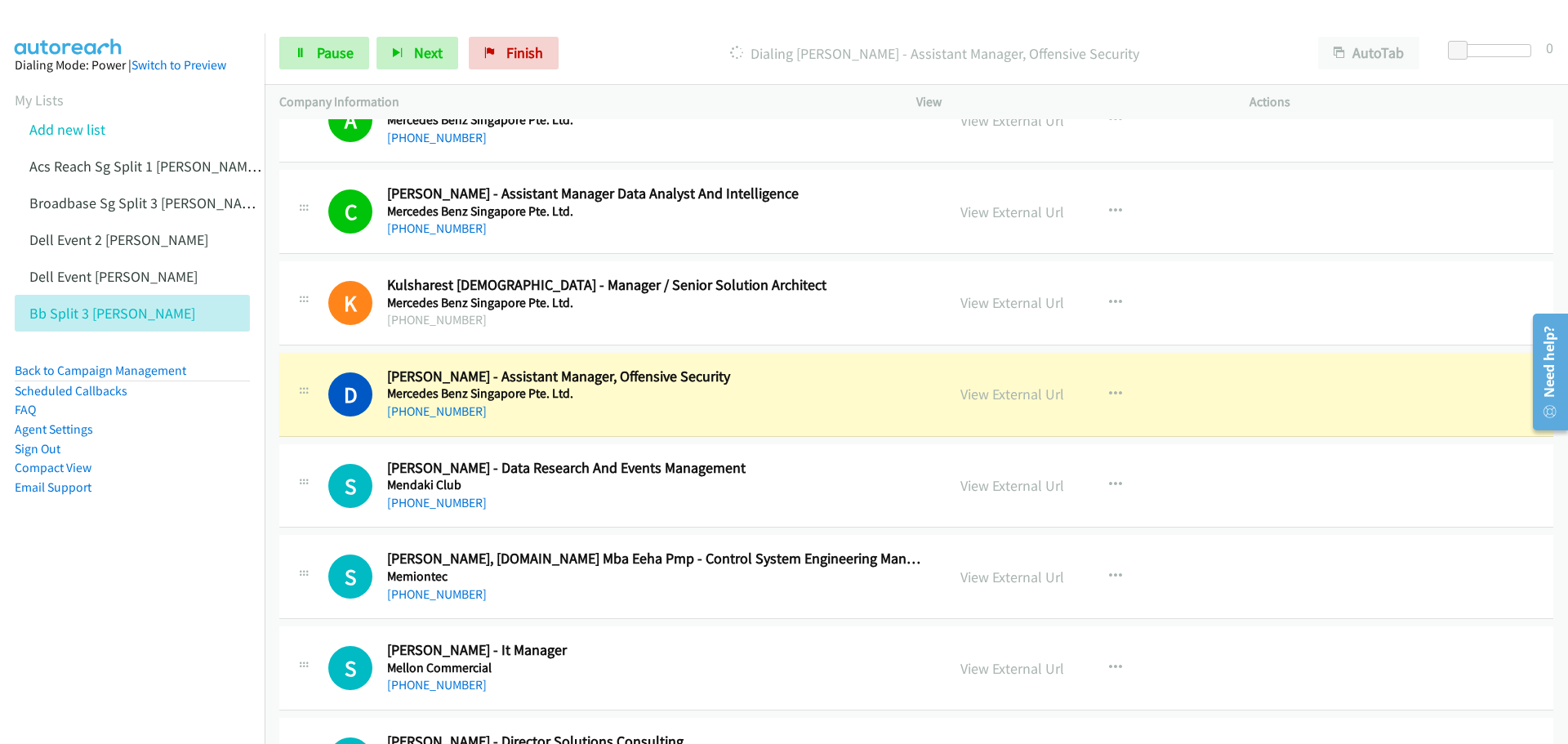
scroll to position [10943, 0]
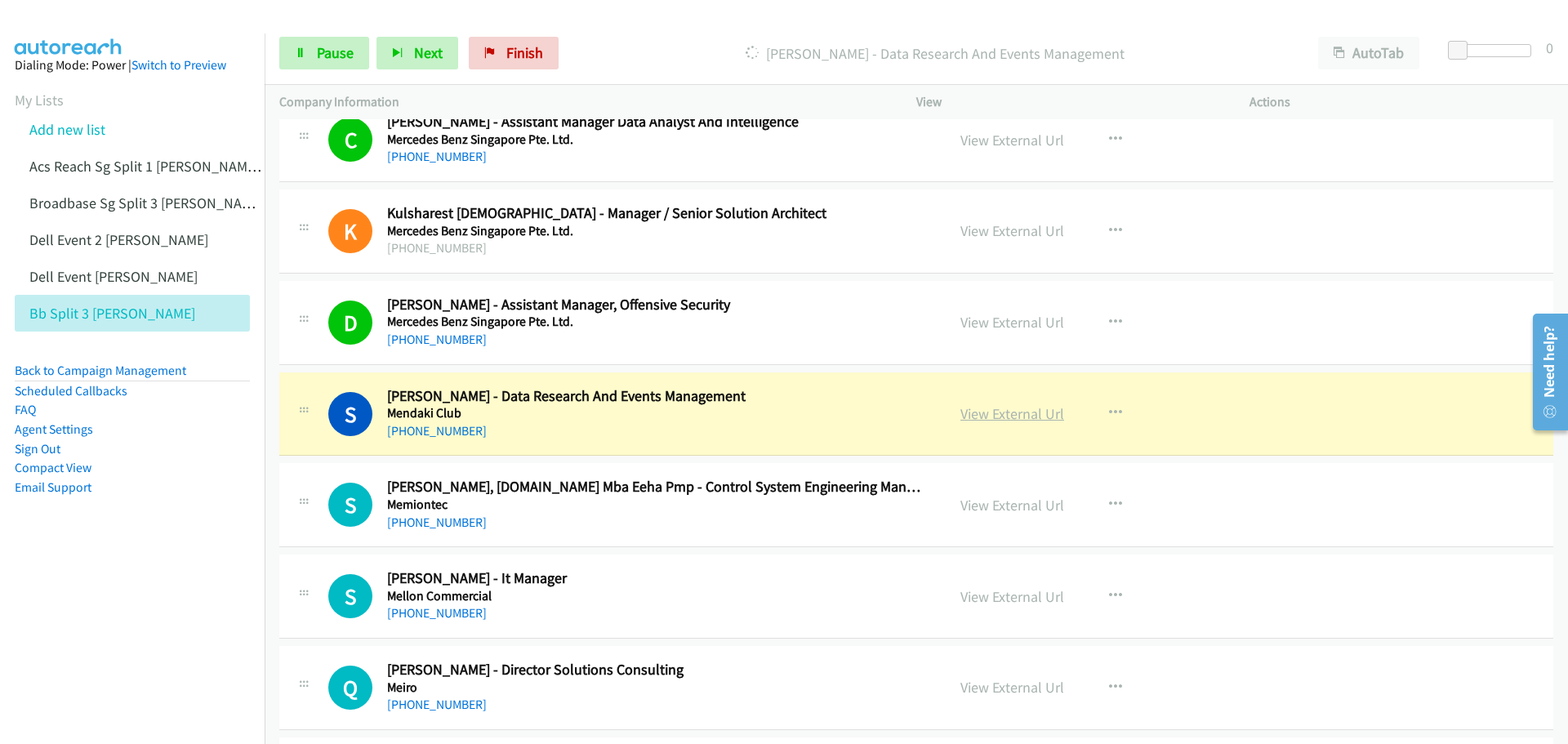
click at [1018, 421] on link "View External Url" at bounding box center [1012, 414] width 104 height 19
click at [1119, 414] on button "button" at bounding box center [1115, 413] width 44 height 33
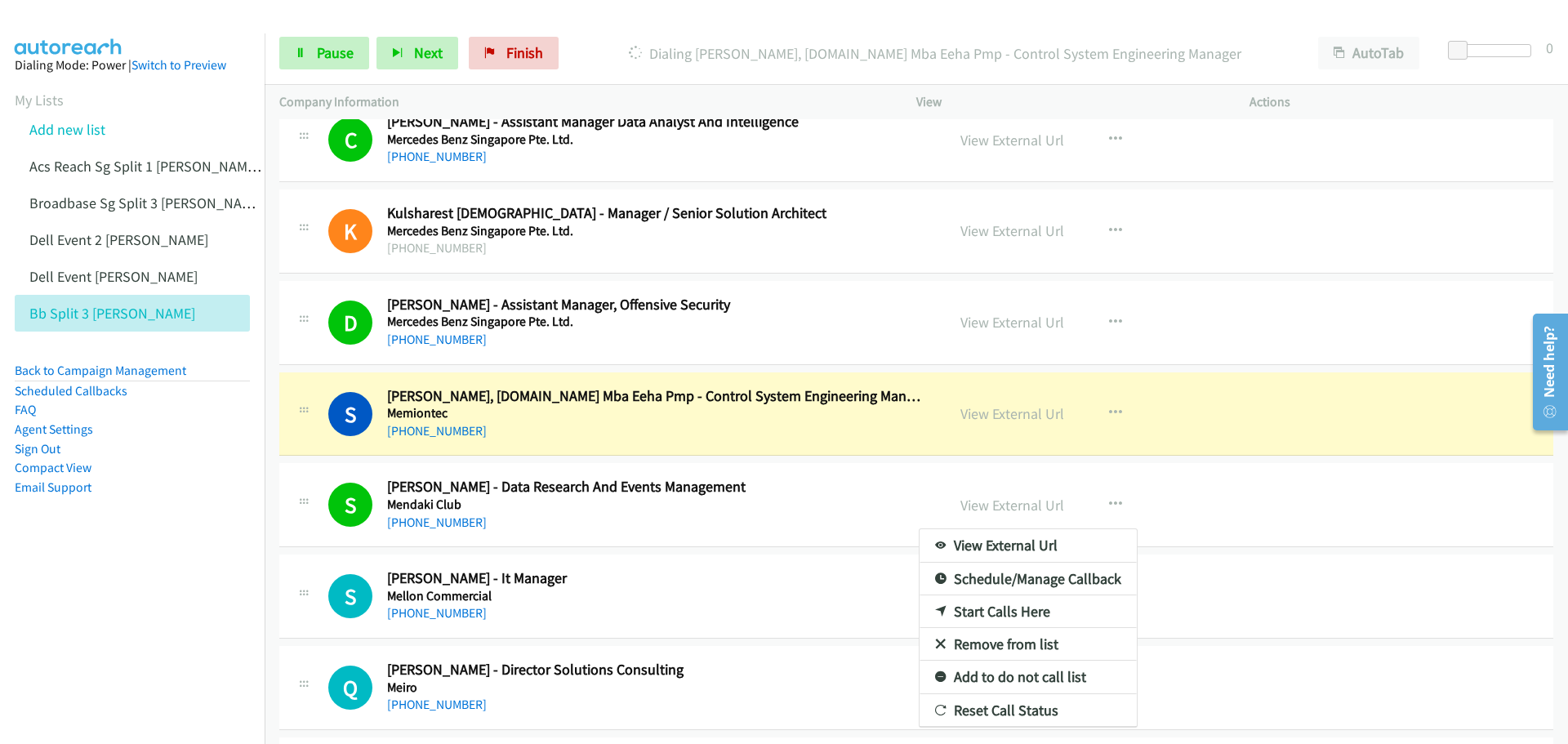
click at [1325, 511] on div at bounding box center [784, 372] width 1568 height 744
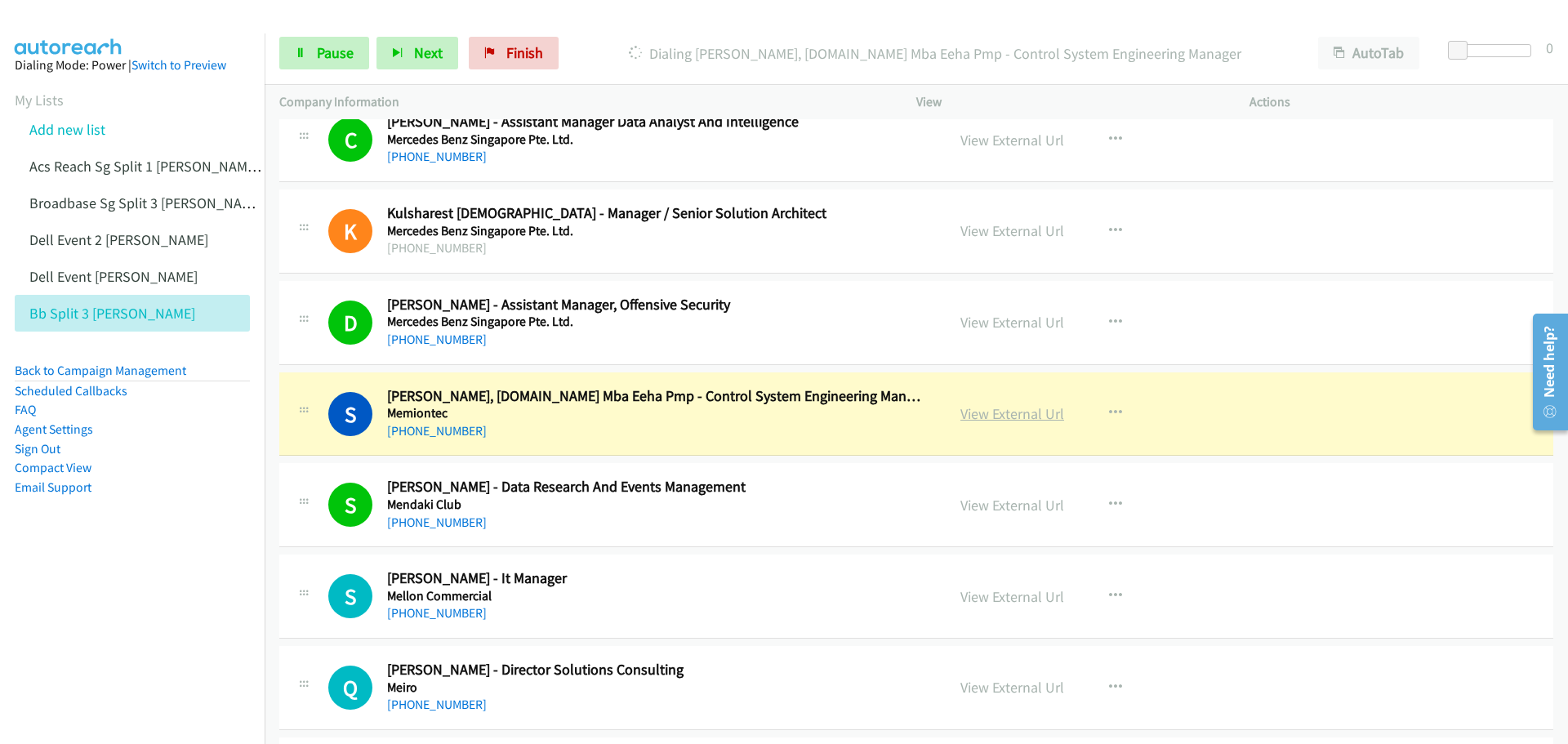
click at [1003, 421] on link "View External Url" at bounding box center [1012, 414] width 104 height 19
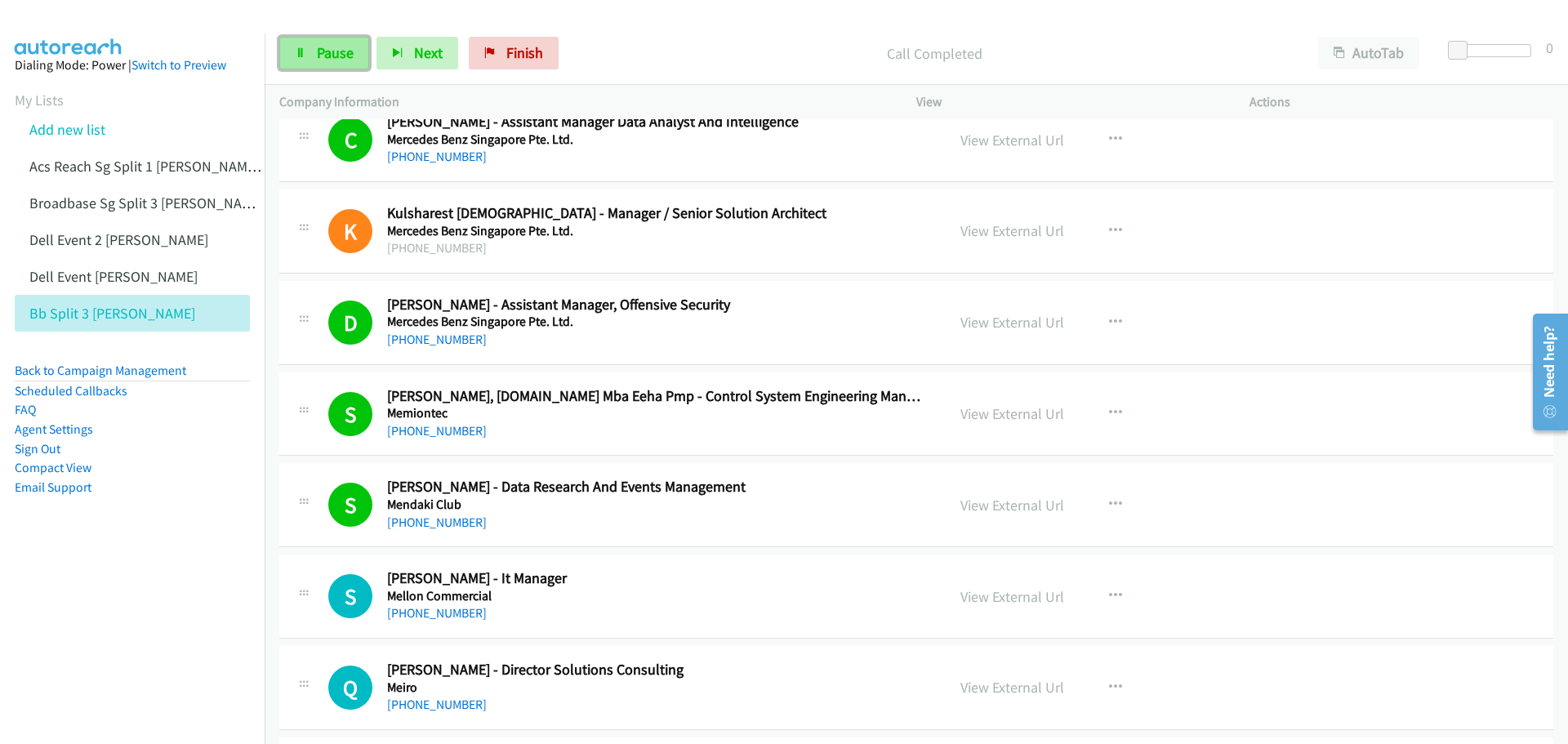
click at [325, 61] on span "Pause" at bounding box center [335, 52] width 37 height 19
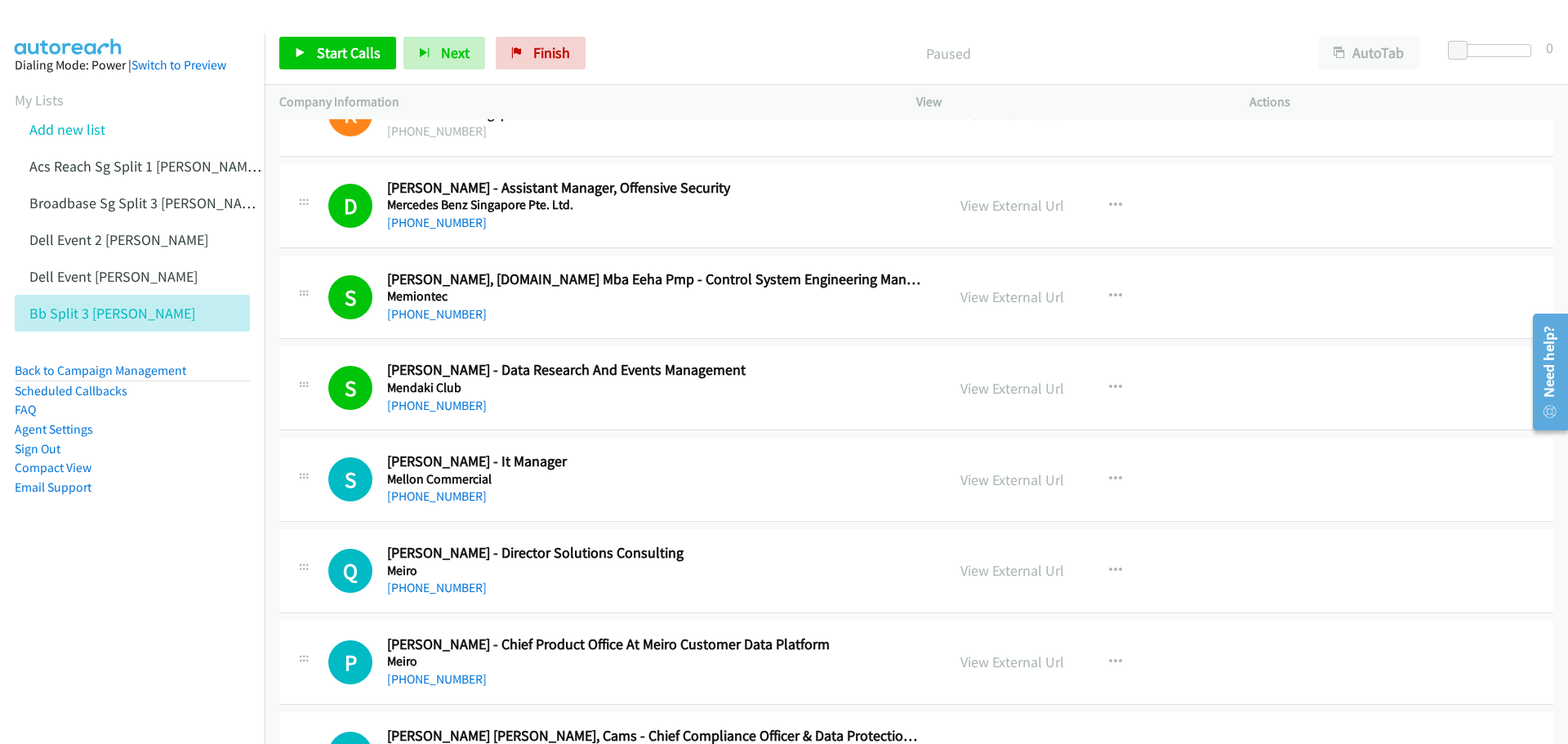
scroll to position [11106, 0]
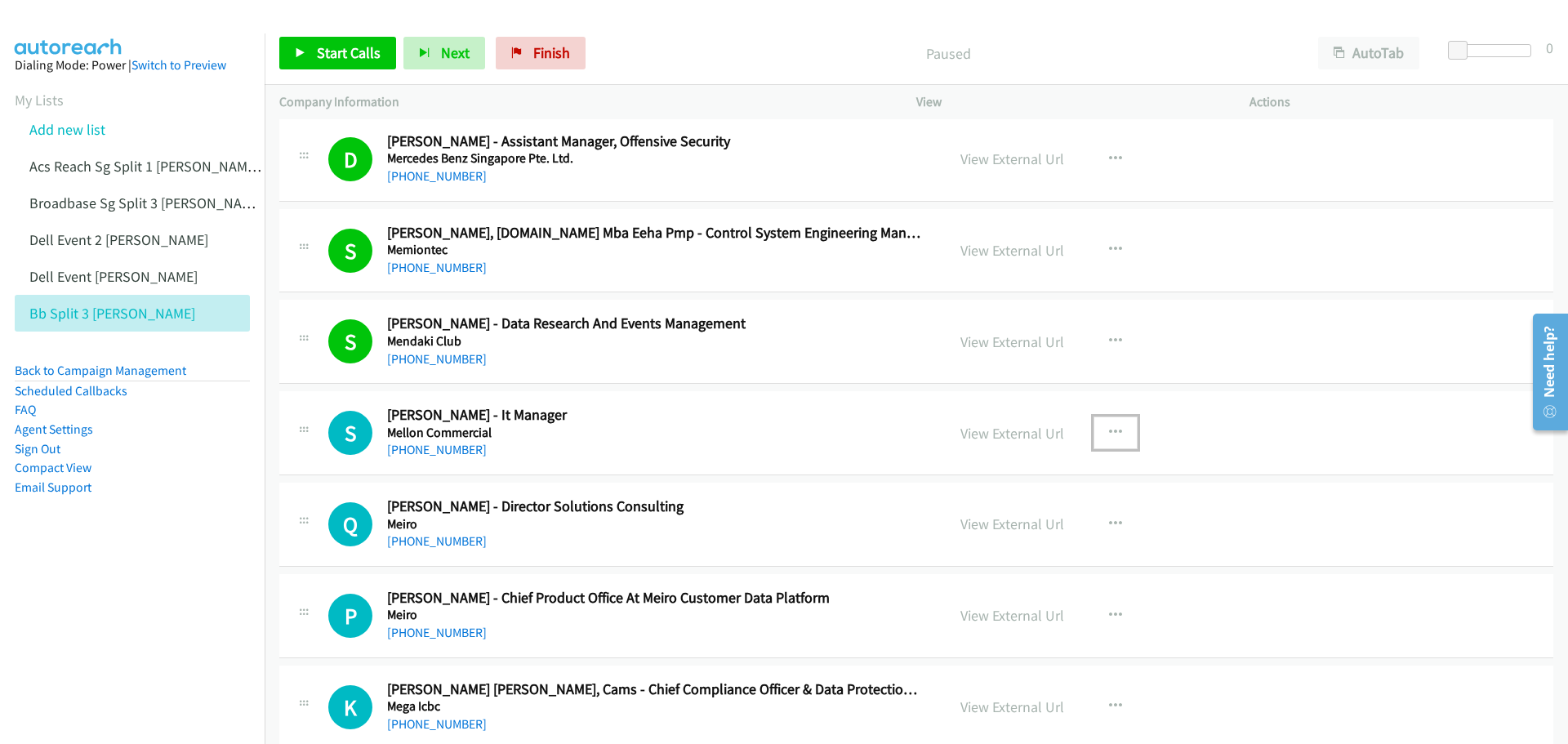
click at [1109, 431] on icon "button" at bounding box center [1116, 432] width 13 height 13
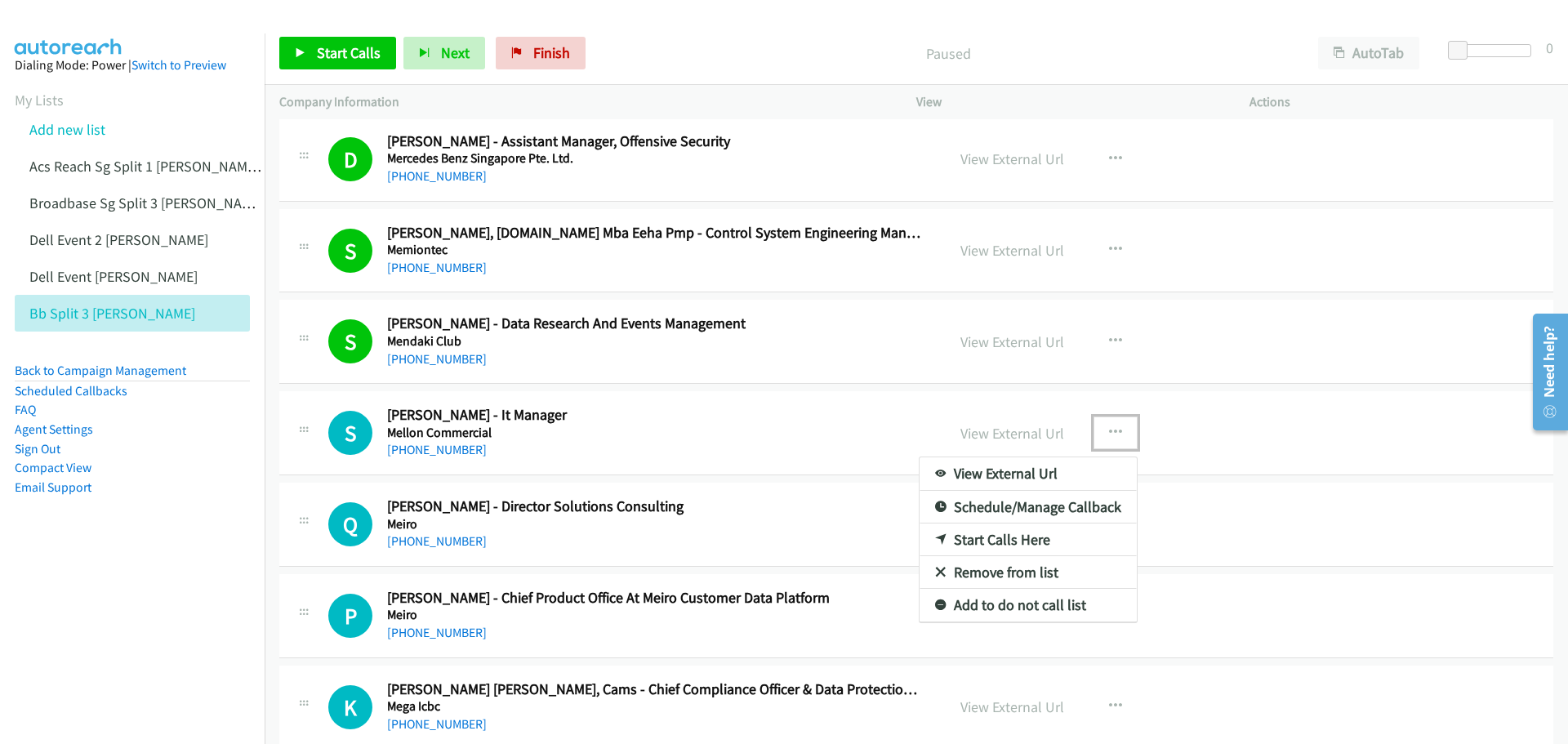
click at [1017, 535] on link "Start Calls Here" at bounding box center [1029, 539] width 217 height 33
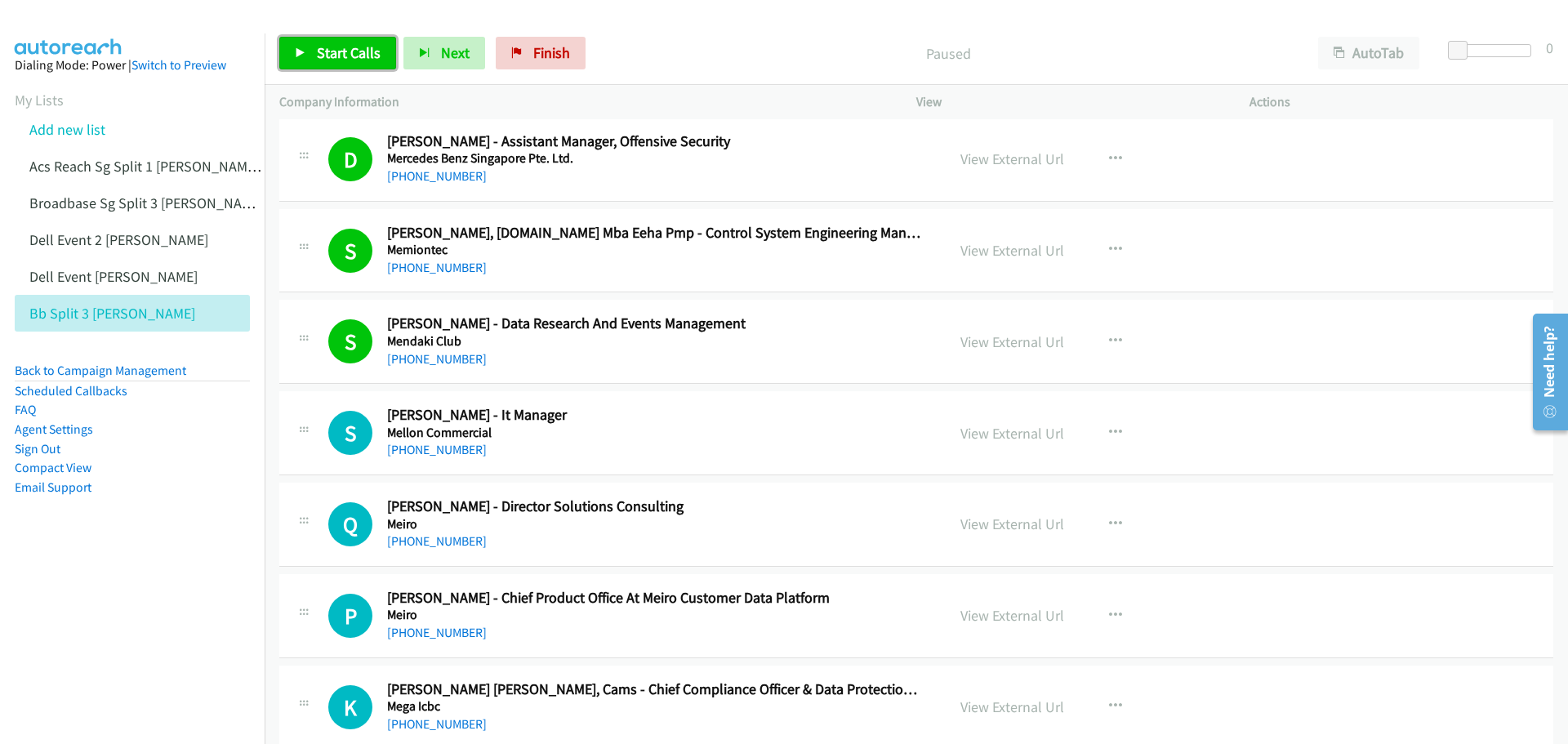
click at [321, 61] on span "Start Calls" at bounding box center [349, 52] width 64 height 19
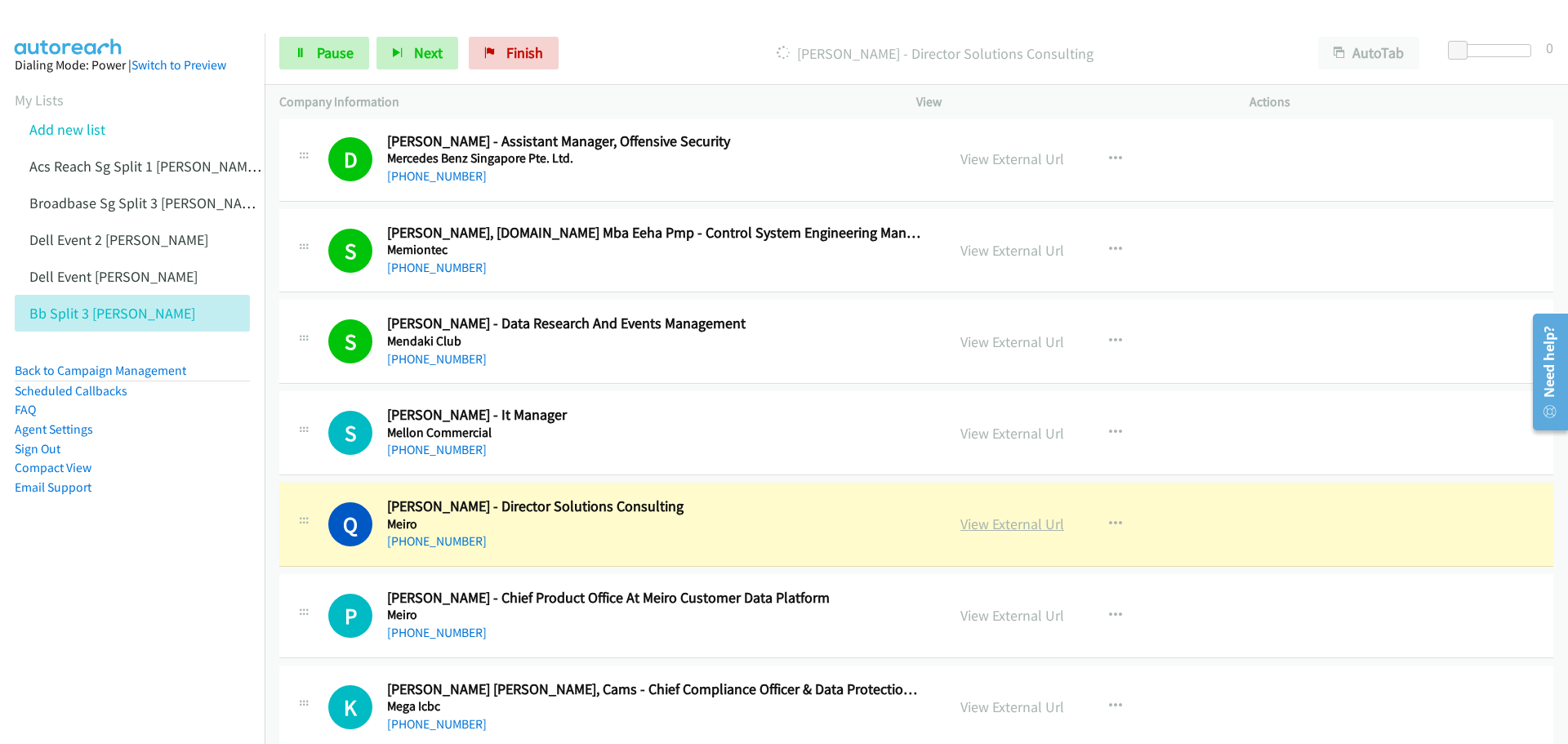
click at [1022, 523] on link "View External Url" at bounding box center [1012, 524] width 104 height 19
click at [320, 53] on span "Pause" at bounding box center [335, 52] width 37 height 19
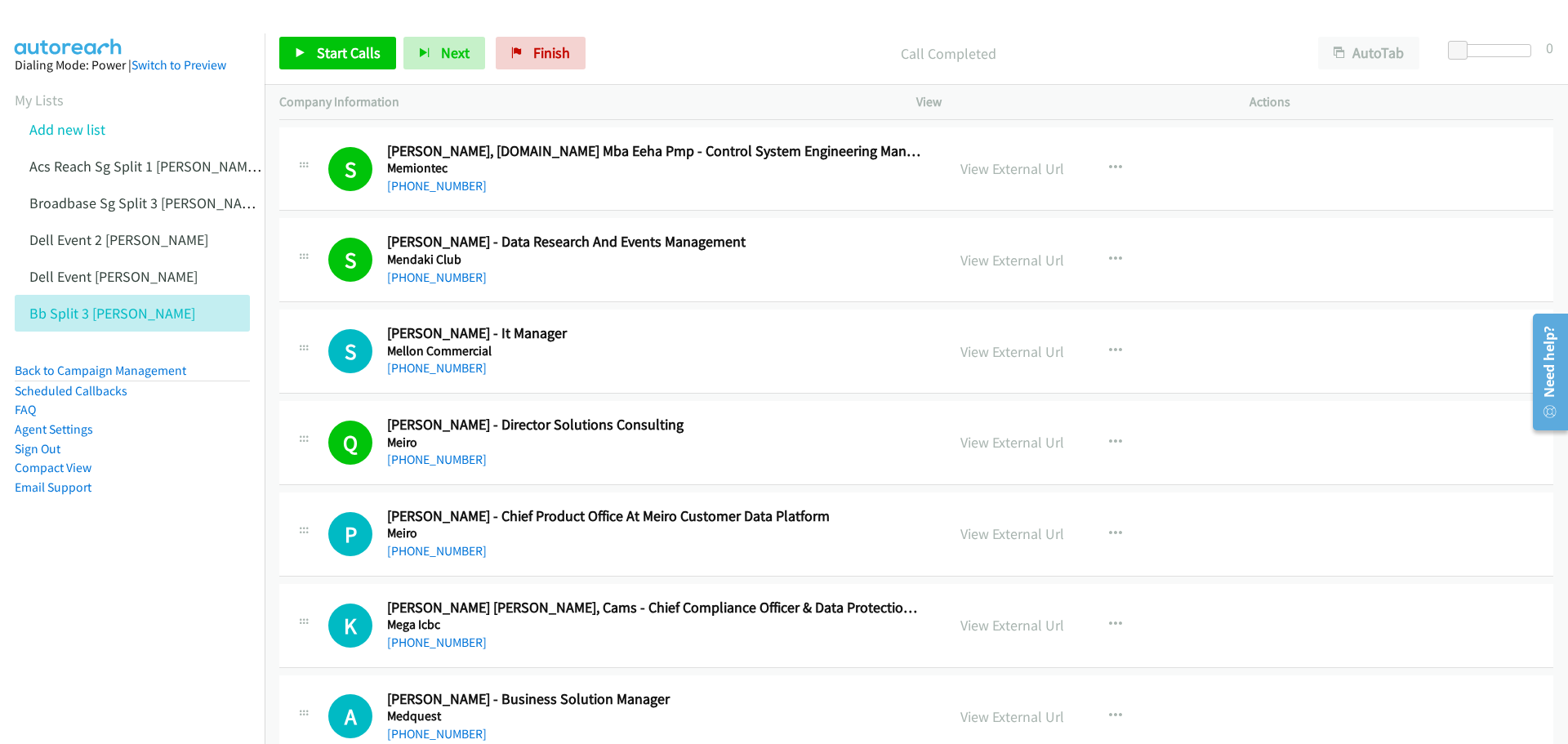
scroll to position [11269, 0]
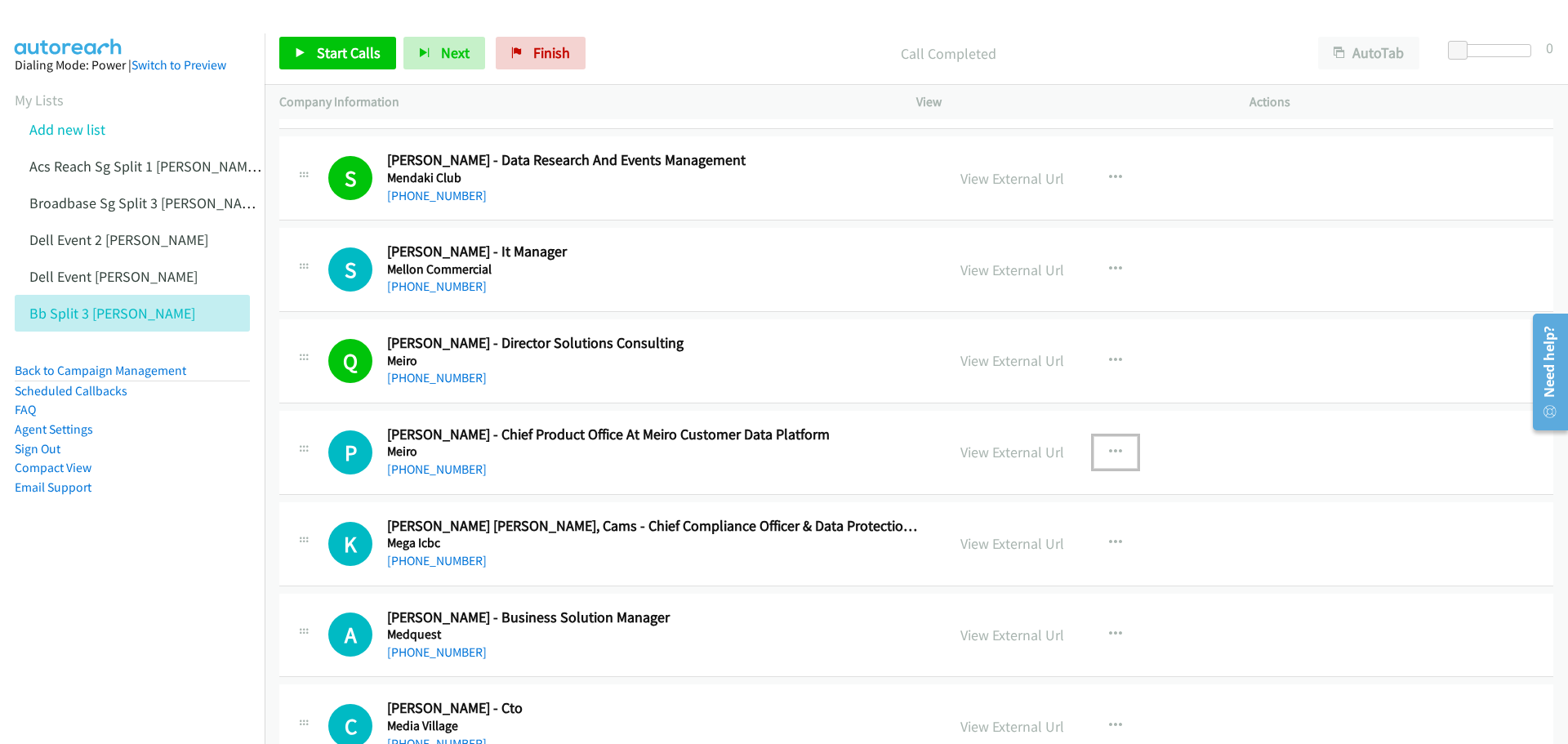
click at [1111, 446] on icon "button" at bounding box center [1116, 452] width 13 height 13
click at [1017, 559] on link "Start Calls Here" at bounding box center [1029, 558] width 217 height 33
click at [303, 58] on icon at bounding box center [300, 53] width 11 height 11
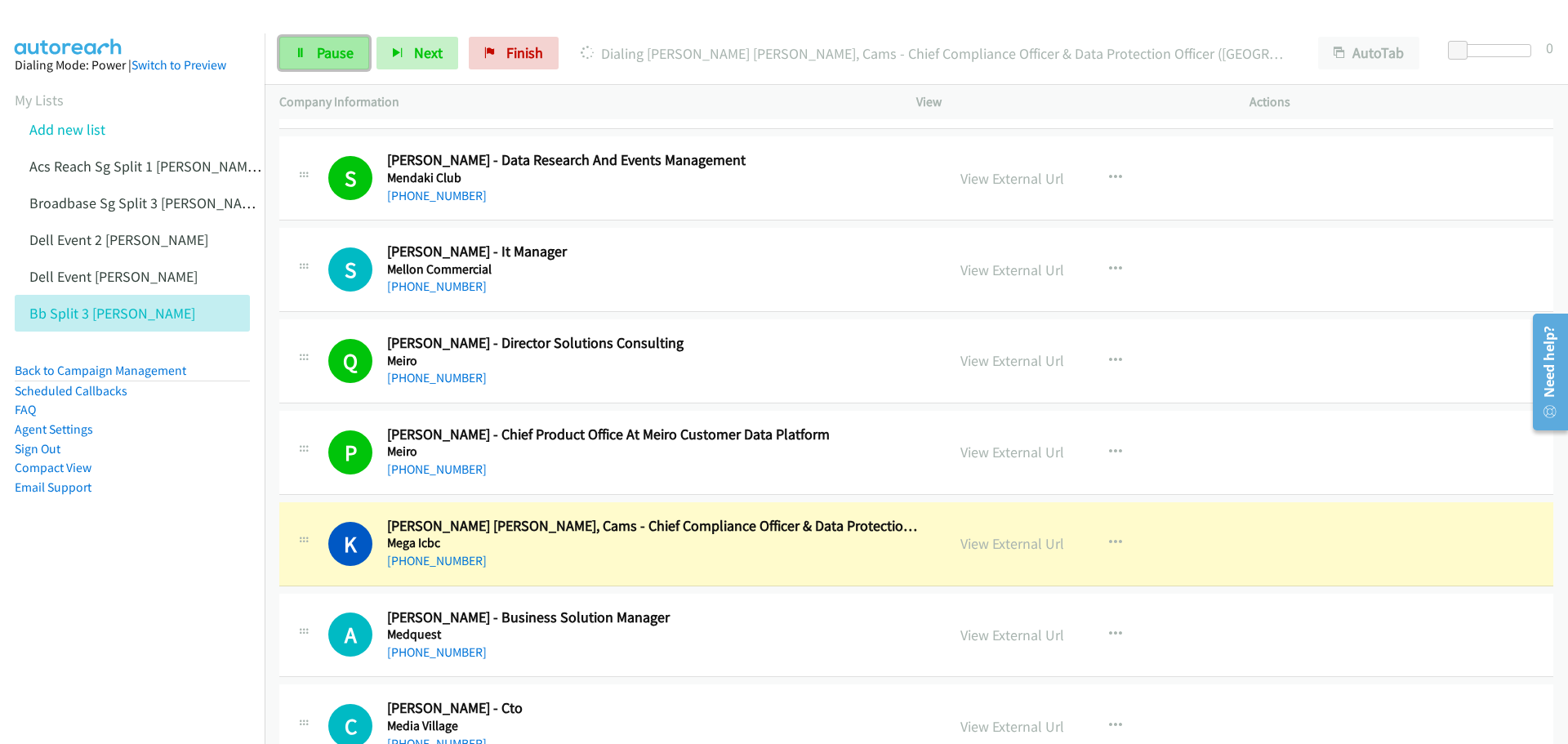
click at [317, 49] on span "Pause" at bounding box center [335, 52] width 37 height 19
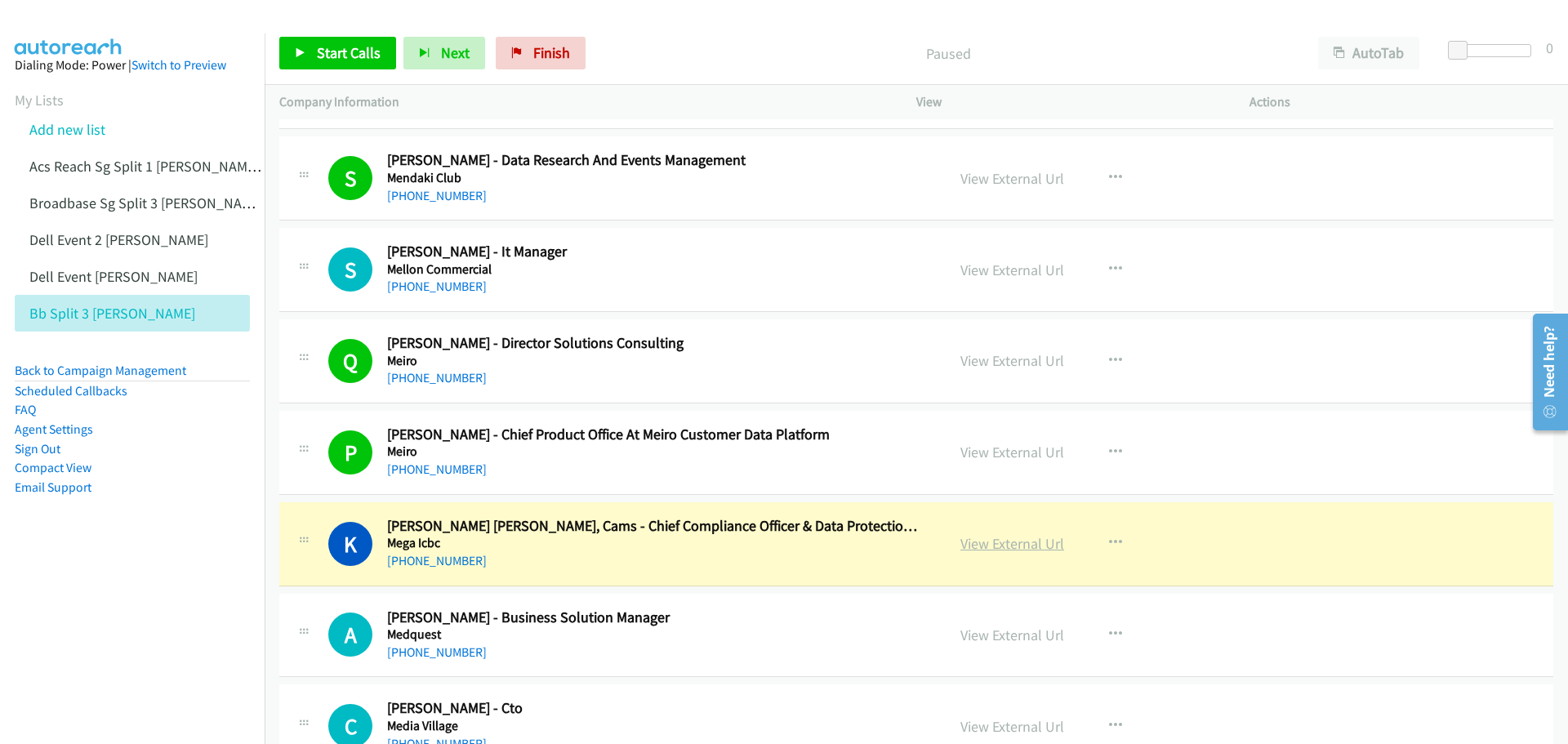
click at [1014, 547] on link "View External Url" at bounding box center [1012, 544] width 104 height 19
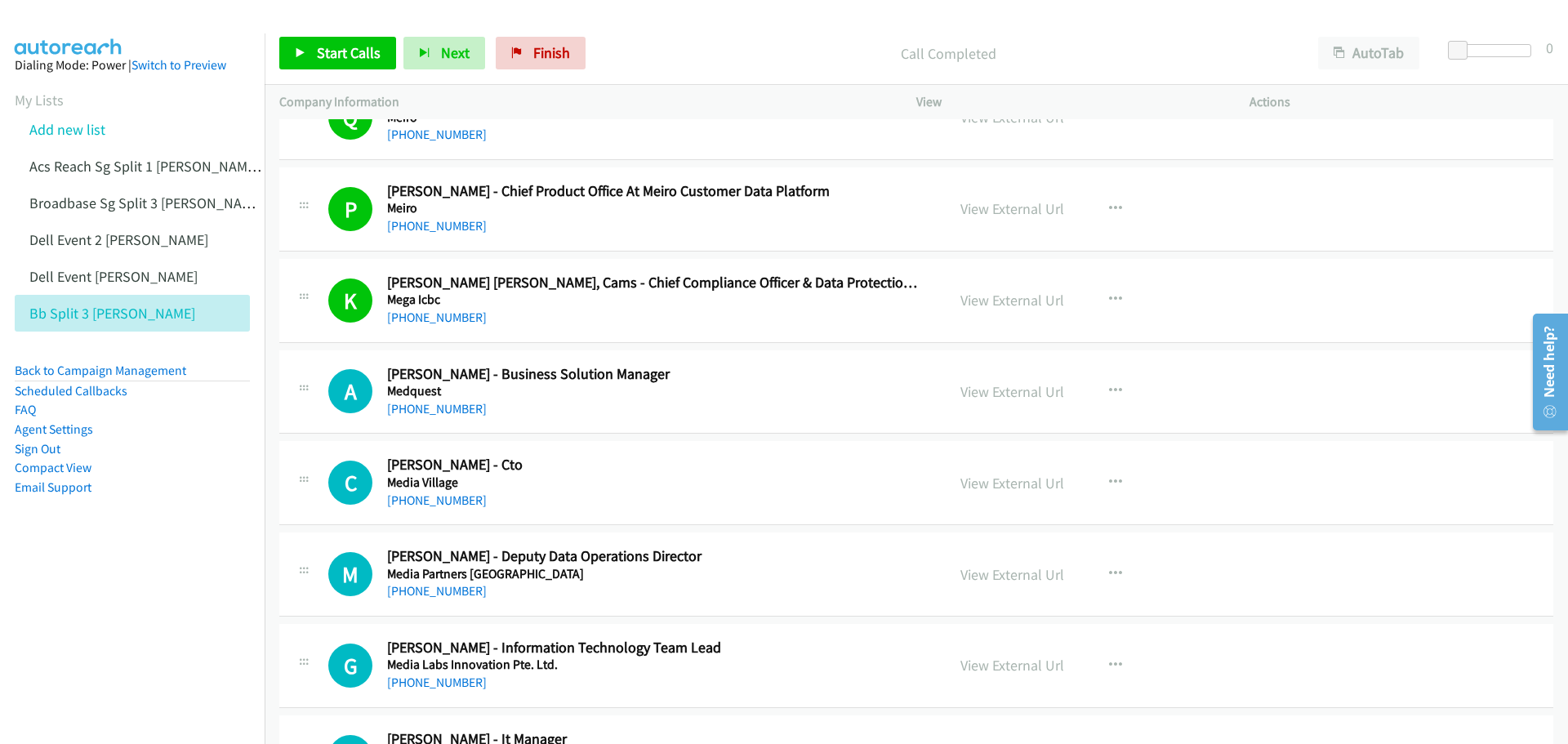
scroll to position [11515, 0]
click at [1121, 386] on button "button" at bounding box center [1115, 389] width 44 height 33
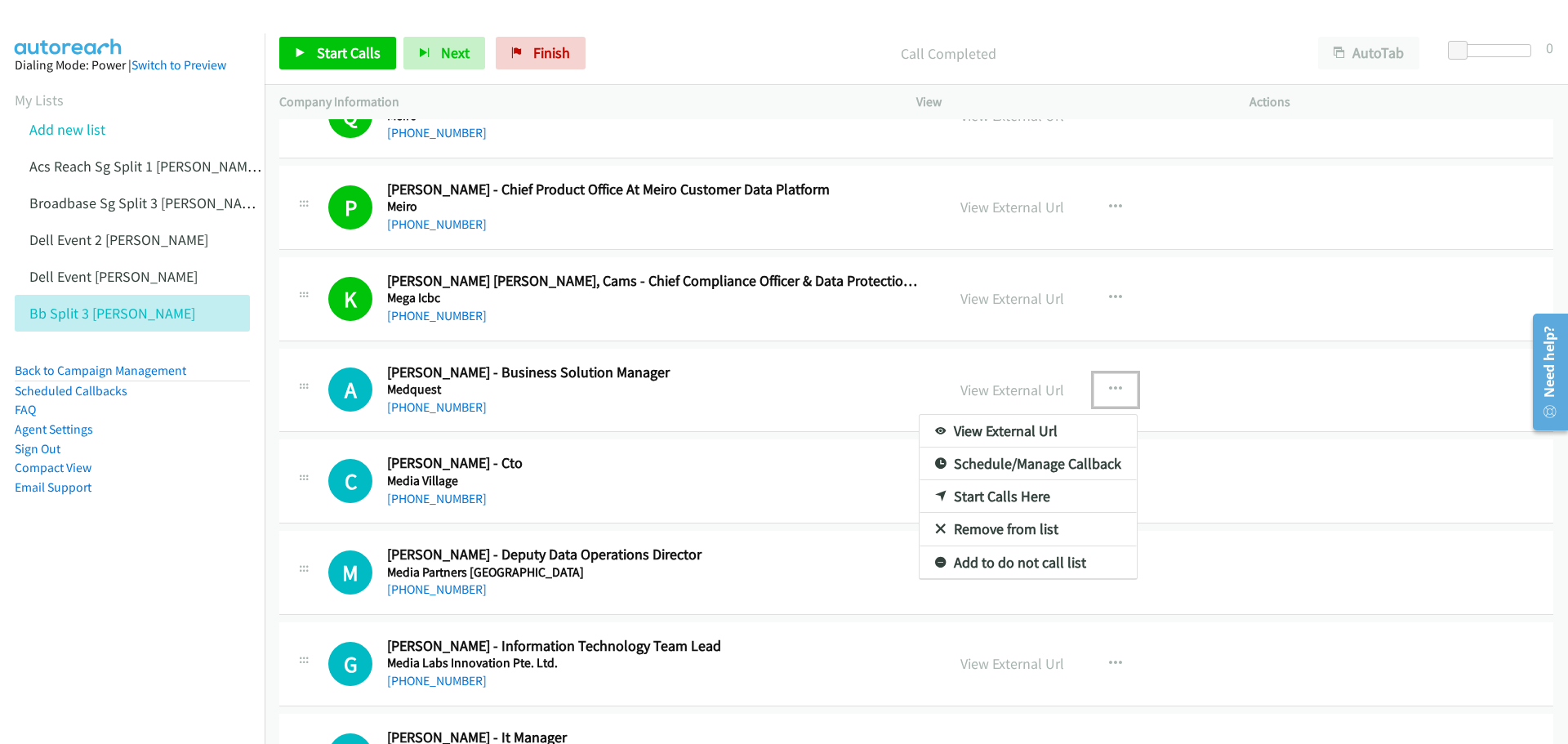
click at [1033, 496] on link "Start Calls Here" at bounding box center [1029, 496] width 217 height 33
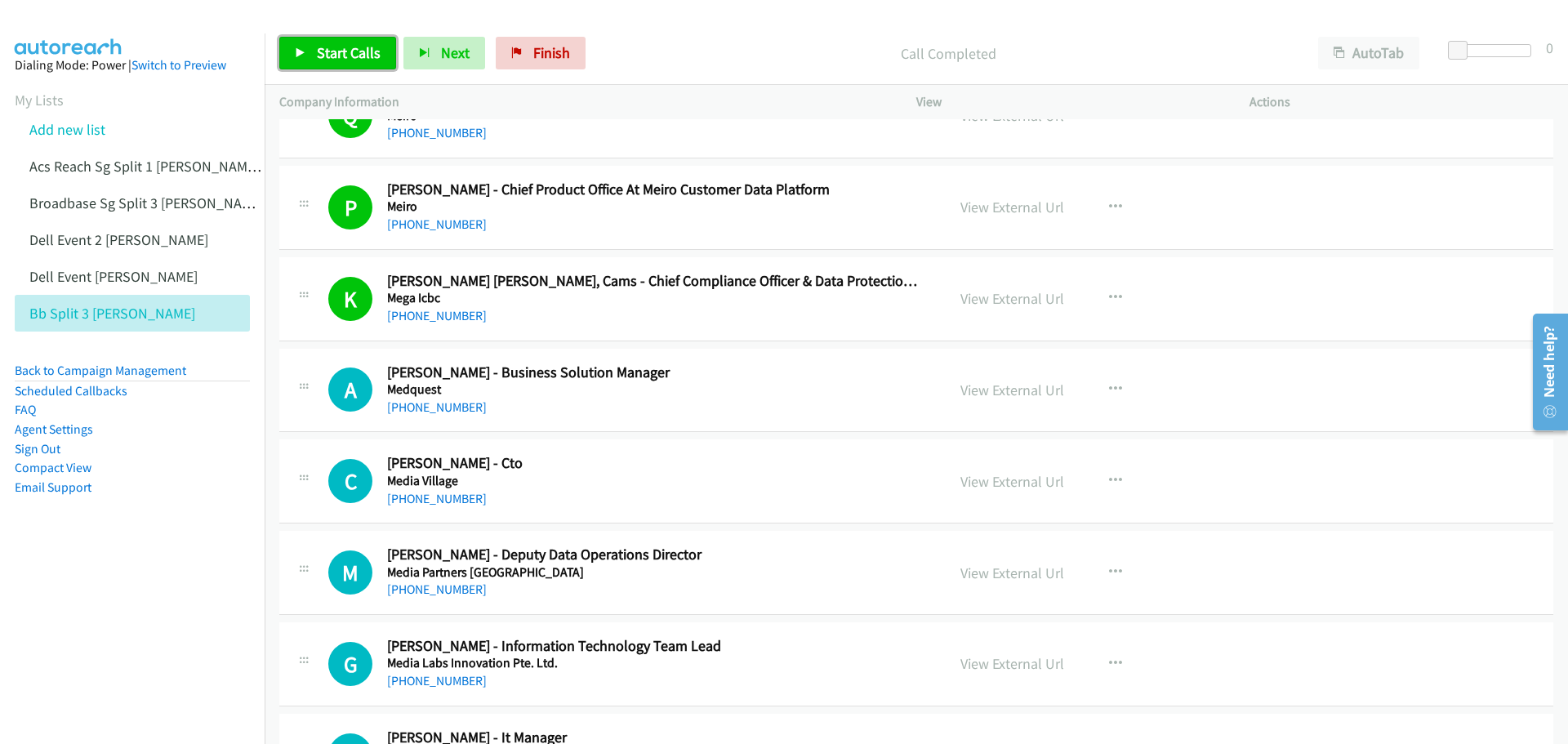
click at [351, 44] on span "Start Calls" at bounding box center [349, 52] width 64 height 19
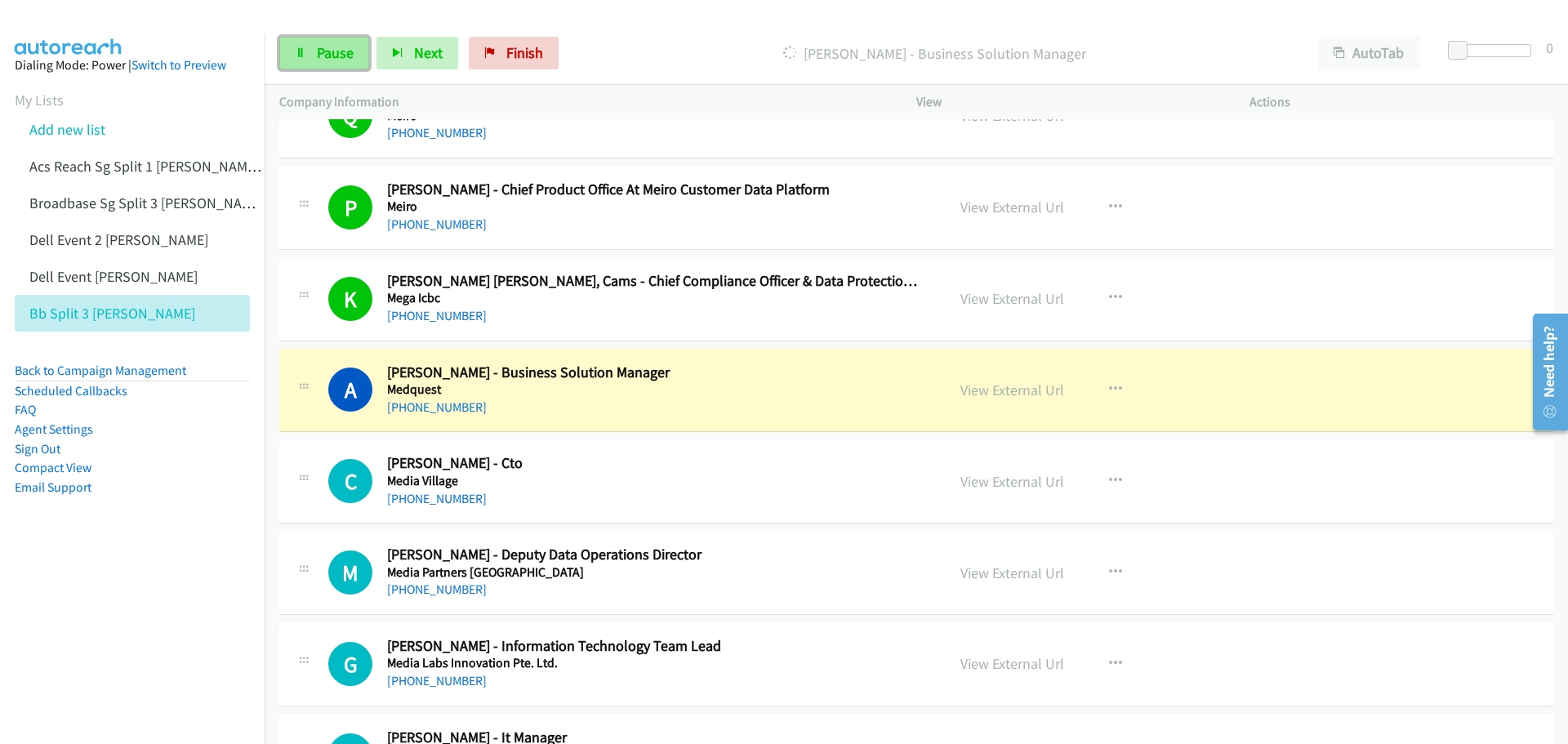
click at [344, 55] on span "Pause" at bounding box center [335, 52] width 37 height 19
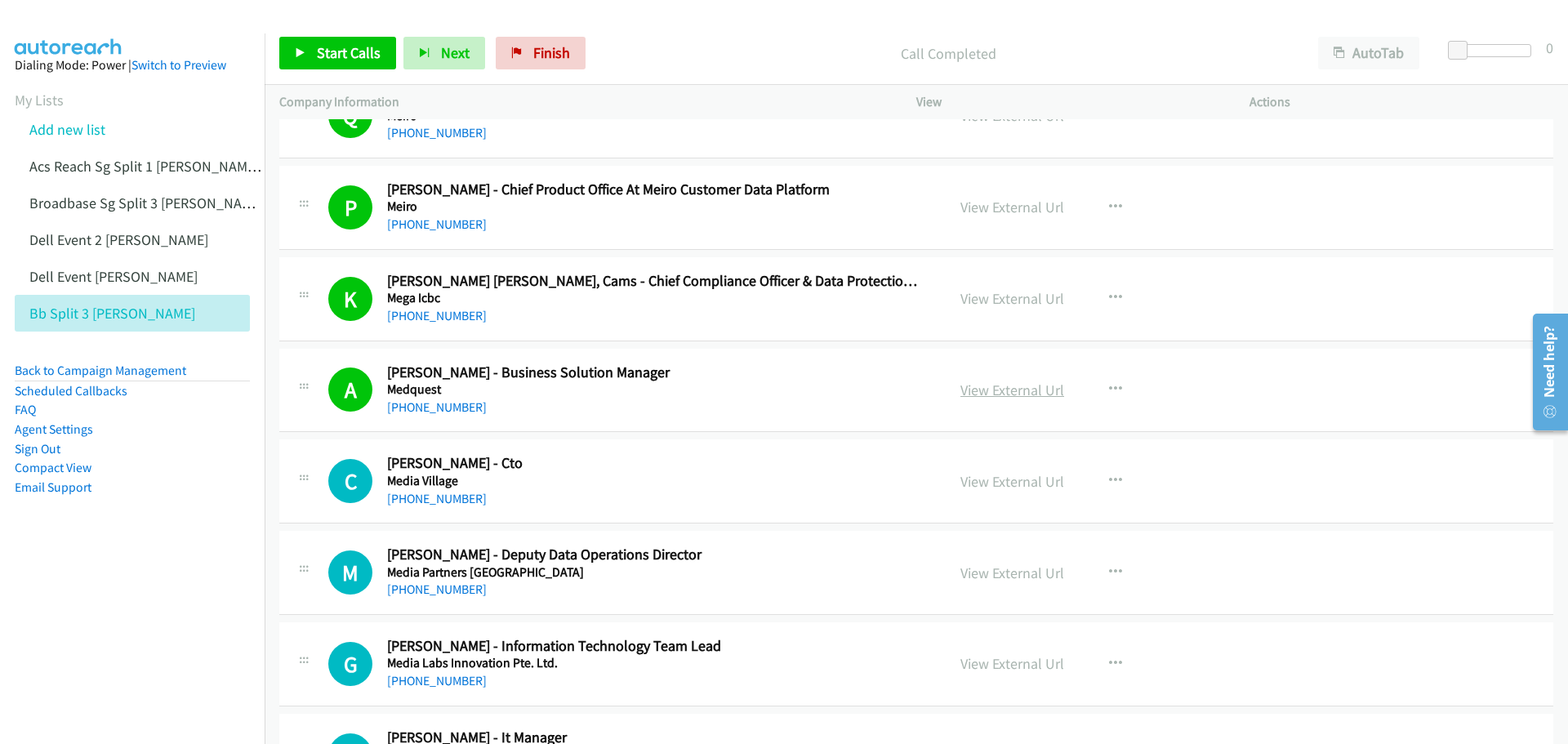
click at [995, 389] on link "View External Url" at bounding box center [1012, 390] width 104 height 19
